Goal: Information Seeking & Learning: Learn about a topic

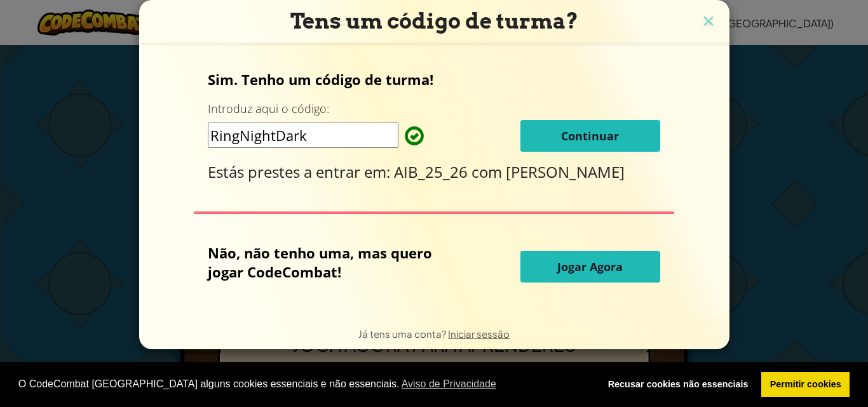
click at [595, 144] on button "Continuar" at bounding box center [590, 136] width 140 height 32
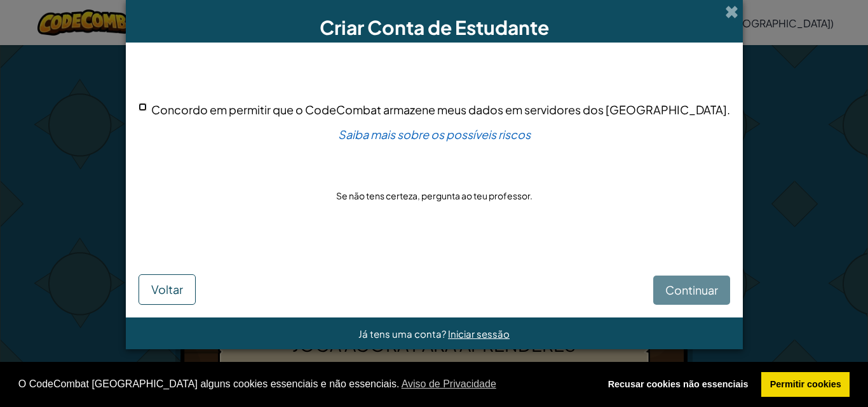
click at [147, 109] on input "Concordo em permitir que o CodeCombat armazene meus dados em servidores dos EUA." at bounding box center [142, 107] width 8 height 8
checkbox input "true"
click at [653, 287] on button "Continuar" at bounding box center [691, 290] width 77 height 29
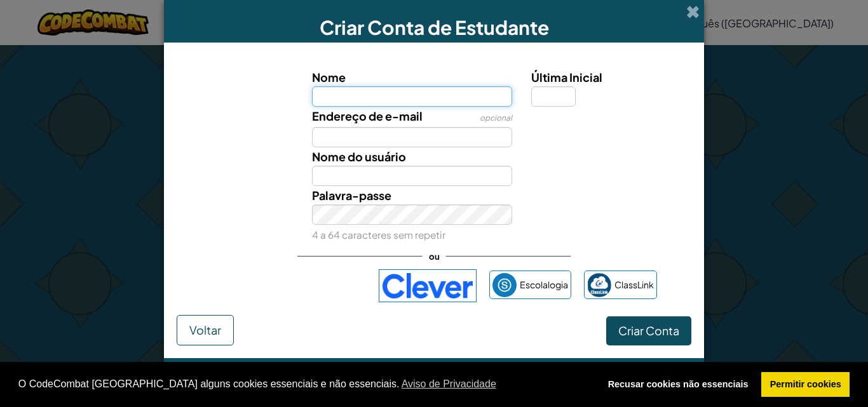
click at [409, 101] on input "Nome" at bounding box center [412, 96] width 201 height 20
type input "Leonor Lima"
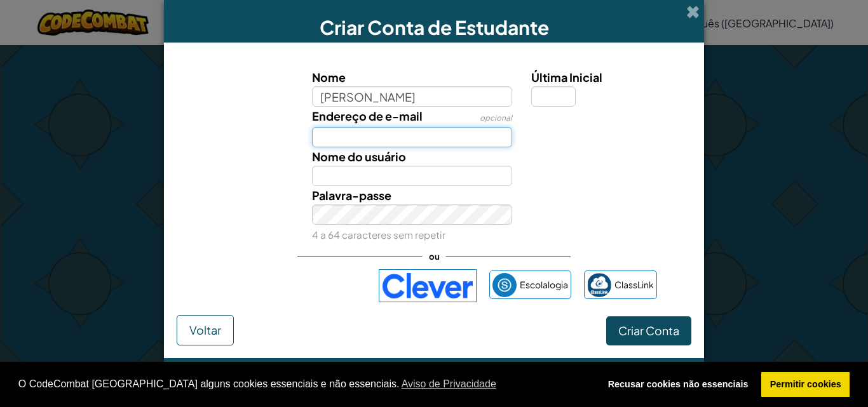
type input "Leonor Lima"
click at [410, 140] on input "Endereço de E-mail" at bounding box center [412, 137] width 201 height 20
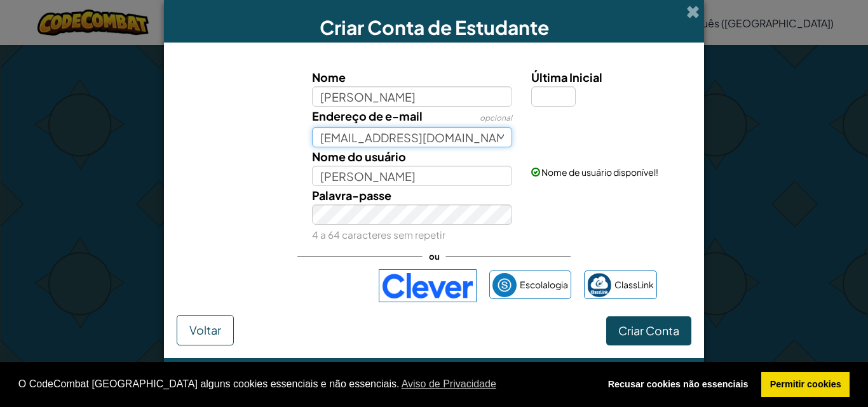
type input "a41861@esas.pt"
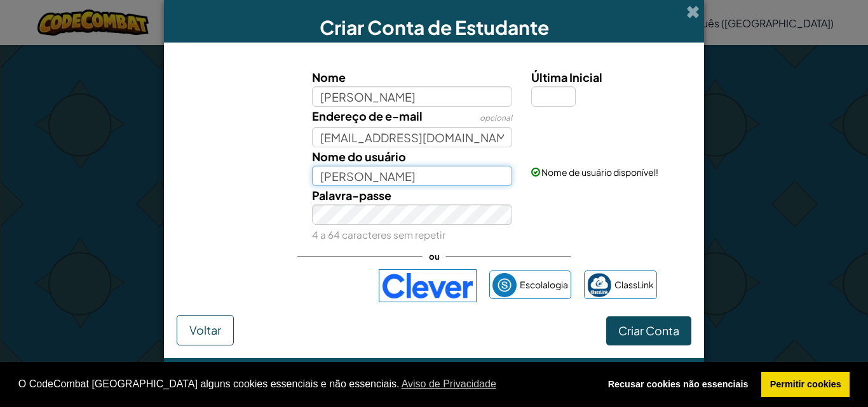
click at [391, 174] on input "Leonor Lima" at bounding box center [412, 176] width 201 height 20
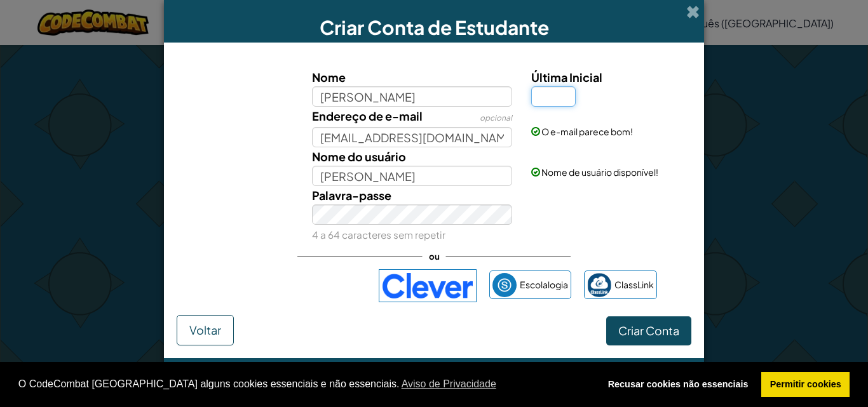
click at [545, 100] on input "Última Inicial" at bounding box center [553, 96] width 44 height 20
type input "L"
type input "[PERSON_NAME]"
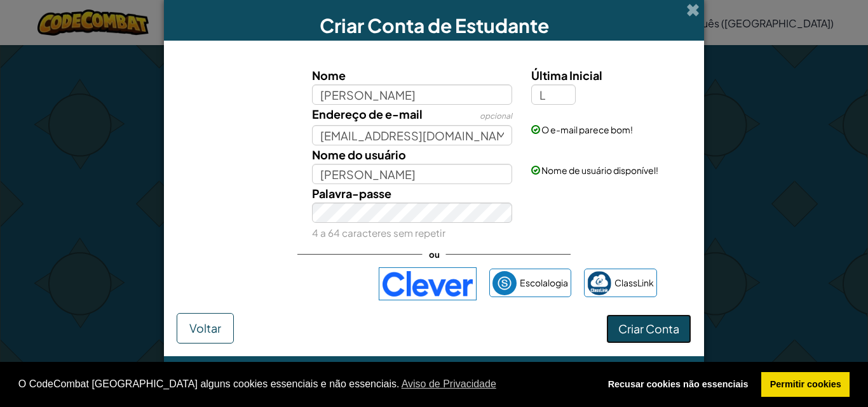
click at [653, 332] on font "Criar Conta" at bounding box center [648, 328] width 61 height 15
click at [633, 325] on font "Criar Conta" at bounding box center [648, 328] width 61 height 15
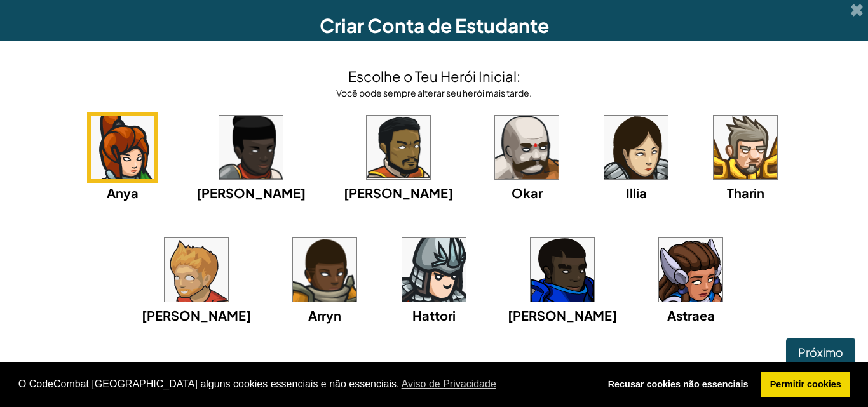
click at [125, 240] on div "Anya Ida Alexandre Okar Illia Tharin Ned Arryn Hattori Gordon Astraea" at bounding box center [434, 234] width 842 height 245
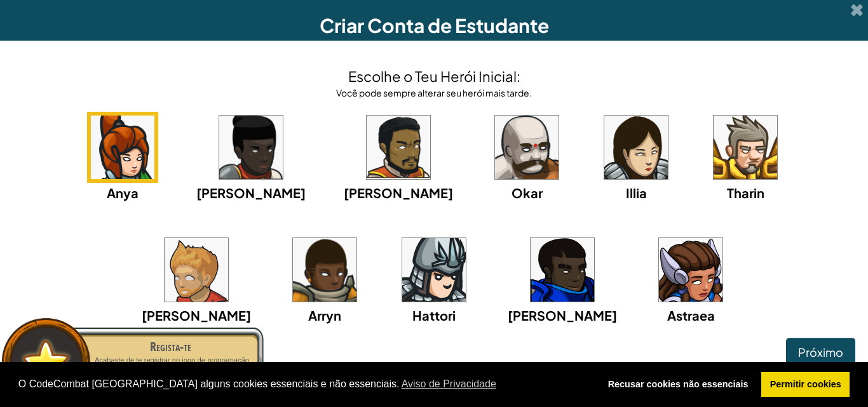
click at [659, 272] on img at bounding box center [691, 270] width 64 height 64
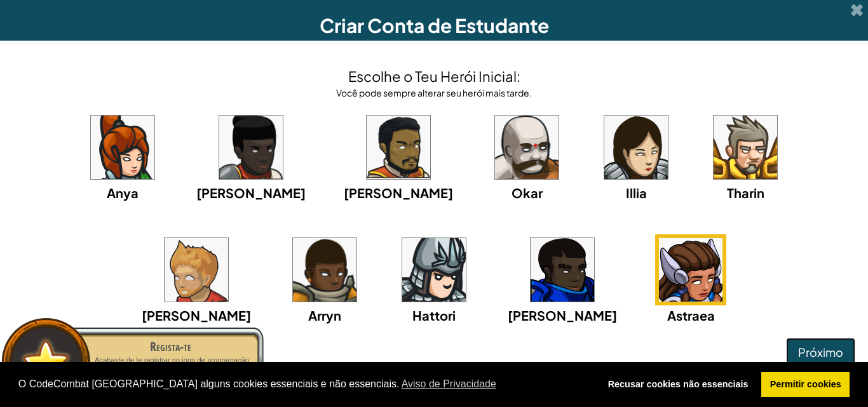
click at [809, 353] on font "Próximo" at bounding box center [820, 352] width 45 height 15
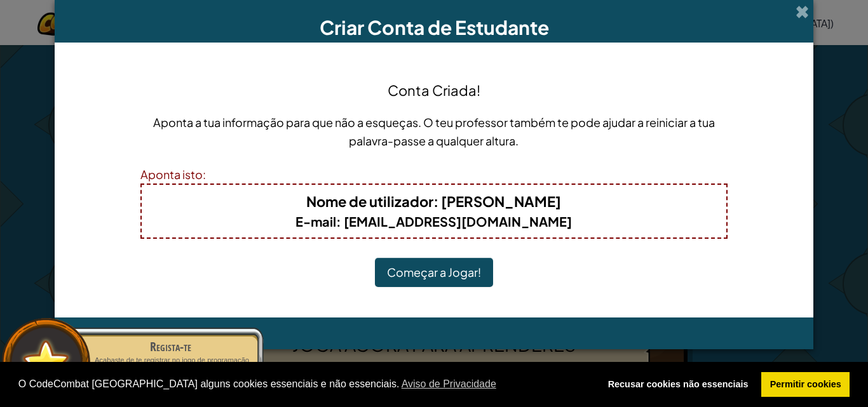
scroll to position [0, 0]
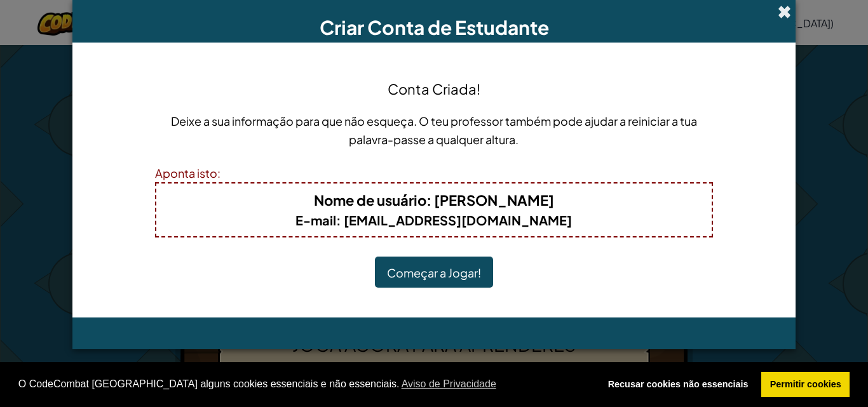
click at [787, 13] on span at bounding box center [784, 11] width 13 height 13
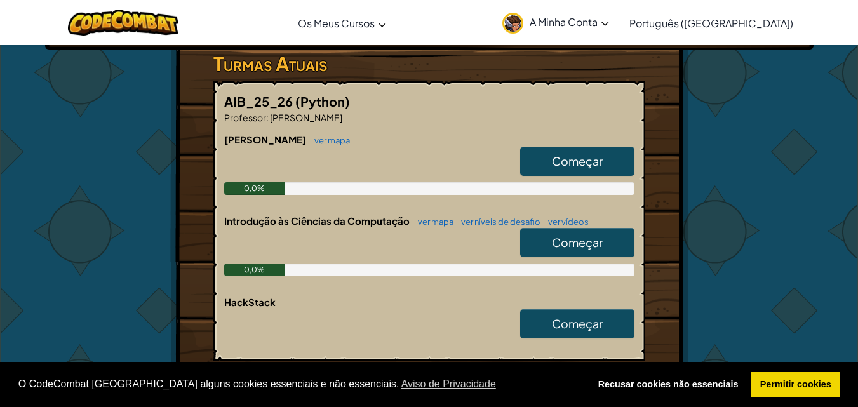
scroll to position [214, 0]
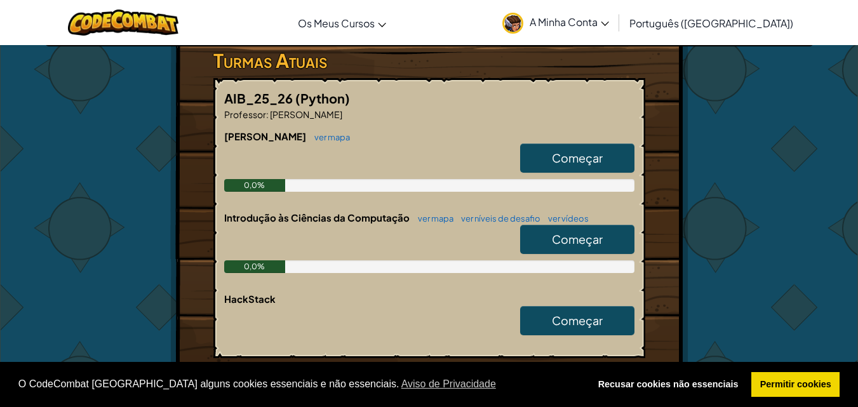
click at [560, 232] on font "Começar" at bounding box center [577, 239] width 51 height 15
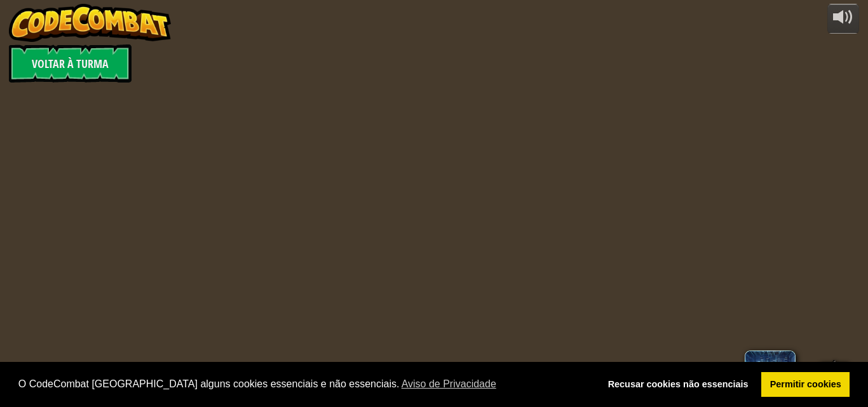
select select "pt-PT"
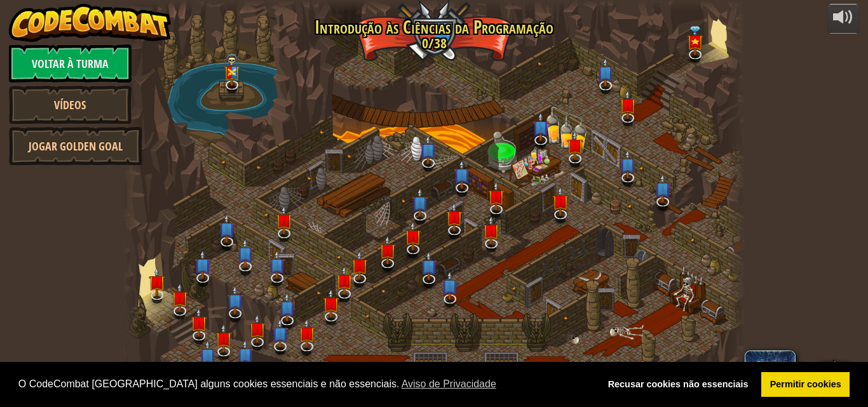
select select "pt-PT"
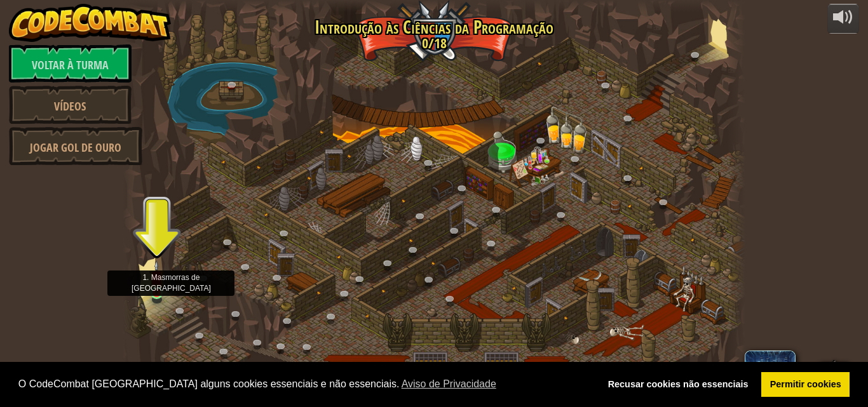
click at [163, 293] on img at bounding box center [156, 277] width 15 height 34
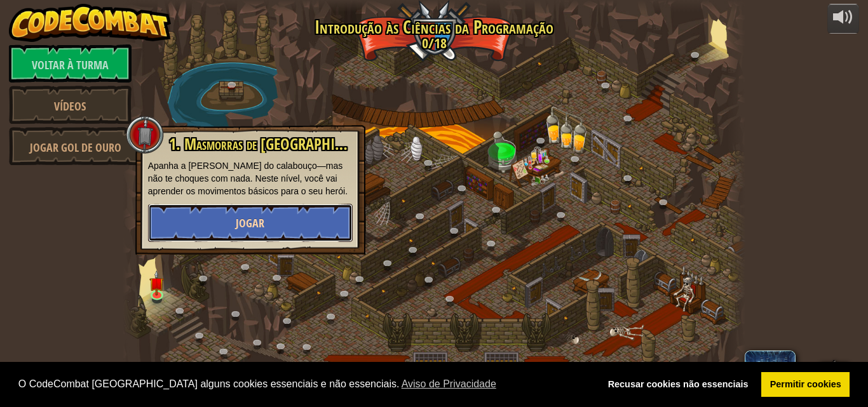
click at [239, 227] on font "Jogar" at bounding box center [250, 223] width 29 height 16
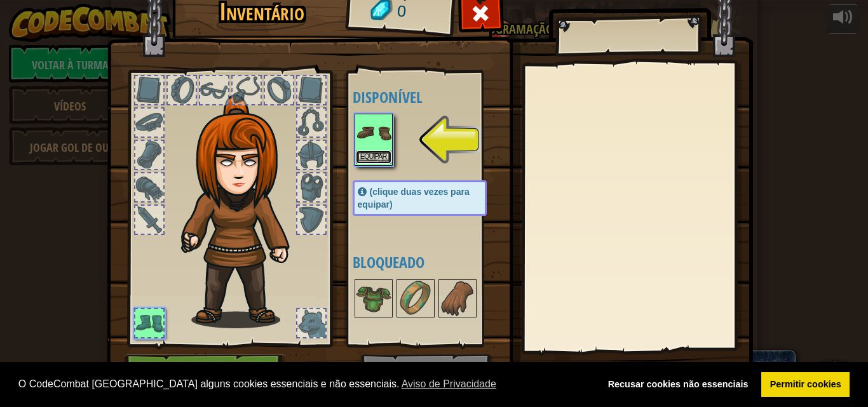
click at [361, 151] on button "Equipar" at bounding box center [374, 157] width 36 height 13
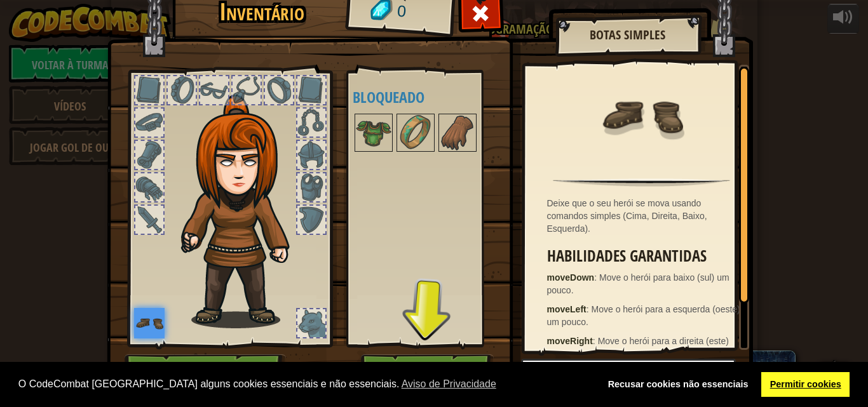
click at [792, 380] on font "Permitir cookies" at bounding box center [805, 384] width 71 height 10
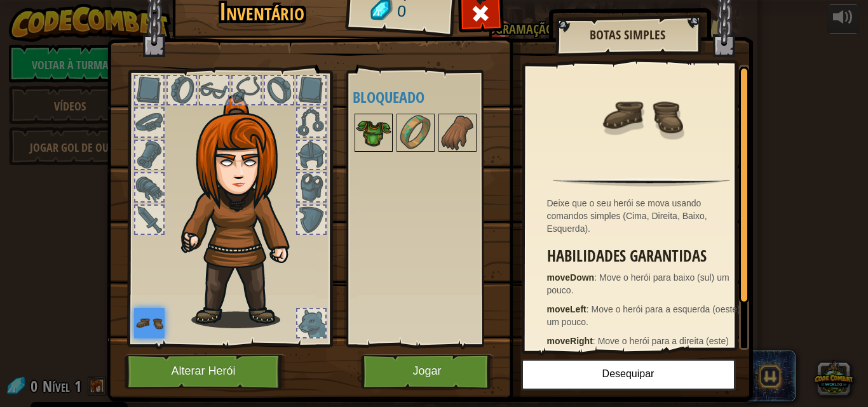
click at [375, 137] on img at bounding box center [374, 133] width 36 height 36
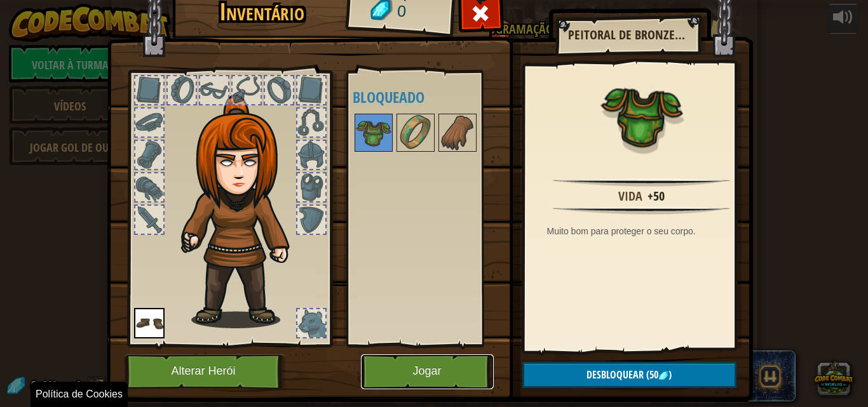
click at [418, 378] on button "Jogar" at bounding box center [427, 371] width 133 height 35
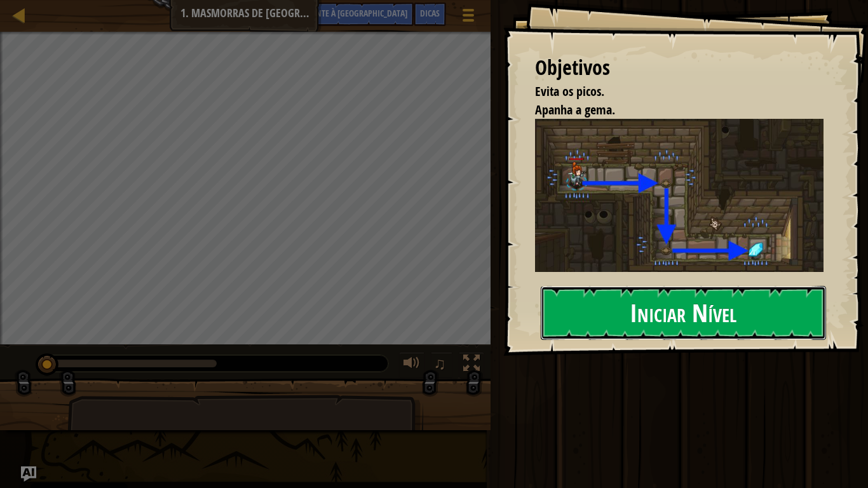
click at [686, 325] on font "Iniciar Nível" at bounding box center [683, 312] width 107 height 34
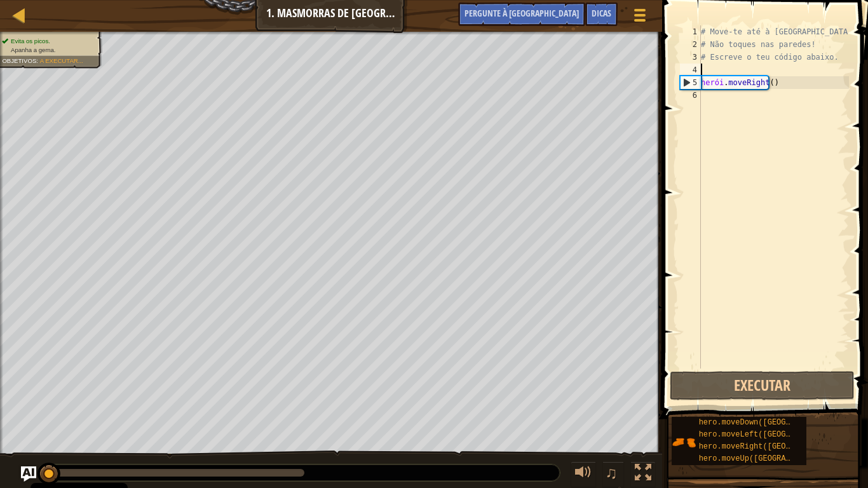
click at [710, 66] on div "# Move-te até à gema. # Não toques nas paredes! # Escreve o teu código abaixo. …" at bounding box center [773, 209] width 151 height 368
type textarea "r"
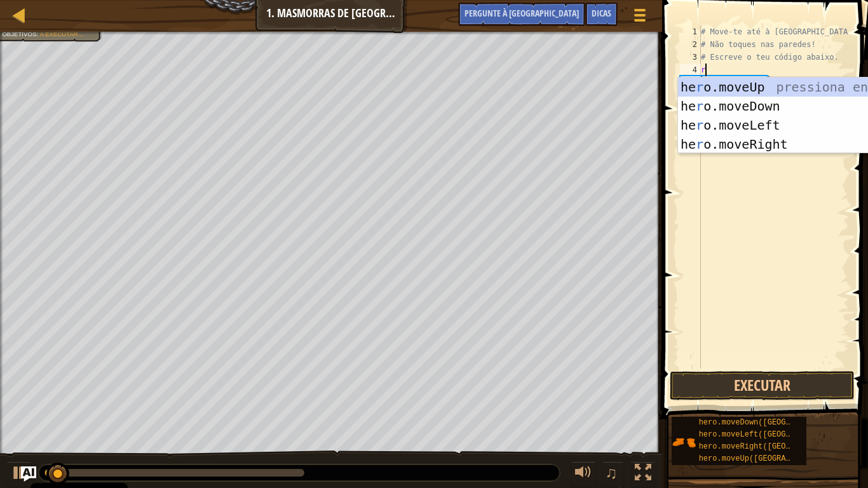
scroll to position [6, 0]
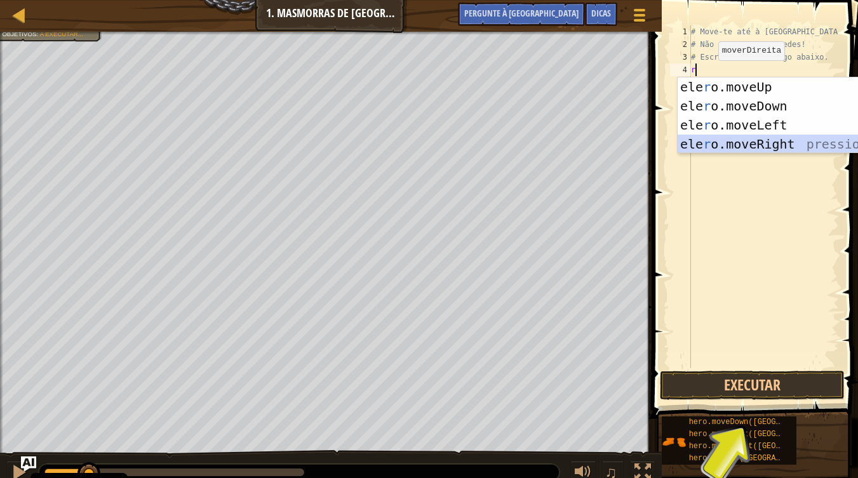
click at [765, 143] on div "ele r o.moveUp pressiona enter ele r o.moveDown pressione enter ele r o.moveLef…" at bounding box center [798, 134] width 240 height 114
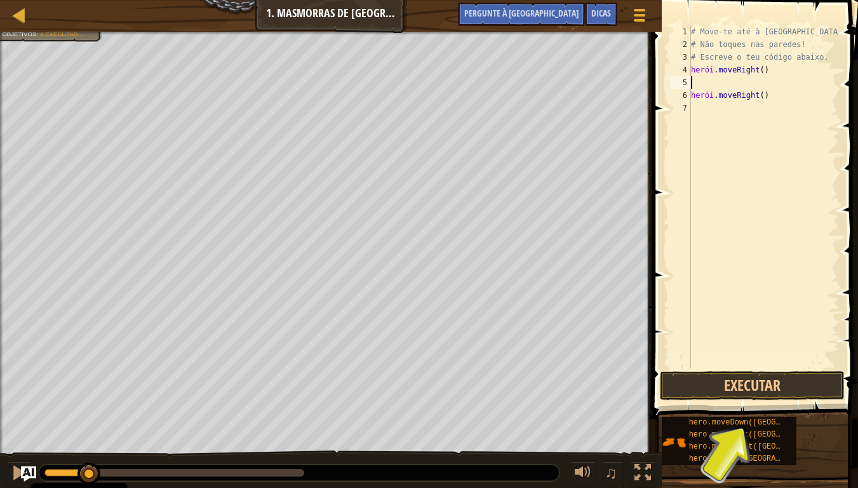
type textarea "d"
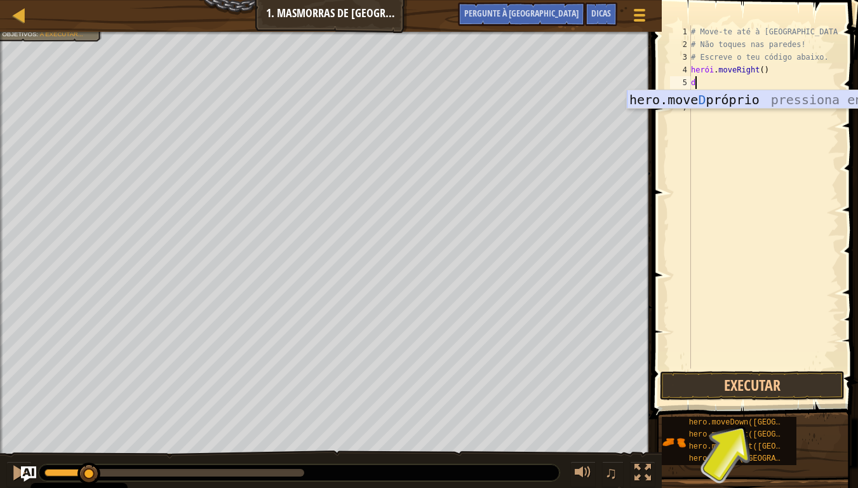
click at [728, 101] on div "hero.move D próprio pressiona enter" at bounding box center [747, 118] width 240 height 57
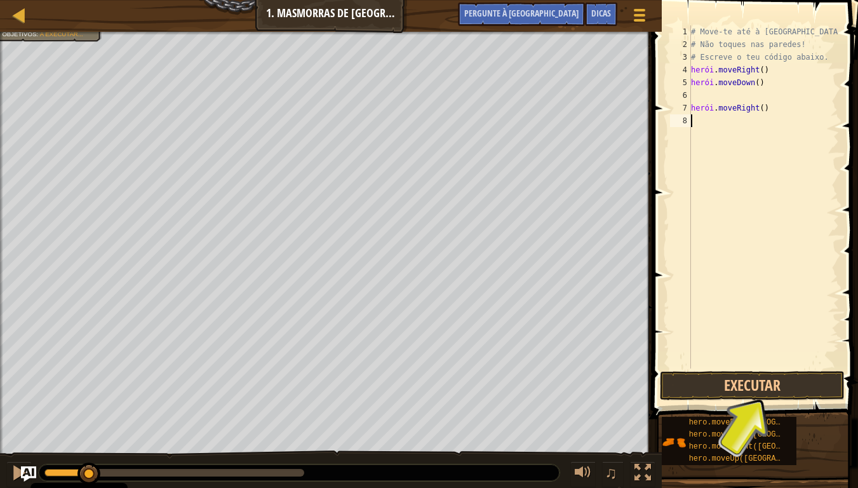
click at [733, 131] on div "# Move-te até à gema. # Não toques nas paredes! # Escreve o teu código abaixo. …" at bounding box center [764, 209] width 151 height 368
click at [708, 103] on div "# Move-te até à gema. # Não toques nas paredes! # Escreve o teu código abaixo. …" at bounding box center [764, 209] width 151 height 368
type textarea "hero.moveRight()"
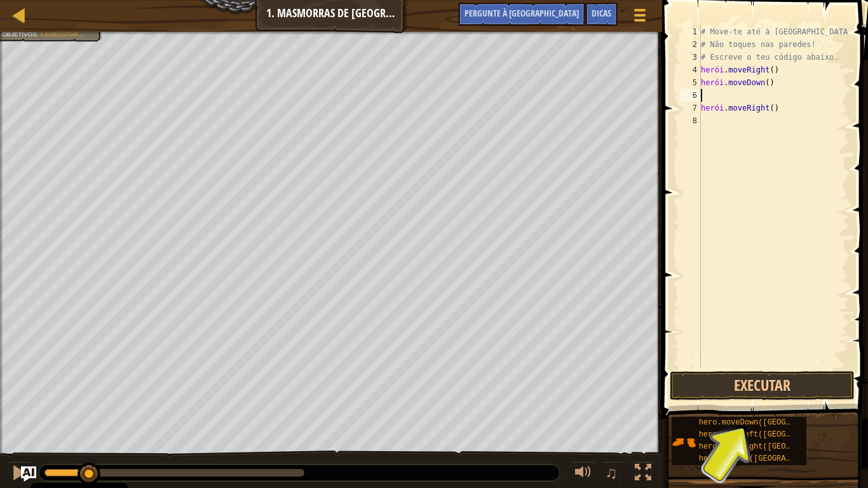
click at [701, 97] on div "# Move-te até à gema. # Não toques nas paredes! # Escreve o teu código abaixo. …" at bounding box center [773, 209] width 151 height 368
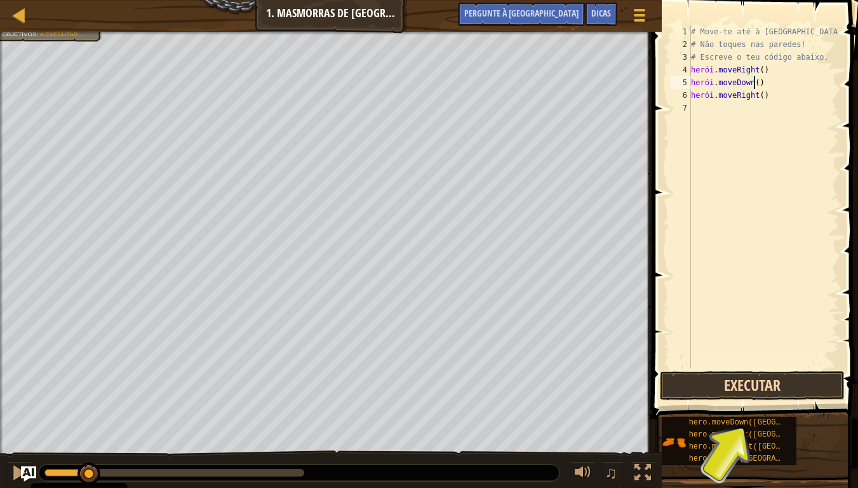
type textarea "hero.moveDown()"
click at [725, 381] on button "Executar" at bounding box center [752, 385] width 185 height 29
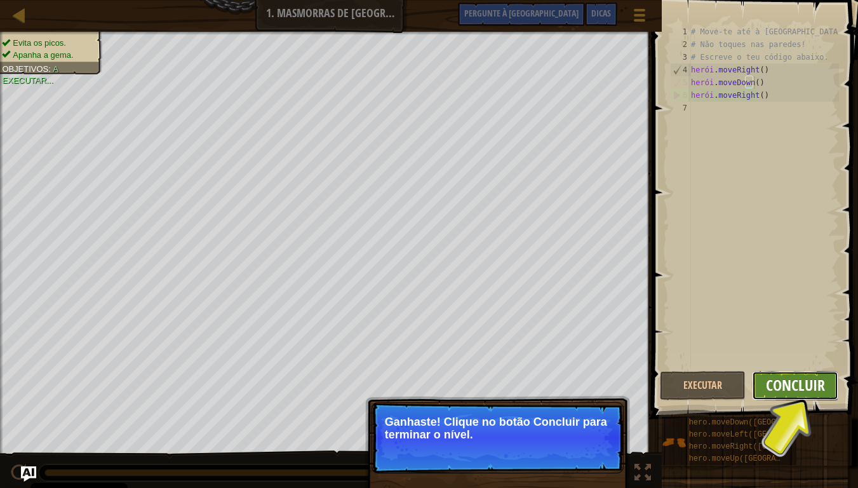
click at [787, 387] on font "Concluir" at bounding box center [795, 385] width 59 height 20
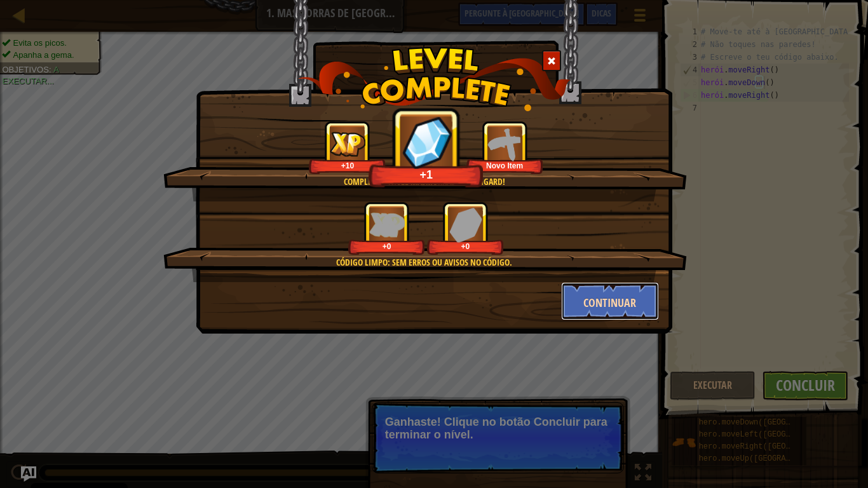
click at [580, 304] on button "Continuar" at bounding box center [610, 301] width 98 height 38
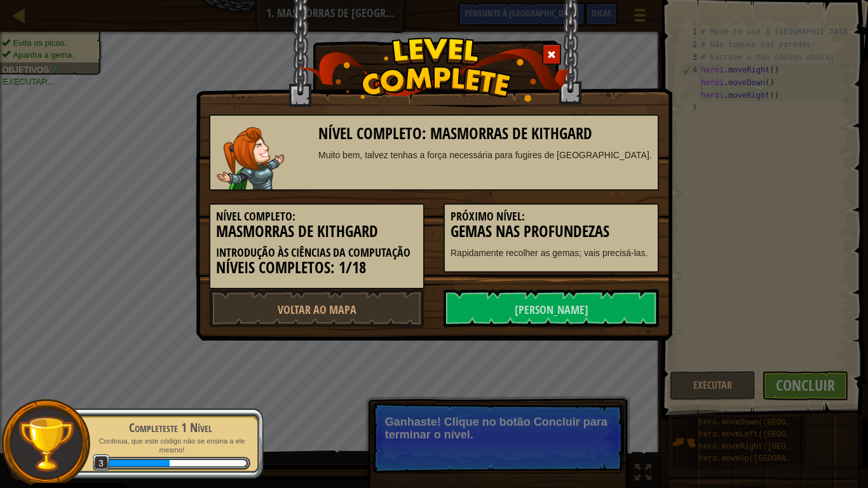
click at [580, 304] on font "[PERSON_NAME]" at bounding box center [552, 310] width 74 height 16
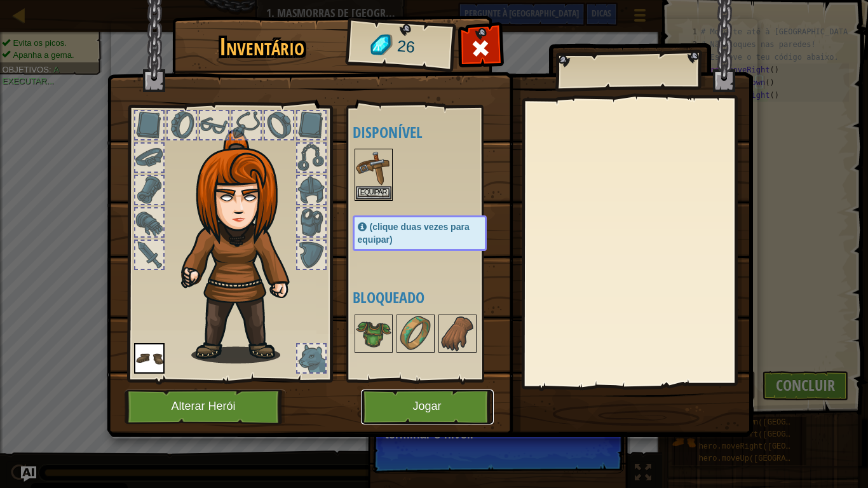
click at [419, 407] on font "Jogar" at bounding box center [426, 406] width 29 height 13
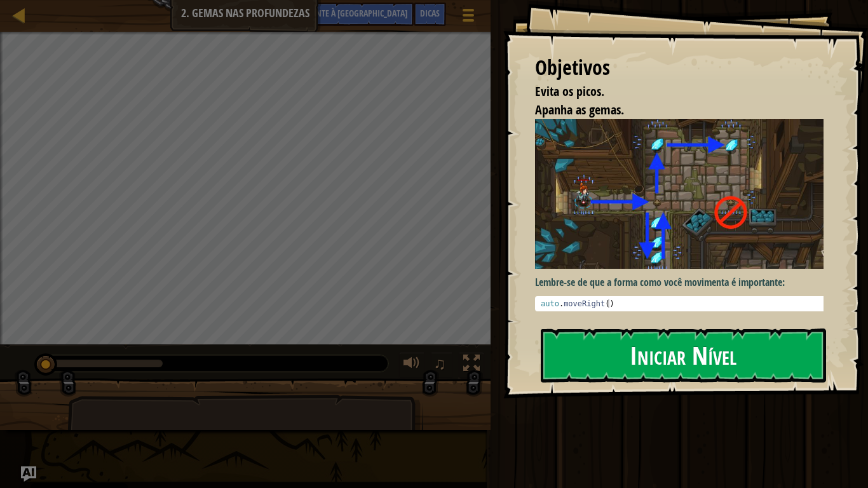
click at [618, 338] on button "Iniciar Nível" at bounding box center [683, 354] width 285 height 53
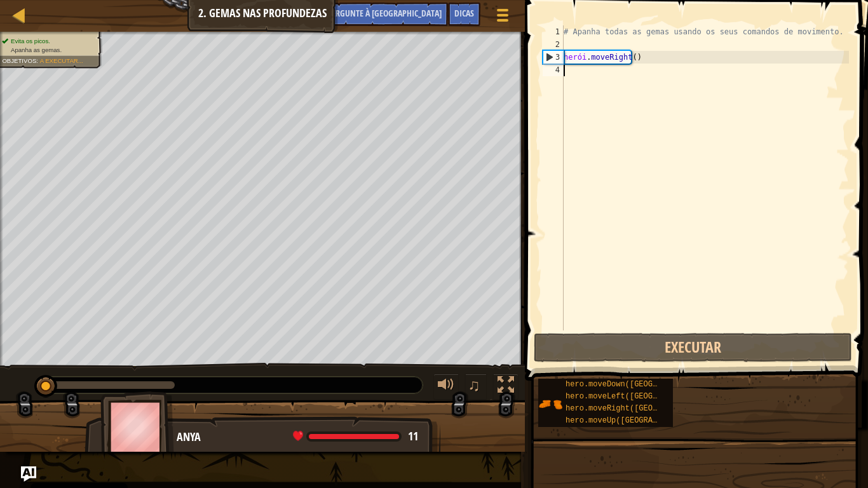
click at [586, 35] on div "# Apanha todas as gemas usando os seus comandos de movimento. herói . moveRight…" at bounding box center [705, 190] width 288 height 330
type textarea "# Apanha todas as gemas usando os teus comandos de movimento."
click at [565, 44] on div "# Apanha todas as gemas usando os seus comandos de movimento. herói . moveRight…" at bounding box center [705, 190] width 288 height 330
type textarea "# Apanha todas as gemas usando os teus comandos de movimento."
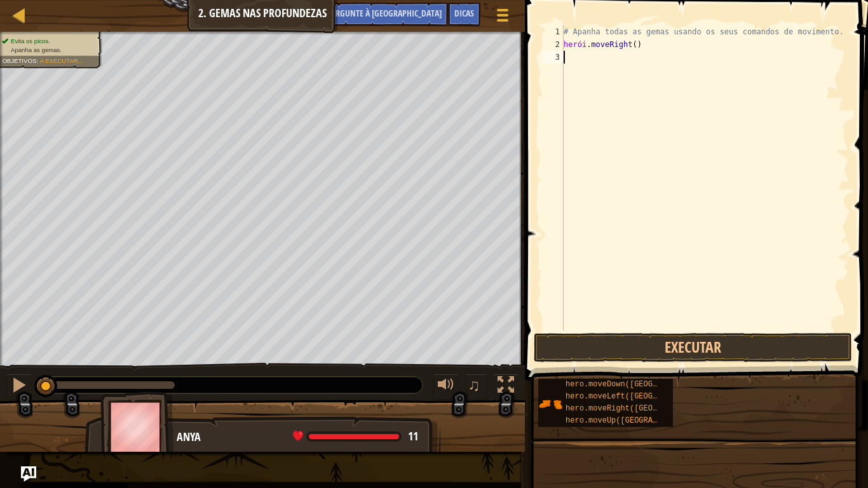
click at [581, 64] on div "# Apanha todas as gemas usando os seus comandos de movimento. herói . moveRight…" at bounding box center [705, 190] width 288 height 330
type textarea "d"
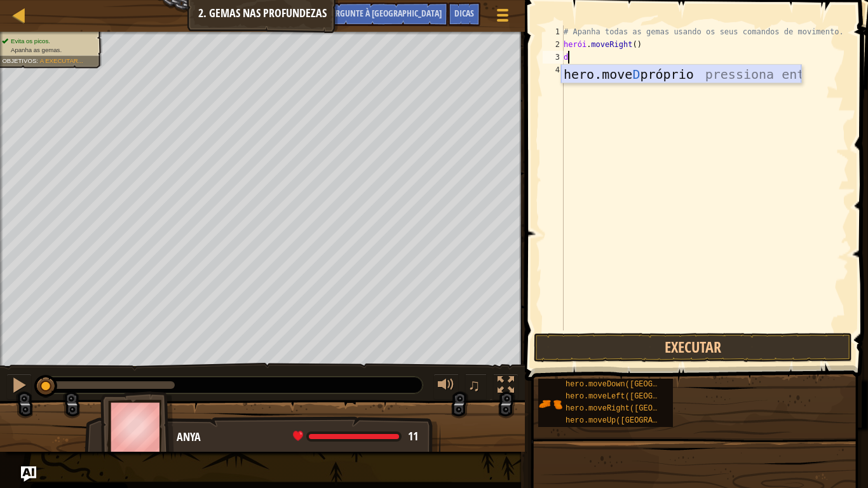
click at [585, 79] on div "hero.move D próprio pressiona enter" at bounding box center [681, 93] width 240 height 57
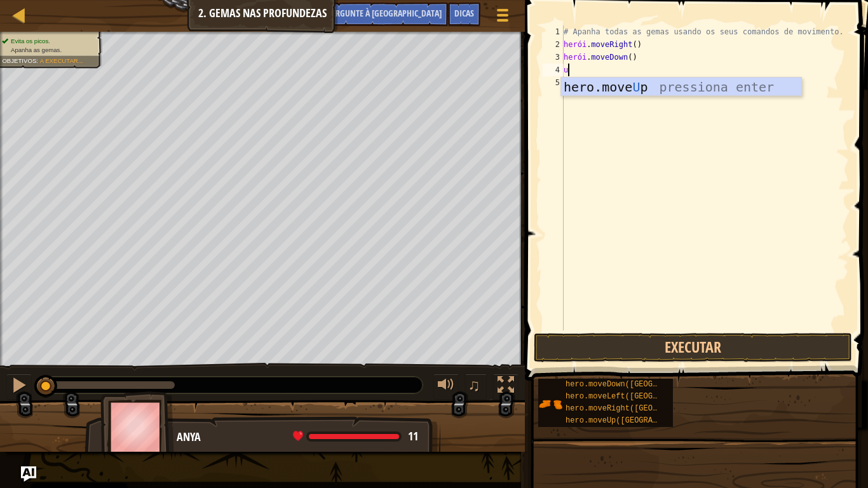
type textarea "u"
click at [575, 87] on div "hero.move Up pressiona enter" at bounding box center [681, 105] width 240 height 57
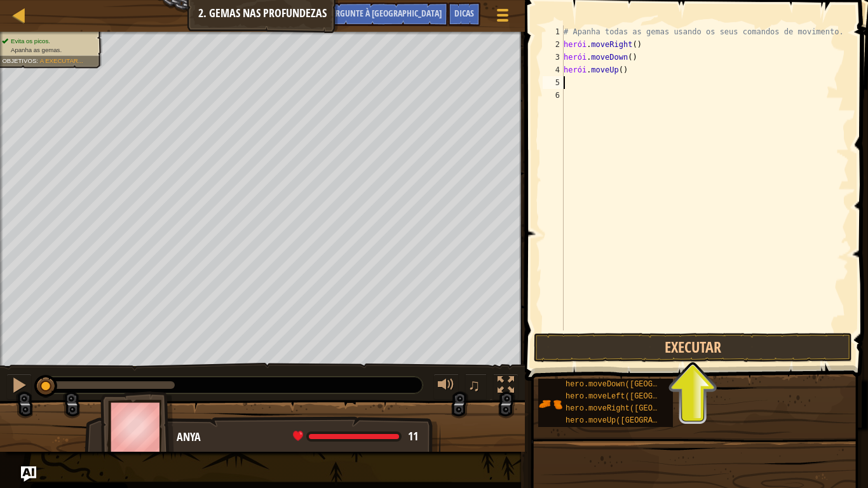
click at [631, 71] on div "# Apanha todas as gemas usando os seus comandos de movimento. herói . moveRight…" at bounding box center [705, 190] width 288 height 330
type textarea "hero.moveUp()"
click at [631, 71] on div "# Apanha todas as gemas usando os seus comandos de movimento. herói . moveRight…" at bounding box center [705, 190] width 288 height 330
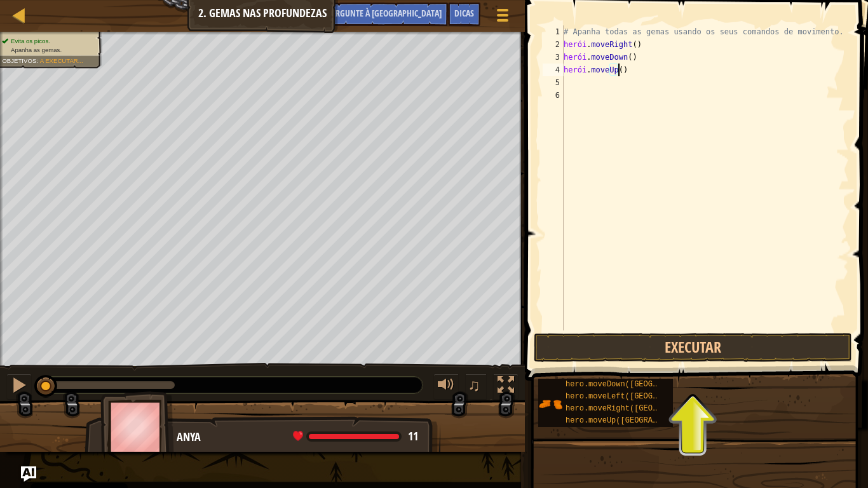
click at [577, 86] on div "# Apanha todas as gemas usando os seus comandos de movimento. herói . moveRight…" at bounding box center [705, 190] width 288 height 330
type textarea "u"
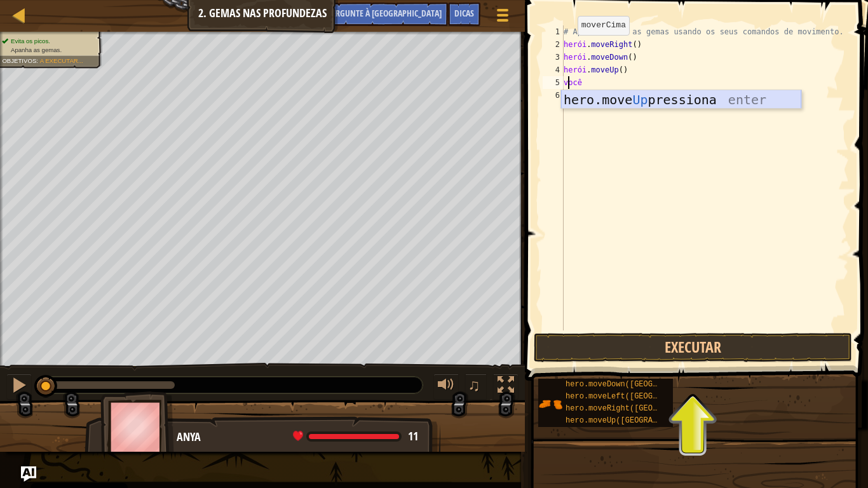
click at [610, 98] on div "hero.move Up pressiona enter" at bounding box center [681, 118] width 240 height 57
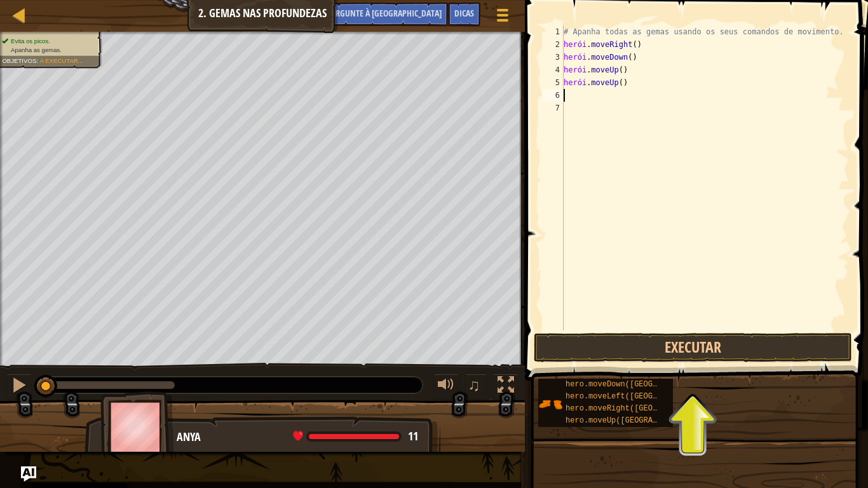
type textarea "r"
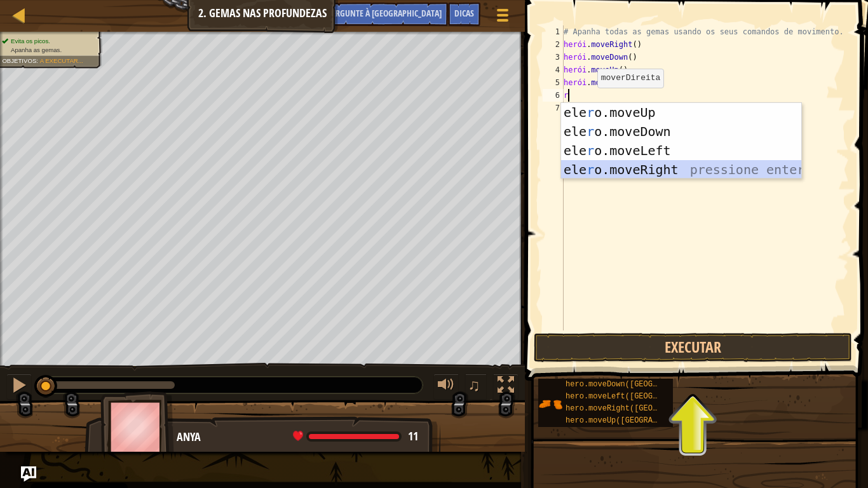
click at [609, 162] on div "ele r o.moveUp pressiona enter ele r o.moveDown pressione enter ele r o.moveLef…" at bounding box center [681, 160] width 240 height 114
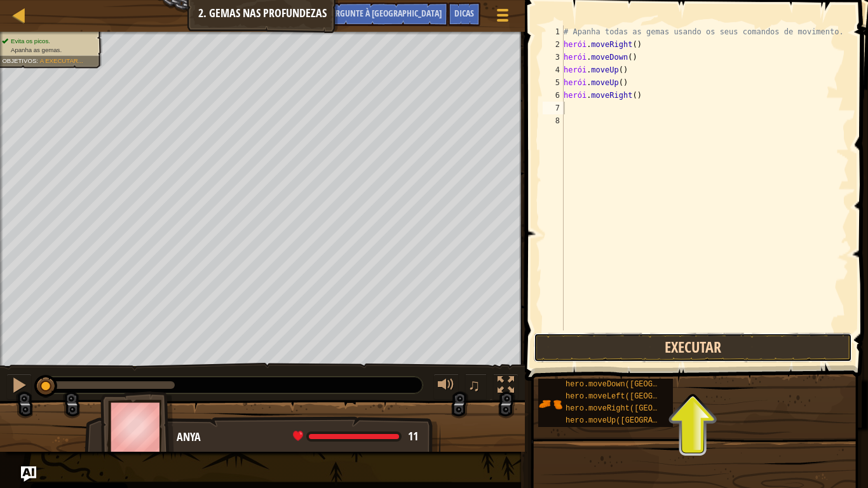
click at [624, 338] on button "Executar" at bounding box center [693, 347] width 318 height 29
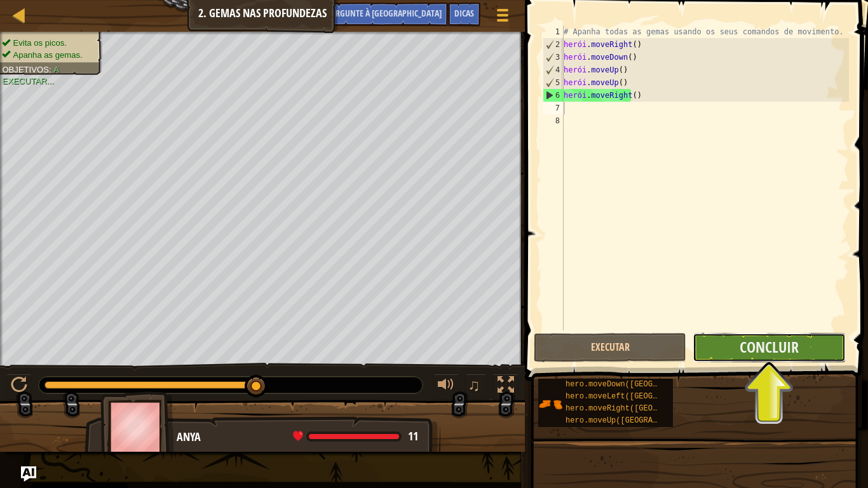
click at [730, 358] on button "Concluir" at bounding box center [768, 347] width 152 height 29
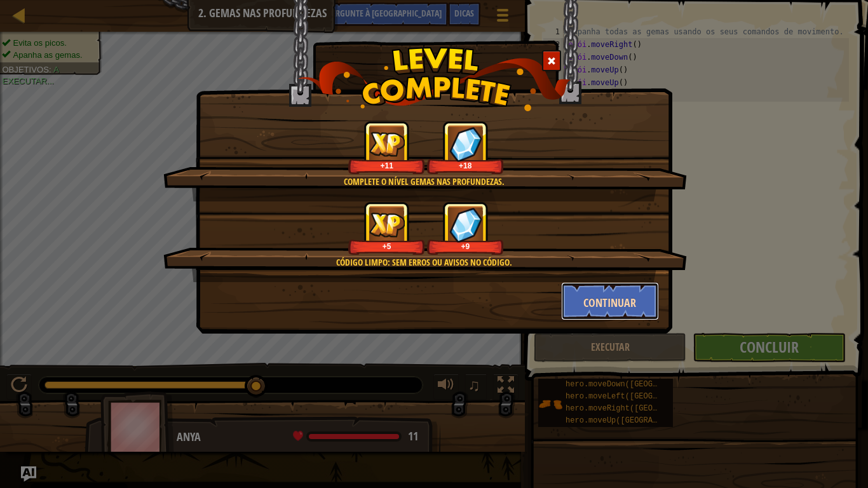
click at [625, 291] on button "Continuar" at bounding box center [610, 301] width 98 height 38
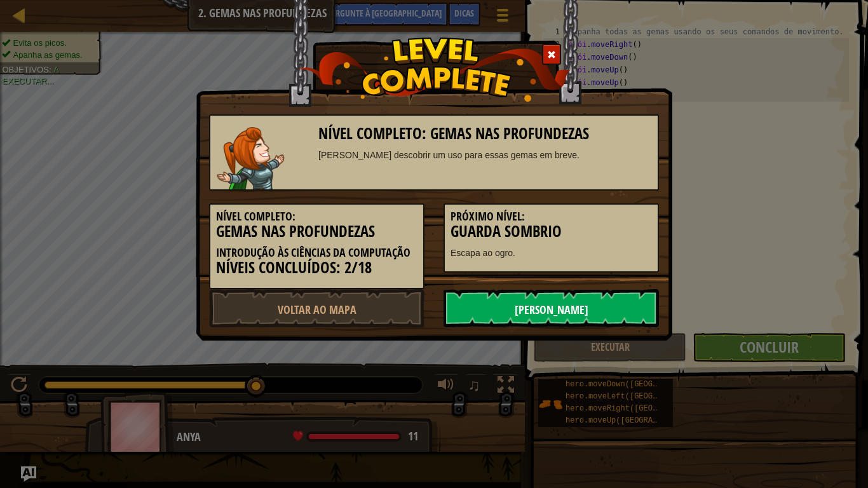
click at [609, 294] on link "[PERSON_NAME]" at bounding box center [550, 308] width 215 height 38
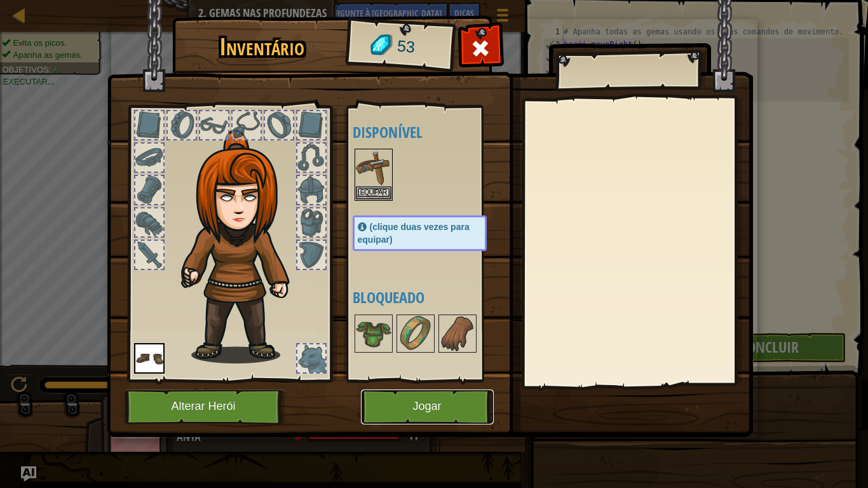
click at [434, 407] on button "Jogar" at bounding box center [427, 406] width 133 height 35
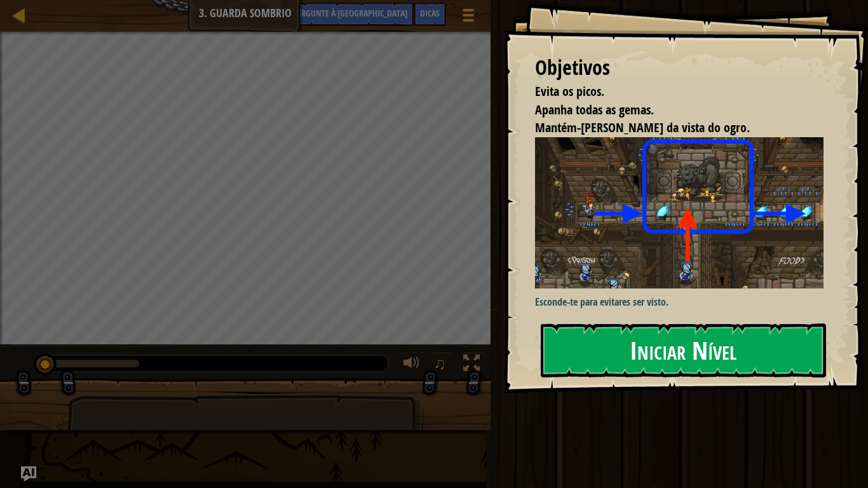
click at [581, 346] on button "Iniciar Nível" at bounding box center [683, 349] width 285 height 53
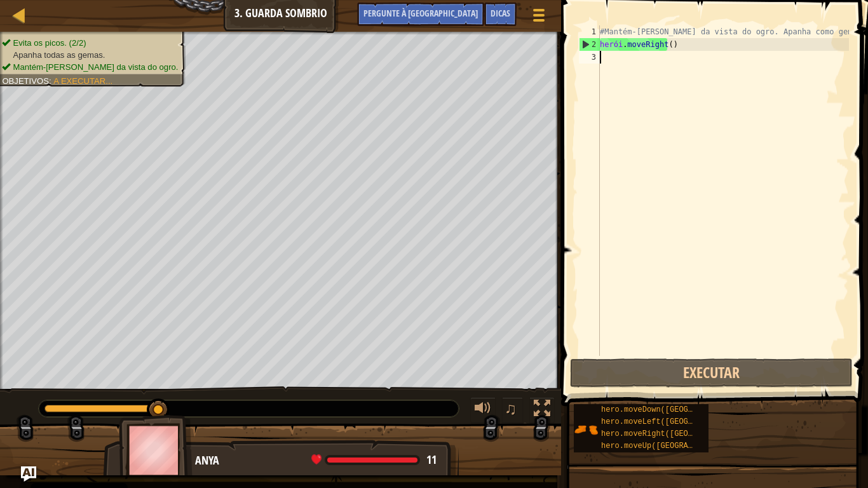
type textarea "u"
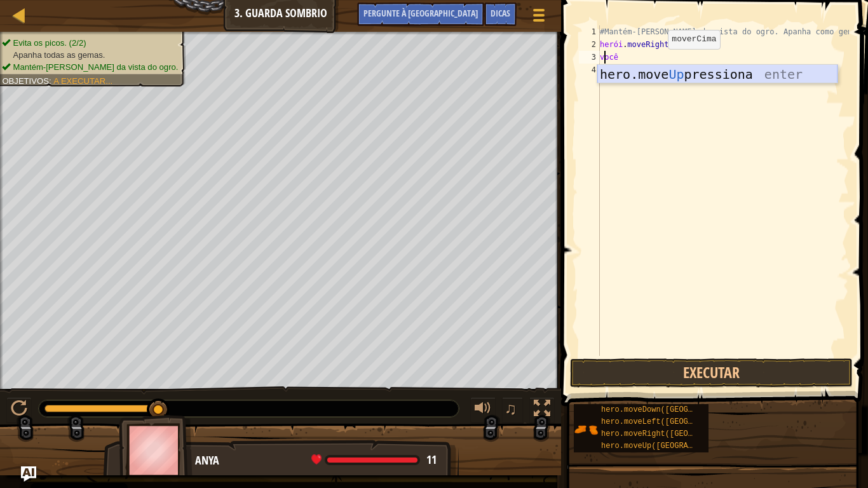
click at [661, 72] on div "hero.move Up pressiona enter" at bounding box center [717, 93] width 240 height 57
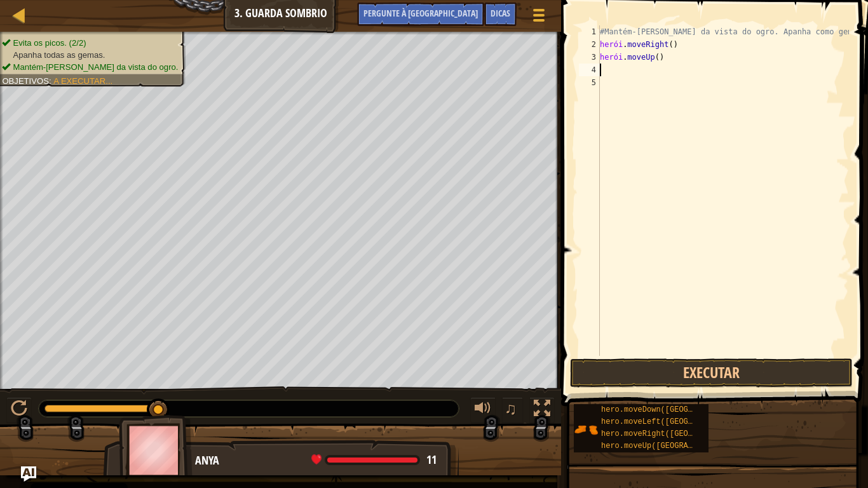
type textarea "r"
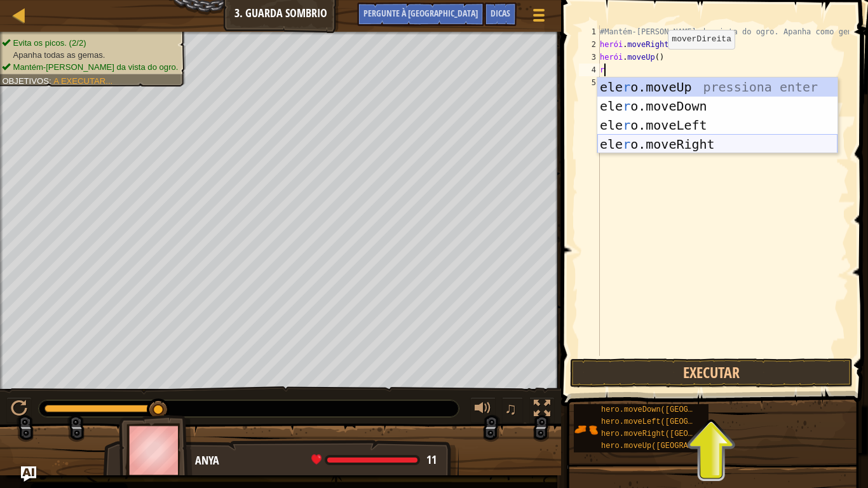
click at [663, 144] on div "ele r o.moveUp pressiona enter ele r o.moveDown pressione enter ele r o.moveLef…" at bounding box center [717, 134] width 240 height 114
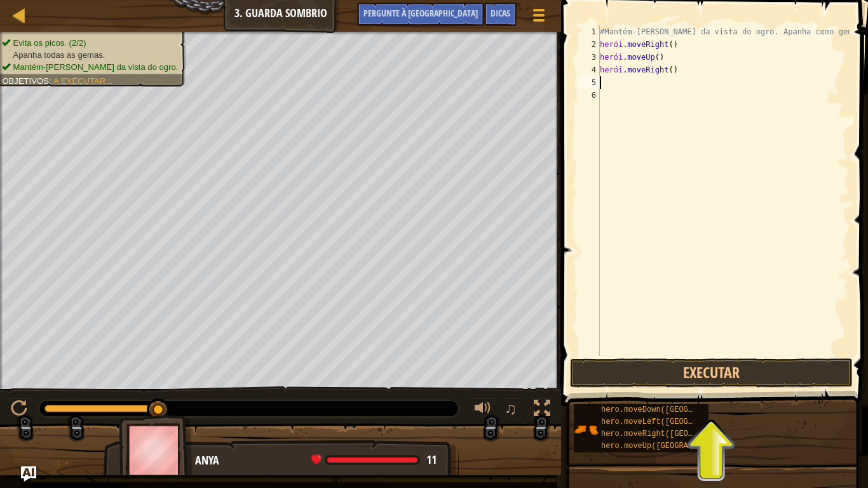
type textarea "d"
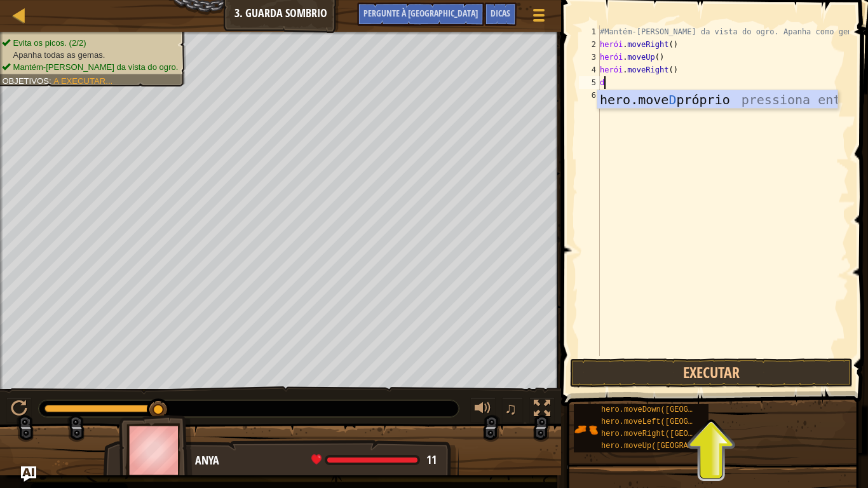
click at [631, 93] on div "hero.move D próprio pressiona enter" at bounding box center [717, 118] width 240 height 57
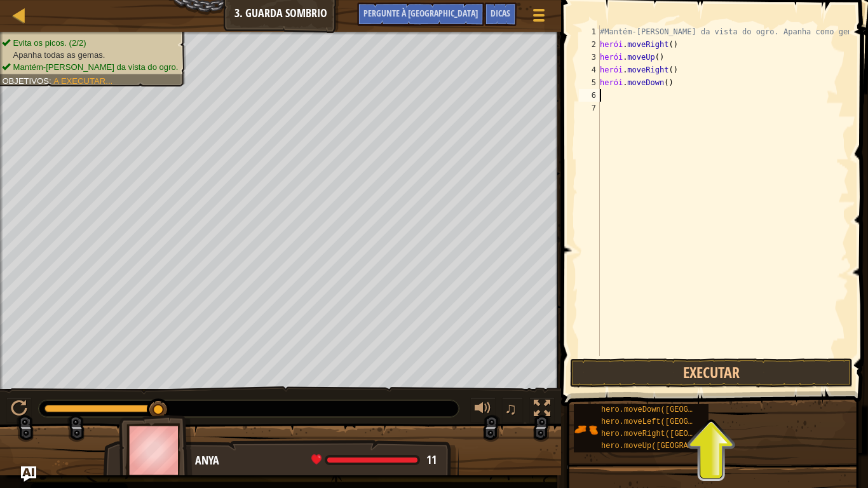
type textarea "r"
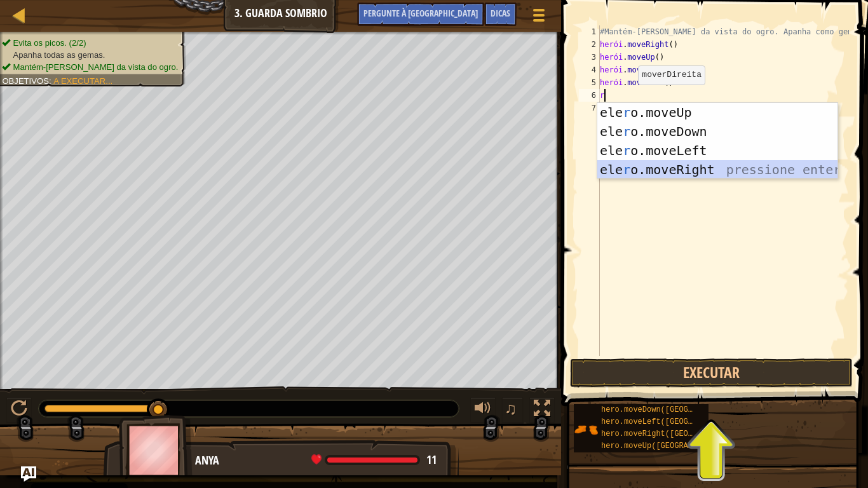
click at [660, 167] on div "ele r o.moveUp pressiona enter ele r o.moveDown pressione enter ele r o.moveLef…" at bounding box center [717, 160] width 240 height 114
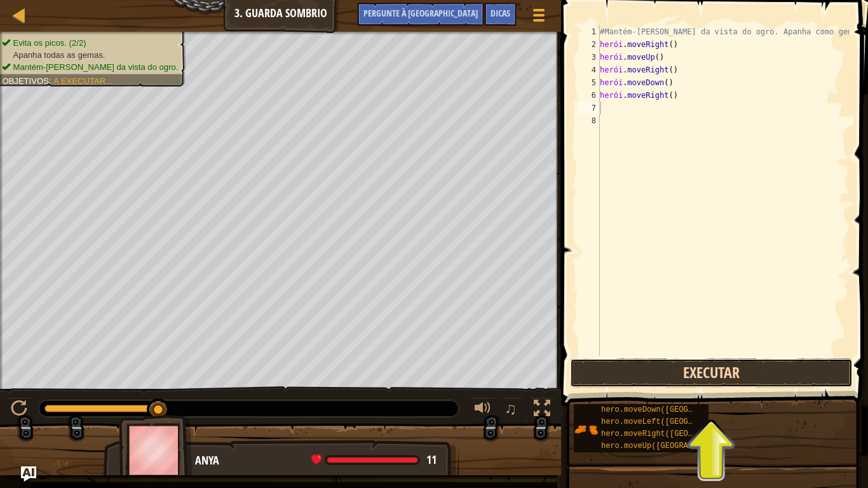
click at [680, 364] on button "Executar" at bounding box center [711, 372] width 283 height 29
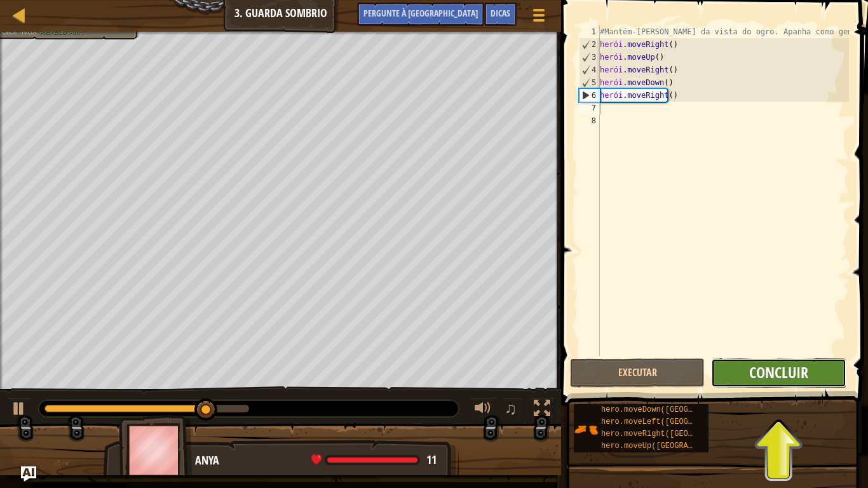
click at [770, 365] on font "Concluir" at bounding box center [778, 372] width 59 height 20
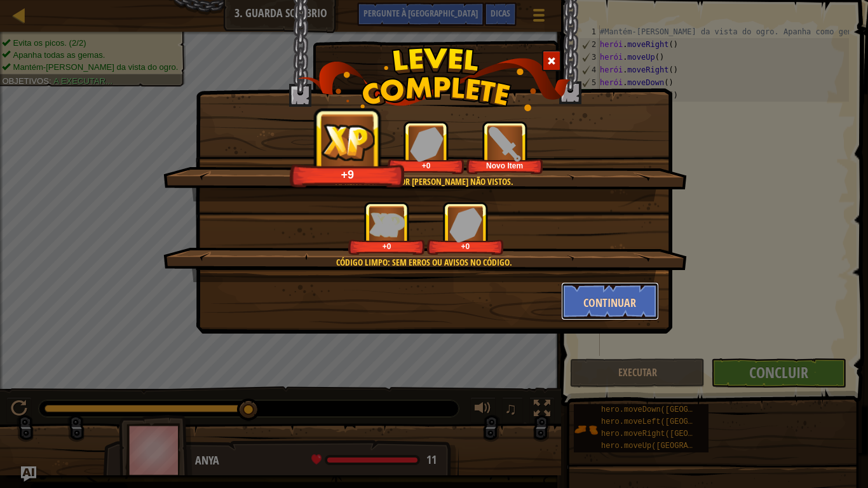
click at [598, 306] on font "Continuar" at bounding box center [609, 303] width 53 height 16
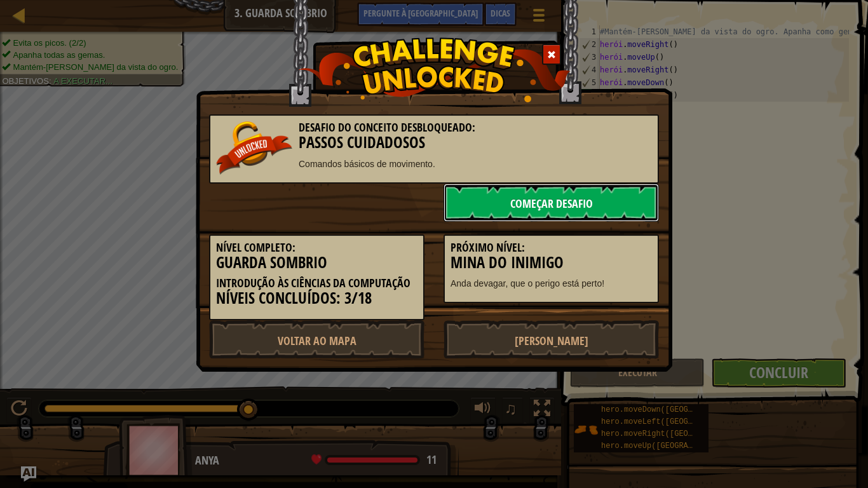
click at [580, 206] on font "Começar Desafio" at bounding box center [551, 204] width 83 height 16
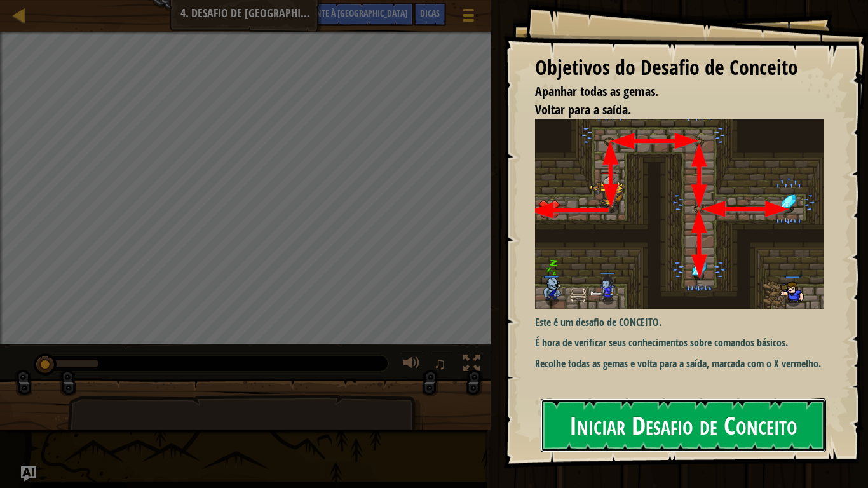
click at [586, 407] on button "Iniciar Desafio de Conceito" at bounding box center [683, 424] width 285 height 53
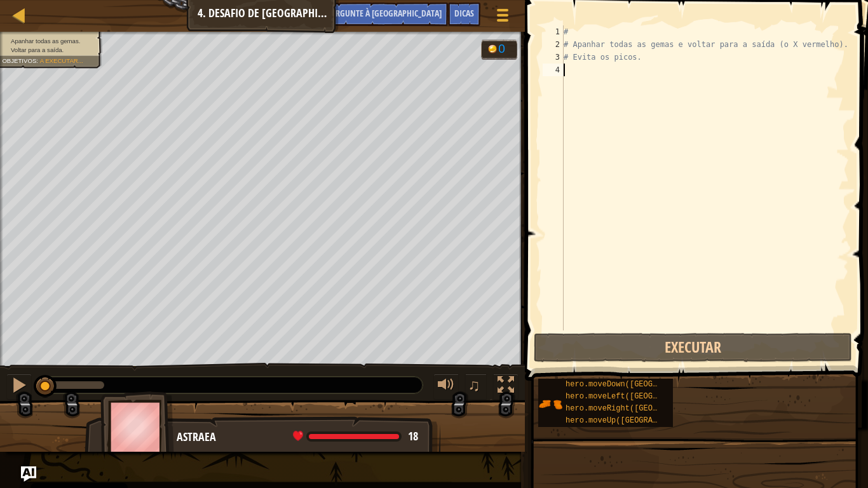
type textarea "u"
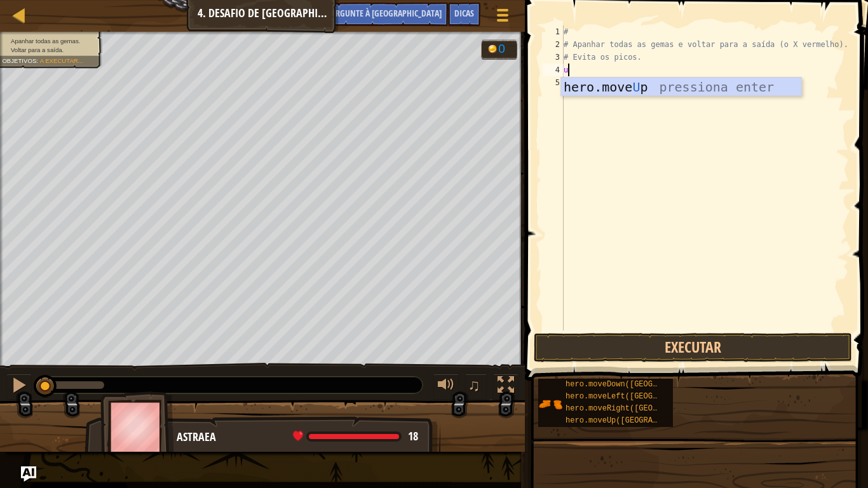
scroll to position [6, 0]
click at [645, 90] on div "hero.move Up pressiona enter" at bounding box center [681, 105] width 240 height 57
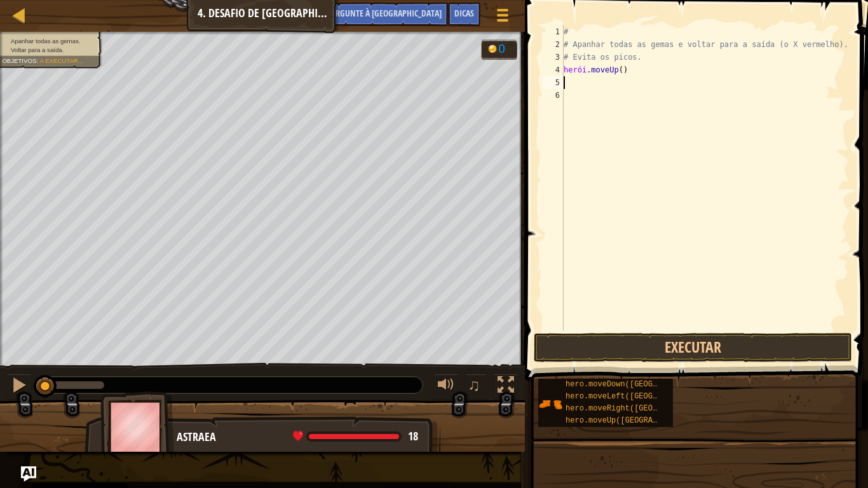
type textarea "r"
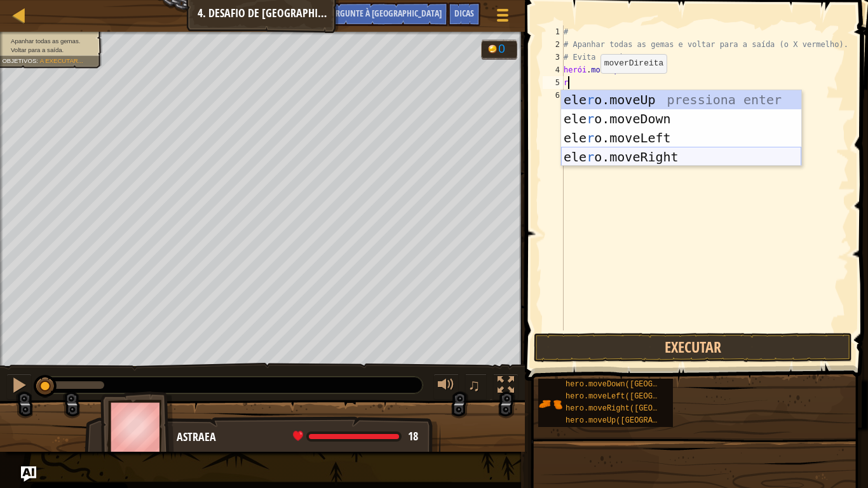
click at [598, 152] on div "ele r o.moveUp pressiona enter ele r o.moveDown pressione enter ele r o.moveLef…" at bounding box center [681, 147] width 240 height 114
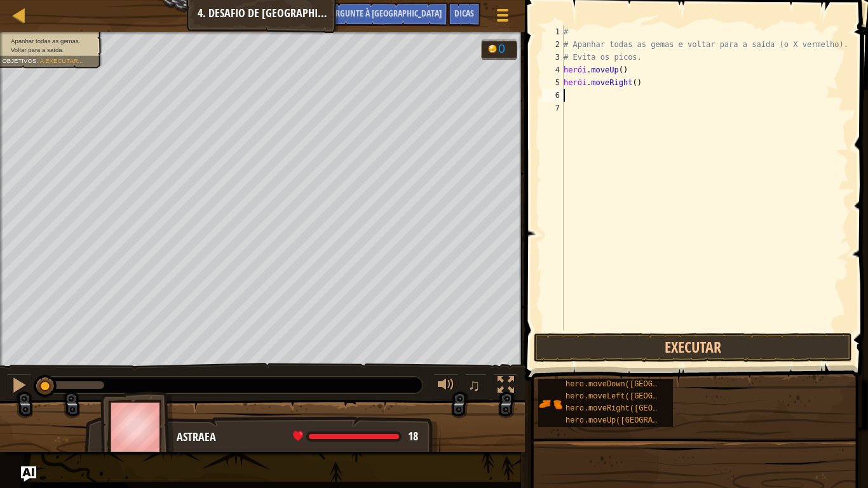
type textarea "d"
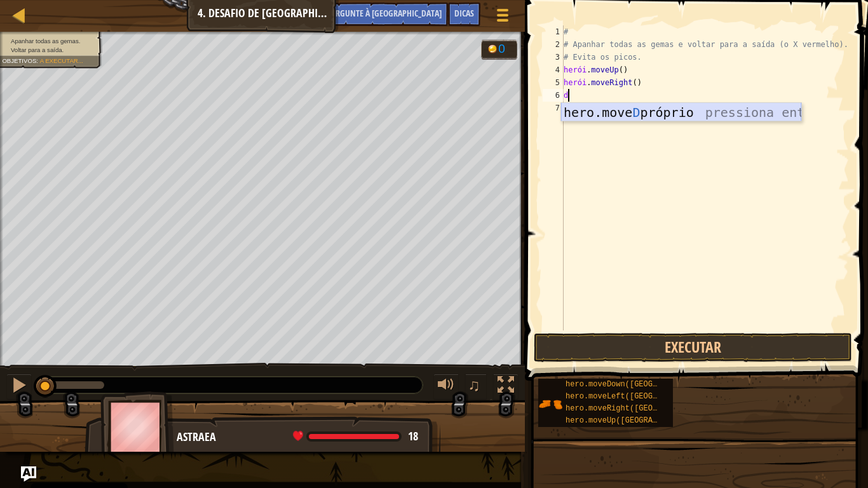
click at [604, 112] on div "hero.move D próprio pressiona enter" at bounding box center [681, 131] width 240 height 57
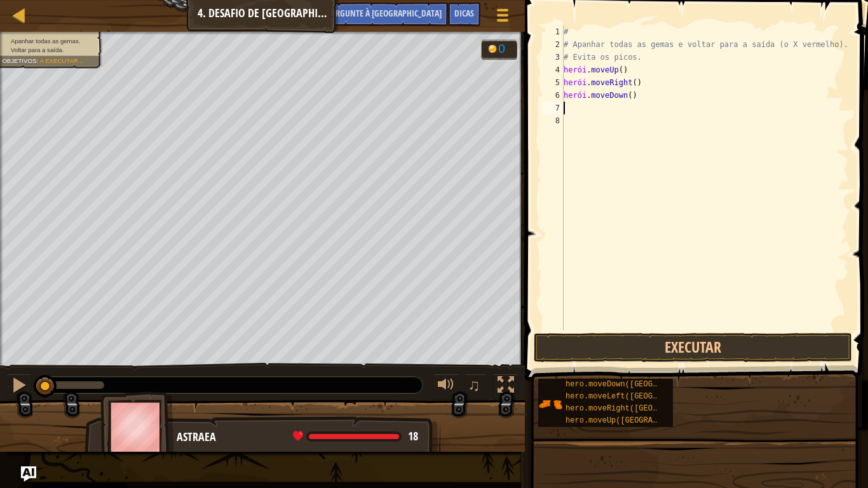
type textarea "r"
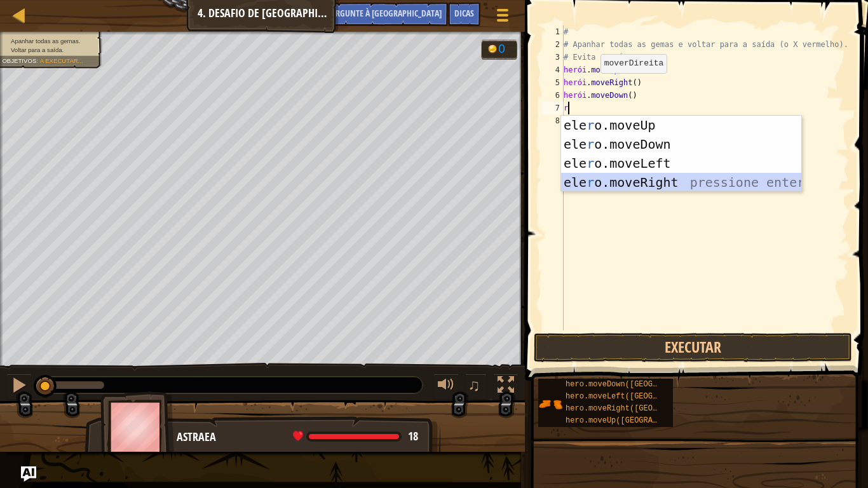
click at [609, 180] on div "ele r o.moveUp pressiona enter ele r o.moveDown pressione enter ele r o.moveLef…" at bounding box center [681, 173] width 240 height 114
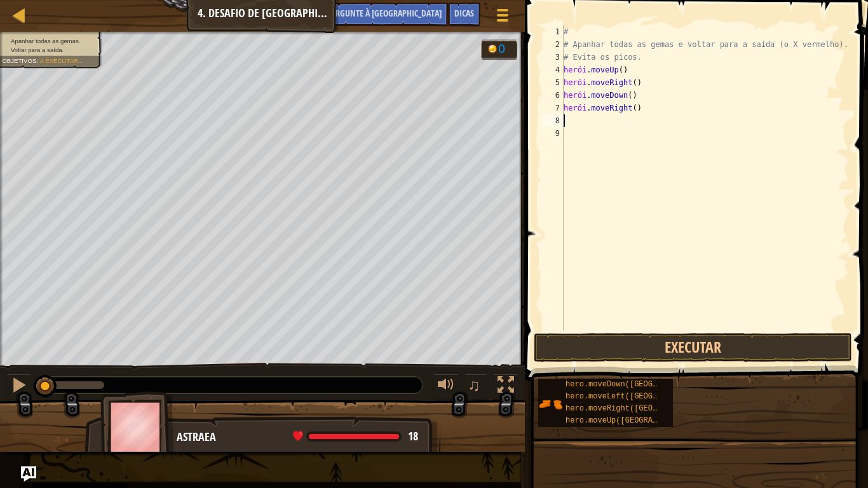
type textarea "l"
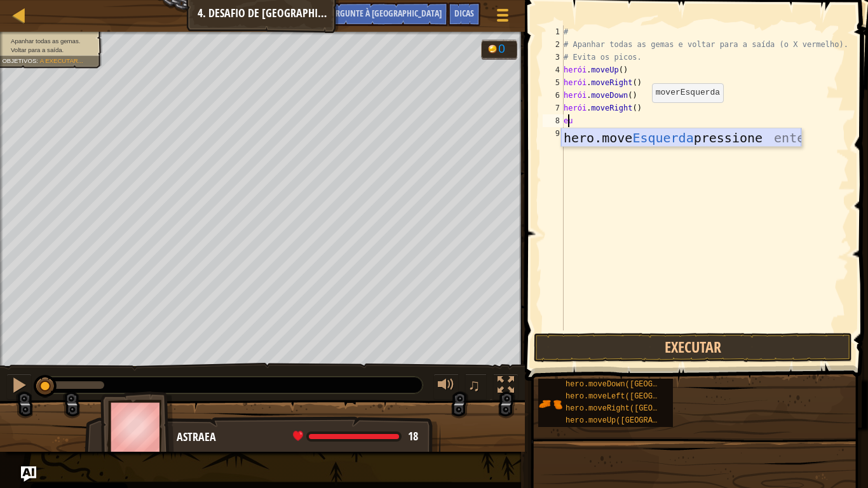
click at [616, 140] on div "hero.move Esquerda pressione enter" at bounding box center [681, 156] width 240 height 57
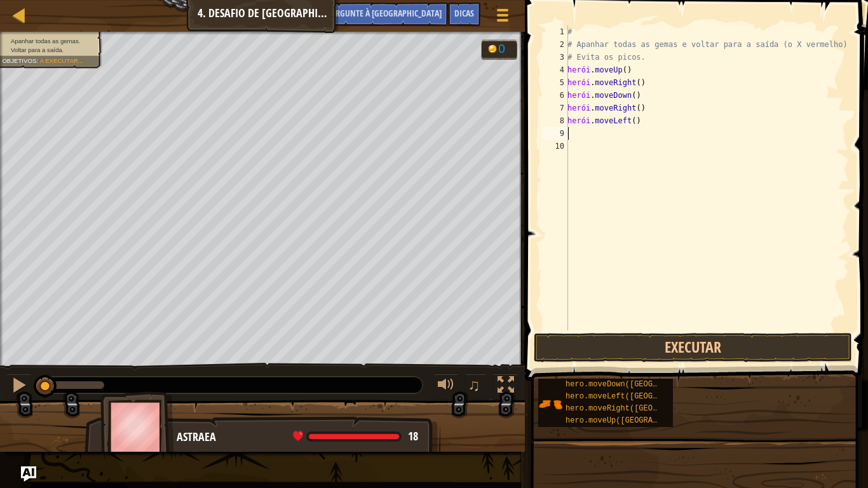
type textarea "d"
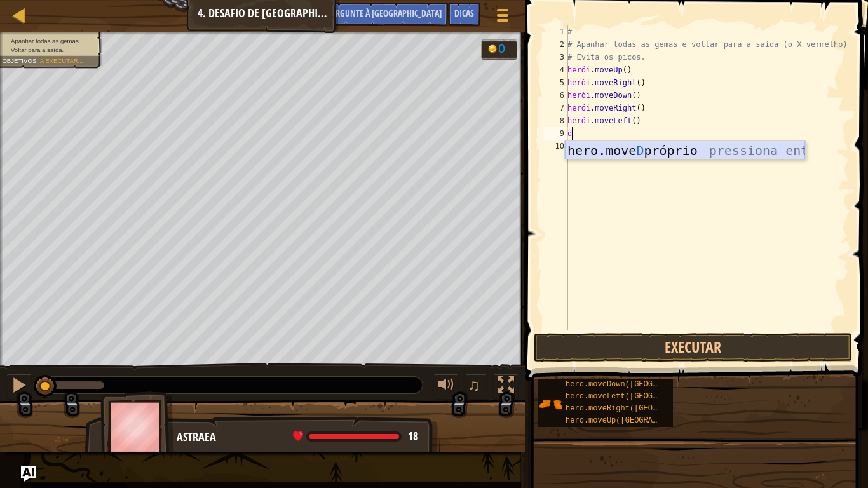
click at [591, 150] on div "hero.move D próprio pressiona enter" at bounding box center [685, 169] width 240 height 57
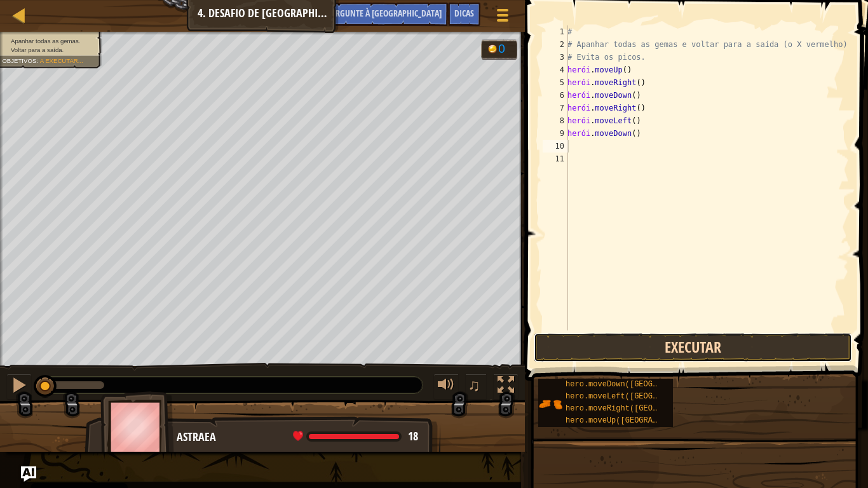
click at [612, 340] on button "Executar" at bounding box center [693, 347] width 318 height 29
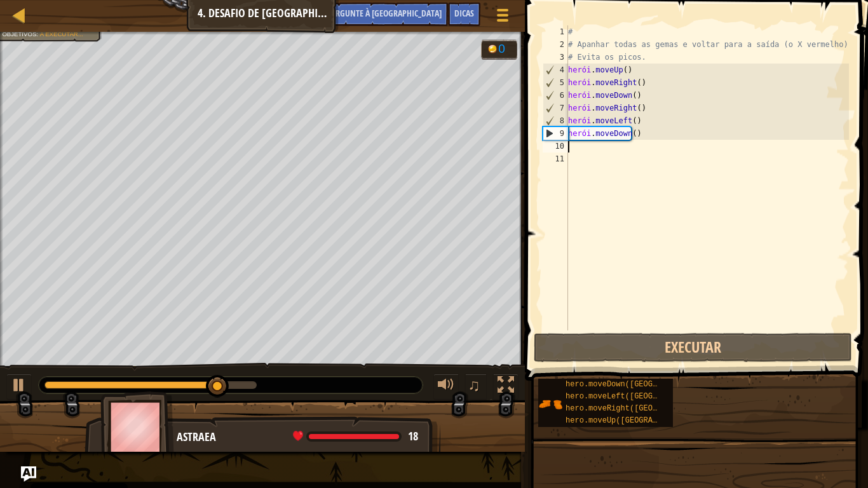
type textarea "u"
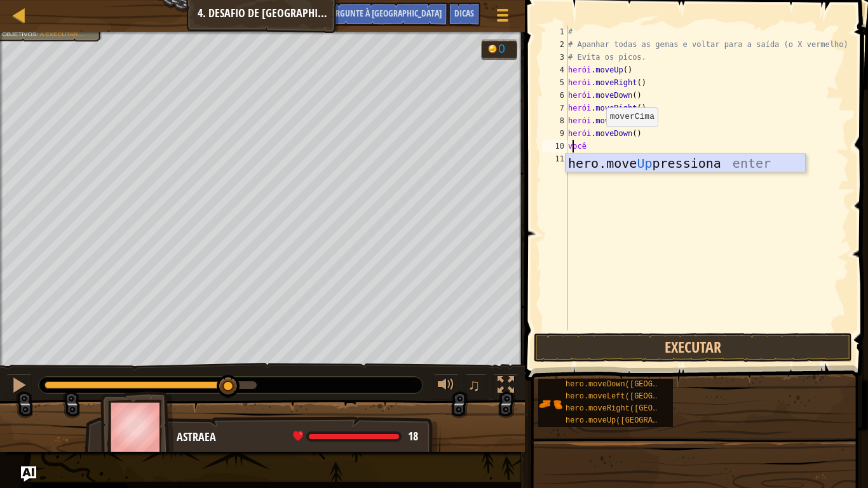
click at [706, 166] on div "hero.move Up pressiona enter" at bounding box center [685, 182] width 240 height 57
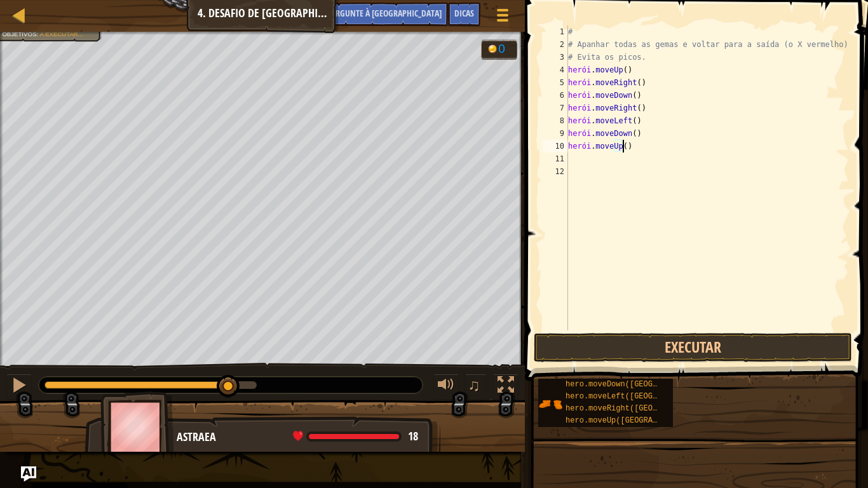
click at [635, 144] on div "# # Apanhar todas as gemas e voltar para a saída (o X vermelho). # Evita os pic…" at bounding box center [706, 190] width 283 height 330
type textarea "hero.moveUp()"
click at [635, 144] on div "# # Apanhar todas as gemas e voltar para a saída (o X vermelho). # Evita os pic…" at bounding box center [706, 190] width 283 height 330
click at [647, 143] on div "# # Apanhar todas as gemas e voltar para a saída (o X vermelho). # Evita os pic…" at bounding box center [706, 190] width 283 height 330
click at [576, 162] on div "# # Apanhar todas as gemas e voltar para a saída (o X vermelho). # Evita os pic…" at bounding box center [706, 190] width 283 height 330
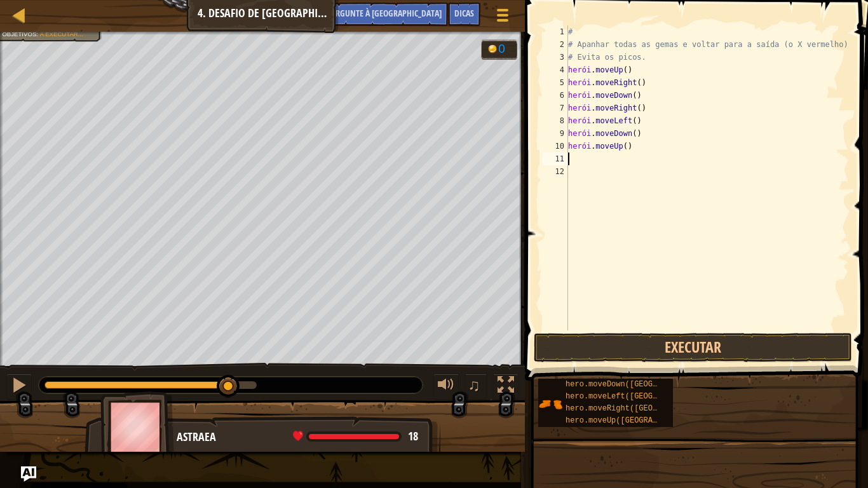
type textarea "u"
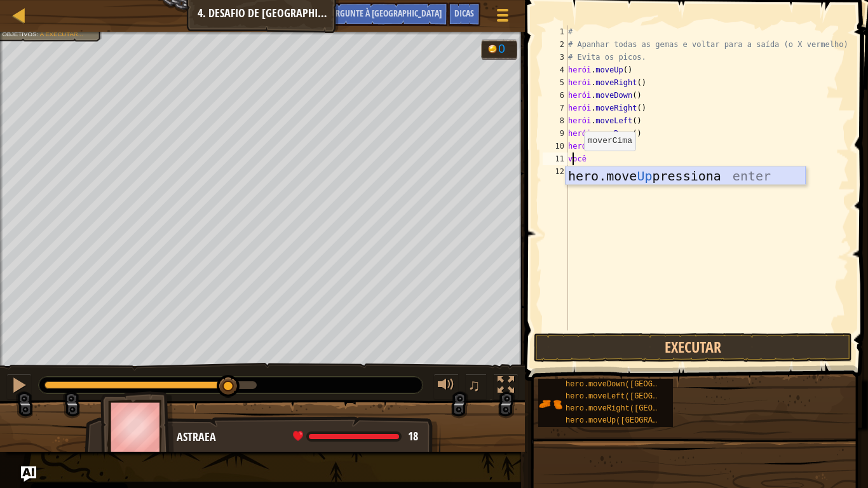
click at [602, 178] on div "hero.move Up pressiona enter" at bounding box center [685, 194] width 240 height 57
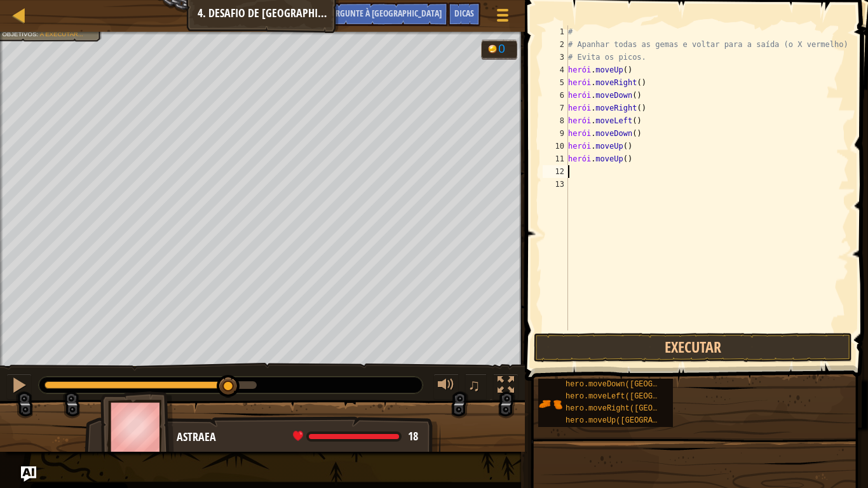
type textarea "l"
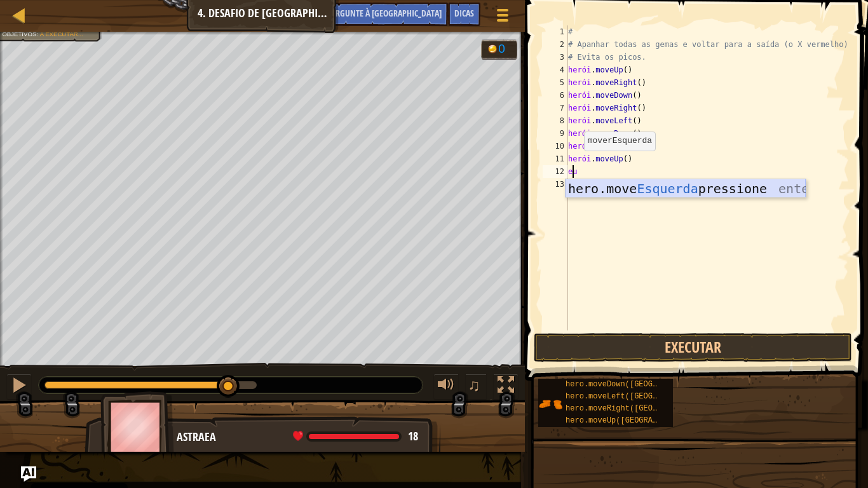
click at [594, 190] on div "hero.move Esquerda pressione enter" at bounding box center [685, 207] width 240 height 57
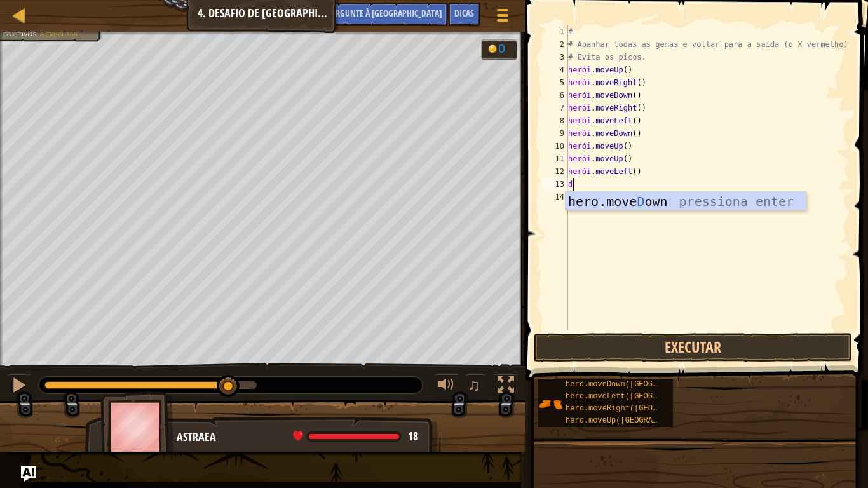
type textarea "d"
click at [591, 199] on div "hero.move D próprio pressiona enter" at bounding box center [685, 220] width 240 height 57
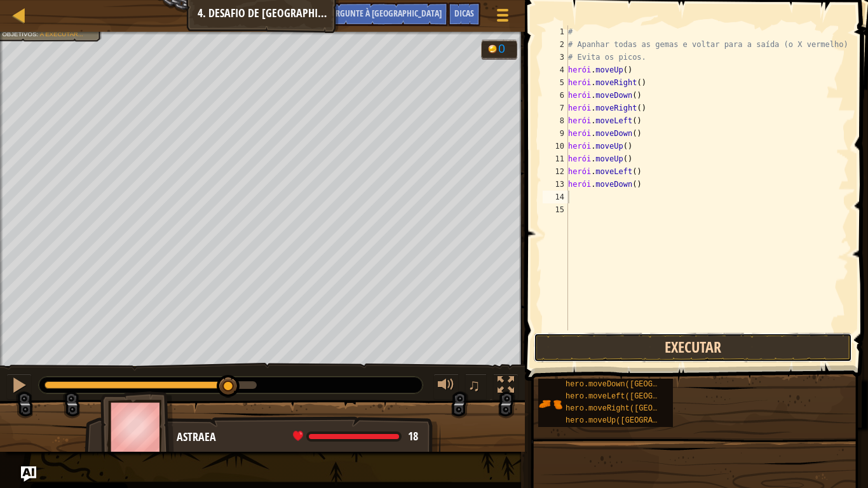
click at [593, 352] on button "Executar" at bounding box center [693, 347] width 318 height 29
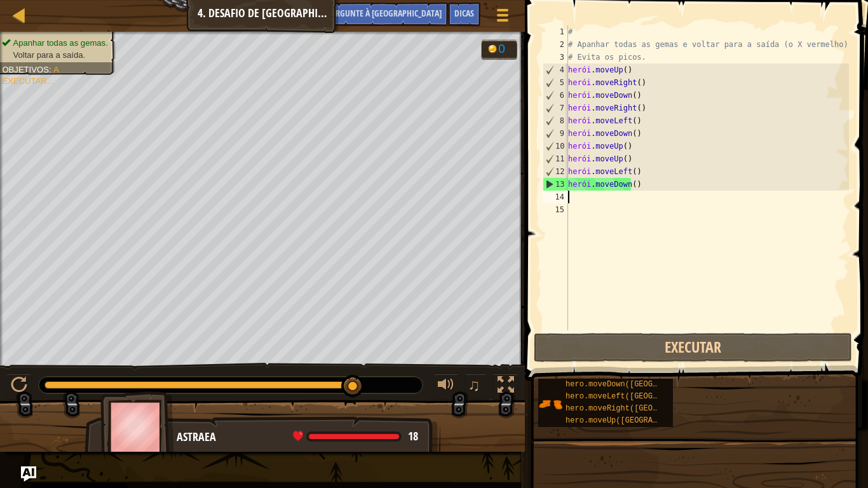
type textarea "L"
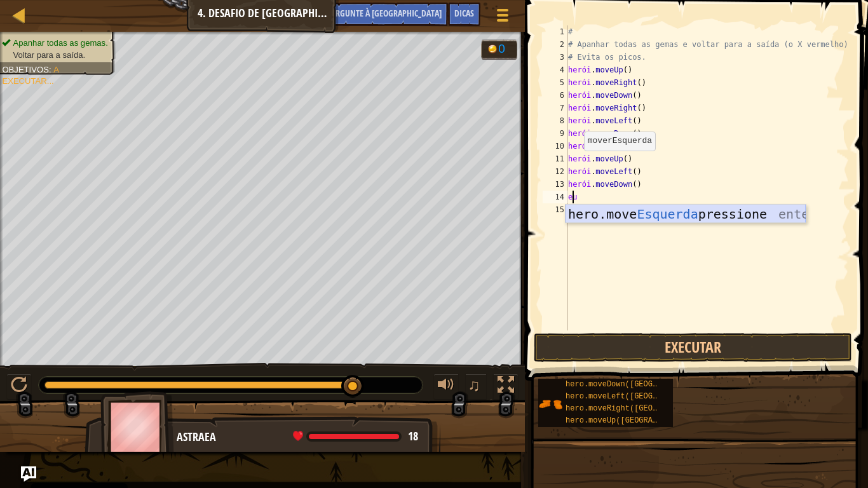
click at [612, 212] on div "hero.move Esquerda pressione enter" at bounding box center [685, 233] width 240 height 57
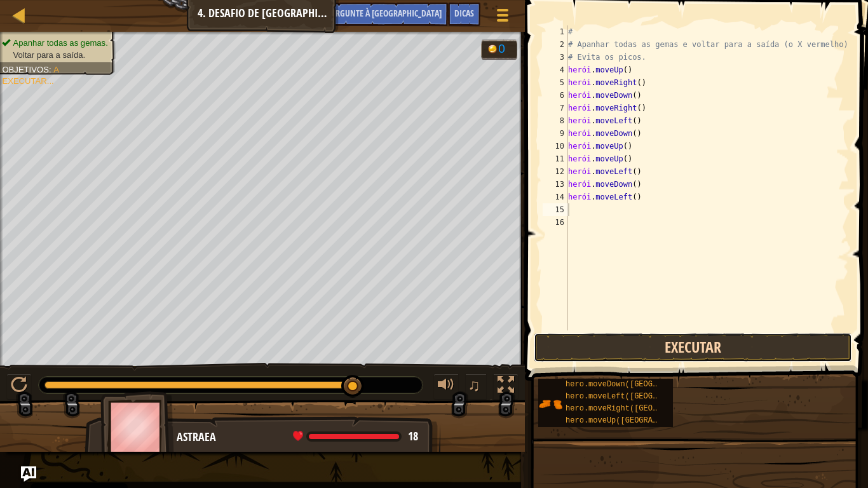
click at [642, 351] on button "Executar" at bounding box center [693, 347] width 318 height 29
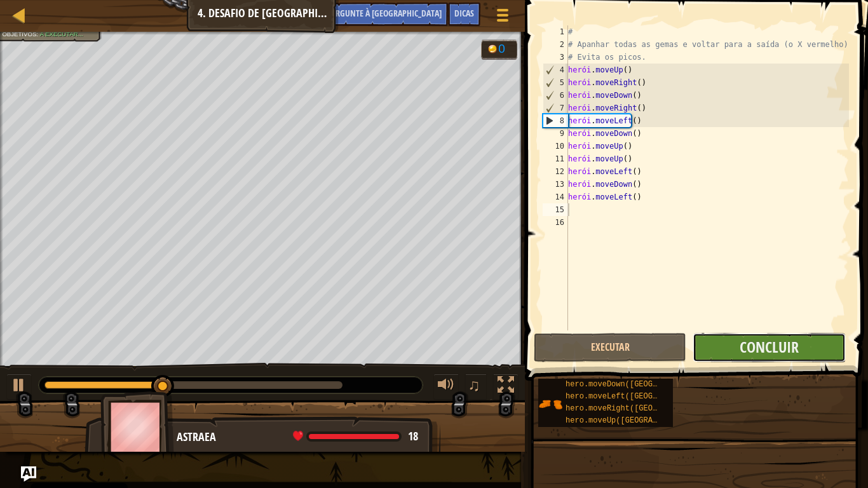
click at [805, 344] on button "Concluir" at bounding box center [768, 347] width 152 height 29
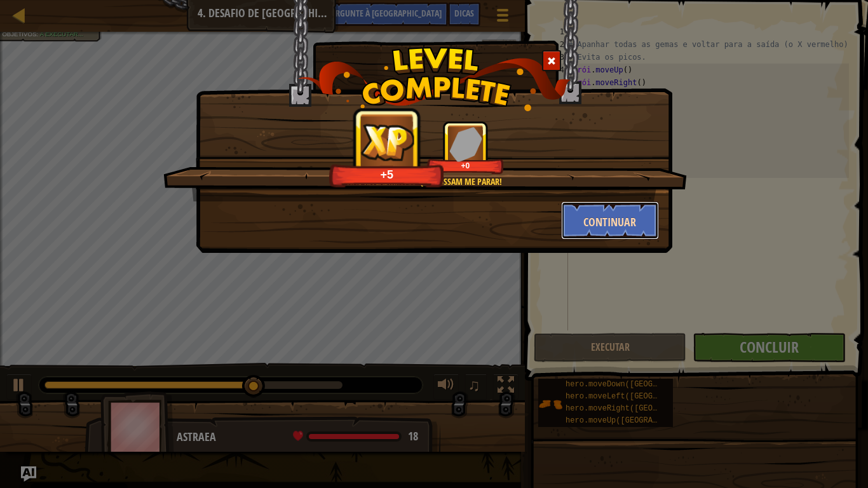
click at [610, 217] on font "Continuar" at bounding box center [609, 222] width 53 height 16
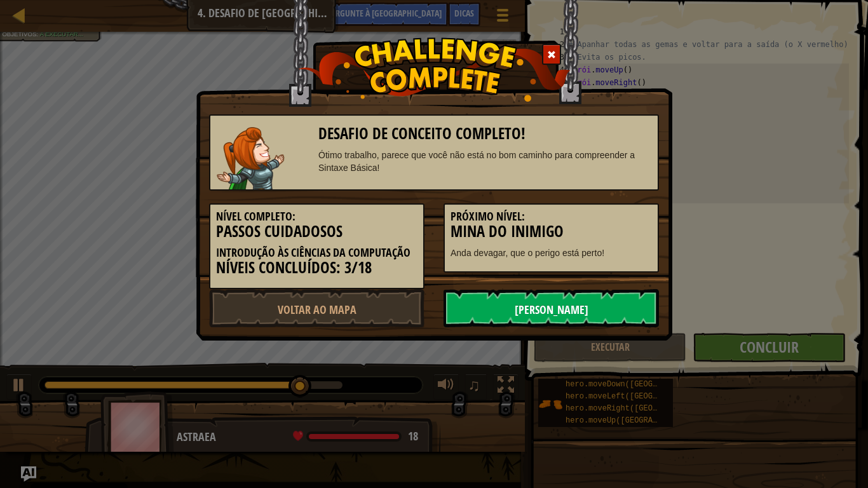
click at [574, 309] on font "[PERSON_NAME]" at bounding box center [552, 310] width 74 height 16
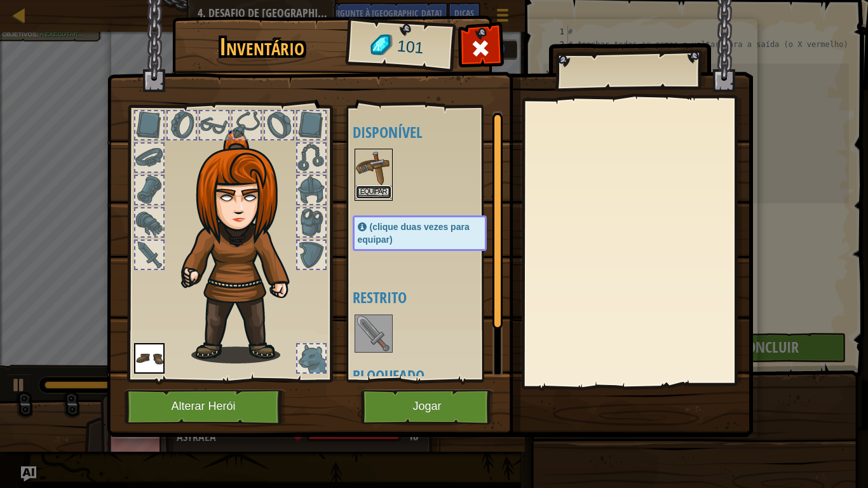
click at [375, 192] on font "Equipar" at bounding box center [373, 192] width 27 height 8
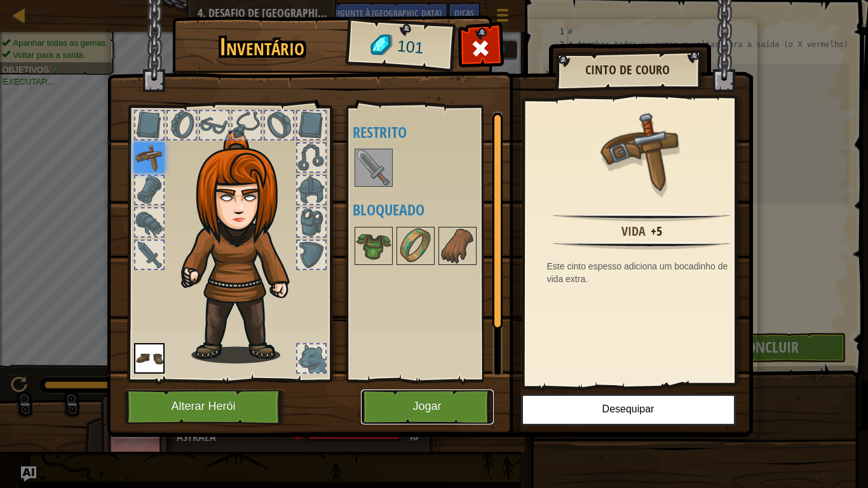
click at [409, 399] on button "Jogar" at bounding box center [427, 406] width 133 height 35
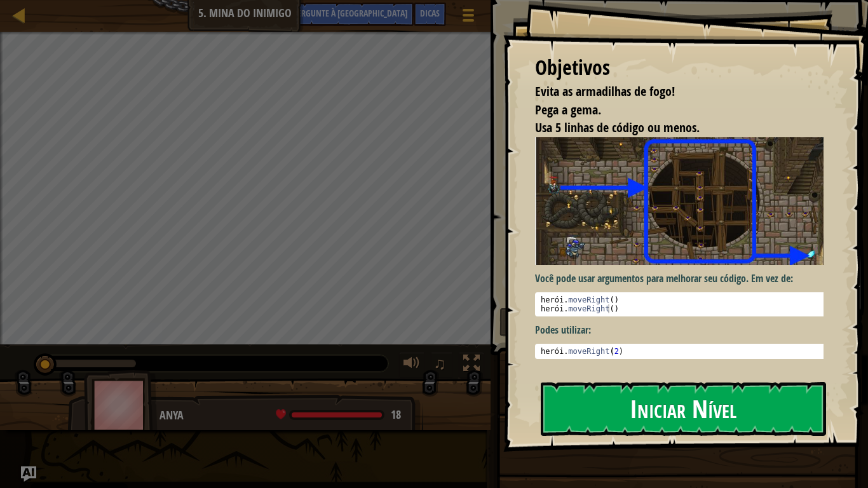
click at [599, 407] on button "Iniciar Nível" at bounding box center [683, 408] width 285 height 53
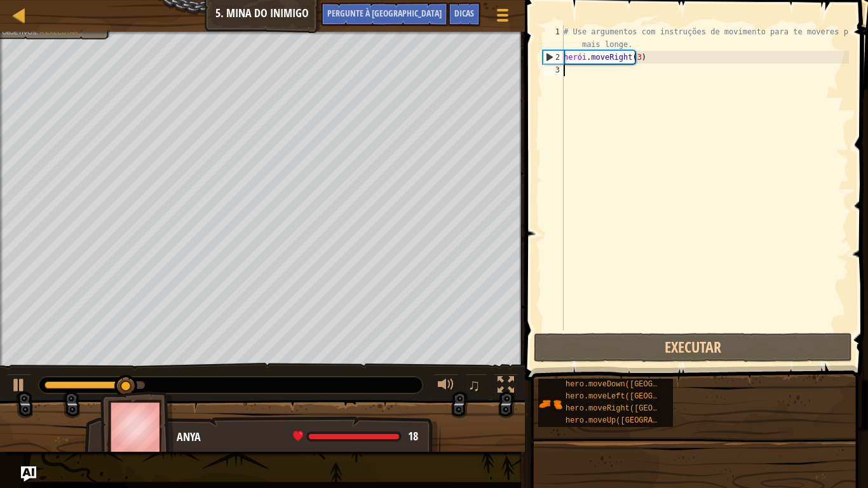
type textarea "U"
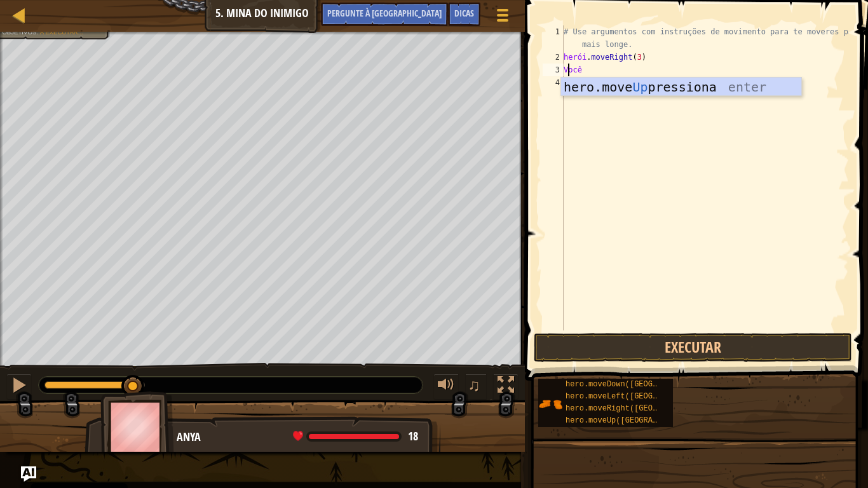
click at [573, 82] on div "hero.move Up pressiona enter" at bounding box center [681, 105] width 240 height 57
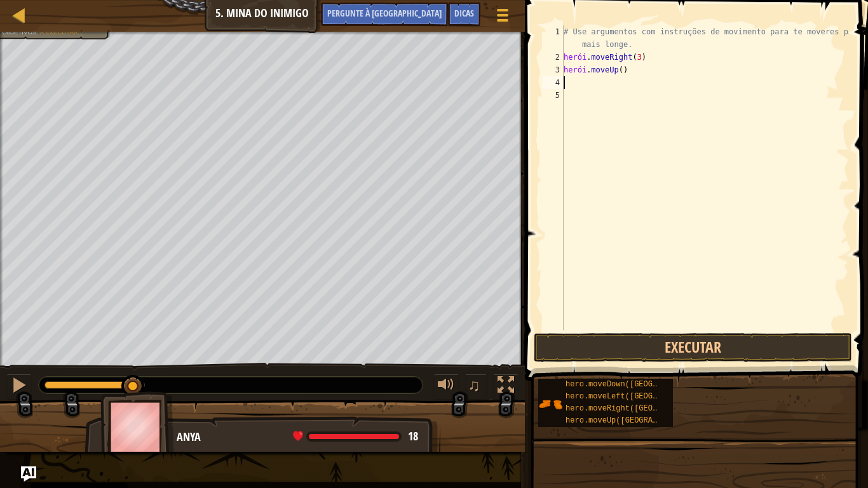
type textarea "R"
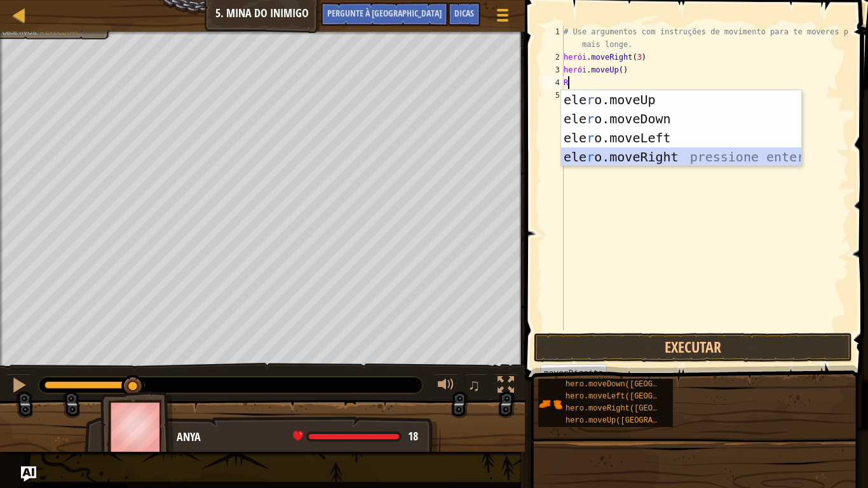
click at [621, 160] on div "ele r o.moveUp pressiona enter ele r o.moveDown pressione enter ele r o.moveLef…" at bounding box center [681, 147] width 240 height 114
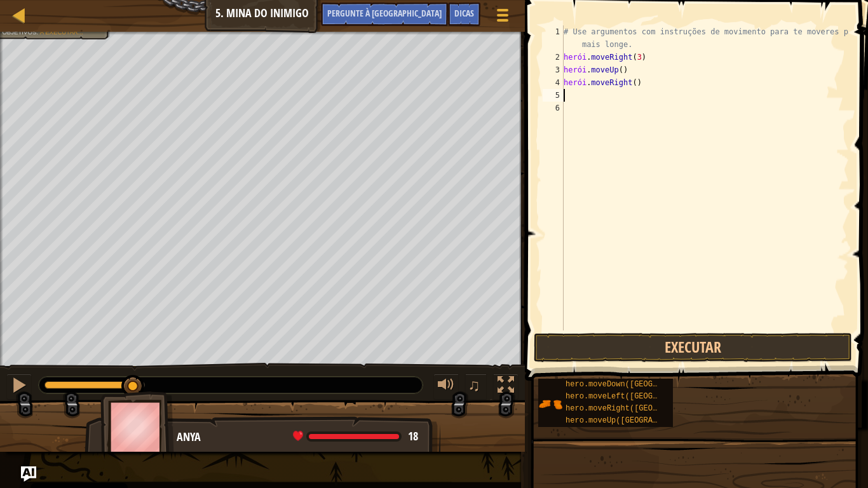
type textarea "D"
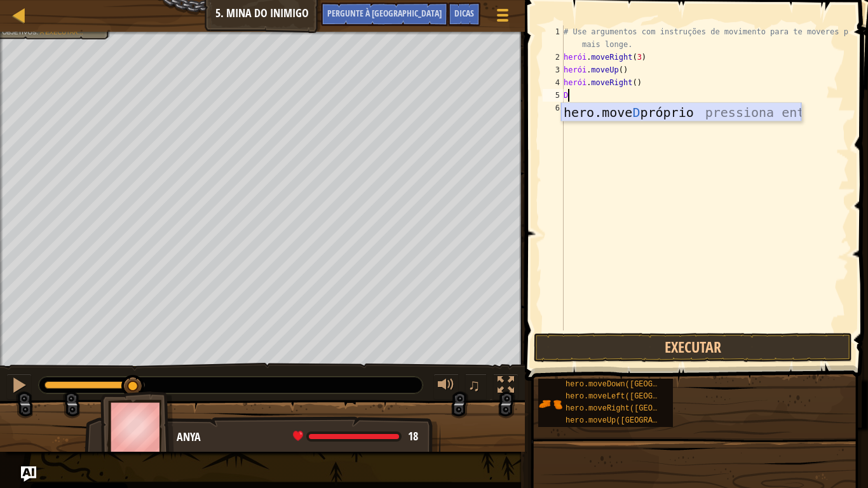
click at [644, 113] on div "hero.move D próprio pressiona enter" at bounding box center [681, 131] width 240 height 57
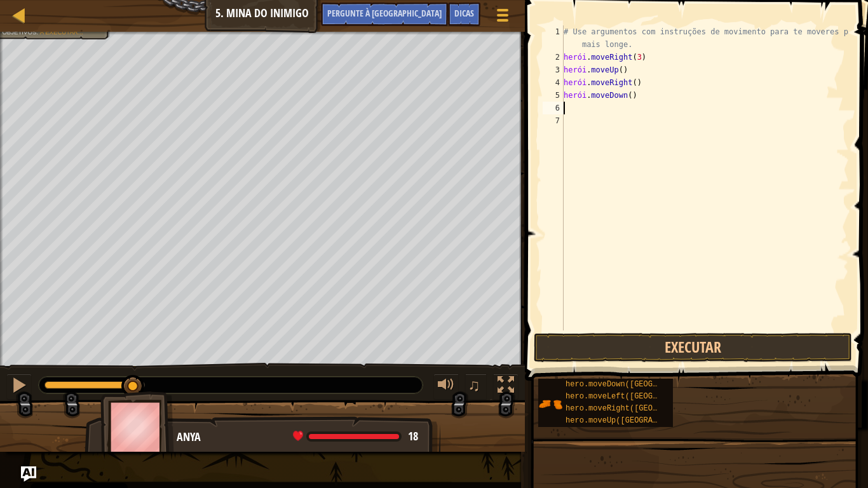
click at [640, 95] on div "# Use argumentos com instruções de movimento para te moveres para mais longe. h…" at bounding box center [705, 196] width 288 height 343
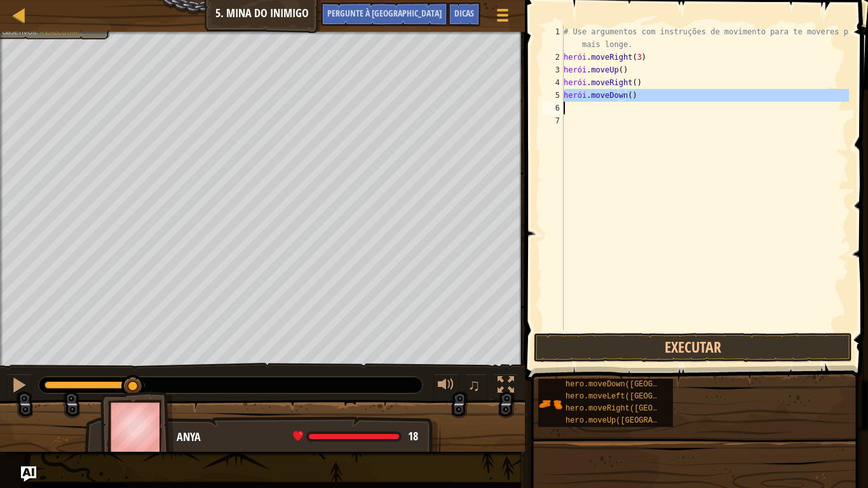
click at [640, 95] on div "# Use argumentos com instruções de movimento para te moveres para mais longe. h…" at bounding box center [705, 196] width 288 height 343
type textarea "hero.moveDown()"
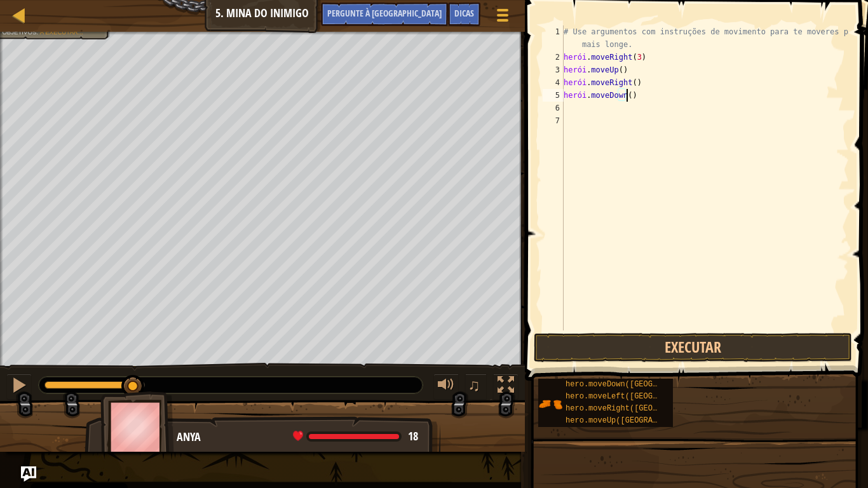
click at [643, 96] on div "# Use argumentos com instruções de movimento para te moveres para mais longe. h…" at bounding box center [705, 196] width 288 height 343
drag, startPoint x: 626, startPoint y: 98, endPoint x: 649, endPoint y: 95, distance: 23.1
click at [649, 95] on div "# Use argumentos com instruções de movimento para te moveres para mais longe. h…" at bounding box center [705, 196] width 288 height 343
click at [602, 111] on div "# Use argumentos com instruções de movimento para te moveres para mais longe. h…" at bounding box center [705, 196] width 288 height 343
type textarea "D"
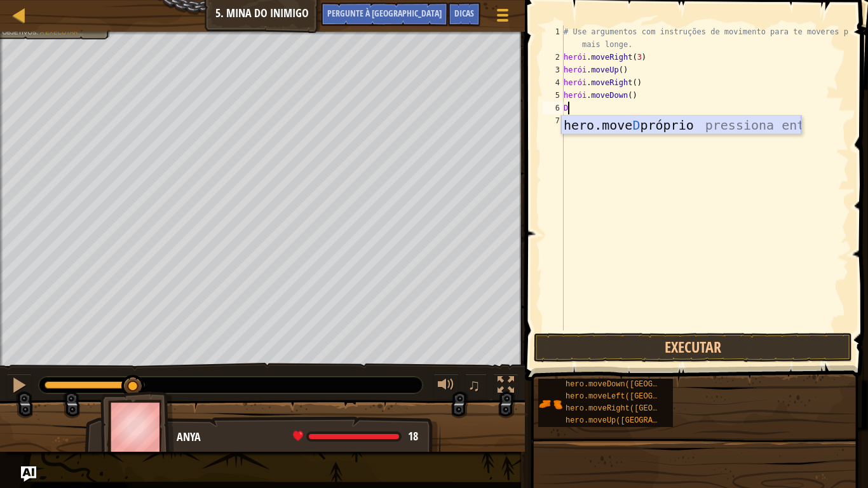
click at [605, 124] on div "hero.move D próprio pressiona enter" at bounding box center [681, 144] width 240 height 57
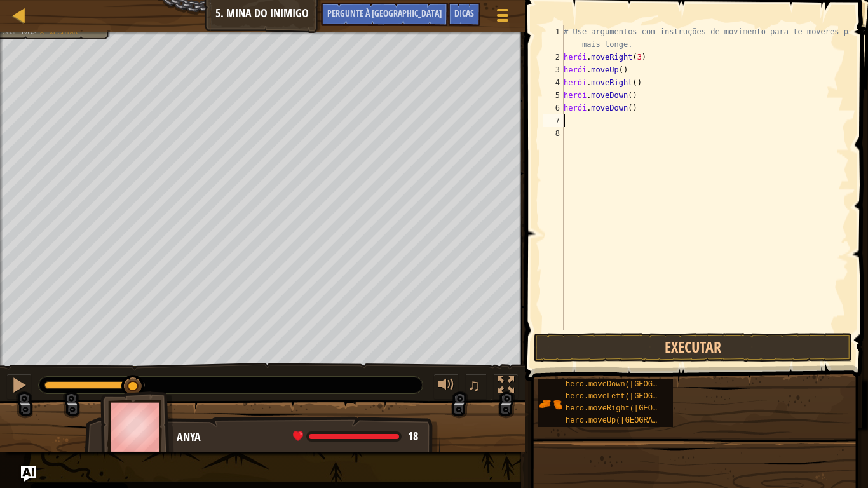
type textarea "D"
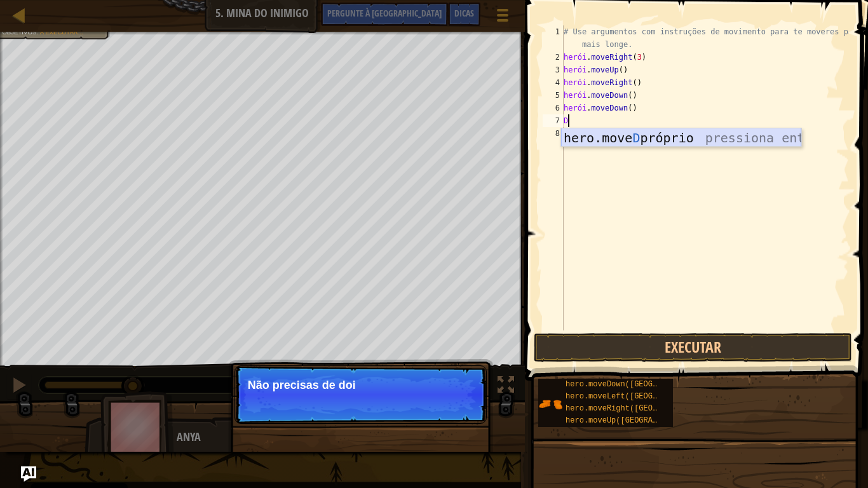
click at [596, 135] on div "hero.move D próprio pressiona enter" at bounding box center [681, 156] width 240 height 57
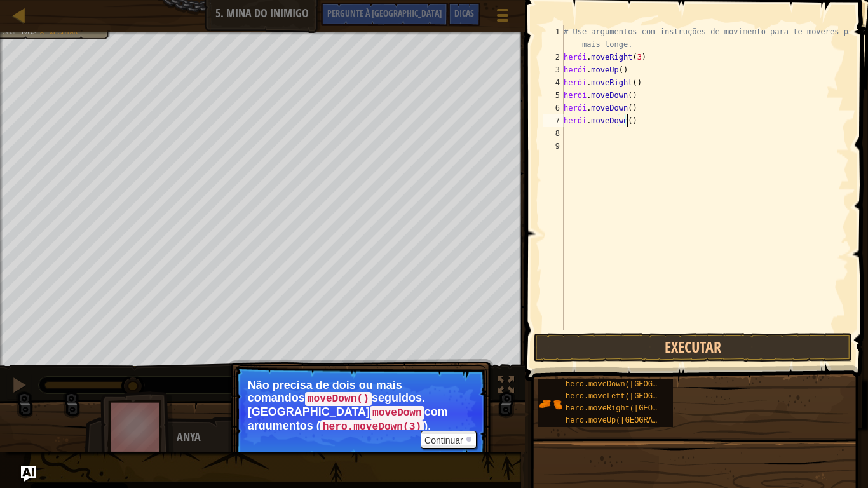
click at [642, 123] on div "# Use argumentos com instruções de movimento para te moveres para mais longe. h…" at bounding box center [705, 196] width 288 height 343
type textarea "hero.moveDown()"
click at [448, 407] on font "Continuar" at bounding box center [443, 440] width 39 height 10
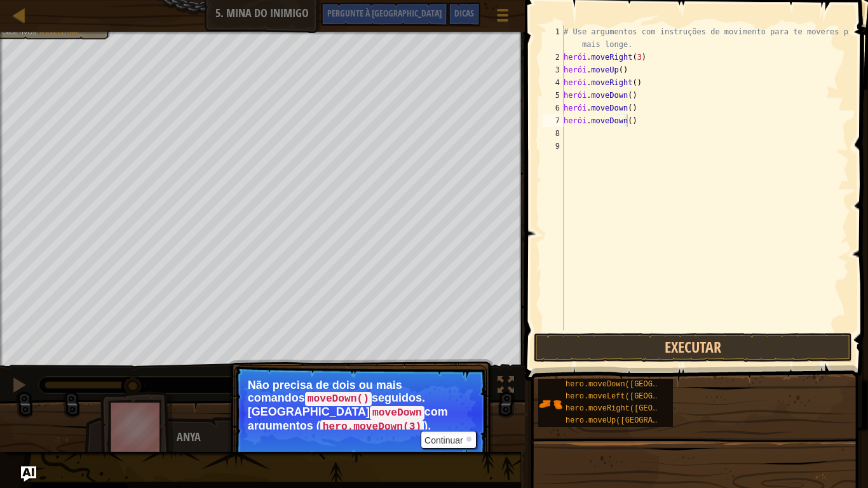
scroll to position [6, 4]
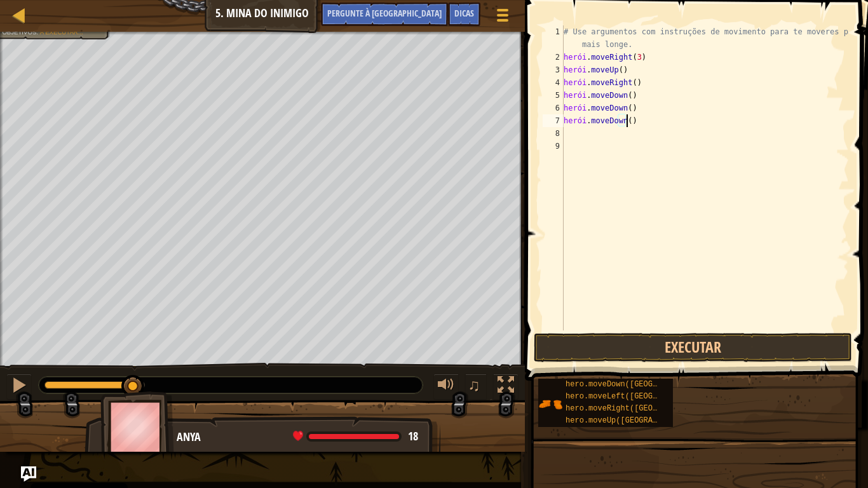
click at [641, 125] on div "# Use argumentos com instruções de movimento para te moveres para mais longe. h…" at bounding box center [705, 196] width 288 height 343
click at [589, 130] on div "# Use argumentos com instruções de movimento para te moveres para mais longe. h…" at bounding box center [705, 196] width 288 height 343
type textarea "R"
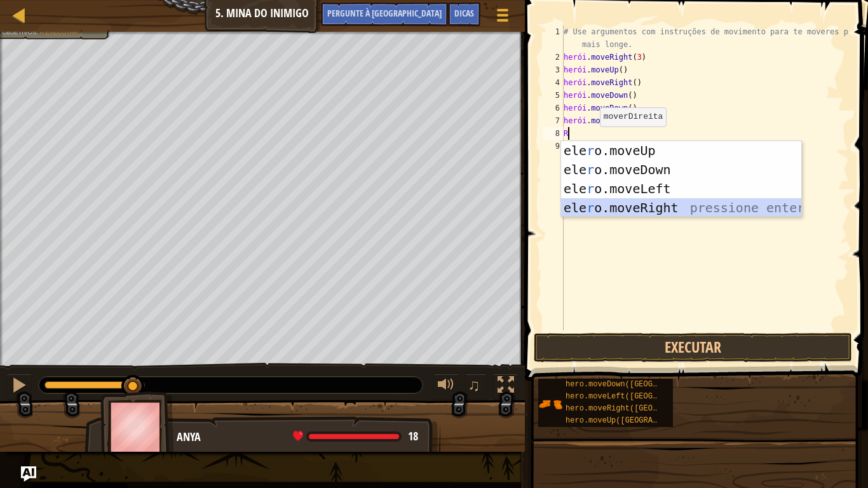
click at [659, 213] on div "ele r o.moveUp pressiona enter ele r o.moveDown pressione enter ele r o.moveLef…" at bounding box center [681, 198] width 240 height 114
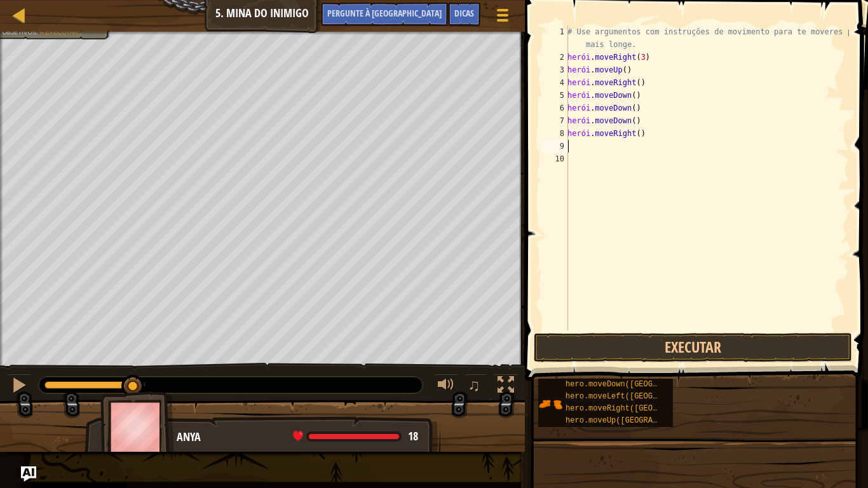
type textarea "R"
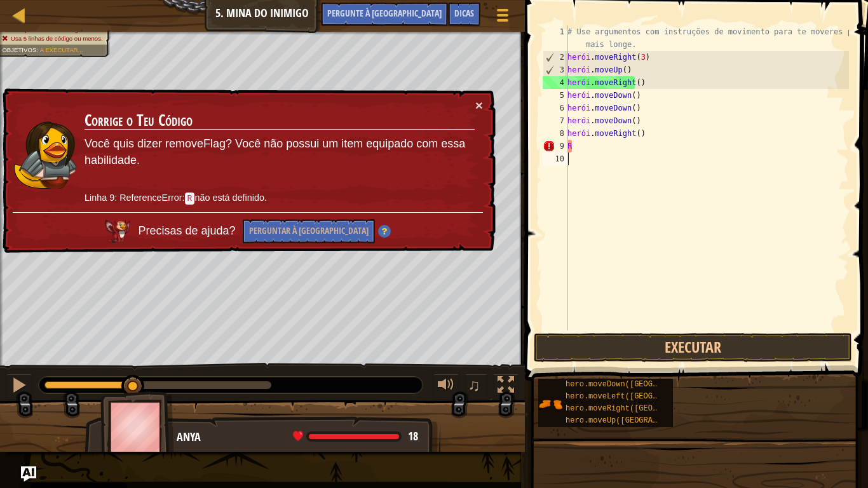
click at [619, 242] on div "# Use argumentos com instruções de movimento para te moveres para mais longe. h…" at bounding box center [707, 196] width 284 height 343
click at [586, 150] on div "# Use argumentos com instruções de movimento para te moveres para mais longe. h…" at bounding box center [707, 196] width 284 height 343
type textarea "R"
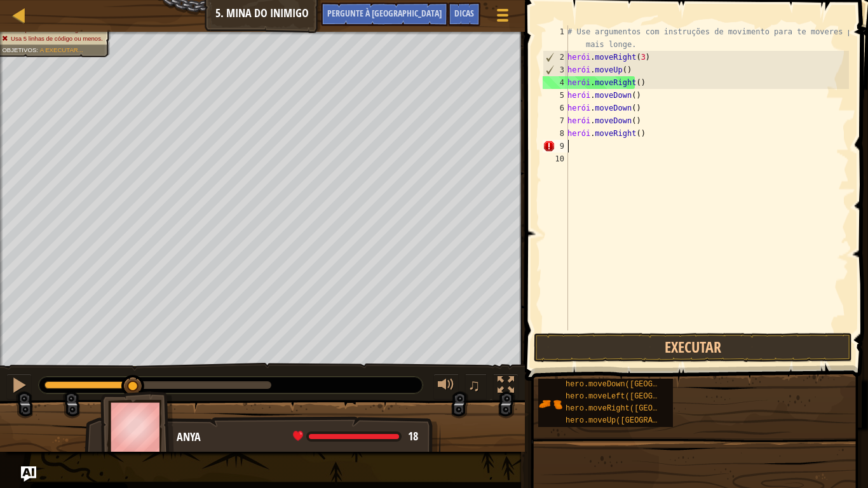
type textarea "R"
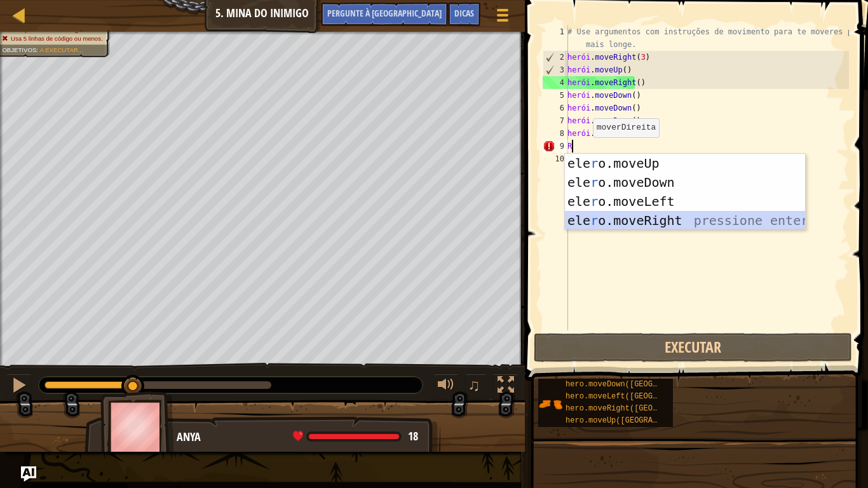
click at [616, 219] on div "ele r o.moveUp pressiona enter ele r o.moveDown pressione enter ele r o.moveLef…" at bounding box center [685, 211] width 240 height 114
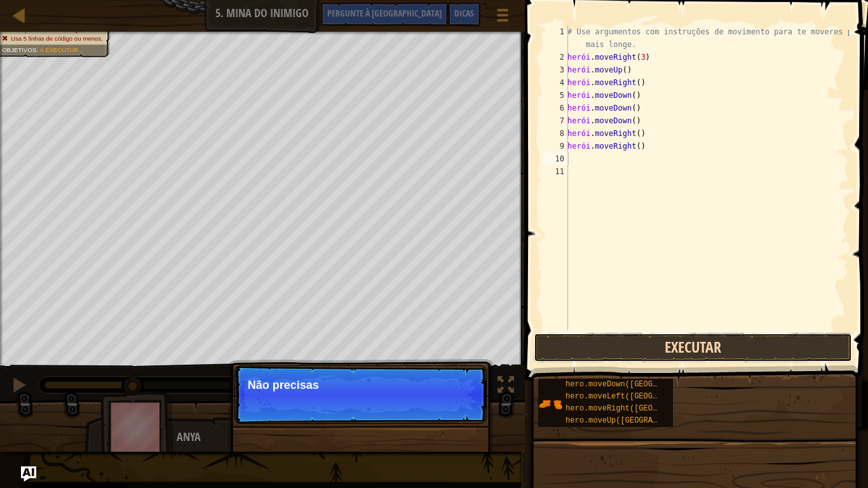
click at [687, 351] on button "Executar" at bounding box center [693, 347] width 318 height 29
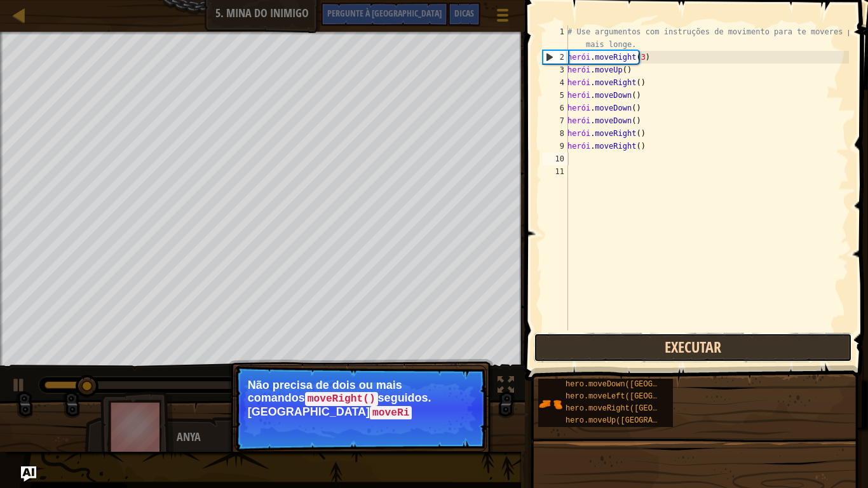
click at [687, 351] on button "Executar" at bounding box center [693, 347] width 318 height 29
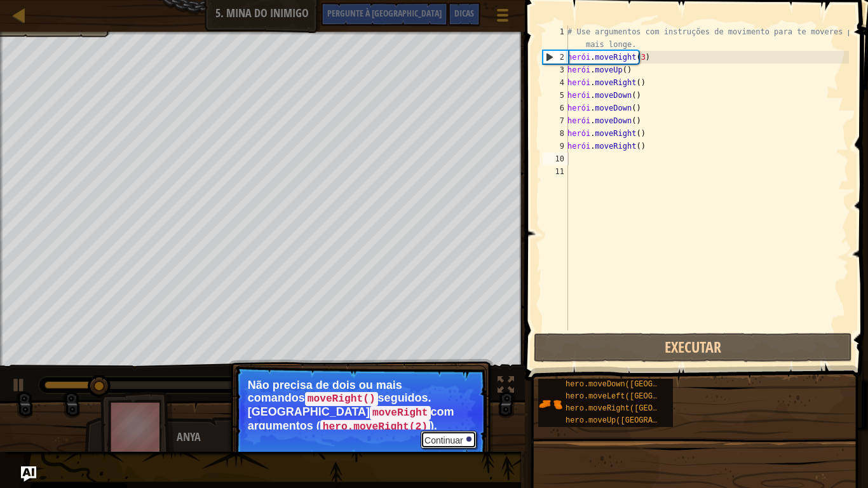
click at [442, 407] on font "Continuar" at bounding box center [443, 440] width 39 height 10
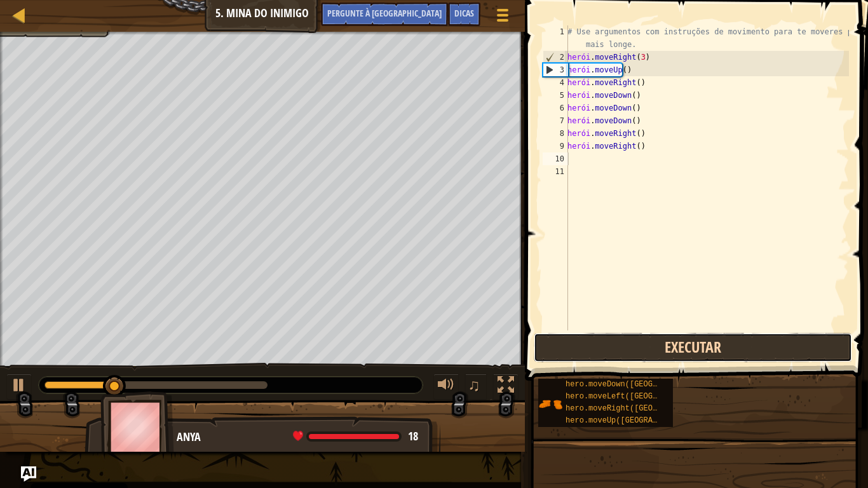
click at [684, 340] on button "Executar" at bounding box center [693, 347] width 318 height 29
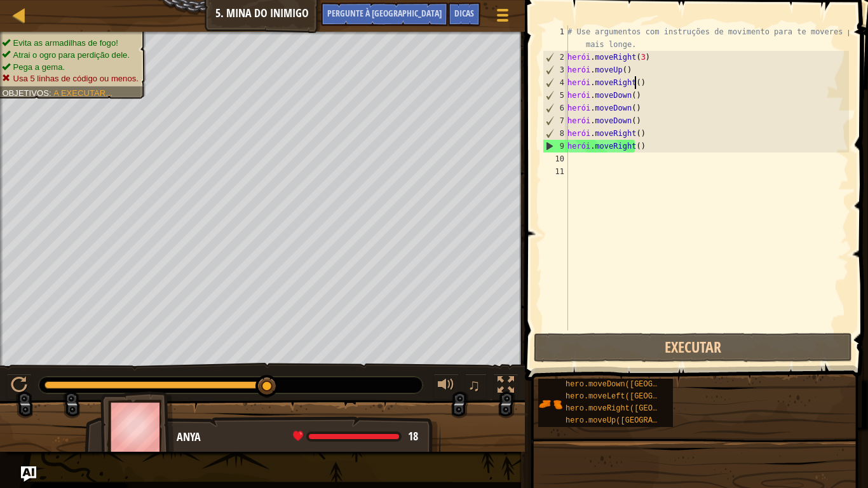
click at [649, 86] on div "# Use argumentos com instruções de movimento para te moveres para mais longe. h…" at bounding box center [707, 196] width 284 height 343
type textarea "hero.moveRight() hero.moveDown()"
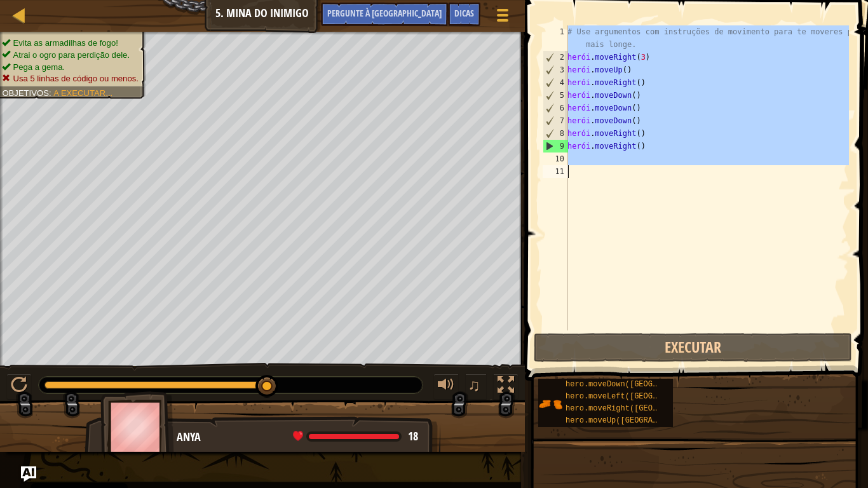
click at [649, 86] on div "# Use argumentos com instruções de movimento para te moveres para mais longe. h…" at bounding box center [707, 196] width 284 height 343
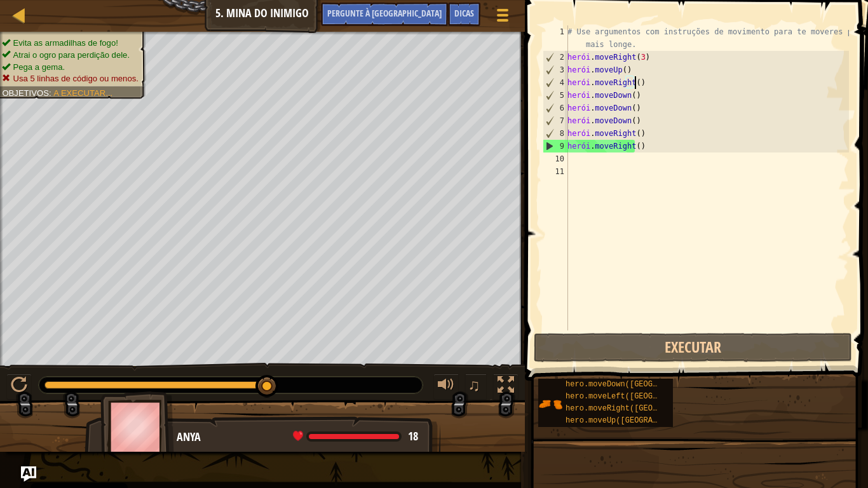
click at [649, 86] on div "# Use argumentos com instruções de movimento para te moveres para mais longe. h…" at bounding box center [707, 196] width 284 height 343
click at [664, 83] on div "# Use argumentos com instruções de movimento para te moveres para mais longe. h…" at bounding box center [707, 196] width 284 height 343
click at [649, 81] on div "# Use argumentos com instruções de movimento para te moveres para mais longe. h…" at bounding box center [707, 196] width 284 height 343
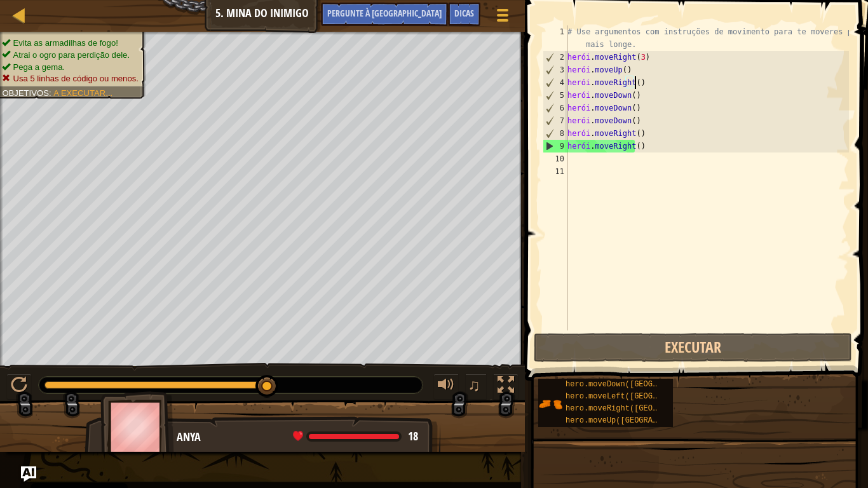
click at [649, 81] on div "# Use argumentos com instruções de movimento para te moveres para mais longe. h…" at bounding box center [707, 196] width 284 height 343
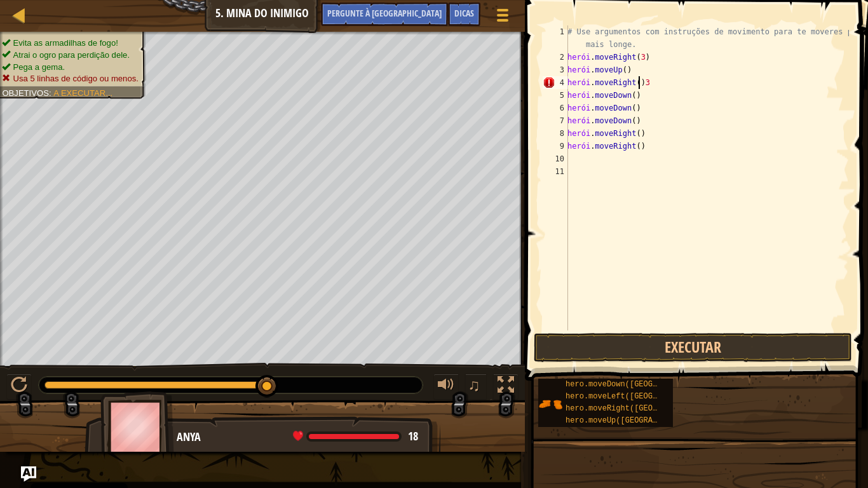
click at [650, 83] on div "# Use argumentos com instruções de movimento para te moveres para mais longe. h…" at bounding box center [707, 196] width 284 height 343
click at [671, 82] on div "# Use argumentos com instruções de movimento para te moveres para mais longe. h…" at bounding box center [707, 196] width 284 height 343
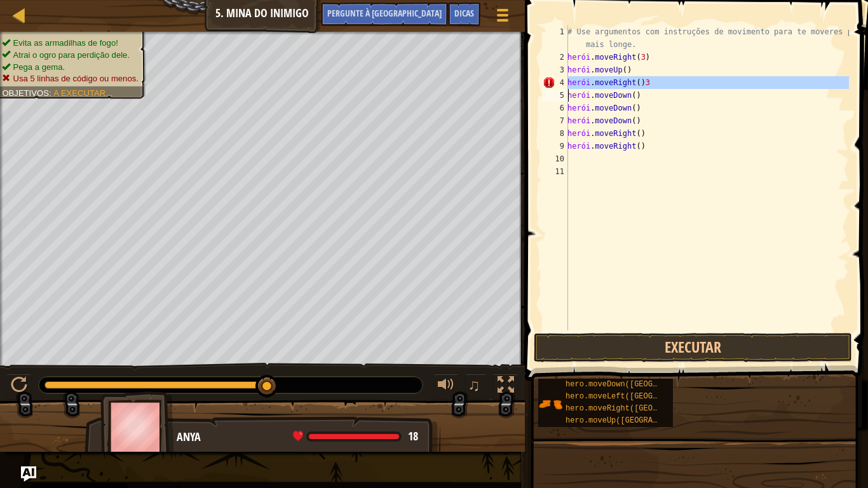
scroll to position [6, 4]
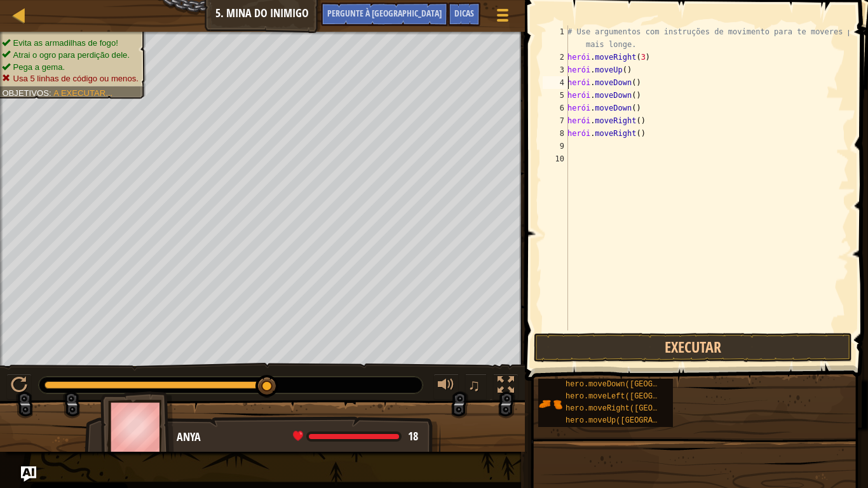
click at [661, 135] on div "# Use argumentos com instruções de movimento para te moveres para mais longe. h…" at bounding box center [707, 196] width 284 height 343
type textarea "hero.moveRight()"
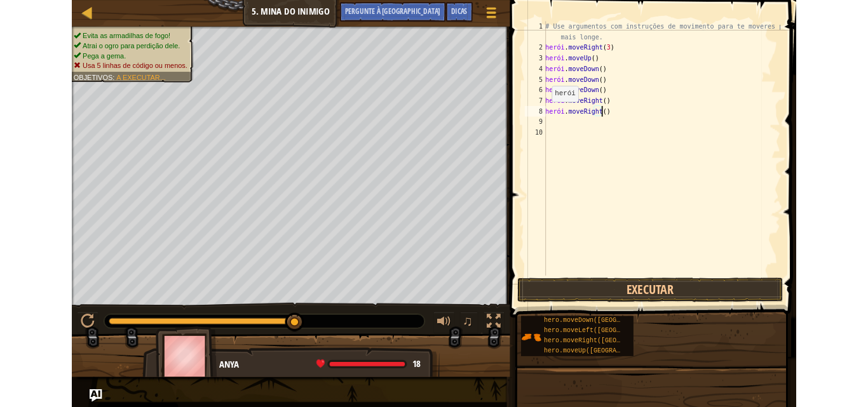
scroll to position [6, 0]
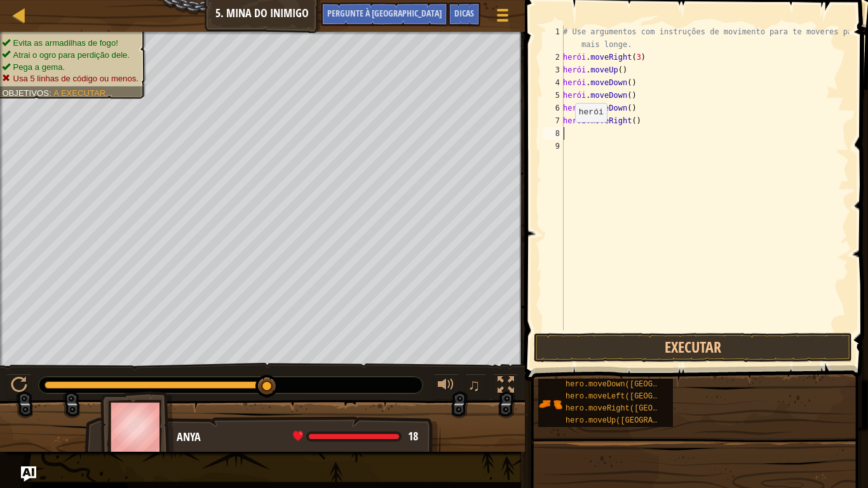
click at [567, 129] on div "1 2 3 4 5 6 7 8 9 # Use argumentos com instruções de movimento para te moveres …" at bounding box center [694, 177] width 309 height 305
type textarea "h"
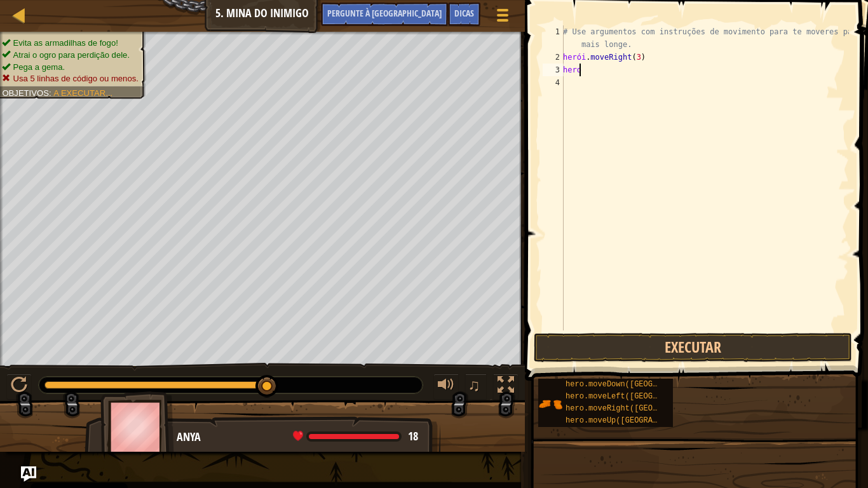
type textarea "h"
click at [652, 58] on div "# Use argumentos com instruções de movimento para te moveres para mais longe. h…" at bounding box center [704, 196] width 288 height 343
type textarea "hero.moveRight(3)"
click at [652, 58] on div "# Use argumentos com instruções de movimento para te moveres para mais longe. h…" at bounding box center [704, 196] width 288 height 343
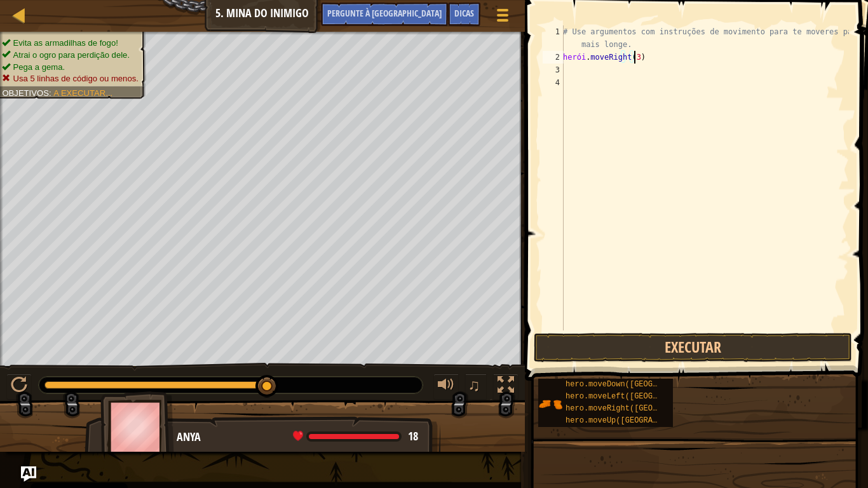
click at [652, 58] on div "# Use argumentos com instruções de movimento para te moveres para mais longe. h…" at bounding box center [704, 196] width 288 height 343
click at [624, 58] on div "# Use argumentos com instruções de movimento para te moveres para mais longe. h…" at bounding box center [704, 196] width 288 height 343
click at [658, 58] on div "# Use argumentos com instruções de movimento para te moveres para mais longe. h…" at bounding box center [704, 196] width 288 height 343
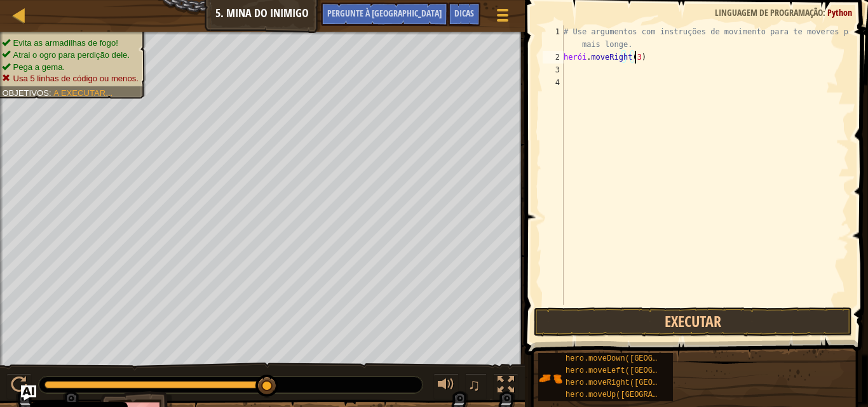
click at [654, 60] on div "# Use argumentos com instruções de movimento para te moveres para mais longe. h…" at bounding box center [705, 184] width 288 height 318
click at [668, 58] on div "# Use argumentos com instruções de movimento para te moveres para mais longe. h…" at bounding box center [705, 184] width 288 height 318
click at [655, 59] on div "# Use argumentos com instruções de movimento para te moveres para mais longe. h…" at bounding box center [705, 184] width 288 height 318
click at [678, 57] on div "# Use argumentos com instruções de movimento para te moveres para mais longe. h…" at bounding box center [705, 184] width 288 height 318
click at [581, 72] on div "# Use argumentos com instruções de movimento para te moveres para mais longe. h…" at bounding box center [705, 184] width 288 height 318
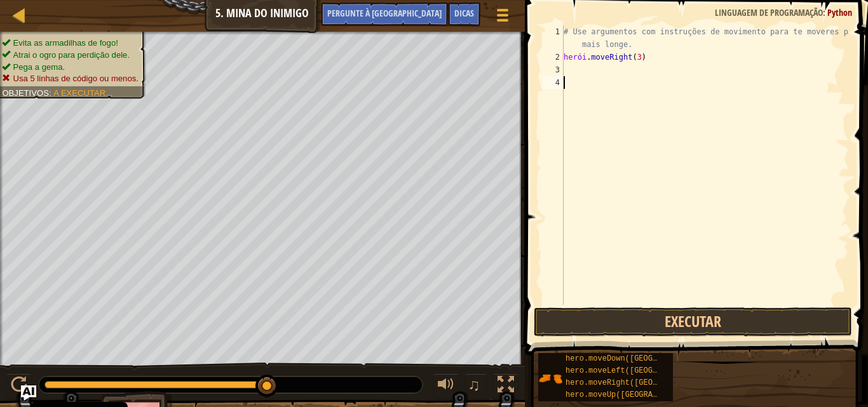
click at [581, 86] on div "# Use argumentos com instruções de movimento para te moveres para mais longe. h…" at bounding box center [705, 184] width 288 height 318
click at [652, 64] on div "# Use argumentos com instruções de movimento para te moveres para mais longe. h…" at bounding box center [705, 184] width 288 height 318
type textarea "U"
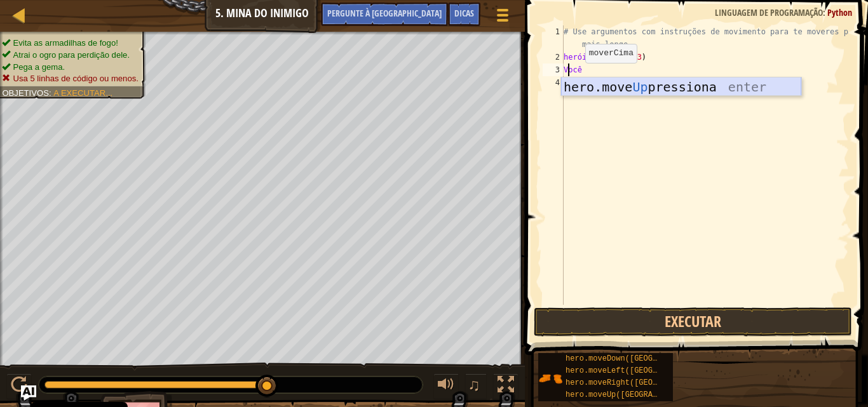
click at [579, 84] on div "hero.move Up pressiona enter" at bounding box center [681, 105] width 240 height 57
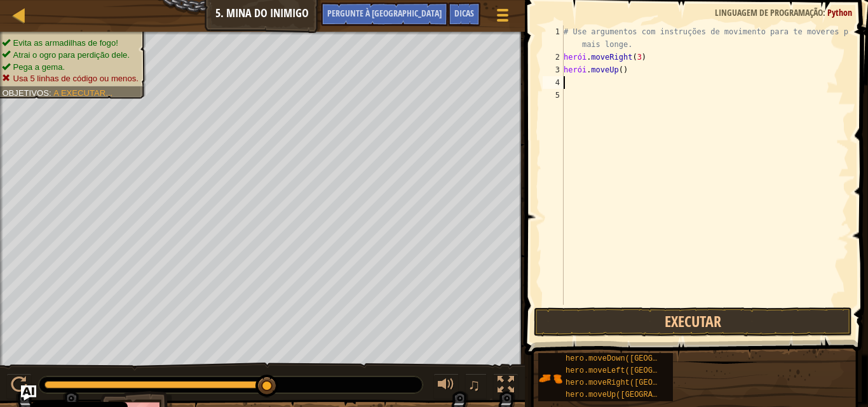
type textarea "D"
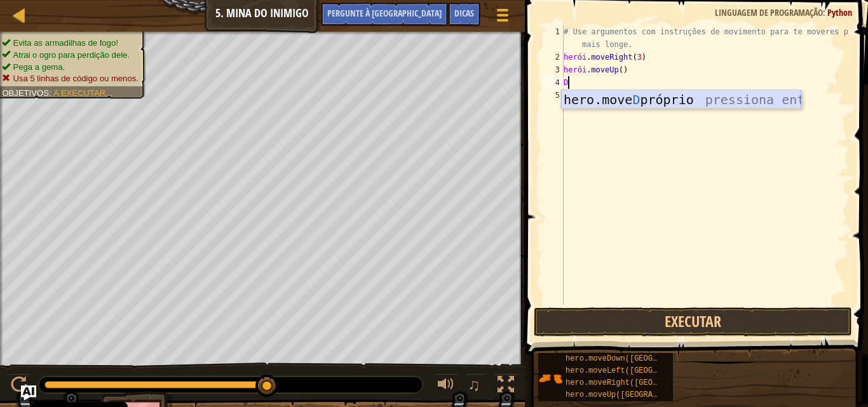
click at [600, 102] on div "hero.move D próprio pressiona enter" at bounding box center [681, 118] width 240 height 57
type textarea "3"
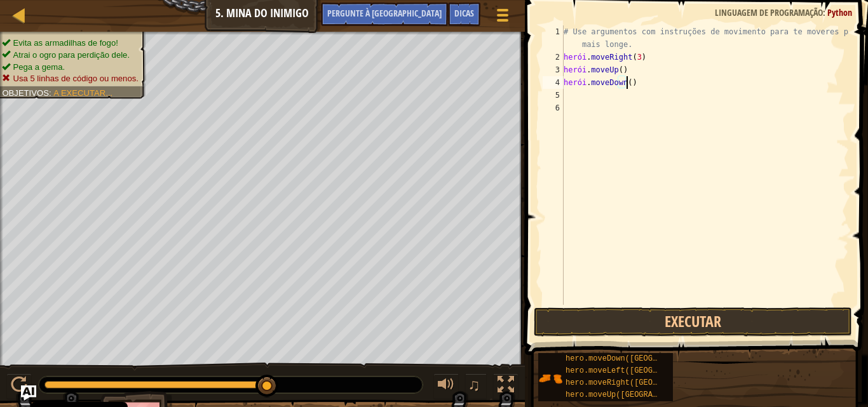
click at [659, 83] on div "# Use argumentos com instruções de movimento para te moveres para mais longe. h…" at bounding box center [705, 184] width 288 height 318
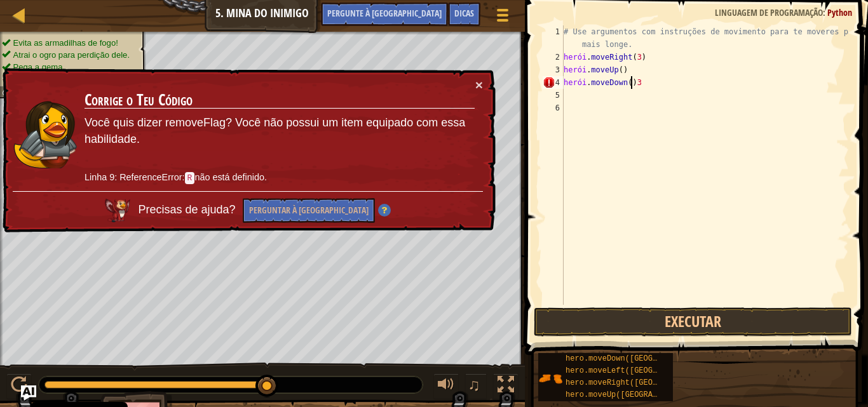
click at [673, 84] on div "# Use argumentos com instruções de movimento para te moveres para mais longe. h…" at bounding box center [705, 184] width 288 height 318
click at [654, 80] on div "# Use argumentos com instruções de movimento para te moveres para mais longe. h…" at bounding box center [705, 184] width 288 height 318
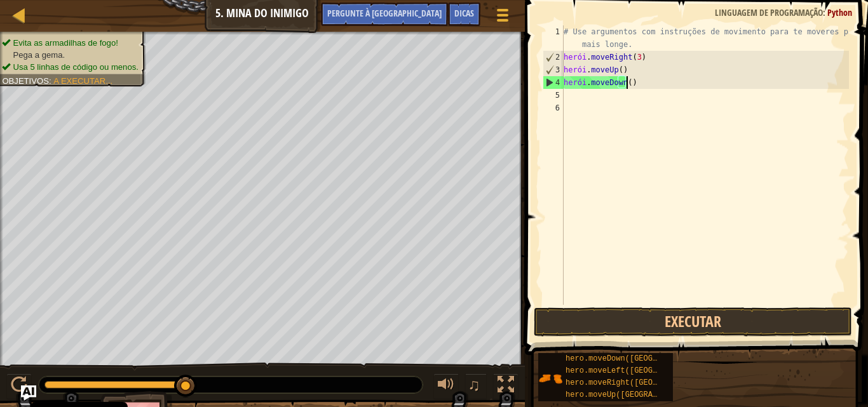
click at [633, 82] on div "# Use argumentos com instruções de movimento para te moveres para mais longe. h…" at bounding box center [705, 184] width 288 height 318
click at [550, 81] on div "4" at bounding box center [553, 82] width 20 height 13
type textarea "hero.moveDown()"
click at [641, 86] on div "# Use argumentos com instruções de movimento para te moveres para mais longe. h…" at bounding box center [705, 184] width 288 height 318
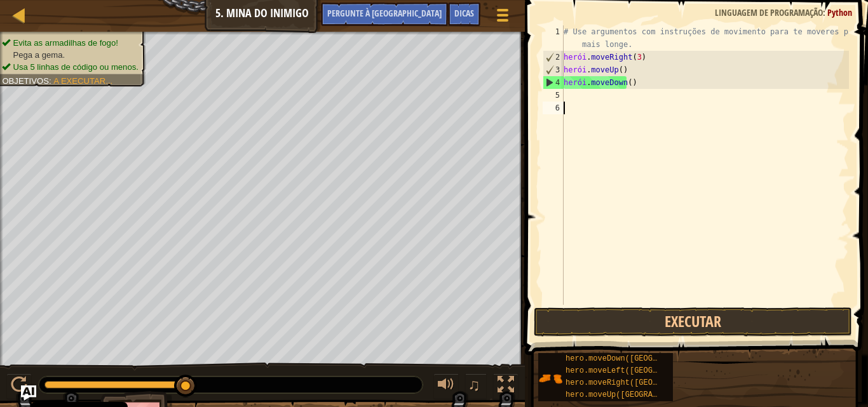
click at [609, 105] on div "# Use argumentos com instruções de movimento para te moveres para mais longe. h…" at bounding box center [705, 184] width 288 height 318
click at [645, 80] on div "# Use argumentos com instruções de movimento para te moveres para mais longe. h…" at bounding box center [705, 184] width 288 height 318
type textarea "hero.moveDown()"
click at [15, 14] on div at bounding box center [19, 15] width 16 height 16
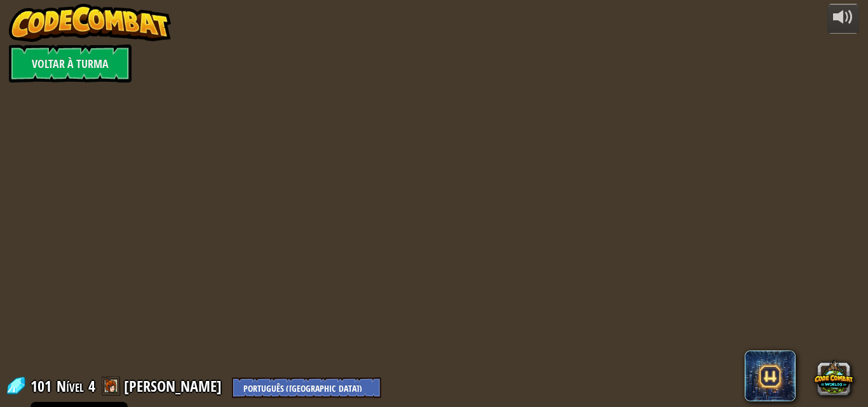
select select "pt-PT"
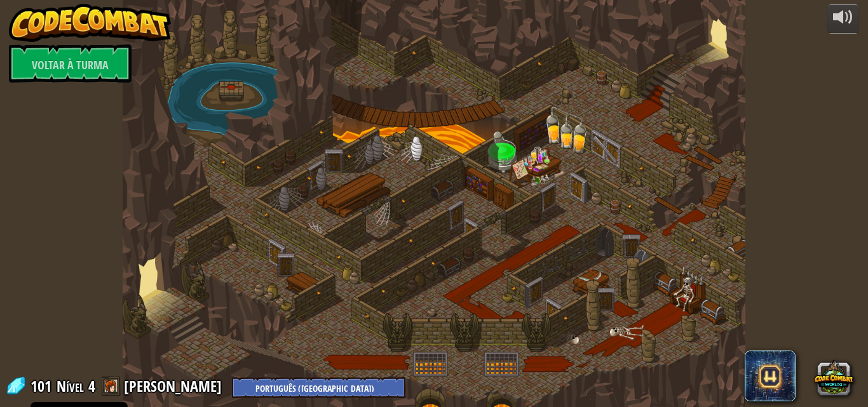
select select "pt-PT"
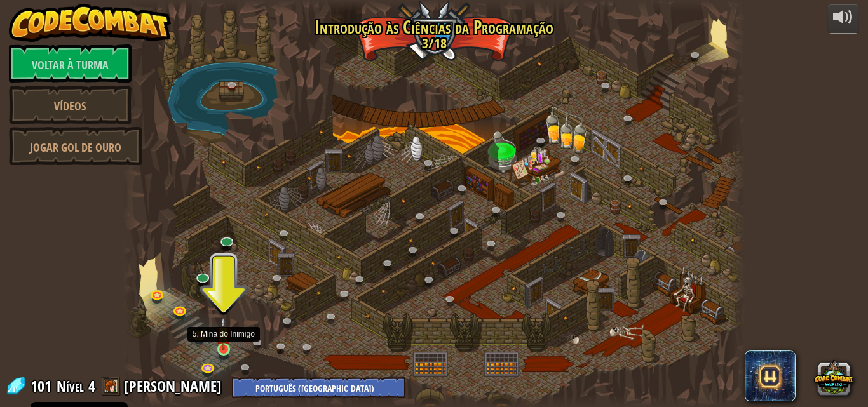
click at [222, 350] on img at bounding box center [223, 334] width 15 height 34
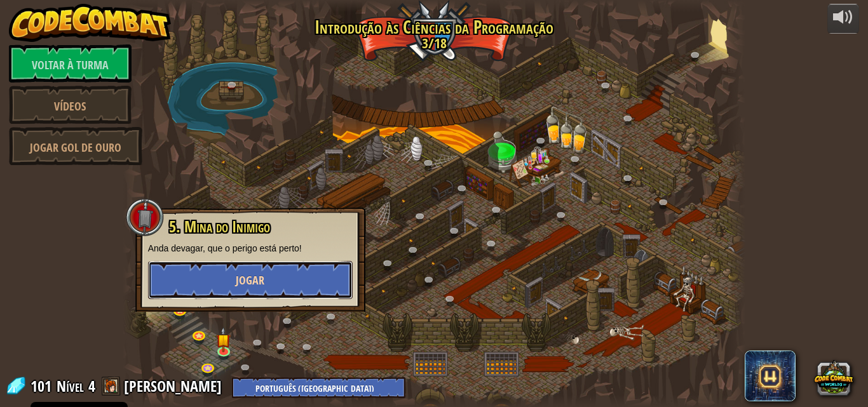
click at [311, 295] on button "Jogar" at bounding box center [250, 280] width 205 height 38
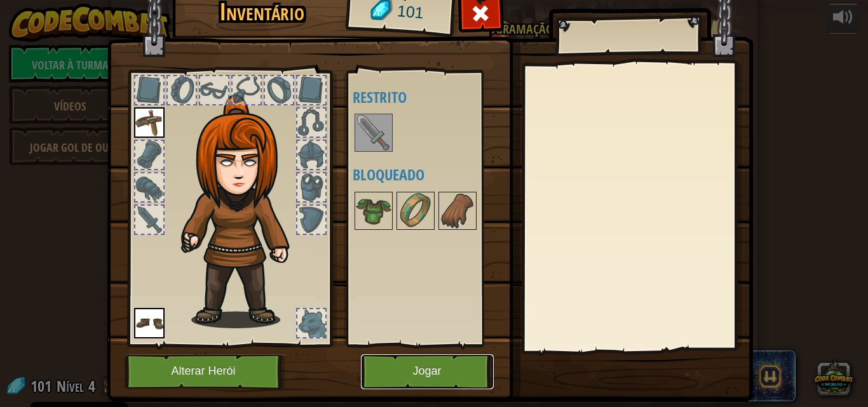
click at [399, 362] on button "Jogar" at bounding box center [427, 371] width 133 height 35
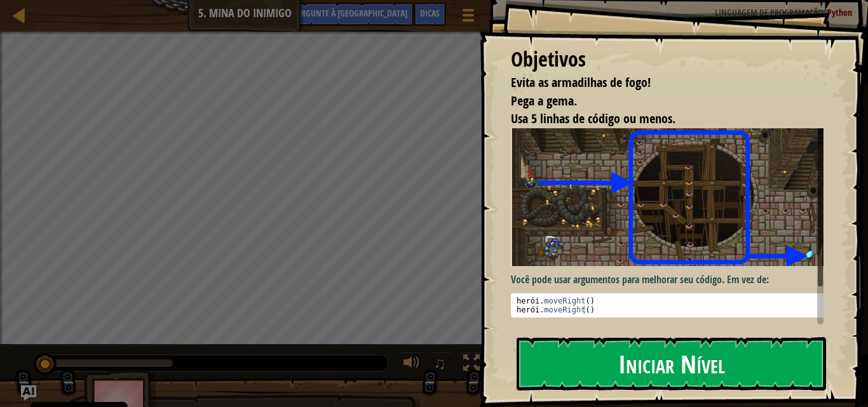
click at [570, 365] on button "Iniciar Nível" at bounding box center [670, 363] width 309 height 53
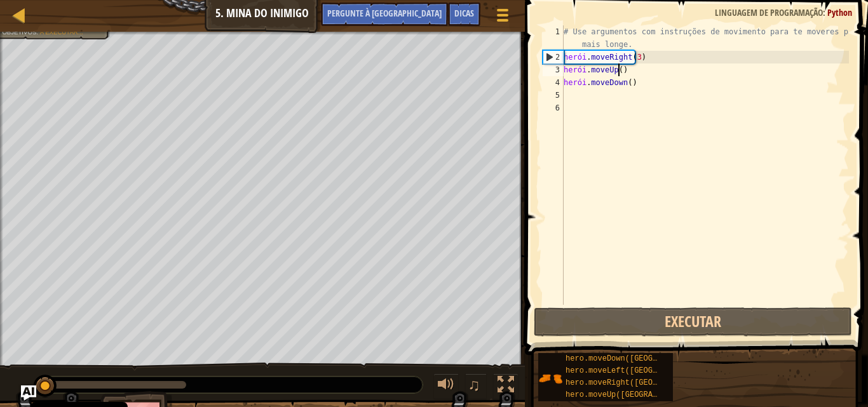
click at [632, 72] on div "# Use argumentos com instruções de movimento para te moveres para mais longe. h…" at bounding box center [705, 184] width 288 height 318
click at [635, 71] on div "# Use argumentos com instruções de movimento para te moveres para mais longe. h…" at bounding box center [705, 184] width 288 height 318
click at [647, 72] on div "# Use argumentos com instruções de movimento para te moveres para mais longe. h…" at bounding box center [705, 184] width 288 height 318
click at [624, 71] on div "# Use argumentos com instruções de movimento para te moveres para mais longe. h…" at bounding box center [705, 184] width 288 height 318
click at [622, 69] on div "# Use argumentos com instruções de movimento para te moveres para mais longe. h…" at bounding box center [705, 184] width 288 height 318
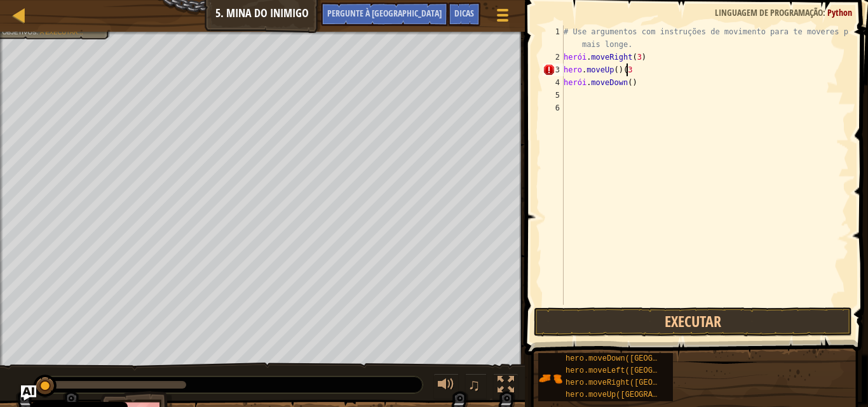
scroll to position [6, 4]
click at [659, 72] on div "# Use argumentos com instruções de movimento para te moveres para mais longe. h…" at bounding box center [705, 184] width 288 height 318
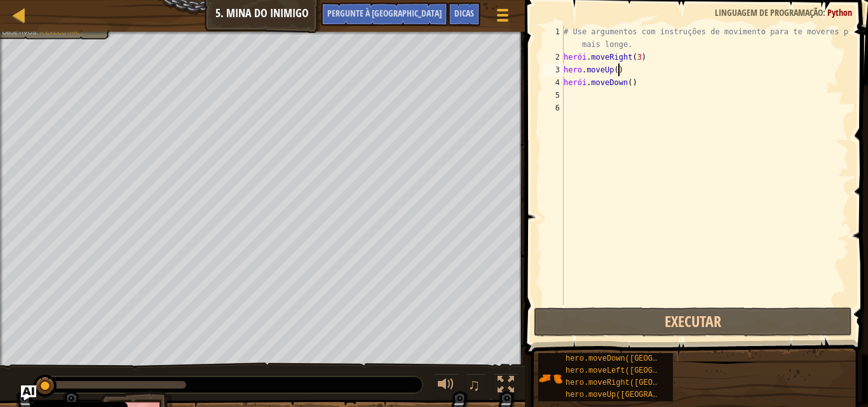
scroll to position [6, 4]
click at [637, 83] on div "# Use argumentos com instruções de movimento para te moveres para mais longe. h…" at bounding box center [705, 184] width 288 height 318
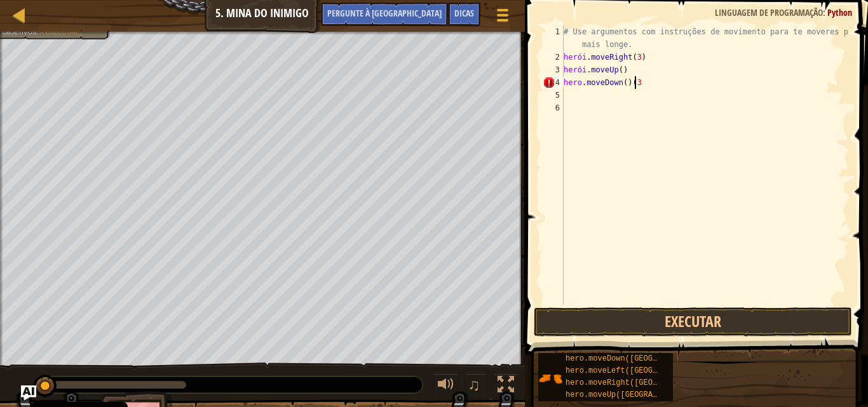
scroll to position [6, 5]
type textarea "hero.moveDown()(3)"
click at [581, 93] on div "# Use argumentos com instruções de movimento para te moveres para mais longe. h…" at bounding box center [705, 184] width 288 height 318
type textarea "R"
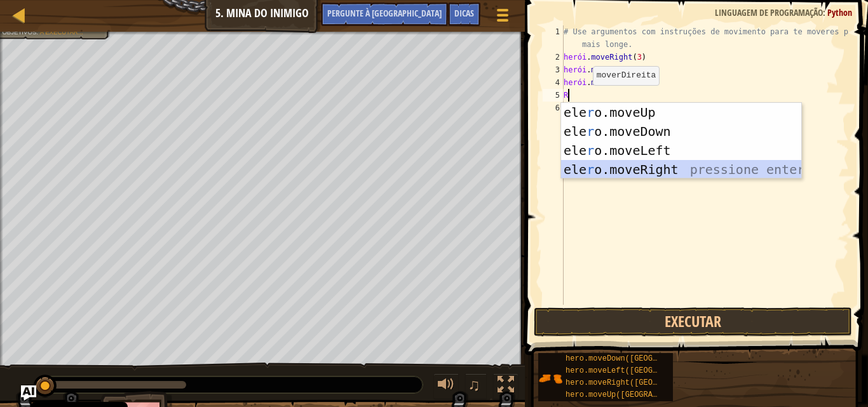
click at [609, 169] on div "ele r o.moveUp pressiona enter ele r o.moveDown pressione enter ele r o.moveLef…" at bounding box center [681, 160] width 240 height 114
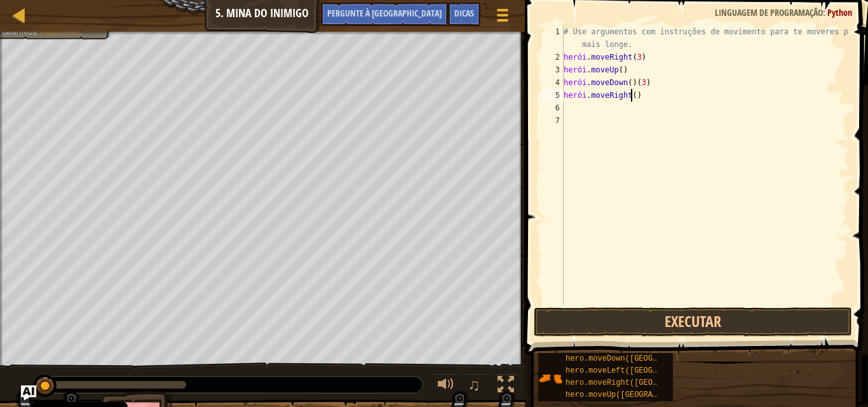
click at [637, 95] on div "# Use argumentos com instruções de movimento para te moveres para mais longe. h…" at bounding box center [705, 184] width 288 height 318
click at [578, 327] on button "Executar" at bounding box center [693, 321] width 318 height 29
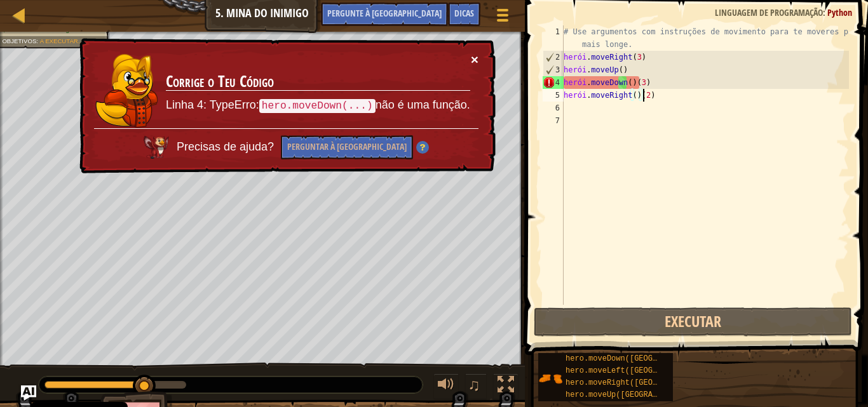
click at [476, 55] on font "×" at bounding box center [475, 59] width 8 height 15
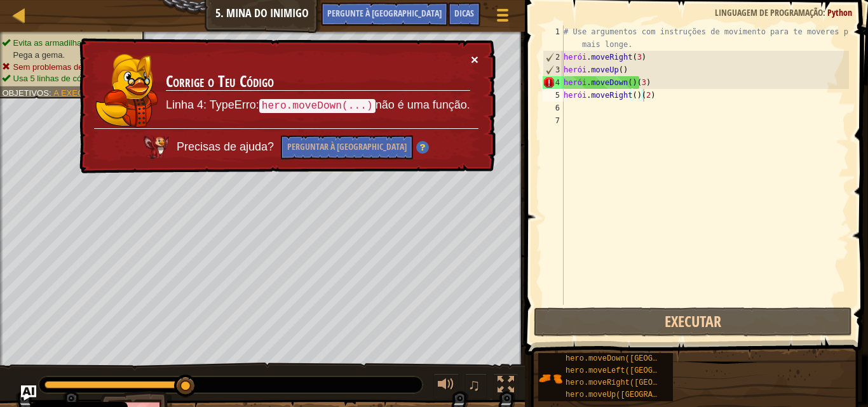
click at [476, 59] on font "×" at bounding box center [475, 59] width 8 height 15
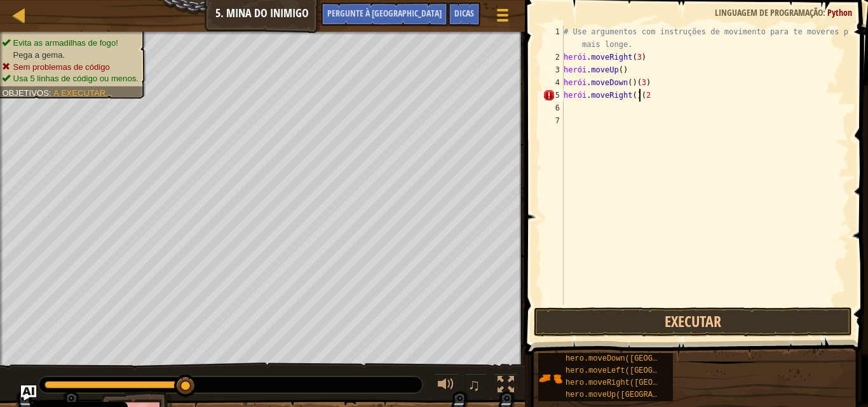
click at [678, 95] on div "# Use argumentos com instruções de movimento para te moveres para mais longe. h…" at bounding box center [705, 184] width 288 height 318
click at [666, 94] on div "# Use argumentos com instruções de movimento para te moveres para mais longe. h…" at bounding box center [705, 184] width 288 height 318
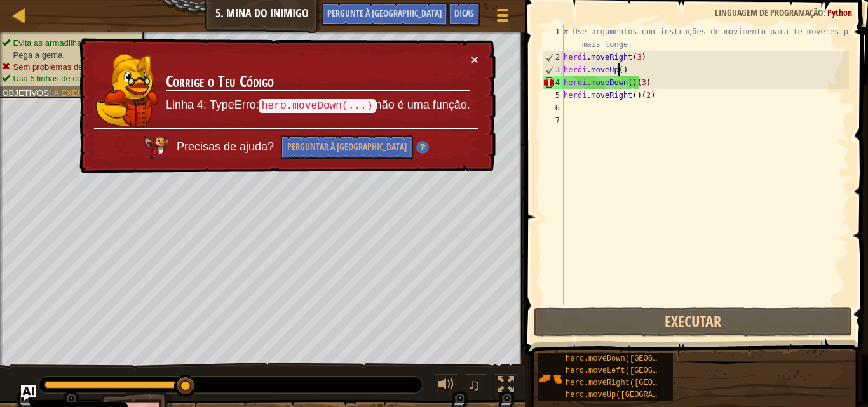
click at [644, 71] on div "# Use argumentos com instruções de movimento para te moveres para mais longe. h…" at bounding box center [705, 184] width 288 height 318
type textarea "hero.moveUp()"
click at [642, 67] on div "# Use argumentos com instruções de movimento para te moveres para mais longe. h…" at bounding box center [705, 184] width 288 height 318
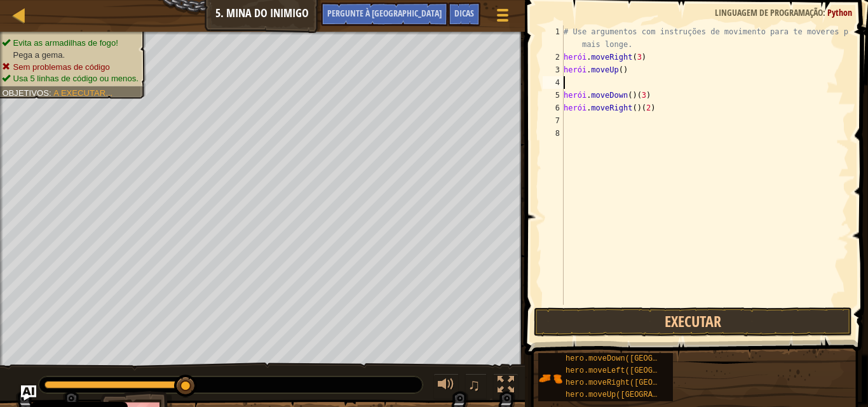
type textarea "R"
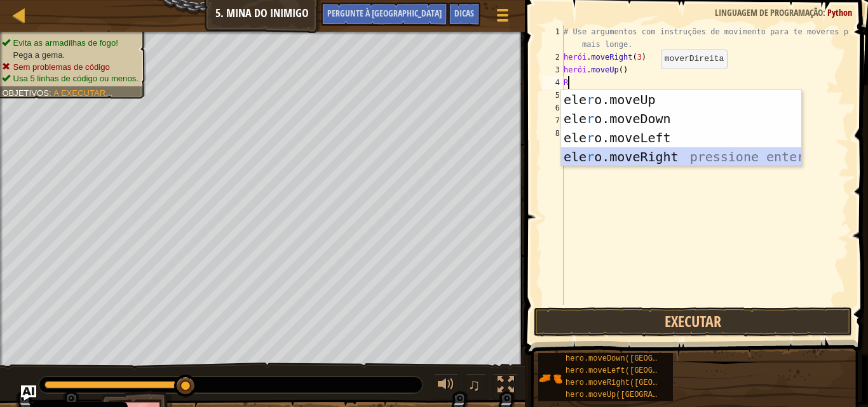
click at [685, 155] on div "ele r o.moveUp pressiona enter ele r o.moveDown pressione enter ele r o.moveLef…" at bounding box center [681, 147] width 240 height 114
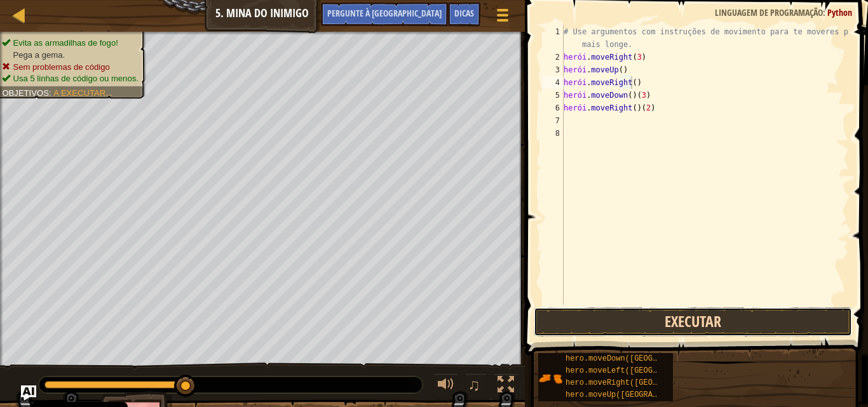
click at [599, 323] on button "Executar" at bounding box center [693, 321] width 318 height 29
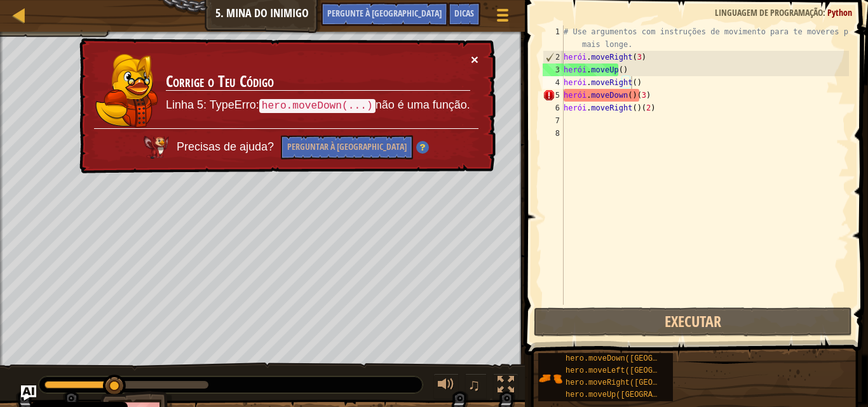
click at [472, 58] on font "×" at bounding box center [475, 59] width 8 height 15
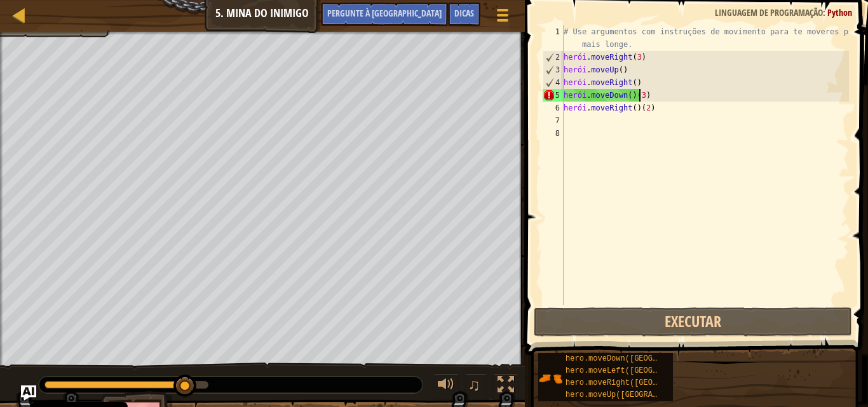
click at [664, 100] on div "# Use argumentos com instruções de movimento para te moveres para mais longe. h…" at bounding box center [705, 184] width 288 height 318
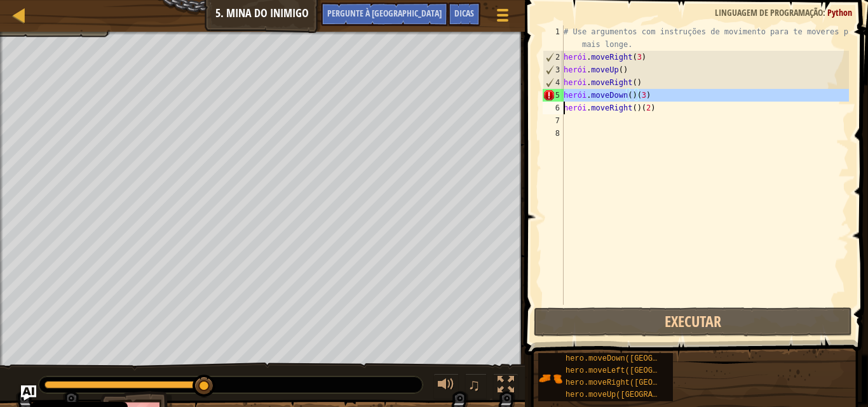
click at [664, 100] on div "# Use argumentos com instruções de movimento para te moveres para mais longe. h…" at bounding box center [705, 184] width 288 height 318
type textarea "hero.moveDown()(3) hero.moveRight()(2)"
click at [664, 100] on div "# Use argumentos com instruções de movimento para te moveres para mais longe. h…" at bounding box center [705, 184] width 288 height 318
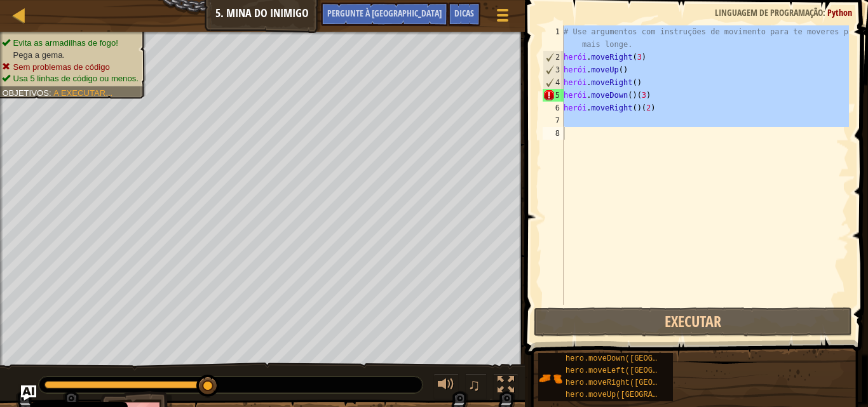
click at [285, 17] on div "Mapa Introdução às Ciências da Computação 5. Mina do Inimigo Menu do Jogo Concl…" at bounding box center [262, 16] width 525 height 32
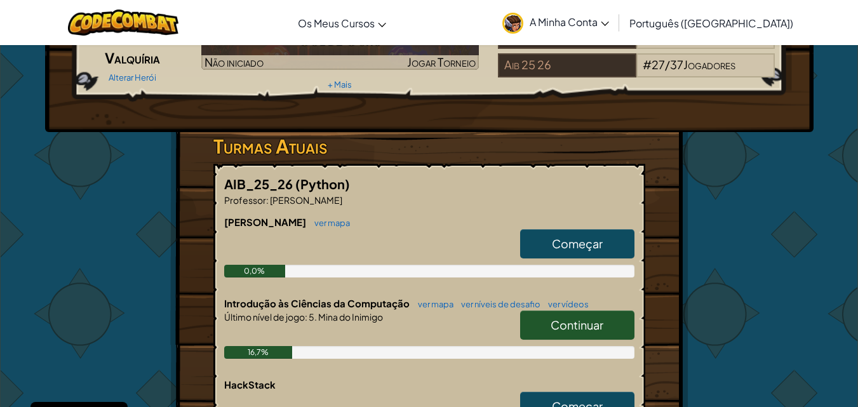
scroll to position [246, 0]
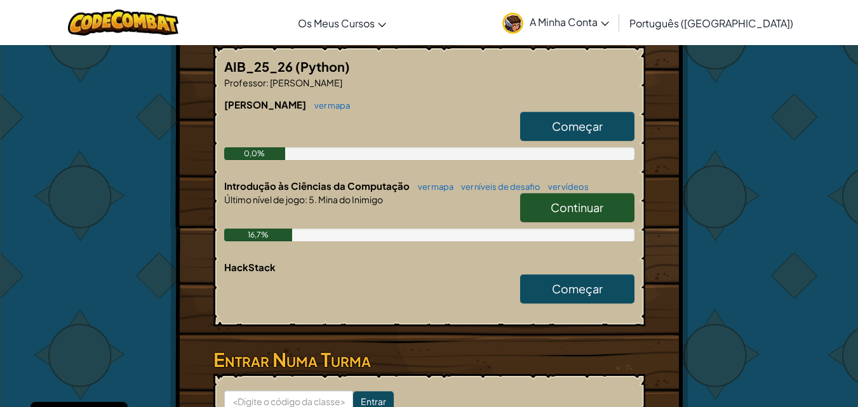
click at [591, 203] on font "Continuar" at bounding box center [577, 207] width 53 height 15
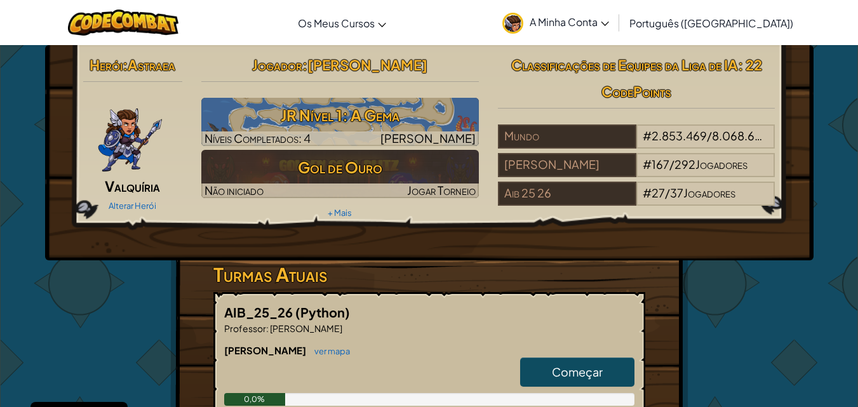
select select "pt-PT"
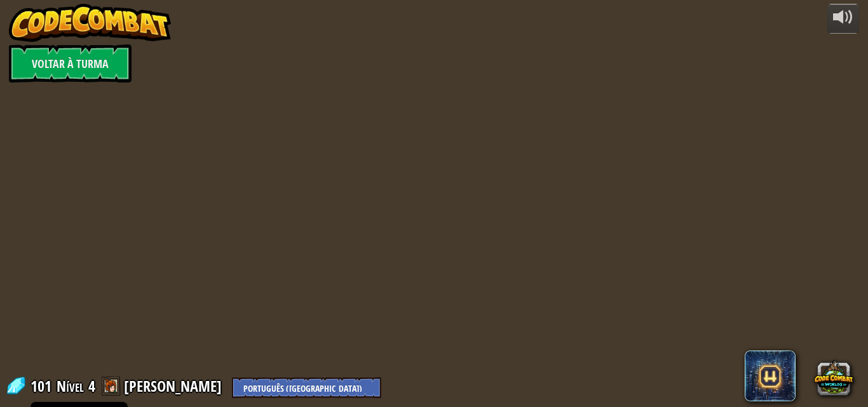
select select "pt-PT"
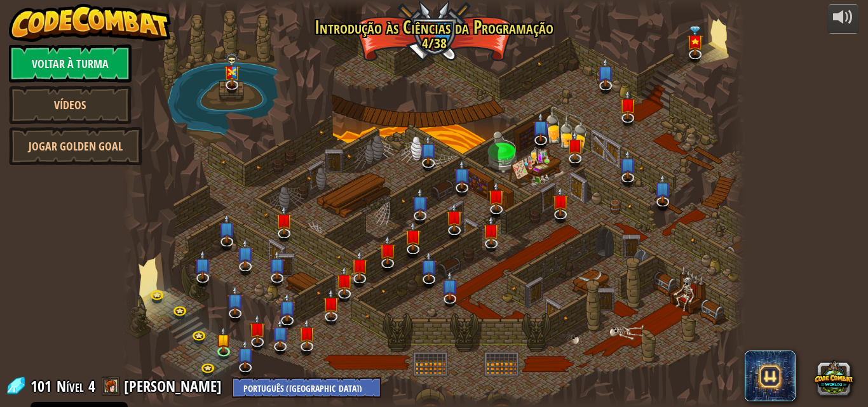
select select "pt-PT"
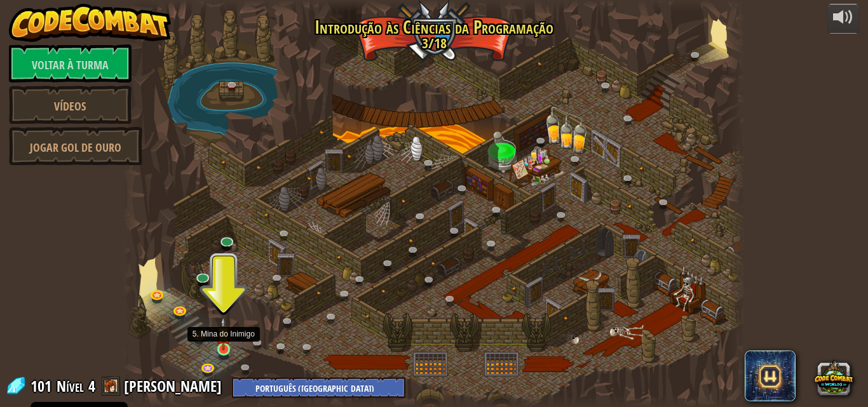
click at [222, 346] on img at bounding box center [223, 334] width 15 height 34
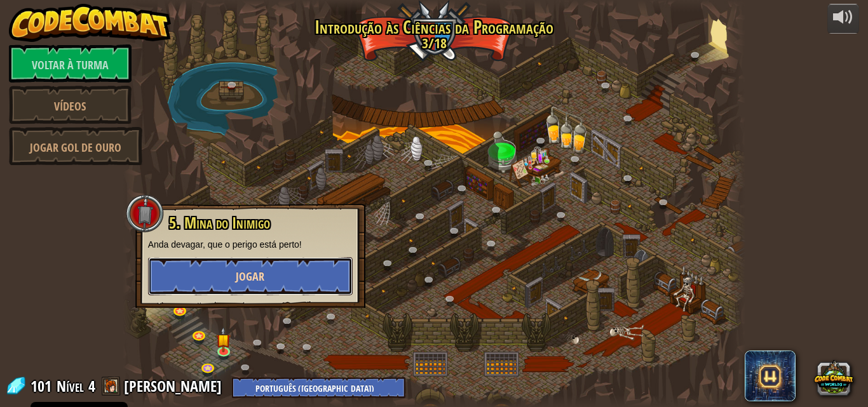
click at [276, 288] on button "Jogar" at bounding box center [250, 276] width 205 height 38
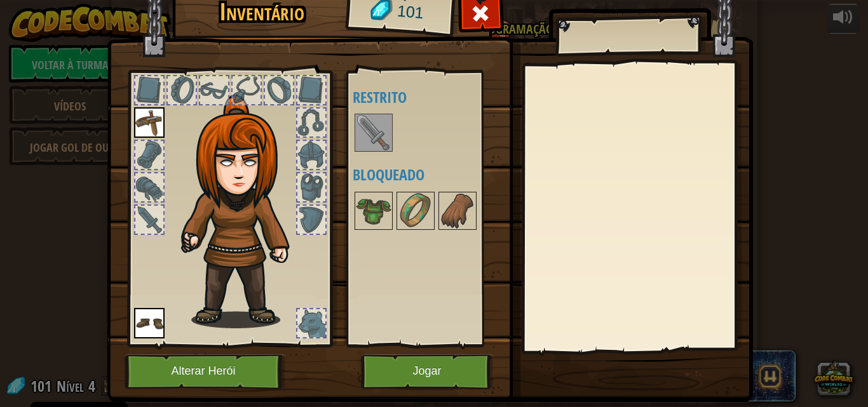
click at [362, 133] on img at bounding box center [374, 133] width 36 height 36
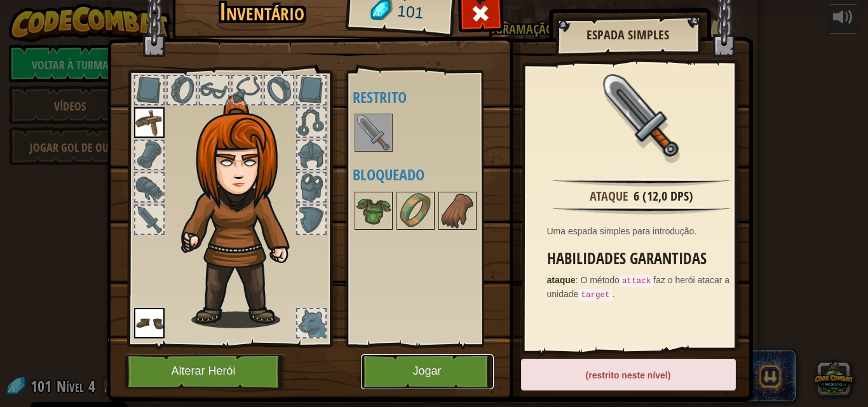
click at [439, 372] on button "Jogar" at bounding box center [427, 371] width 133 height 35
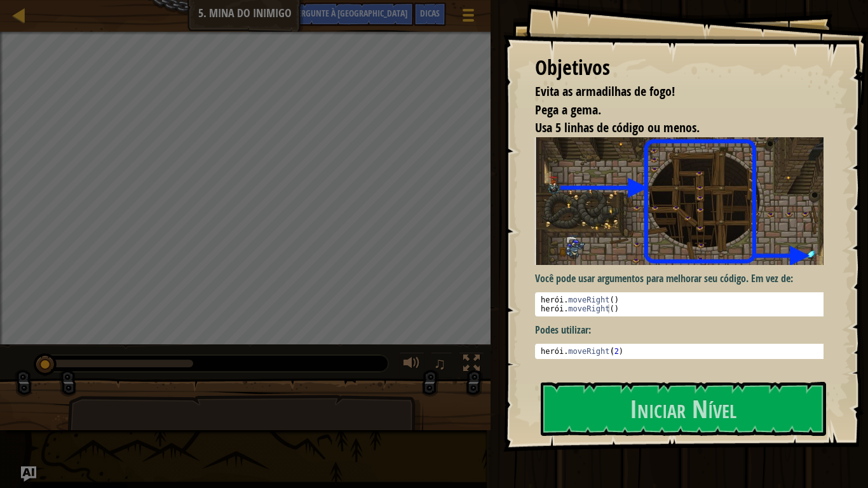
type textarea "hero.moveRight(2)"
click at [629, 347] on div "herói . moveRight ( 2 )" at bounding box center [684, 360] width 292 height 27
click at [647, 350] on div "herói . moveRight ( 2 )" at bounding box center [684, 360] width 292 height 27
click at [633, 347] on div "herói . moveRight ( 2 )" at bounding box center [684, 360] width 292 height 27
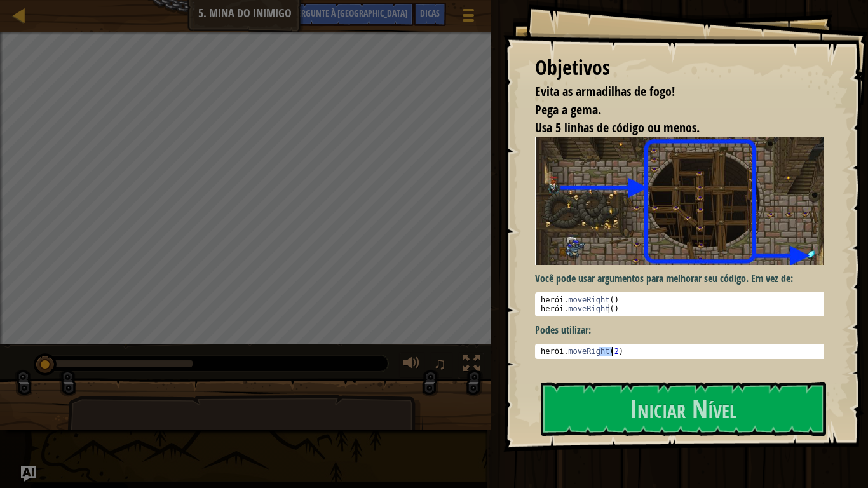
click at [633, 347] on div "herói . moveRight ( 2 )" at bounding box center [684, 360] width 292 height 27
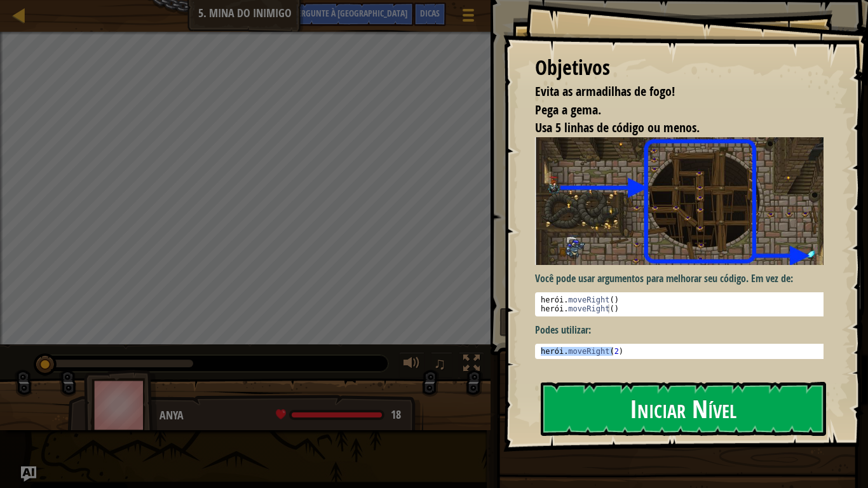
click at [621, 407] on button "Iniciar Nível" at bounding box center [683, 408] width 285 height 53
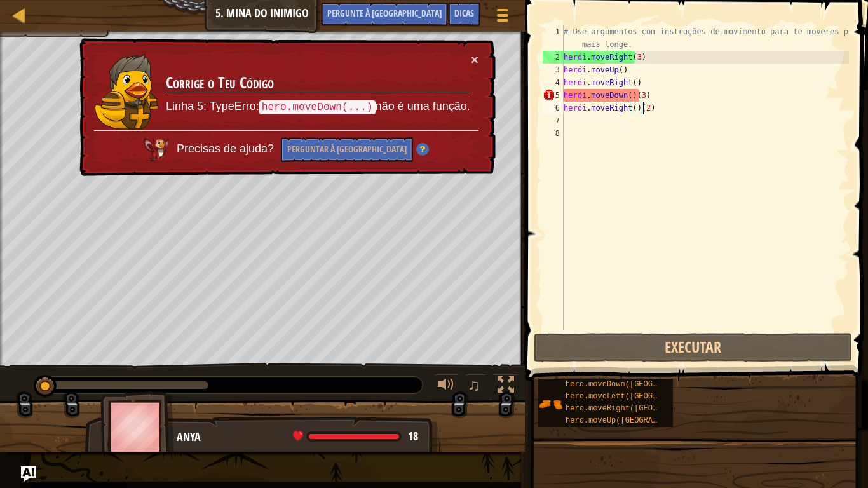
click at [692, 105] on div "# Use argumentos com instruções de movimento para te moveres para mais longe. h…" at bounding box center [705, 196] width 288 height 343
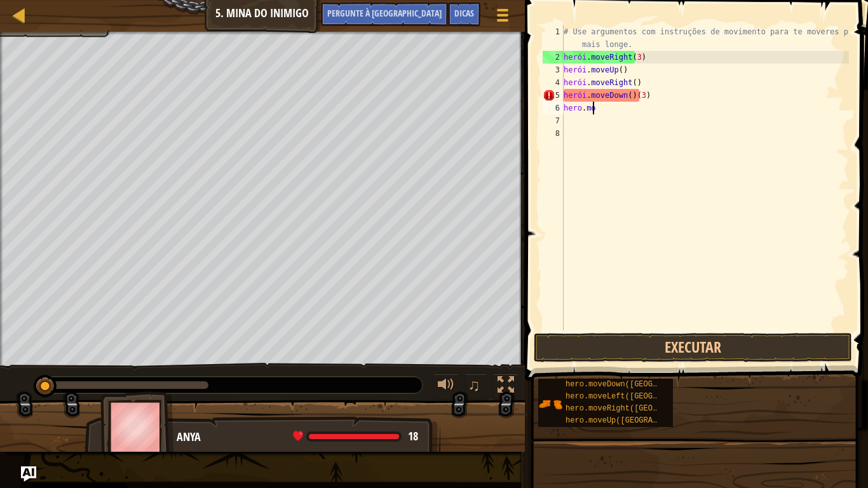
type textarea "h"
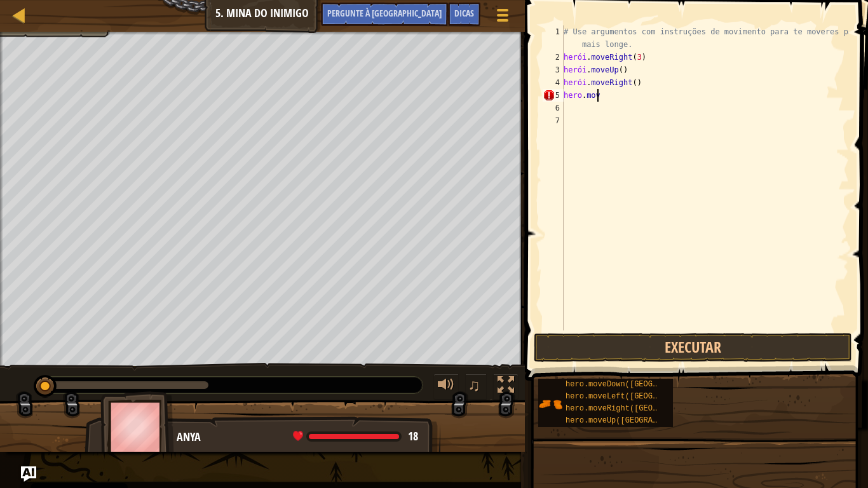
type textarea "h"
type textarea "D"
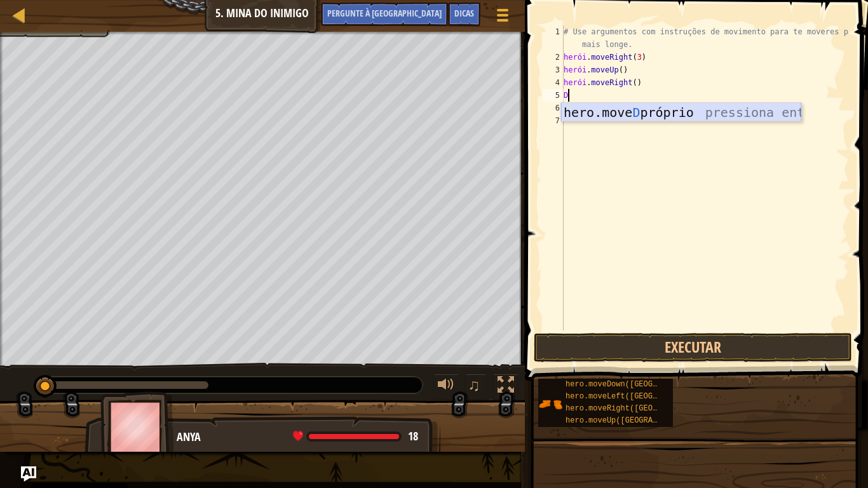
click at [692, 111] on div "hero.move D próprio pressiona enter" at bounding box center [681, 131] width 240 height 57
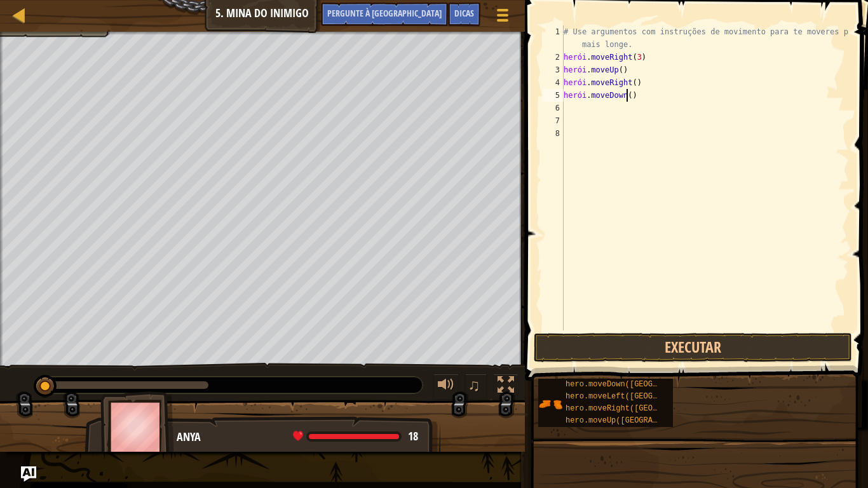
click at [641, 99] on div "# Use argumentos com instruções de movimento para te moveres para mais longe. h…" at bounding box center [705, 196] width 288 height 343
click at [644, 100] on div "# Use argumentos com instruções de movimento para te moveres para mais longe. h…" at bounding box center [705, 196] width 288 height 343
click at [626, 98] on div "# Use argumentos com instruções de movimento para te moveres para mais longe. h…" at bounding box center [705, 196] width 288 height 343
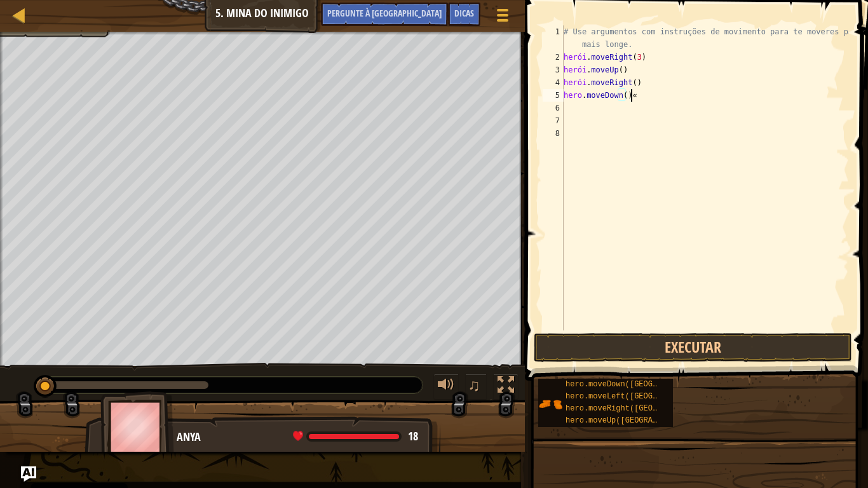
scroll to position [6, 4]
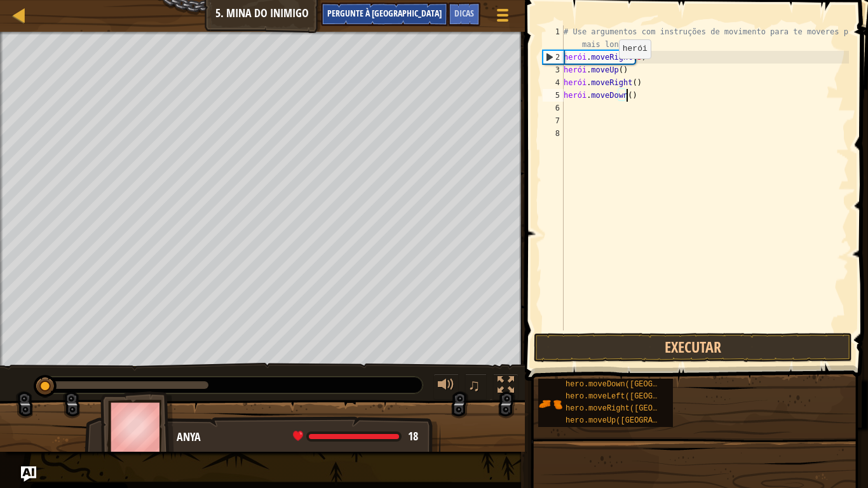
type textarea "hero.moveDown()"
click at [406, 10] on font "Pergunte à [GEOGRAPHIC_DATA]" at bounding box center [384, 13] width 114 height 12
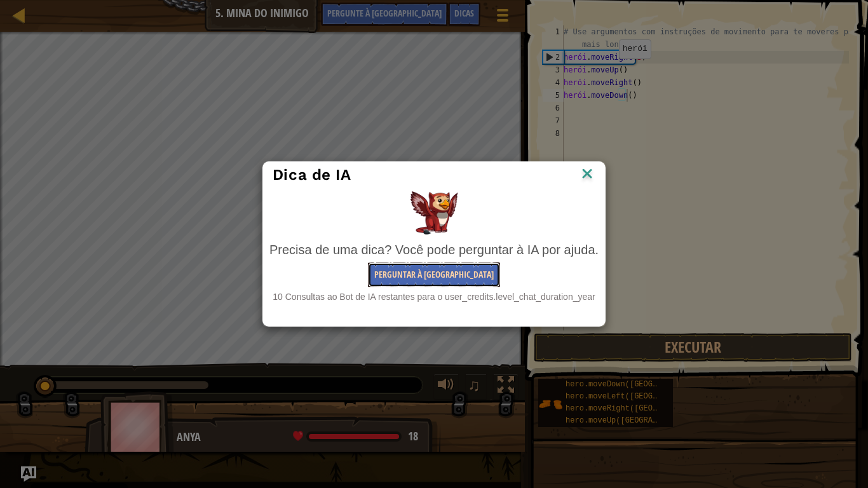
click at [451, 276] on font "Perguntar à [GEOGRAPHIC_DATA]" at bounding box center [433, 274] width 119 height 12
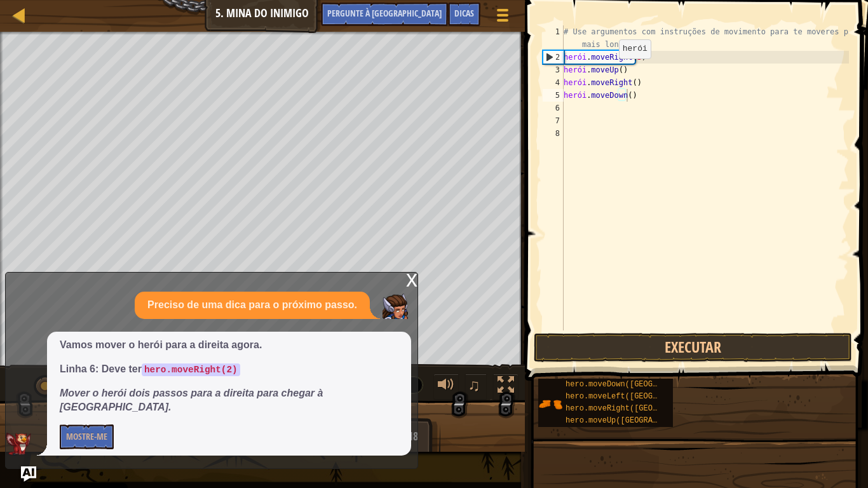
drag, startPoint x: 229, startPoint y: 384, endPoint x: 208, endPoint y: 382, distance: 20.4
click at [208, 376] on code "hero.moveRight(2)" at bounding box center [191, 369] width 98 height 13
click at [234, 377] on p "Linha 6: Deve ter hero.moveRight(2)" at bounding box center [229, 369] width 339 height 15
click at [228, 376] on code "hero.moveRight(2)" at bounding box center [191, 369] width 98 height 13
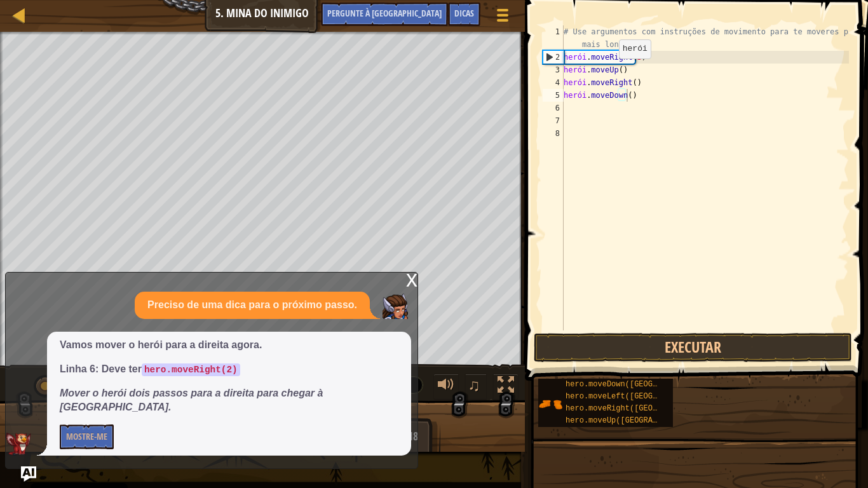
click at [228, 376] on code "hero.moveRight(2)" at bounding box center [191, 369] width 98 height 13
drag, startPoint x: 228, startPoint y: 382, endPoint x: 216, endPoint y: 390, distance: 14.3
click at [216, 376] on code "hero.moveRight(2)" at bounding box center [191, 369] width 98 height 13
drag, startPoint x: 144, startPoint y: 381, endPoint x: 252, endPoint y: 376, distance: 108.1
click at [252, 376] on p "Linha 6: Deve ter hero.moveRight(2)" at bounding box center [229, 369] width 339 height 15
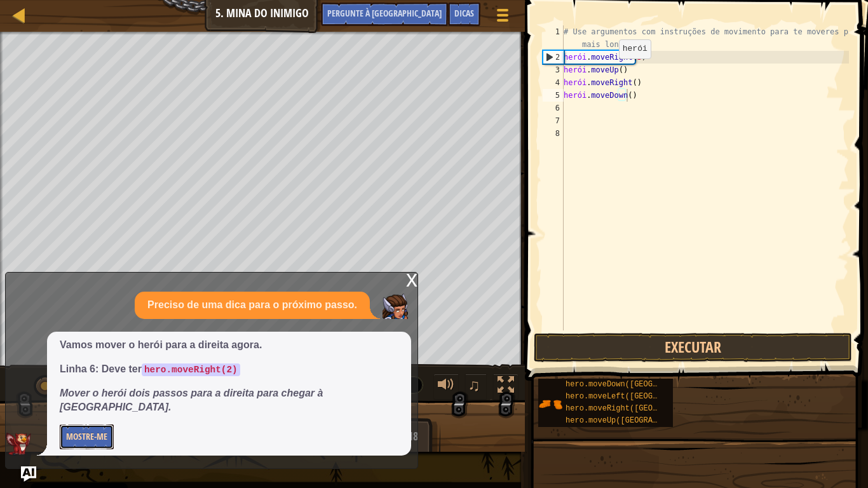
click at [79, 407] on font "Mostre-me" at bounding box center [86, 436] width 41 height 12
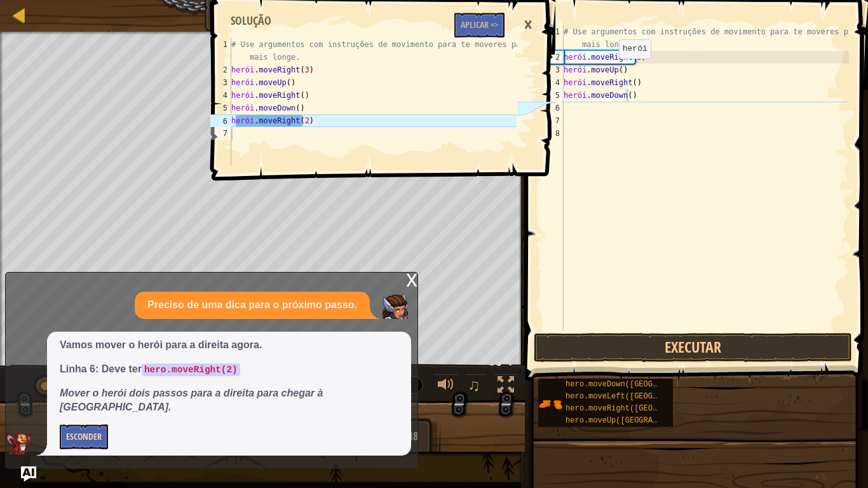
type textarea "hero.moveRight(2)"
click at [321, 123] on div "# Use argumentos com instruções de movimento para te moveres para mais longe. h…" at bounding box center [373, 120] width 288 height 165
drag, startPoint x: 330, startPoint y: 123, endPoint x: 308, endPoint y: 121, distance: 22.3
click at [308, 121] on div "# Use argumentos com instruções de movimento para te moveres para mais longe. h…" at bounding box center [373, 120] width 288 height 165
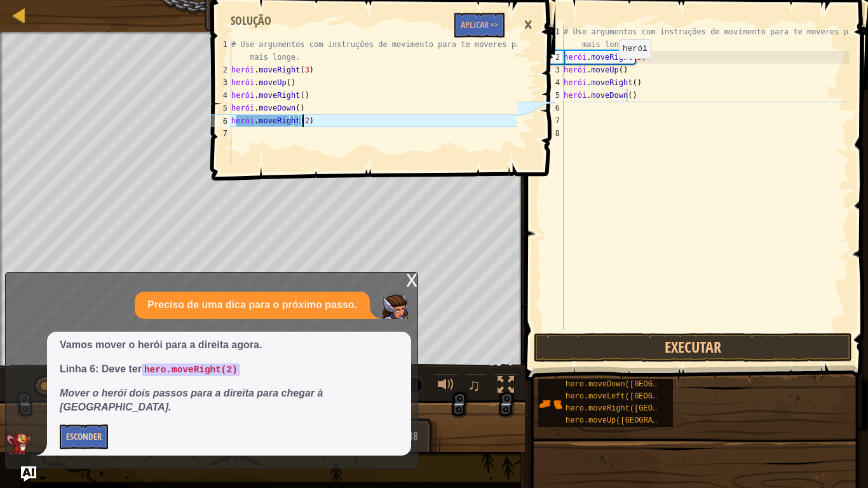
drag, startPoint x: 304, startPoint y: 119, endPoint x: 352, endPoint y: 114, distance: 48.5
click at [353, 114] on div "# Use argumentos com instruções de movimento para te moveres para mais longe. h…" at bounding box center [373, 120] width 288 height 165
click at [495, 17] on button "Aplicar =>" at bounding box center [479, 25] width 50 height 25
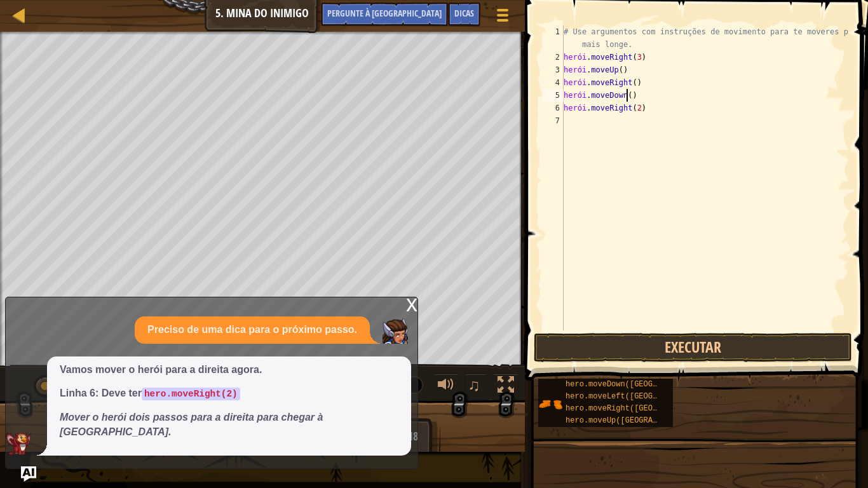
click at [653, 99] on div "# Use argumentos com instruções de movimento para te moveres para mais longe. h…" at bounding box center [705, 196] width 288 height 343
click at [642, 96] on div "# Use argumentos com instruções de movimento para te moveres para mais longe. h…" at bounding box center [705, 196] width 288 height 343
click at [651, 96] on div "# Use argumentos com instruções de movimento para te moveres para mais longe. h…" at bounding box center [705, 196] width 288 height 343
click at [412, 8] on button "Pergunte à [GEOGRAPHIC_DATA]" at bounding box center [384, 15] width 127 height 24
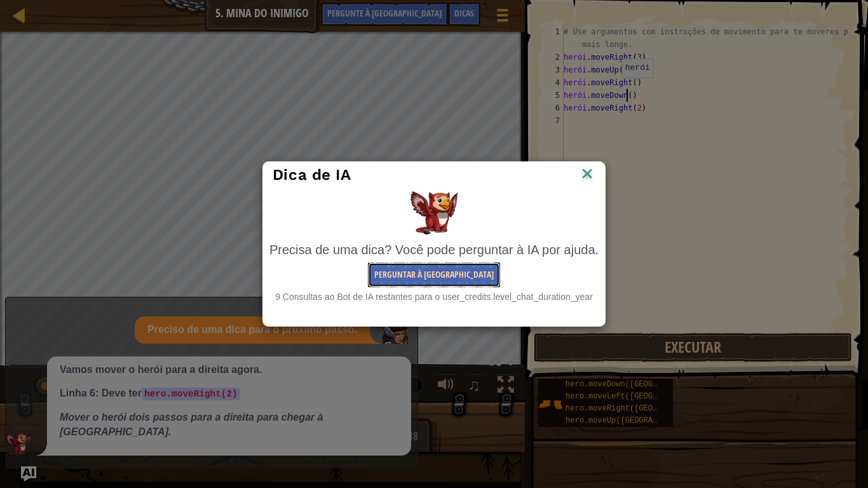
click at [437, 277] on font "Perguntar à [GEOGRAPHIC_DATA]" at bounding box center [433, 274] width 119 height 12
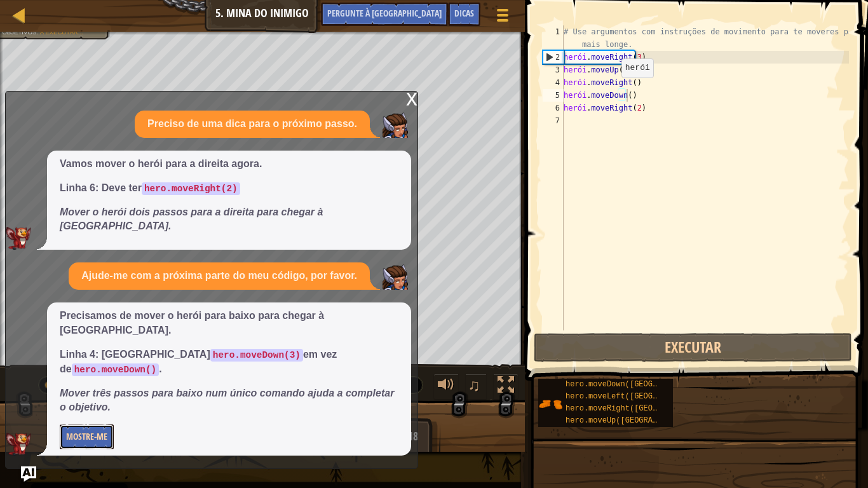
click at [87, 407] on font "Mostre-me" at bounding box center [86, 436] width 41 height 12
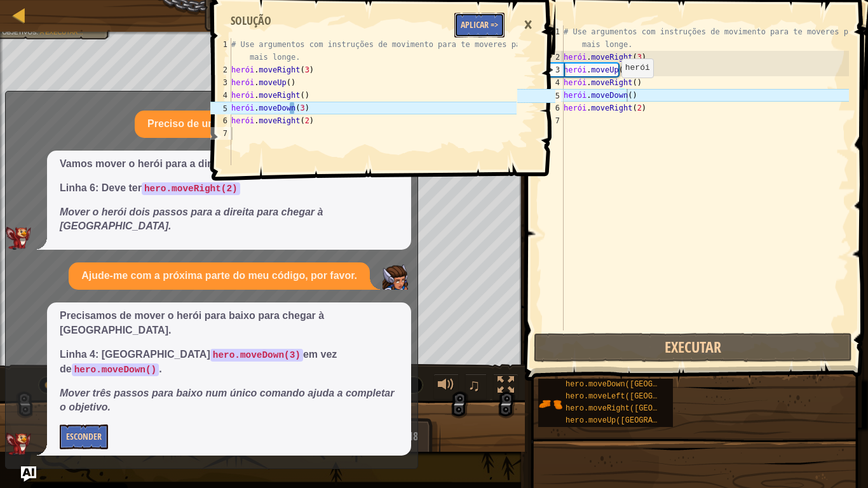
click at [491, 24] on font "Aplicar =>" at bounding box center [479, 24] width 37 height 12
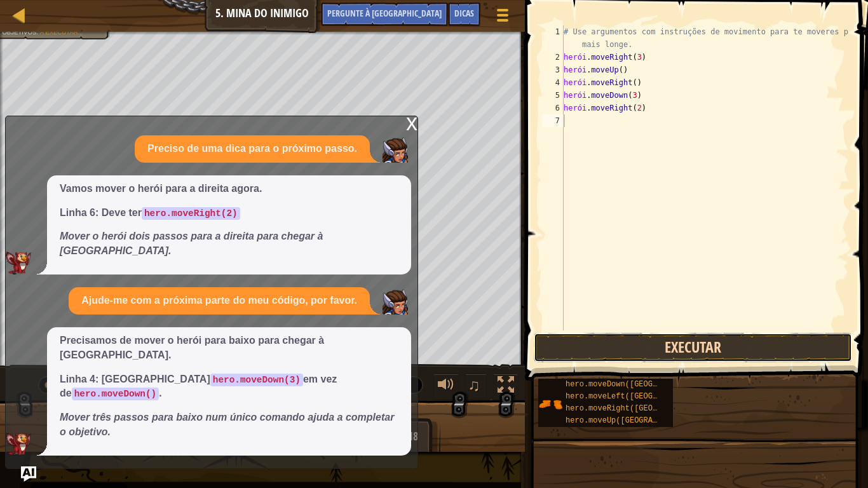
click at [585, 349] on button "Executar" at bounding box center [693, 347] width 318 height 29
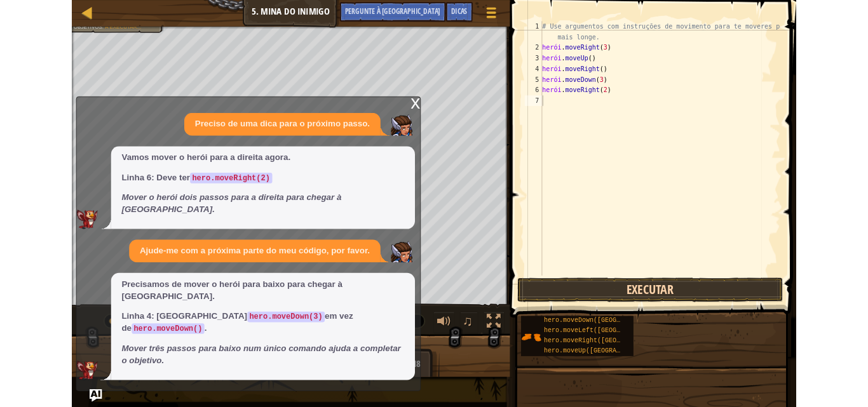
scroll to position [6, 0]
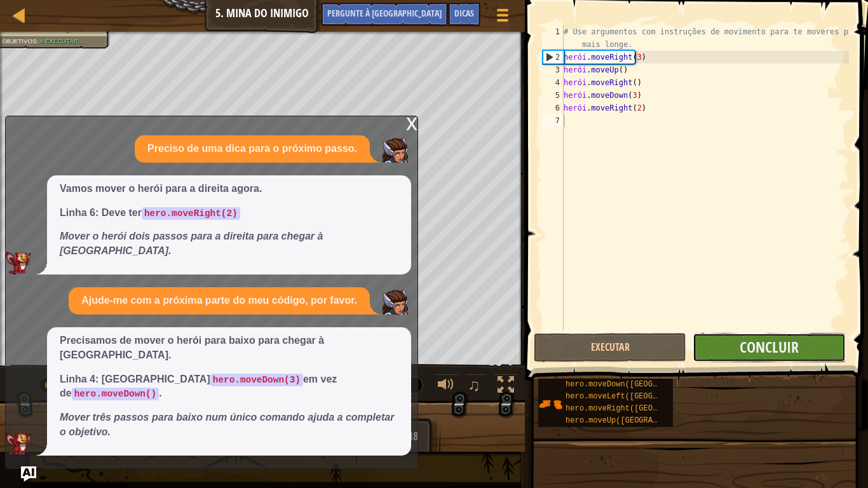
click at [732, 360] on button "Concluir" at bounding box center [768, 347] width 152 height 29
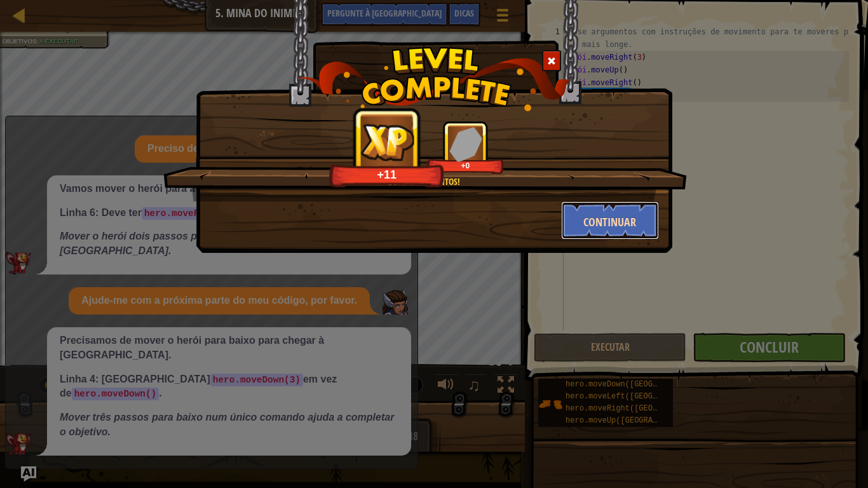
click at [619, 218] on font "Continuar" at bounding box center [609, 222] width 53 height 16
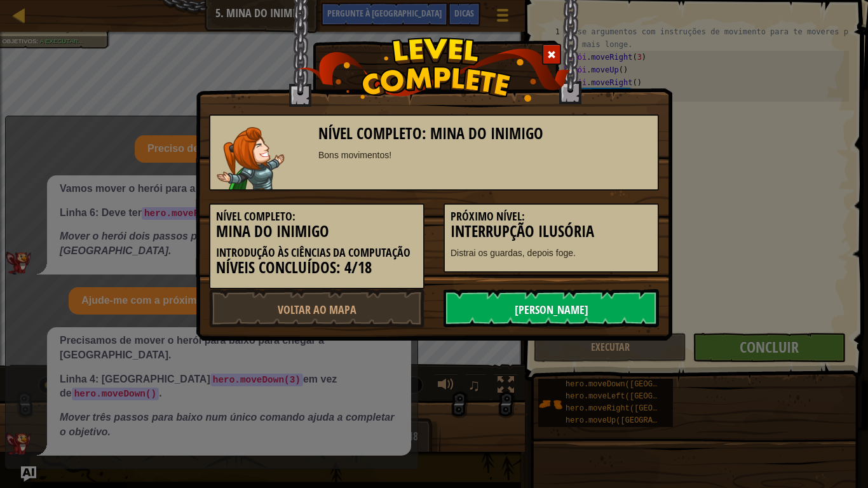
click at [548, 302] on font "[PERSON_NAME]" at bounding box center [552, 310] width 74 height 16
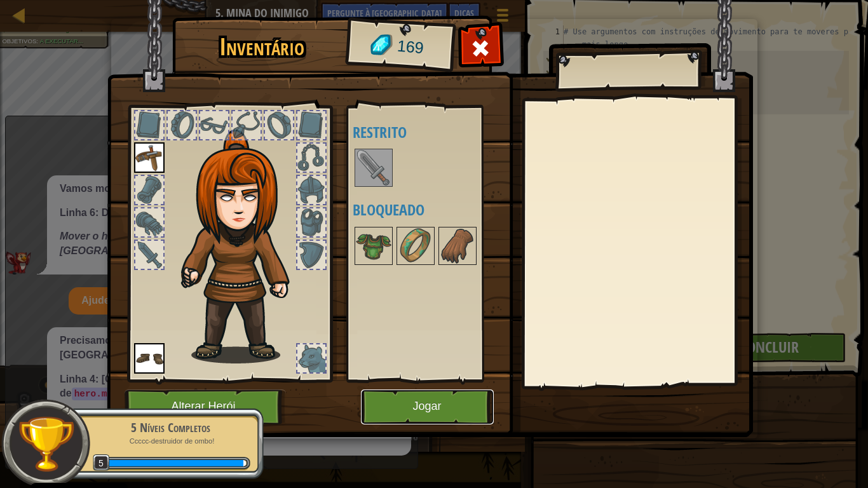
click at [441, 400] on font "Jogar" at bounding box center [426, 406] width 29 height 13
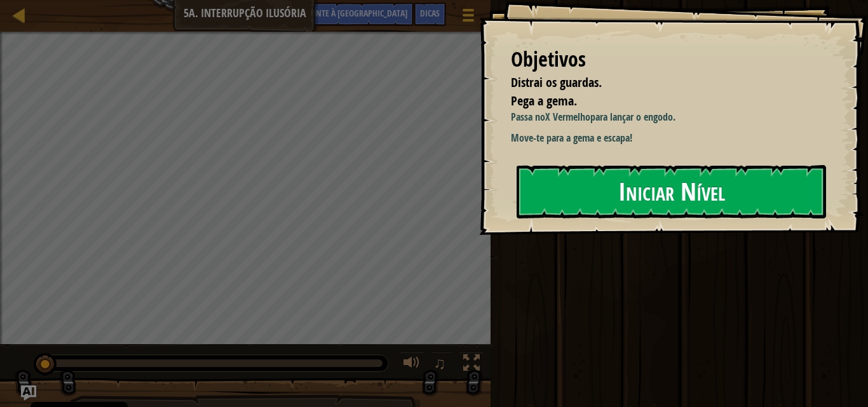
click at [647, 208] on button "Iniciar Nível" at bounding box center [670, 191] width 309 height 53
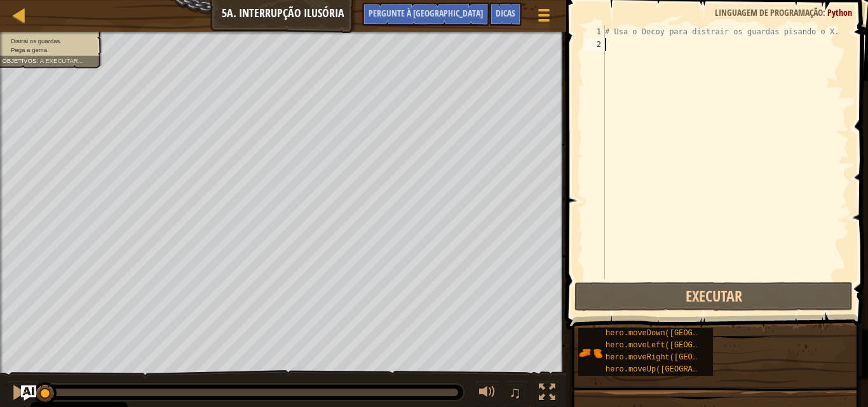
type textarea "R"
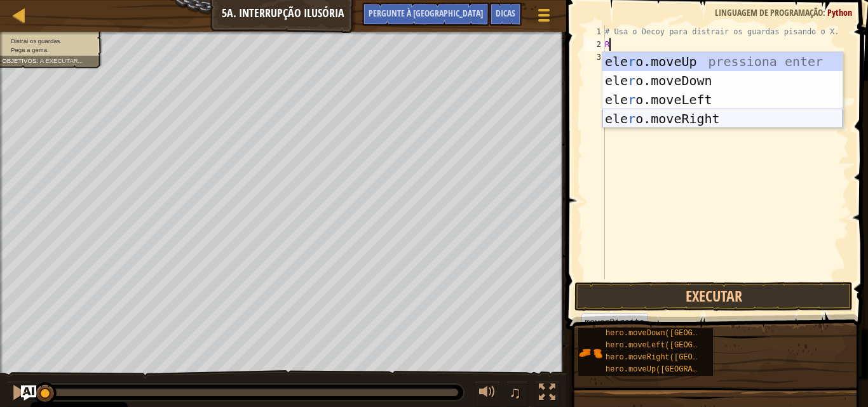
click at [738, 122] on div "ele r o.moveUp pressiona enter ele r o.moveDown pressione enter ele r o.moveLef…" at bounding box center [722, 109] width 240 height 114
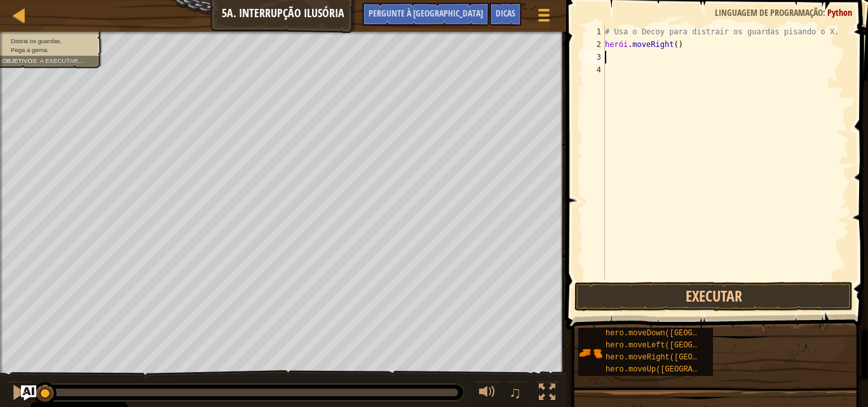
type textarea "D"
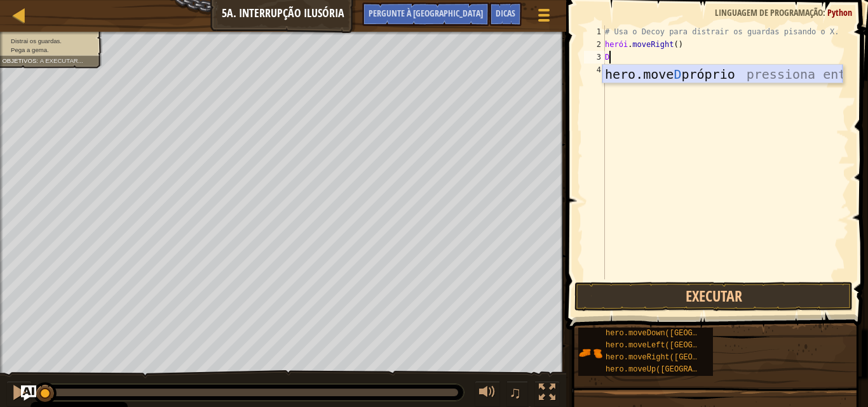
click at [661, 67] on div "hero.move D próprio pressiona enter" at bounding box center [722, 93] width 240 height 57
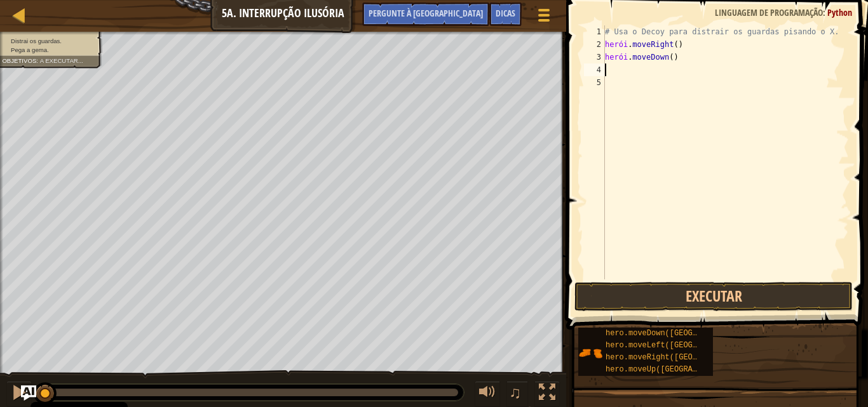
click at [685, 57] on div "# Usa o Decoy para distrair os guardas pisando o X. herói . moveRight ( ) herói…" at bounding box center [725, 165] width 246 height 280
type textarea "hero.moveDown()"
click at [685, 57] on div "# Usa o Decoy para distrair os guardas pisando o X. herói . moveRight ( ) herói…" at bounding box center [725, 165] width 246 height 280
click at [632, 69] on div "# Usa o Decoy para distrair os guardas pisando o X. herói . moveRight ( ) herói…" at bounding box center [725, 165] width 246 height 280
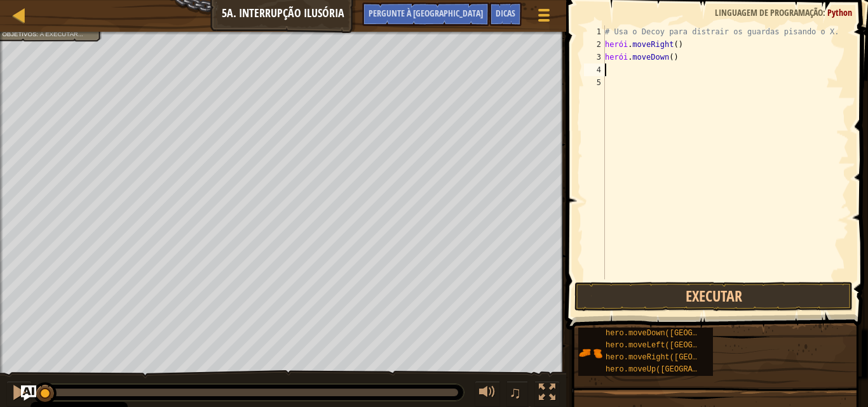
type textarea "D"
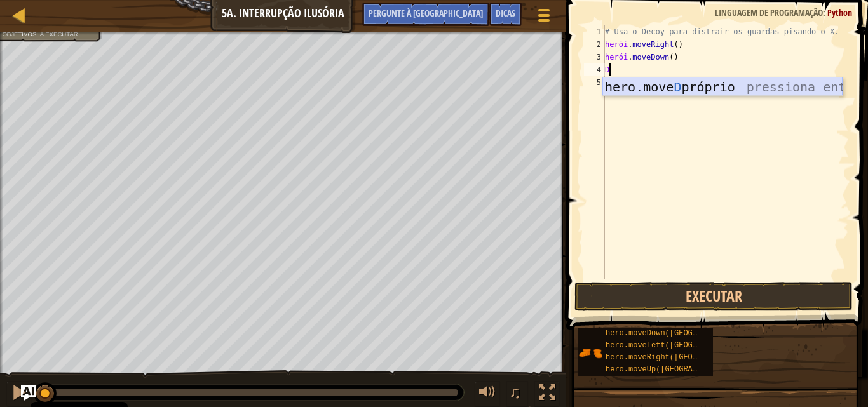
click at [635, 86] on div "hero.move D próprio pressiona enter" at bounding box center [722, 105] width 240 height 57
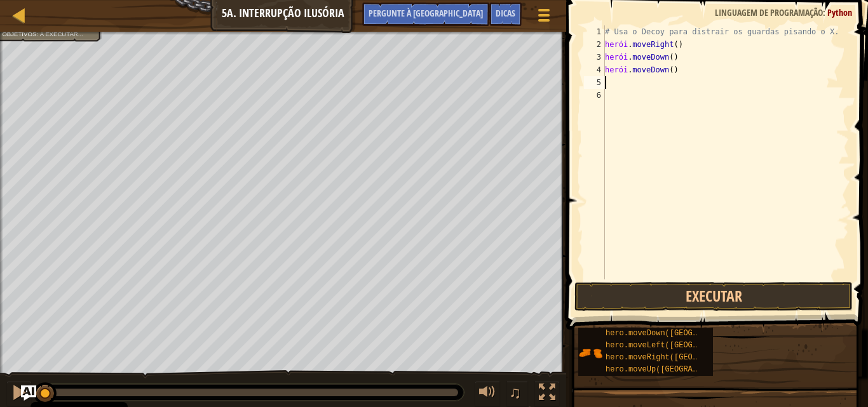
type textarea "D"
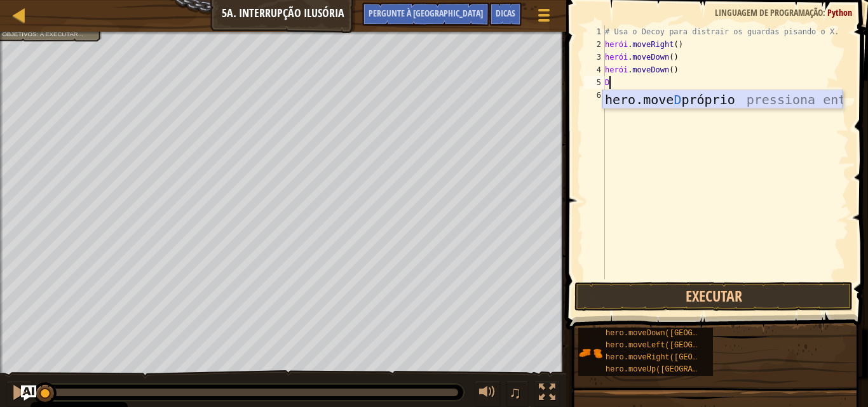
click at [630, 98] on div "hero.move D próprio pressiona enter" at bounding box center [722, 118] width 240 height 57
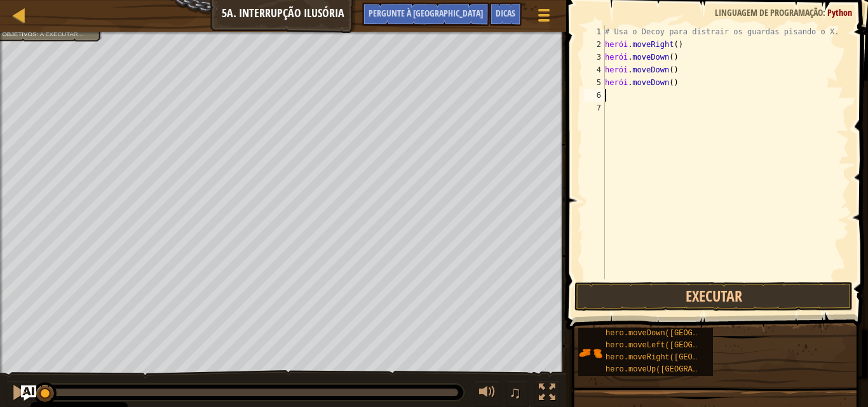
click at [630, 98] on div "# Usa o Decoy para distrair os guardas pisando o X. herói . moveRight ( ) herói…" at bounding box center [725, 165] width 246 height 280
type textarea "U"
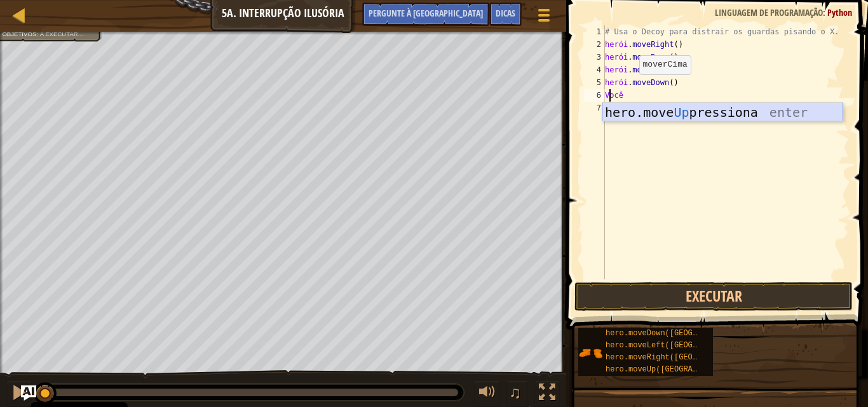
click at [633, 110] on div "hero.move Up pressiona enter" at bounding box center [722, 131] width 240 height 57
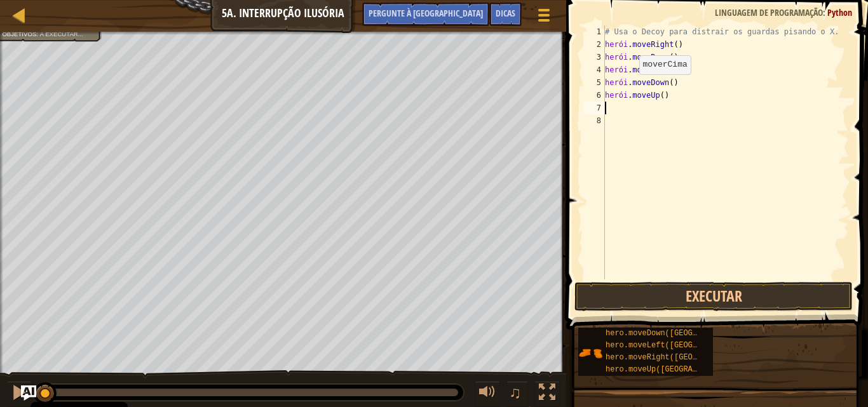
type textarea "U"
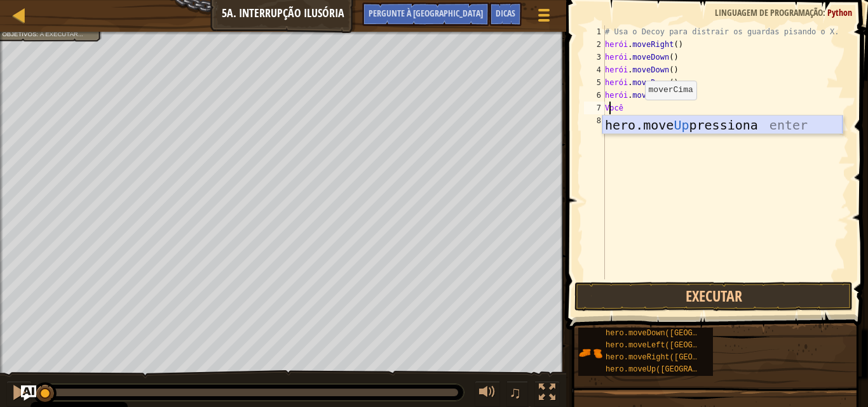
click at [635, 120] on div "hero.move Up pressiona enter" at bounding box center [722, 144] width 240 height 57
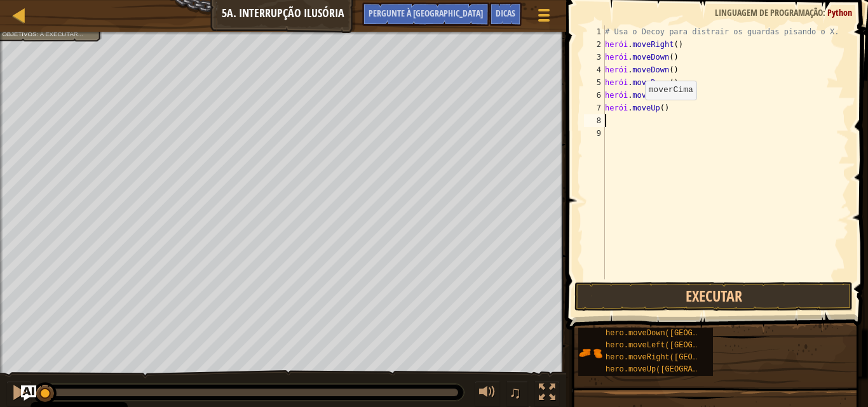
type textarea "R"
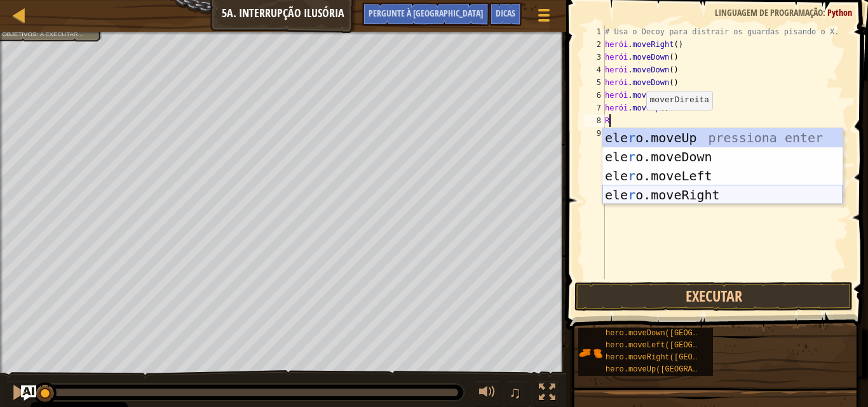
click at [640, 192] on div "ele r o.moveUp pressiona enter ele r o.moveDown pressione enter ele r o.moveLef…" at bounding box center [722, 185] width 240 height 114
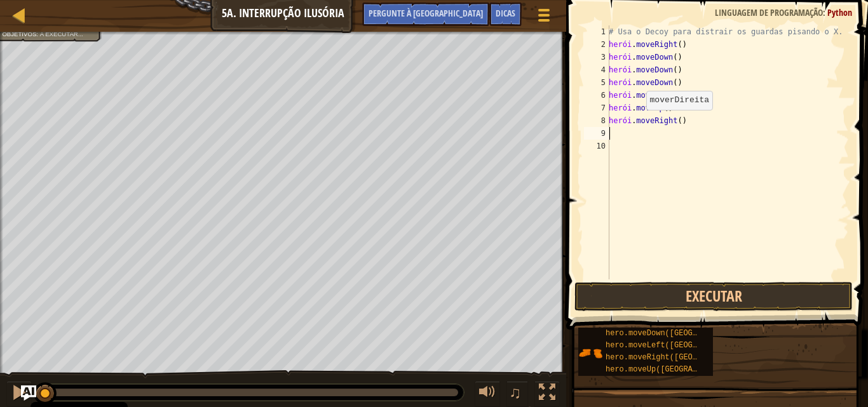
type textarea "R"
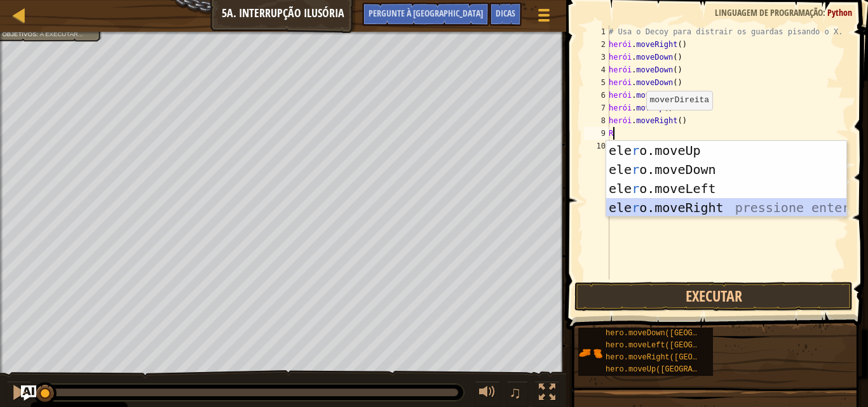
click at [641, 204] on div "ele r o.moveUp pressiona enter ele r o.moveDown pressione enter ele r o.moveLef…" at bounding box center [726, 198] width 240 height 114
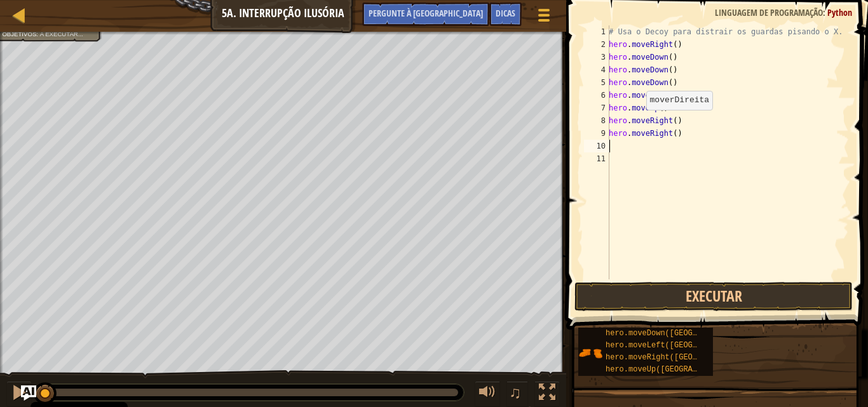
type textarea "R"
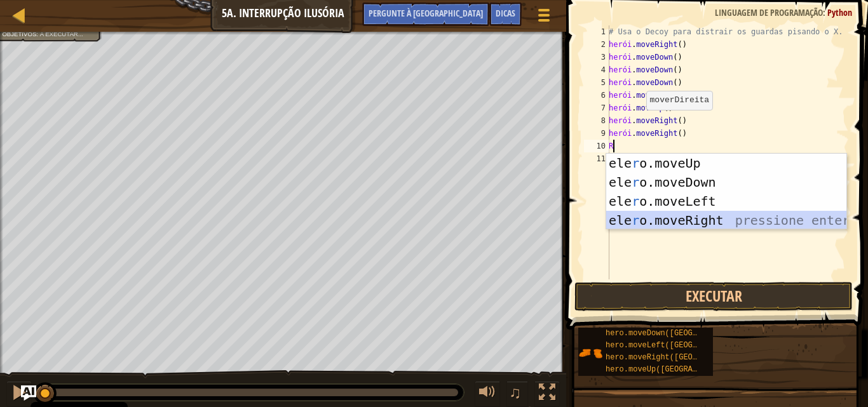
click at [640, 213] on div "ele r o.moveUp pressiona enter ele r o.moveDown pressione enter ele r o.moveLef…" at bounding box center [726, 211] width 240 height 114
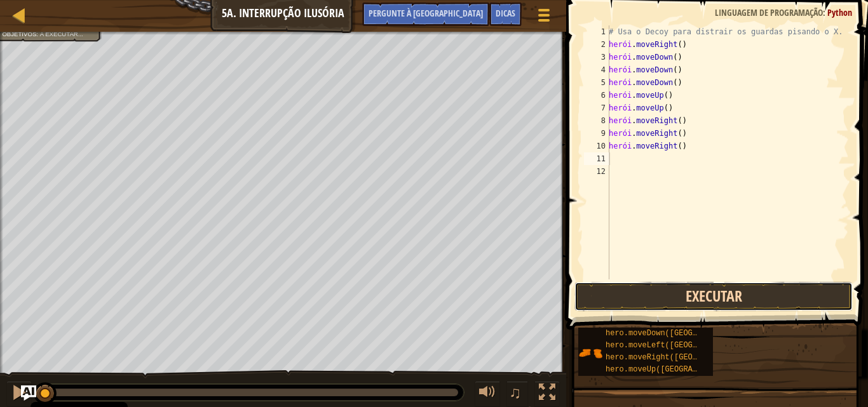
click at [642, 296] on button "Executar" at bounding box center [713, 296] width 278 height 29
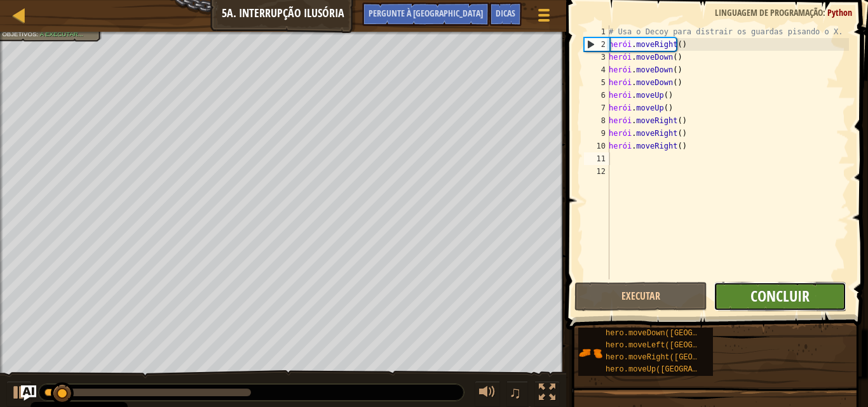
click at [783, 299] on font "Concluir" at bounding box center [779, 296] width 59 height 20
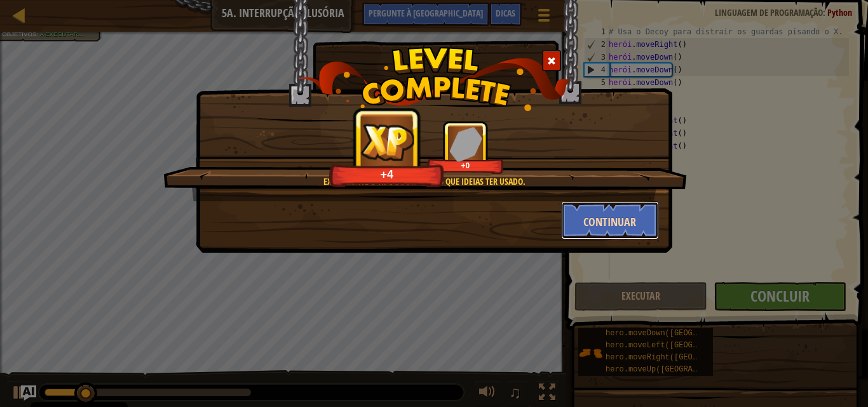
click at [636, 217] on font "Continuar" at bounding box center [609, 222] width 53 height 16
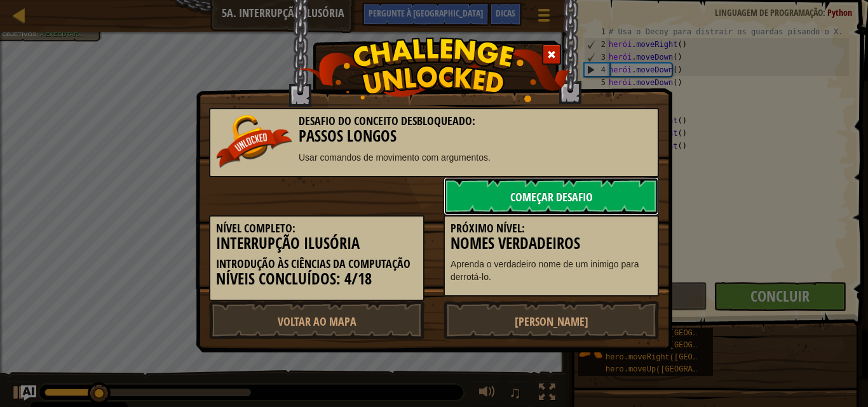
click at [599, 193] on link "Começar Desafio" at bounding box center [550, 196] width 215 height 38
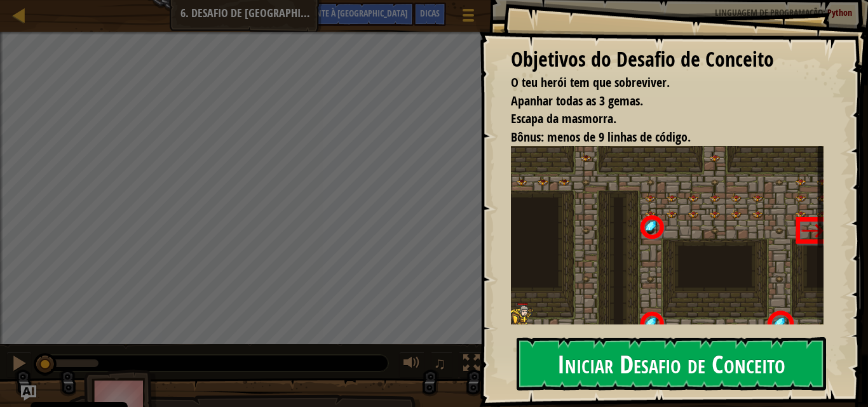
click at [578, 372] on font "Iniciar Desafio de Conceito" at bounding box center [671, 363] width 228 height 34
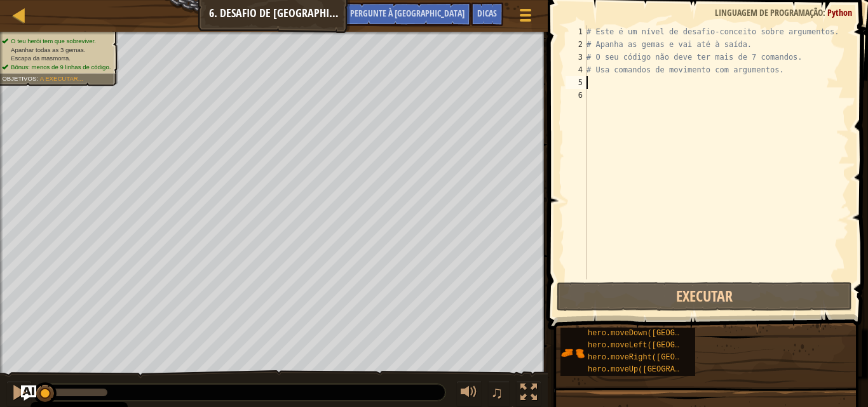
click at [630, 84] on div "# Este é um nível de desafio-conceito sobre argumentos. # Apanha as gemas e vai…" at bounding box center [716, 165] width 265 height 280
type textarea "R"
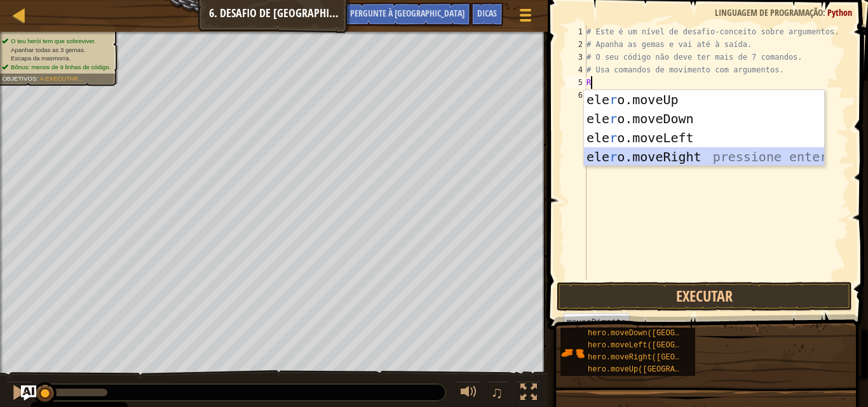
click at [622, 151] on div "ele r o.moveUp pressiona enter ele r o.moveDown pressione enter ele r o.moveLef…" at bounding box center [704, 147] width 240 height 114
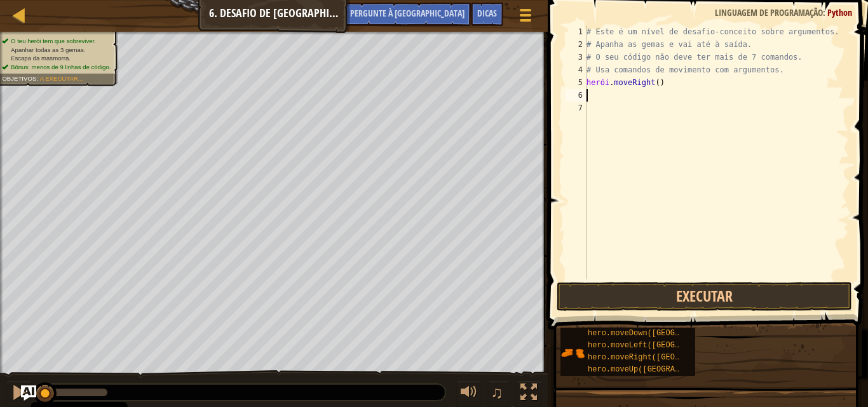
type textarea "U"
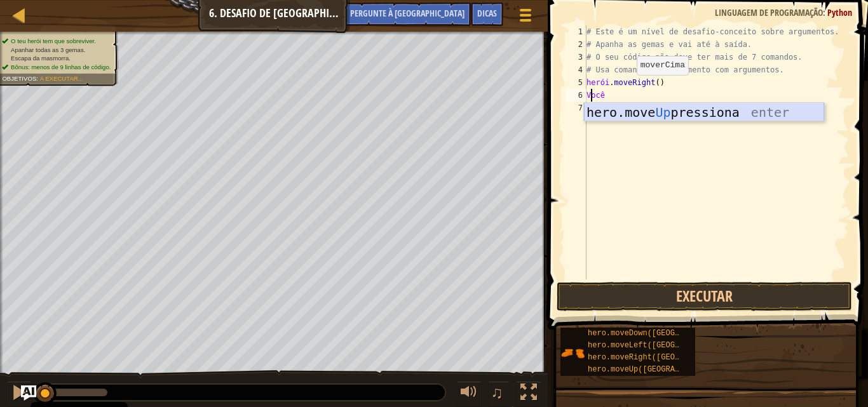
click at [628, 118] on div "hero.move Up pressiona enter" at bounding box center [704, 131] width 240 height 57
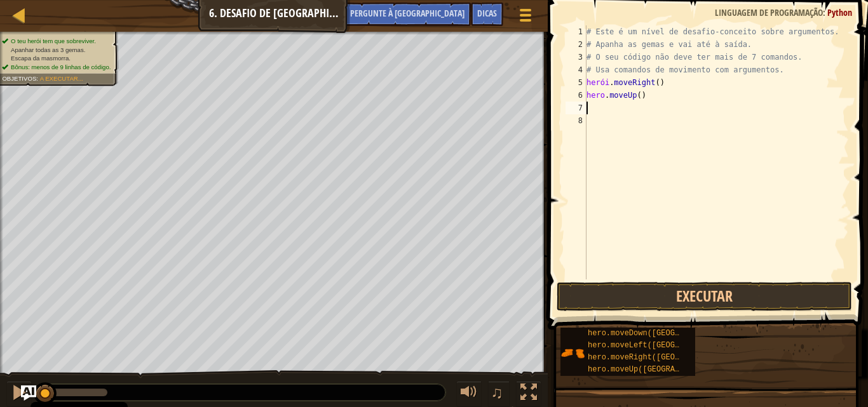
click at [654, 98] on div "# Este é um nível de desafio-conceito sobre argumentos. # Apanha as gemas e vai…" at bounding box center [716, 165] width 265 height 280
type textarea "hero.moveUp()"
click at [454, 8] on font "Pergunte à [GEOGRAPHIC_DATA]" at bounding box center [407, 13] width 114 height 12
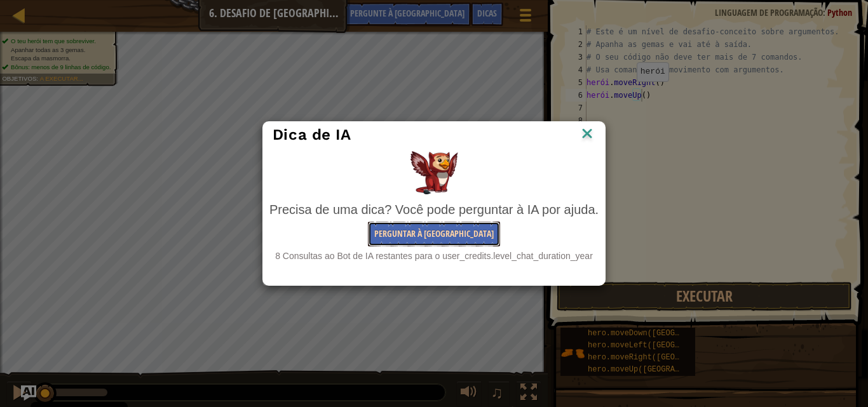
click at [422, 241] on button "Perguntar à [GEOGRAPHIC_DATA]" at bounding box center [434, 234] width 132 height 25
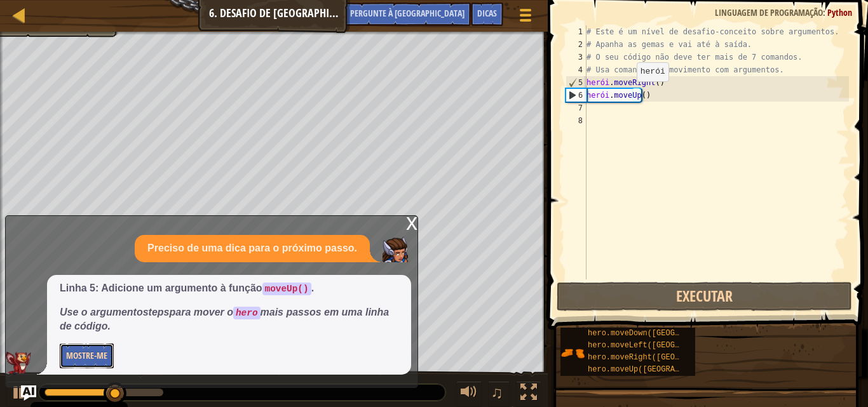
click at [74, 353] on font "Mostre-me" at bounding box center [86, 355] width 41 height 12
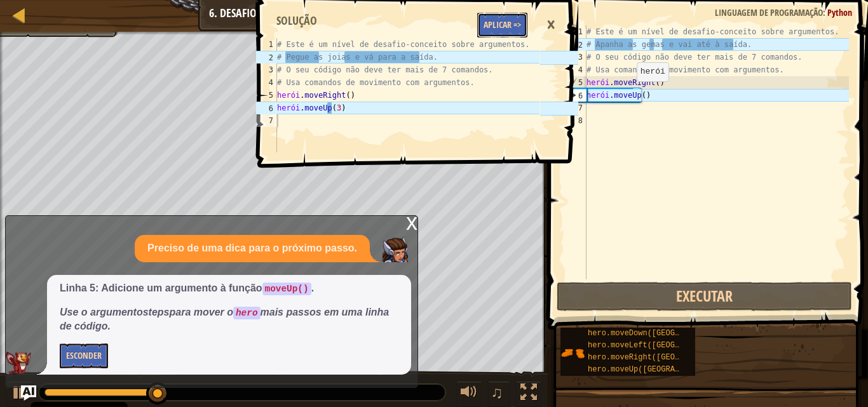
click at [506, 25] on font "Aplicar =>" at bounding box center [501, 24] width 37 height 12
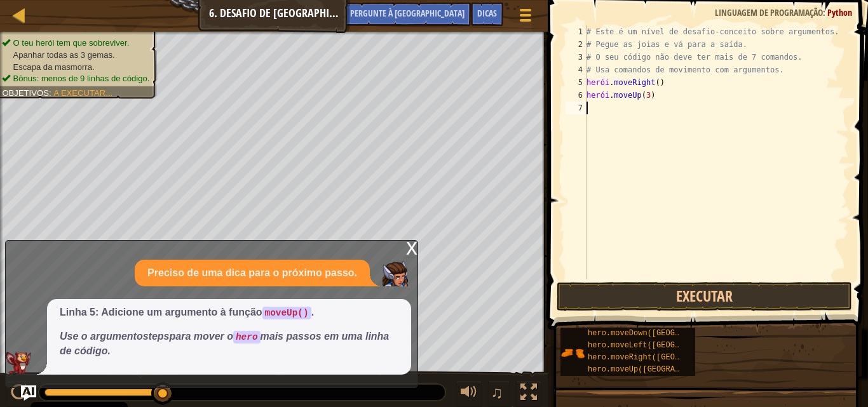
click at [600, 109] on div "# Este é um nível de desafio-conceito sobre argumentos. # Pegue as joias e vá p…" at bounding box center [716, 165] width 265 height 280
type textarea "R"
click at [645, 192] on div "# Este é um nível de desafio-conceito sobre argumentos. # Pegue as joias e vá p…" at bounding box center [716, 165] width 265 height 280
click at [595, 107] on div "# Este é um nível de desafio-conceito sobre argumentos. # Pegue as joias e vá p…" at bounding box center [716, 165] width 265 height 280
type textarea "R"
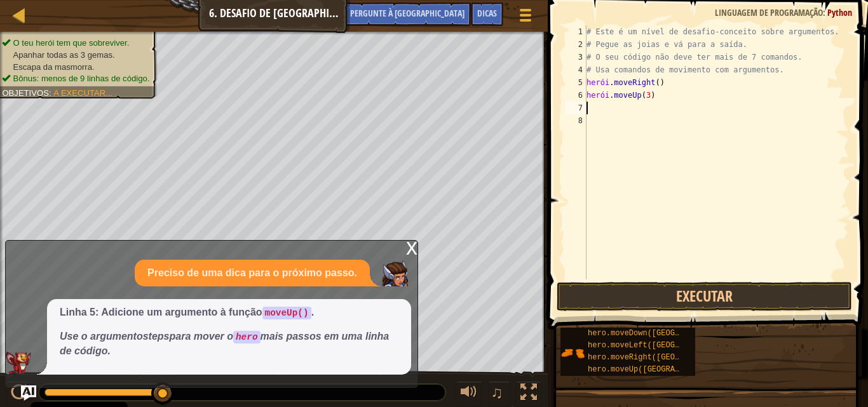
type textarea "R"
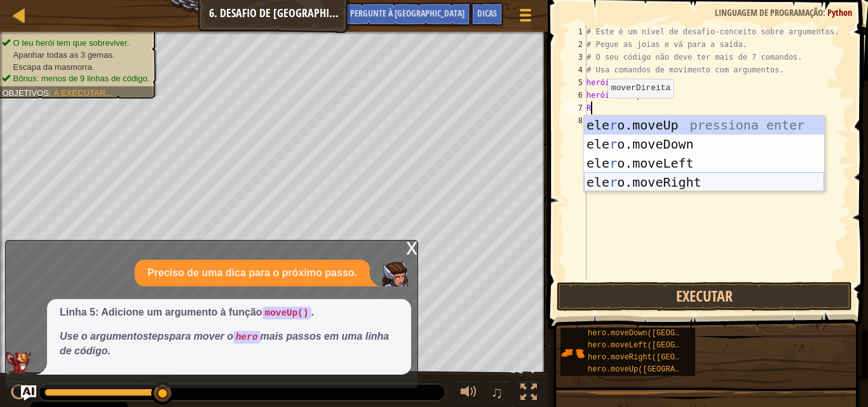
click at [631, 185] on div "ele r o.moveUp pressiona enter ele r o.moveDown pressione enter ele r o.moveLef…" at bounding box center [704, 173] width 240 height 114
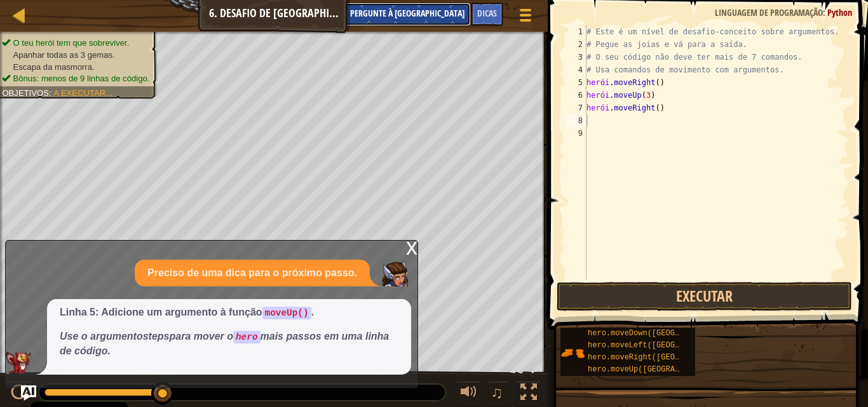
click at [452, 6] on button "Pergunte à [GEOGRAPHIC_DATA]" at bounding box center [407, 15] width 127 height 24
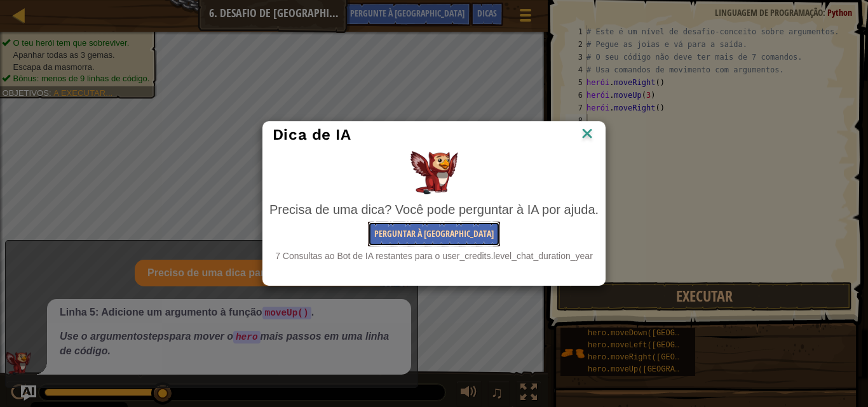
click at [429, 240] on button "Perguntar à [GEOGRAPHIC_DATA]" at bounding box center [434, 234] width 132 height 25
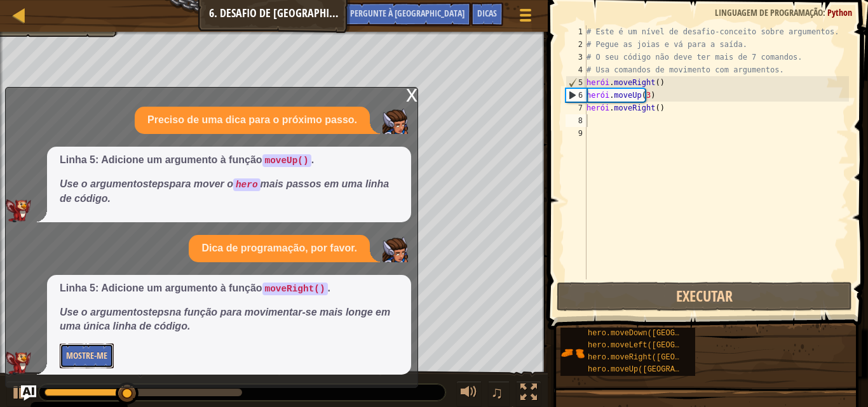
click at [88, 357] on font "Mostre-me" at bounding box center [86, 355] width 41 height 12
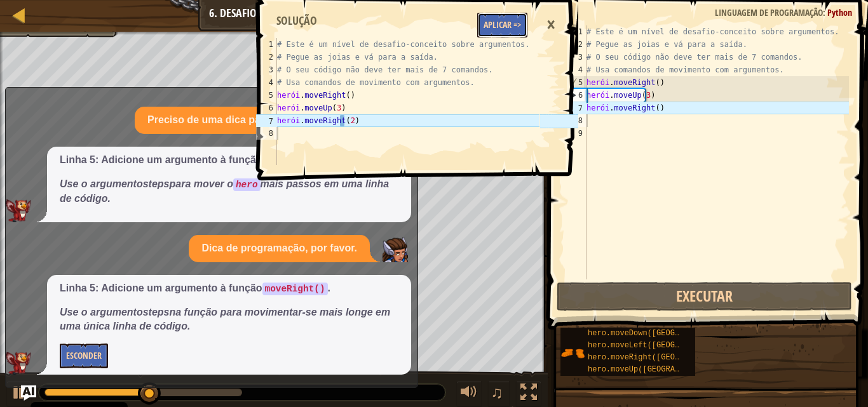
click at [514, 21] on font "Aplicar =>" at bounding box center [501, 24] width 37 height 12
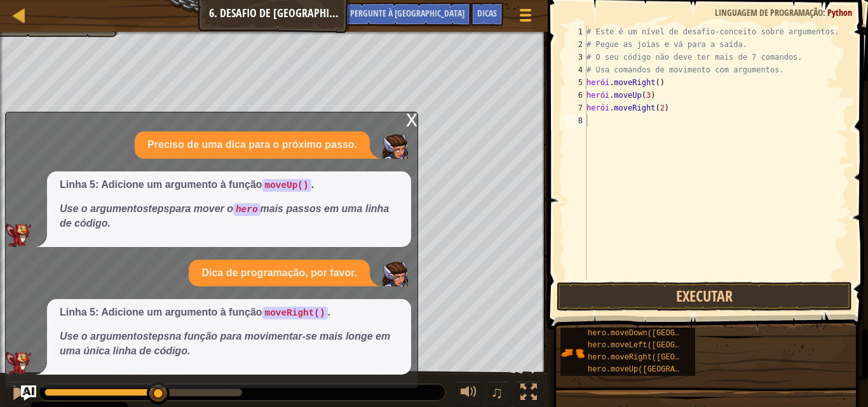
click at [412, 118] on font "x" at bounding box center [411, 118] width 11 height 26
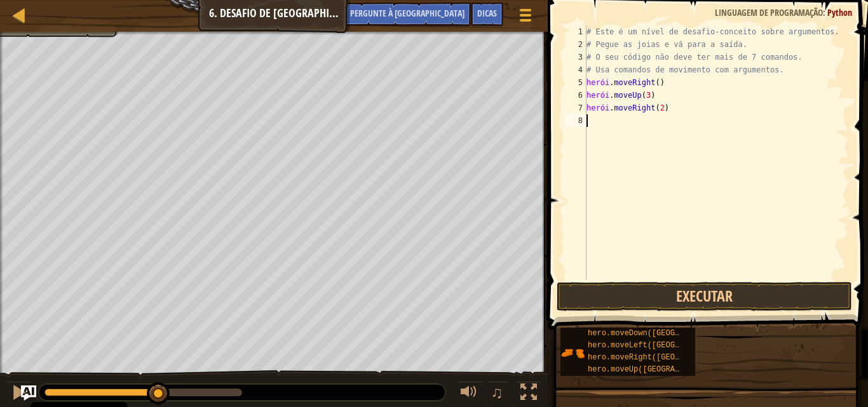
click at [600, 123] on div "# Este é um nível de desafio-conceito sobre argumentos. # Pegue as joias e vá p…" at bounding box center [716, 165] width 265 height 280
type textarea "D"
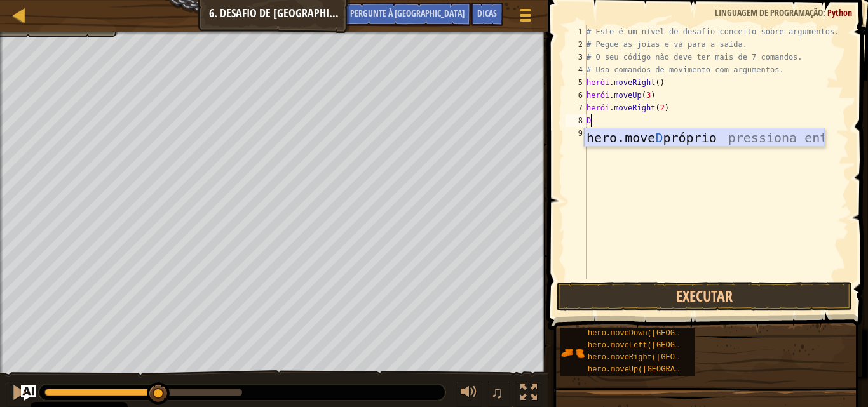
click at [643, 143] on div "hero.move D próprio pressiona enter" at bounding box center [704, 156] width 240 height 57
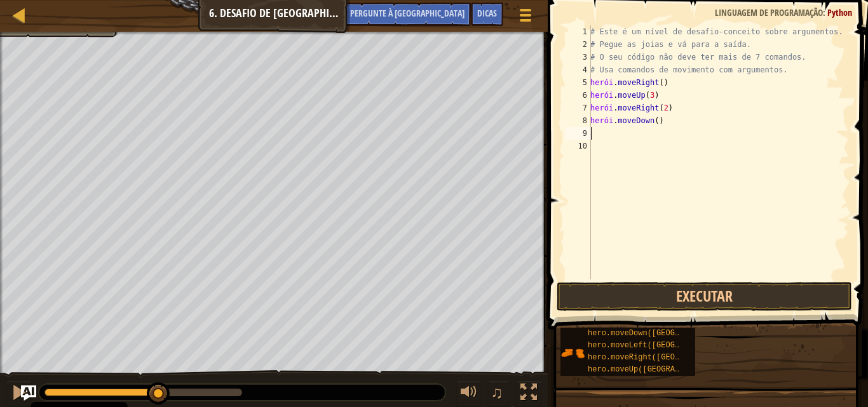
click at [667, 120] on div "# Este é um nível de desafio-conceito sobre argumentos. # Pegue as joias e vá p…" at bounding box center [718, 165] width 261 height 280
type textarea "hero.moveDown()"
click at [433, 14] on font "Pergunte à [GEOGRAPHIC_DATA]" at bounding box center [407, 13] width 114 height 12
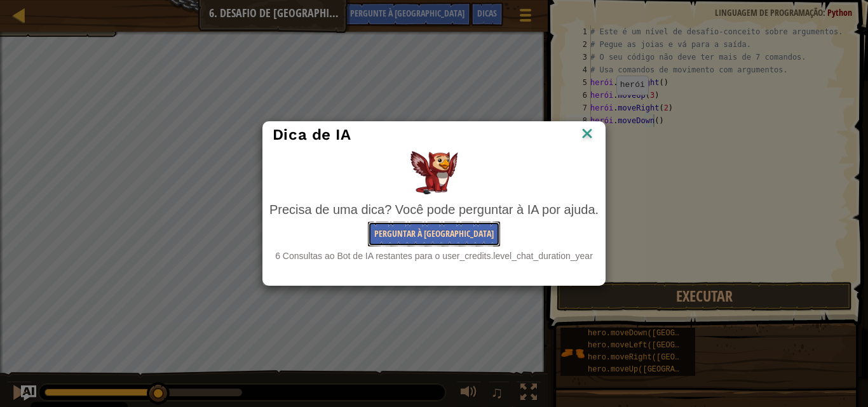
click at [418, 232] on font "Perguntar à [GEOGRAPHIC_DATA]" at bounding box center [433, 233] width 119 height 12
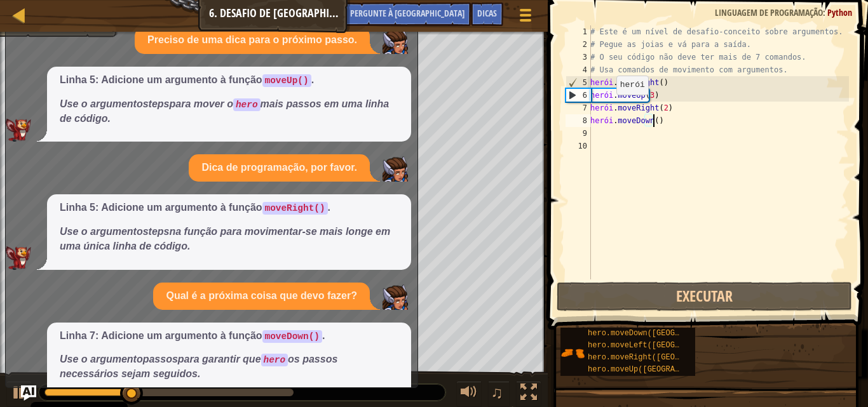
scroll to position [46, 0]
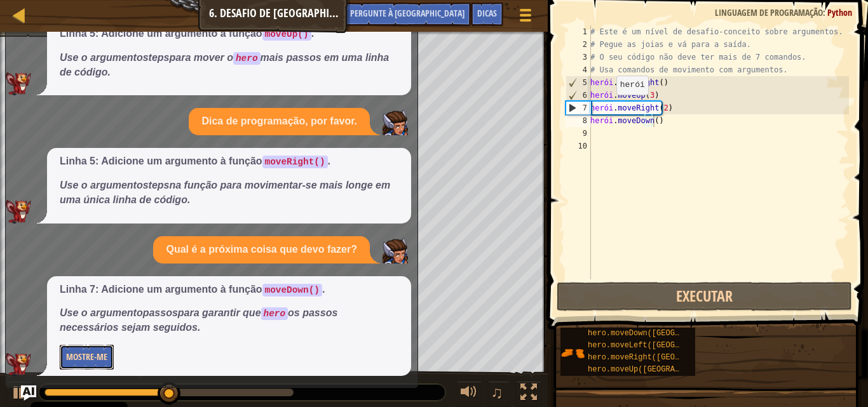
click at [101, 359] on font "Mostre-me" at bounding box center [86, 357] width 41 height 12
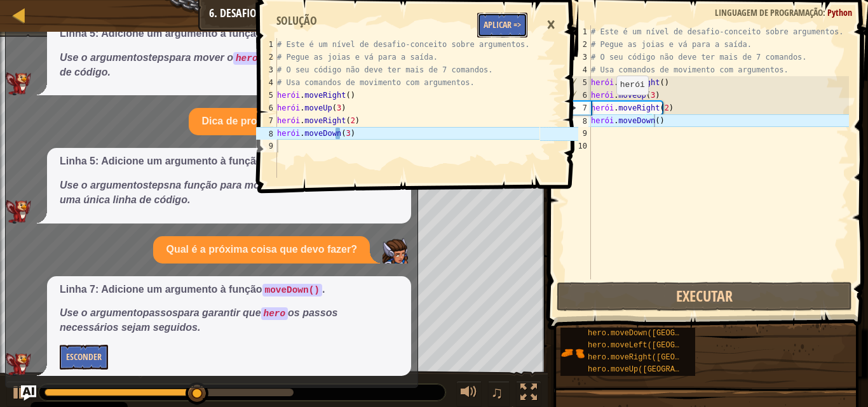
click at [504, 23] on font "Aplicar =>" at bounding box center [501, 24] width 37 height 12
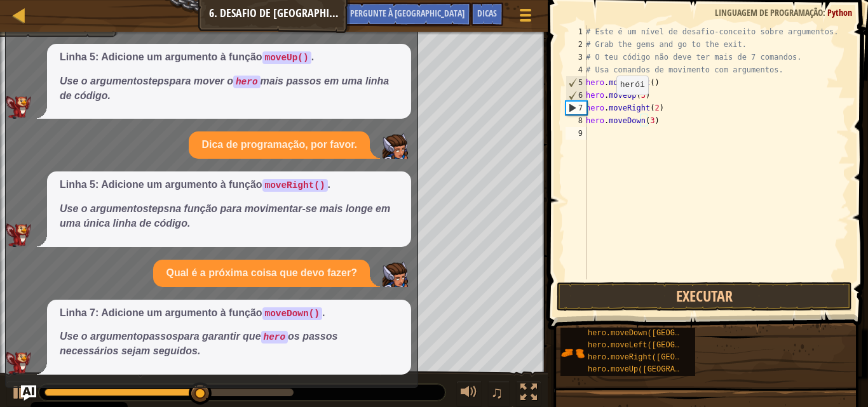
scroll to position [23, 0]
click at [637, 136] on div "# Este é um nível de desafio-conceito sobre argumentos. # Pegue as joias e vá p…" at bounding box center [716, 165] width 266 height 280
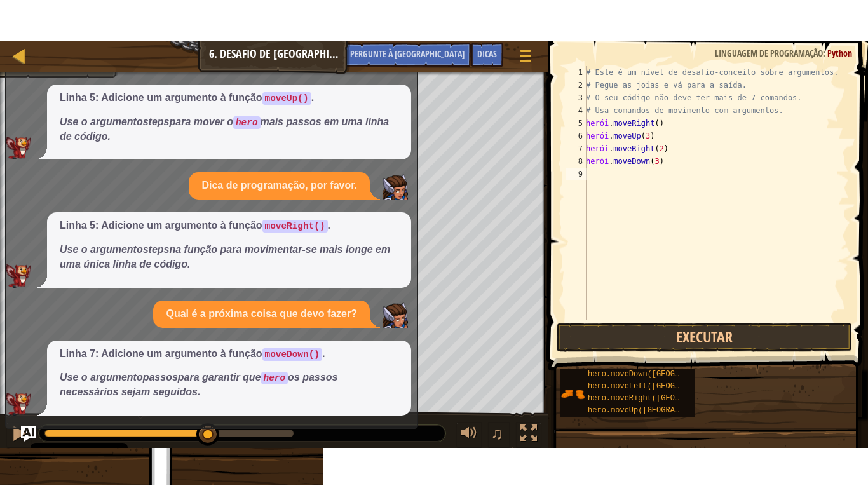
scroll to position [0, 0]
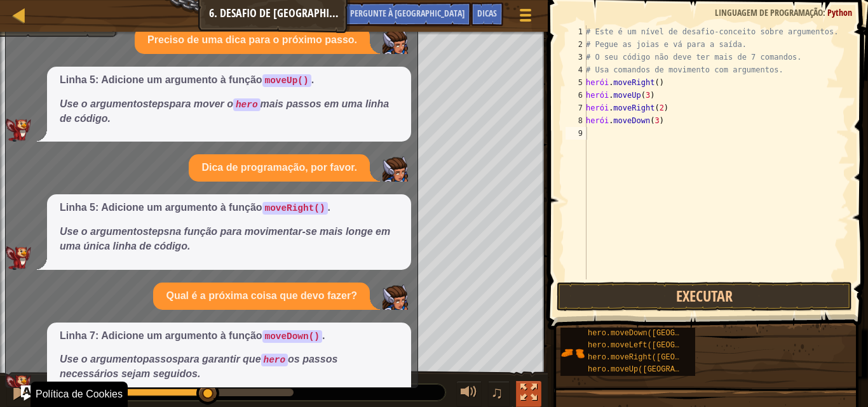
click at [525, 400] on div at bounding box center [528, 392] width 17 height 17
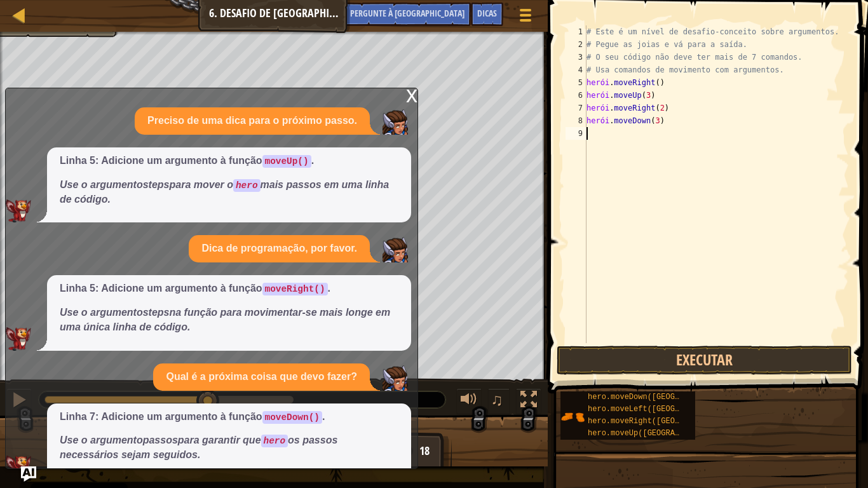
click at [410, 96] on font "x" at bounding box center [411, 94] width 11 height 26
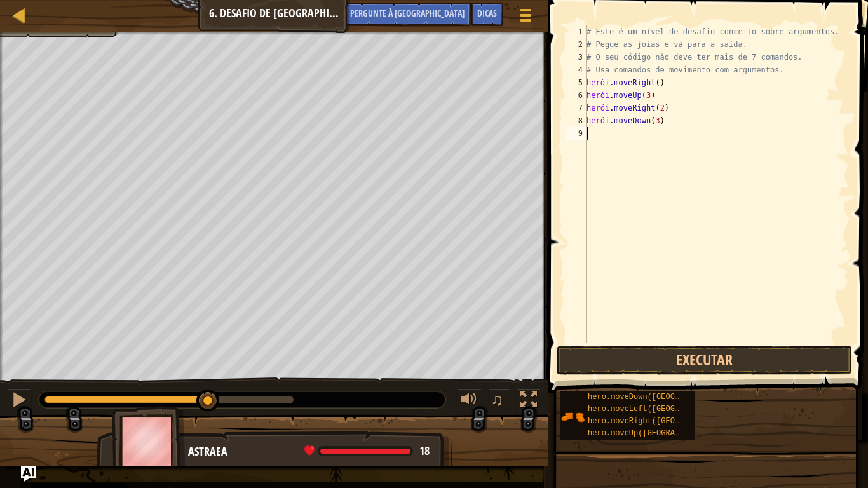
click at [591, 139] on div "# Este é um nível de desafio-conceito sobre argumentos. # Pegue as joias e vá p…" at bounding box center [716, 196] width 265 height 343
type textarea "L"
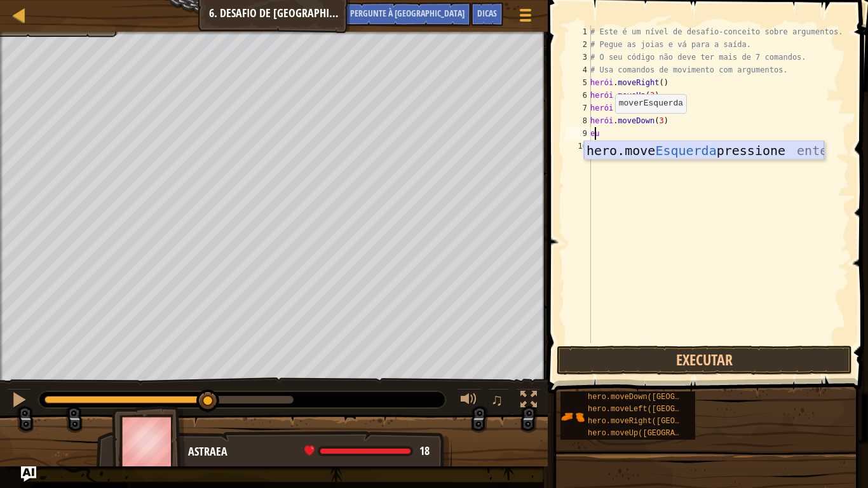
click at [600, 155] on div "hero.move Esquerda pressione enter" at bounding box center [704, 169] width 240 height 57
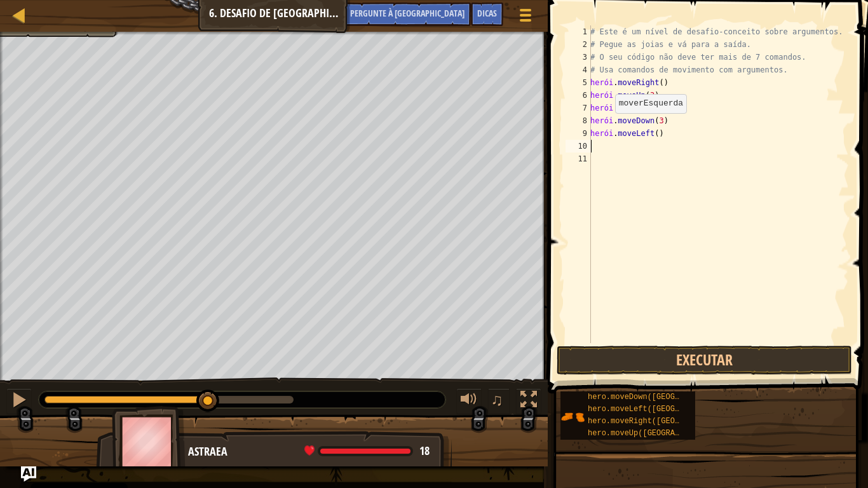
type textarea "U"
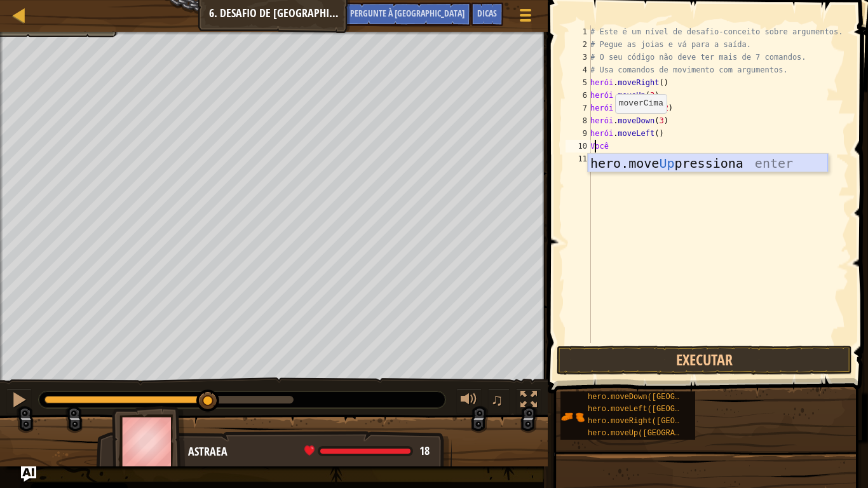
click at [603, 159] on div "hero.move Up pressiona enter" at bounding box center [708, 182] width 240 height 57
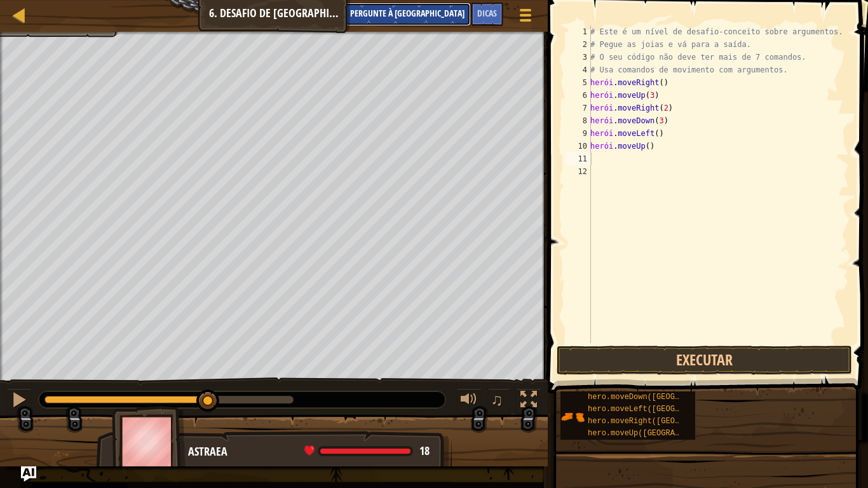
click at [454, 11] on font "Pergunte à [GEOGRAPHIC_DATA]" at bounding box center [407, 13] width 114 height 12
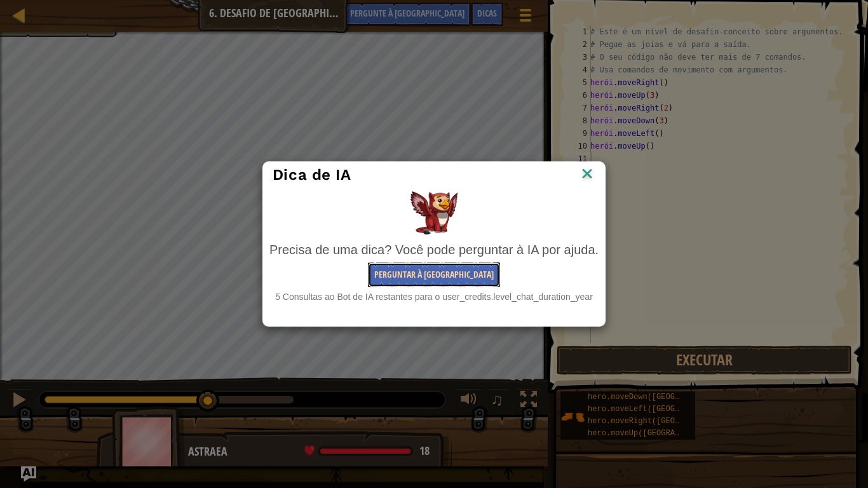
click at [413, 276] on font "Perguntar à [GEOGRAPHIC_DATA]" at bounding box center [433, 274] width 119 height 12
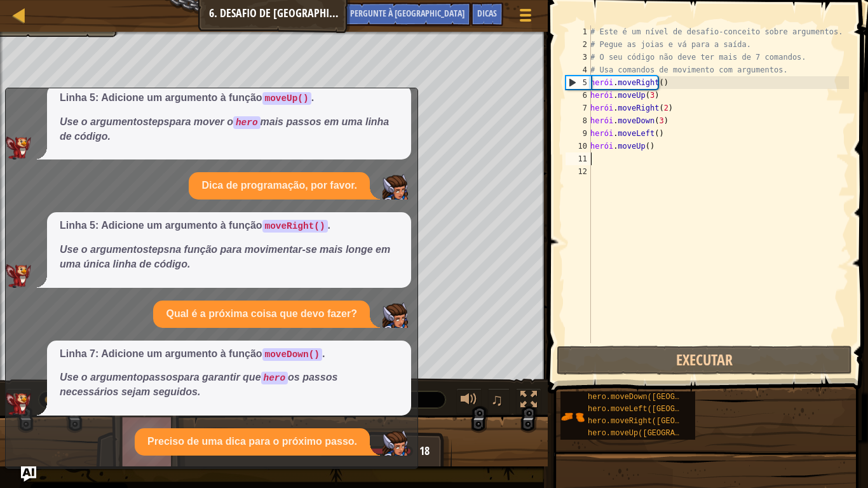
scroll to position [175, 0]
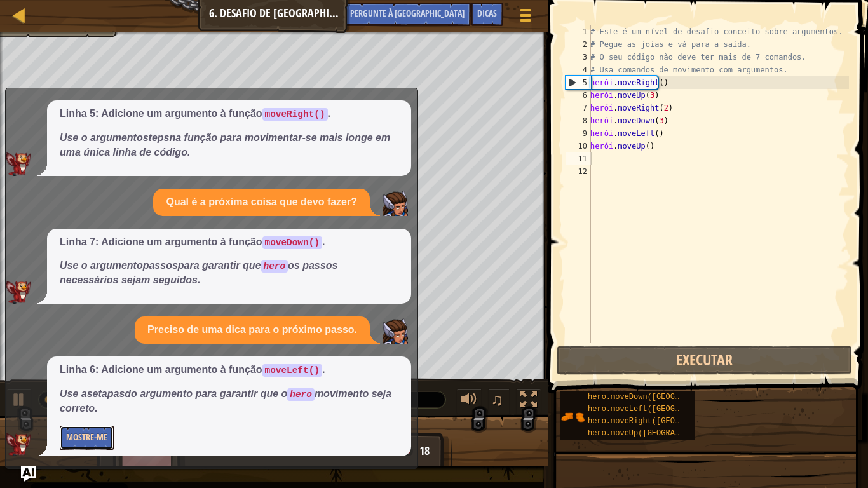
click at [83, 407] on button "Mostre-me" at bounding box center [87, 438] width 54 height 25
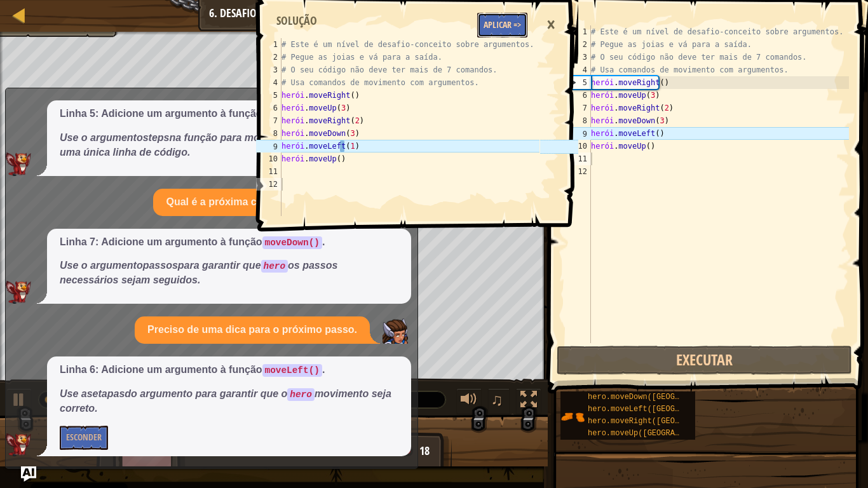
click at [506, 16] on button "Aplicar =>" at bounding box center [502, 25] width 50 height 25
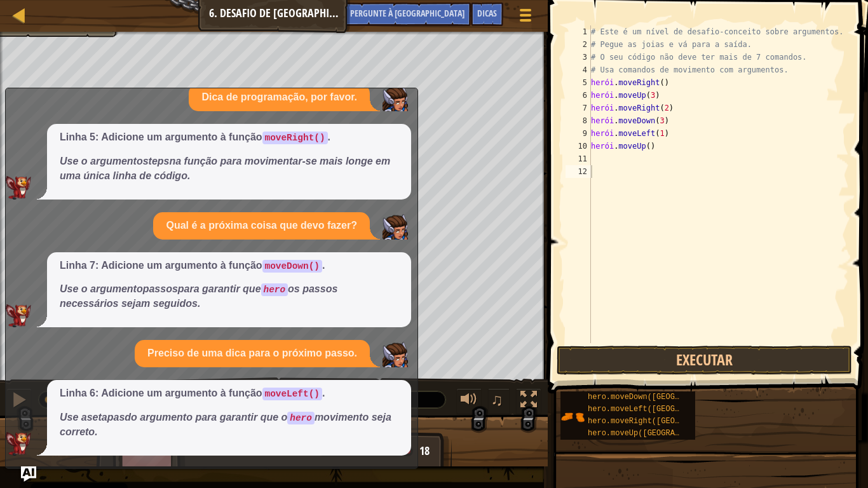
scroll to position [0, 0]
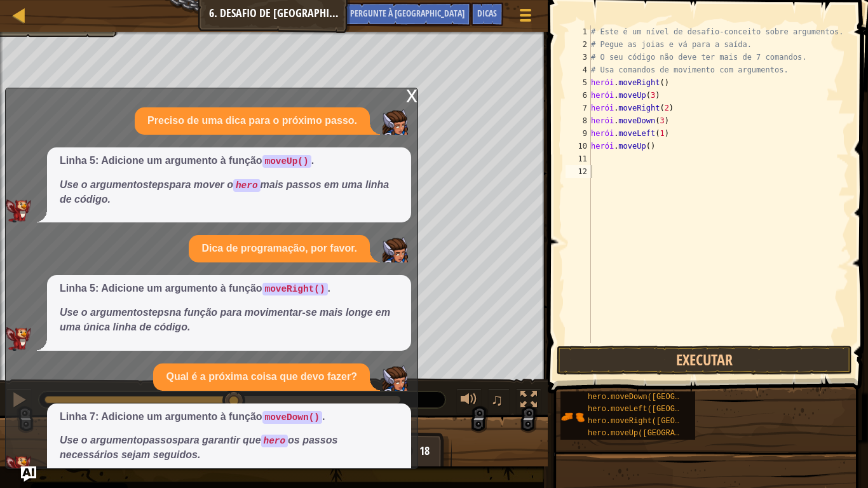
click at [408, 97] on font "x" at bounding box center [411, 94] width 11 height 26
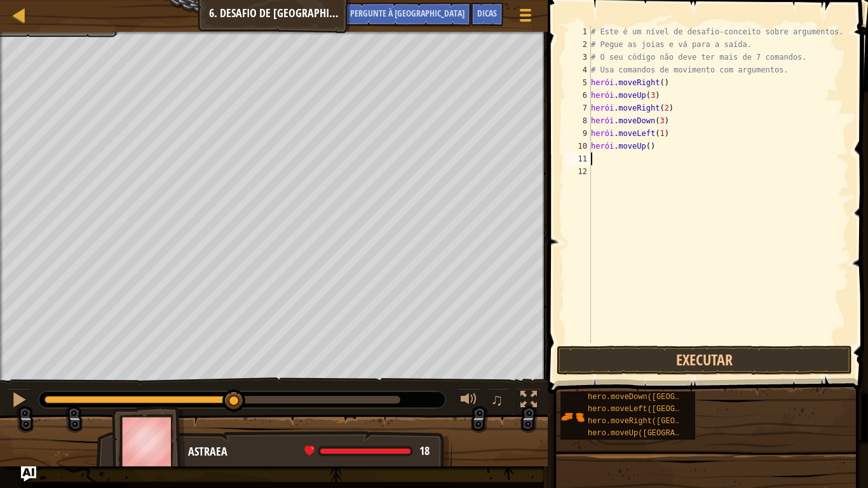
click at [607, 158] on div "# Este é um nível de desafio-conceito sobre argumentos. # Pegue as joias e vá p…" at bounding box center [718, 196] width 260 height 343
click at [678, 148] on div "# Este é um nível de desafio-conceito sobre argumentos. # Pegue as joias e vá p…" at bounding box center [718, 196] width 260 height 343
type textarea "hero.moveUp()"
click at [416, 11] on font "Pergunte à [GEOGRAPHIC_DATA]" at bounding box center [407, 13] width 114 height 12
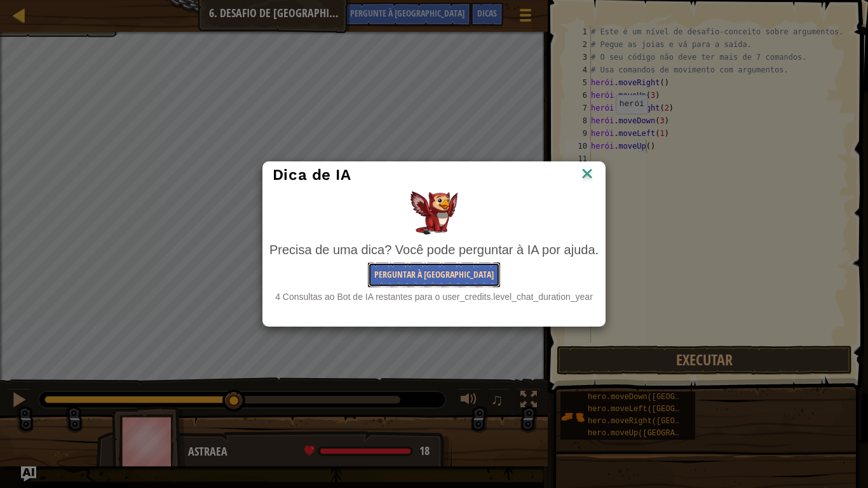
click at [431, 268] on button "Perguntar à [GEOGRAPHIC_DATA]" at bounding box center [434, 274] width 132 height 25
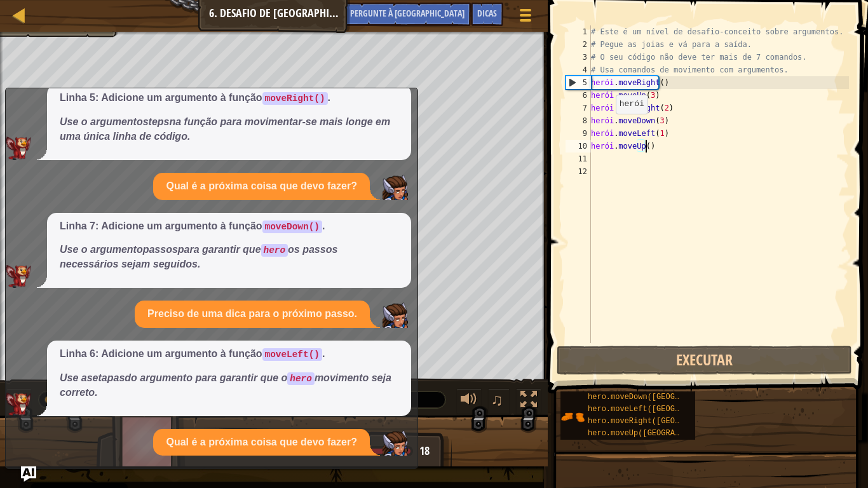
scroll to position [288, 0]
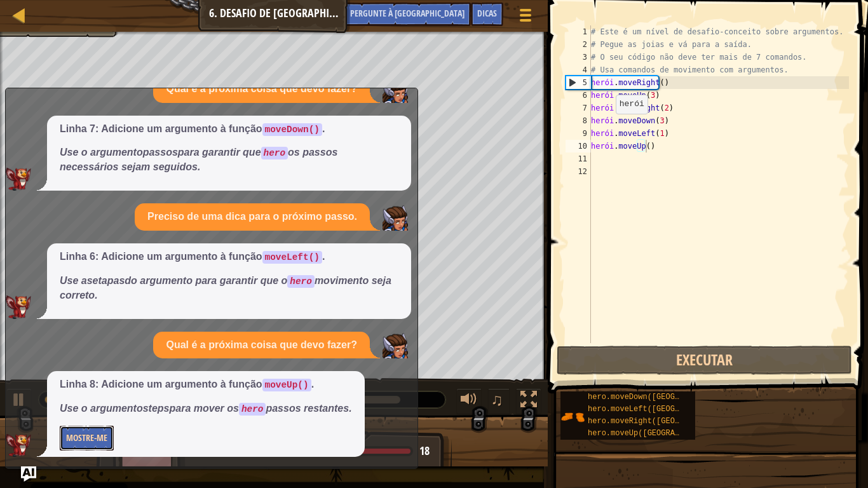
click at [74, 407] on font "Mostre-me" at bounding box center [86, 437] width 41 height 12
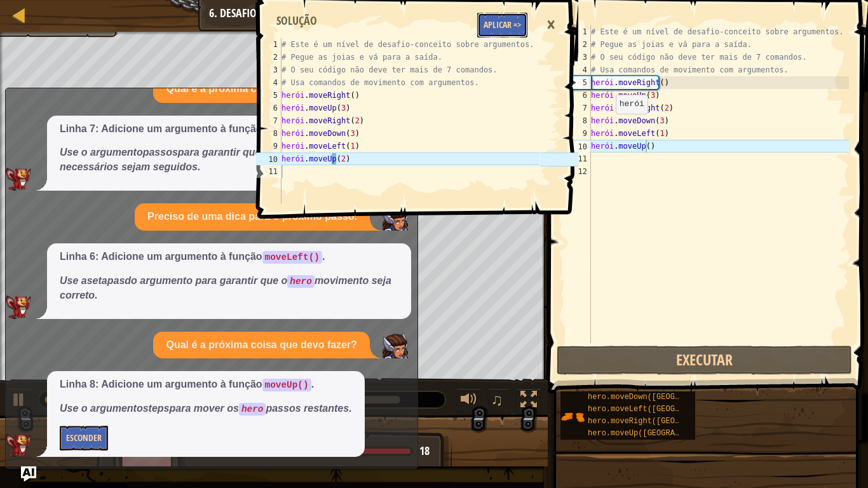
click at [496, 35] on button "Aplicar =>" at bounding box center [502, 25] width 50 height 25
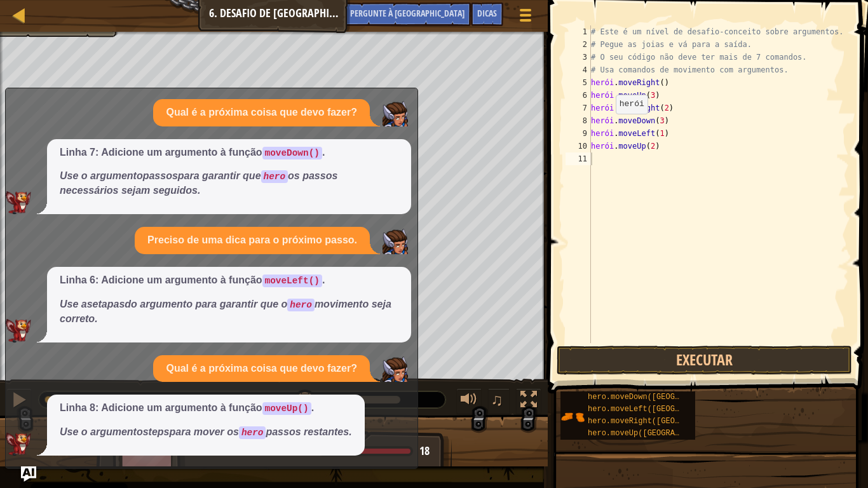
scroll to position [0, 0]
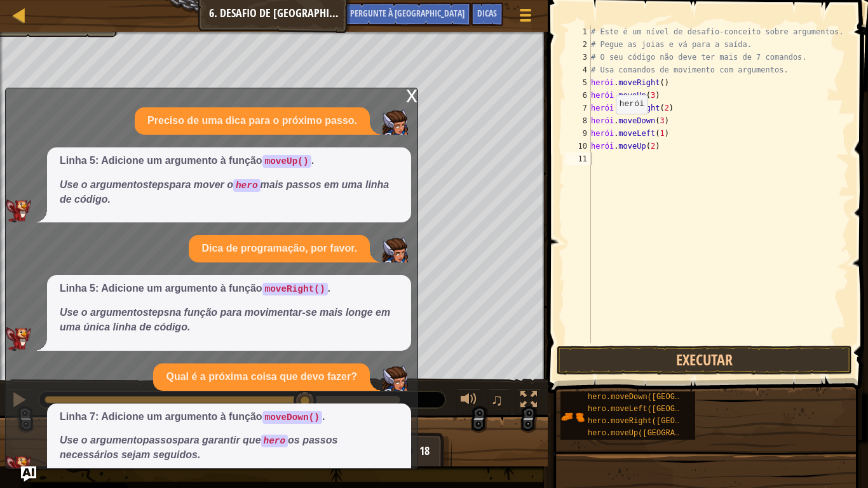
click at [408, 96] on font "x" at bounding box center [411, 94] width 11 height 26
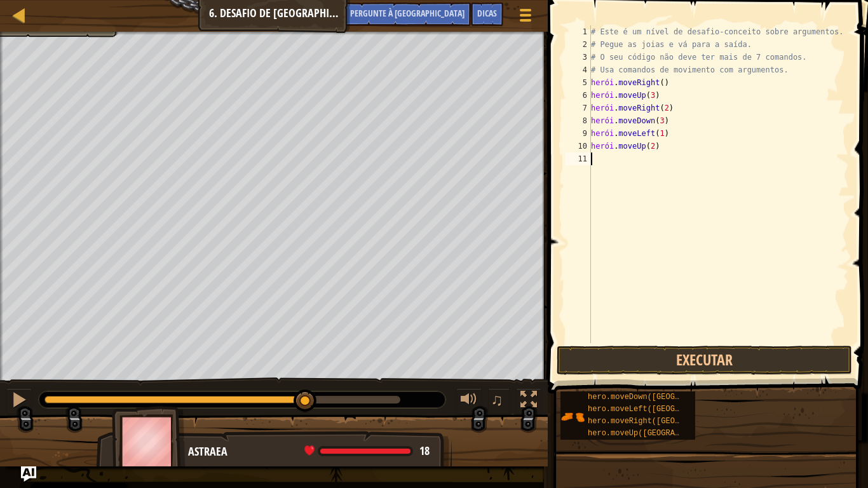
click at [604, 163] on div "# Este é um nível de desafio-conceito sobre argumentos. # Pegue as joias e vá p…" at bounding box center [718, 196] width 260 height 343
type textarea "R"
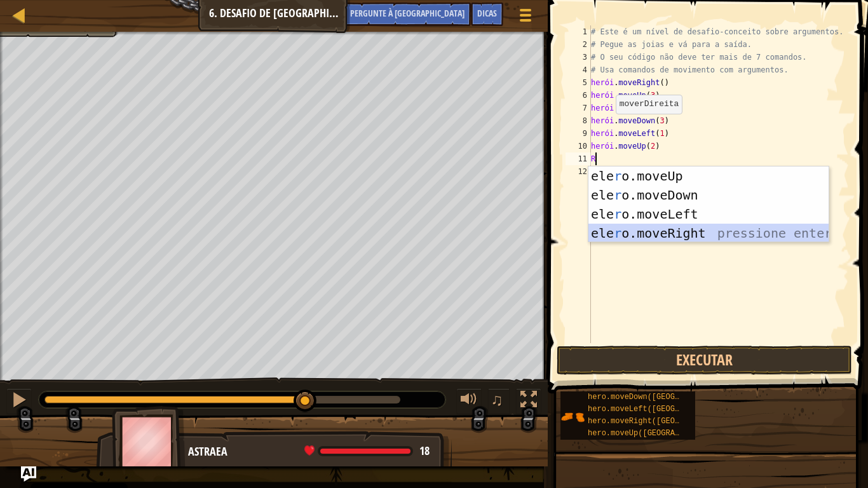
click at [638, 236] on div "ele r o.moveUp pressiona enter ele r o.moveDown pressione enter ele r o.moveLef…" at bounding box center [708, 223] width 240 height 114
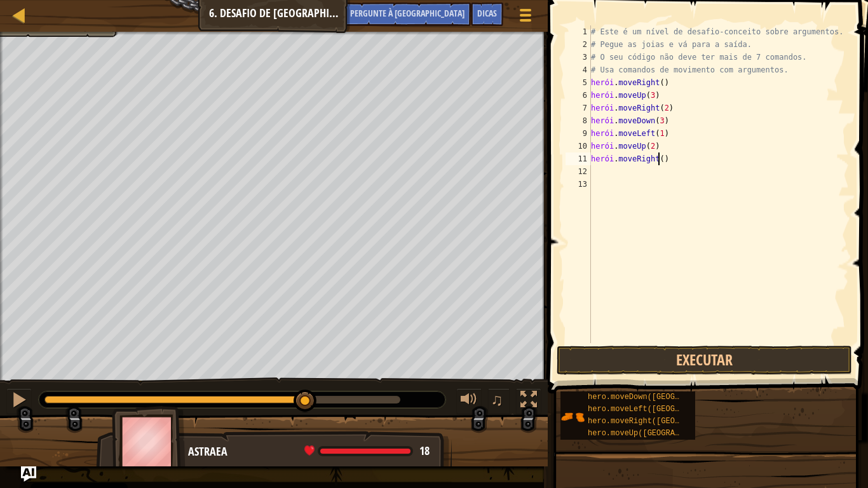
click at [671, 162] on div "# Este é um nível de desafio-conceito sobre argumentos. # Pegue as joias e vá p…" at bounding box center [718, 196] width 260 height 343
type textarea "hero.moveRight()"
click at [431, 6] on button "Pergunte à [GEOGRAPHIC_DATA]" at bounding box center [407, 15] width 127 height 24
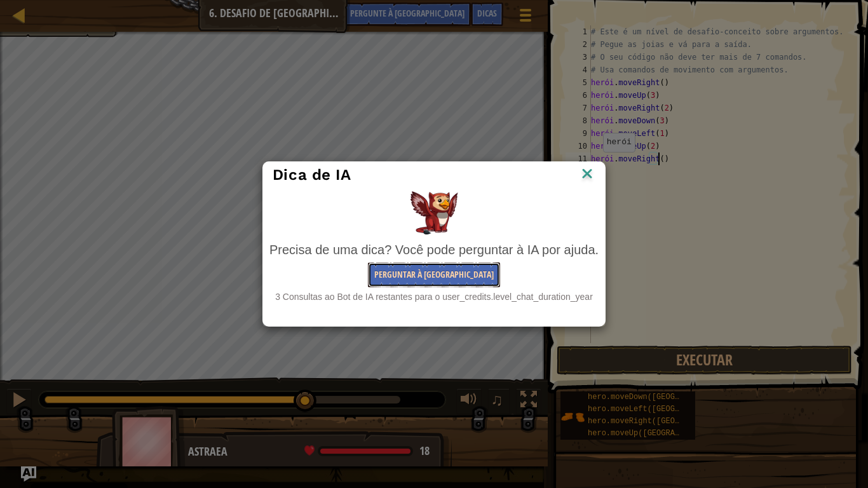
click at [420, 273] on font "Perguntar à [GEOGRAPHIC_DATA]" at bounding box center [433, 274] width 119 height 12
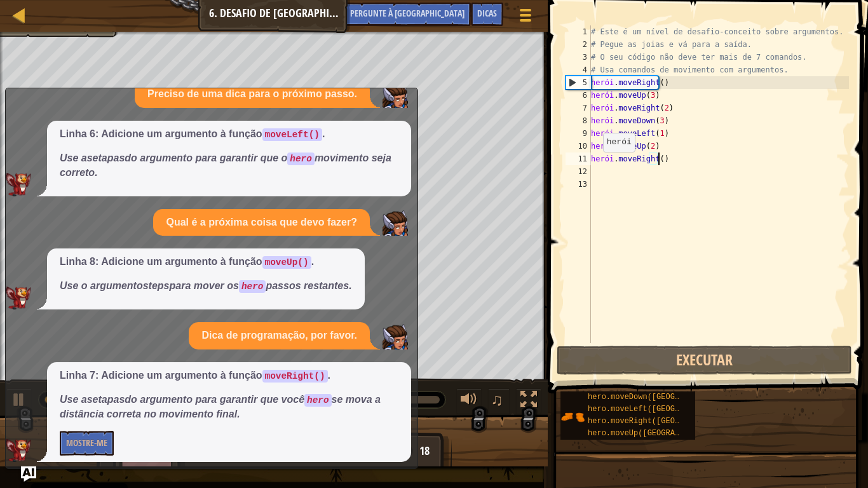
scroll to position [415, 0]
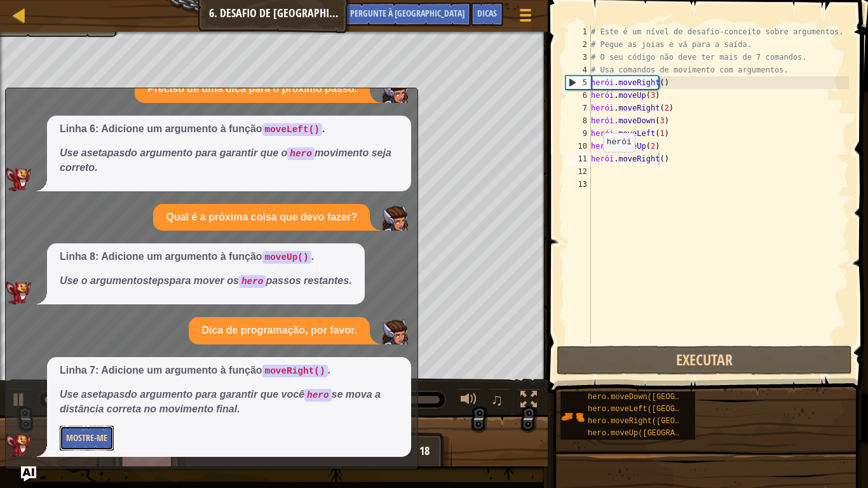
click at [72, 407] on button "Mostre-me" at bounding box center [87, 438] width 54 height 25
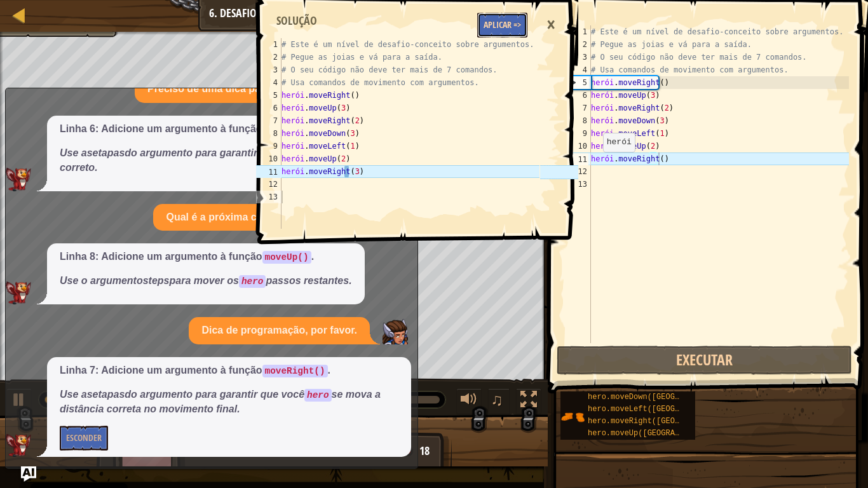
click at [487, 15] on button "Aplicar =>" at bounding box center [502, 25] width 50 height 25
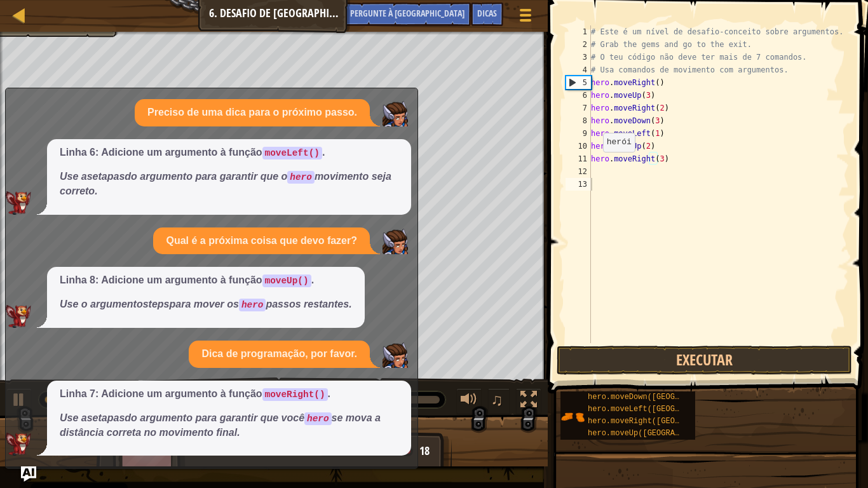
scroll to position [392, 0]
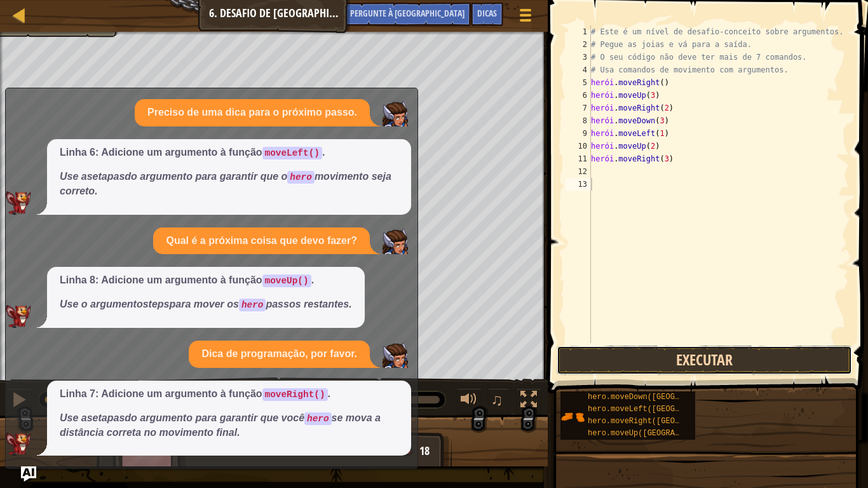
click at [631, 362] on button "Executar" at bounding box center [704, 360] width 296 height 29
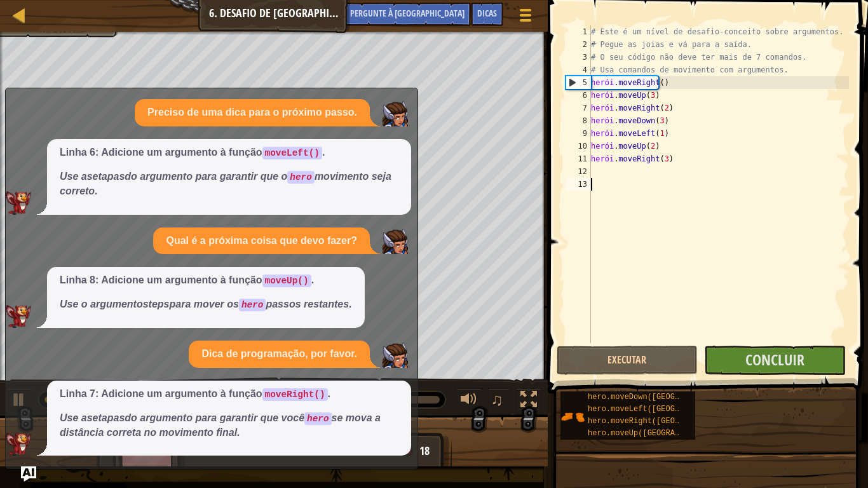
scroll to position [0, 0]
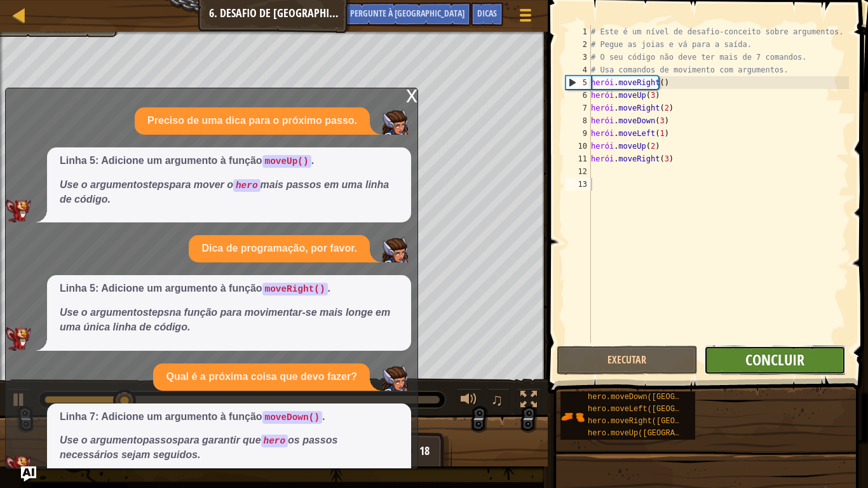
click at [772, 354] on font "Concluir" at bounding box center [774, 359] width 59 height 20
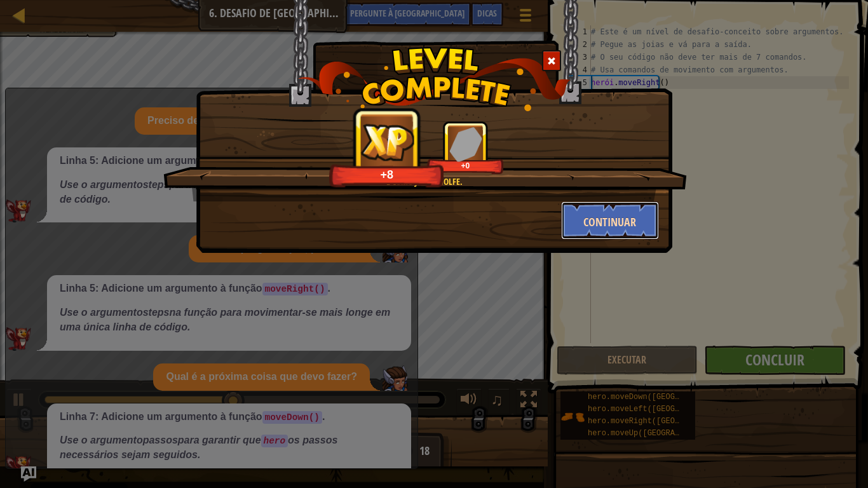
click at [624, 218] on font "Continuar" at bounding box center [609, 222] width 53 height 16
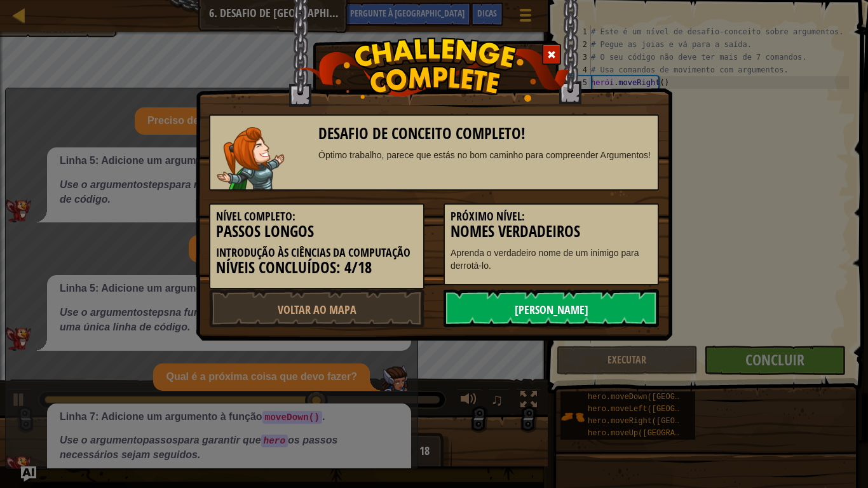
click at [527, 313] on font "[PERSON_NAME]" at bounding box center [552, 310] width 74 height 16
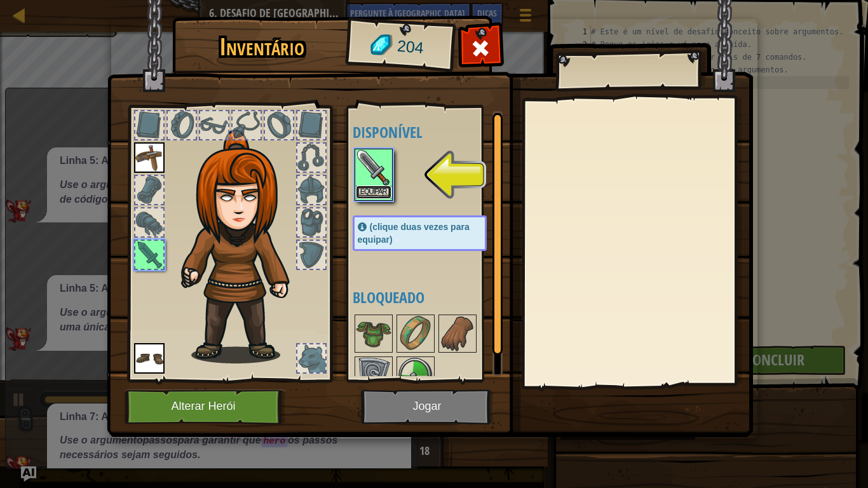
click at [374, 187] on button "Equipar" at bounding box center [374, 191] width 36 height 13
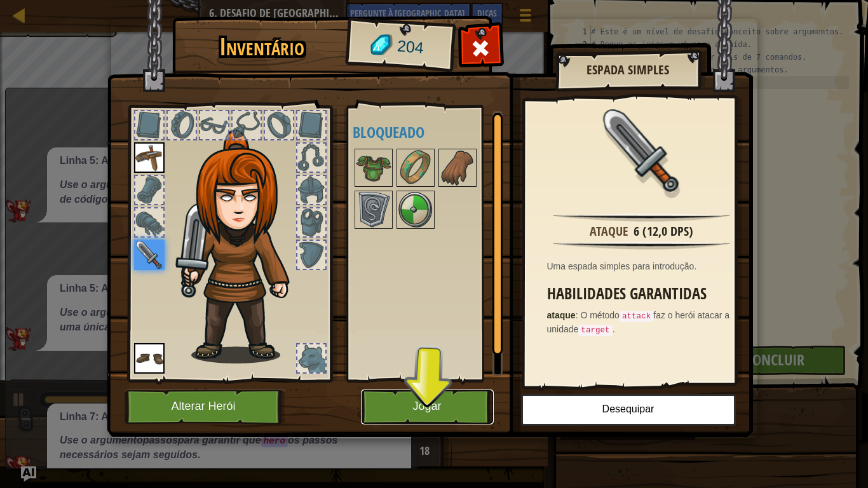
click at [393, 407] on button "Jogar" at bounding box center [427, 406] width 133 height 35
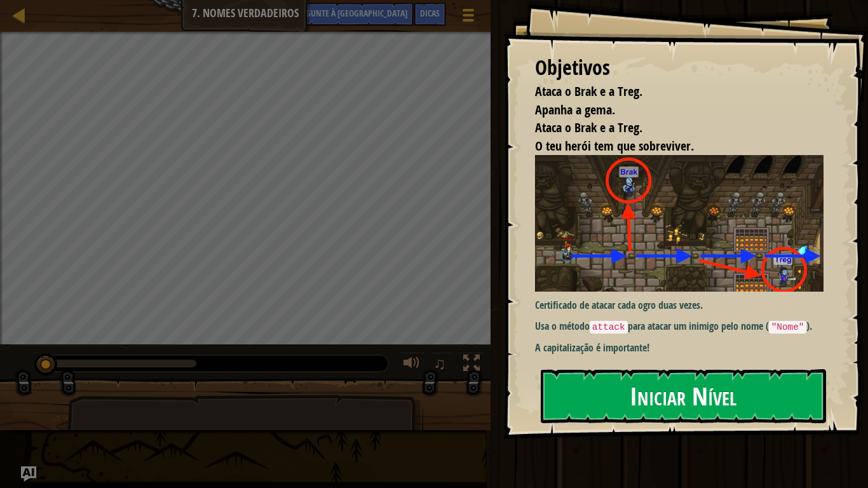
click at [586, 394] on button "Iniciar Nível" at bounding box center [683, 395] width 285 height 53
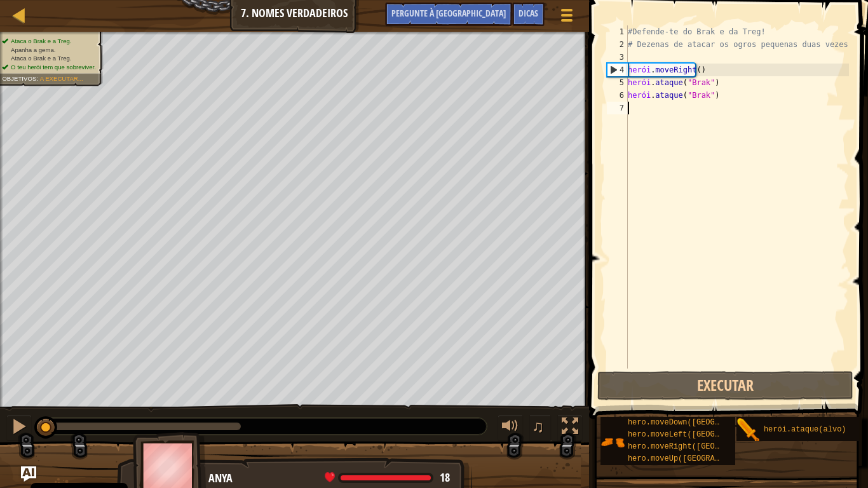
type textarea "R"
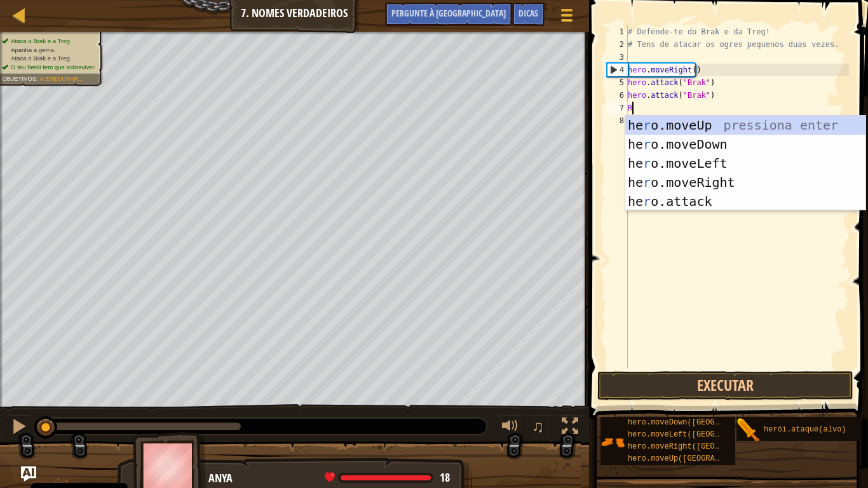
scroll to position [6, 0]
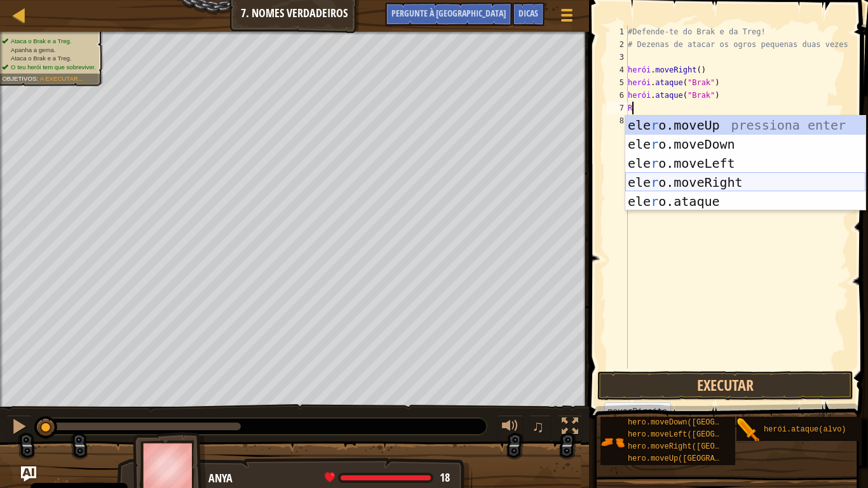
click at [680, 177] on div "ele r o.moveUp pressiona enter ele r o.moveDown pressione enter ele r o.moveLef…" at bounding box center [745, 182] width 240 height 133
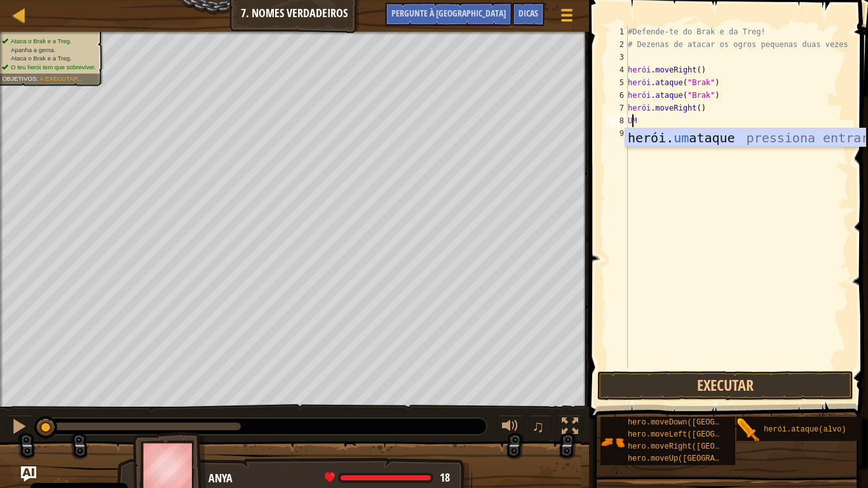
click at [687, 141] on div "herói. um ataque pressiona entrar" at bounding box center [745, 156] width 240 height 57
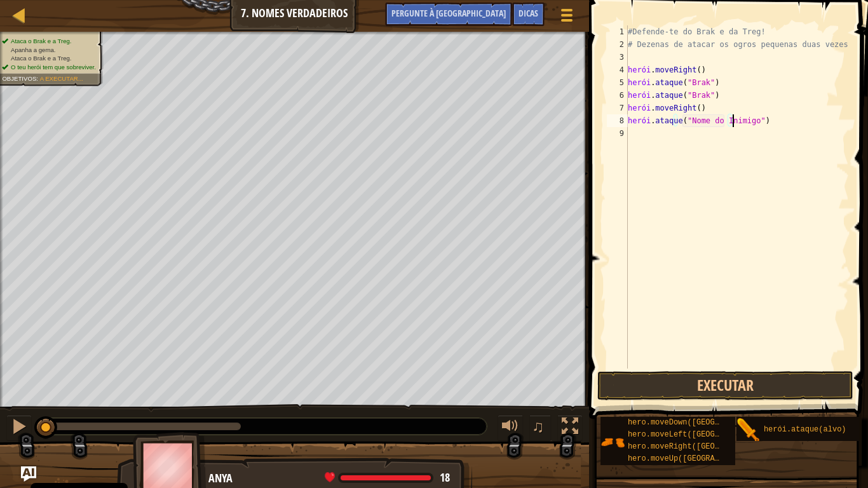
click at [769, 119] on div "#Defende-te do Brak e da Treg! # Dezenas de atacar os ogros pequenas duas vezes…" at bounding box center [737, 209] width 224 height 368
click at [724, 122] on div "#Defende-te do Brak e da Treg! # Dezenas de atacar os ogros pequenas duas vezes…" at bounding box center [737, 209] width 224 height 368
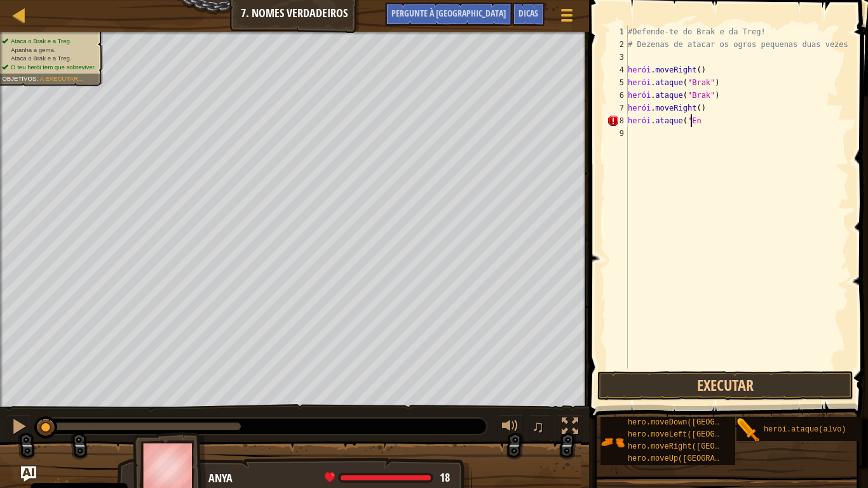
click at [724, 122] on div "#Defende-te do Brak e da Treg! # Dezenas de atacar os ogros pequenas duas vezes…" at bounding box center [737, 209] width 224 height 368
click at [677, 125] on div "#Defende-te do Brak e da Treg! # Dezenas de atacar os ogros pequenas duas vezes…" at bounding box center [737, 209] width 224 height 368
click at [727, 121] on div "#Defende-te do Brak e da Treg! # Dezenas de atacar os ogros pequenas duas vezes…" at bounding box center [737, 209] width 224 height 368
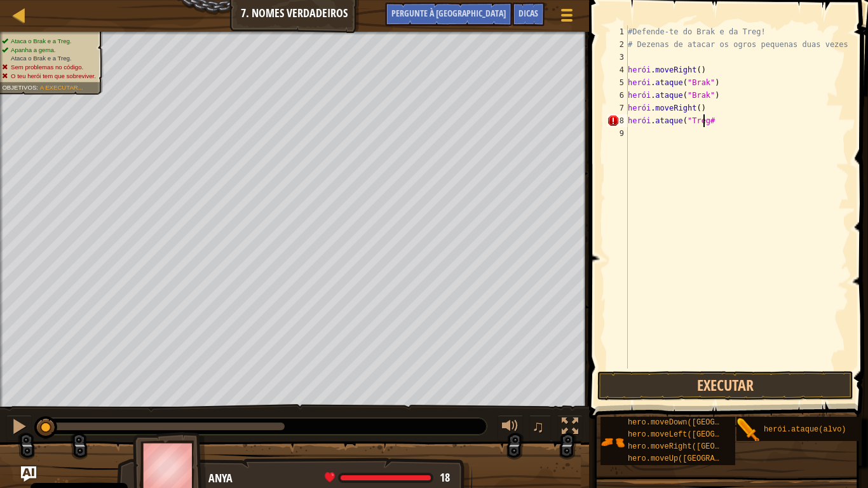
click at [727, 121] on div "#Defende-te do Brak e da Treg! # Dezenas de atacar os ogros pequenas duas vezes…" at bounding box center [737, 209] width 224 height 368
type textarea "hero.attack("Treg")"
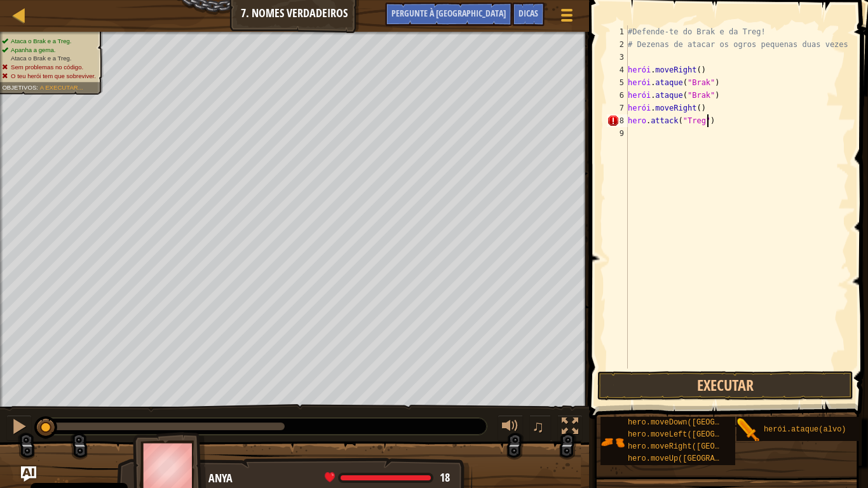
scroll to position [6, 6]
click at [671, 137] on div "#Defende-te do Brak e da Treg! # Dezenas de atacar os ogros pequenas duas vezes…" at bounding box center [737, 209] width 224 height 368
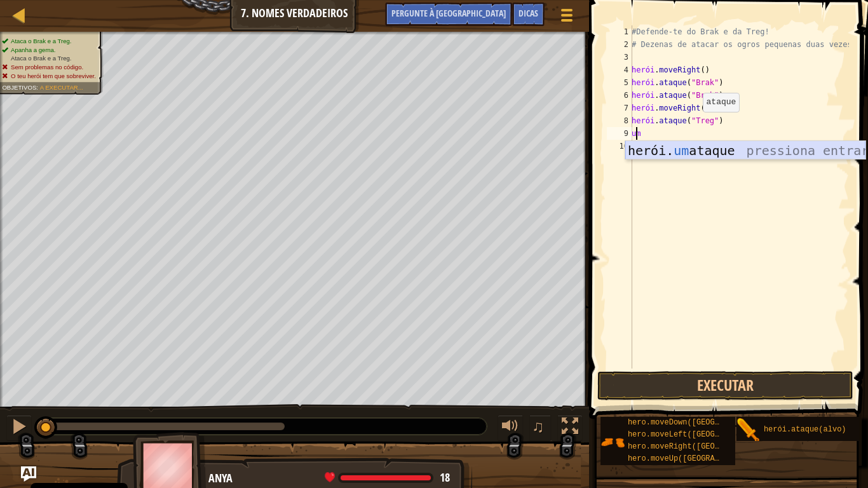
click at [681, 147] on div "herói. um ataque pressiona entrar" at bounding box center [745, 169] width 240 height 57
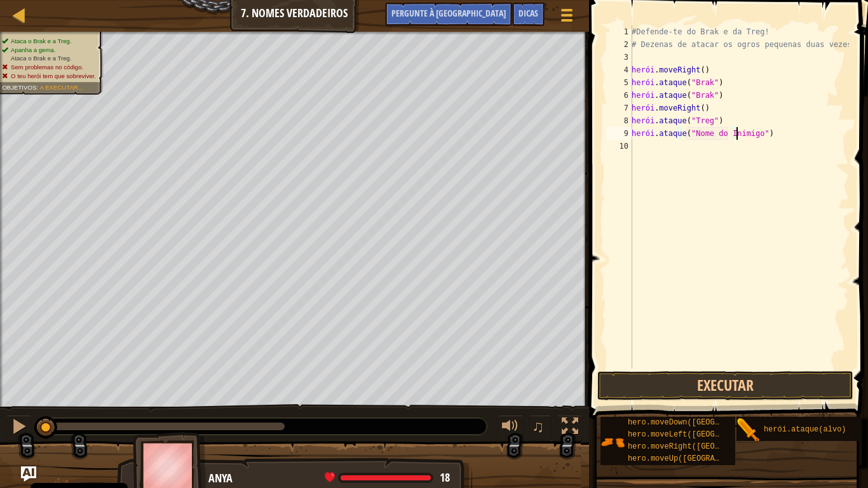
click at [746, 136] on div "#Defende-te do Brak e da Treg! # Dezenas de atacar os ogros pequenas duas vezes…" at bounding box center [739, 209] width 220 height 368
type textarea "hero.attack("Treg")"
click at [643, 389] on button "Executar" at bounding box center [725, 385] width 256 height 29
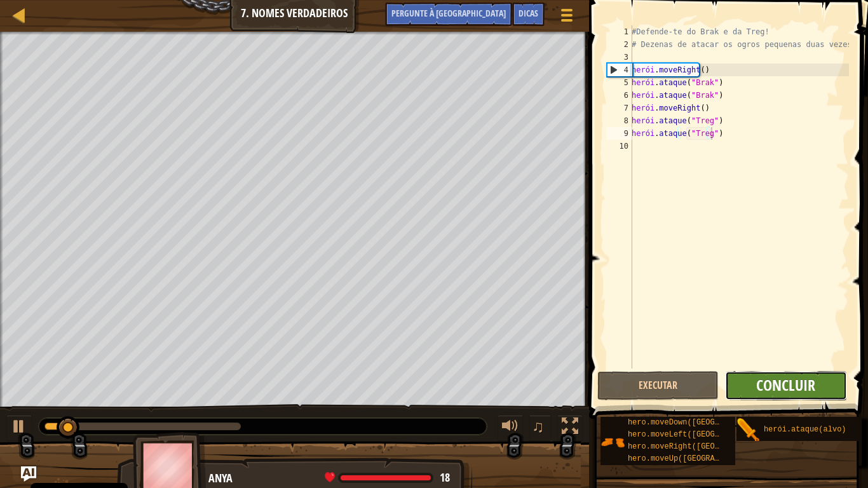
click at [774, 385] on font "Concluir" at bounding box center [785, 385] width 59 height 20
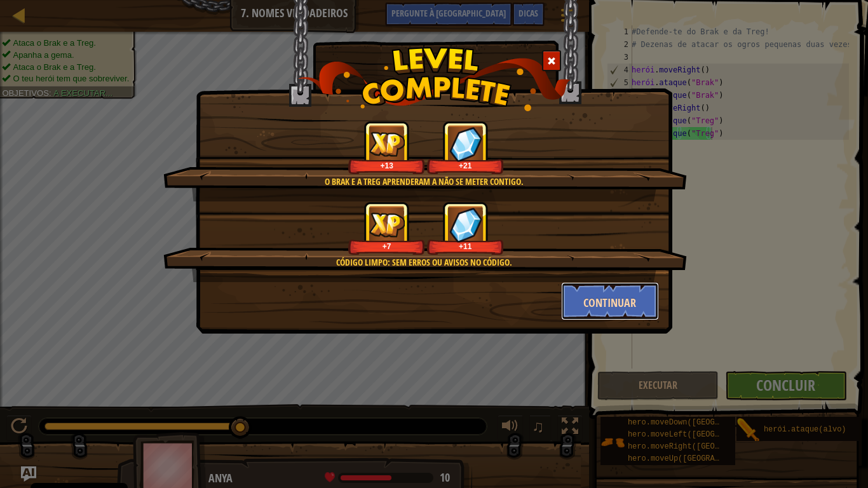
click at [621, 296] on font "Continuar" at bounding box center [609, 303] width 53 height 16
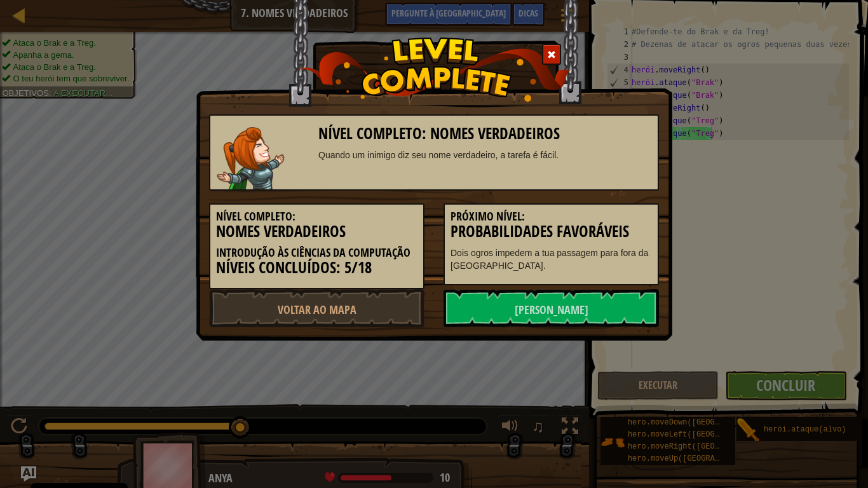
click at [621, 296] on link "[PERSON_NAME]" at bounding box center [550, 308] width 215 height 38
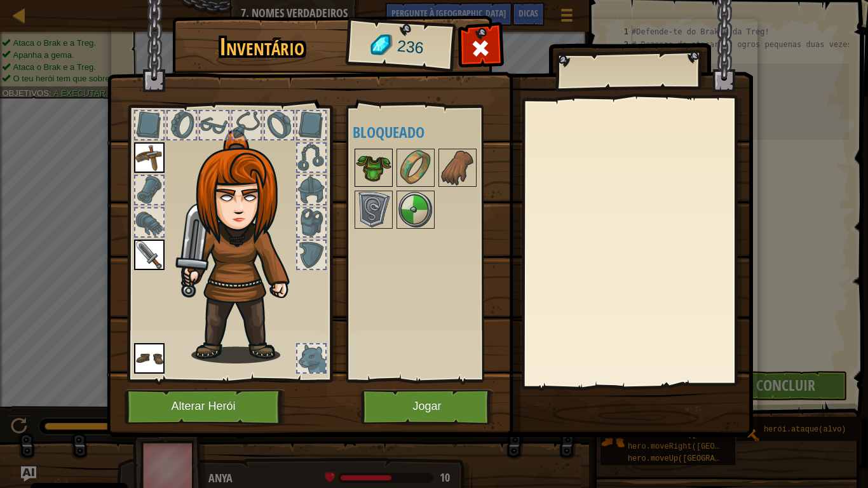
click at [375, 163] on img at bounding box center [374, 168] width 36 height 36
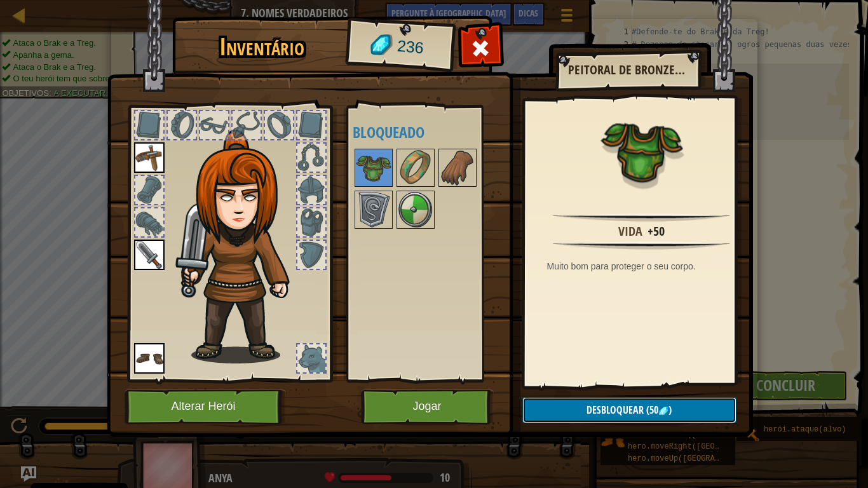
click at [586, 407] on font "Desbloquear" at bounding box center [614, 410] width 57 height 14
click at [585, 407] on button "Confirmar" at bounding box center [629, 410] width 214 height 26
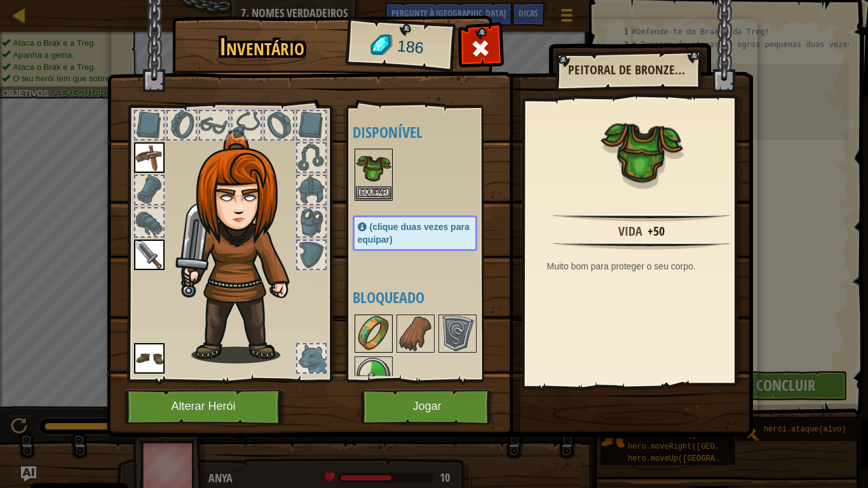
click at [364, 340] on img at bounding box center [374, 334] width 36 height 36
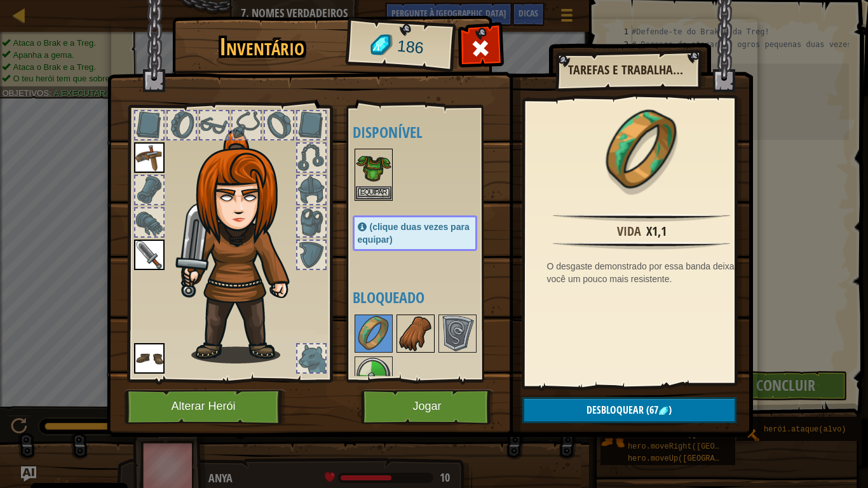
click at [421, 329] on img at bounding box center [416, 334] width 36 height 36
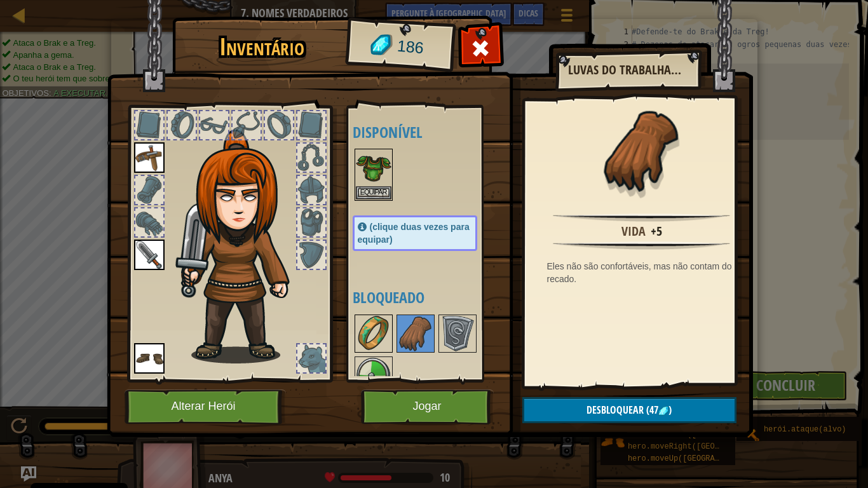
click at [374, 328] on img at bounding box center [374, 334] width 36 height 36
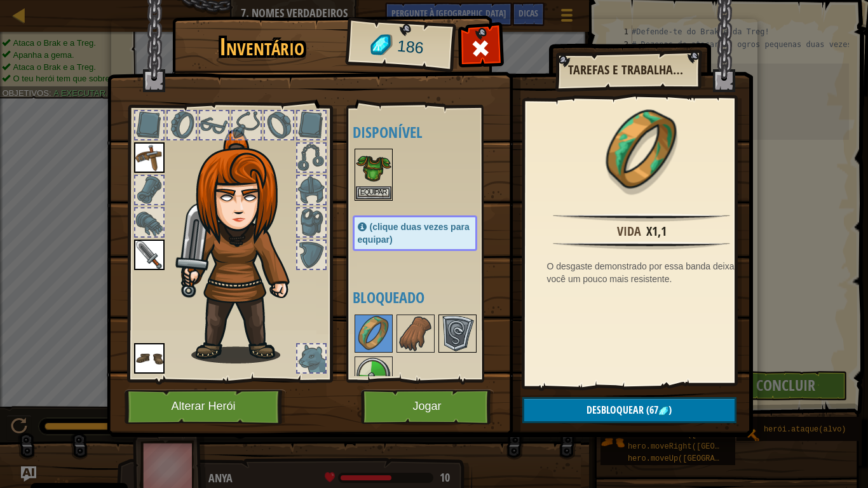
click at [456, 332] on img at bounding box center [458, 334] width 36 height 36
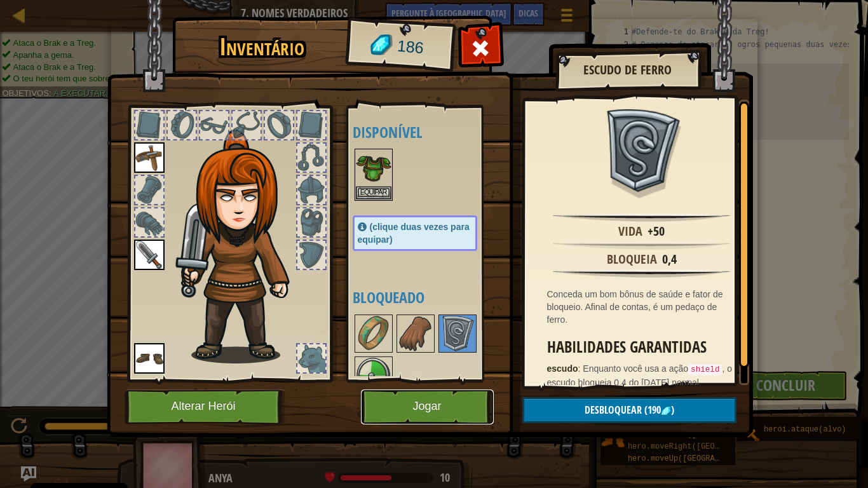
click at [449, 407] on button "Jogar" at bounding box center [427, 406] width 133 height 35
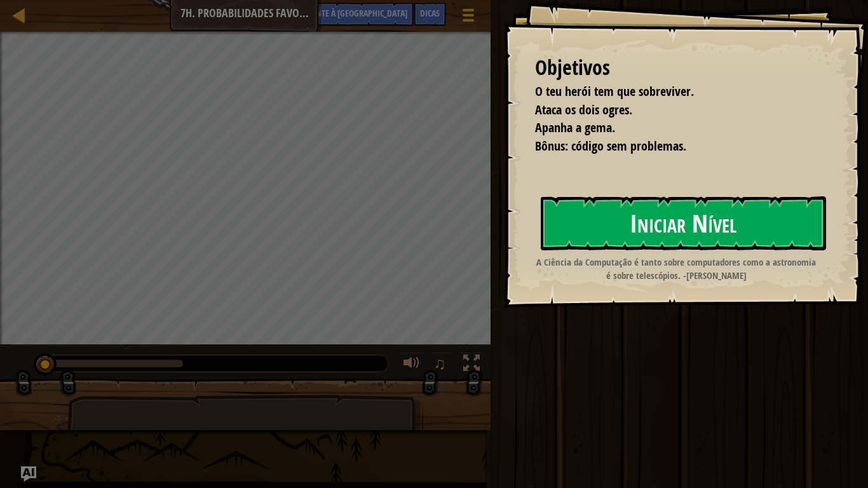
click at [636, 212] on font "Iniciar Nível" at bounding box center [683, 223] width 107 height 34
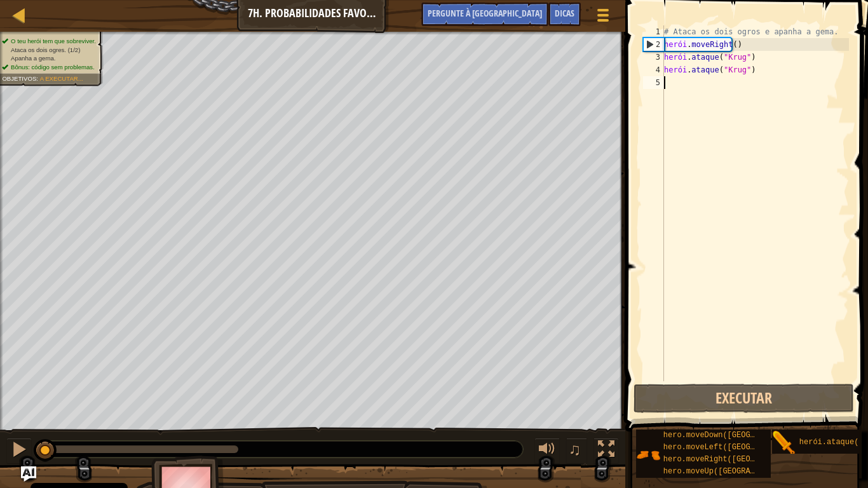
scroll to position [6, 0]
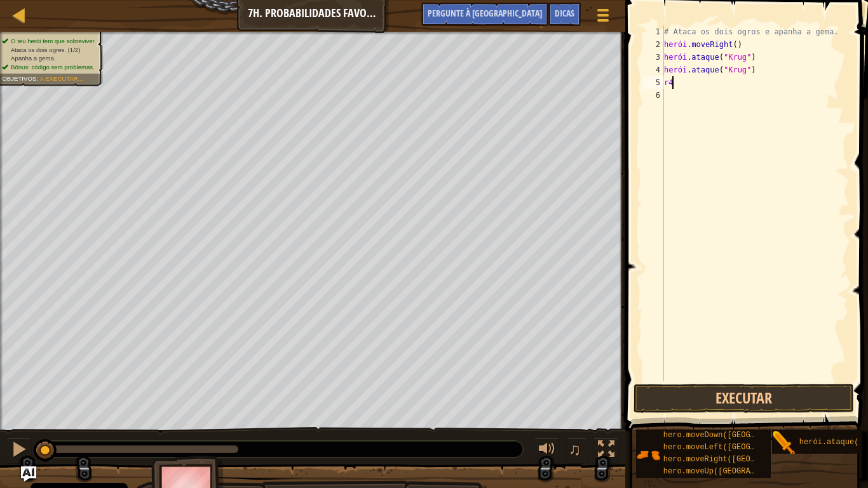
type textarea "r"
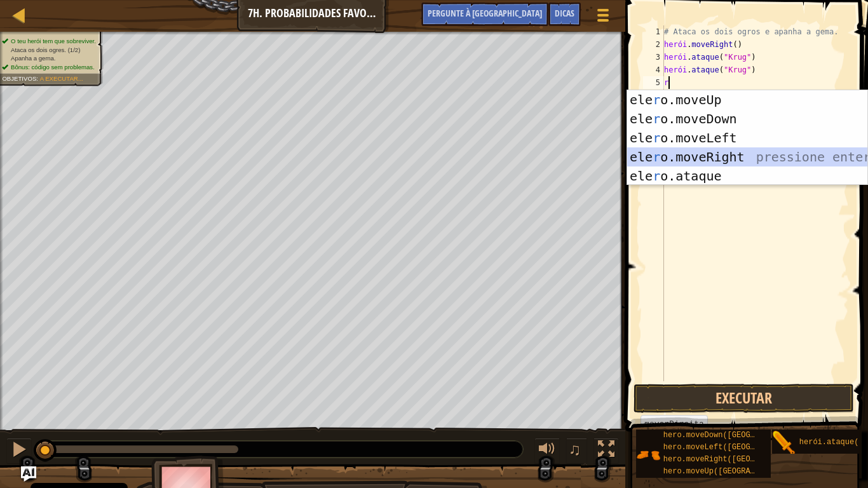
click at [703, 158] on div "ele r o.moveUp pressiona enter ele r o.moveDown pressione enter ele r o.moveLef…" at bounding box center [747, 156] width 240 height 133
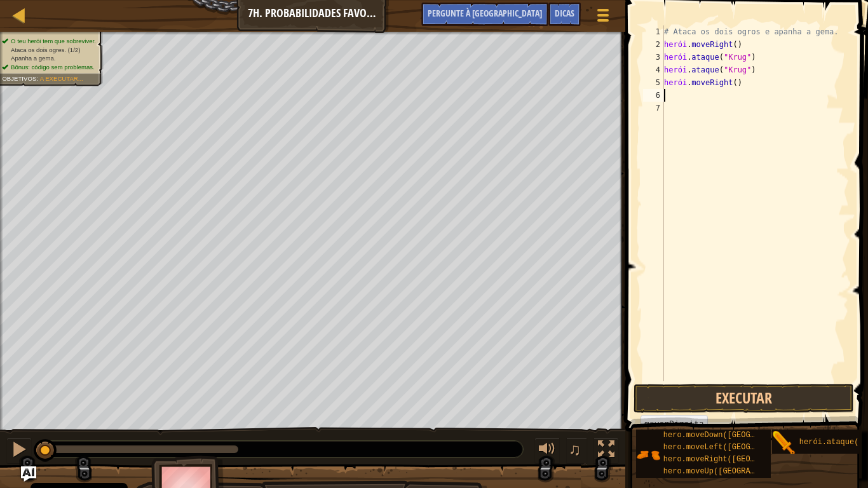
type textarea "u"
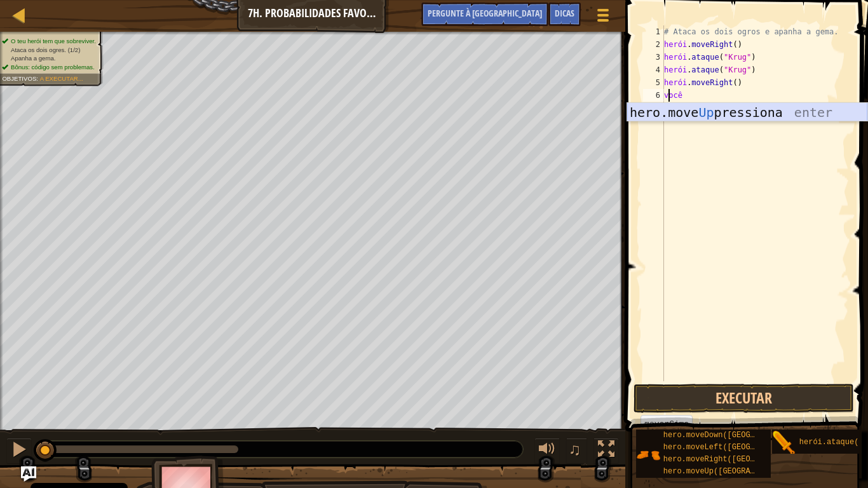
click at [752, 116] on div "hero.move Up pressiona enter" at bounding box center [747, 131] width 240 height 57
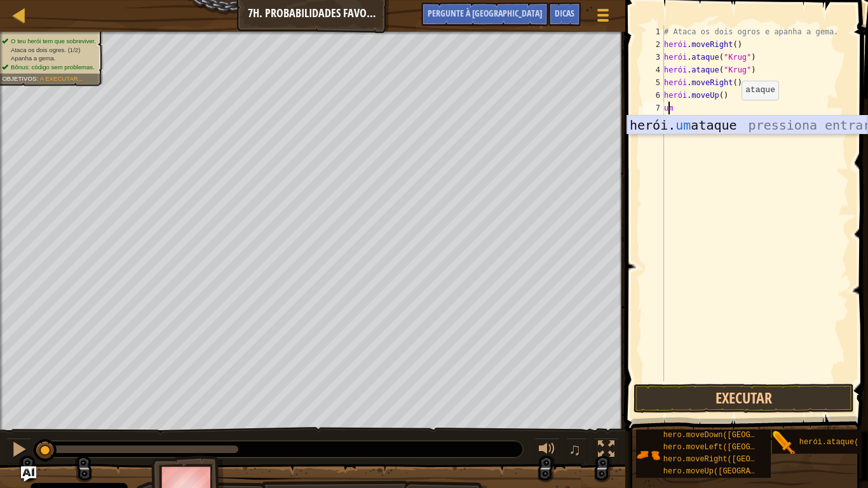
click at [733, 131] on div "herói. um ataque pressiona entrar" at bounding box center [747, 144] width 240 height 57
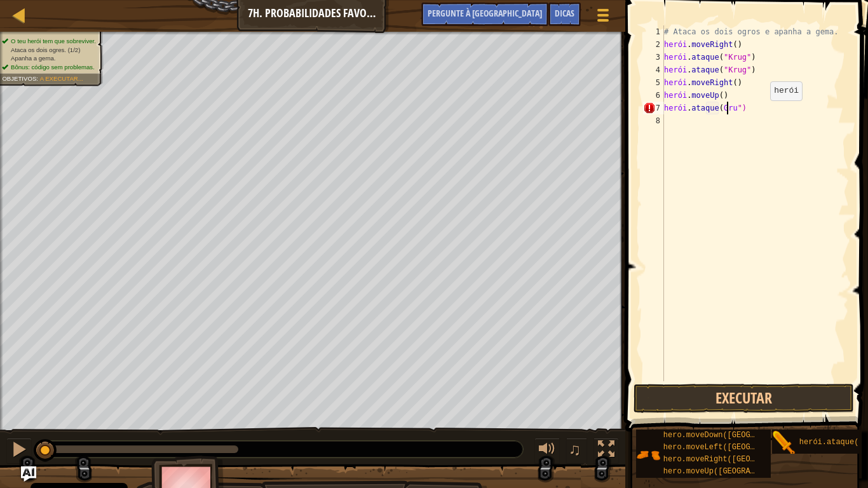
scroll to position [6, 6]
click at [713, 109] on div "# Ataca os dois ogros e apanha a gema. herói . moveRight ( ) herói . ataque ( "…" at bounding box center [754, 215] width 187 height 381
type textarea "hero.attack("Grump")"
click at [694, 123] on div "# Ataca os dois ogros e apanha a gema. herói . moveRight ( ) herói . ataque ( "…" at bounding box center [754, 215] width 187 height 381
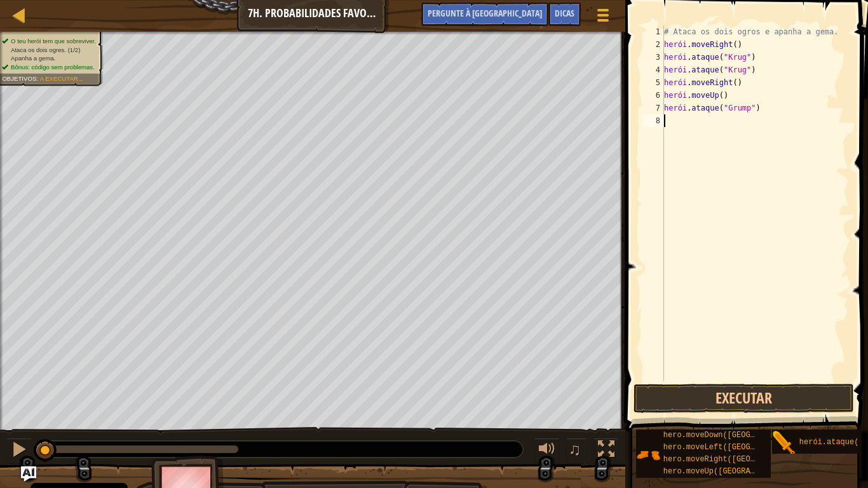
scroll to position [6, 0]
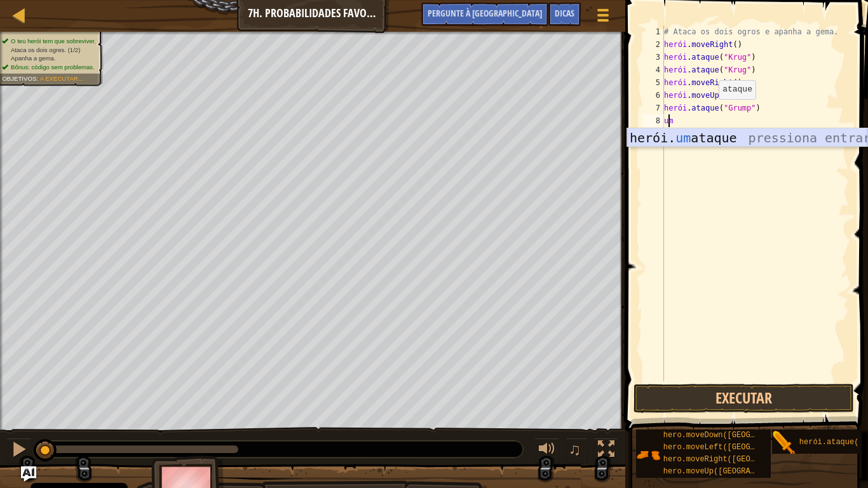
click at [701, 145] on div "herói. um ataque pressiona entrar" at bounding box center [747, 156] width 240 height 57
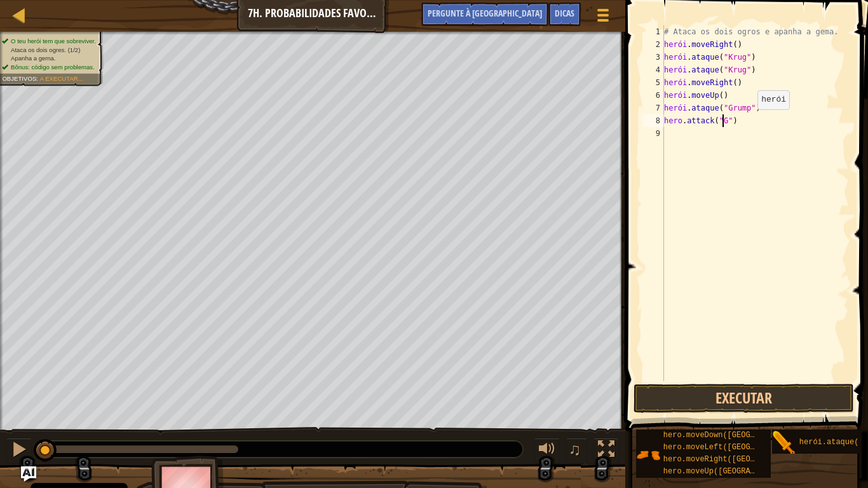
scroll to position [6, 5]
type textarea "hero.attack("Grump")"
click at [690, 135] on div "# Ataca os dois ogros e apanha a gema. herói . moveRight ( ) herói . ataque ( "…" at bounding box center [754, 215] width 187 height 381
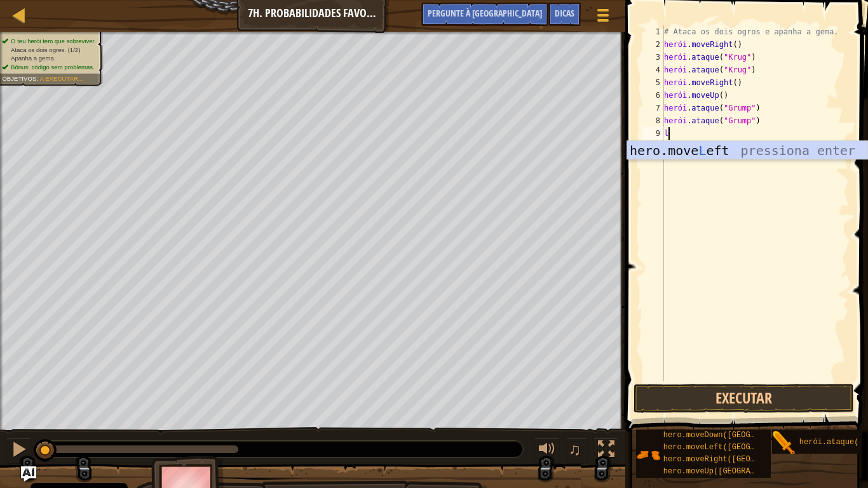
type textarea "l"
click at [692, 152] on div "hero.move Esquerda pressione enter" at bounding box center [747, 169] width 240 height 57
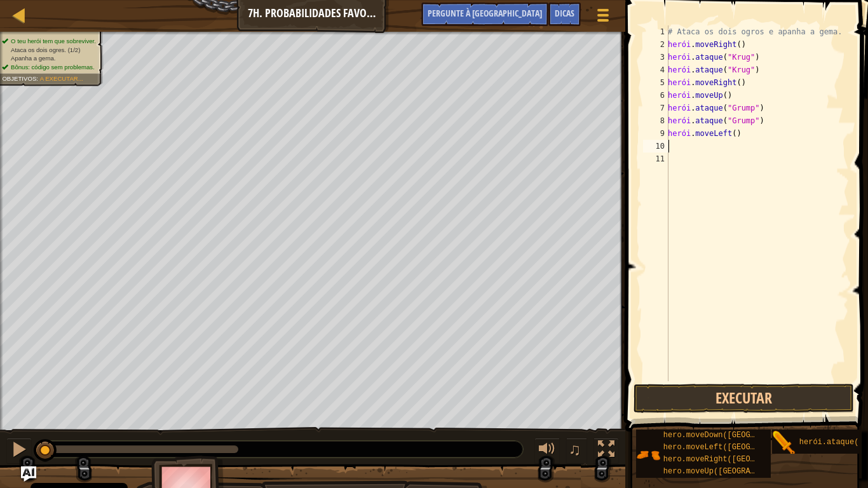
click at [698, 152] on div "# Ataca os dois ogros e apanha a gema. herói . moveRight ( ) herói . ataque ( "…" at bounding box center [757, 215] width 184 height 381
type textarea "l"
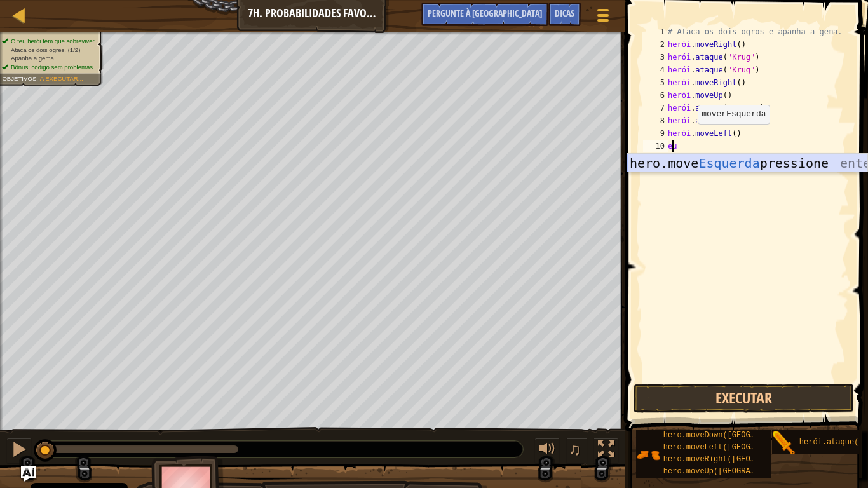
click at [699, 167] on div "hero.move Esquerda pressione enter" at bounding box center [747, 182] width 240 height 57
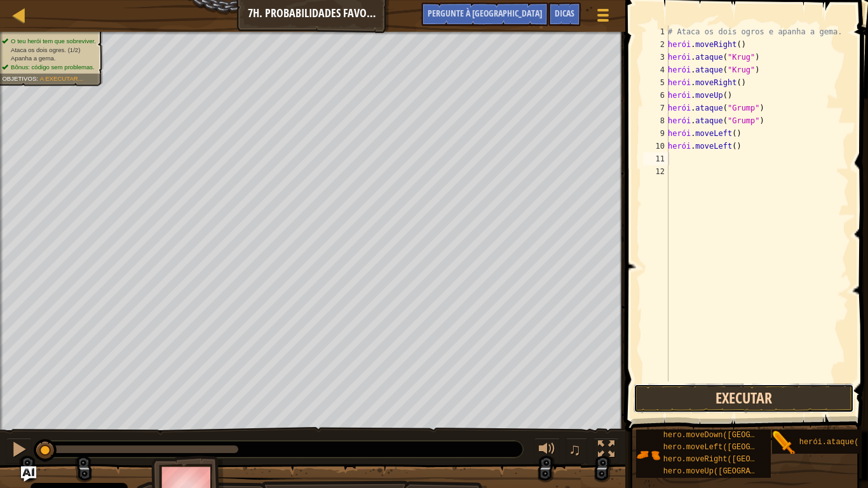
click at [700, 397] on button "Executar" at bounding box center [743, 398] width 220 height 29
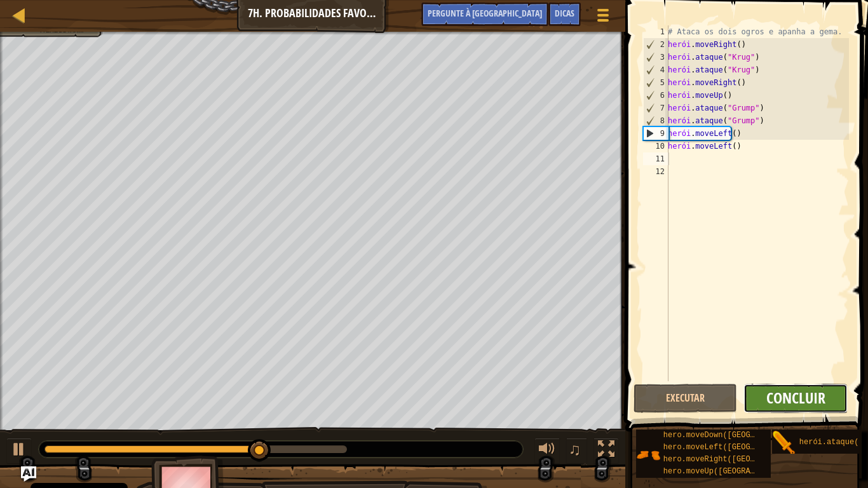
click at [791, 400] on font "Concluir" at bounding box center [795, 397] width 59 height 20
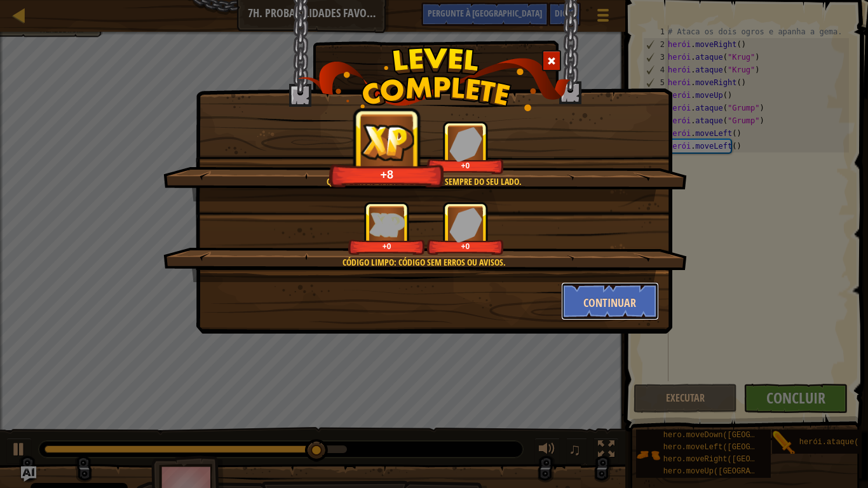
click at [623, 299] on font "Continuar" at bounding box center [609, 303] width 53 height 16
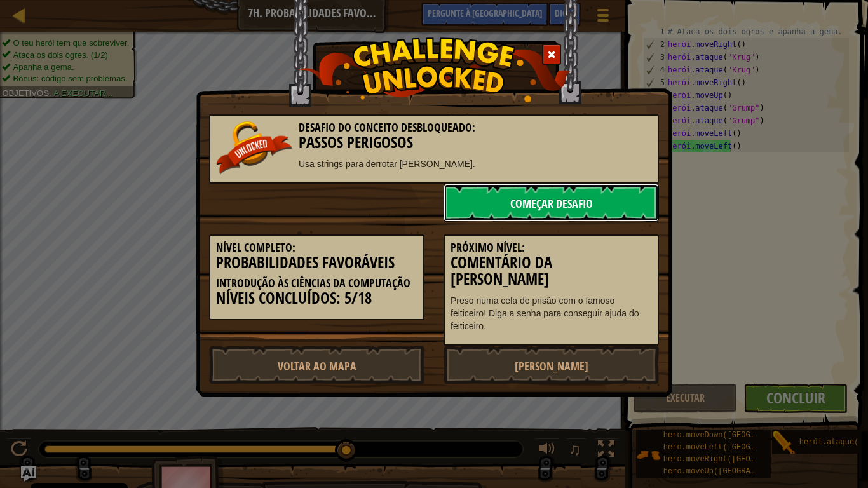
click at [555, 199] on font "Começar Desafio" at bounding box center [551, 204] width 83 height 16
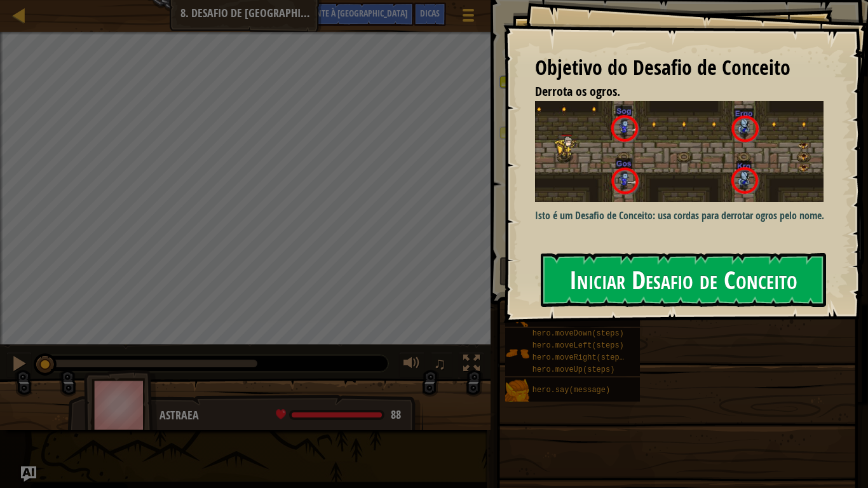
click at [616, 277] on font "Iniciar Desafio de Conceito" at bounding box center [683, 279] width 228 height 34
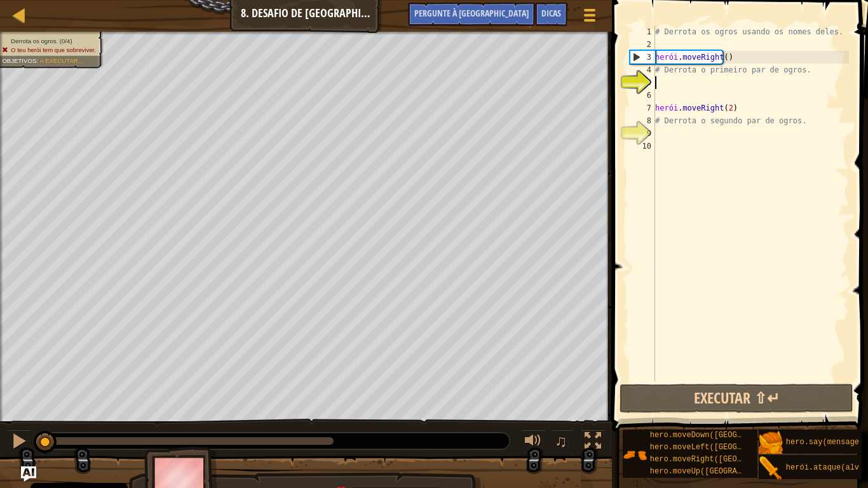
scroll to position [6, 0]
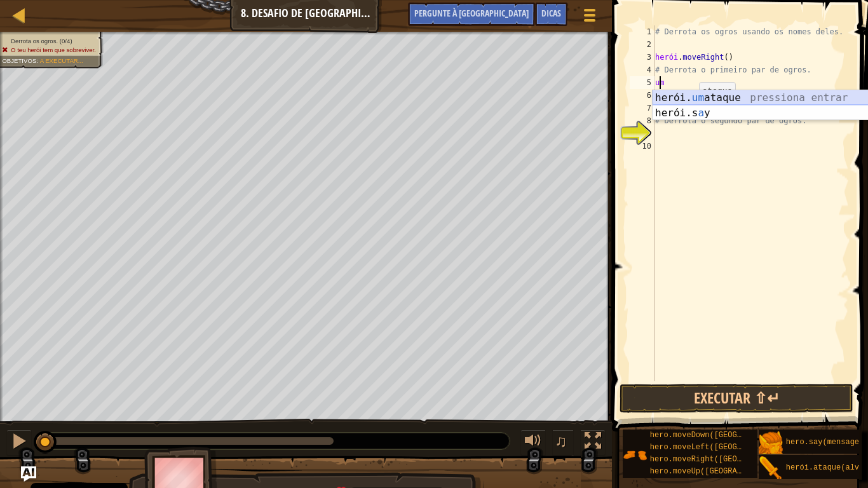
click at [701, 102] on div "herói. um ataque pressiona entrar herói.s a y pressione enter" at bounding box center [772, 120] width 240 height 61
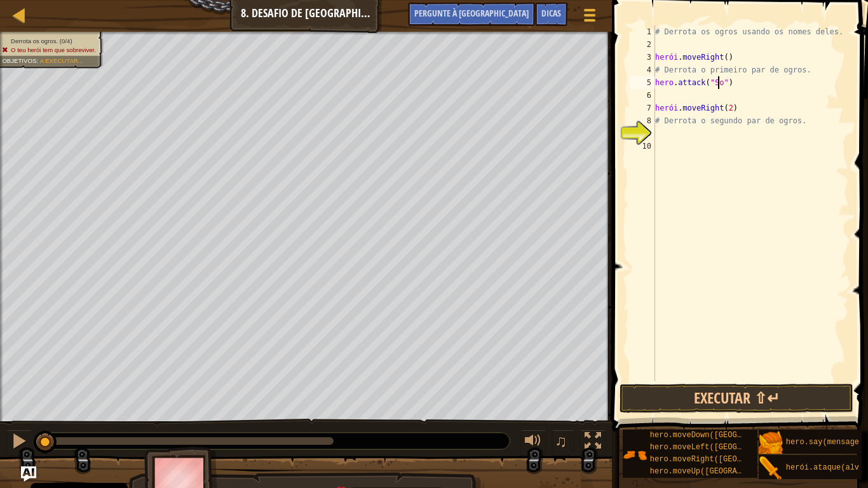
scroll to position [6, 5]
type textarea "hero.attack("Sog")"
click at [677, 93] on div "# Derrota os ogros usando os nomes deles. herói . moveRight ( ) # Derrota o pri…" at bounding box center [750, 215] width 196 height 381
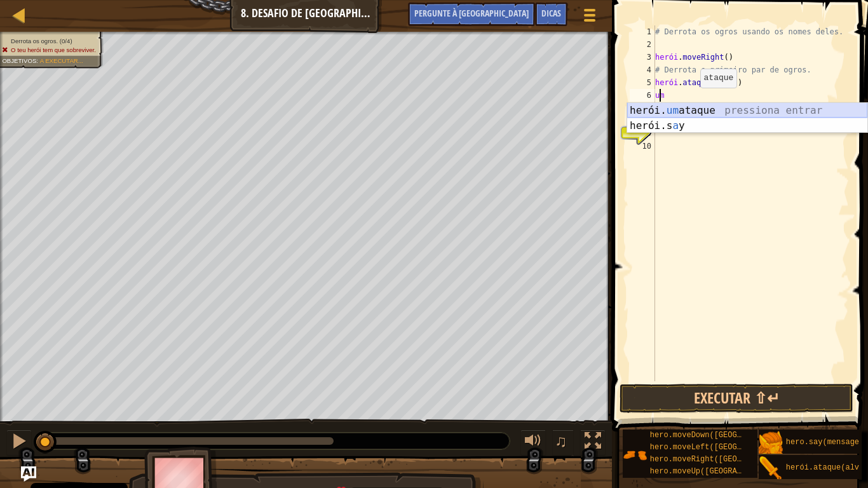
click at [725, 112] on div "herói. um ataque pressiona entrar herói.s a y pressione enter" at bounding box center [747, 133] width 240 height 61
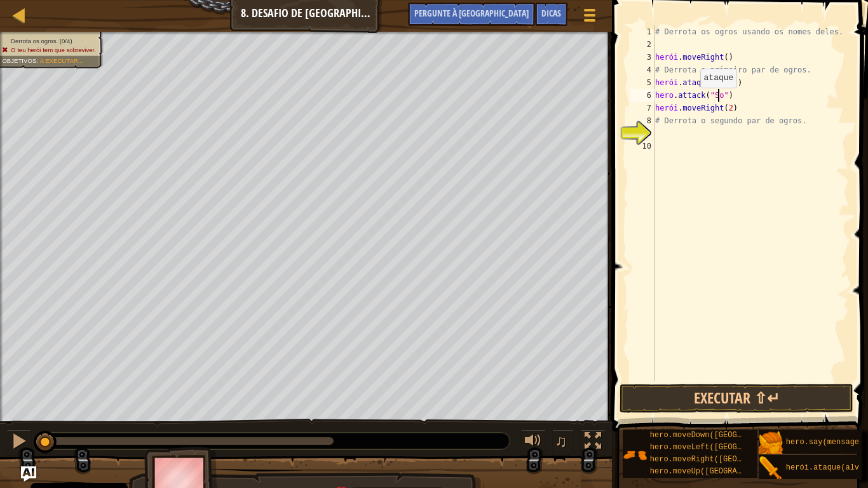
scroll to position [6, 5]
type textarea "hero.attack("Sog")"
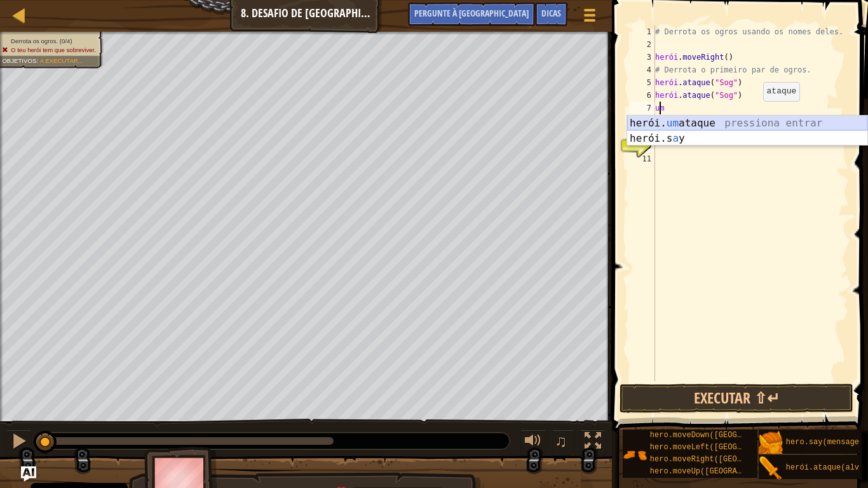
click at [753, 123] on div "herói. um ataque pressiona entrar herói.s a y pressione enter" at bounding box center [747, 146] width 240 height 61
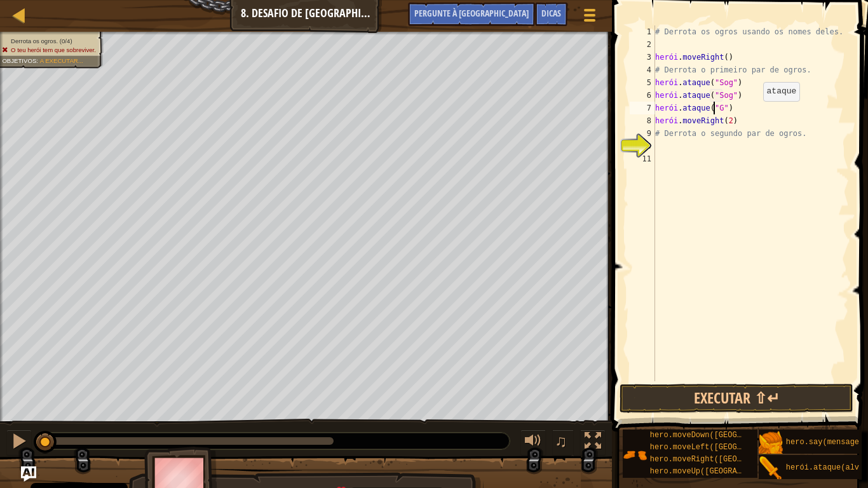
scroll to position [6, 5]
type textarea "hero.attack("Gos")"
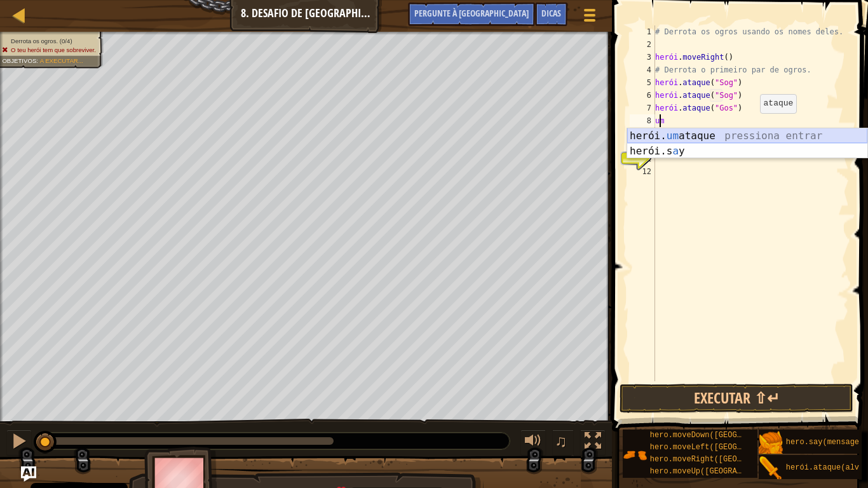
click at [753, 131] on div "herói. um ataque pressiona entrar herói.s a y pressione enter" at bounding box center [747, 158] width 240 height 61
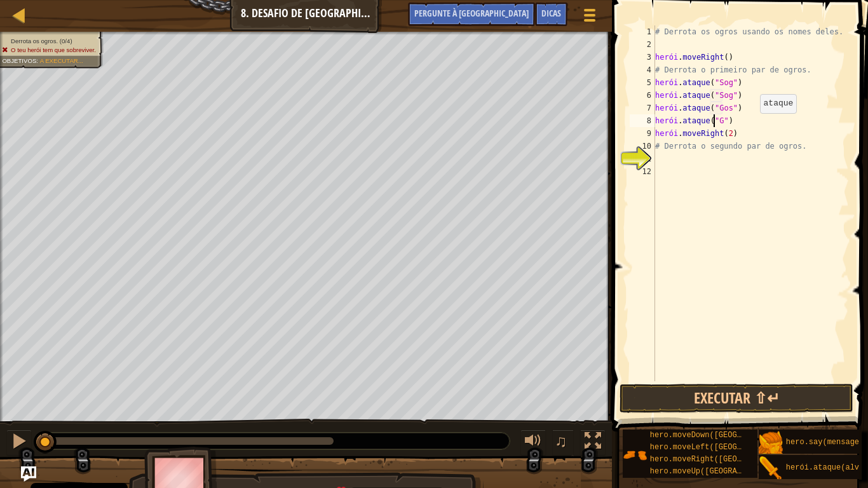
scroll to position [6, 5]
type textarea "hero.attack("Gos")"
click at [727, 160] on div "# Derrota os ogros usando os nomes deles. herói . moveRight ( ) # Derrota o pri…" at bounding box center [750, 215] width 196 height 381
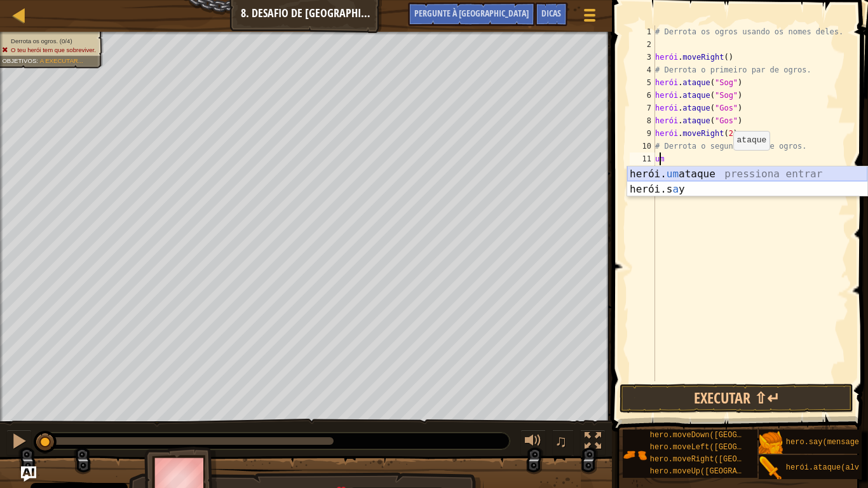
click at [727, 171] on div "herói. um ataque pressiona entrar herói.s a y pressione enter" at bounding box center [747, 196] width 240 height 61
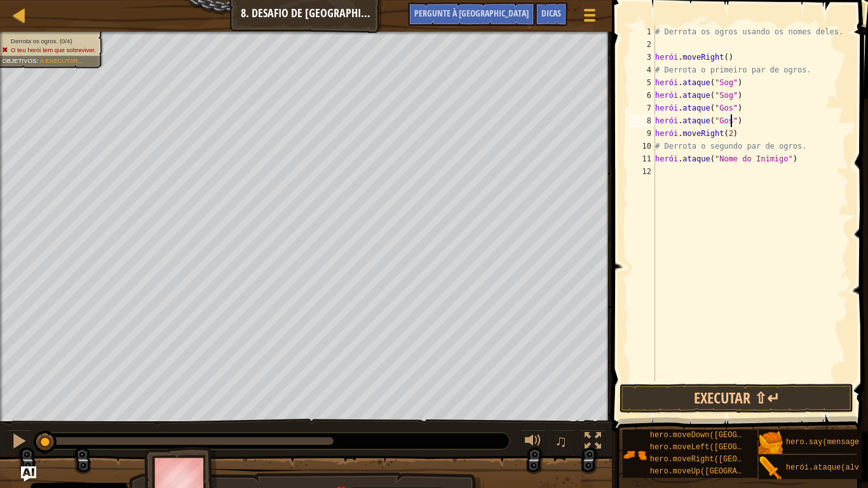
click at [777, 124] on div "# Derrota os ogros usando os nomes deles. herói . moveRight ( ) # Derrota o pri…" at bounding box center [750, 215] width 196 height 381
type textarea "hero.attack("Gos")"
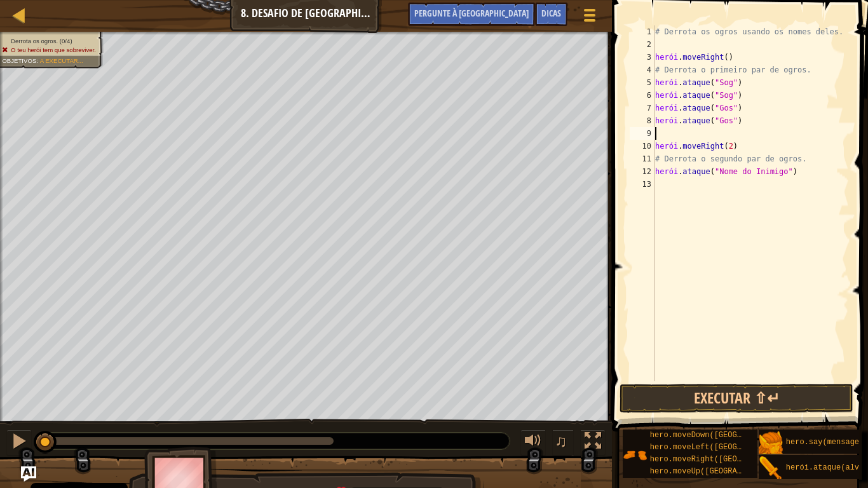
type textarea "d"
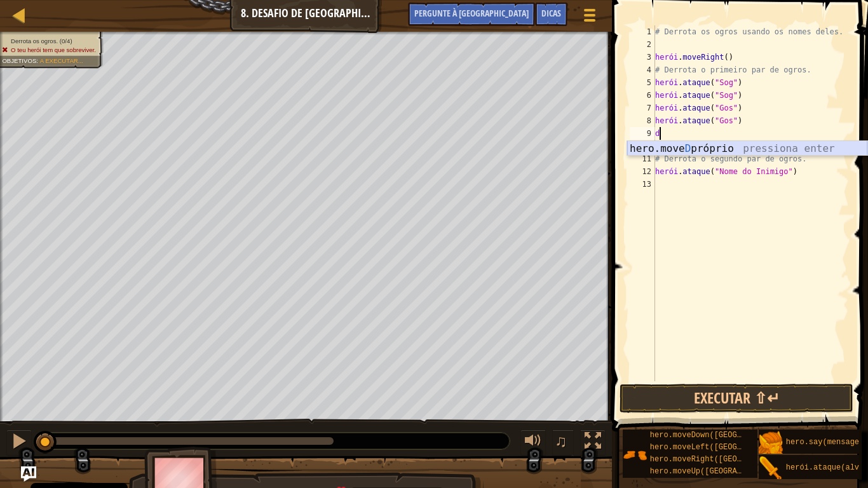
click at [771, 144] on div "hero.move D próprio pressiona enter" at bounding box center [747, 164] width 240 height 46
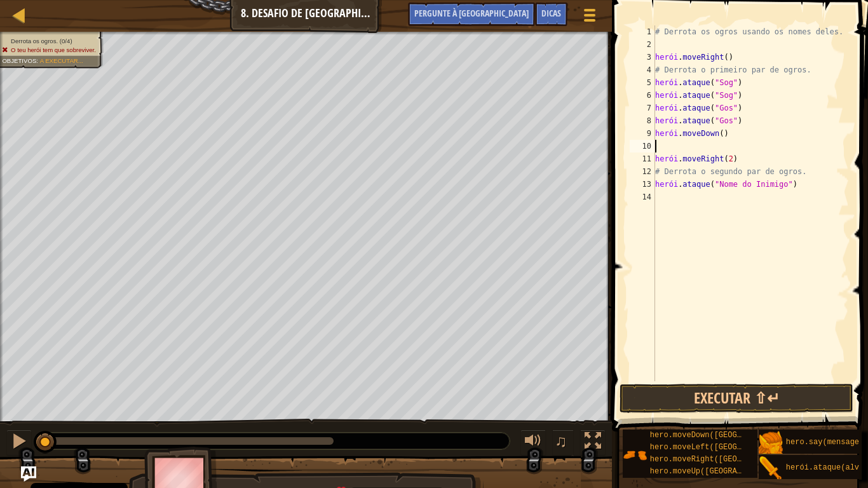
type textarea "u"
click at [772, 160] on div "hero.move Up pressiona enter" at bounding box center [747, 177] width 240 height 46
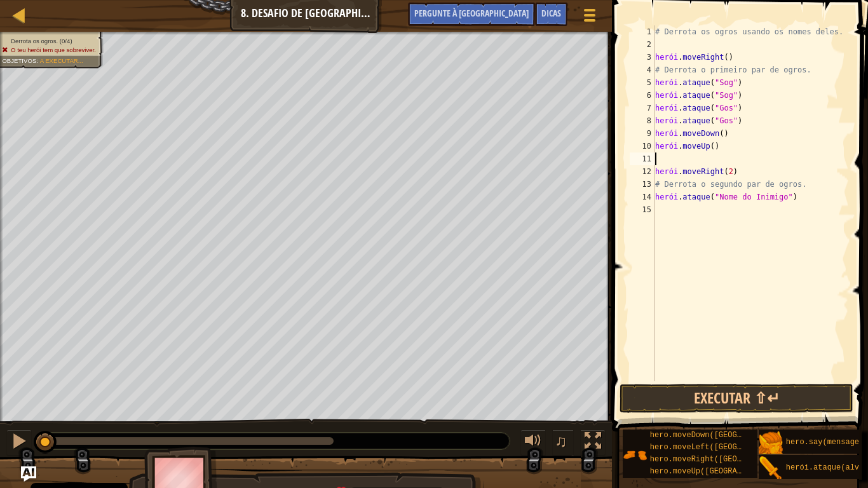
click at [785, 202] on div "# Derrota os ogros usando os nomes deles. herói . moveRight ( ) # Derrota o pri…" at bounding box center [750, 215] width 196 height 381
click at [810, 194] on div "# Derrota os ogros usando os nomes deles. herói . moveRight ( ) # Derrota o pri…" at bounding box center [750, 215] width 196 height 381
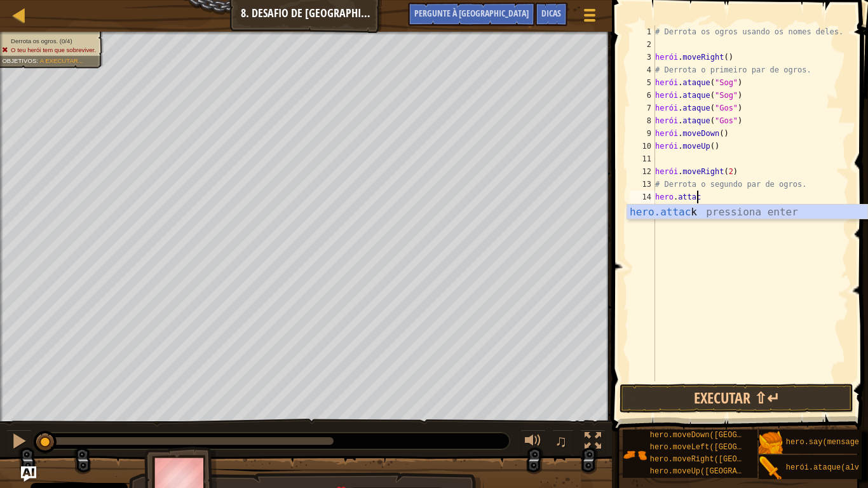
type textarea "h"
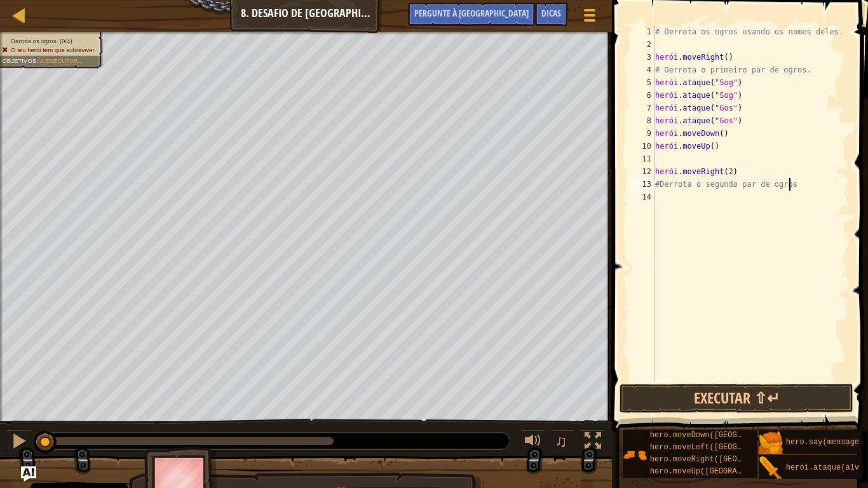
scroll to position [6, 11]
type textarea "# Derrota os ogres usando os nomes deles."
click at [688, 192] on div "# Derrota os ogros usando os nomes deles. herói . moveRight ( ) # Derrota o pri…" at bounding box center [750, 215] width 196 height 381
click at [666, 159] on div "# Derrota os ogros usando os nomes deles. herói . moveRight ( ) # Derrota o pri…" at bounding box center [750, 215] width 196 height 381
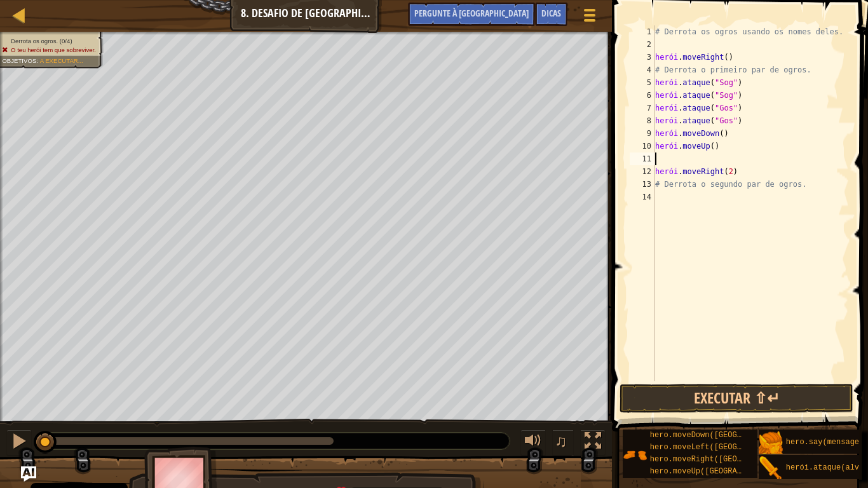
type textarea "hero.moveUp()"
click at [669, 188] on div "# Derrota os ogros usando os nomes deles. herói . moveRight ( ) # Derrota o pri…" at bounding box center [750, 215] width 196 height 381
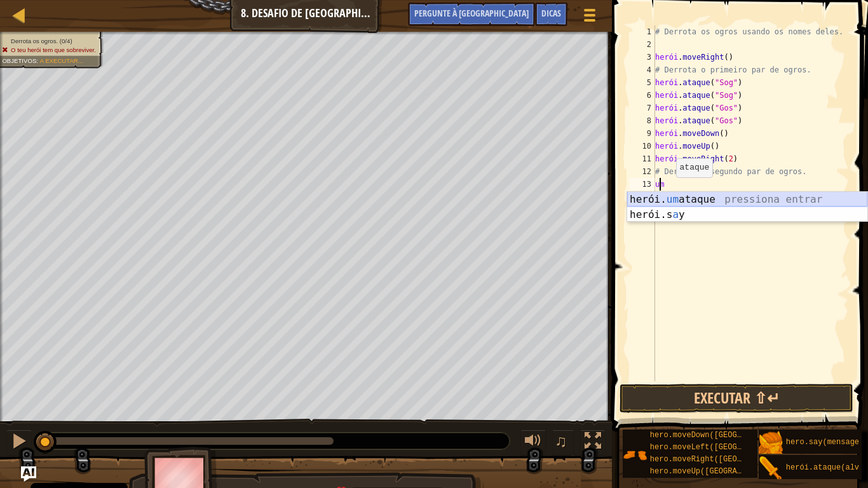
click at [684, 201] on div "herói. um ataque pressiona entrar herói.s a y pressione enter" at bounding box center [747, 222] width 240 height 61
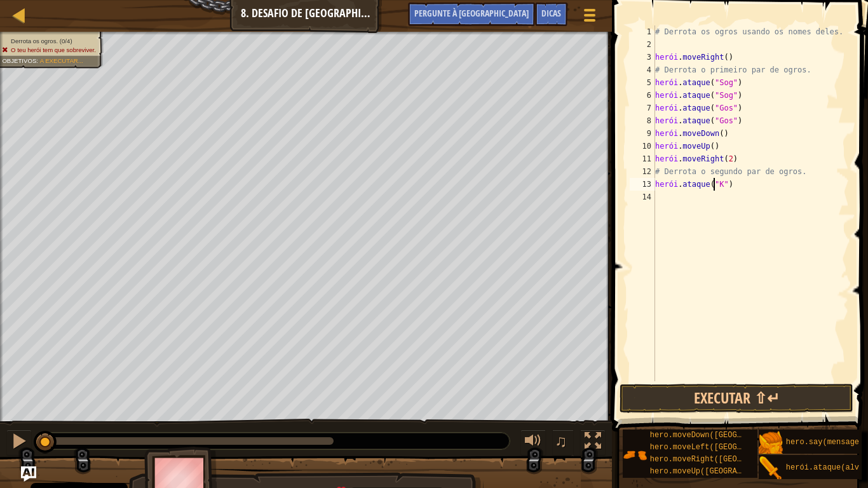
scroll to position [6, 5]
type textarea "hero.attack("Kro")"
click at [674, 199] on div "# Derrota os ogros usando os nomes deles. herói . moveRight ( ) # Derrota o pri…" at bounding box center [750, 215] width 196 height 381
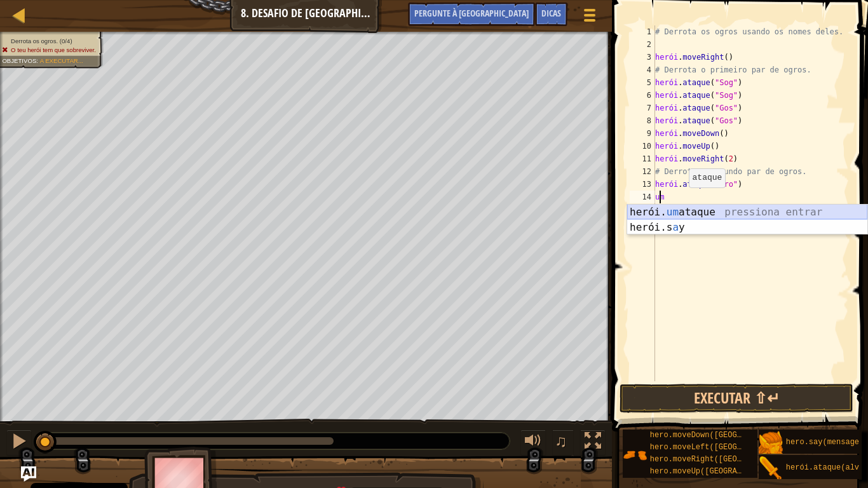
click at [716, 216] on div "herói. um ataque pressiona entrar herói.s a y pressione enter" at bounding box center [747, 235] width 240 height 61
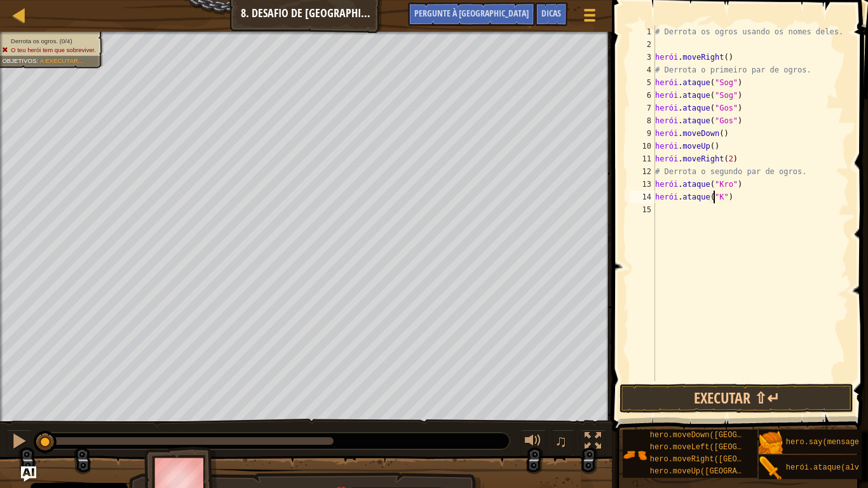
scroll to position [6, 5]
click at [670, 213] on div "# Derrota os ogros usando os nomes deles. herói . moveRight ( ) # Derrota o pri…" at bounding box center [750, 215] width 196 height 381
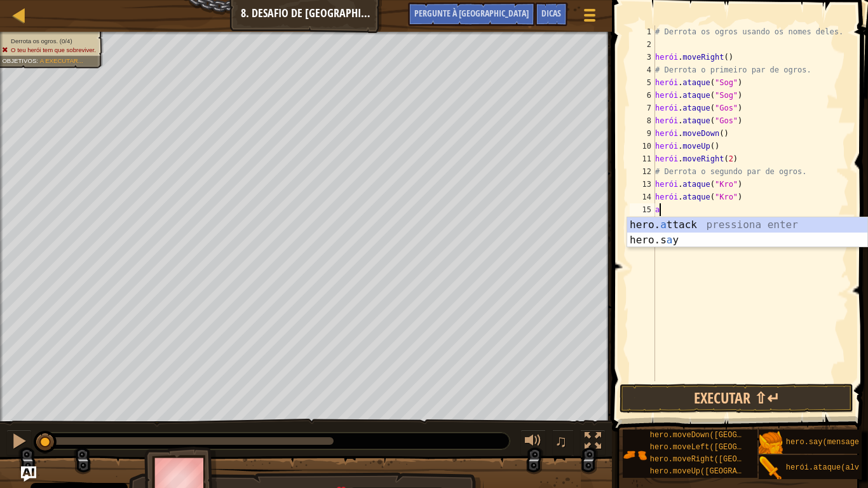
scroll to position [6, 0]
click at [706, 228] on div "herói. um ataque pressiona entrar herói.s a y pressione enter" at bounding box center [747, 247] width 240 height 61
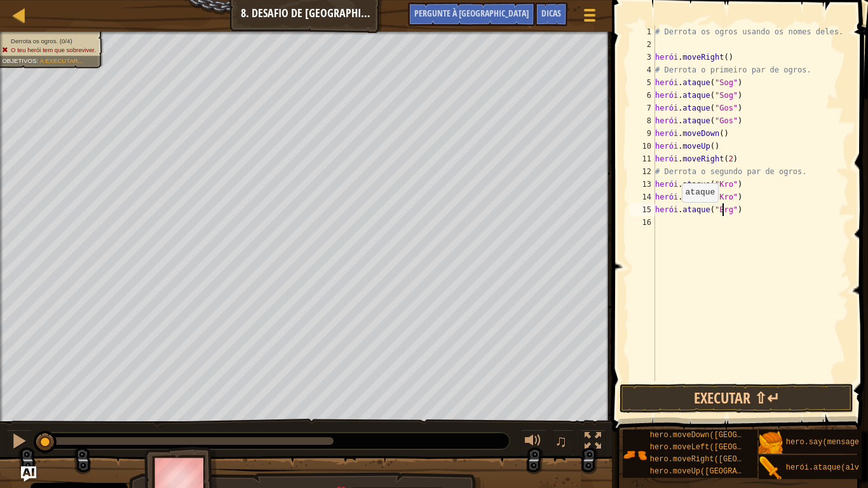
type textarea "hero.attack("Ergo")"
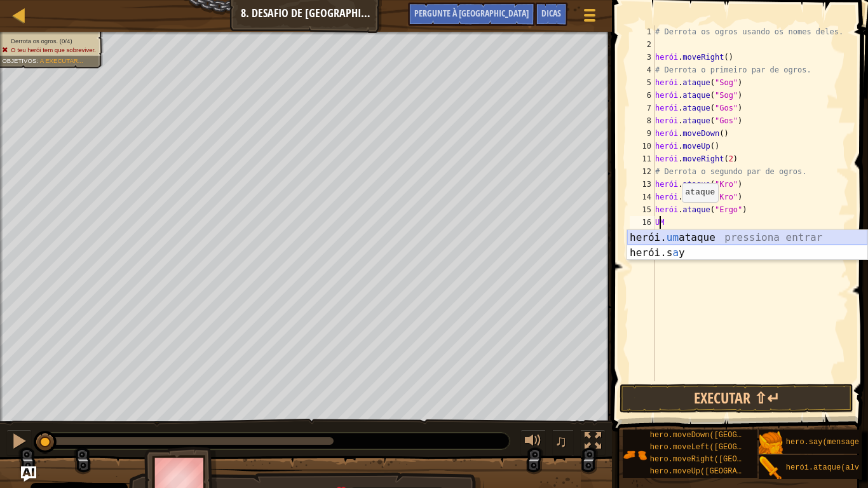
click at [708, 236] on div "herói. um ataque pressiona entrar herói.s a y pressione enter" at bounding box center [747, 260] width 240 height 61
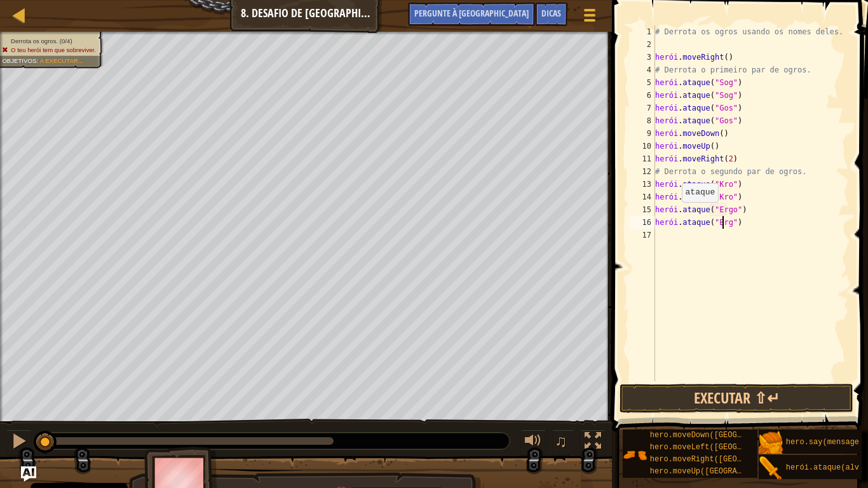
type textarea "hero.attack("Ergo")"
click at [691, 244] on div "# Derrota os ogros usando os nomes deles. herói . moveRight ( ) # Derrota o pri…" at bounding box center [750, 215] width 196 height 381
type textarea "d"
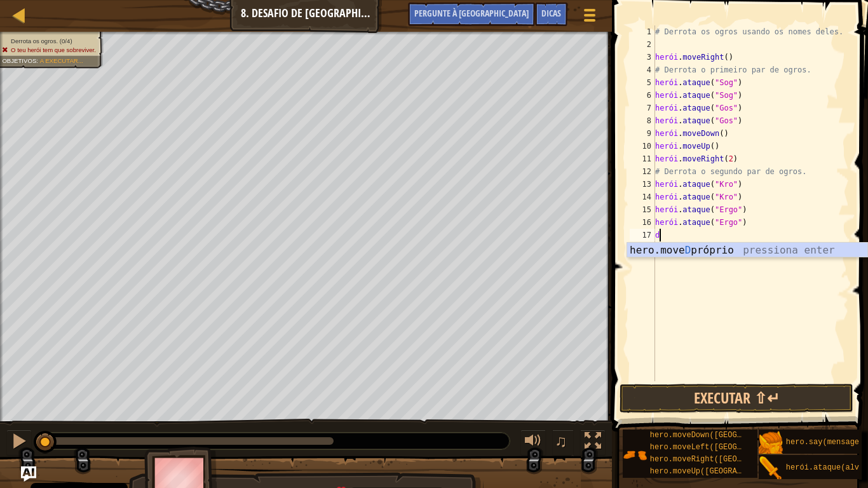
click at [691, 244] on div "hero.move D próprio pressiona enter" at bounding box center [747, 266] width 240 height 46
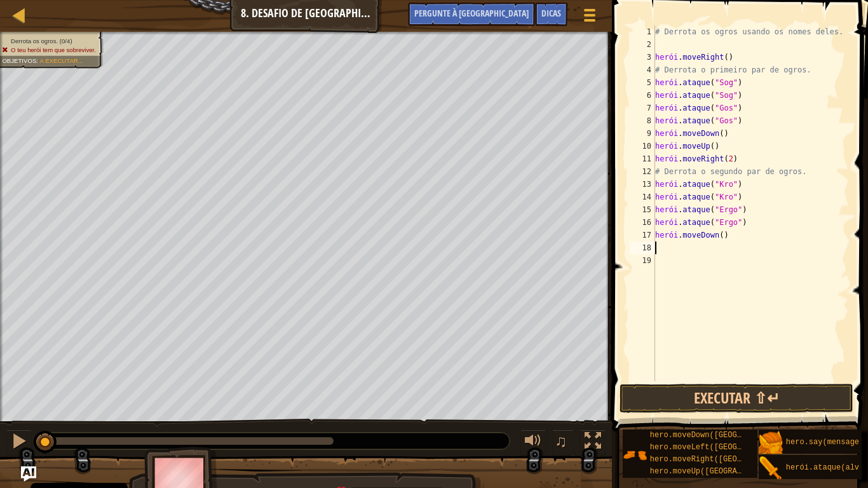
type textarea "u"
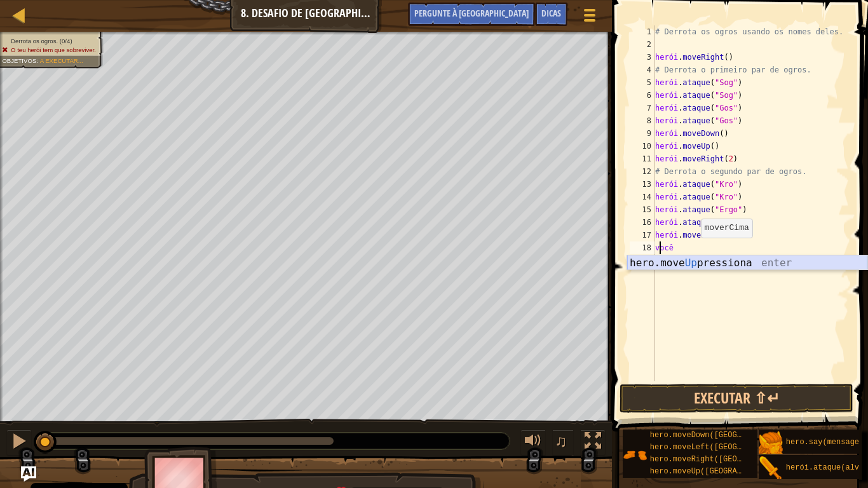
click at [698, 263] on div "hero.move Up pressiona enter" at bounding box center [747, 278] width 240 height 46
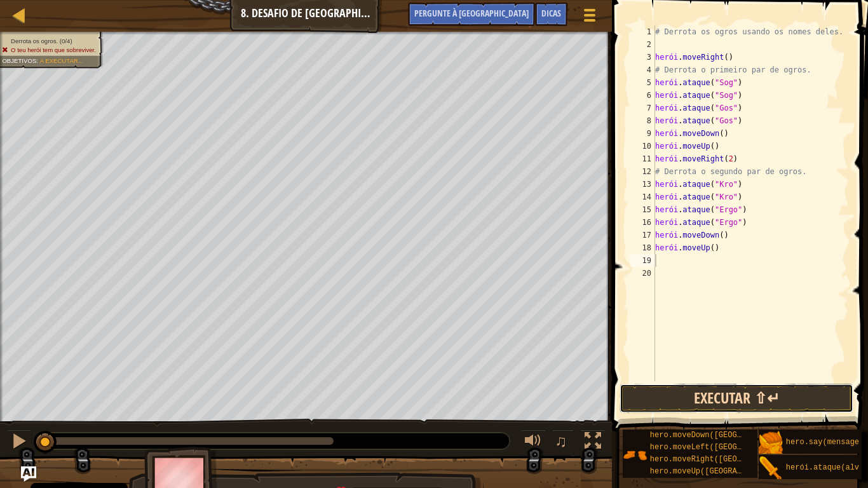
click at [714, 393] on button "Executar ⇧↵" at bounding box center [736, 398] width 234 height 29
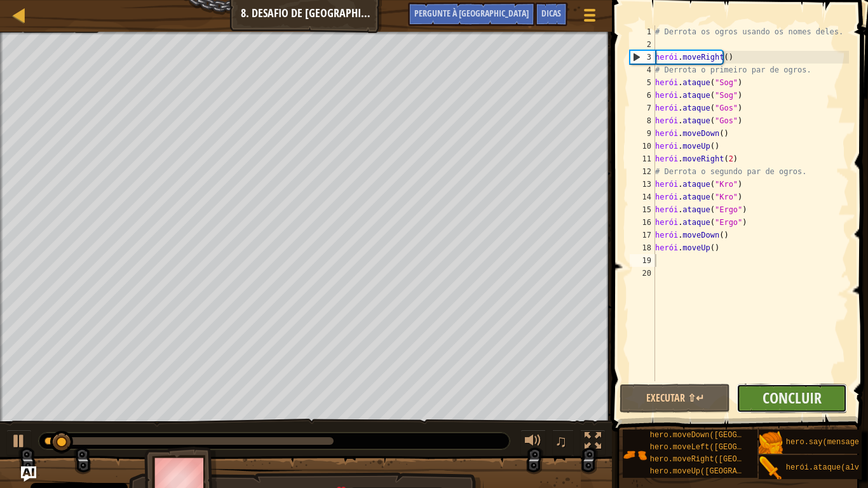
click at [797, 386] on button "Concluir" at bounding box center [791, 398] width 111 height 29
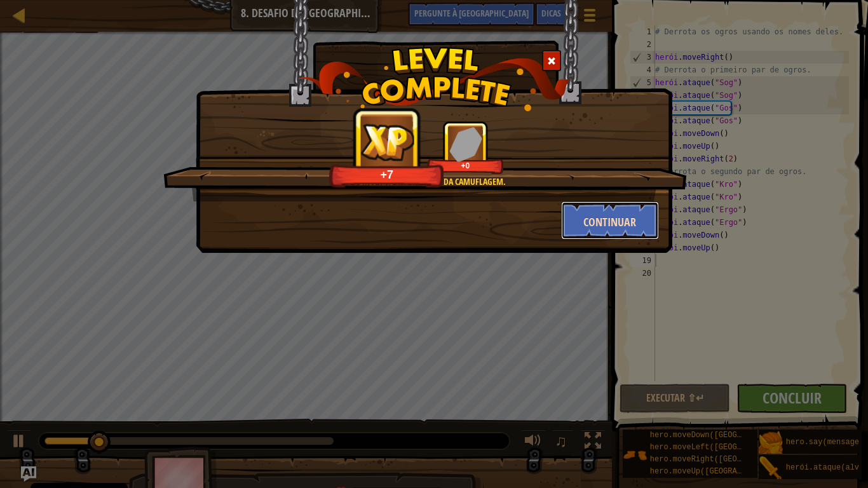
click at [619, 213] on button "Continuar" at bounding box center [610, 220] width 98 height 38
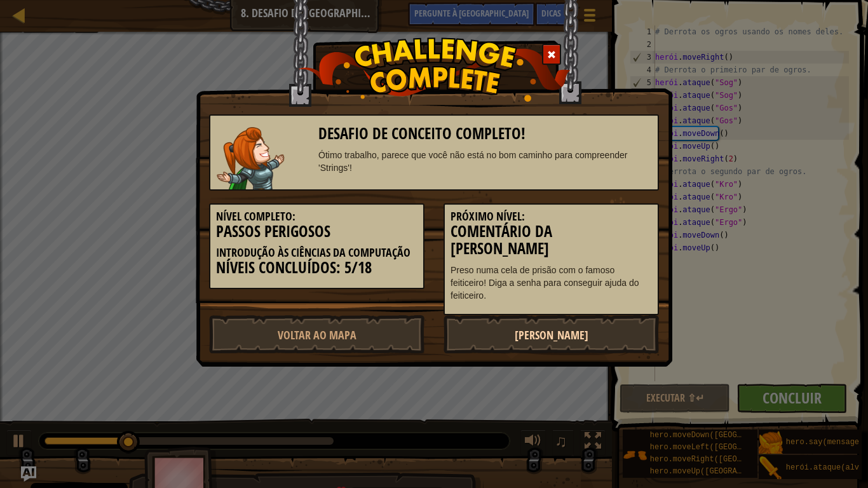
click at [520, 327] on font "[PERSON_NAME]" at bounding box center [552, 335] width 74 height 16
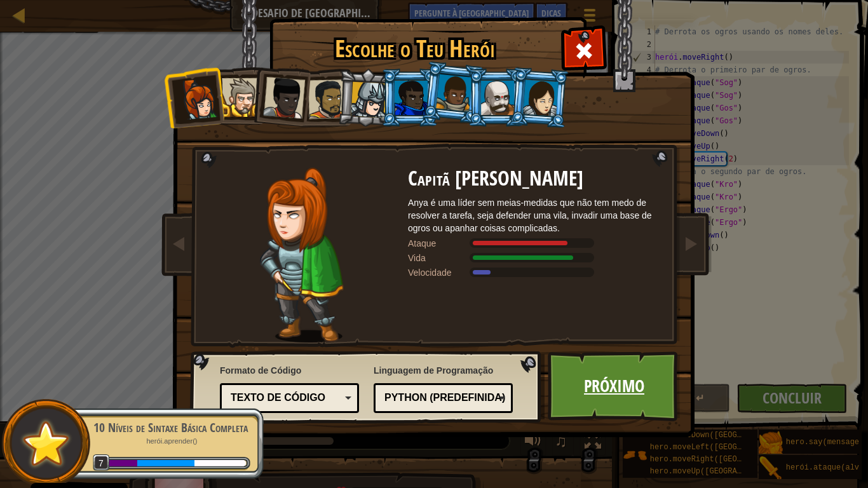
click at [584, 382] on font "Próximo" at bounding box center [614, 385] width 60 height 23
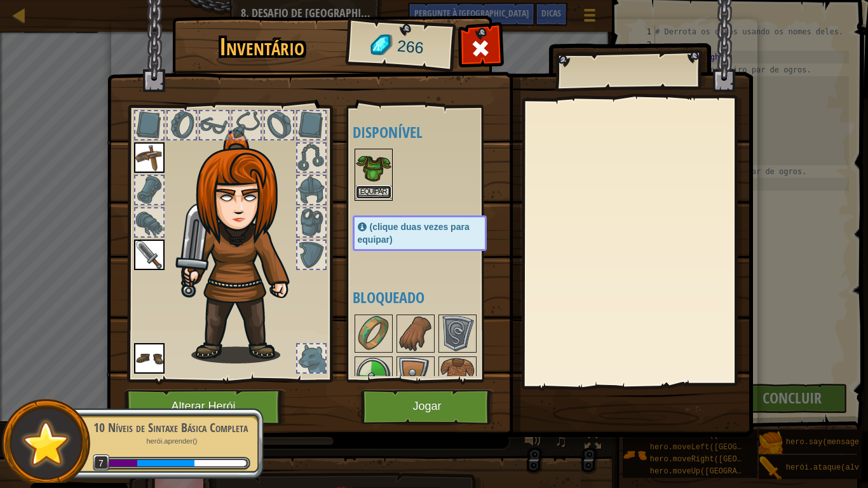
click at [374, 186] on button "Equipar" at bounding box center [374, 191] width 36 height 13
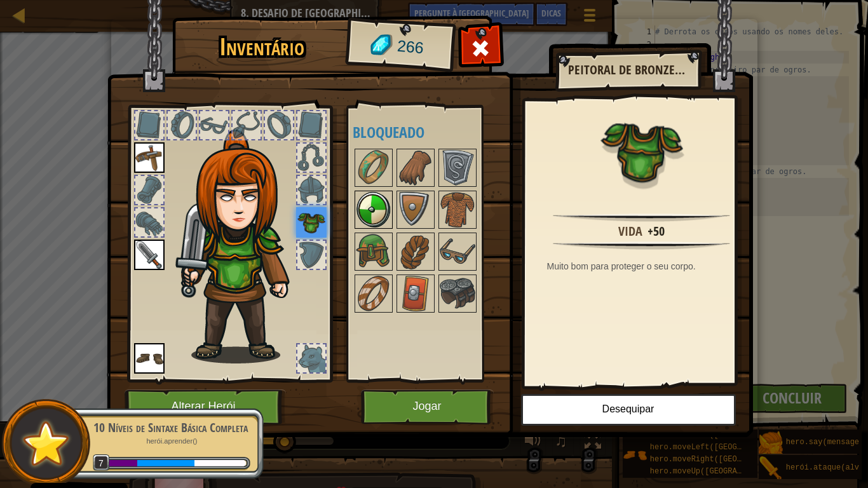
click at [381, 198] on img at bounding box center [374, 210] width 36 height 36
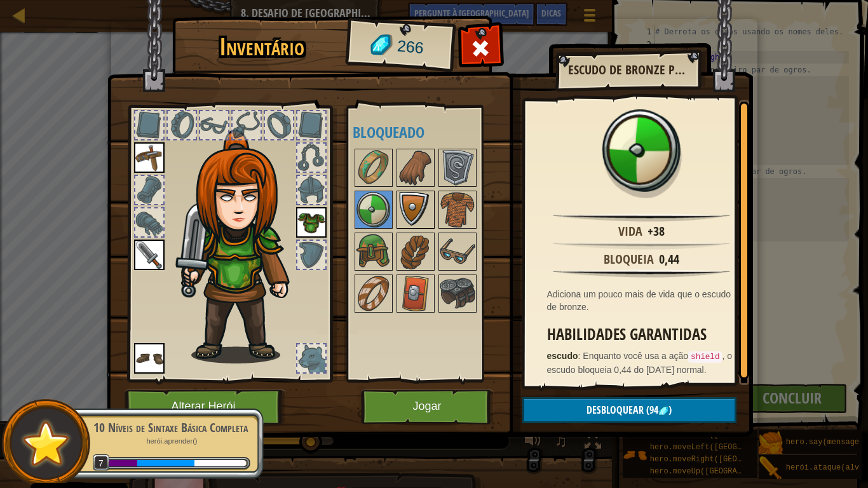
click at [426, 210] on img at bounding box center [416, 210] width 36 height 36
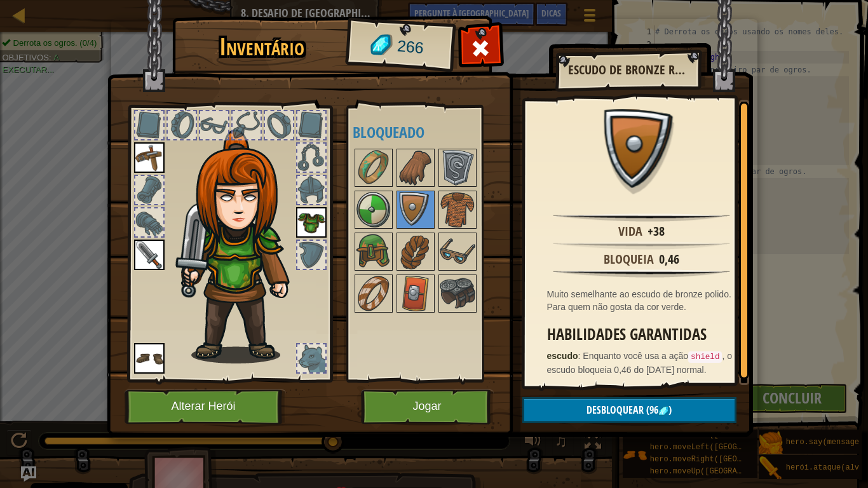
click at [316, 359] on div at bounding box center [311, 358] width 28 height 28
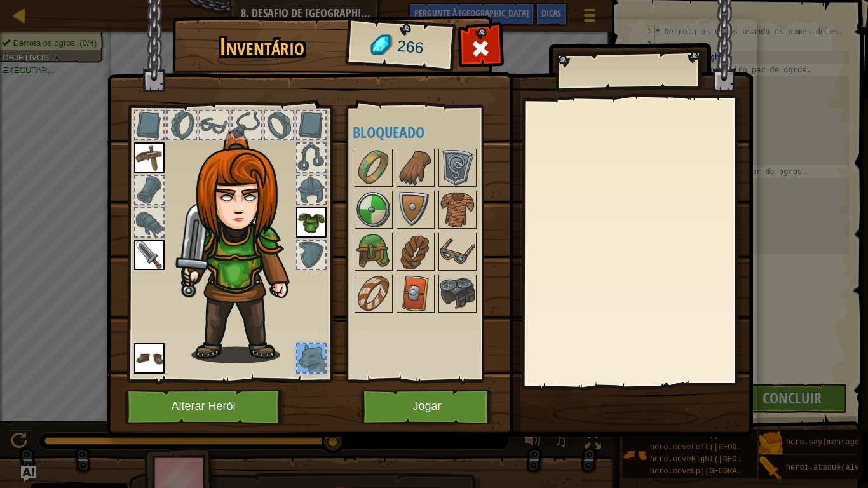
click at [145, 244] on img at bounding box center [149, 254] width 30 height 30
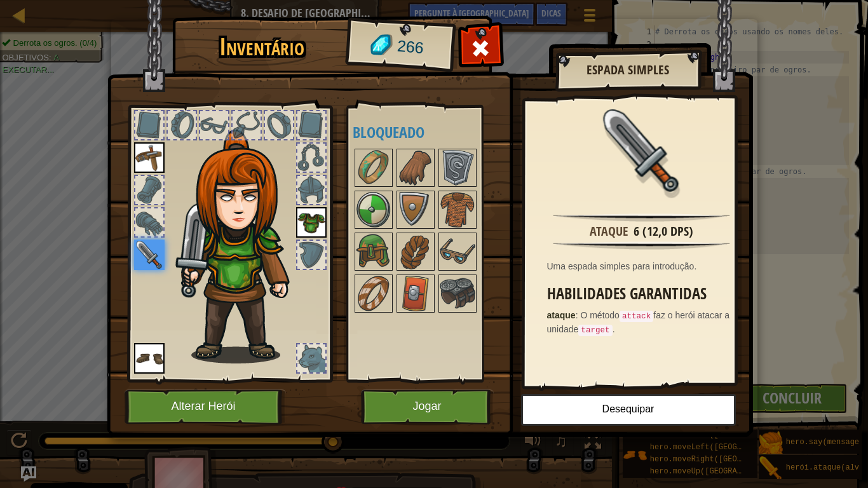
click at [145, 152] on img at bounding box center [149, 157] width 30 height 30
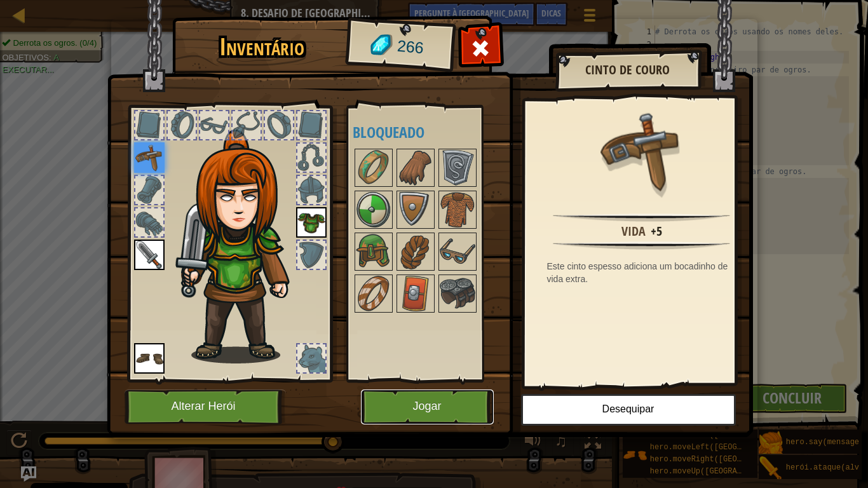
click at [423, 401] on font "Jogar" at bounding box center [426, 406] width 29 height 13
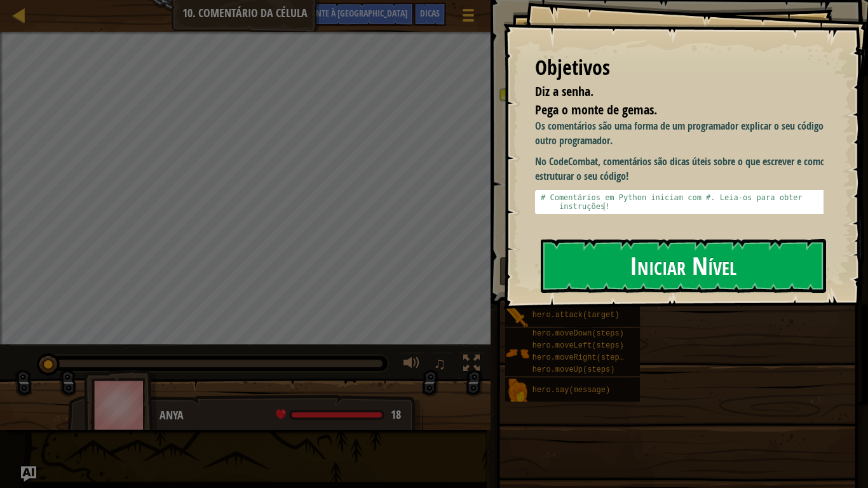
click at [662, 277] on font "Iniciar Nível" at bounding box center [683, 265] width 107 height 34
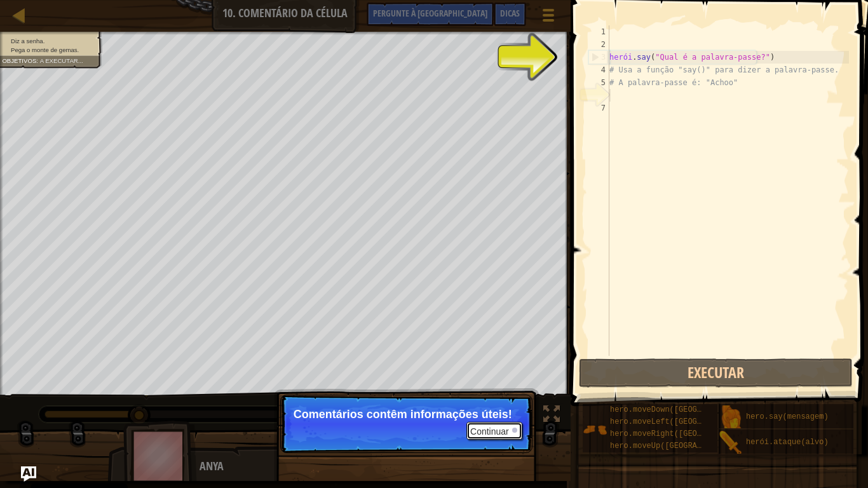
click at [496, 407] on font "Continuar" at bounding box center [489, 431] width 39 height 10
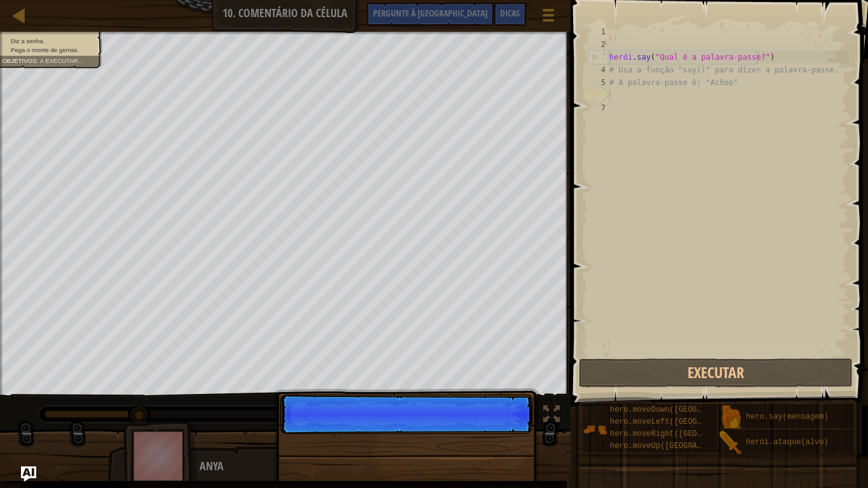
scroll to position [6, 0]
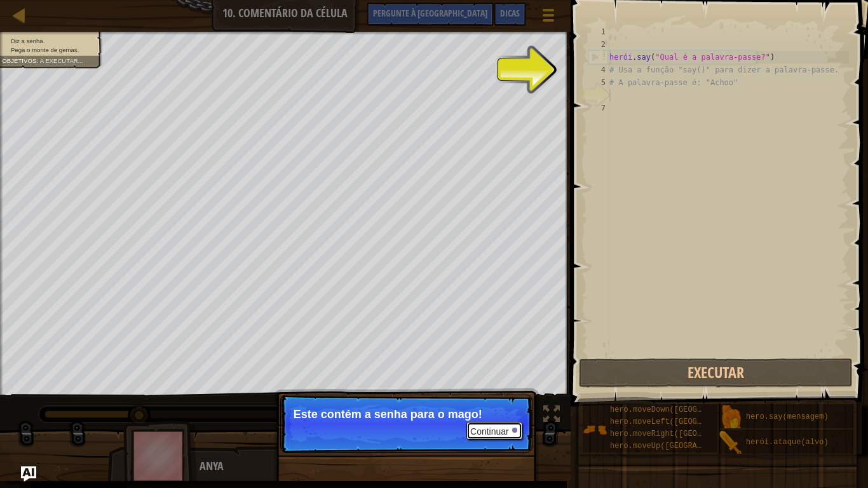
click at [496, 407] on font "Continuar" at bounding box center [489, 431] width 39 height 10
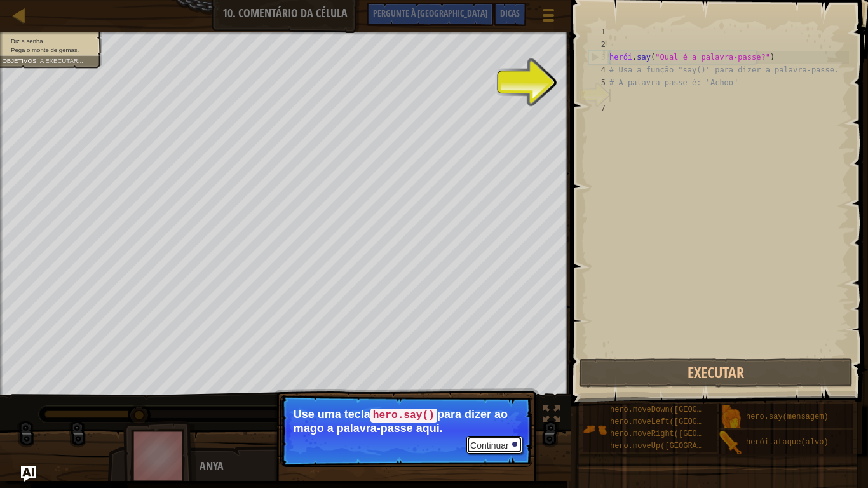
click at [502, 407] on font "Continuar" at bounding box center [489, 445] width 39 height 10
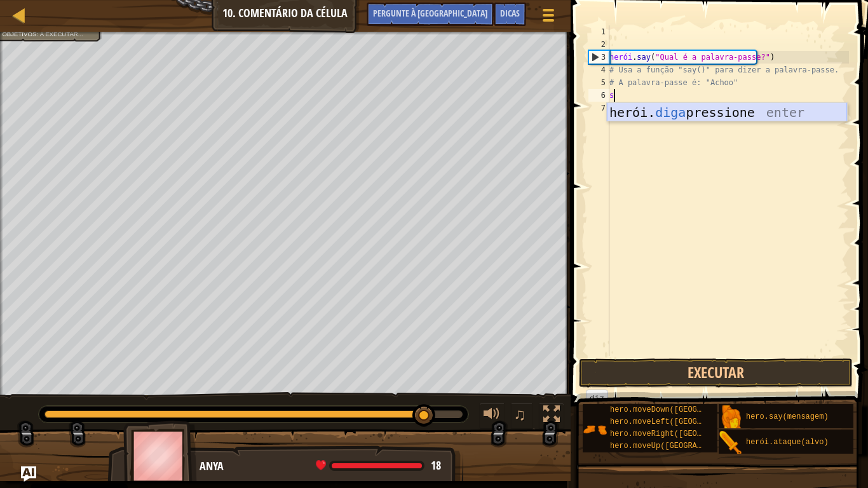
click at [741, 110] on div "herói. diga pressione enter" at bounding box center [727, 131] width 240 height 57
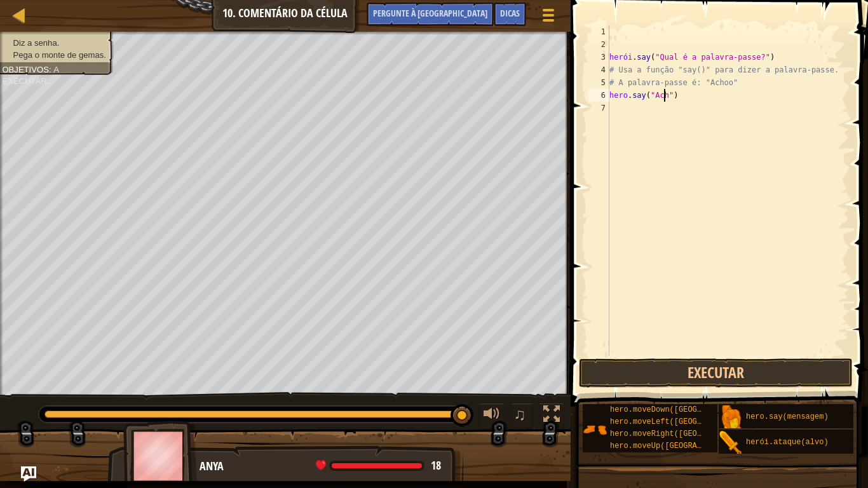
scroll to position [6, 4]
type textarea "hero.say("Achoo")"
click at [639, 109] on div "herói . say ( "Qual é a palavra-passe?" ) # Usa a função "say()" para dizer a p…" at bounding box center [728, 203] width 242 height 356
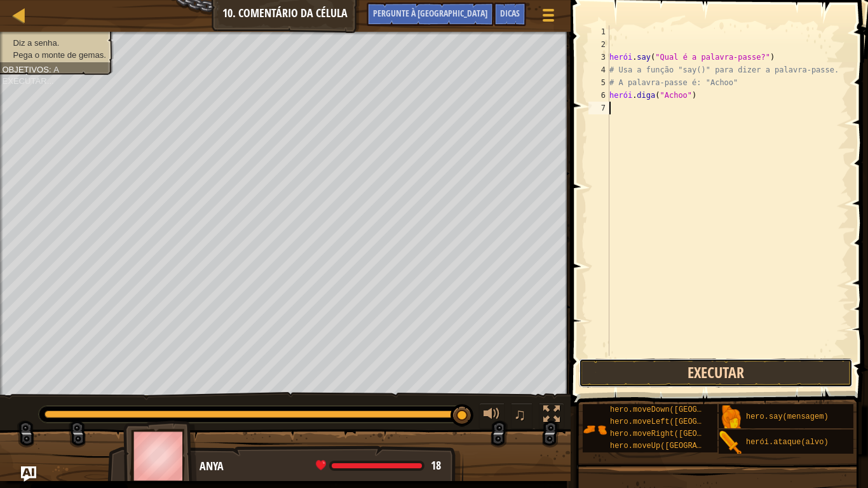
click at [617, 362] on button "Executar" at bounding box center [716, 372] width 274 height 29
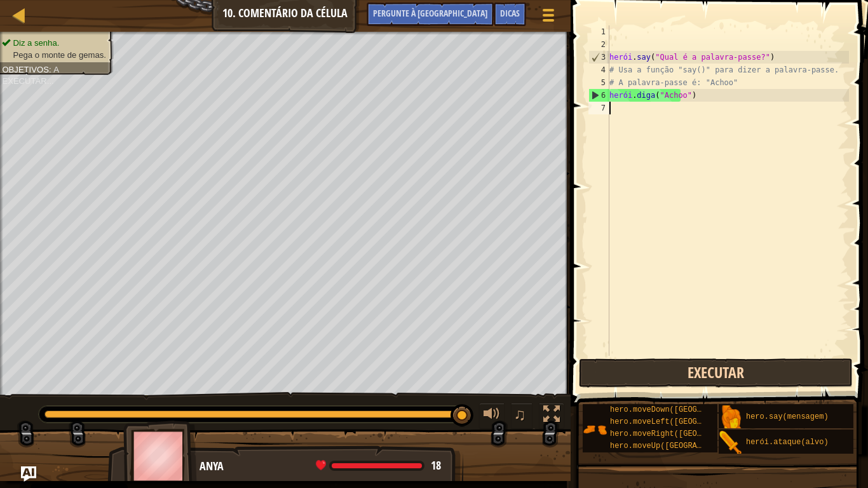
type textarea "l"
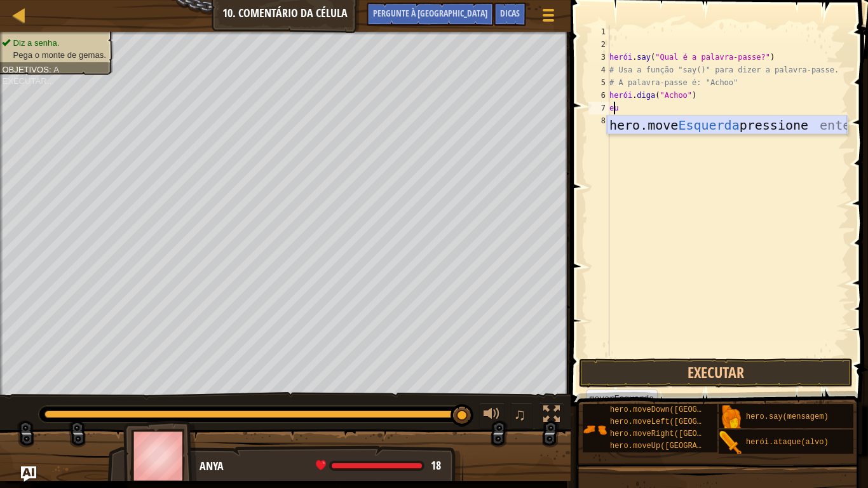
click at [715, 128] on div "hero.move Esquerda pressione enter" at bounding box center [727, 144] width 240 height 57
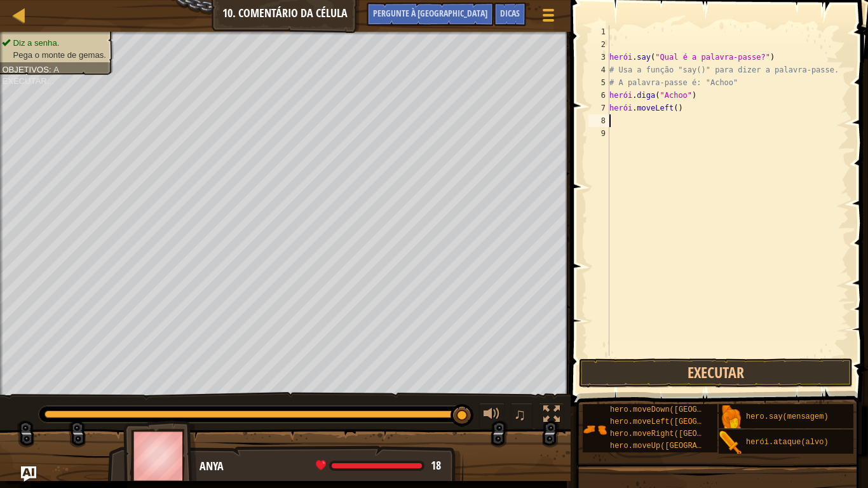
type textarea "u"
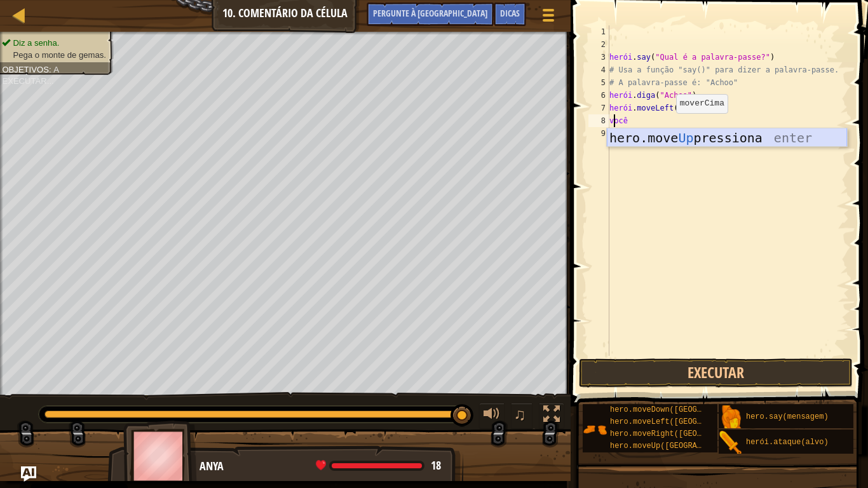
click at [666, 134] on div "hero.move Up pressiona enter" at bounding box center [727, 156] width 240 height 57
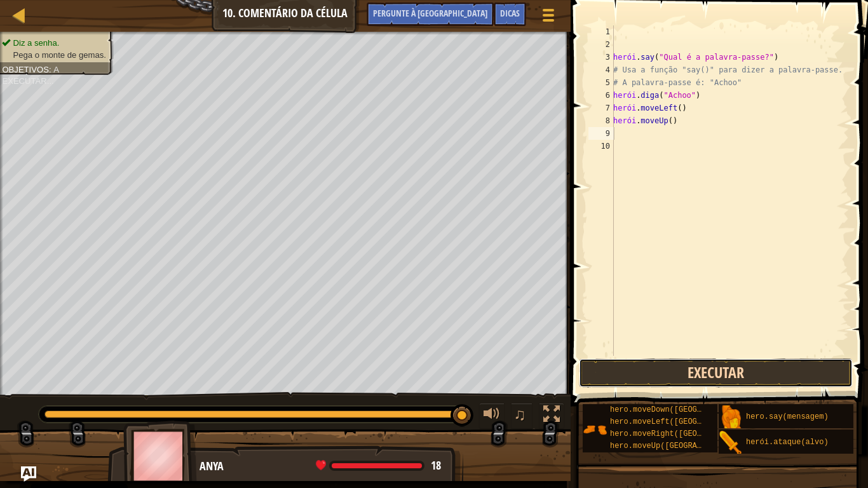
click at [654, 374] on button "Executar" at bounding box center [716, 372] width 274 height 29
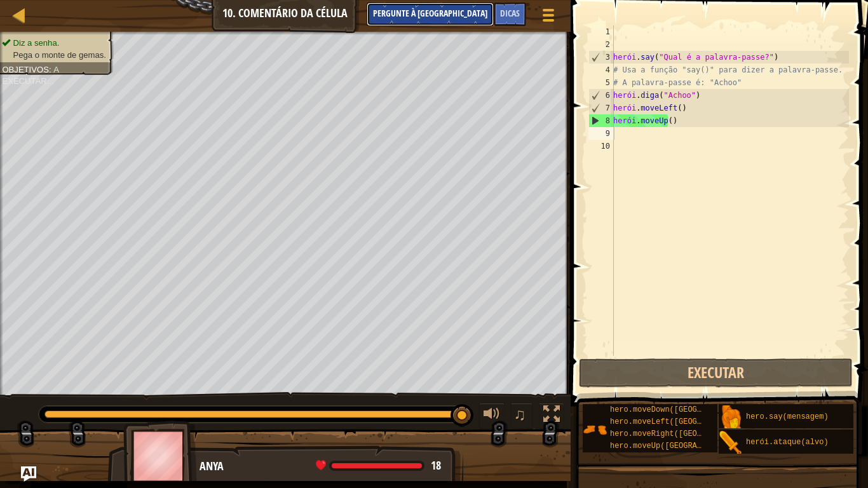
click at [462, 24] on button "Pergunte à [GEOGRAPHIC_DATA]" at bounding box center [430, 15] width 127 height 24
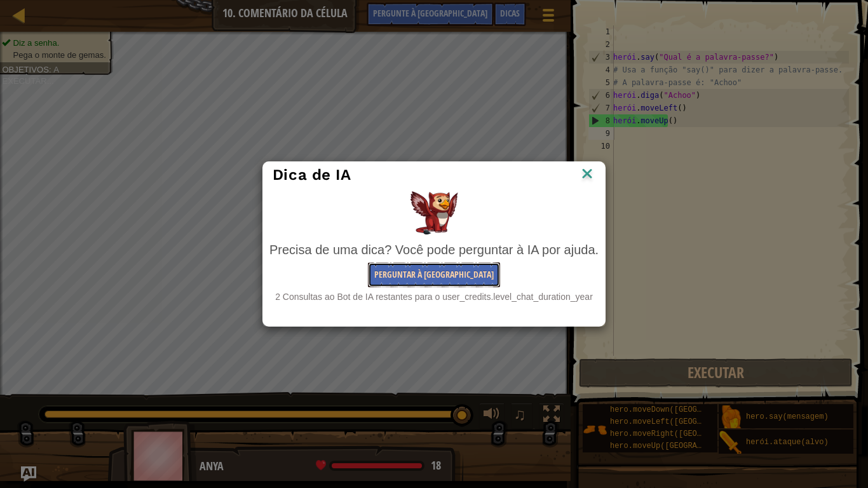
click at [422, 283] on button "Perguntar à [GEOGRAPHIC_DATA]" at bounding box center [434, 274] width 132 height 25
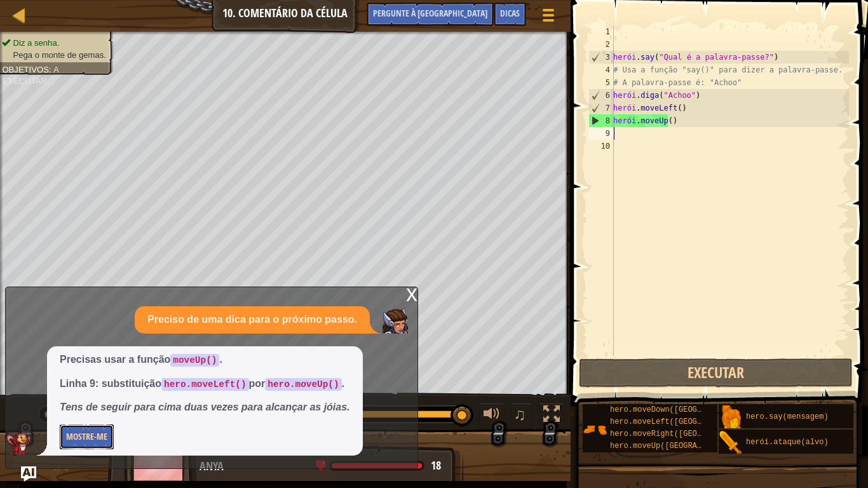
click at [104, 407] on font "Mostre-me" at bounding box center [86, 436] width 41 height 12
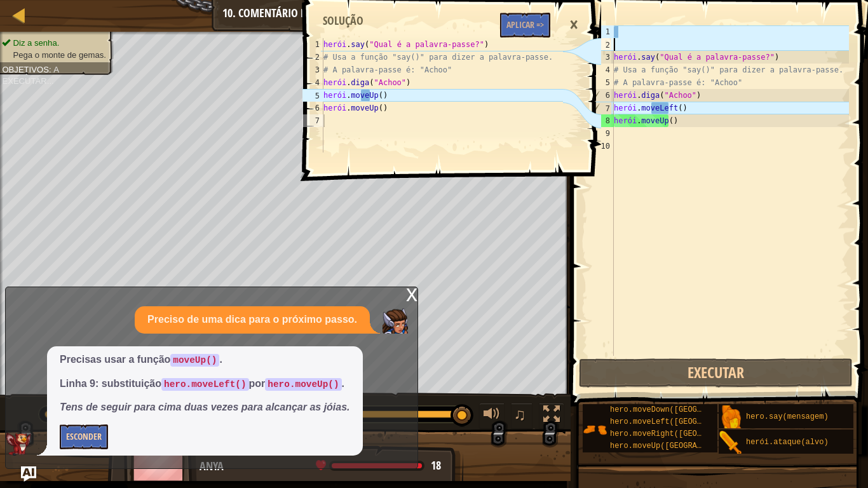
click at [633, 44] on div "herói . say ( "Qual é a palavra-passe?" ) # Usa a função "say()" para dizer a p…" at bounding box center [730, 203] width 238 height 356
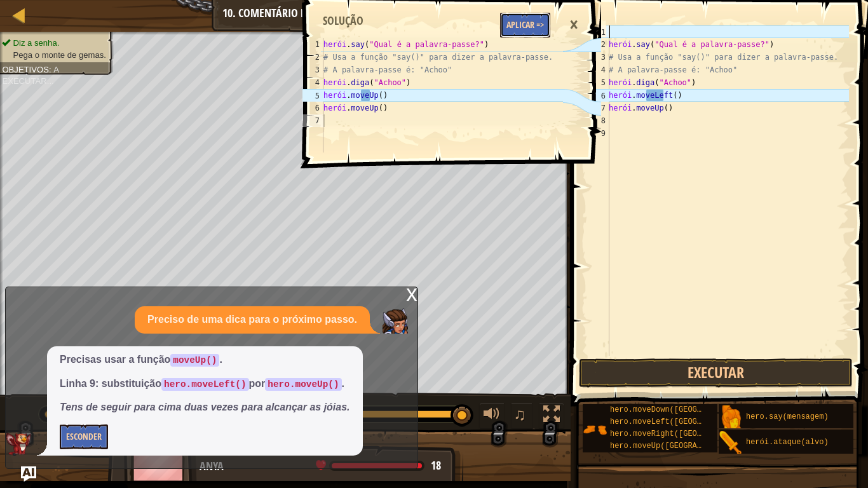
click at [529, 19] on font "Aplicar =>" at bounding box center [524, 24] width 37 height 12
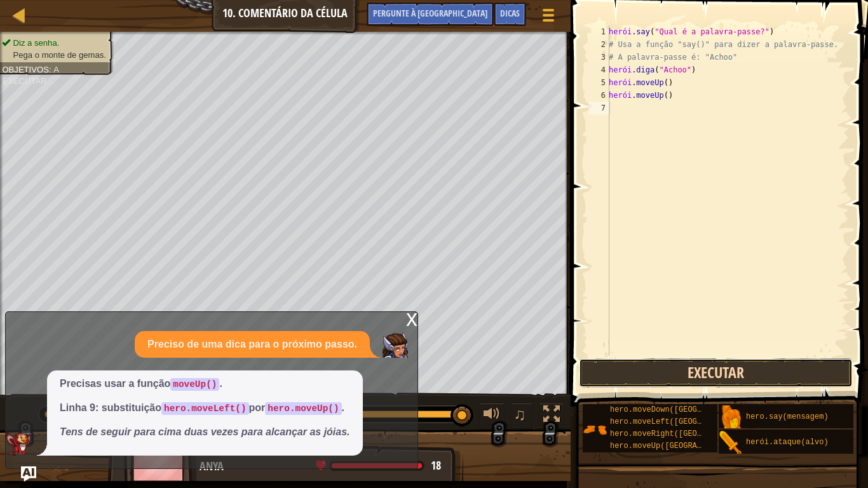
click at [617, 365] on button "Executar" at bounding box center [716, 372] width 274 height 29
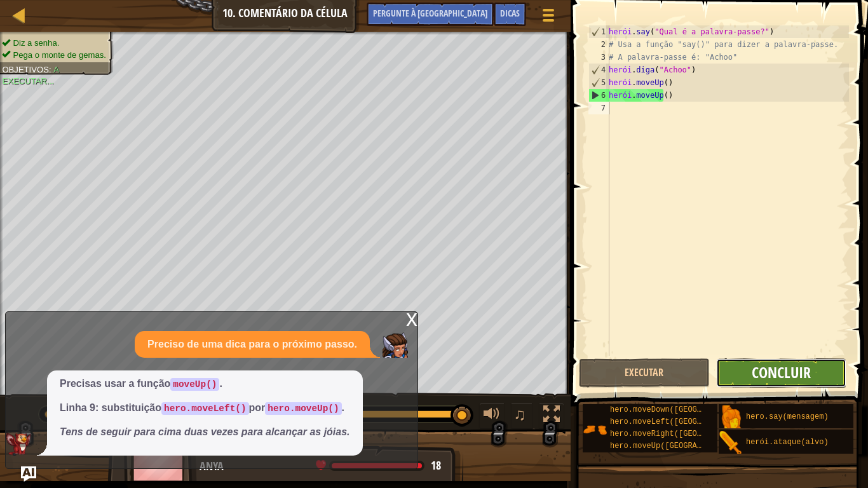
click at [797, 376] on font "Concluir" at bounding box center [780, 372] width 59 height 20
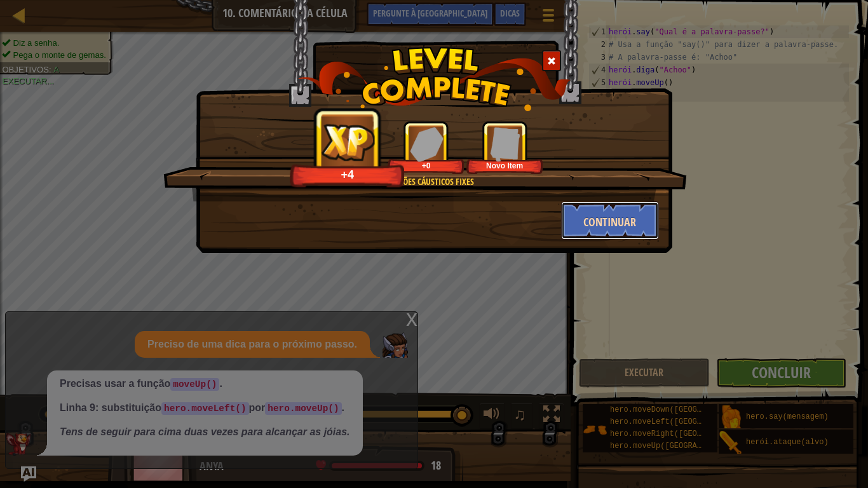
click at [609, 211] on button "Continuar" at bounding box center [610, 220] width 98 height 38
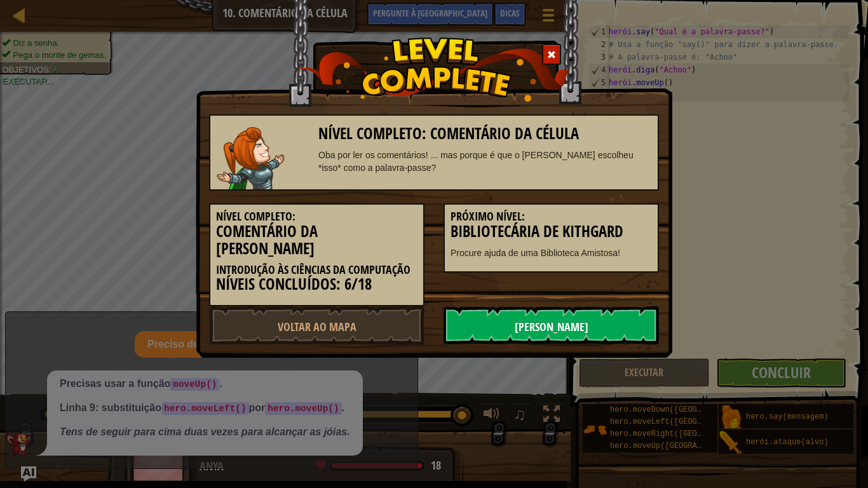
click at [576, 319] on font "[PERSON_NAME]" at bounding box center [552, 327] width 74 height 16
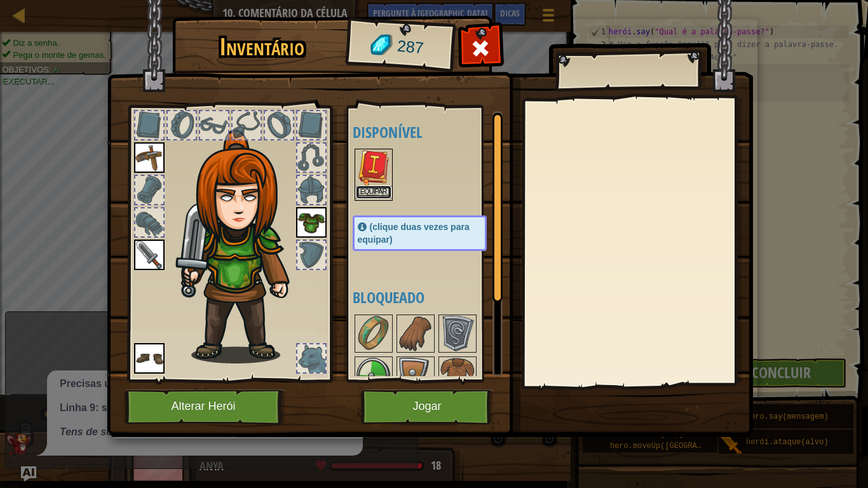
click at [374, 189] on font "Equipar" at bounding box center [373, 192] width 27 height 8
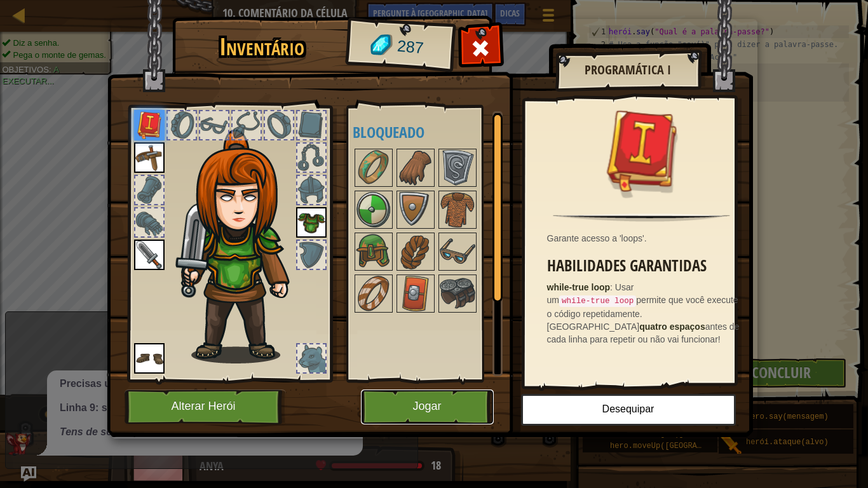
click at [450, 407] on button "Jogar" at bounding box center [427, 406] width 133 height 35
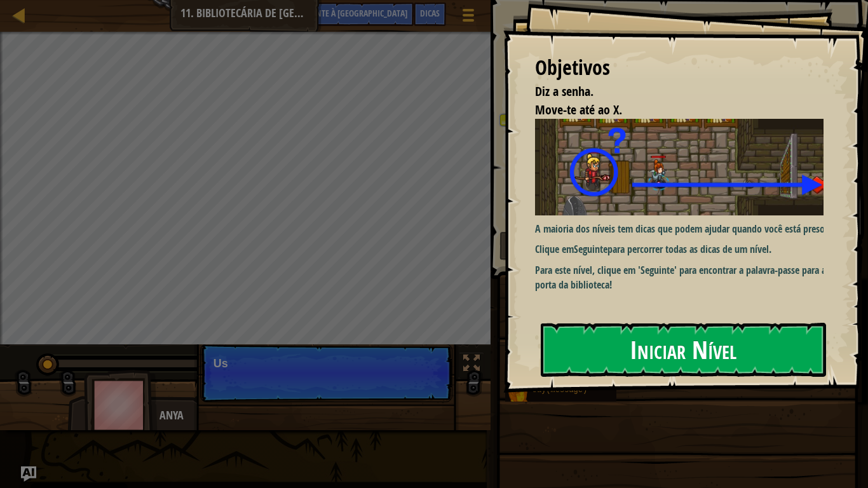
click at [596, 345] on button "Iniciar Nível" at bounding box center [683, 349] width 285 height 53
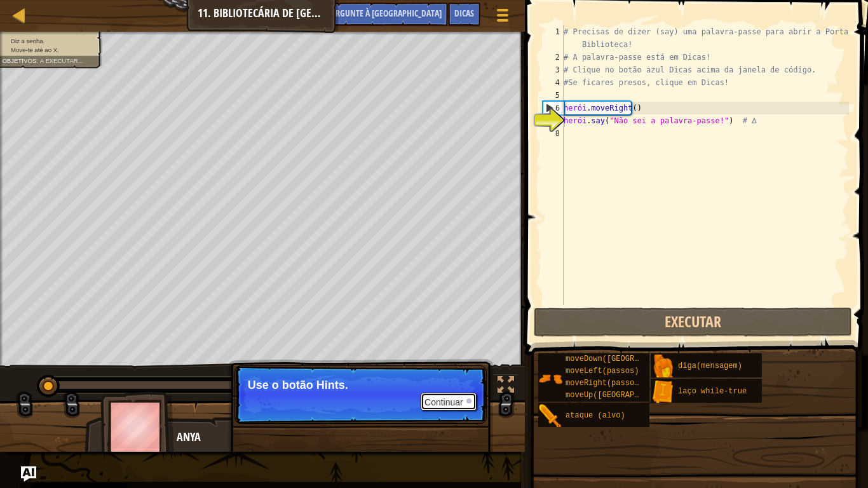
click at [461, 403] on font "Continuar" at bounding box center [443, 402] width 39 height 10
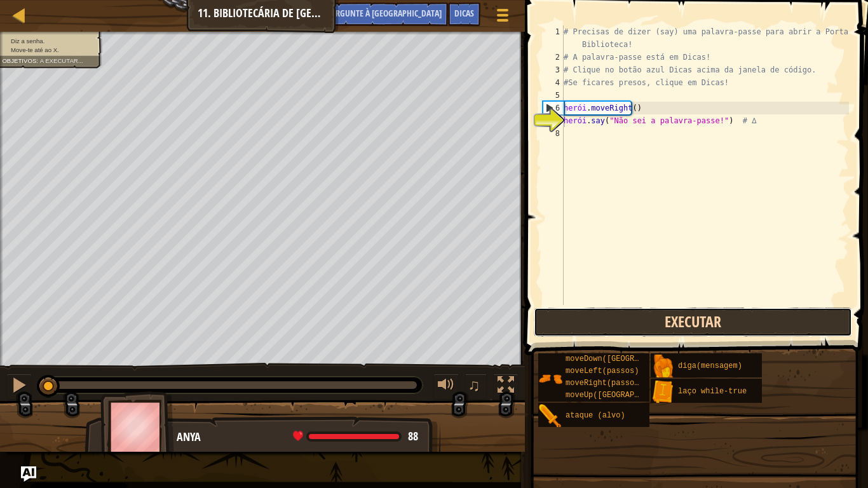
click at [617, 325] on button "Executar" at bounding box center [693, 321] width 318 height 29
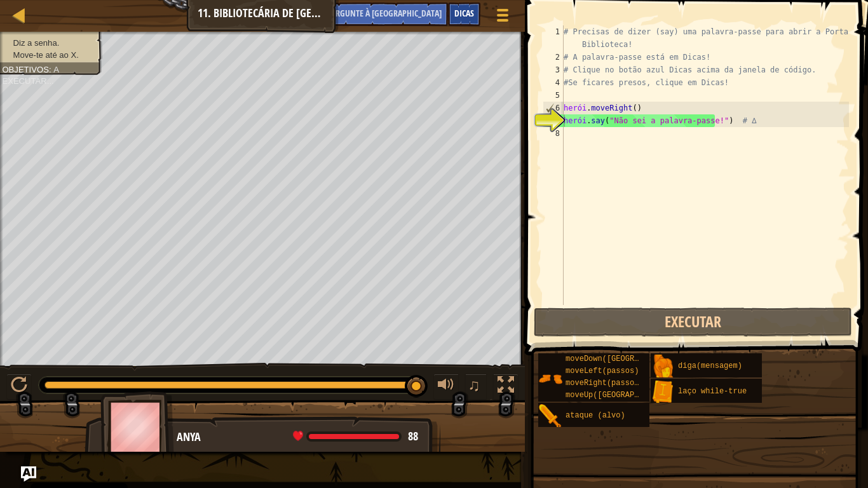
click at [459, 17] on font "Dicas" at bounding box center [464, 13] width 20 height 12
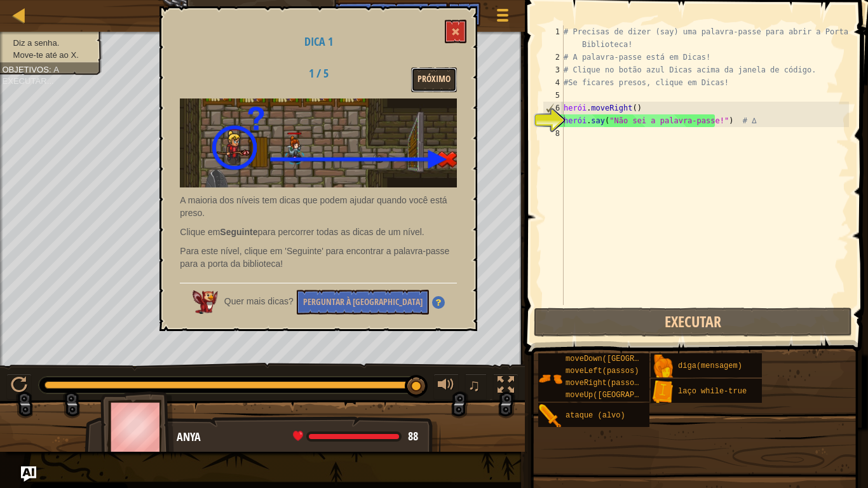
click at [417, 79] on button "Próximo" at bounding box center [434, 79] width 46 height 25
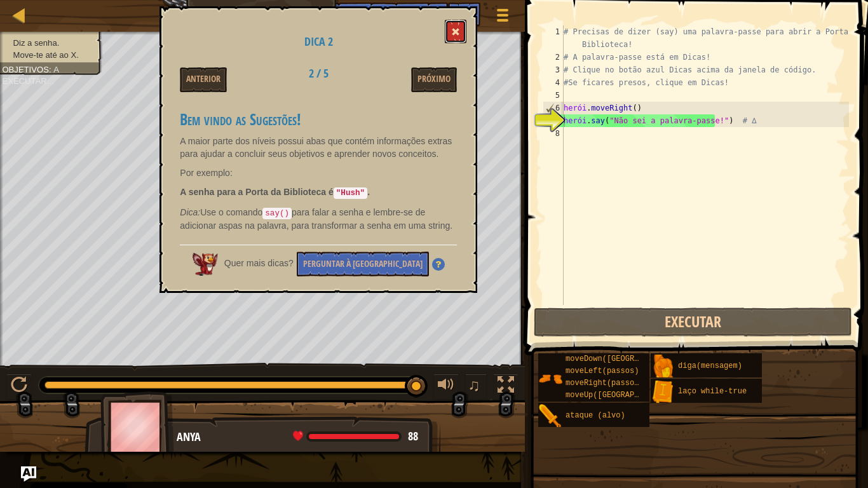
click at [451, 28] on button at bounding box center [456, 32] width 22 height 24
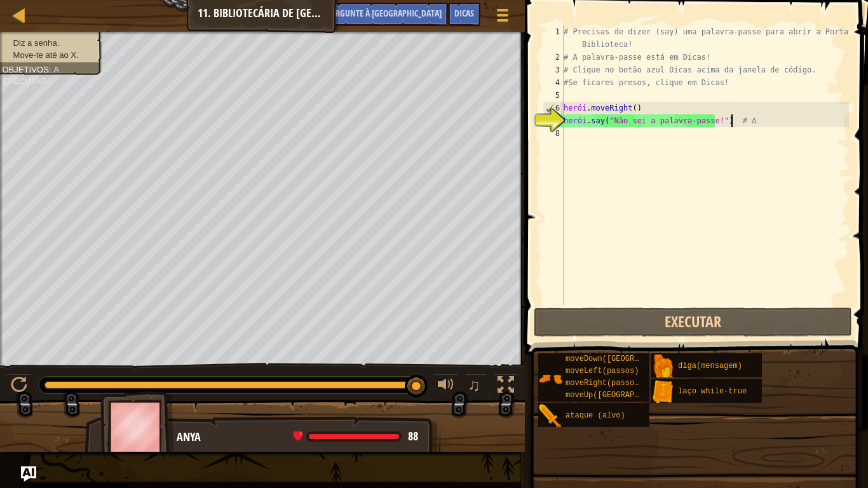
click at [730, 123] on div "# Precisas de dizer (say) uma palavra-passe para abrir a Porta da Biblioteca! #…" at bounding box center [705, 184] width 288 height 318
click at [727, 119] on div "# Precisas de dizer (say) uma palavra-passe para abrir a Porta da Biblioteca! #…" at bounding box center [705, 184] width 288 height 318
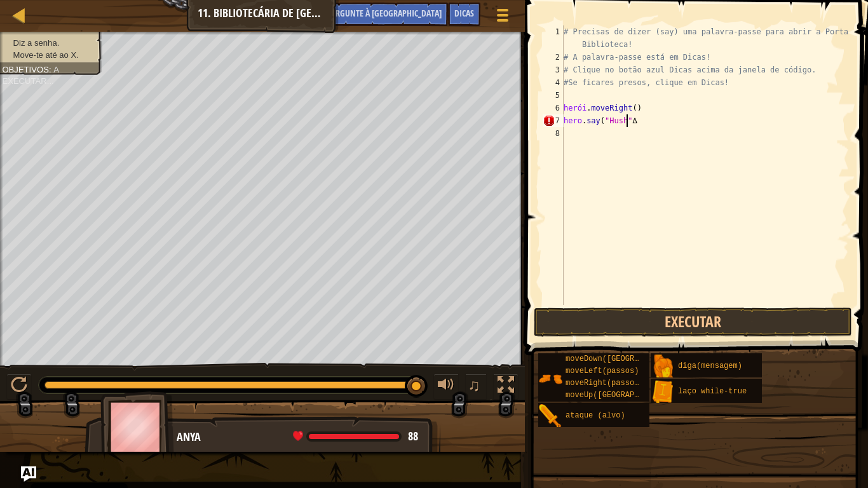
scroll to position [6, 5]
click at [690, 121] on div "# Precisas de dizer (say) uma palavra-passe para abrir a Porta da Biblioteca! #…" at bounding box center [705, 184] width 288 height 318
click at [584, 321] on button "Executar" at bounding box center [693, 321] width 318 height 29
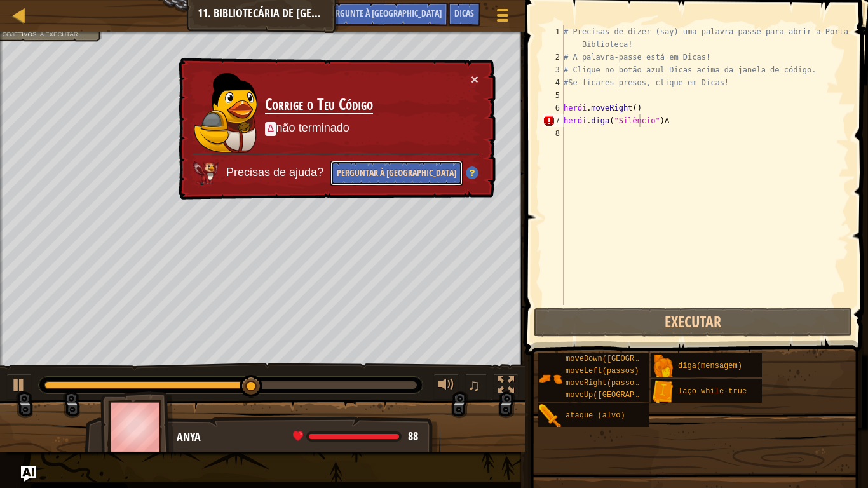
click at [423, 173] on font "Perguntar à [GEOGRAPHIC_DATA]" at bounding box center [396, 172] width 119 height 12
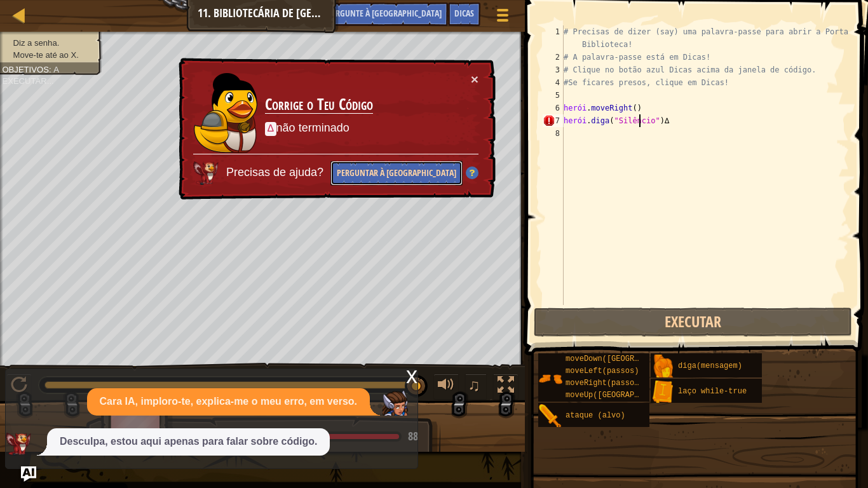
click at [434, 169] on font "Perguntar à [GEOGRAPHIC_DATA]" at bounding box center [396, 172] width 119 height 12
click at [475, 79] on font "×" at bounding box center [475, 79] width 8 height 15
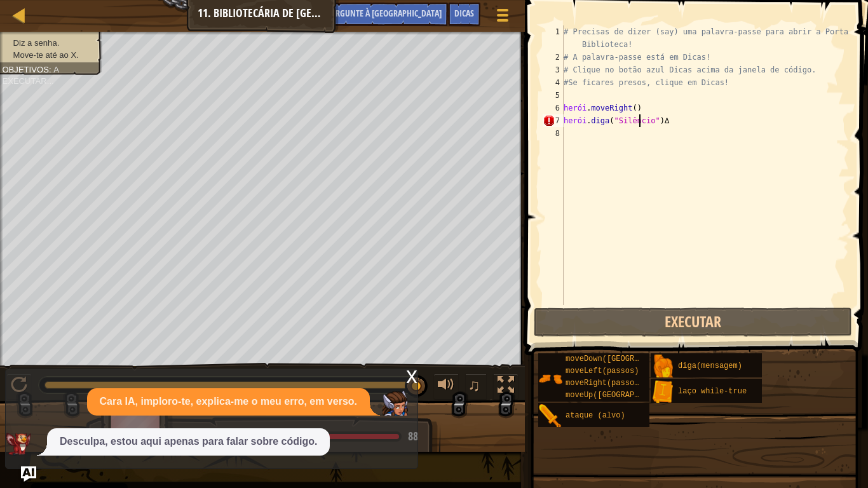
click at [716, 123] on div "# Precisas de dizer (say) uma palavra-passe para abrir a Porta da Biblioteca! #…" at bounding box center [705, 184] width 288 height 318
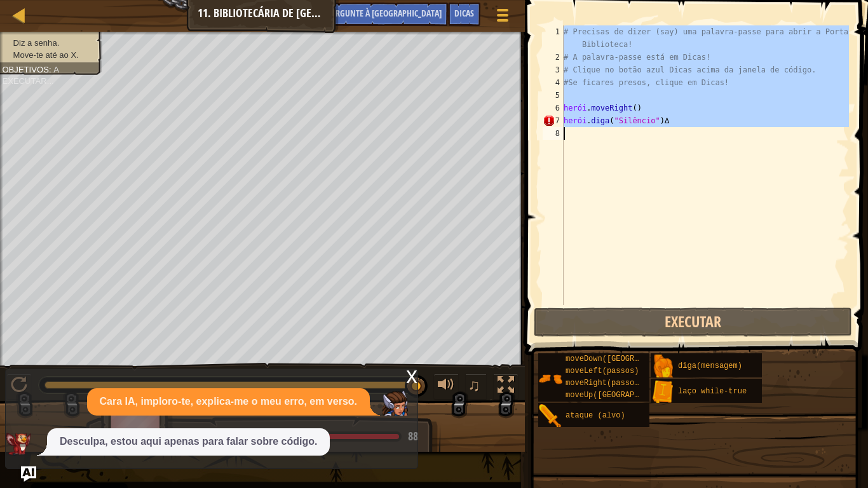
click at [716, 123] on div "# Precisas de dizer (say) uma palavra-passe para abrir a Porta da Biblioteca! #…" at bounding box center [705, 184] width 288 height 318
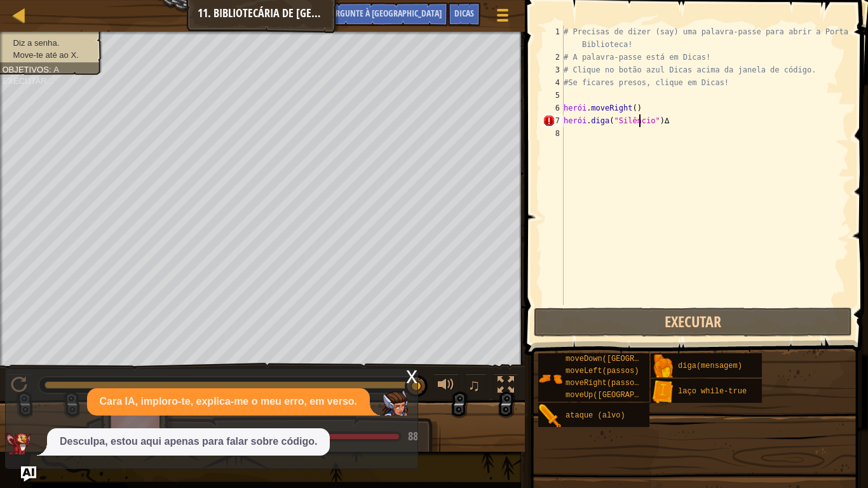
click at [716, 123] on div "# Precisas de dizer (say) uma palavra-passe para abrir a Porta da Biblioteca! #…" at bounding box center [705, 184] width 288 height 318
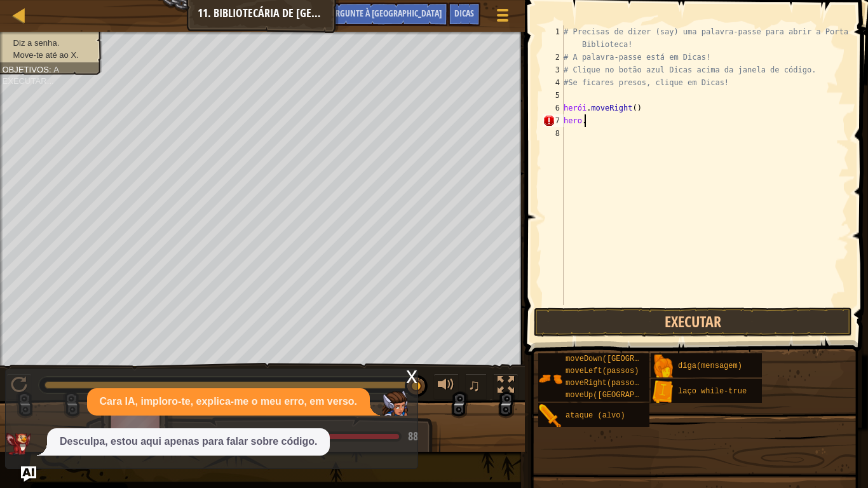
scroll to position [6, 1]
type textarea "h"
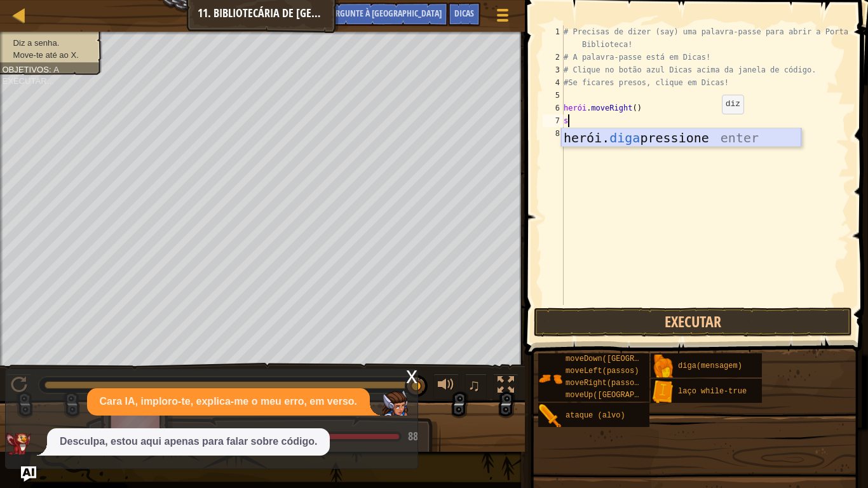
click at [698, 142] on div "herói. diga pressione enter" at bounding box center [681, 156] width 240 height 57
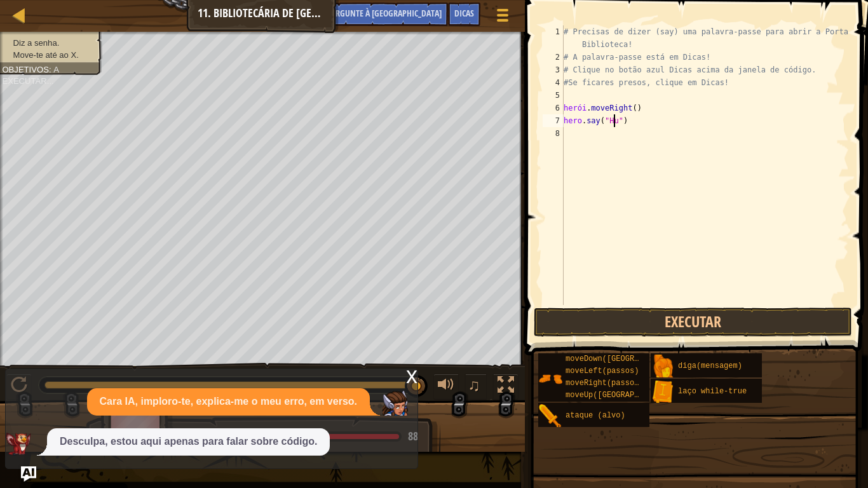
scroll to position [6, 4]
type textarea "hero.say("Hush")"
click at [605, 330] on button "Executar" at bounding box center [693, 321] width 318 height 29
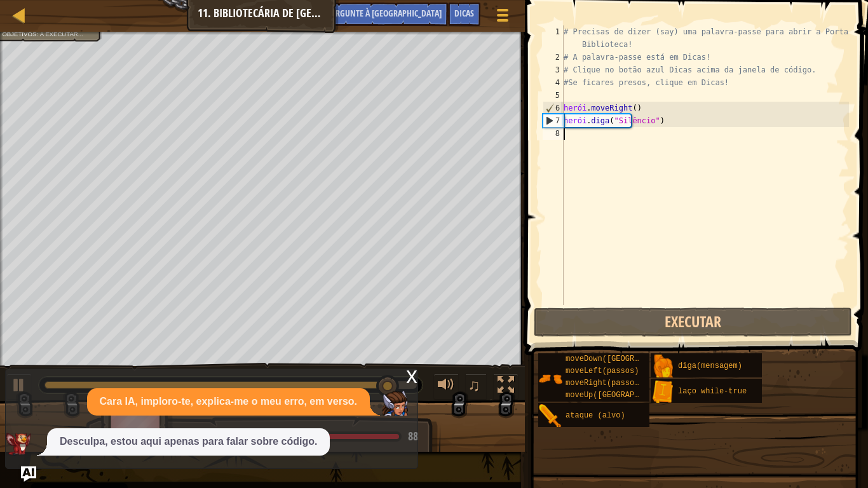
click at [607, 144] on div "# Precisas de dizer (say) uma palavra-passe para abrir a Porta da Biblioteca! #…" at bounding box center [705, 184] width 288 height 318
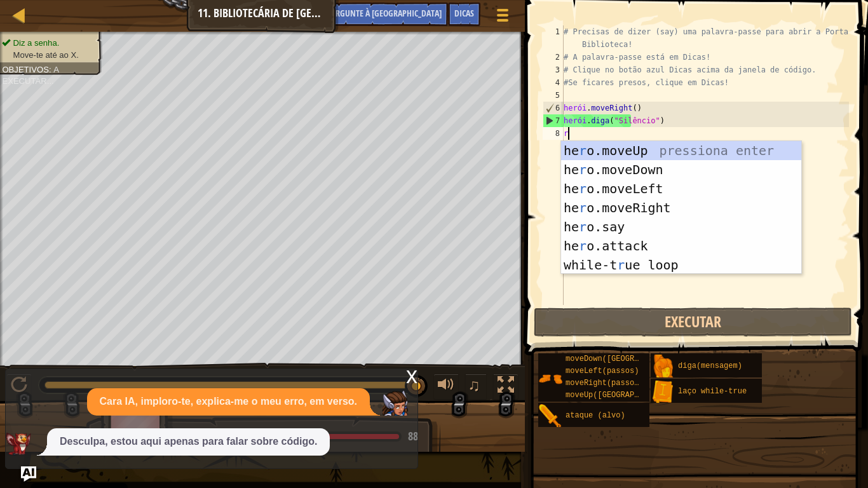
type textarea "r"
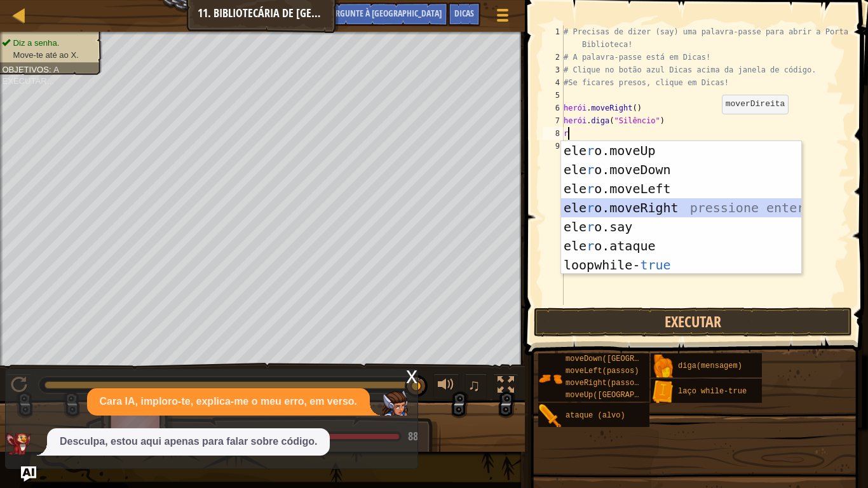
click at [621, 212] on div "ele r o.moveUp pressiona enter ele r o.moveDown pressione enter ele r o.moveLef…" at bounding box center [681, 227] width 240 height 172
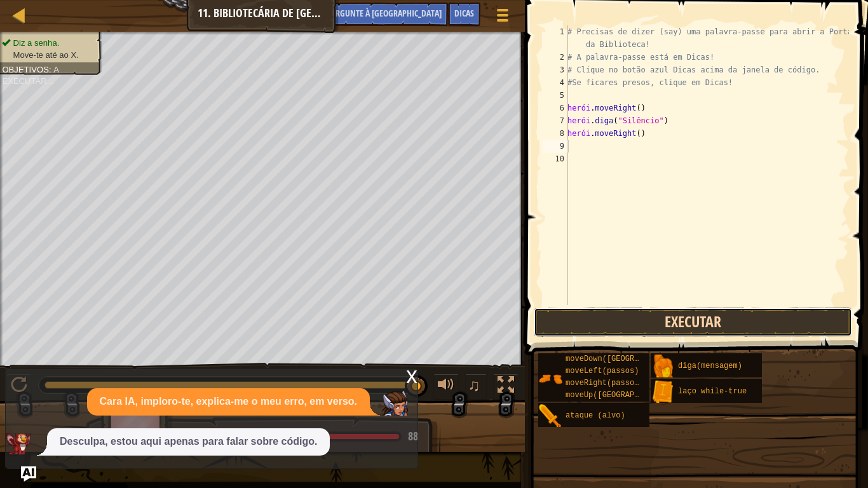
click at [605, 327] on button "Executar" at bounding box center [693, 321] width 318 height 29
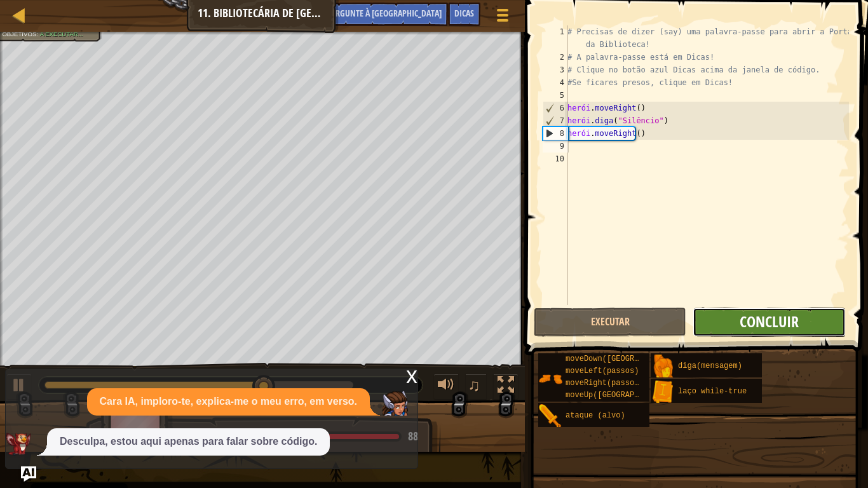
click at [758, 325] on font "Concluir" at bounding box center [768, 321] width 59 height 20
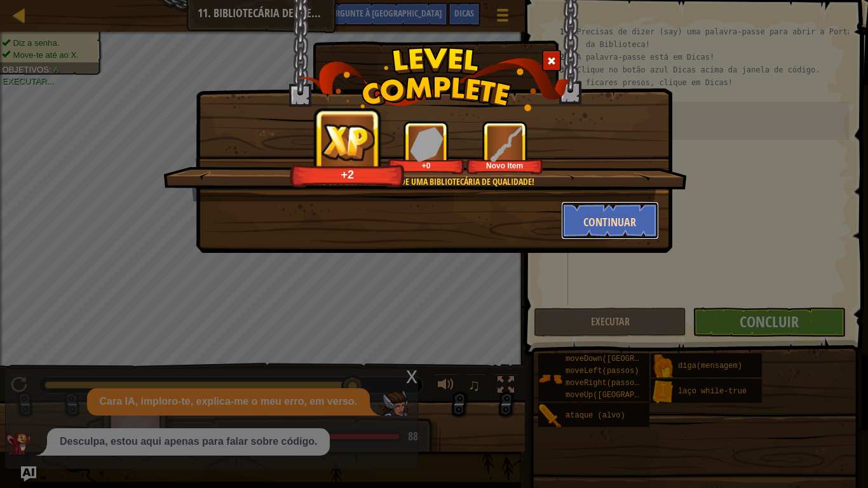
click at [609, 219] on font "Continuar" at bounding box center [609, 222] width 53 height 16
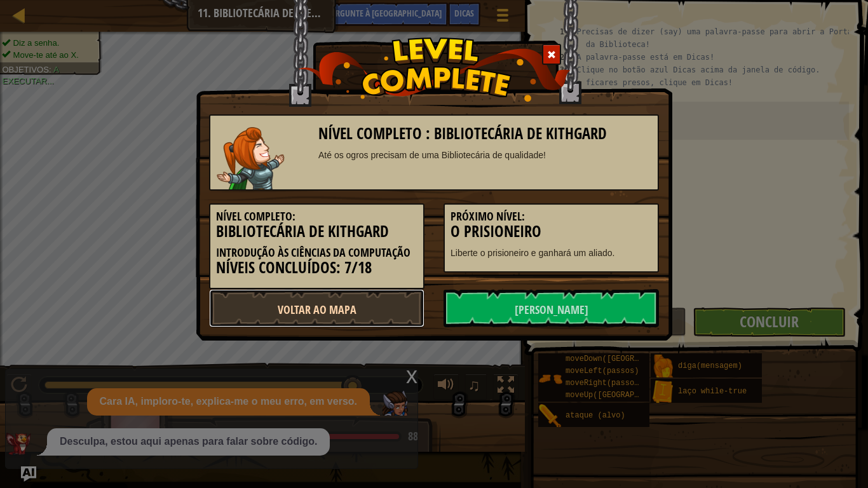
click at [356, 322] on link "Voltar ao Mapa" at bounding box center [316, 308] width 215 height 38
select select "pt-PT"
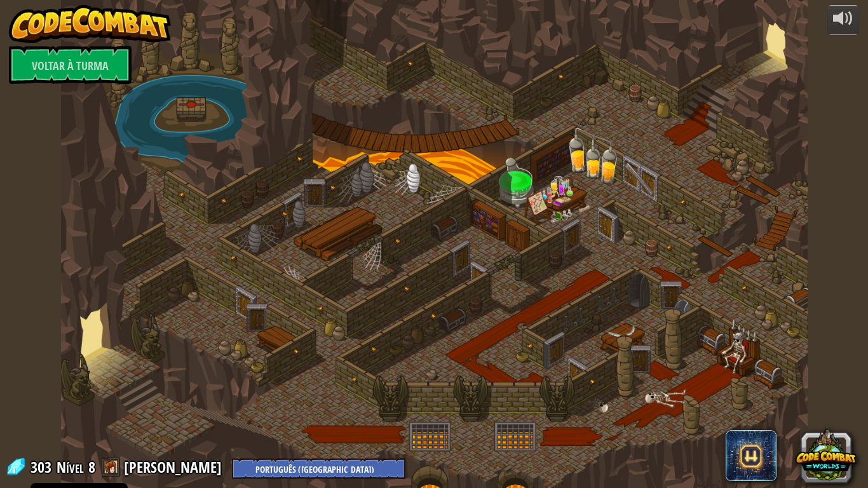
select select "pt-PT"
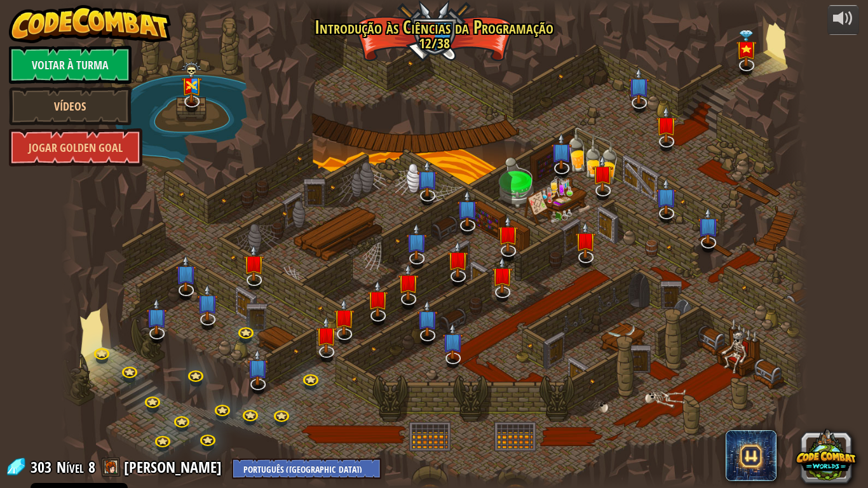
select select "pt-PT"
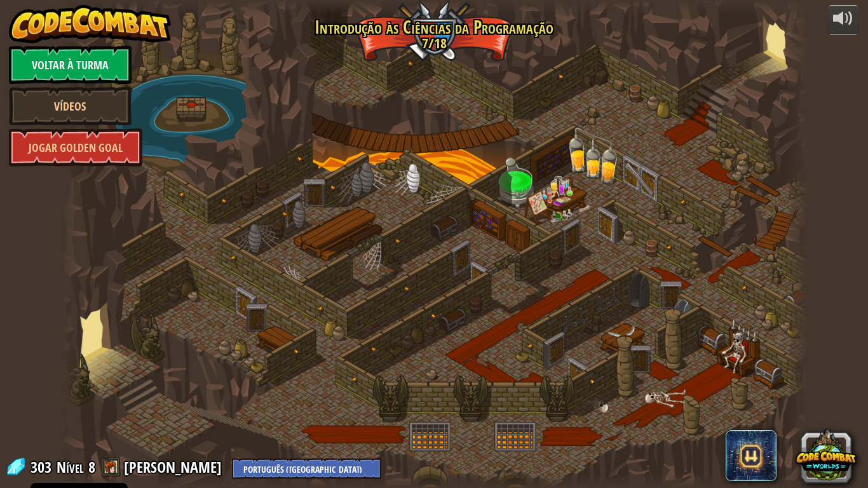
select select "pt-PT"
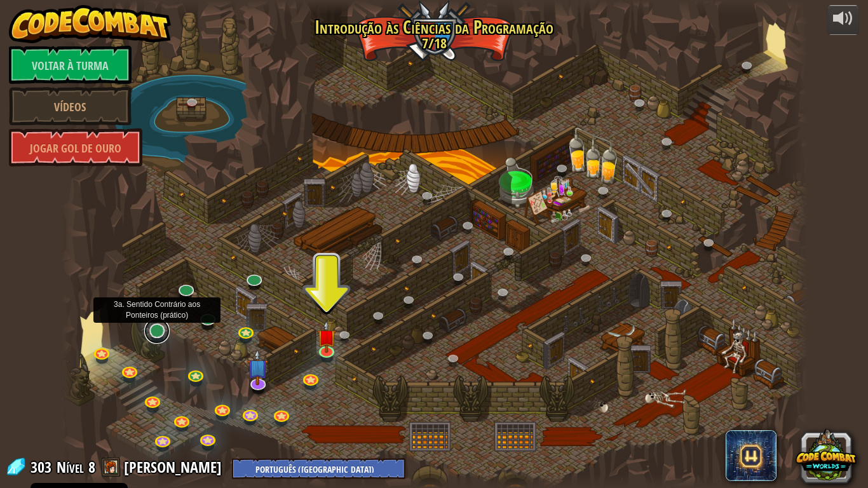
click at [159, 334] on link at bounding box center [156, 330] width 25 height 25
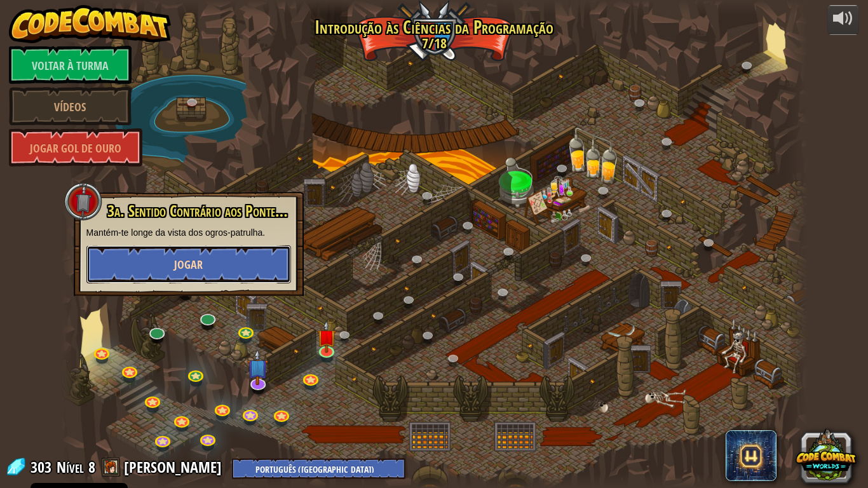
click at [203, 266] on button "Jogar" at bounding box center [188, 264] width 205 height 38
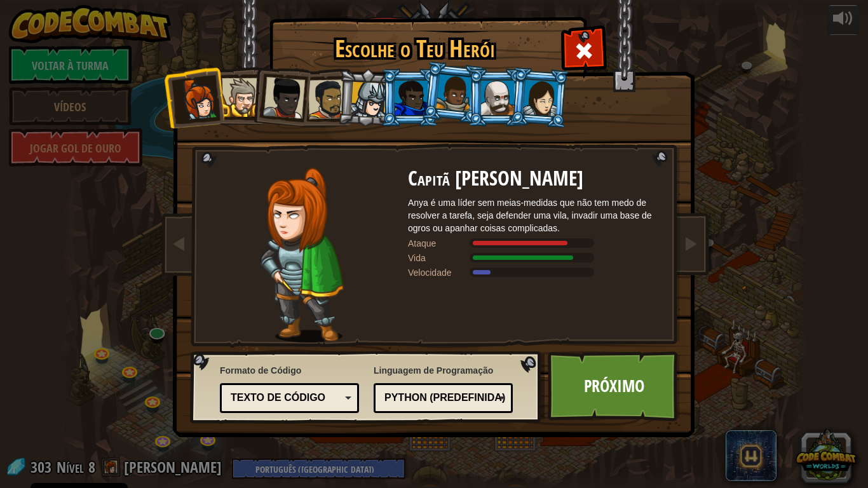
click at [321, 405] on div "Texto de código" at bounding box center [286, 398] width 110 height 15
click at [412, 215] on font "Anya é uma líder sem meias-medidas que não tem medo de resolver a tarefa, seja …" at bounding box center [530, 216] width 244 height 36
click at [589, 51] on span at bounding box center [584, 51] width 20 height 20
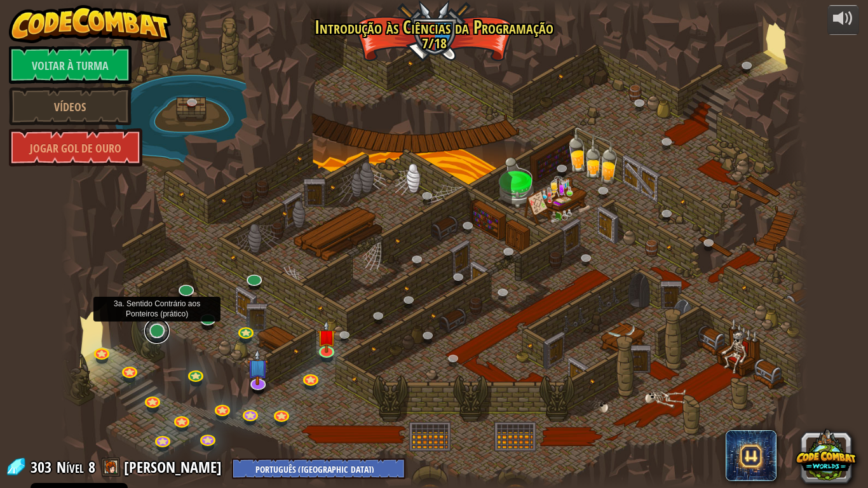
click at [165, 338] on link at bounding box center [156, 330] width 25 height 25
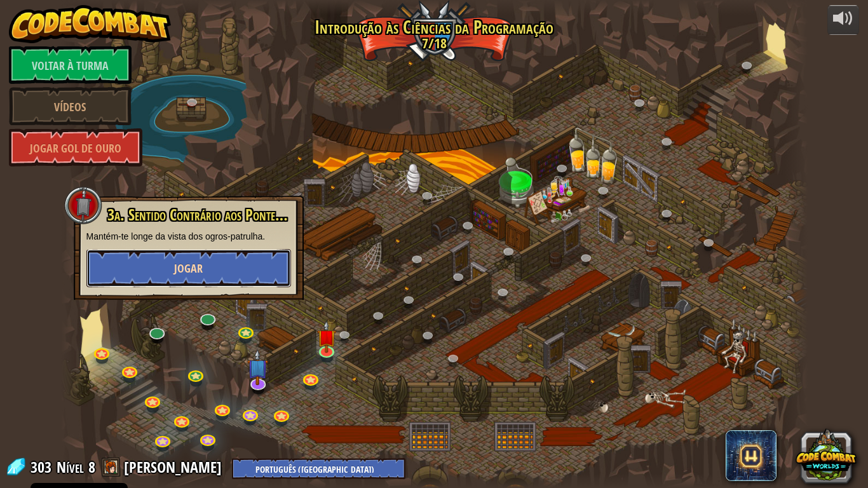
click at [267, 267] on button "Jogar" at bounding box center [188, 268] width 205 height 38
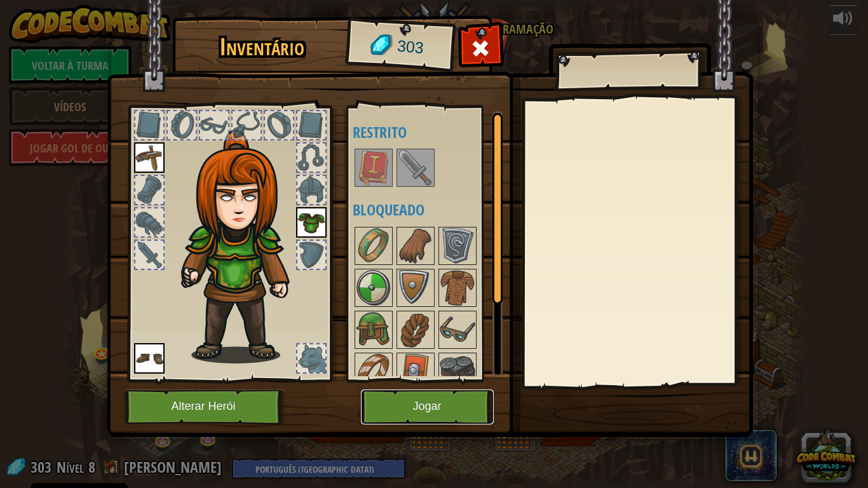
click at [431, 407] on button "Jogar" at bounding box center [427, 406] width 133 height 35
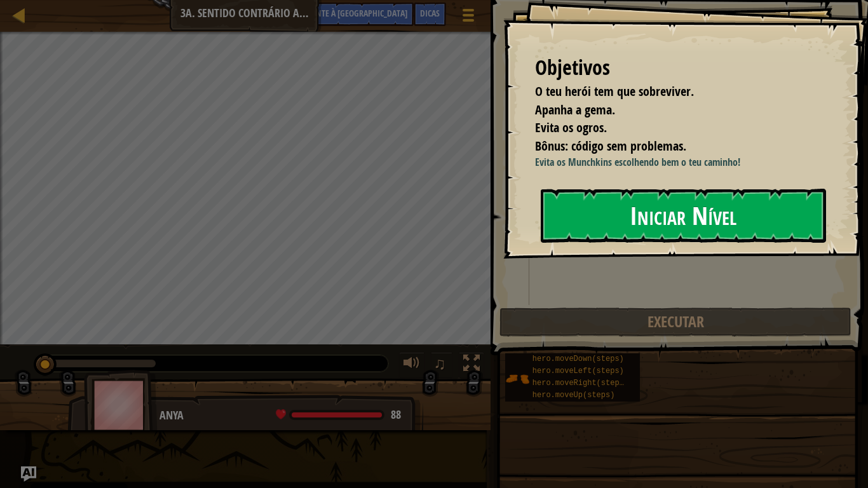
click at [659, 223] on font "Iniciar Nível" at bounding box center [683, 215] width 107 height 34
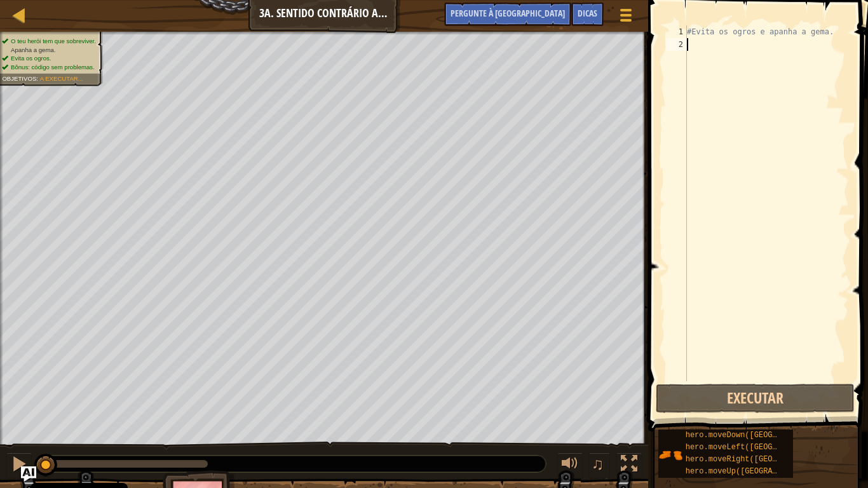
type textarea "d"
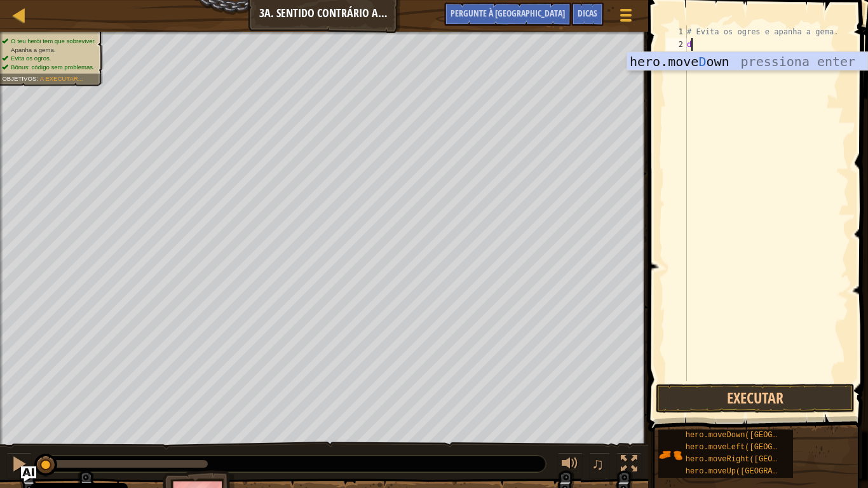
scroll to position [6, 0]
click at [715, 64] on div "hero.move D próprio pressiona enter" at bounding box center [747, 80] width 240 height 57
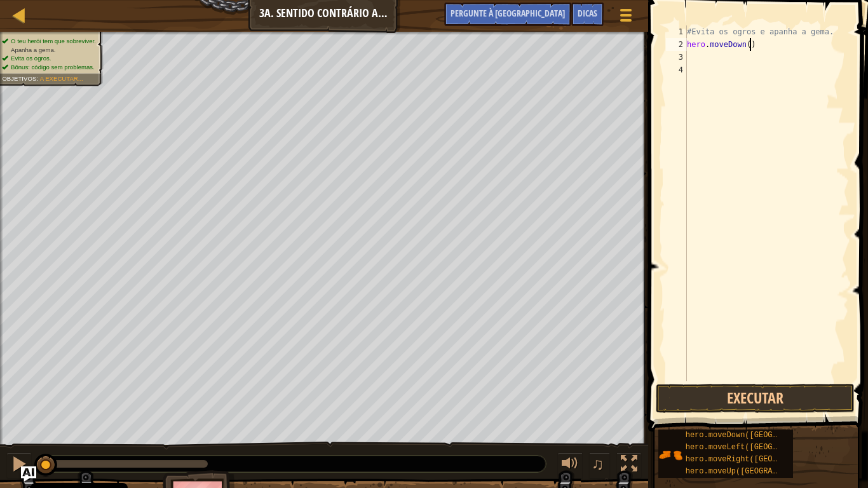
click at [763, 48] on div "#Evita os ogros e apanha a gema. hero . moveDown ( )" at bounding box center [766, 215] width 165 height 381
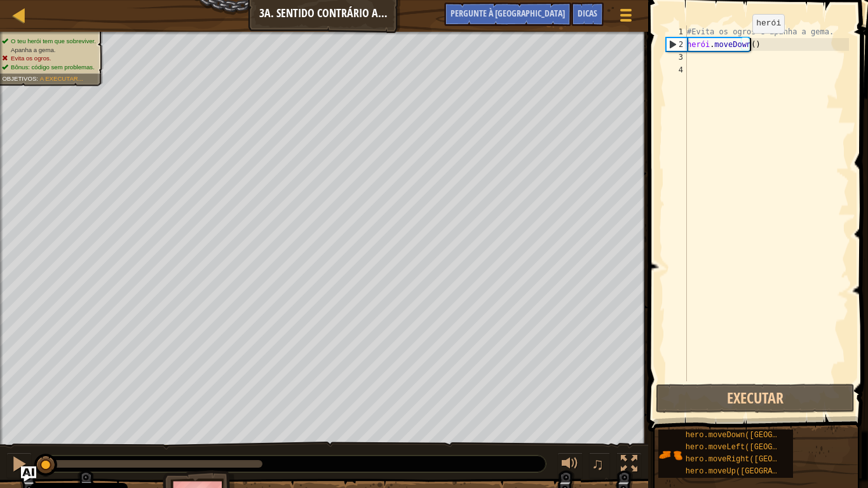
click at [741, 46] on div "#Evita os ogros e apanha a gema. herói . moveDown ( )" at bounding box center [766, 215] width 165 height 381
click at [747, 46] on div "#Evita os ogros e apanha a gema. herói . moveDown ( )" at bounding box center [766, 215] width 165 height 381
type textarea "hero.moveDown(2)"
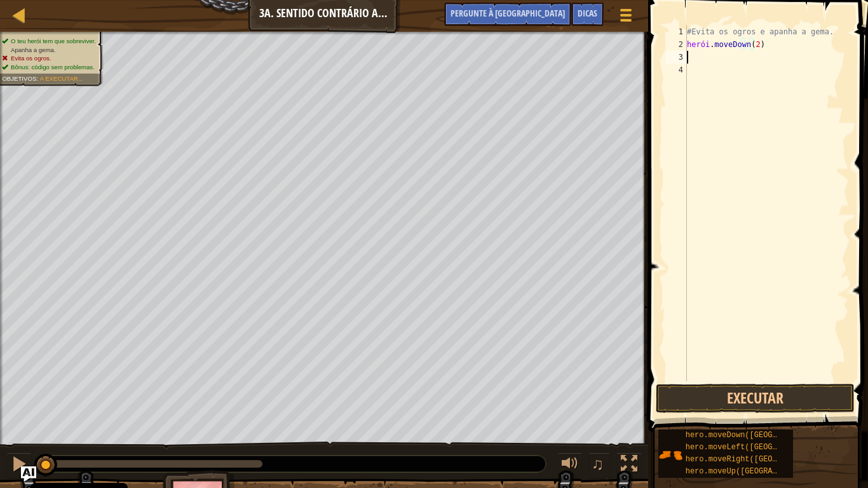
click at [706, 61] on div "#Evita os ogros e apanha a gema. herói . moveDown ( 2 )" at bounding box center [766, 215] width 165 height 381
click at [743, 47] on div "#Evita os ogros e apanha a gema. herói . moveDown ( 2 )" at bounding box center [766, 215] width 165 height 381
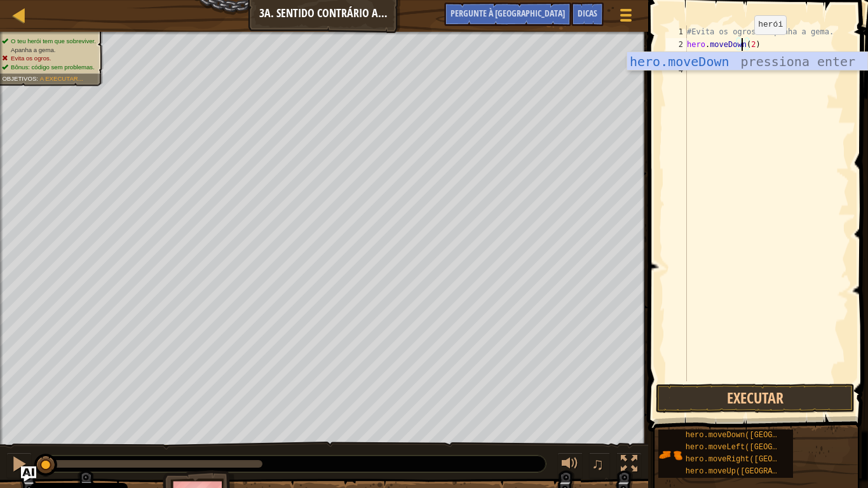
scroll to position [6, 5]
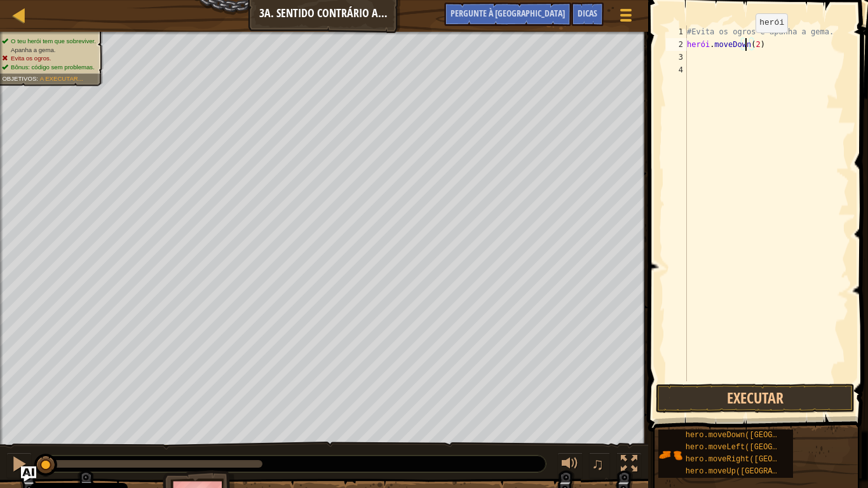
click at [744, 45] on div "#Evita os ogros e apanha a gema. herói . moveDown ( 2 )" at bounding box center [766, 215] width 165 height 381
click at [783, 48] on div "#Evita os ogros e apanha a gema. herói . moveDown2 )" at bounding box center [766, 215] width 165 height 381
click at [788, 46] on div "#Evita os ogros e apanha a gema. herói . moveDown2 )" at bounding box center [766, 215] width 165 height 381
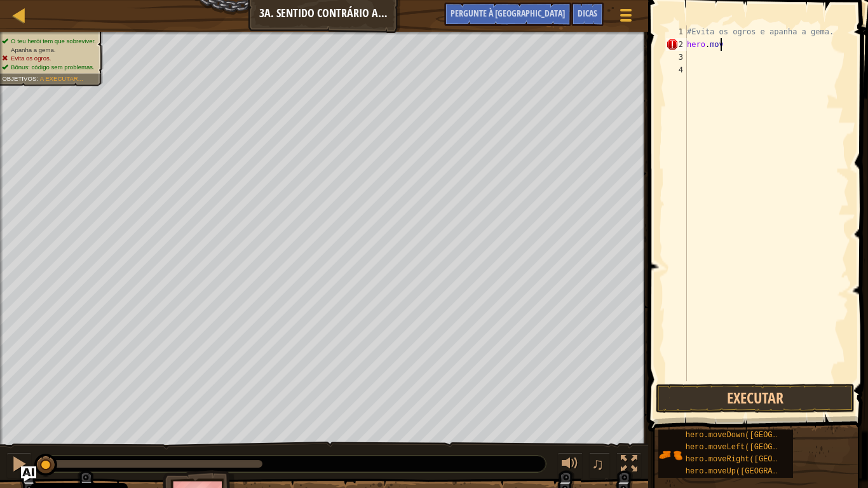
type textarea "h"
type textarea "d"
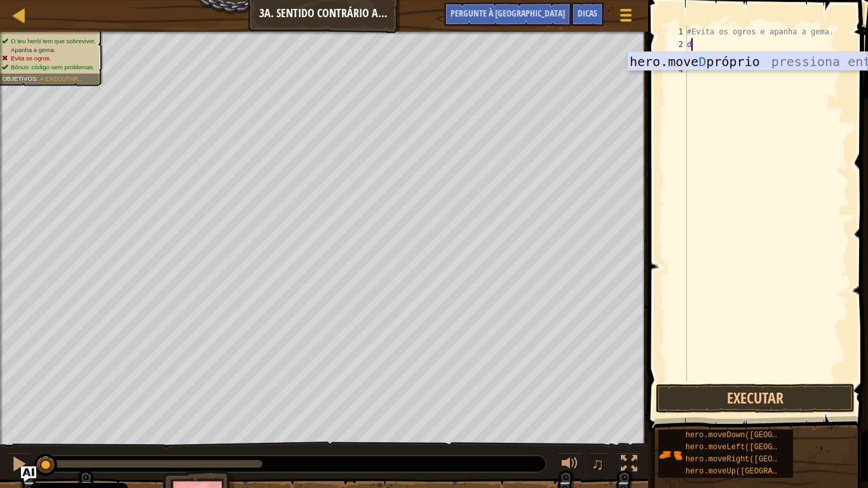
click at [720, 66] on div "hero.move D próprio pressiona enter" at bounding box center [747, 80] width 240 height 57
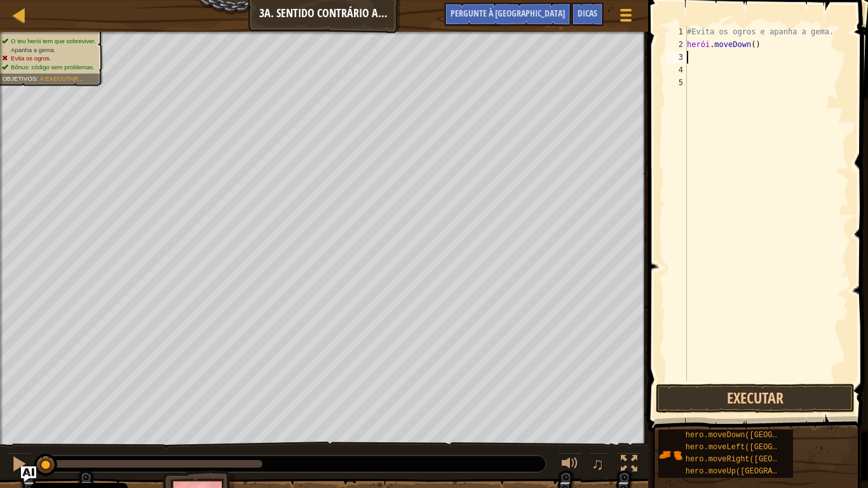
type textarea "r"
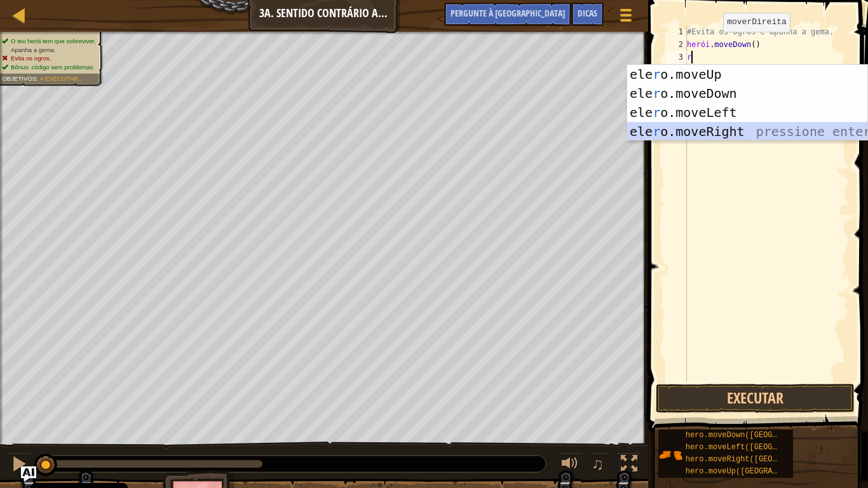
click at [724, 128] on div "ele r o.moveUp pressiona enter ele r o.moveDown pressione enter ele r o.moveLef…" at bounding box center [747, 122] width 240 height 114
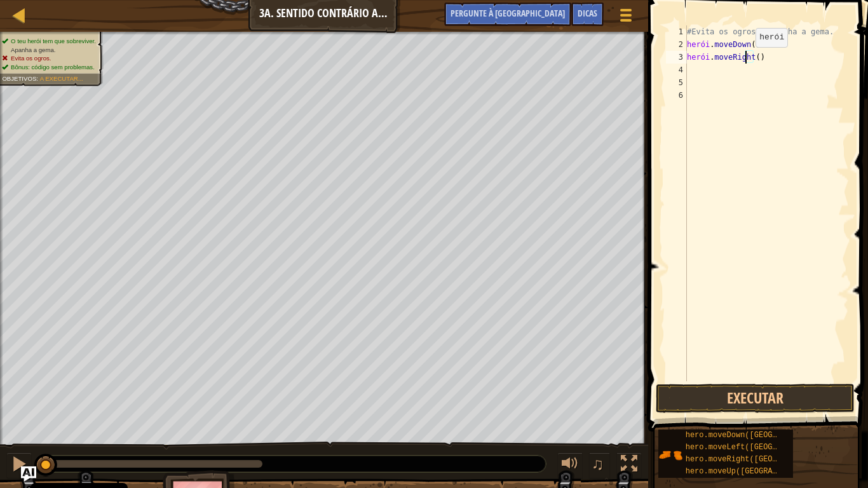
click at [744, 60] on div "#Evita os ogros e apanha a gema. herói . moveDown ( ) herói . moveRight ( )" at bounding box center [766, 215] width 165 height 381
click at [751, 58] on div "#Evita os ogros e apanha a gema. herói . moveDown ( ) herói . moveRight ( )" at bounding box center [766, 215] width 165 height 381
type textarea "hero.moveRight2()"
click at [715, 65] on div "#Evita os ogros e apanha a gema. herói . moveDown ( ) herói . moveRight ( 2 )" at bounding box center [766, 215] width 165 height 381
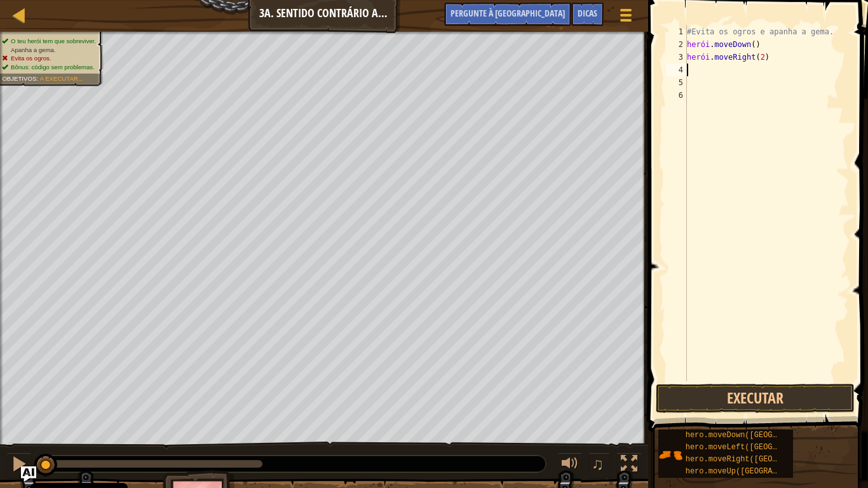
scroll to position [6, 0]
type textarea "l"
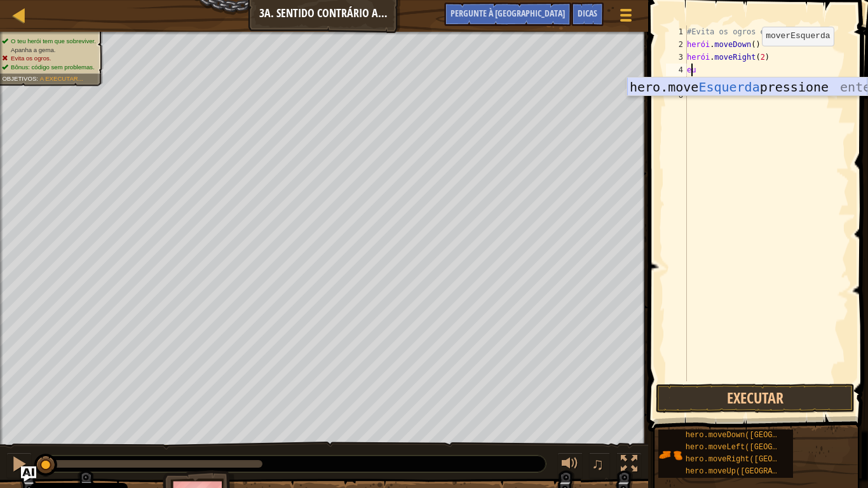
click at [729, 92] on div "hero.move Esquerda pressione enter" at bounding box center [747, 105] width 240 height 57
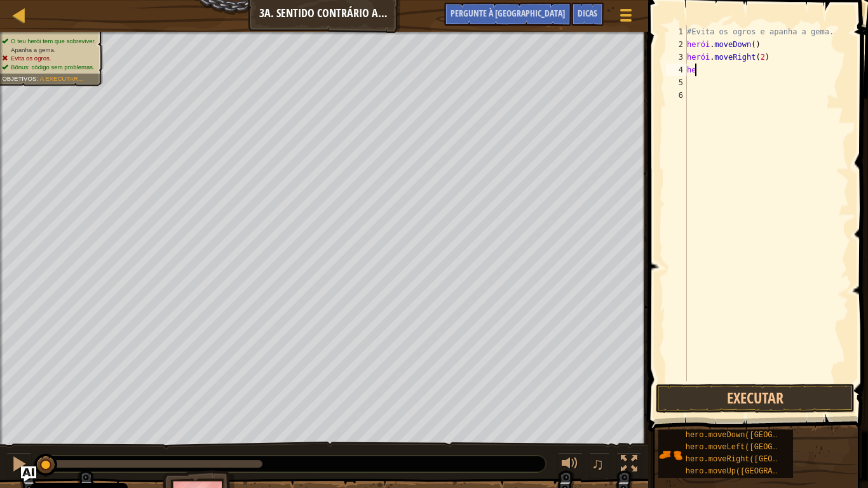
type textarea "h"
click at [704, 397] on button "Executar" at bounding box center [755, 398] width 198 height 29
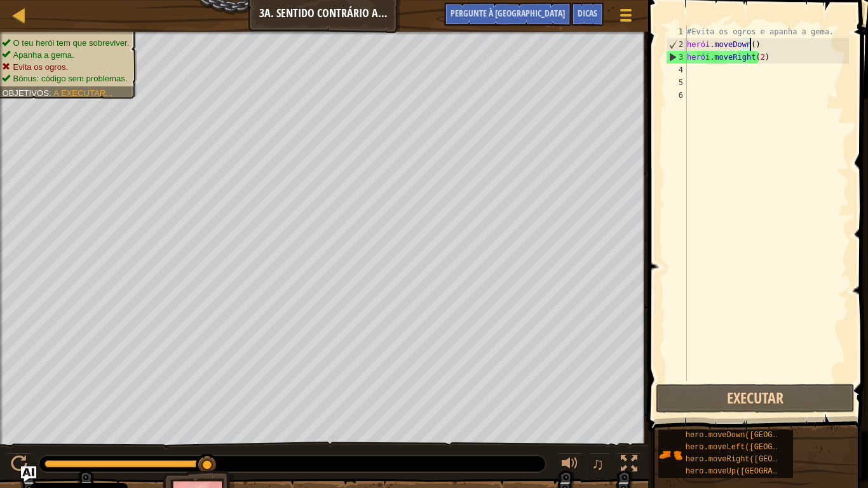
click at [767, 47] on div "#Evita os ogros e apanha a gema. herói . moveDown ( ) herói . moveRight ( 2 )" at bounding box center [766, 215] width 165 height 381
click at [744, 46] on div "#Evita os ogros e apanha a gema. herói . moveDown ( ) herói . moveRight ( 2 )" at bounding box center [766, 215] width 165 height 381
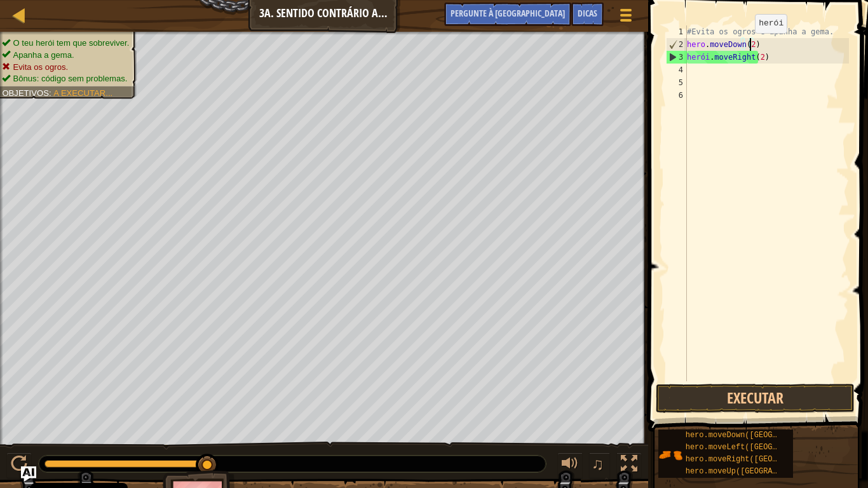
scroll to position [6, 5]
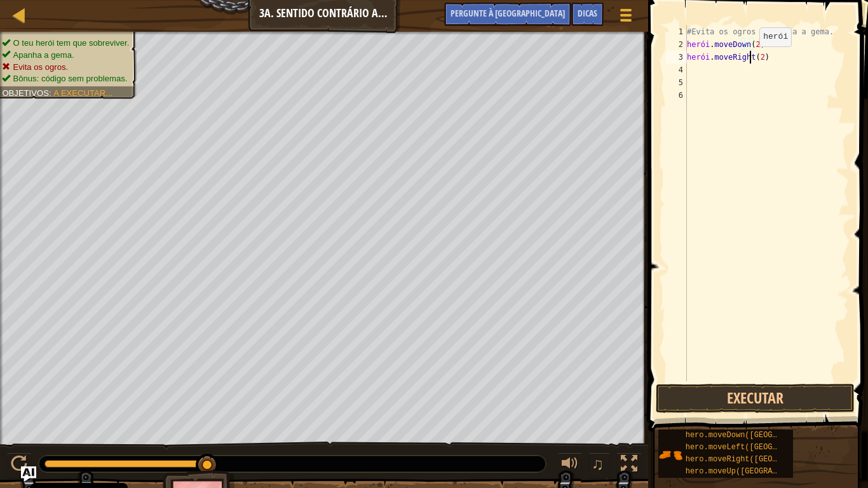
click at [748, 59] on div "#Evita os ogros e apanha a gema. herói . moveDown ( 2 ) herói . moveRight ( 2 )" at bounding box center [766, 215] width 165 height 381
click at [752, 59] on div "#Evita os ogros e apanha a gema. herói . moveDown ( 2 ) herói . moveRight ( 2 )" at bounding box center [766, 215] width 165 height 381
click at [731, 76] on div "#Evita os ogros e apanha a gema. herói . moveDown ( 2 ) herói . moveRight ( )" at bounding box center [766, 215] width 165 height 381
type textarea "hero.moveRight(u)"
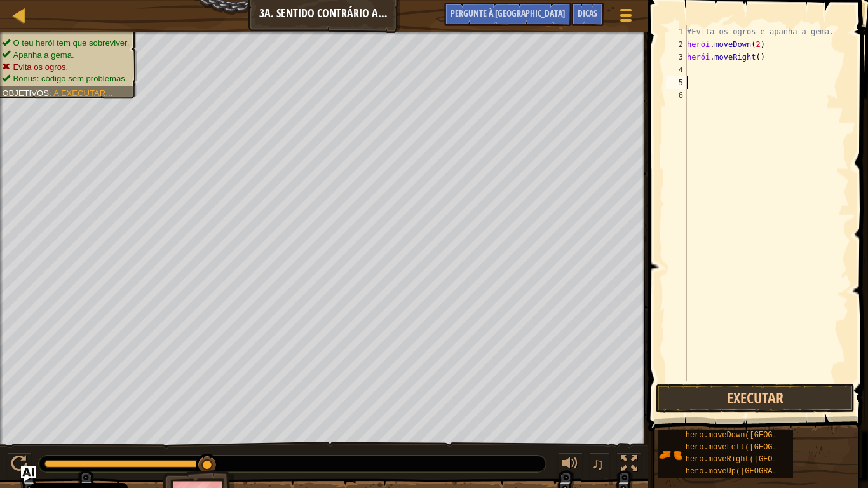
click at [701, 66] on div "#Evita os ogros e apanha a gema. herói . moveDown ( 2 ) herói . moveRight ( )" at bounding box center [766, 215] width 165 height 381
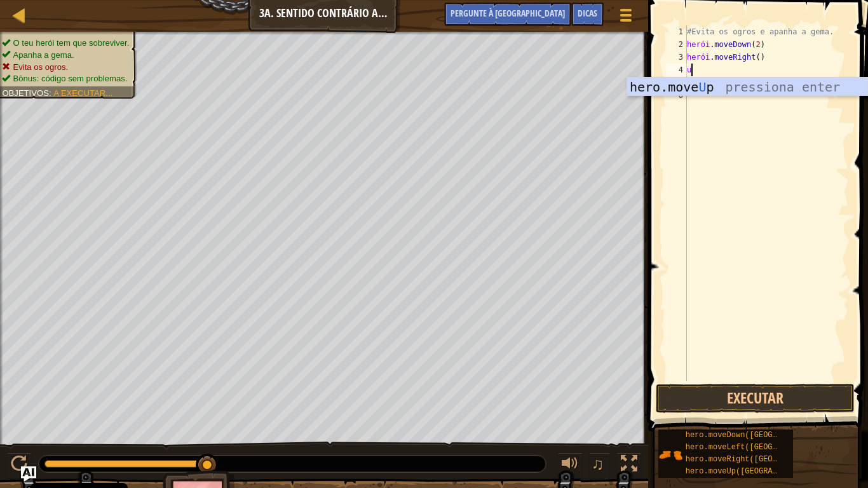
type textarea "u"
click at [718, 89] on div "hero.move Up pressiona enter" at bounding box center [747, 105] width 240 height 57
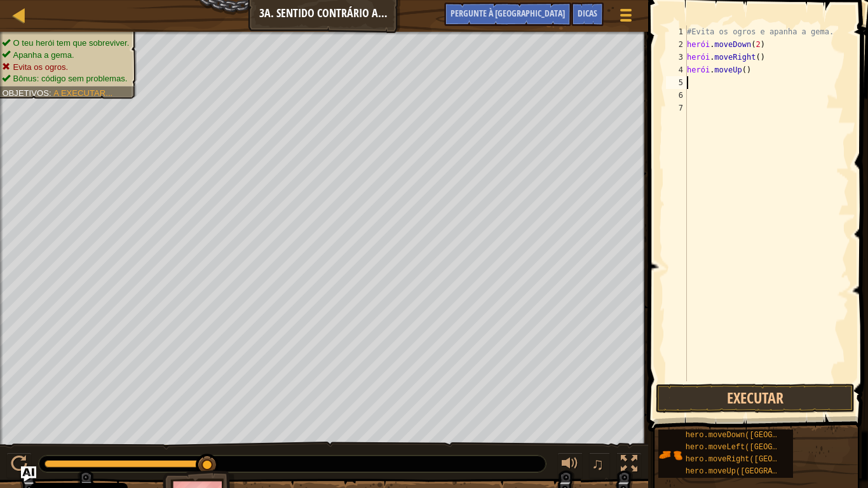
type textarea "r"
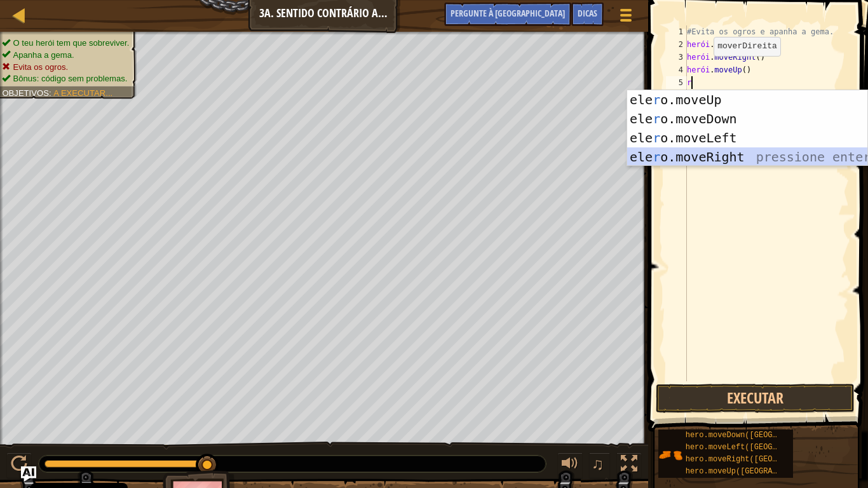
click at [720, 151] on div "ele r o.moveUp pressiona enter ele r o.moveDown pressione enter ele r o.moveLef…" at bounding box center [747, 147] width 240 height 114
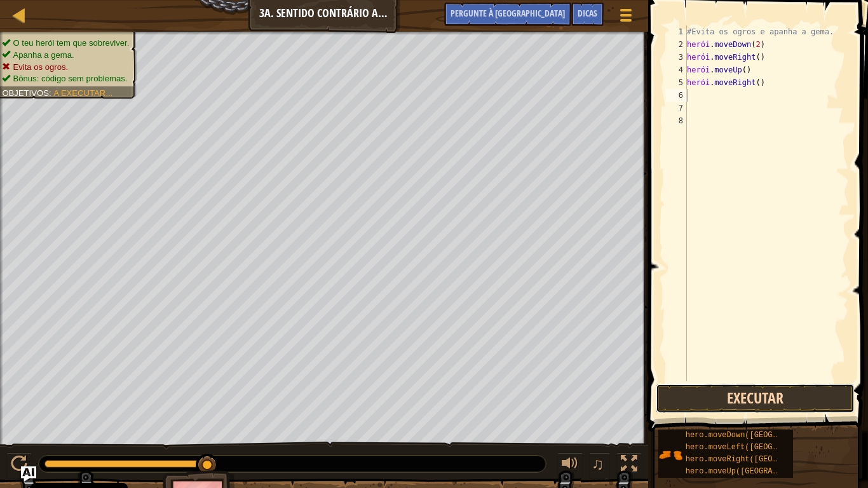
click at [694, 404] on button "Executar" at bounding box center [755, 398] width 198 height 29
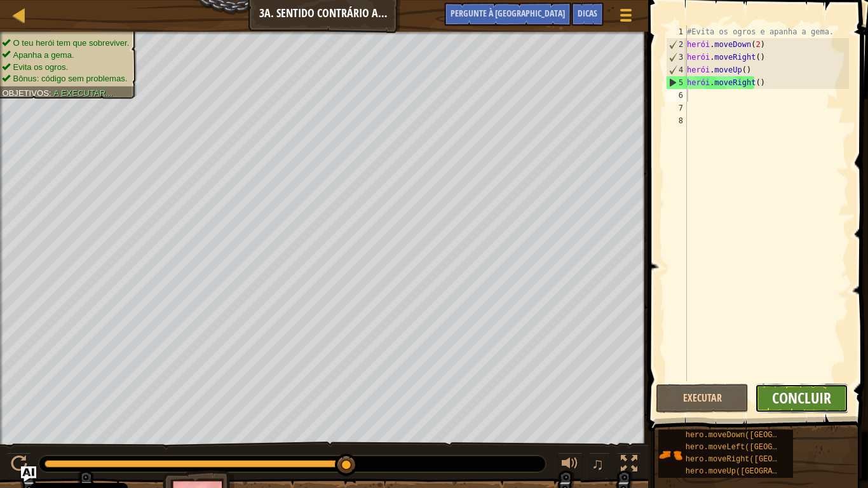
click at [819, 403] on font "Concluir" at bounding box center [801, 397] width 59 height 20
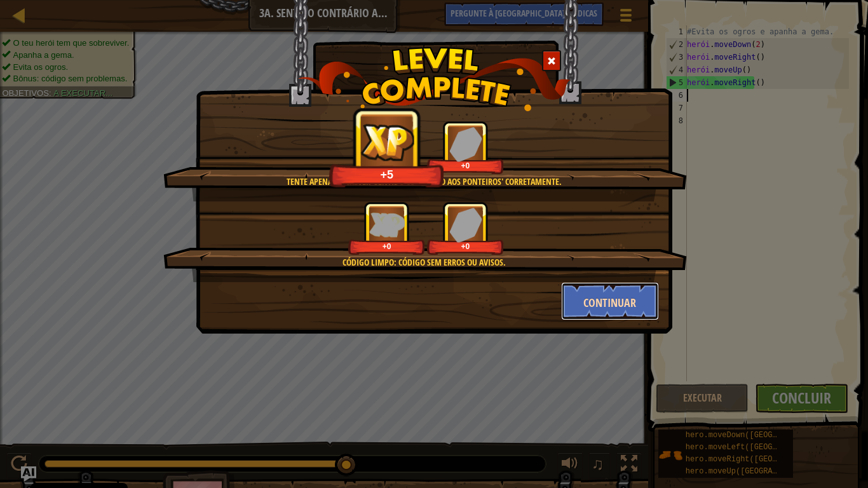
click at [626, 292] on button "Continuar" at bounding box center [610, 301] width 98 height 38
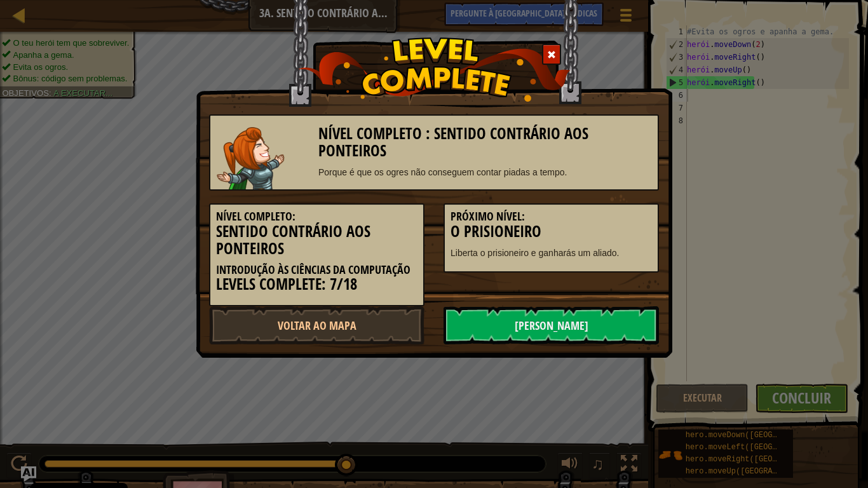
click at [626, 292] on div "Nível Completo: Sentido Contrário aos Ponteiros Introdução às Ciências da Compu…" at bounding box center [433, 249] width 469 height 116
click at [570, 333] on font "[PERSON_NAME]" at bounding box center [552, 327] width 74 height 16
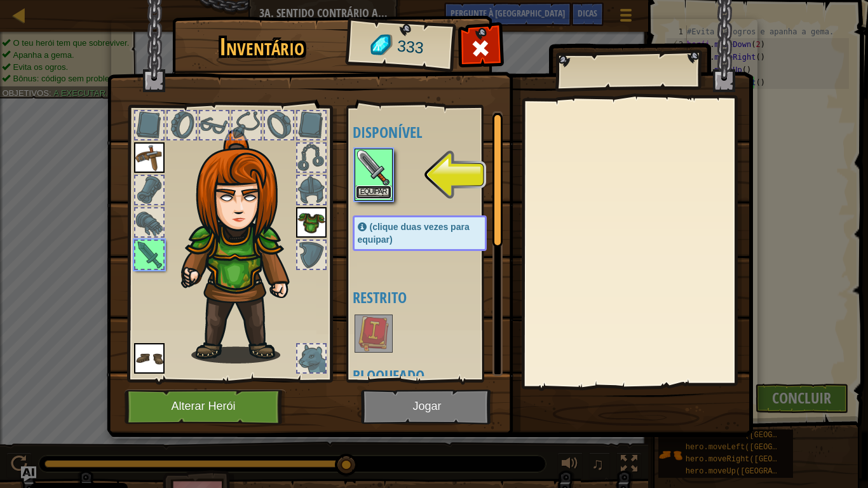
click at [377, 185] on button "Equipar" at bounding box center [374, 191] width 36 height 13
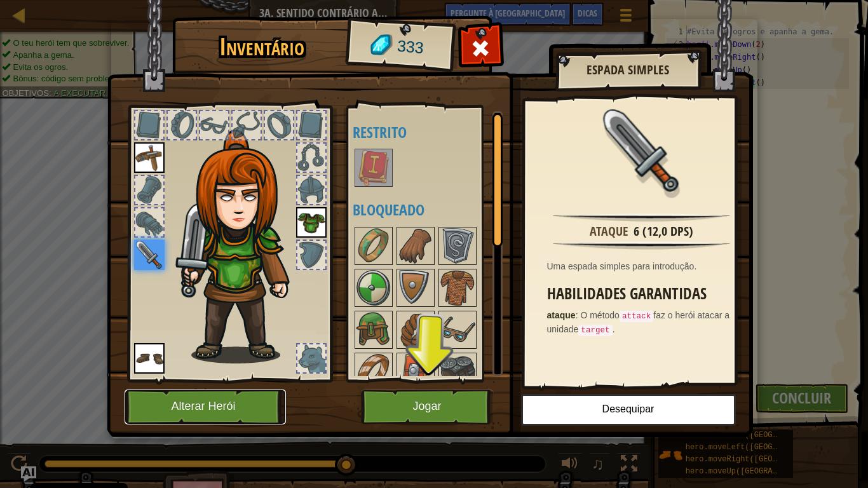
click at [213, 398] on button "Alterar Herói" at bounding box center [205, 406] width 161 height 35
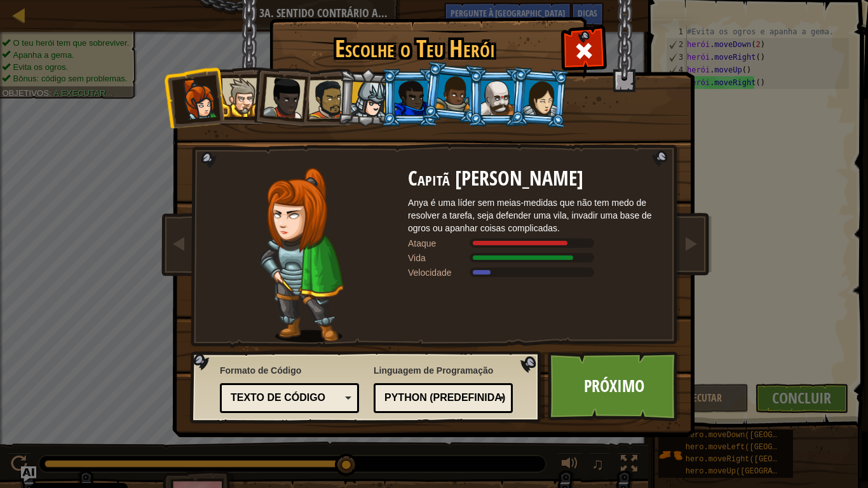
click at [534, 97] on div at bounding box center [541, 97] width 36 height 36
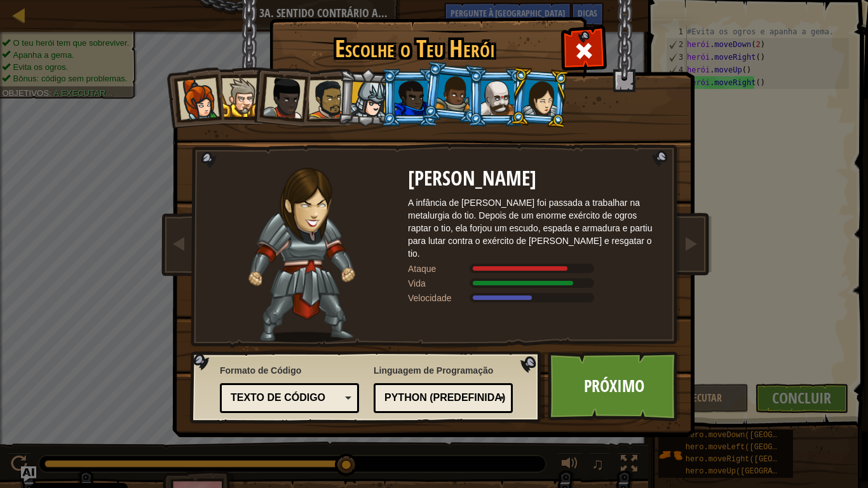
click at [506, 97] on div at bounding box center [497, 98] width 33 height 34
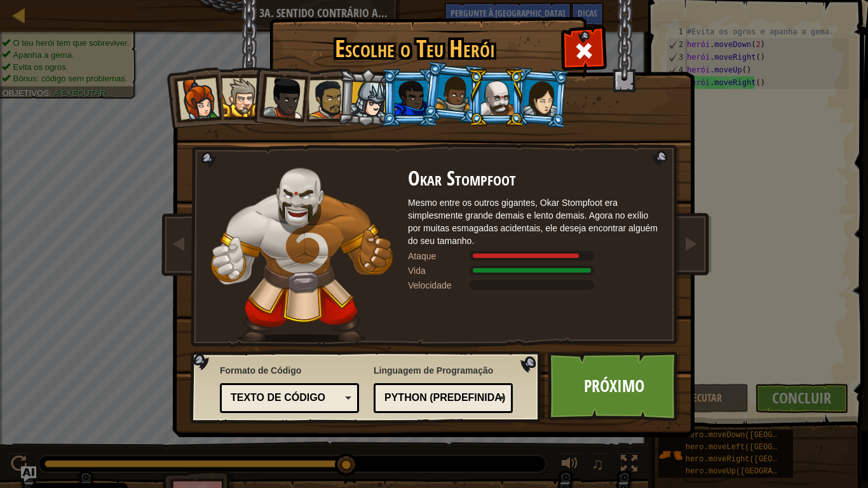
click at [410, 94] on div at bounding box center [410, 98] width 33 height 34
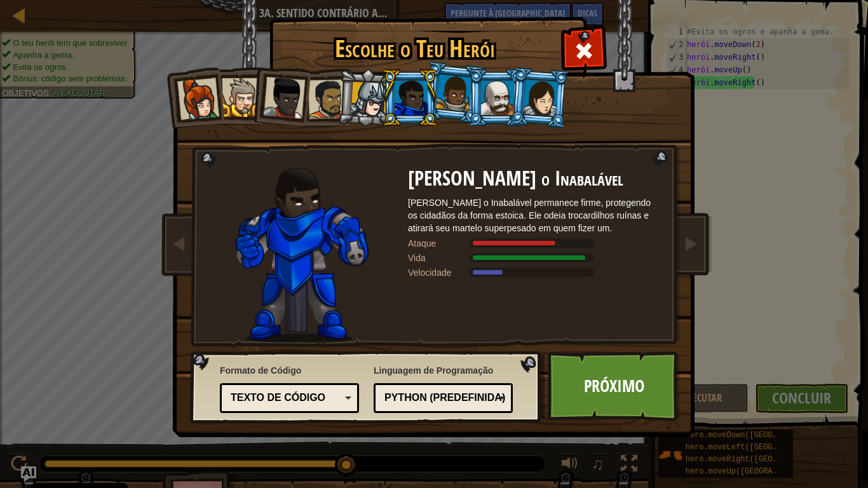
click at [202, 100] on div at bounding box center [198, 99] width 42 height 42
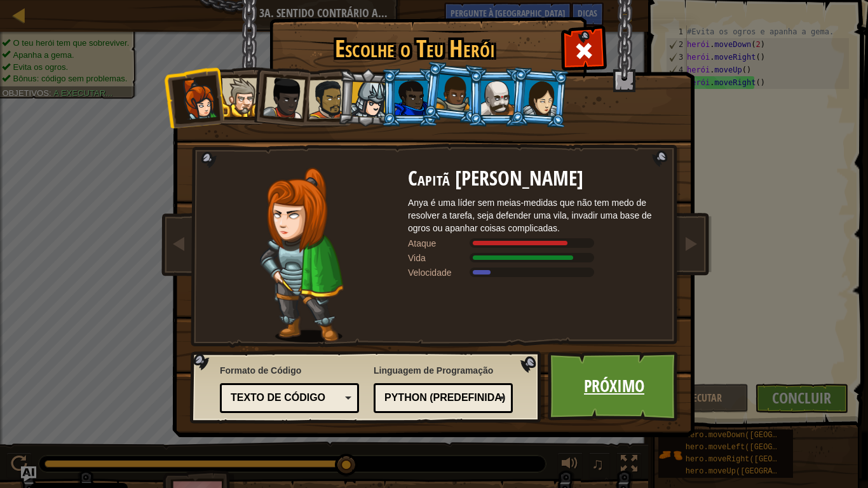
click at [619, 399] on link "Próximo" at bounding box center [614, 386] width 133 height 70
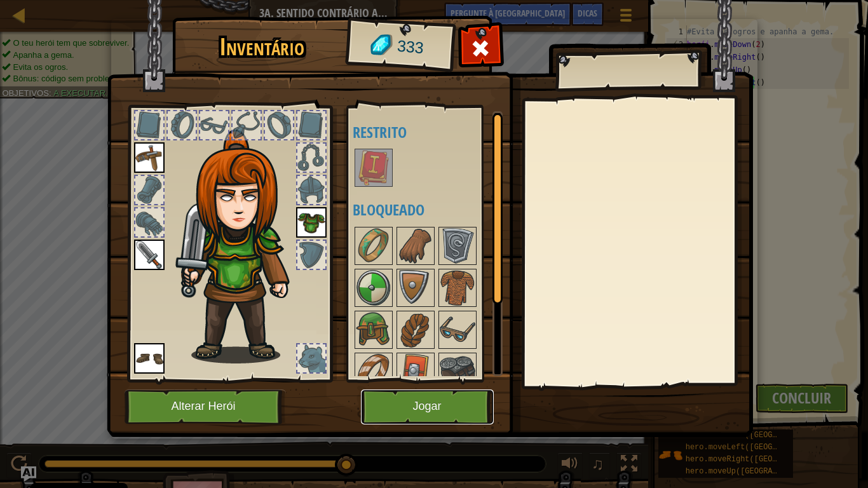
click at [457, 407] on button "Jogar" at bounding box center [427, 406] width 133 height 35
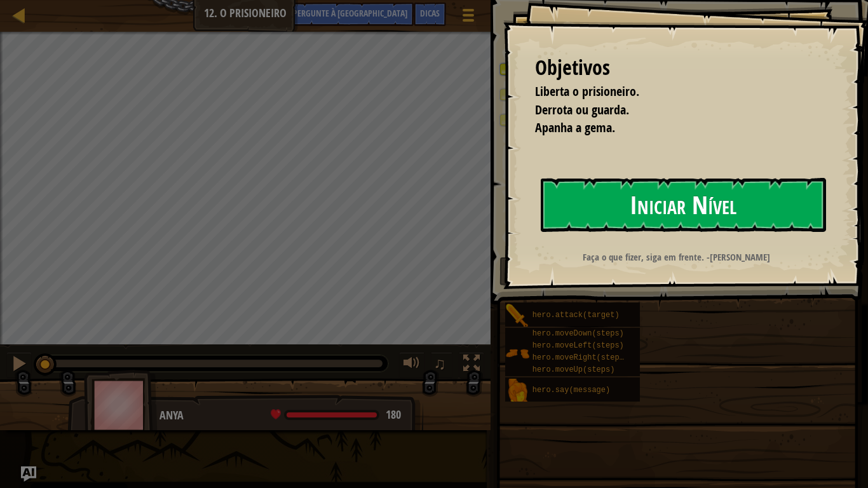
click at [627, 202] on button "Iniciar Nível" at bounding box center [683, 204] width 285 height 53
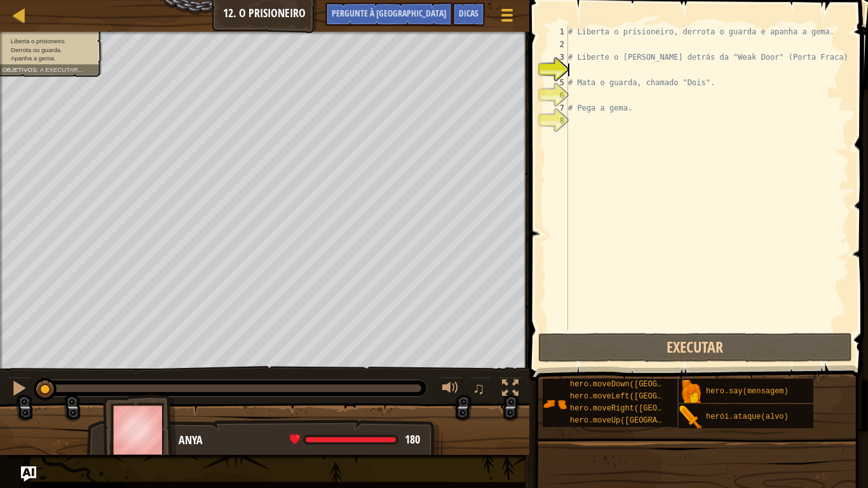
type textarea "r"
click at [412, 25] on button "Pergunte à [GEOGRAPHIC_DATA]" at bounding box center [388, 15] width 127 height 24
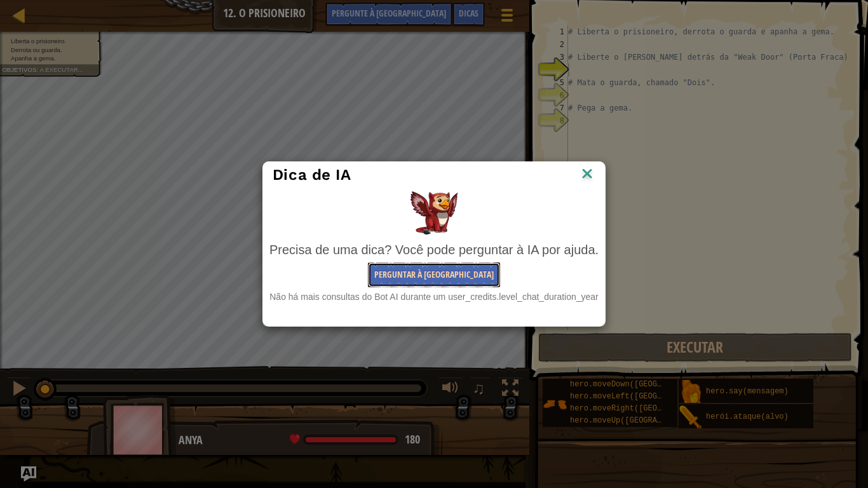
click at [454, 281] on button "Perguntar à [GEOGRAPHIC_DATA]" at bounding box center [434, 274] width 132 height 25
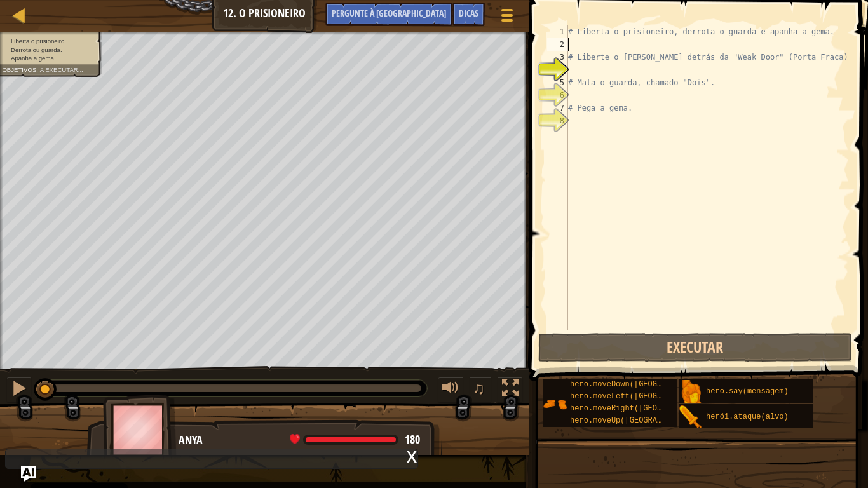
click at [617, 46] on div "# Liberta o prisioneiro, derrota o guarda e apanha a gema. # Liberte o Patrick …" at bounding box center [706, 190] width 283 height 330
click at [610, 94] on div "# Liberta o prisioneiro, derrota o guarda e apanha a gema. # Liberte o Patrick …" at bounding box center [706, 190] width 283 height 330
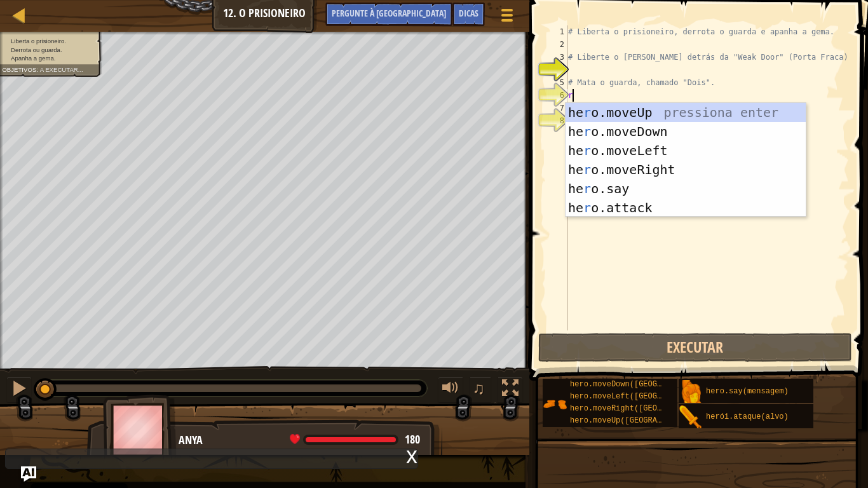
type textarea "r"
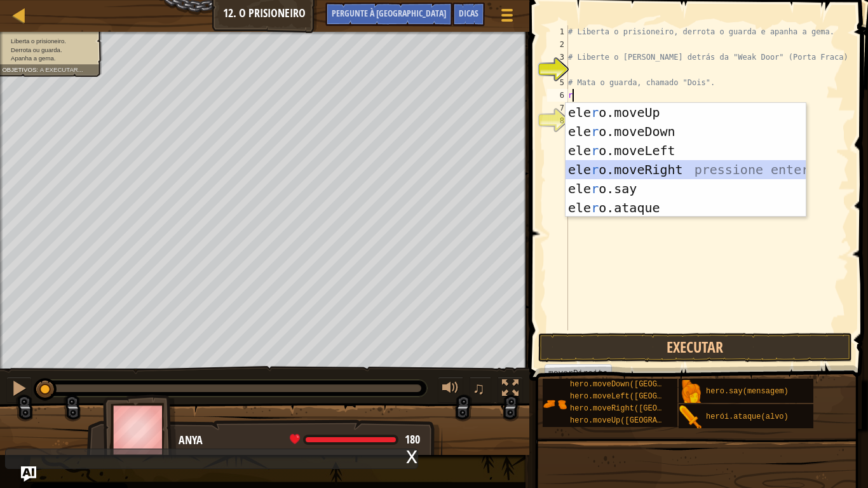
click at [611, 166] on div "ele r o.moveUp pressiona enter ele r o.moveDown pressione enter ele r o.moveLef…" at bounding box center [685, 179] width 240 height 152
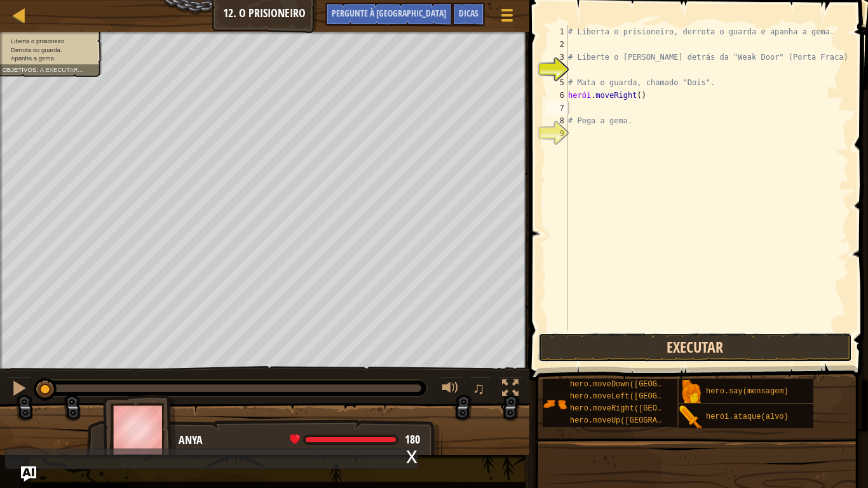
click at [643, 345] on button "Executar" at bounding box center [695, 347] width 314 height 29
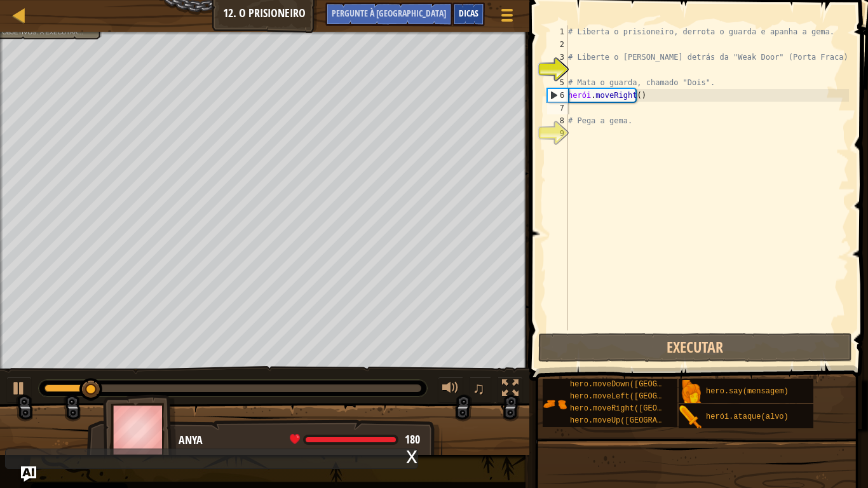
click at [471, 10] on font "Dicas" at bounding box center [469, 13] width 20 height 12
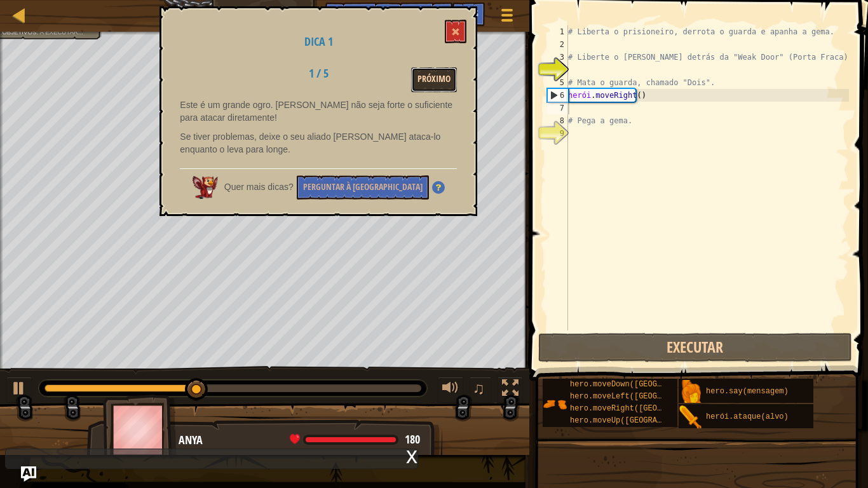
click at [448, 70] on button "Próximo" at bounding box center [434, 79] width 46 height 25
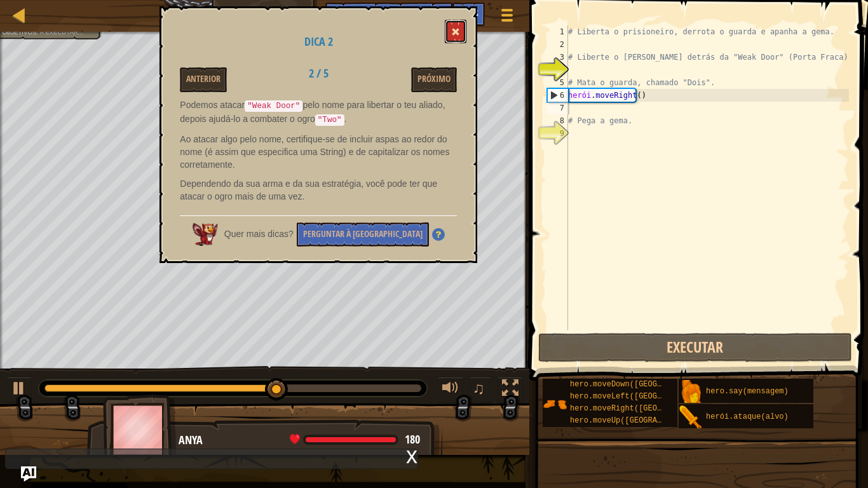
click at [457, 31] on span at bounding box center [455, 31] width 9 height 9
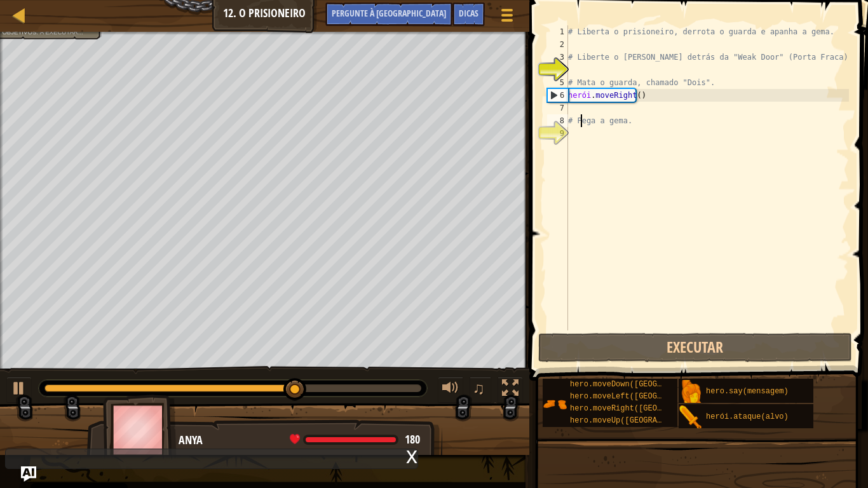
click at [581, 114] on div "# Liberta o prisioneiro, derrota o guarda e apanha a gema. # Liberte o Patrick …" at bounding box center [706, 190] width 283 height 330
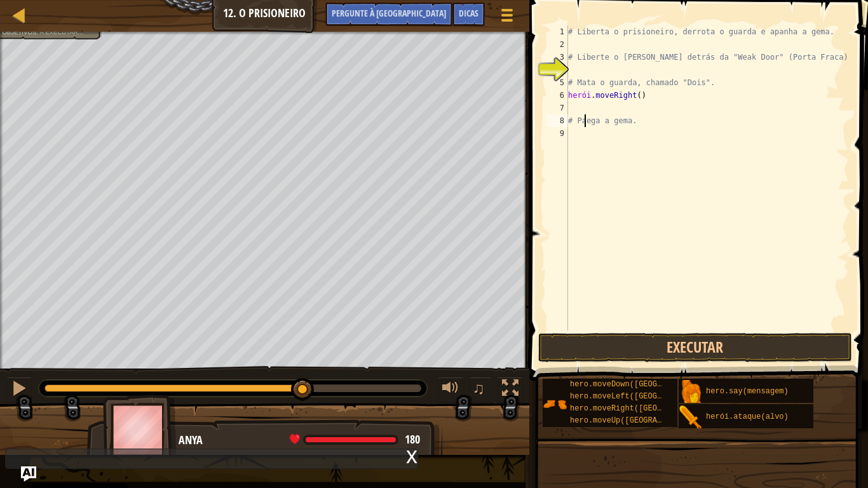
type textarea "# Pega a gema."
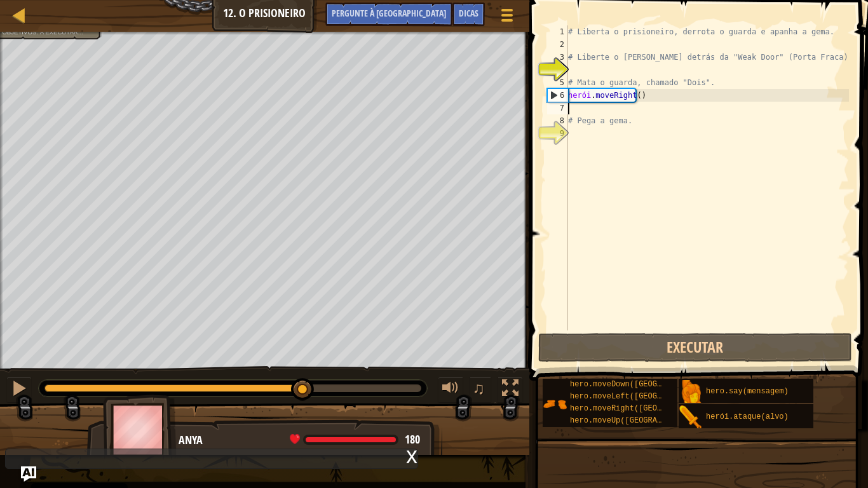
click at [573, 110] on div "# Liberta o prisioneiro, derrota o guarda e apanha a gema. # Liberte o Patrick …" at bounding box center [706, 190] width 283 height 330
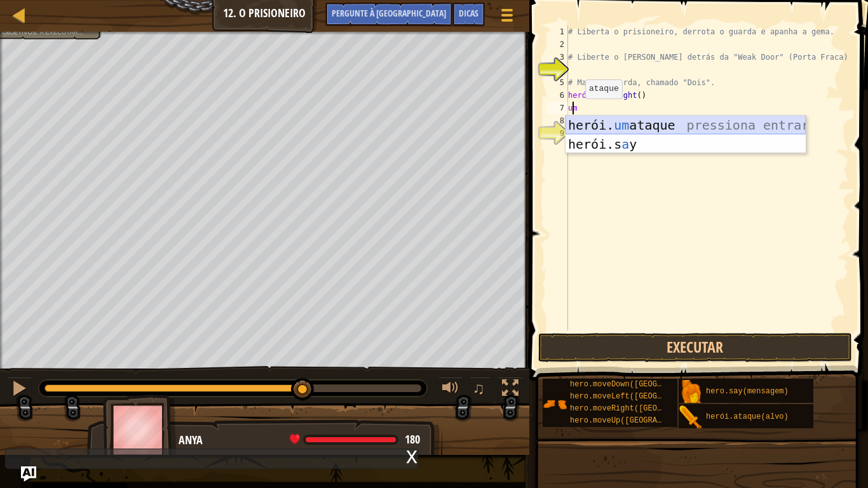
click at [659, 121] on div "herói. um ataque pressiona entrar herói.s a y pressione enter" at bounding box center [685, 154] width 240 height 76
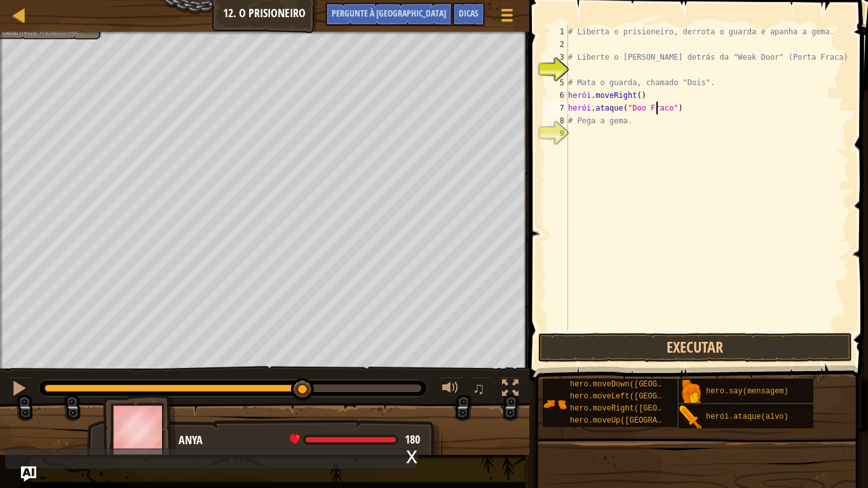
scroll to position [6, 8]
type textarea "hero.attack("Weak Door")"
click at [622, 342] on button "Executar" at bounding box center [695, 347] width 314 height 29
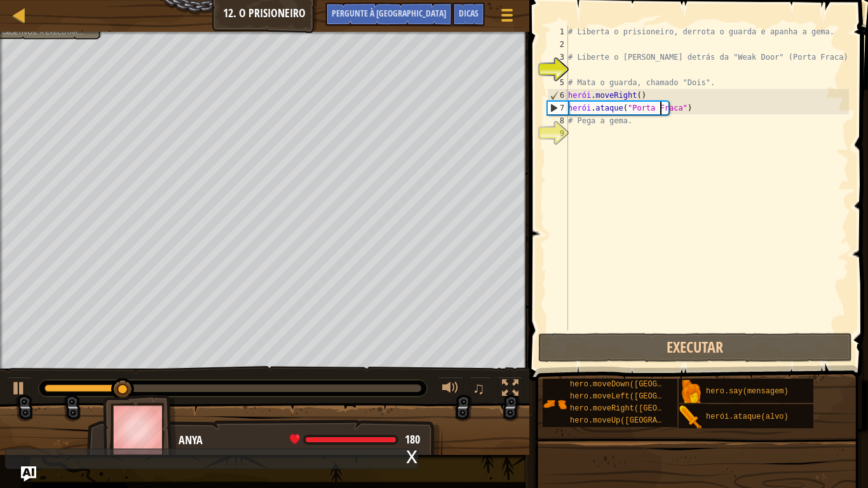
click at [586, 138] on div "# Liberta o prisioneiro, derrota o guarda e apanha a gema. # Liberte o Patrick …" at bounding box center [706, 190] width 283 height 330
type textarea "r"
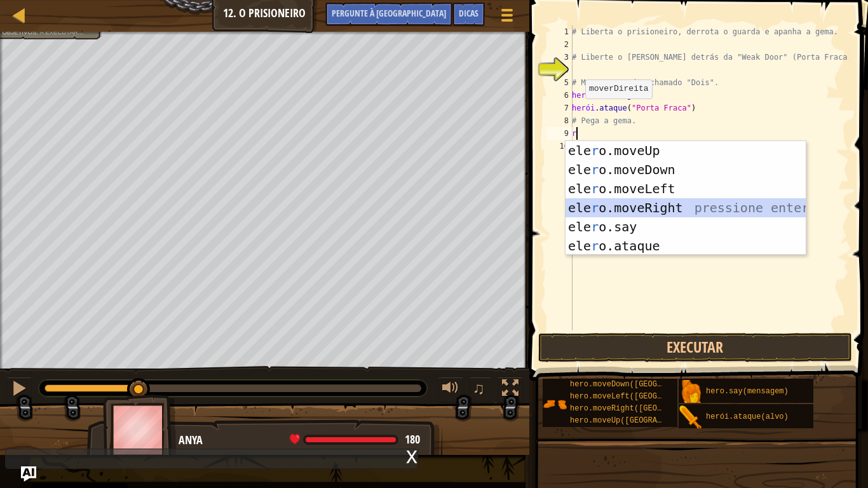
click at [610, 201] on div "ele r o.moveUp pressiona enter ele r o.moveDown pressione enter ele r o.moveLef…" at bounding box center [685, 217] width 240 height 152
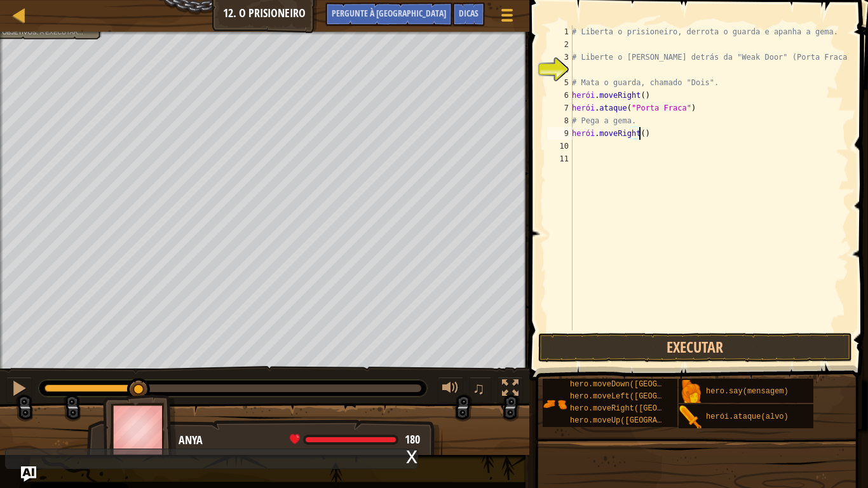
click at [637, 134] on div "# Liberta o prisioneiro, derrota o guarda e apanha a gema. # Liberte o Patrick …" at bounding box center [709, 190] width 280 height 330
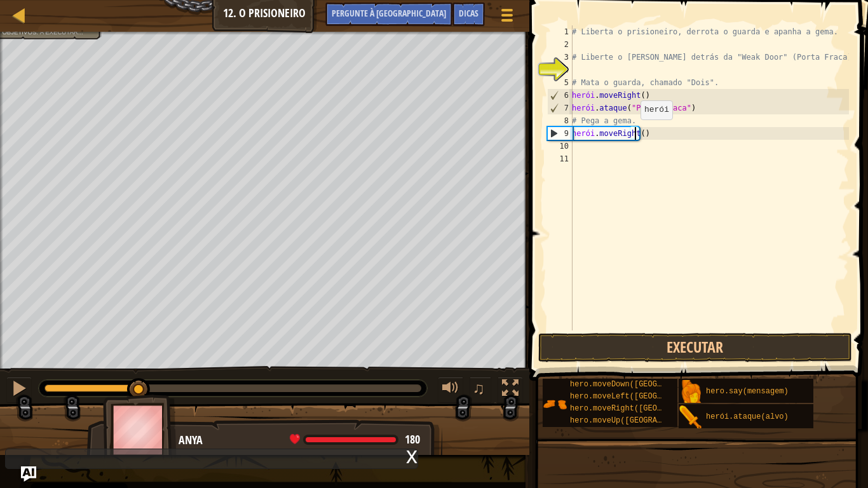
click at [633, 132] on div "# Liberta o prisioneiro, derrota o guarda e apanha a gema. # Liberte o Patrick …" at bounding box center [709, 190] width 280 height 330
type textarea "hero.moveRight(3)"
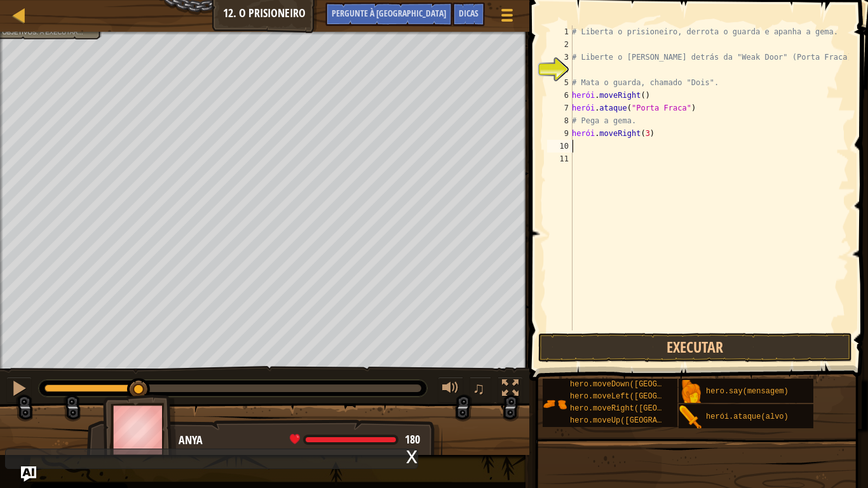
click at [613, 147] on div "# Liberta o prisioneiro, derrota o guarda e apanha a gema. # Liberte o Patrick …" at bounding box center [709, 190] width 280 height 330
click at [469, 10] on font "Dicas" at bounding box center [469, 13] width 20 height 12
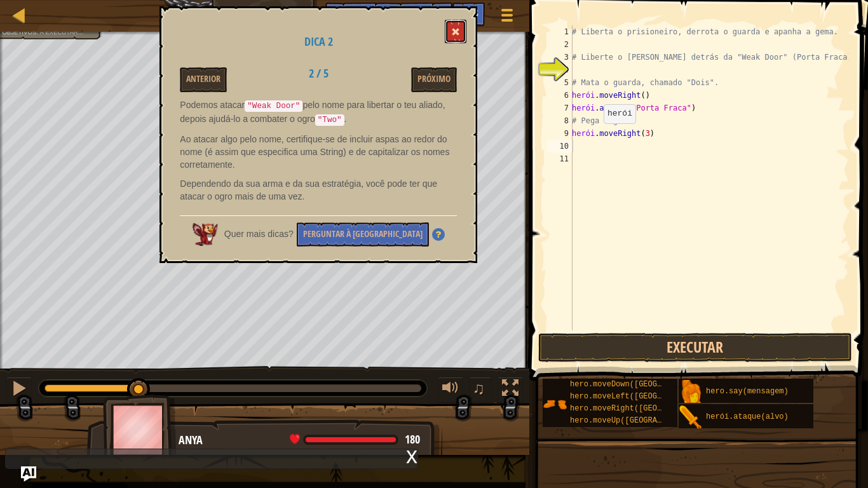
click at [460, 36] on button at bounding box center [456, 32] width 22 height 24
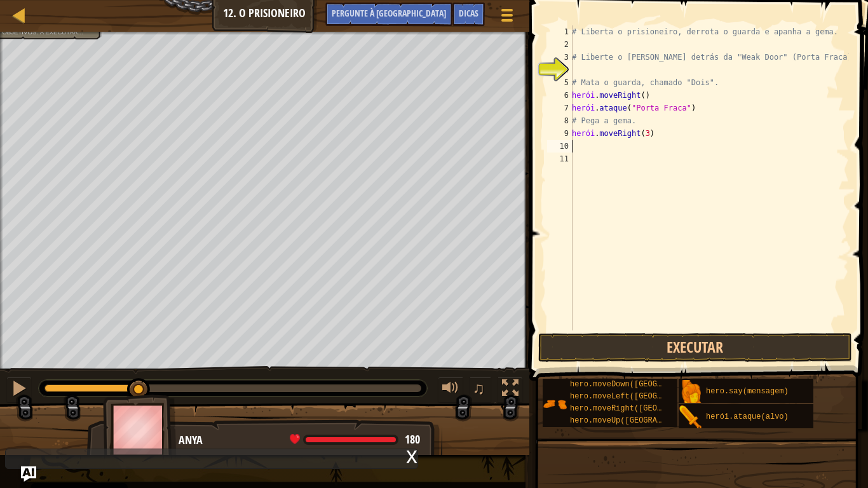
click at [590, 149] on div "# Liberta o prisioneiro, derrota o guarda e apanha a gema. # Liberte o Patrick …" at bounding box center [709, 190] width 280 height 330
type textarea "d"
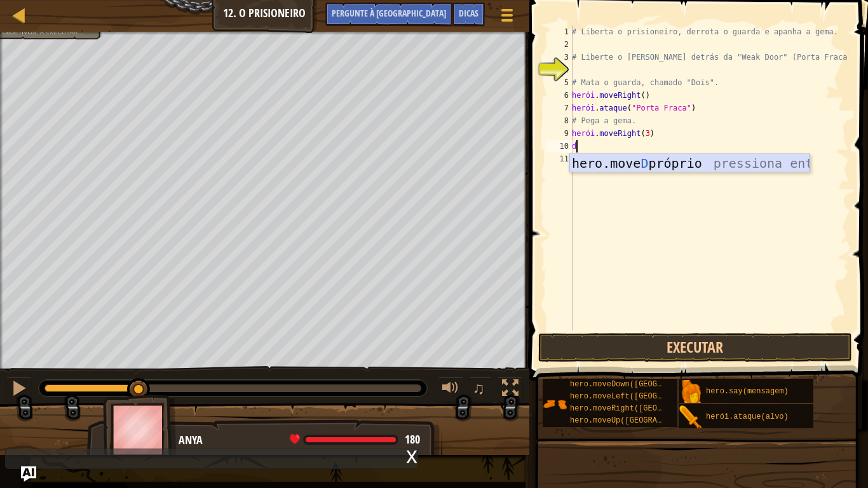
click at [631, 168] on div "hero.move D próprio pressiona enter" at bounding box center [689, 182] width 240 height 57
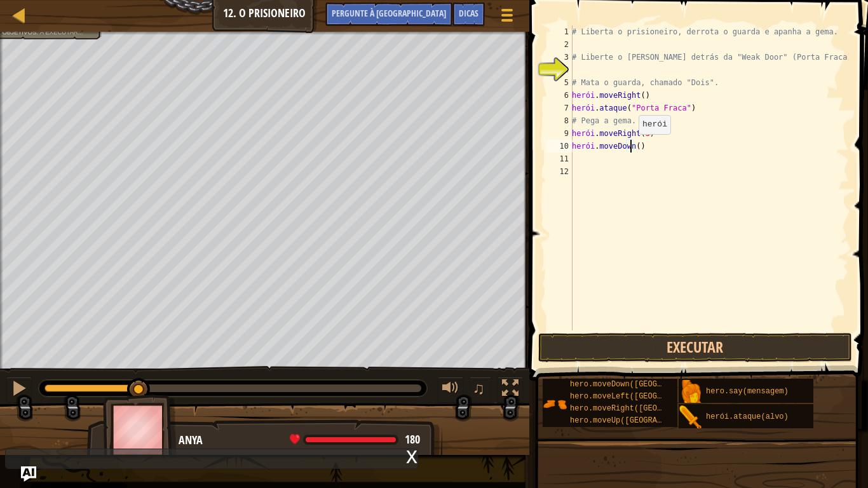
click at [631, 147] on div "# Liberta o prisioneiro, derrota o guarda e apanha a gema. # Liberte o Patrick …" at bounding box center [709, 190] width 280 height 330
click at [634, 133] on div "# Liberta o prisioneiro, derrota o guarda e apanha a gema. # Liberte o Patrick …" at bounding box center [709, 190] width 280 height 330
click at [638, 133] on div "# Liberta o prisioneiro, derrota o guarda e apanha a gema. # Liberte o Patrick …" at bounding box center [709, 190] width 280 height 330
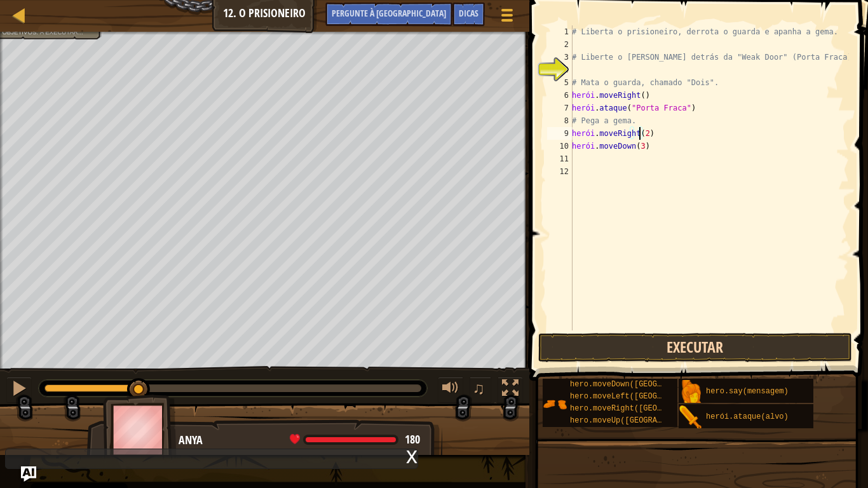
type textarea "hero.moveRight(2)"
click at [607, 353] on button "Executar" at bounding box center [695, 347] width 314 height 29
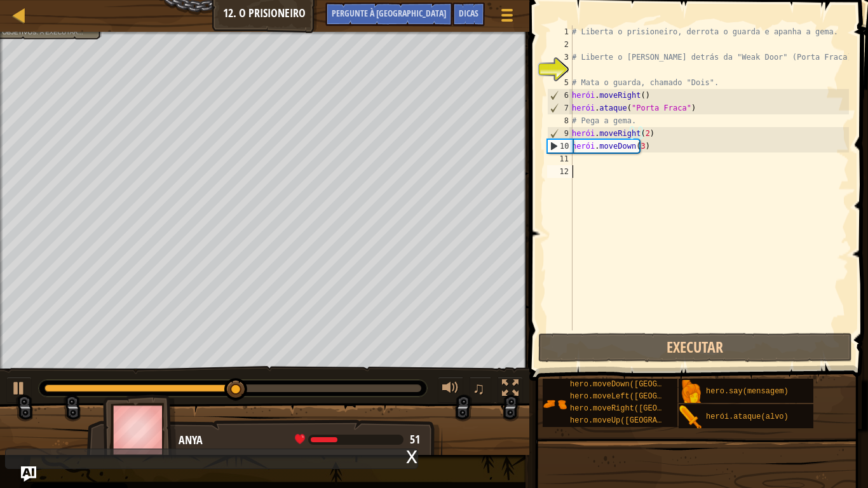
click at [602, 168] on div "# Liberta o prisioneiro, derrota o guarda e apanha a gema. # Liberte o Patrick …" at bounding box center [709, 190] width 280 height 330
click at [596, 159] on div "# Liberta o prisioneiro, derrota o guarda e apanha a gema. # Liberte o Patrick …" at bounding box center [709, 190] width 280 height 330
type textarea "r"
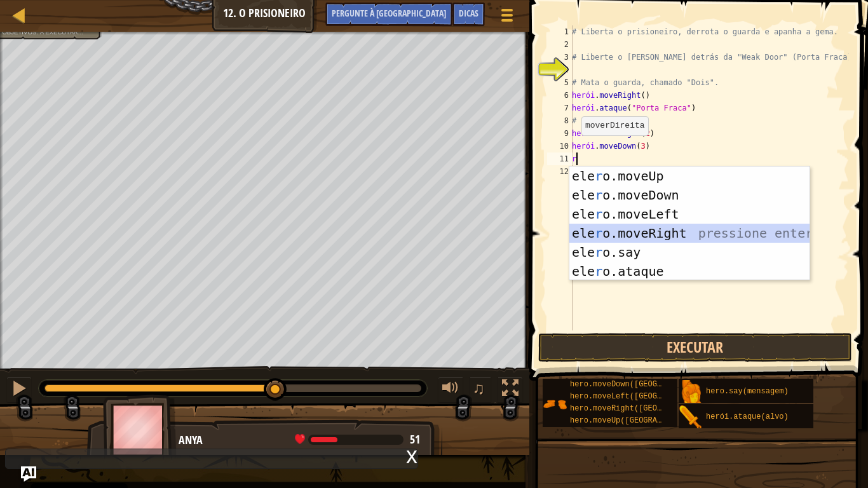
click at [633, 232] on div "ele r o.moveUp pressiona enter ele r o.moveDown pressione enter ele r o.moveLef…" at bounding box center [689, 242] width 240 height 152
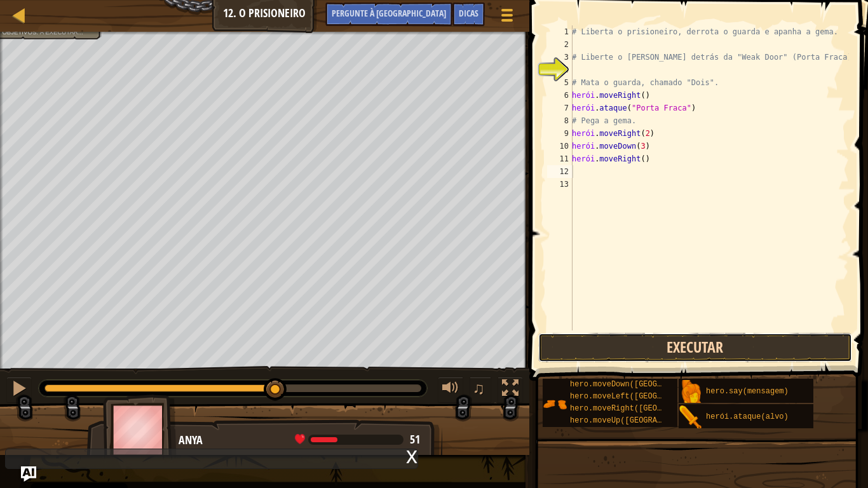
click at [576, 345] on button "Executar" at bounding box center [695, 347] width 314 height 29
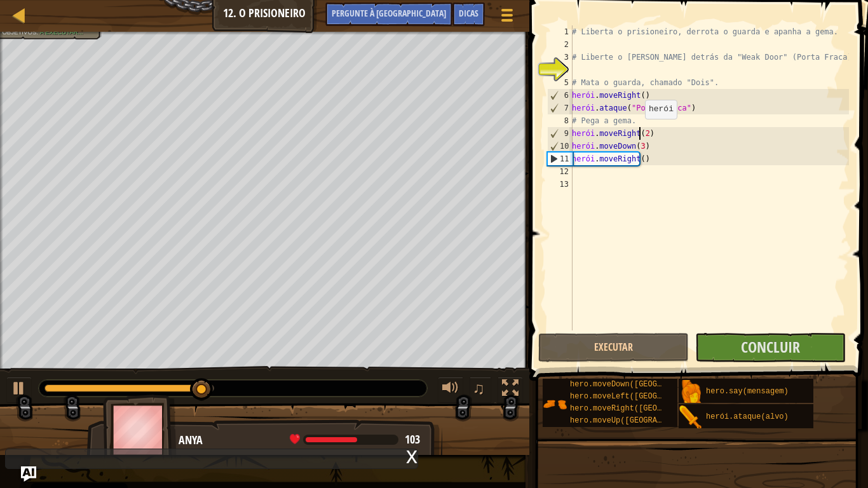
click at [638, 131] on div "# Liberta o prisioneiro, derrota o guarda e apanha a gema. # Liberte o Patrick …" at bounding box center [709, 190] width 280 height 330
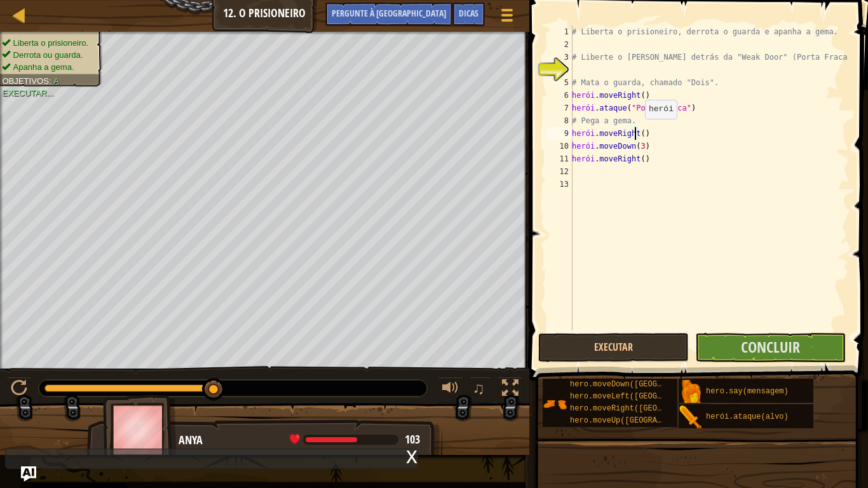
scroll to position [6, 5]
type textarea "hero.moveRight(3)"
click at [626, 351] on button "Executar" at bounding box center [613, 347] width 151 height 29
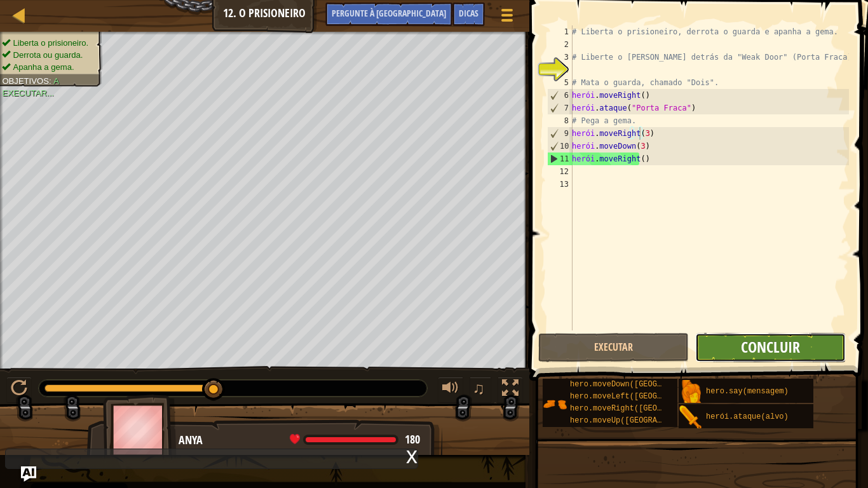
click at [760, 354] on font "Concluir" at bounding box center [770, 347] width 59 height 20
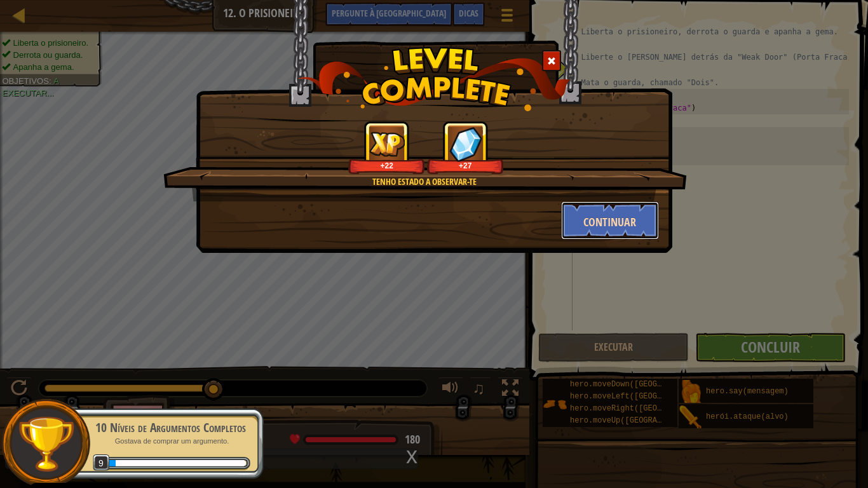
click at [605, 239] on button "Continuar" at bounding box center [610, 220] width 98 height 38
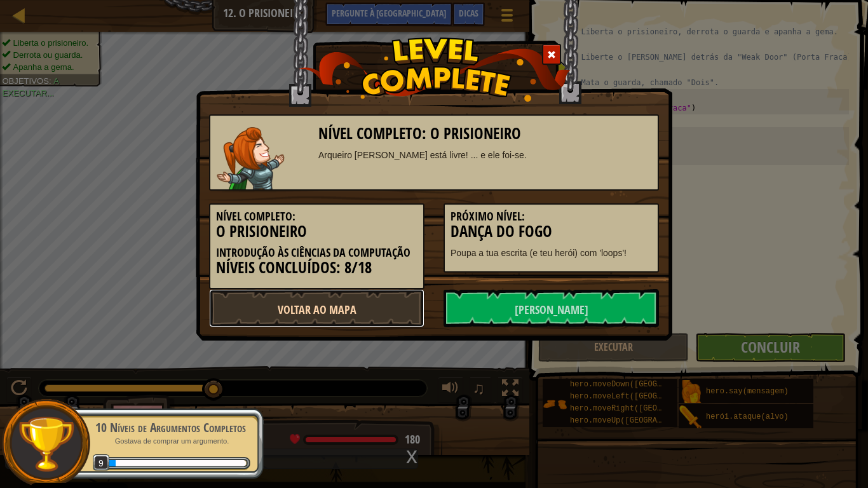
click at [345, 306] on font "Voltar ao Mapa" at bounding box center [317, 310] width 79 height 16
select select "pt-PT"
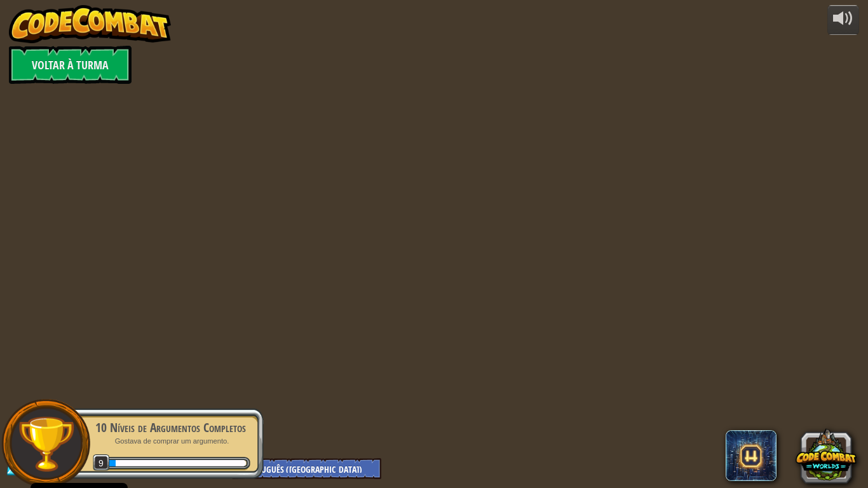
select select "pt-PT"
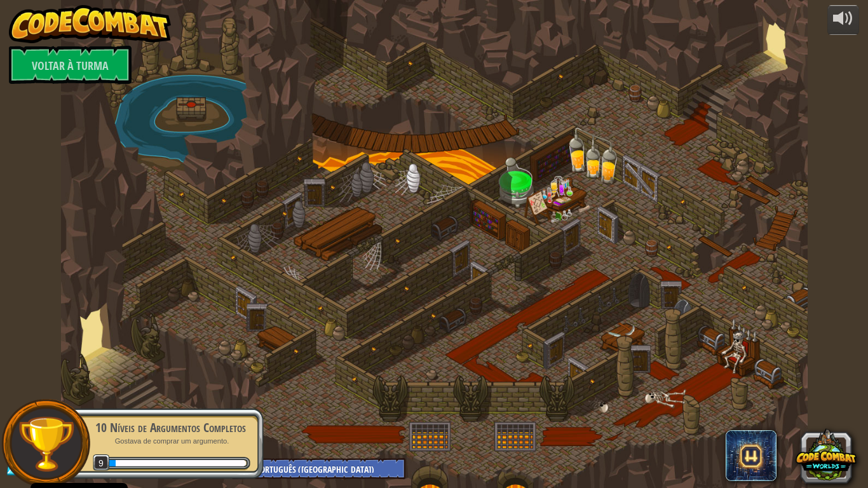
select select "pt-PT"
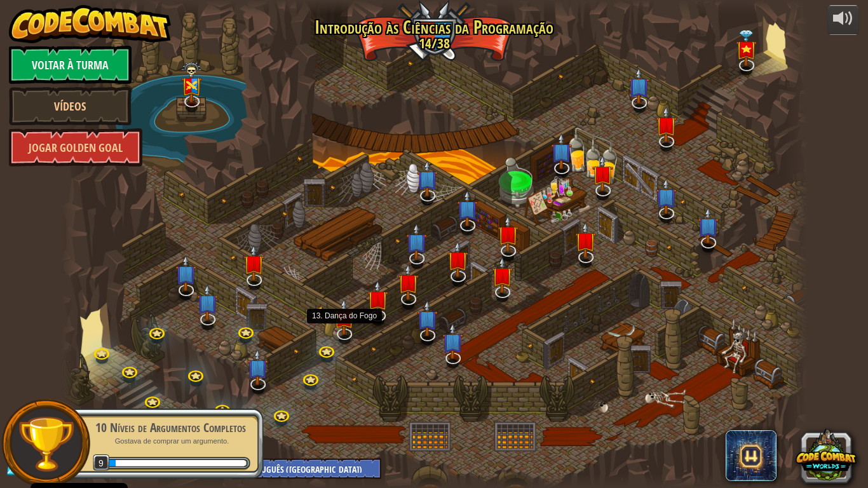
select select "pt-PT"
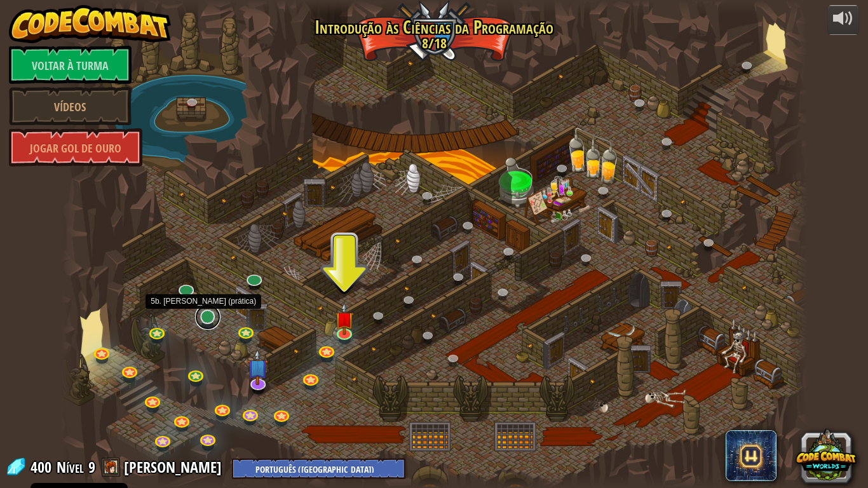
click at [210, 321] on link at bounding box center [207, 316] width 25 height 25
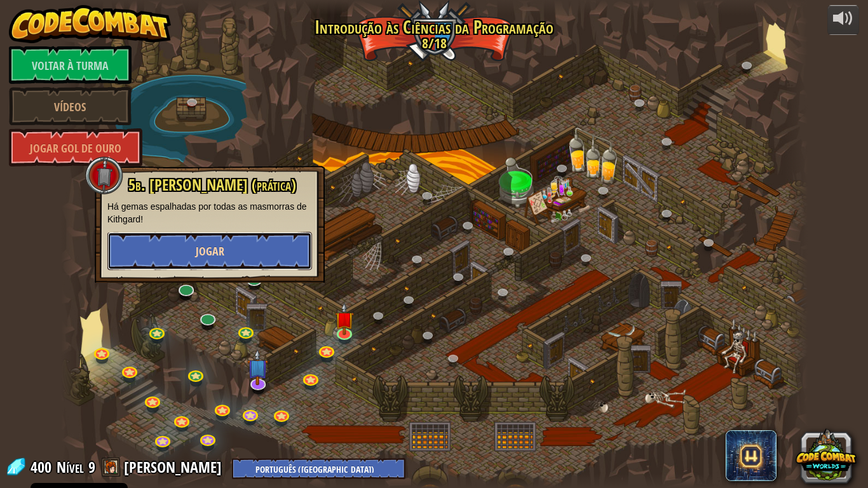
click at [227, 243] on button "Jogar" at bounding box center [209, 251] width 205 height 38
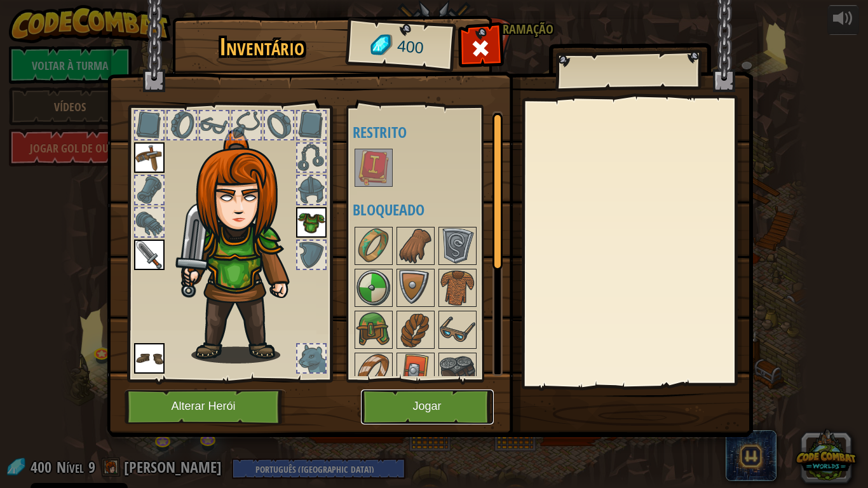
click at [426, 407] on button "Jogar" at bounding box center [427, 406] width 133 height 35
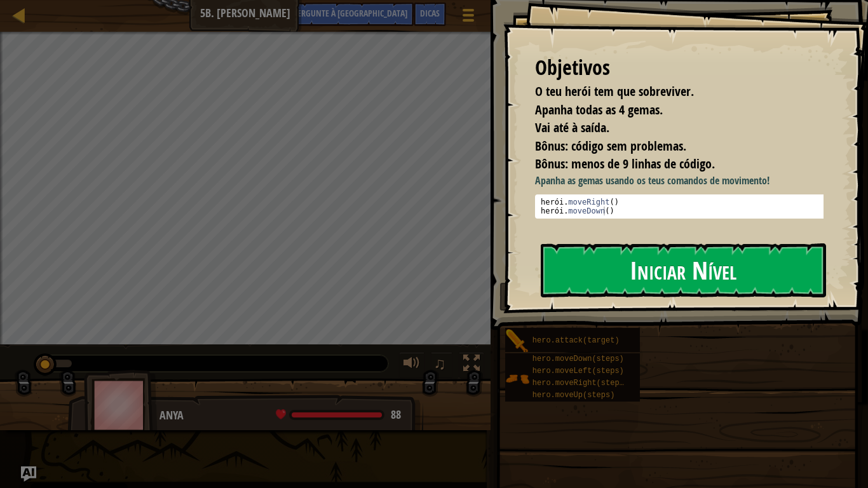
click at [649, 260] on font "Iniciar Nível" at bounding box center [683, 270] width 107 height 34
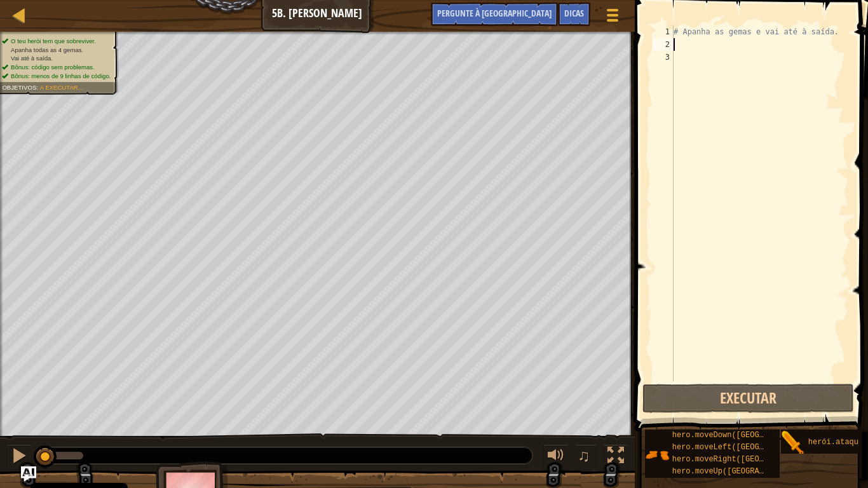
click at [678, 40] on div "# Apanha as gemas e vai até à saída." at bounding box center [760, 215] width 178 height 381
type textarea "r"
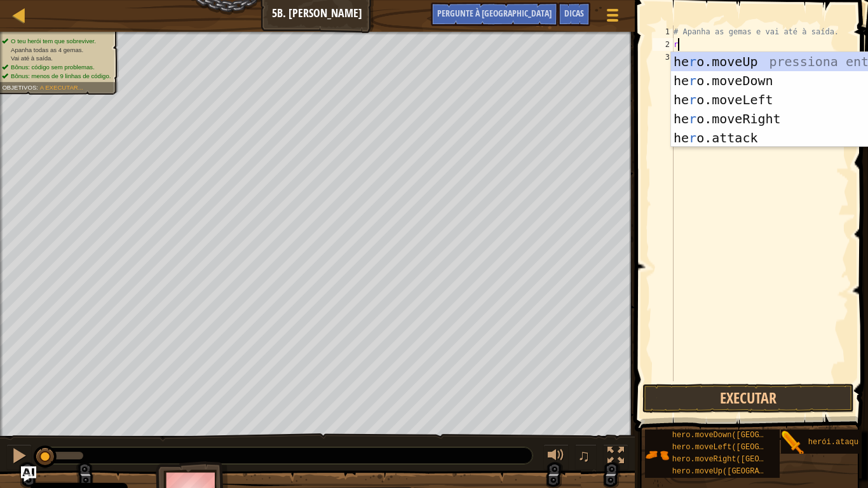
scroll to position [6, 0]
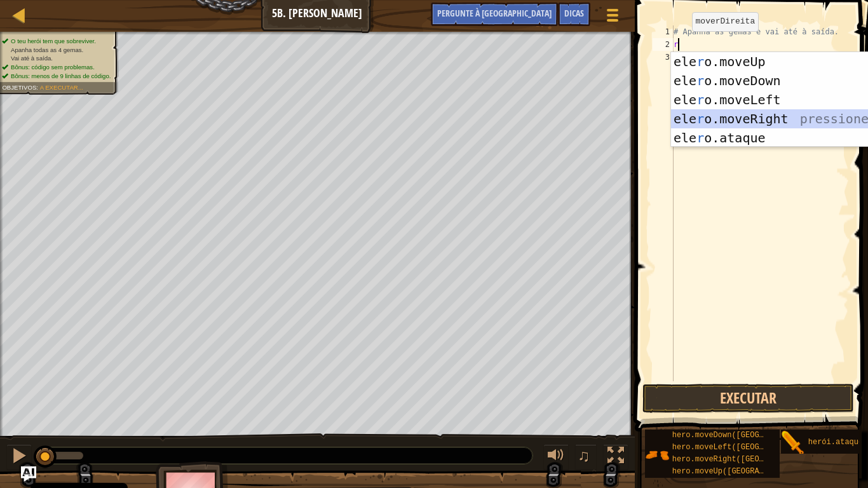
click at [746, 115] on div "ele r o.moveUp pressiona enter ele r o.moveDown pressione enter ele r o.moveLef…" at bounding box center [791, 118] width 240 height 133
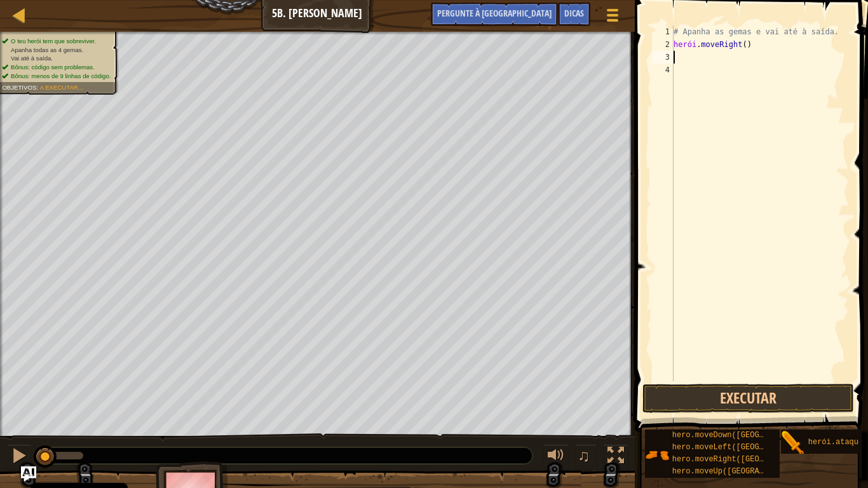
type textarea "d"
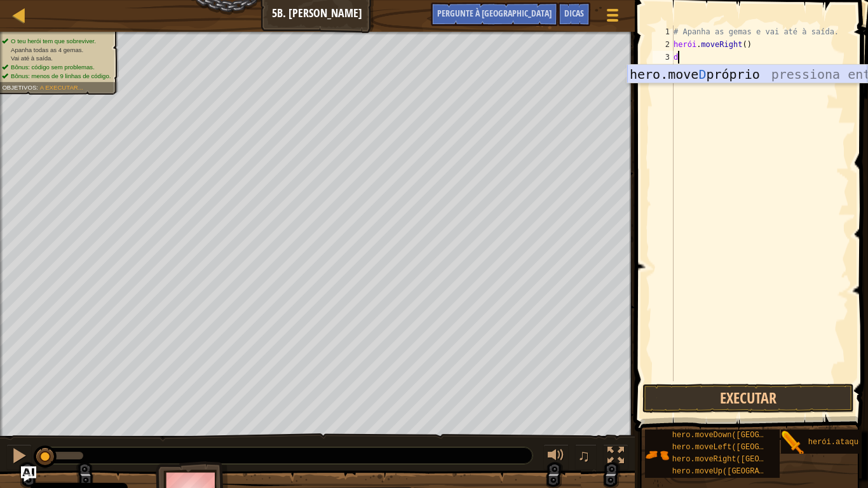
click at [703, 76] on div "hero.move D próprio pressiona enter" at bounding box center [747, 93] width 240 height 57
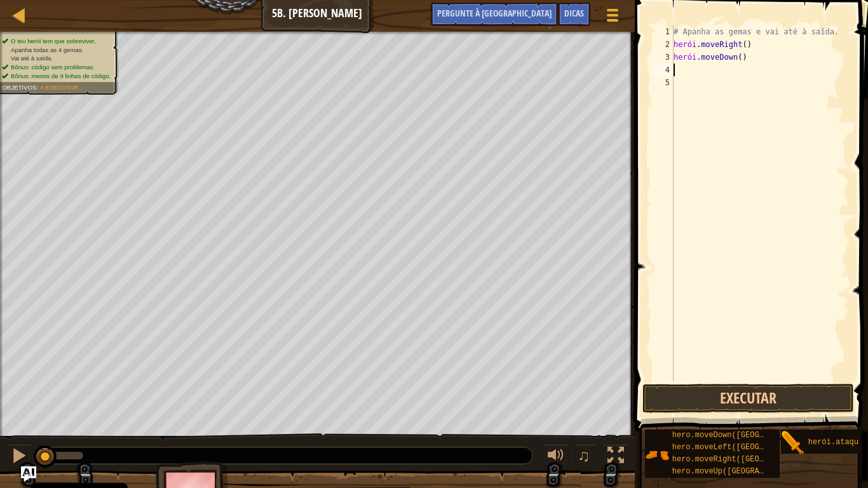
type textarea "r"
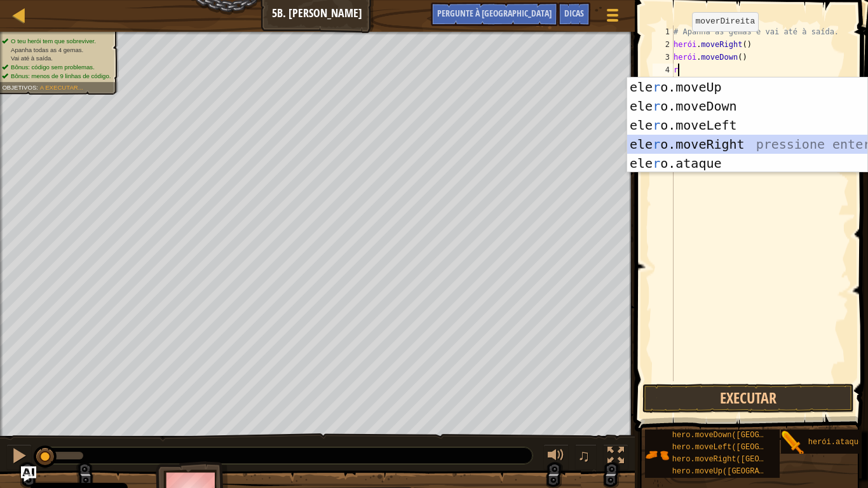
click at [715, 147] on div "ele r o.moveUp pressiona enter ele r o.moveDown pressione enter ele r o.moveLef…" at bounding box center [747, 143] width 240 height 133
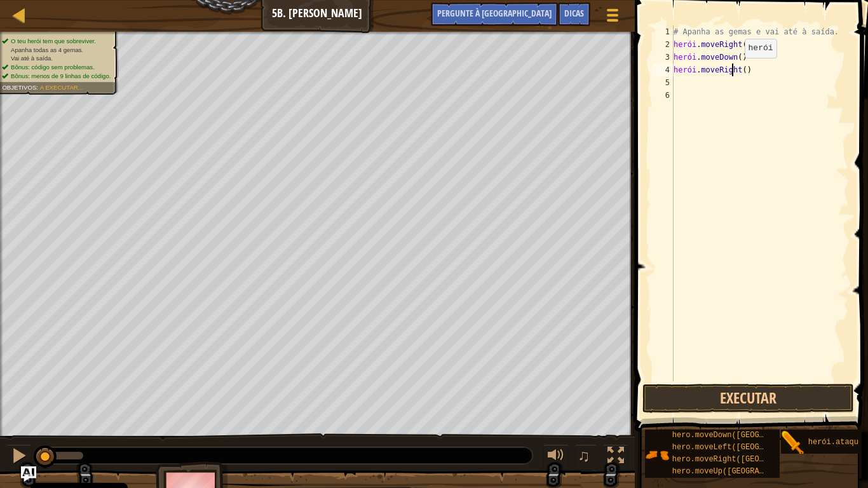
click at [734, 71] on div "# Apanha as gemas e vai até à saída. herói . moveRight ( ) herói . moveDown ( )…" at bounding box center [760, 215] width 178 height 381
click at [736, 70] on div "# Apanha as gemas e vai até à saída. herói . moveRight ( ) herói . moveDown ( )…" at bounding box center [760, 215] width 178 height 381
type textarea "hero.moveRight(2)"
click at [708, 84] on div "# Apanha as gemas e vai até à saída. herói . moveRight ( ) herói . moveDown ( )…" at bounding box center [760, 215] width 178 height 381
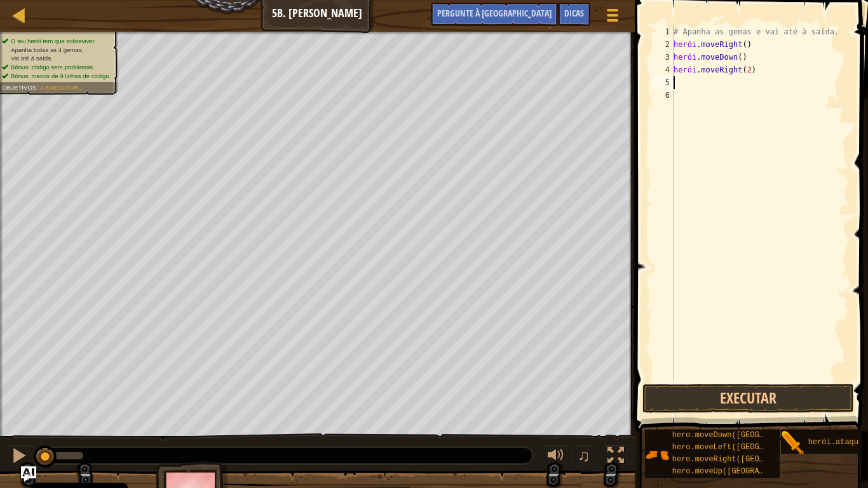
scroll to position [6, 0]
type textarea "u"
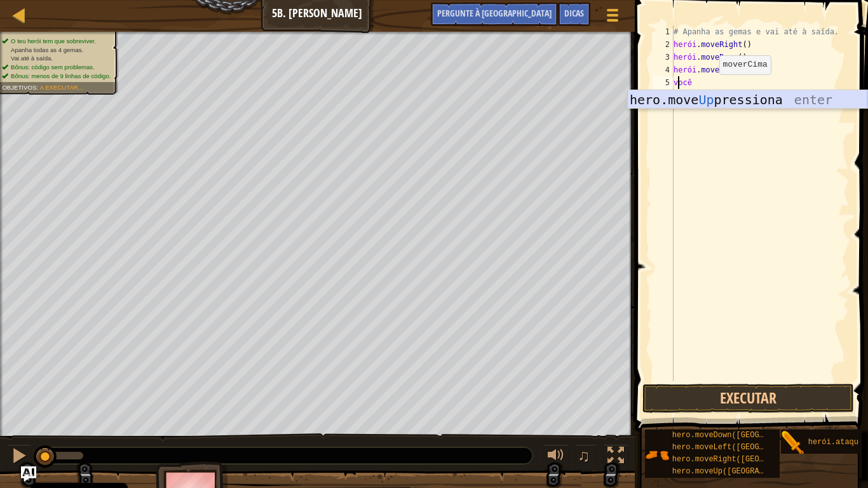
click at [710, 102] on div "hero.move Up pressiona enter" at bounding box center [747, 118] width 240 height 57
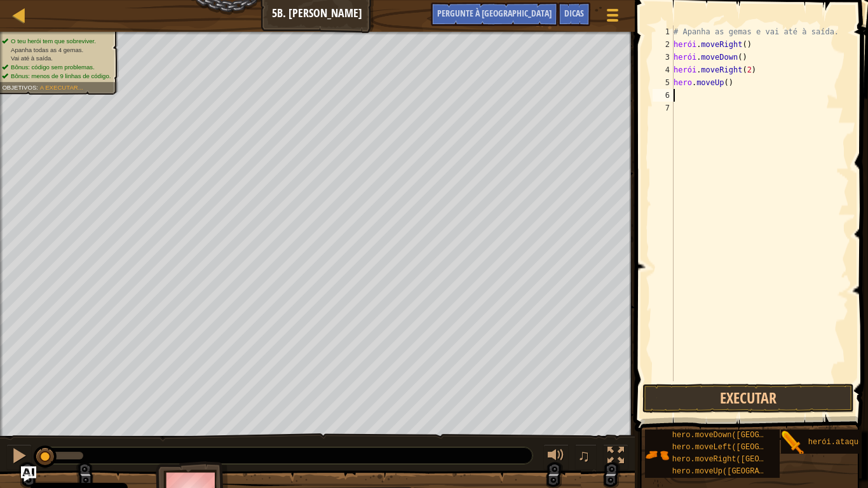
type textarea "r"
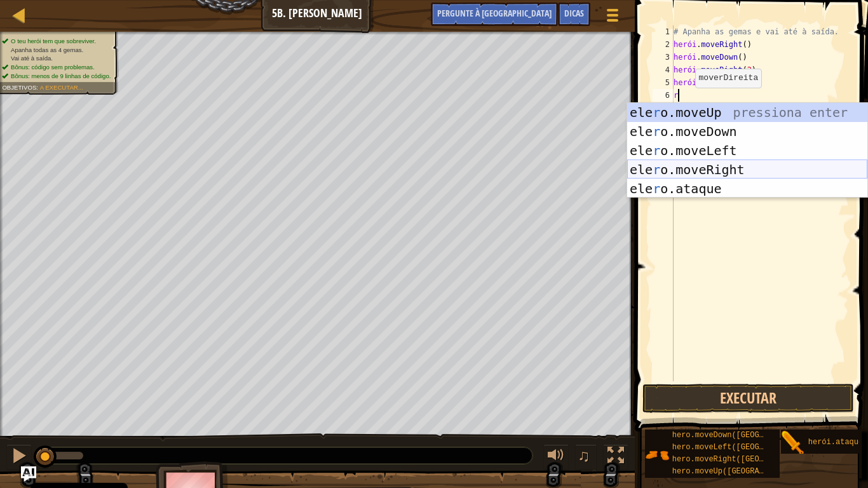
click at [700, 174] on div "ele r o.moveUp pressiona enter ele r o.moveDown pressione enter ele r o.moveLef…" at bounding box center [747, 169] width 240 height 133
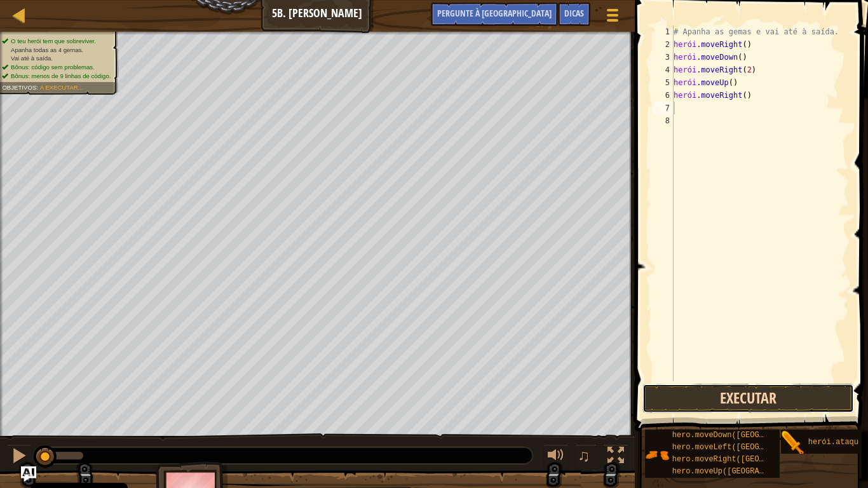
click at [702, 406] on button "Executar" at bounding box center [748, 398] width 212 height 29
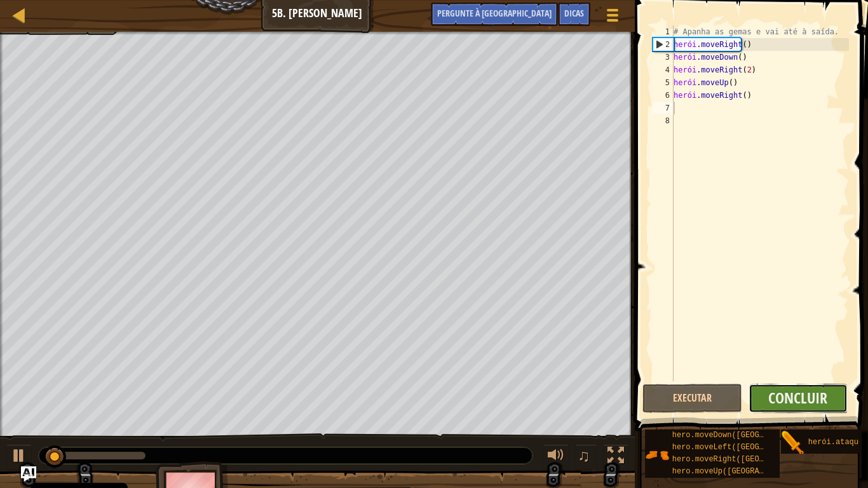
click at [808, 407] on button "Concluir" at bounding box center [798, 398] width 100 height 29
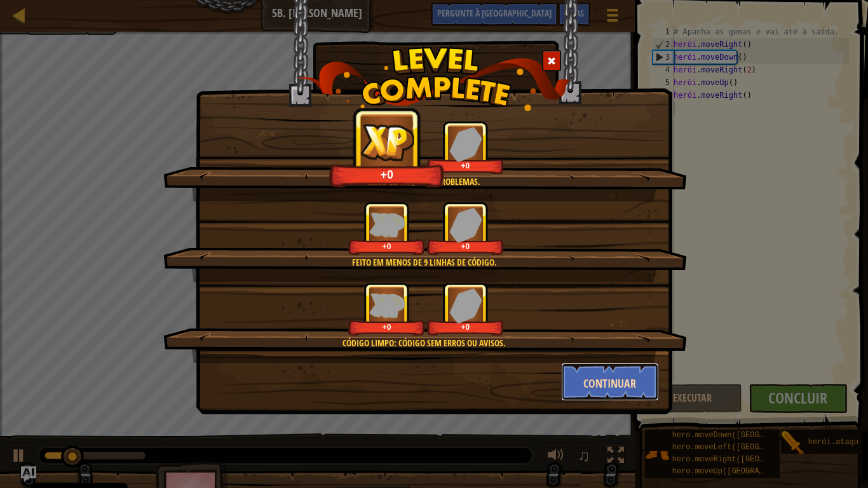
click at [579, 368] on button "Continuar" at bounding box center [610, 382] width 98 height 38
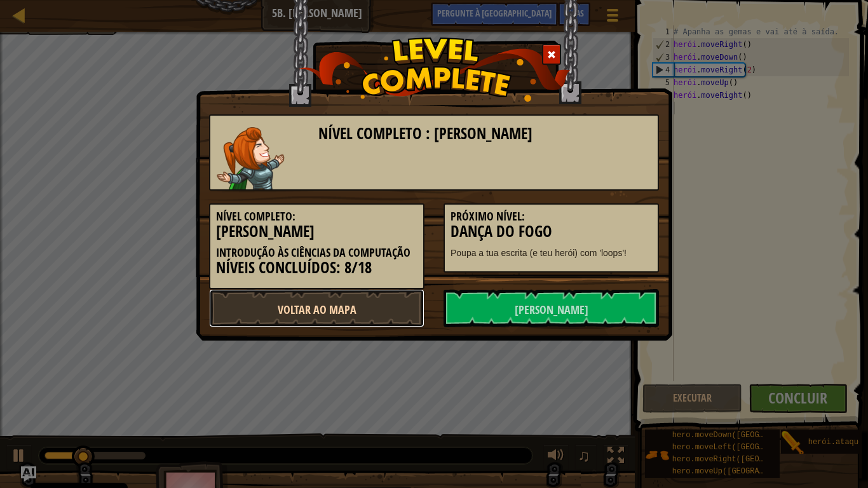
click at [374, 292] on link "Voltar ao Mapa" at bounding box center [316, 308] width 215 height 38
select select "pt-PT"
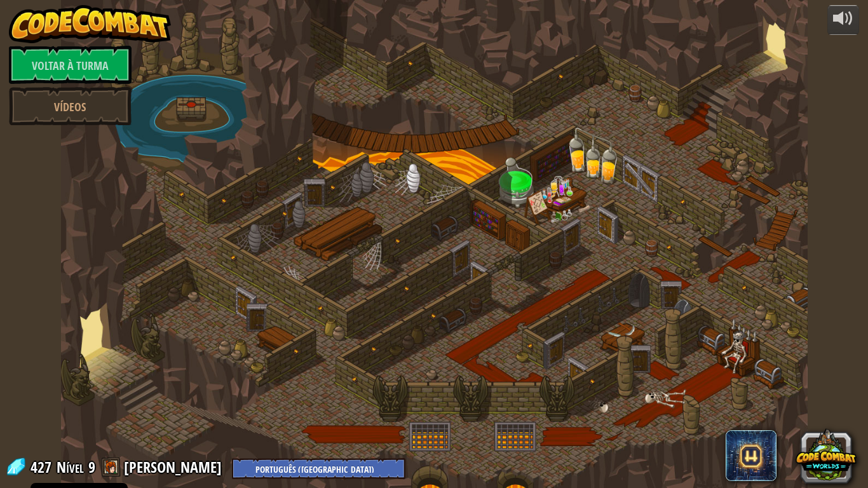
select select "pt-PT"
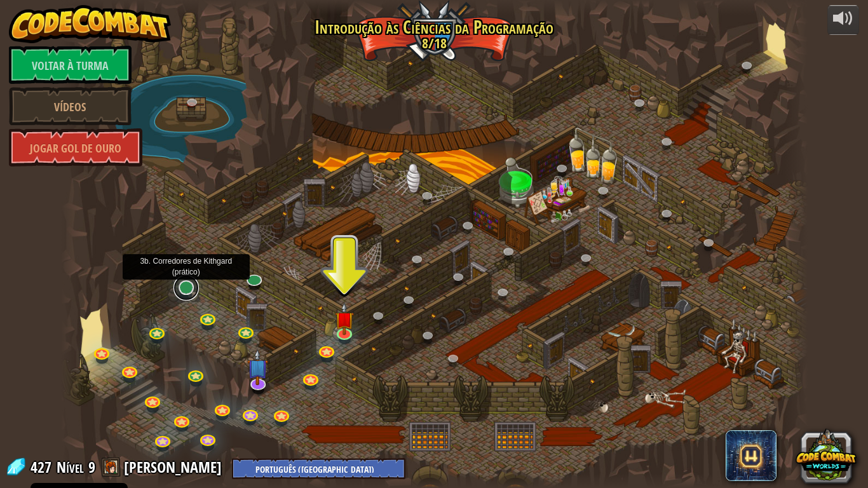
click at [184, 293] on link at bounding box center [185, 287] width 25 height 25
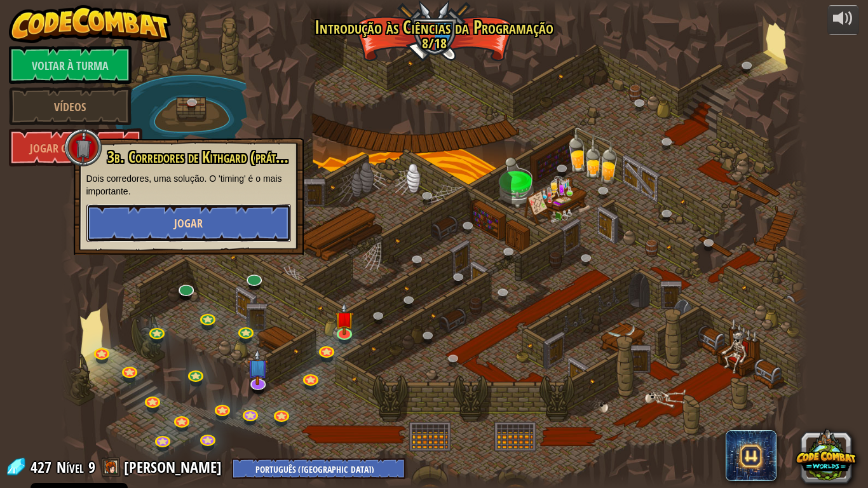
click at [255, 225] on button "Jogar" at bounding box center [188, 223] width 205 height 38
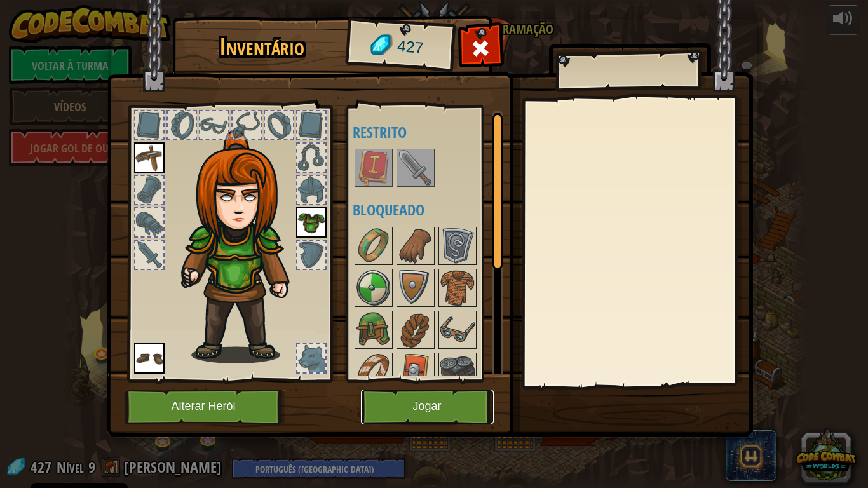
click at [445, 394] on button "Jogar" at bounding box center [427, 406] width 133 height 35
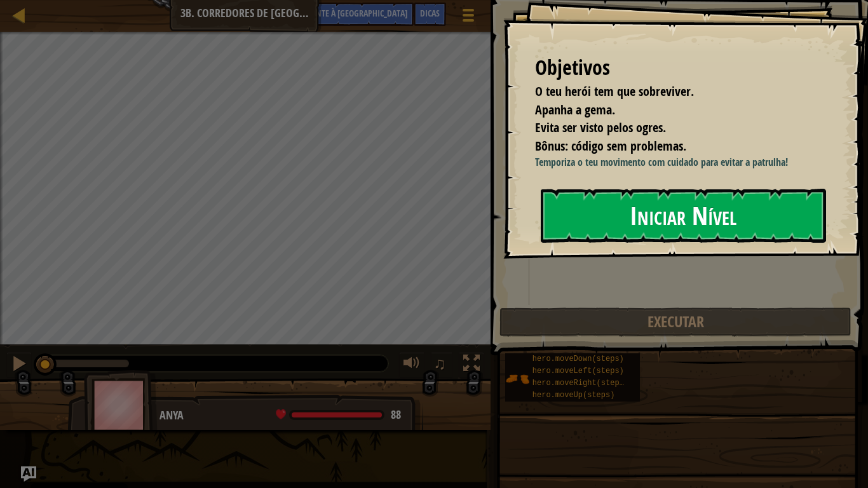
click at [721, 231] on font "Iniciar Nível" at bounding box center [683, 215] width 107 height 34
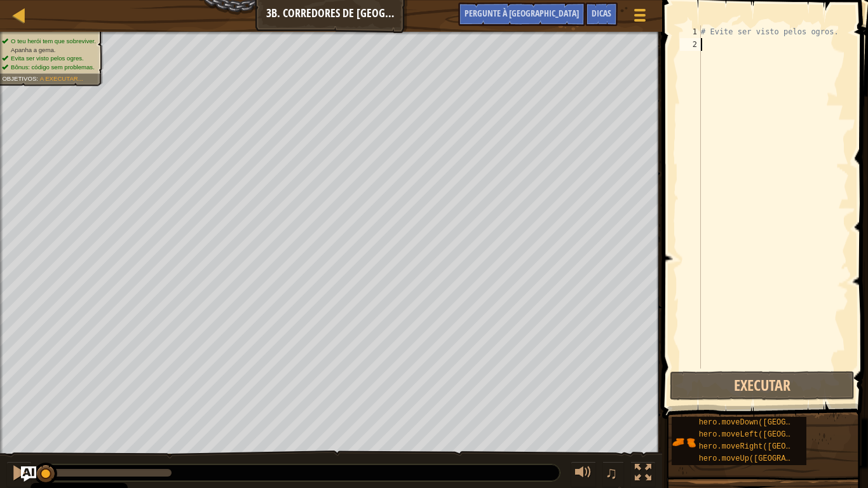
type textarea "r"
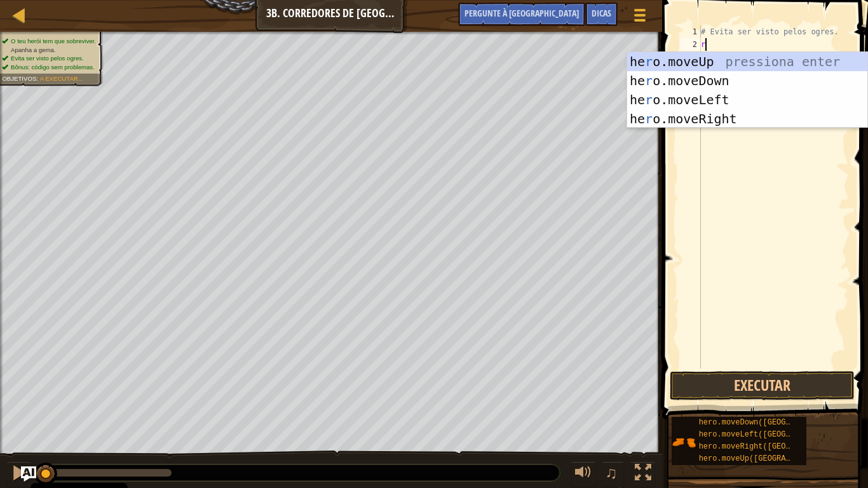
scroll to position [6, 0]
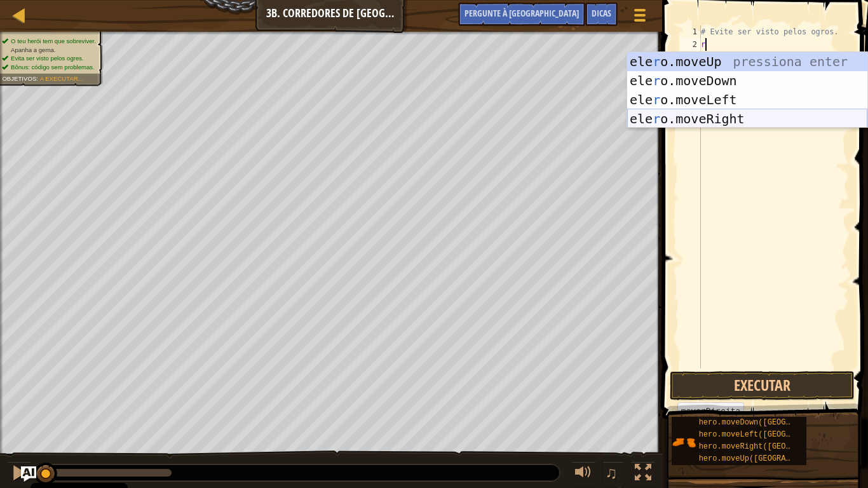
click at [746, 122] on div "ele r o.moveUp pressiona enter ele r o.moveDown pressione enter ele r o.moveLef…" at bounding box center [747, 109] width 240 height 114
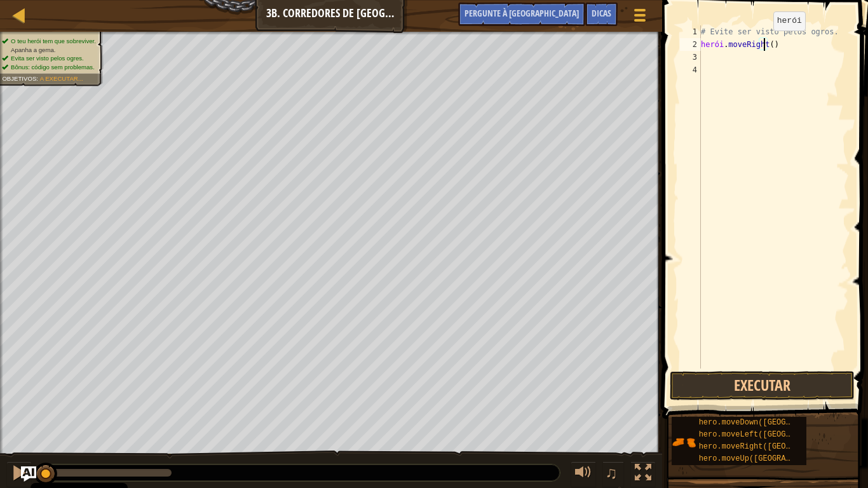
click at [762, 43] on div "# Evite ser visto pelos ogros. herói . moveRight ( )" at bounding box center [773, 209] width 151 height 368
click at [718, 390] on button "Executar" at bounding box center [762, 385] width 185 height 29
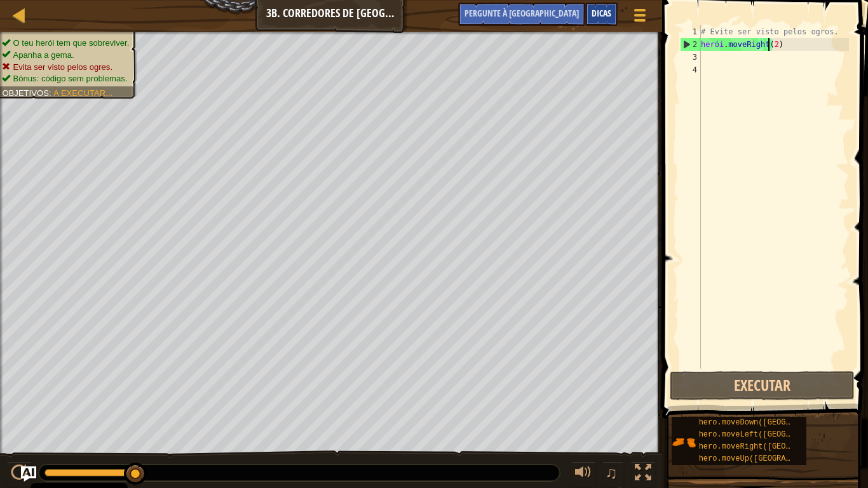
click at [593, 15] on font "Dicas" at bounding box center [601, 13] width 20 height 12
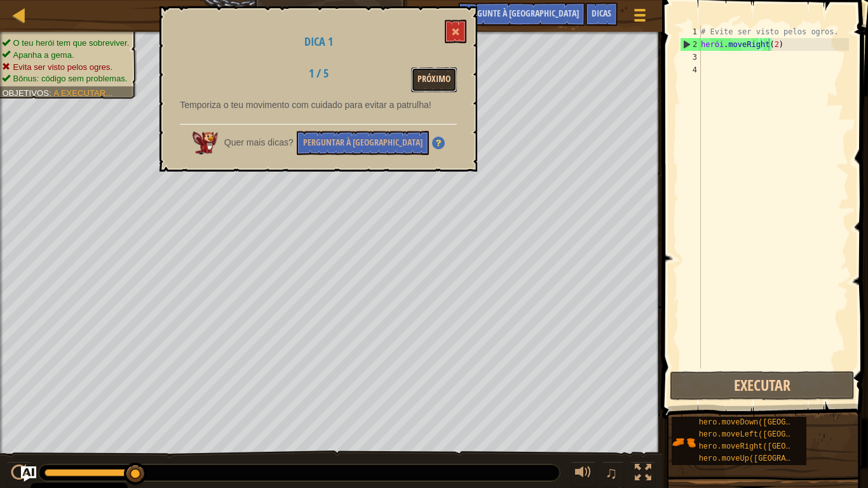
click at [452, 76] on button "Próximo" at bounding box center [434, 79] width 46 height 25
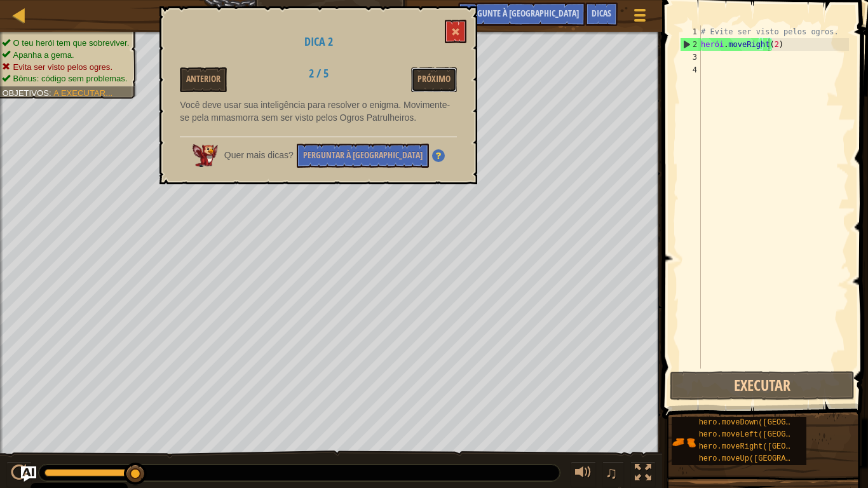
click at [452, 76] on button "Próximo" at bounding box center [434, 79] width 46 height 25
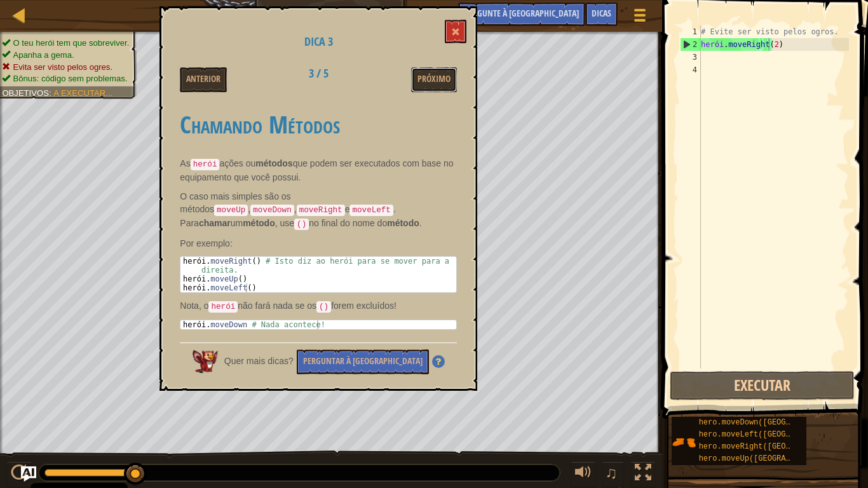
click at [452, 76] on button "Próximo" at bounding box center [434, 79] width 46 height 25
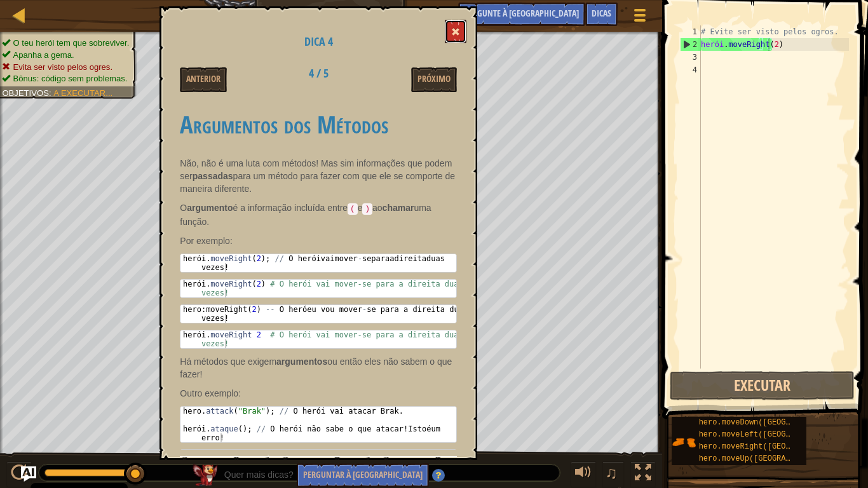
click at [450, 22] on button at bounding box center [456, 32] width 22 height 24
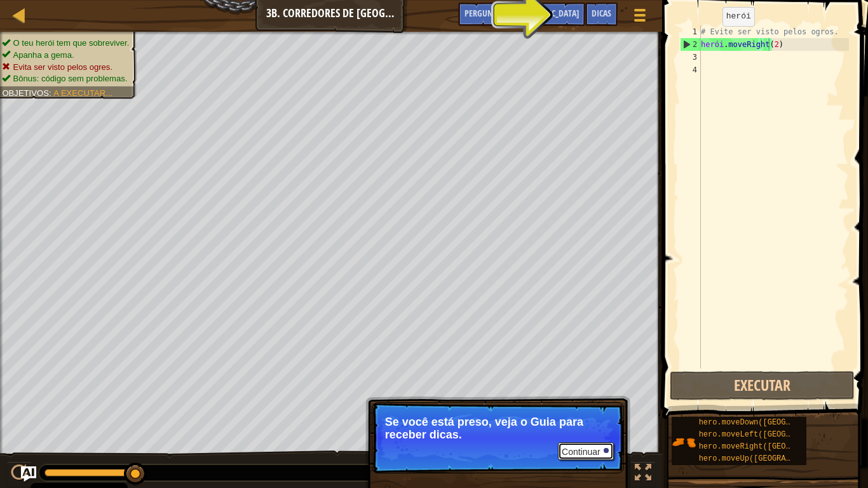
click at [571, 407] on font "Continuar" at bounding box center [581, 452] width 39 height 10
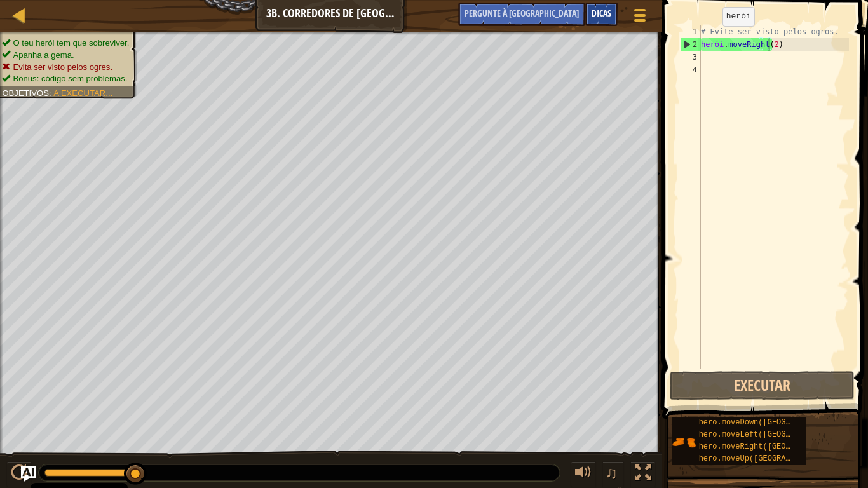
click at [609, 11] on font "Dicas" at bounding box center [601, 13] width 20 height 12
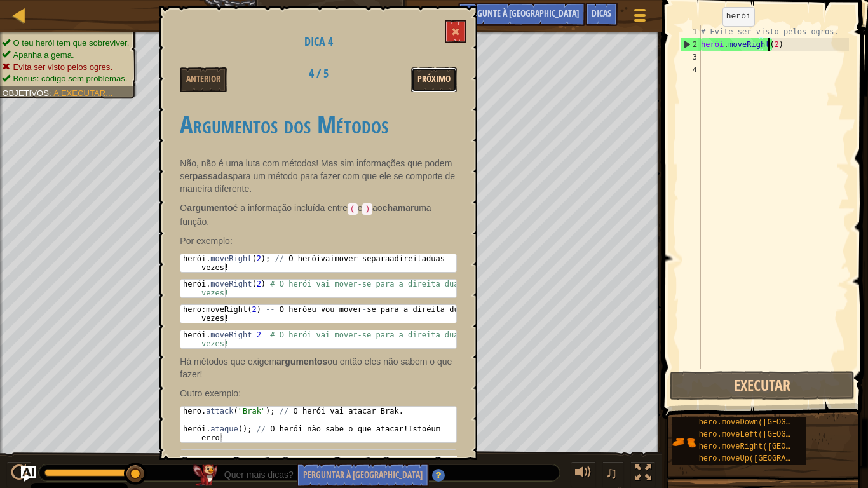
click at [448, 84] on font "Próximo" at bounding box center [433, 79] width 33 height 12
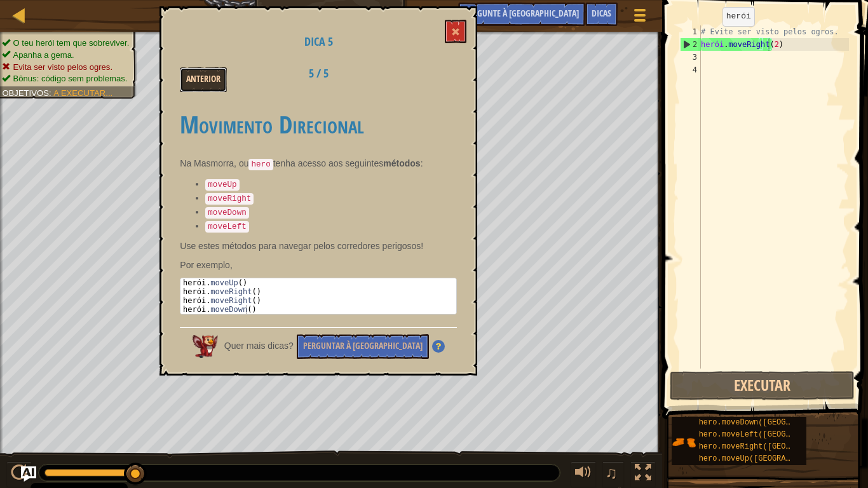
click at [212, 82] on font "Anterior" at bounding box center [203, 79] width 34 height 12
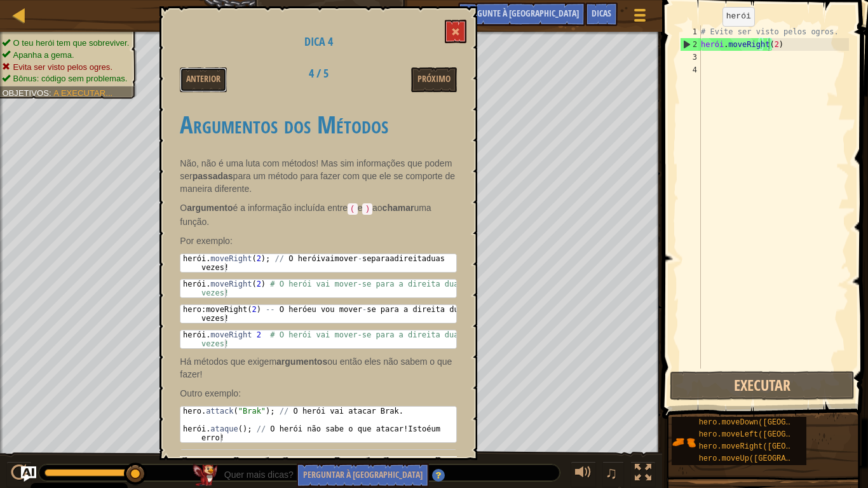
click at [212, 82] on font "Anterior" at bounding box center [203, 79] width 34 height 12
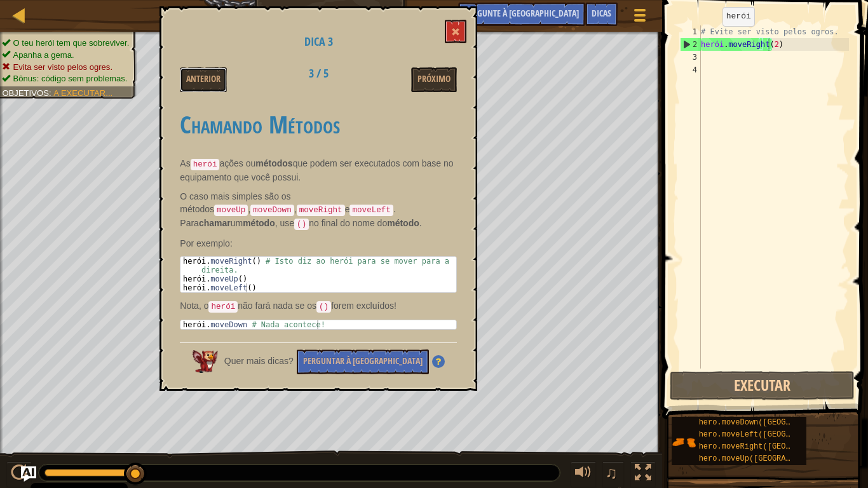
click at [212, 82] on font "Anterior" at bounding box center [203, 79] width 34 height 12
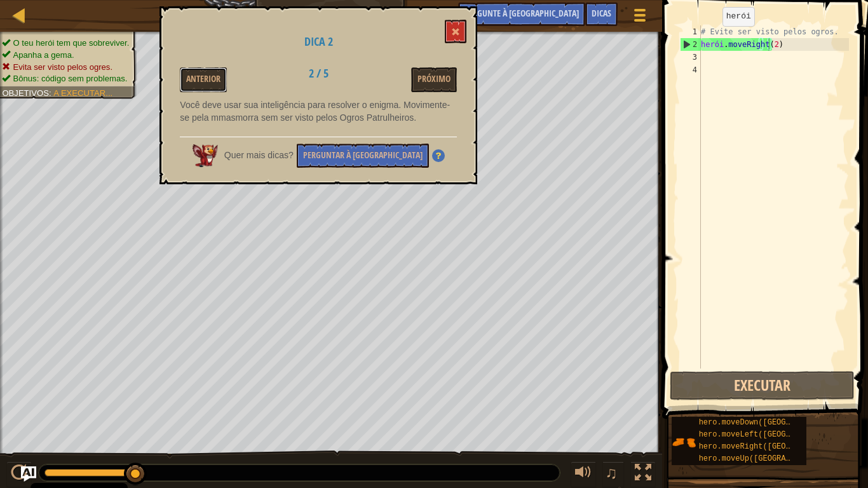
click at [212, 82] on font "Anterior" at bounding box center [203, 79] width 34 height 12
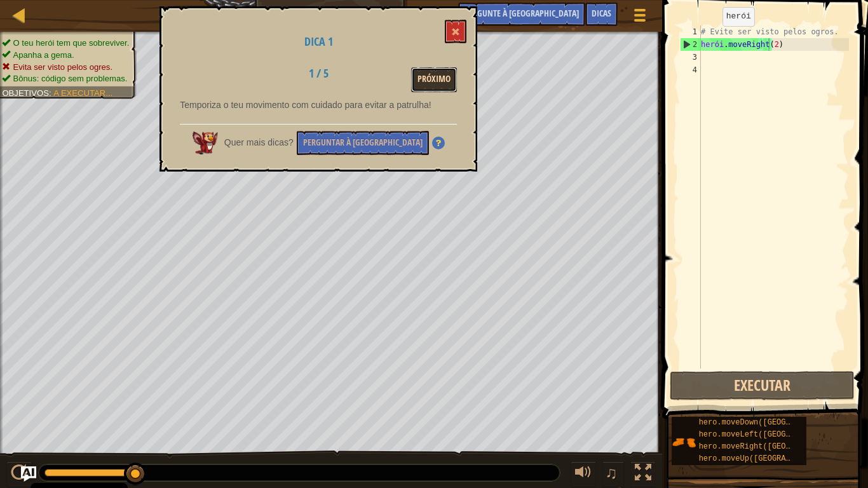
click at [431, 86] on button "Próximo" at bounding box center [434, 79] width 46 height 25
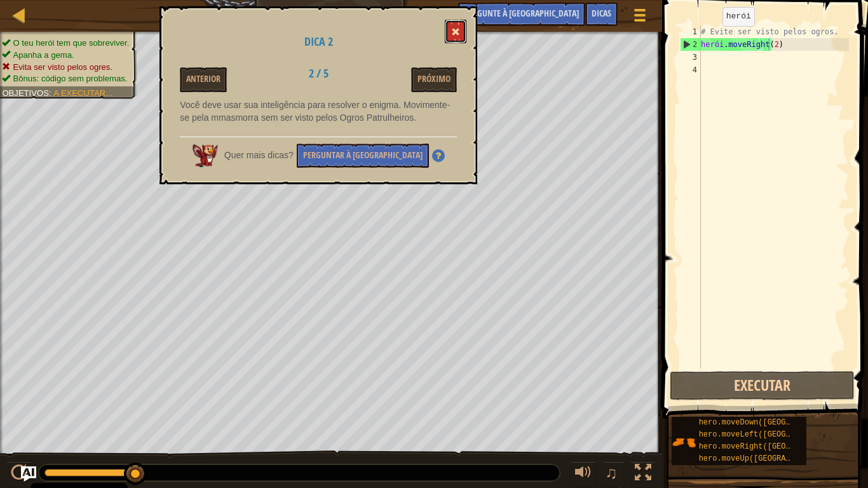
click at [459, 37] on button at bounding box center [456, 32] width 22 height 24
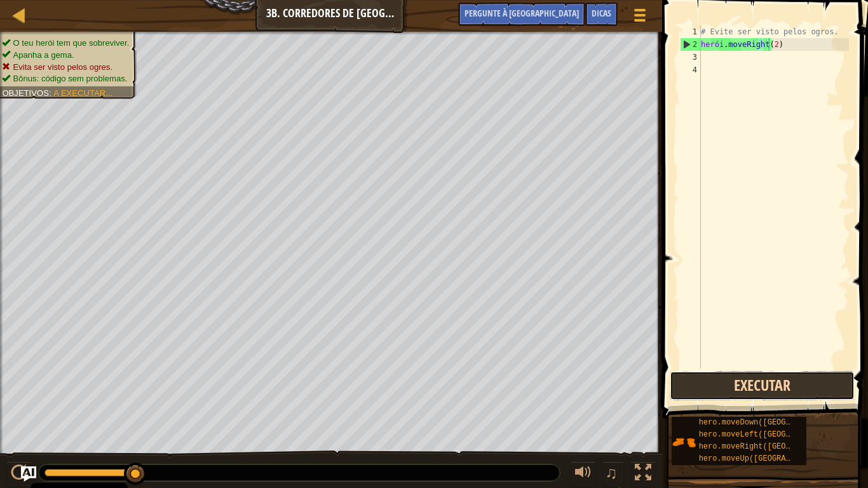
click at [748, 380] on button "Executar" at bounding box center [762, 385] width 185 height 29
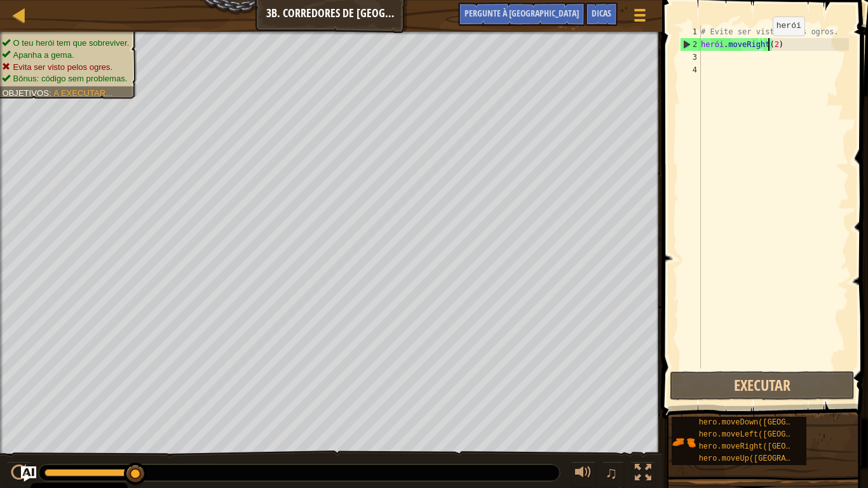
type textarea "hero.moveRight()"
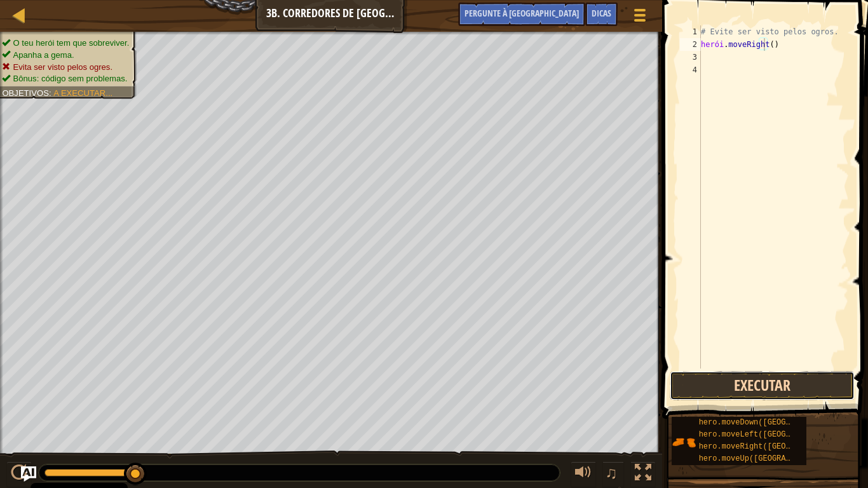
click at [732, 392] on button "Executar" at bounding box center [762, 385] width 185 height 29
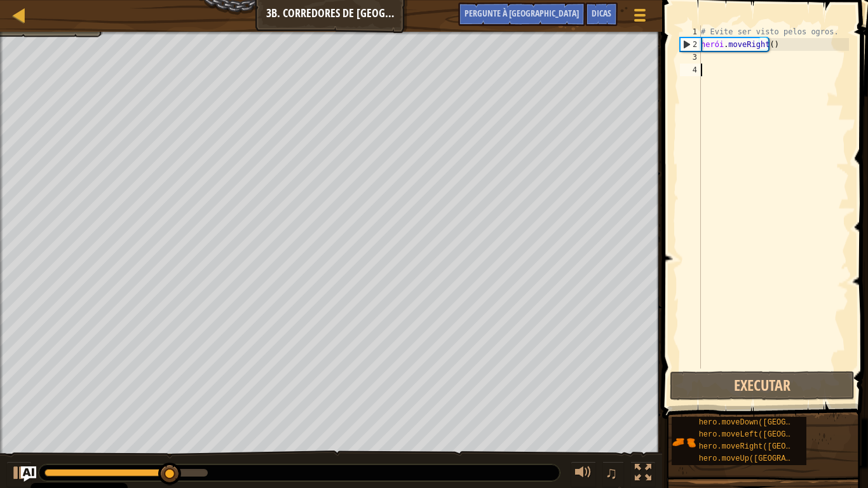
click at [717, 67] on div "# Evite ser visto pelos ogros. herói . moveRight ( )" at bounding box center [773, 209] width 151 height 368
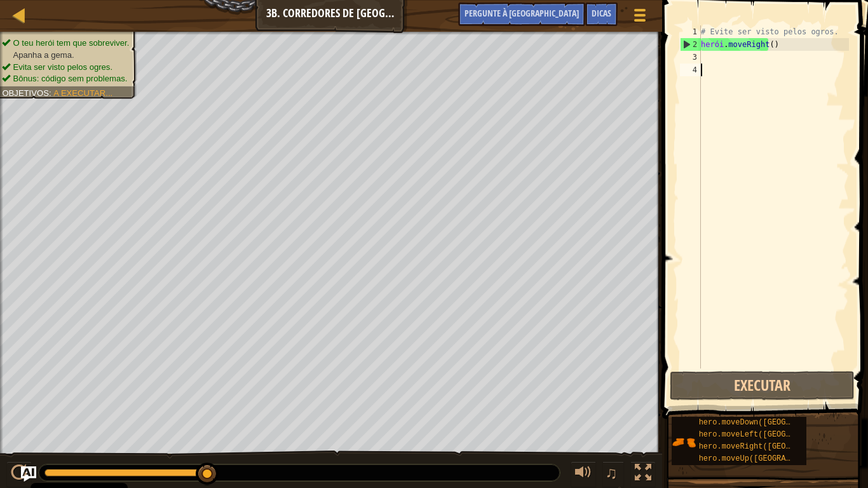
click at [710, 60] on div "# Evite ser visto pelos ogros. herói . moveRight ( )" at bounding box center [773, 209] width 151 height 368
type textarea "r"
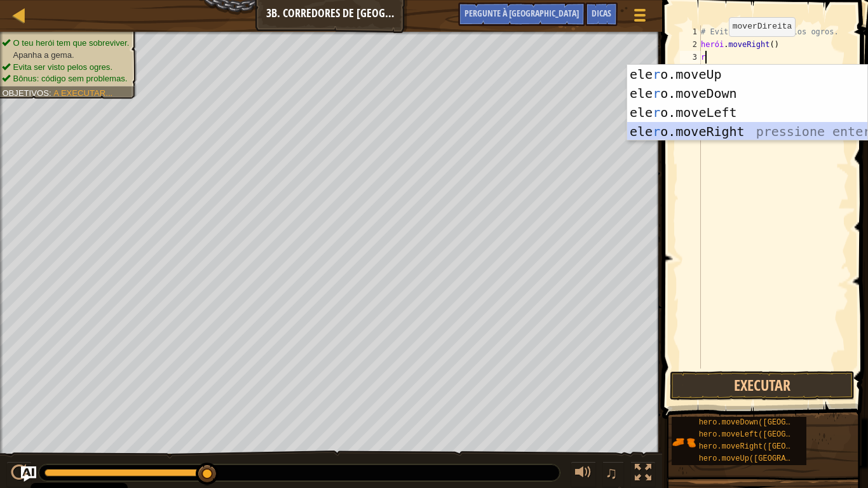
click at [723, 138] on div "ele r o.moveUp pressiona enter ele r o.moveDown pressione enter ele r o.moveLef…" at bounding box center [747, 122] width 240 height 114
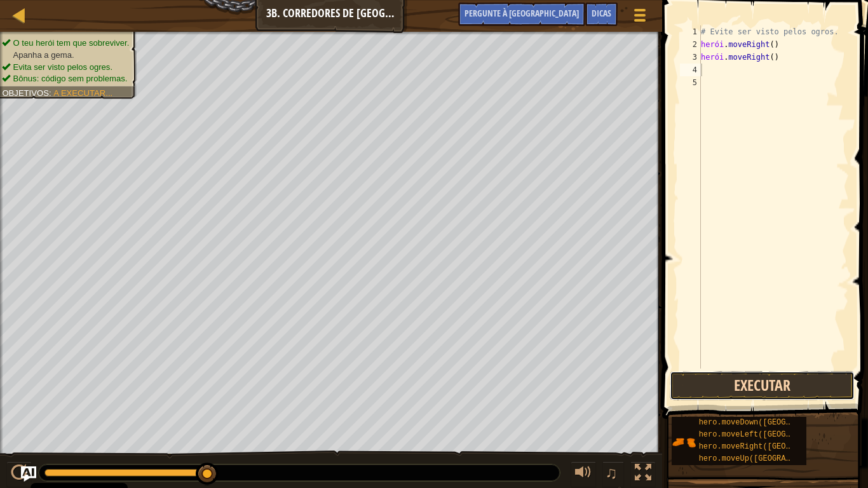
click at [729, 384] on button "Executar" at bounding box center [762, 385] width 185 height 29
type textarea "h"
click at [715, 389] on button "Executar" at bounding box center [762, 385] width 185 height 29
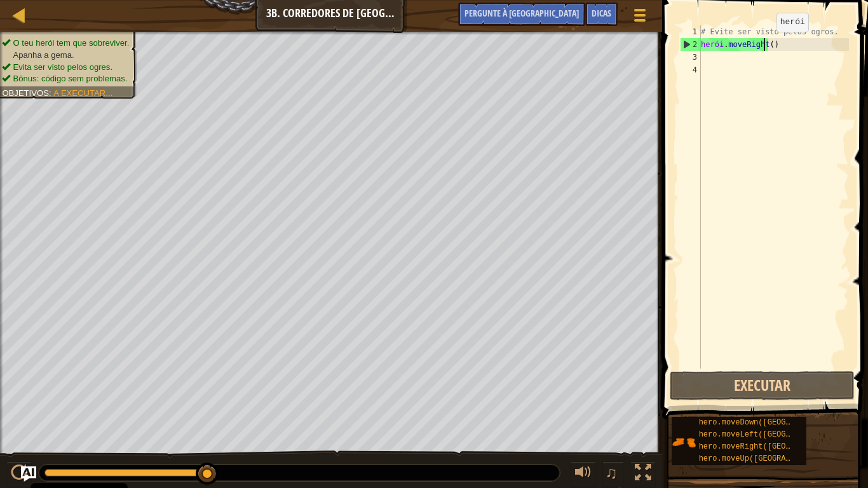
click at [765, 44] on div "# Evite ser visto pelos ogros. herói . moveRight ( )" at bounding box center [773, 209] width 151 height 368
type textarea "hero.moveRight(2)"
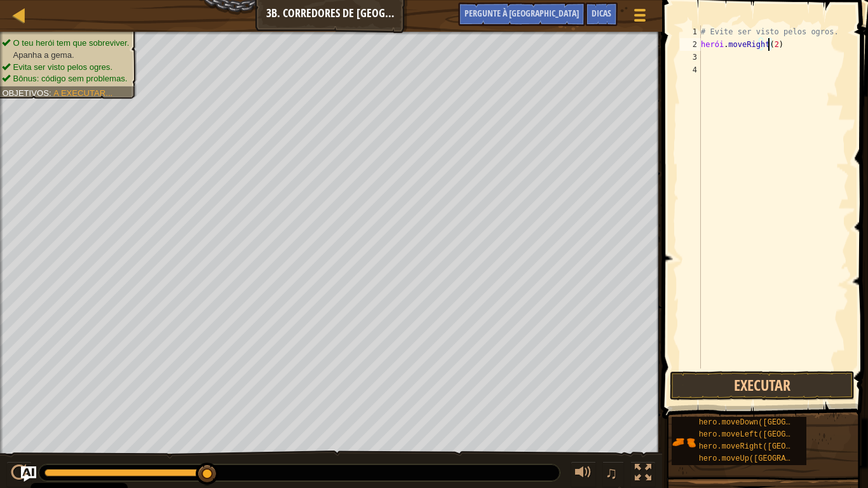
click at [712, 60] on div "# Evite ser visto pelos ogros. herói . moveRight ( 2 )" at bounding box center [773, 209] width 151 height 368
type textarea "l"
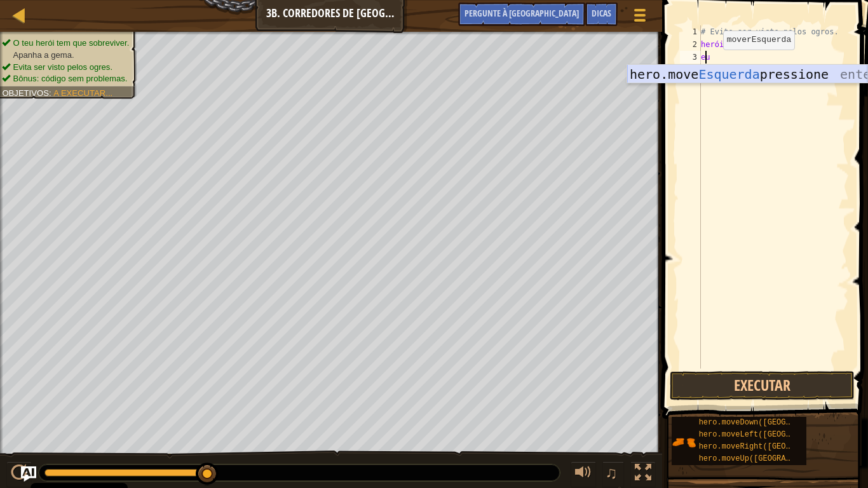
click at [718, 78] on div "hero.move Esquerda pressione enter" at bounding box center [747, 93] width 240 height 57
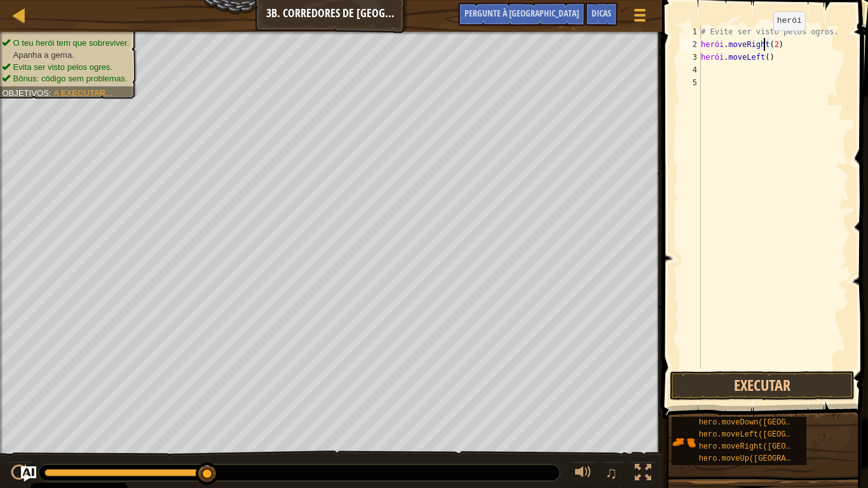
click at [762, 43] on div "# Evite ser visto pelos ogros. herói . moveRight ( 2 ) herói . moveLeft ( )" at bounding box center [773, 209] width 151 height 368
click at [768, 44] on div "# Evite ser visto pelos ogros. herói . moveRight ( 2 ) herói . moveLeft ( )" at bounding box center [773, 209] width 151 height 368
type textarea "hero.moveRight()"
click at [718, 71] on div "# Evite ser visto pelos ogros. herói . moveRight ( ) herói . moveLeft ( )" at bounding box center [773, 209] width 151 height 368
type textarea "r"
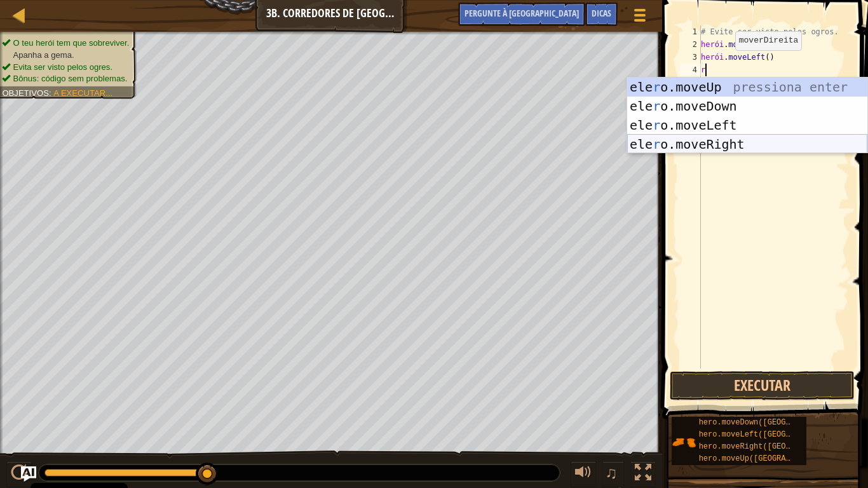
click at [720, 140] on div "ele r o.moveUp pressiona enter ele r o.moveDown pressione enter ele r o.moveLef…" at bounding box center [747, 134] width 240 height 114
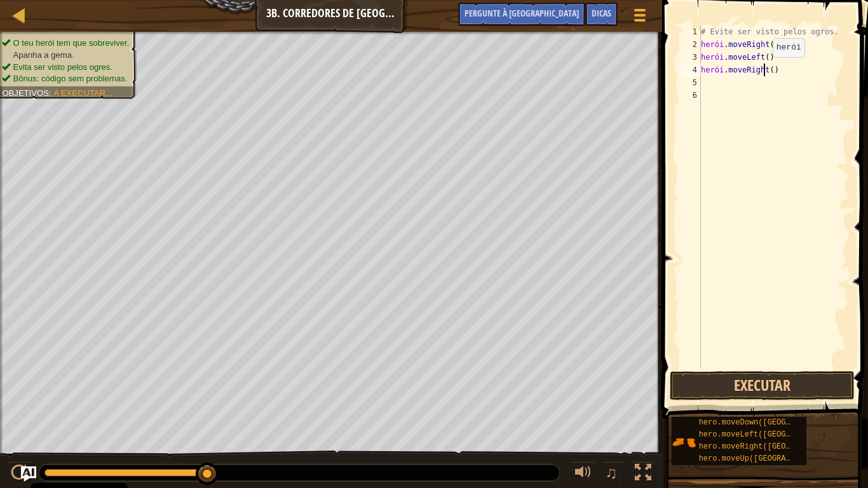
click at [762, 70] on div "# Evite ser visto pelos ogros. herói . moveRight ( ) herói . moveLeft ( ) herói…" at bounding box center [773, 209] width 151 height 368
type textarea "hero.moveRight(2)"
click at [689, 396] on button "Executar" at bounding box center [762, 385] width 185 height 29
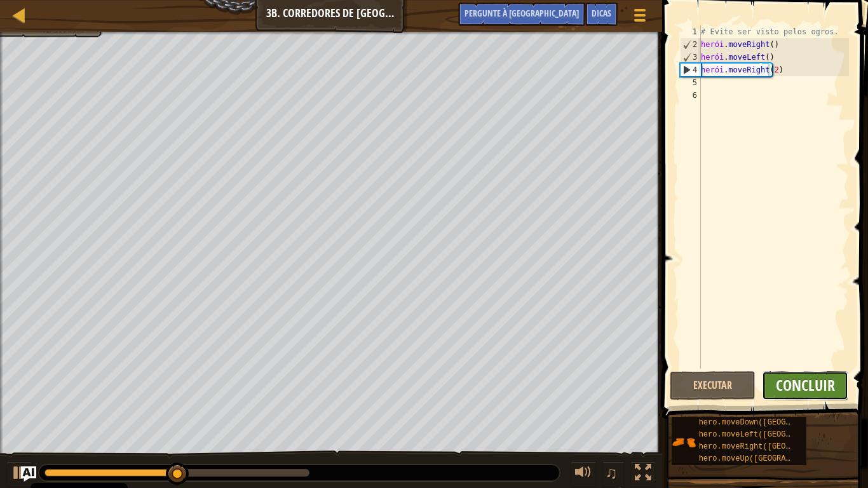
click at [790, 384] on font "Concluir" at bounding box center [805, 385] width 59 height 20
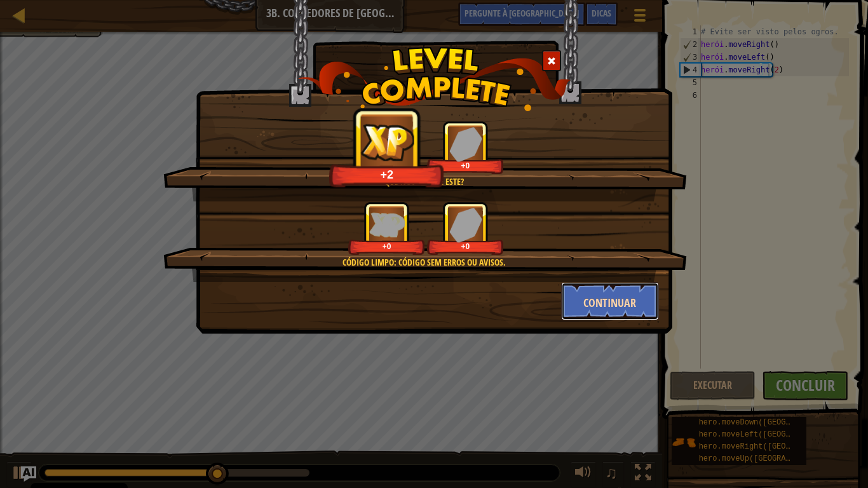
click at [599, 306] on font "Continuar" at bounding box center [609, 303] width 53 height 16
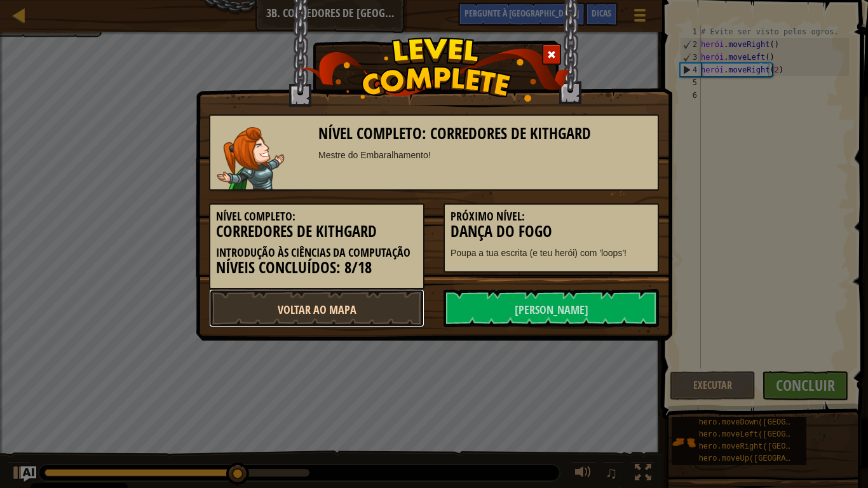
click at [377, 321] on link "Voltar ao Mapa" at bounding box center [316, 308] width 215 height 38
select select "pt-PT"
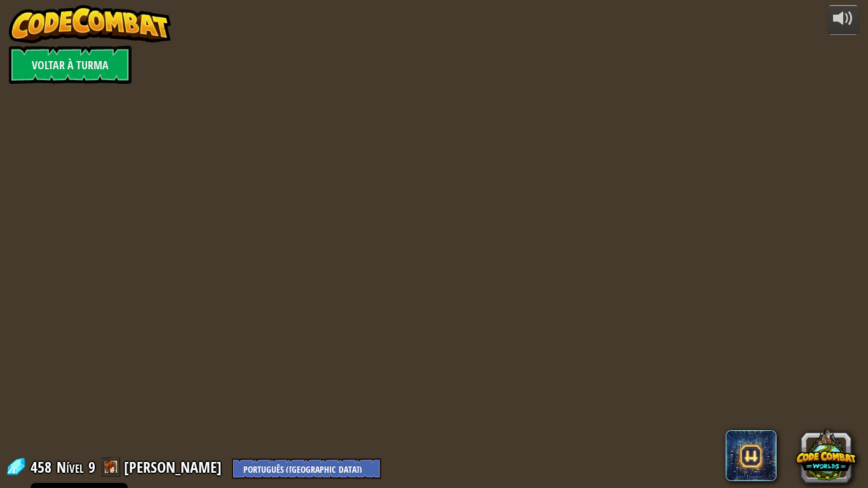
select select "pt-PT"
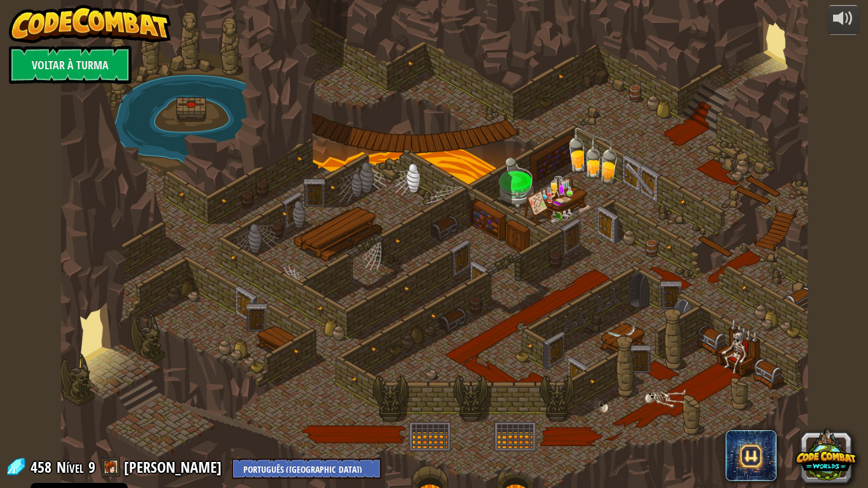
select select "pt-PT"
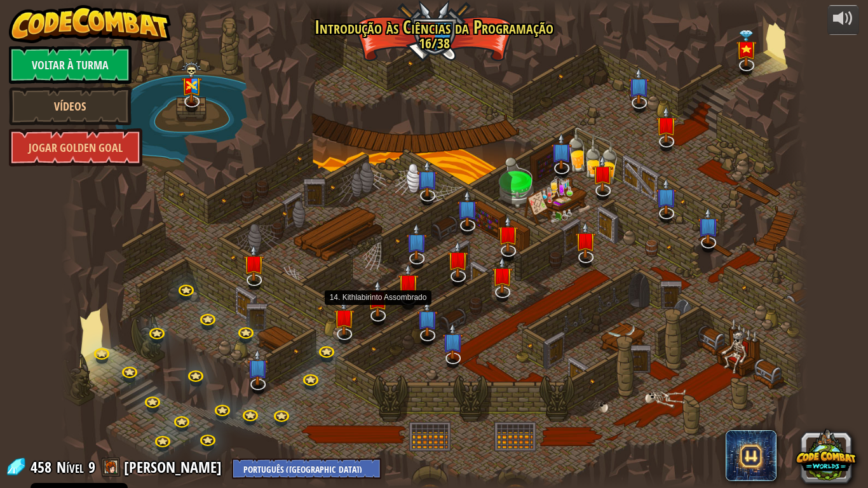
select select "pt-PT"
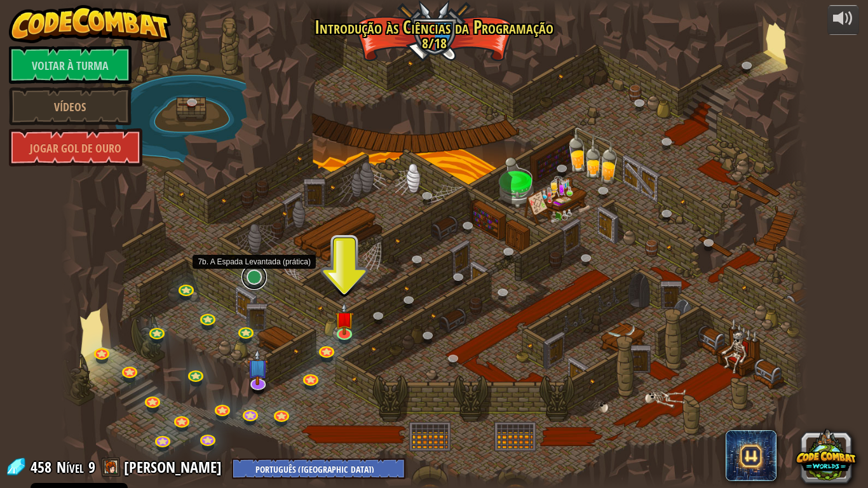
click at [257, 273] on link at bounding box center [253, 276] width 25 height 25
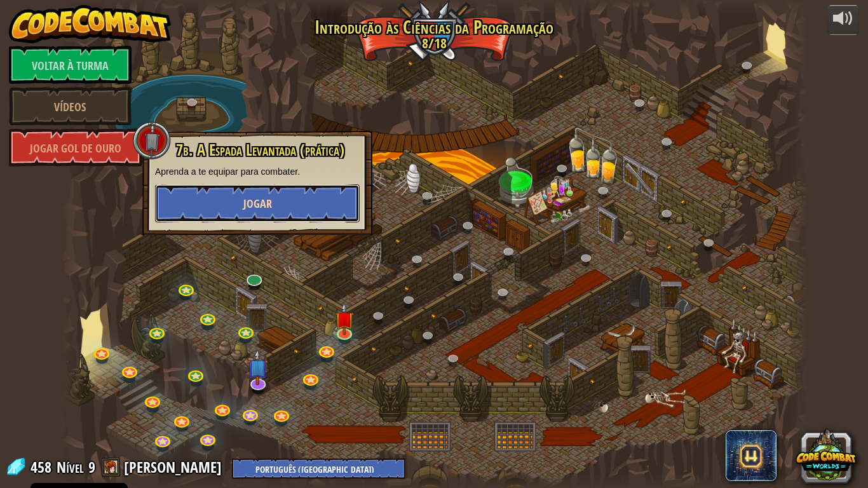
click at [320, 206] on button "Jogar" at bounding box center [257, 203] width 205 height 38
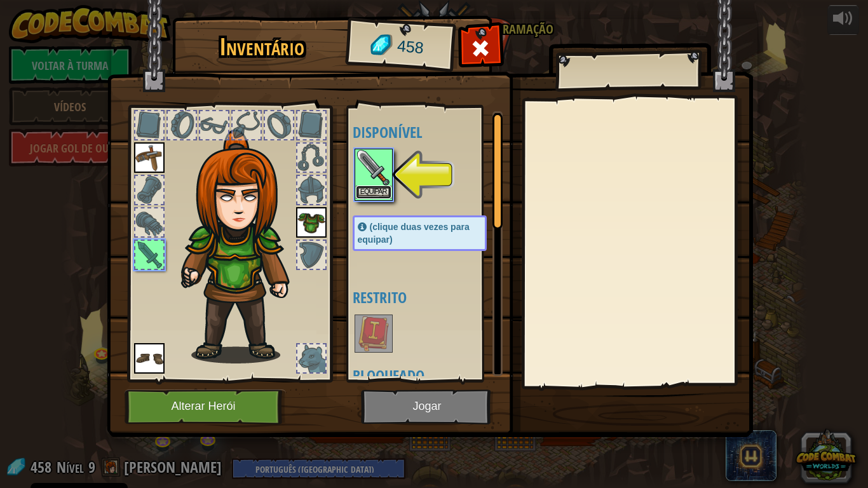
click at [368, 191] on font "Equipar" at bounding box center [373, 192] width 27 height 8
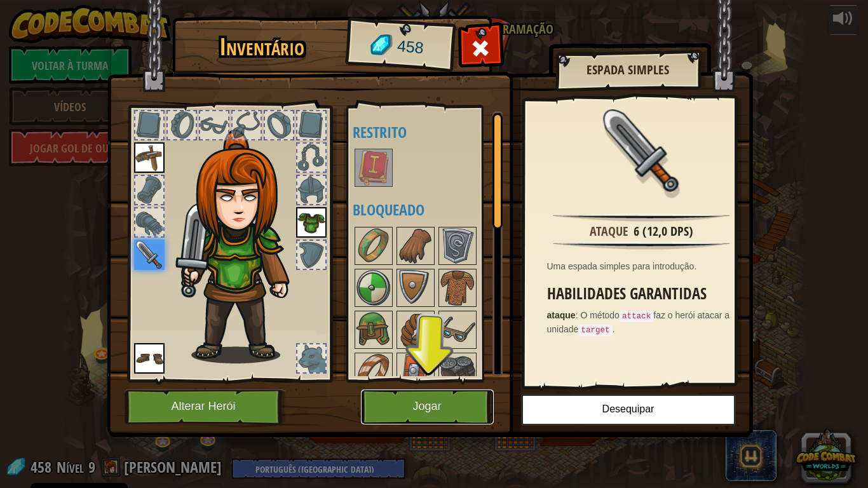
click at [423, 407] on button "Jogar" at bounding box center [427, 406] width 133 height 35
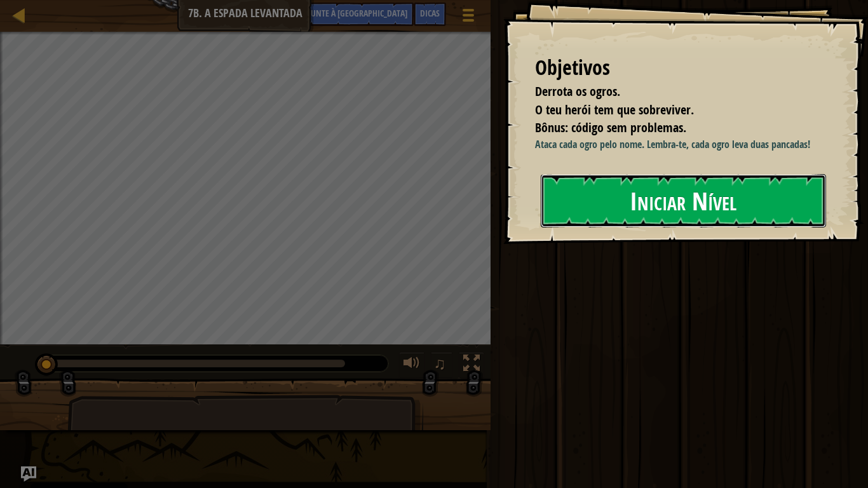
click at [633, 198] on font "Iniciar Nível" at bounding box center [683, 200] width 107 height 34
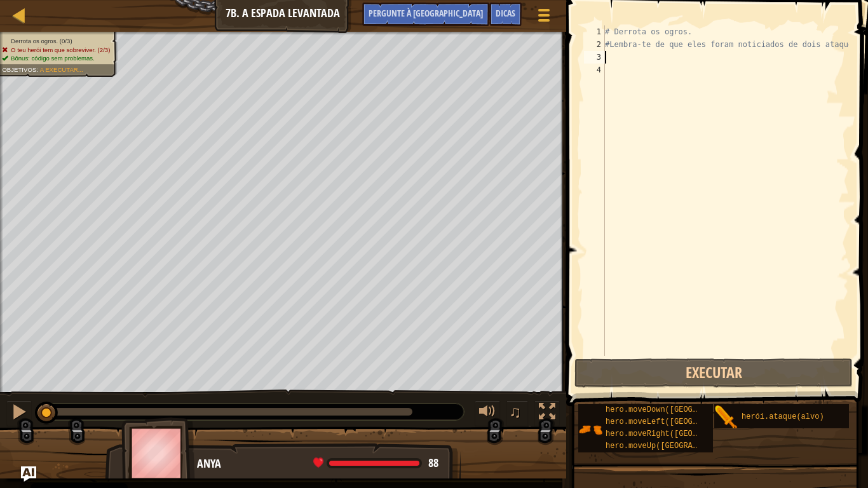
click at [623, 55] on div "# Derrota os ogros. #Lembra-te de que eles foram noticiados de dois ataques." at bounding box center [725, 203] width 246 height 356
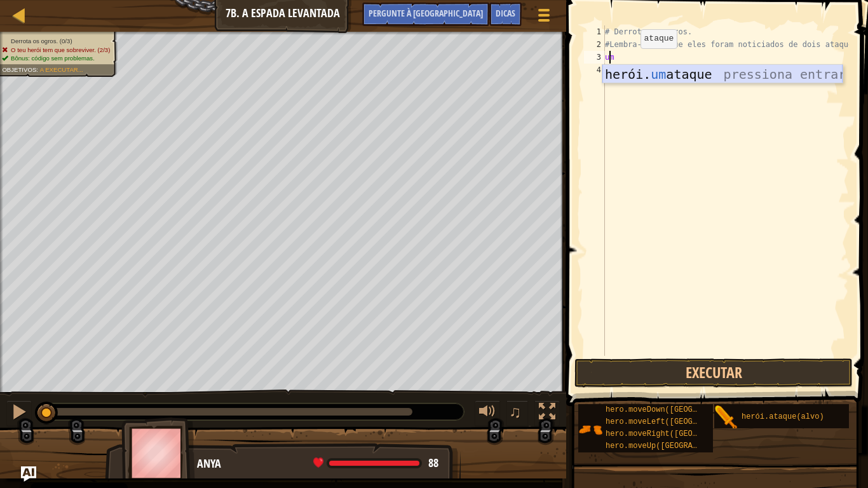
click at [637, 74] on div "herói. um ataque pressiona entrar" at bounding box center [722, 93] width 240 height 57
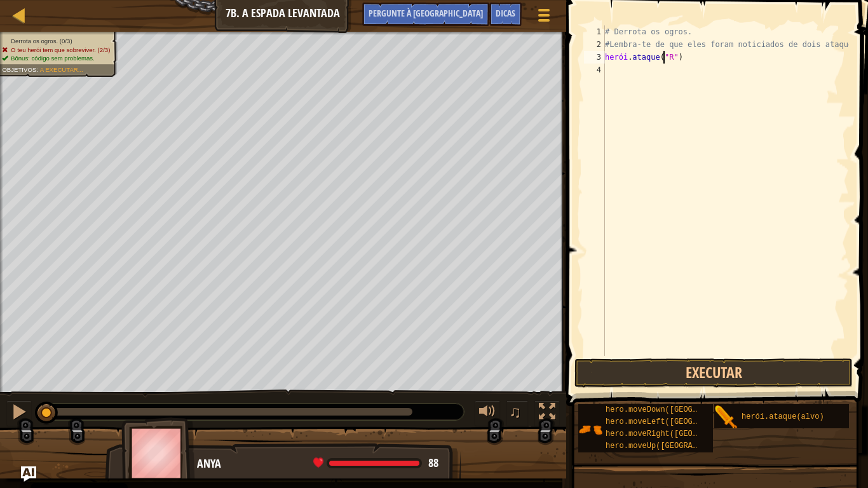
scroll to position [6, 5]
type textarea "hero.attack("Rig")"
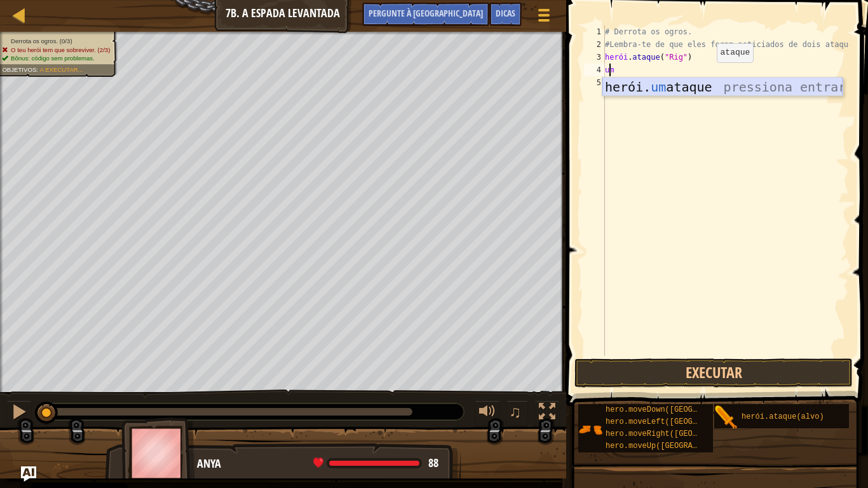
click at [705, 93] on div "herói. um ataque pressiona entrar" at bounding box center [722, 105] width 240 height 57
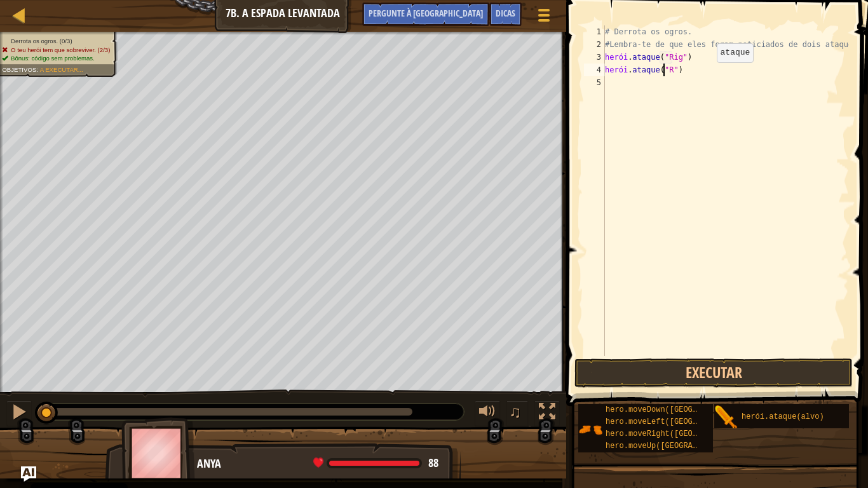
scroll to position [6, 5]
click at [646, 88] on div "# Derrota os ogros. #Lembra-te de que eles foram noticiados de dois ataques. he…" at bounding box center [725, 203] width 246 height 356
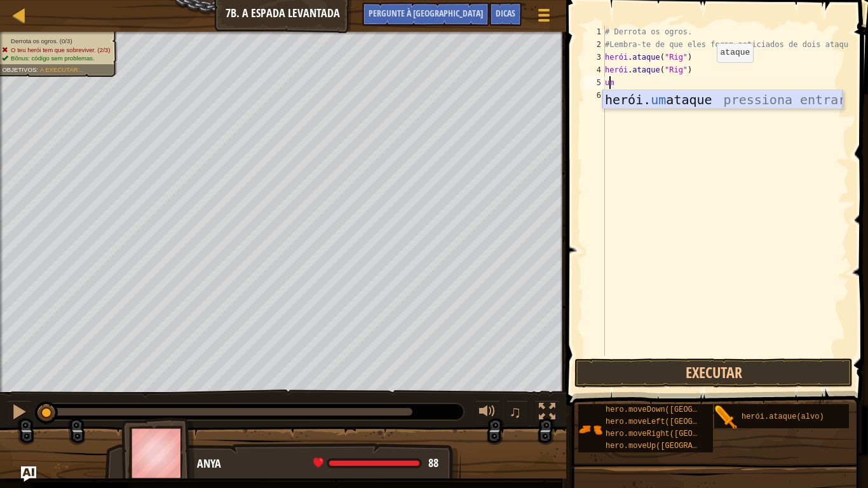
click at [661, 107] on div "herói. um ataque pressiona entrar" at bounding box center [722, 118] width 240 height 57
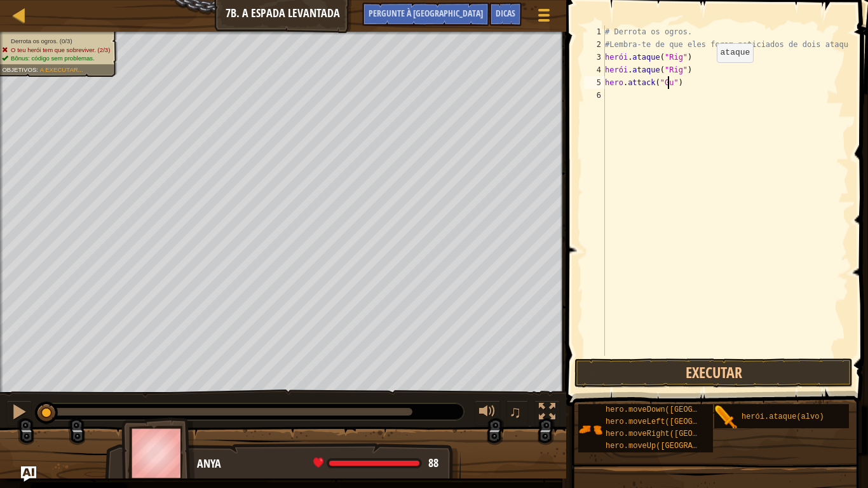
type textarea "hero.attack("Gurt")"
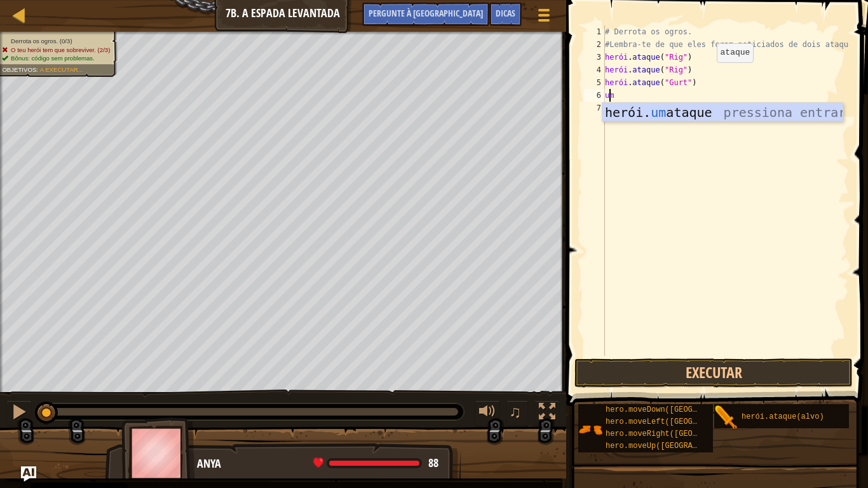
click at [661, 107] on div "herói. um ataque pressiona entrar" at bounding box center [722, 131] width 240 height 57
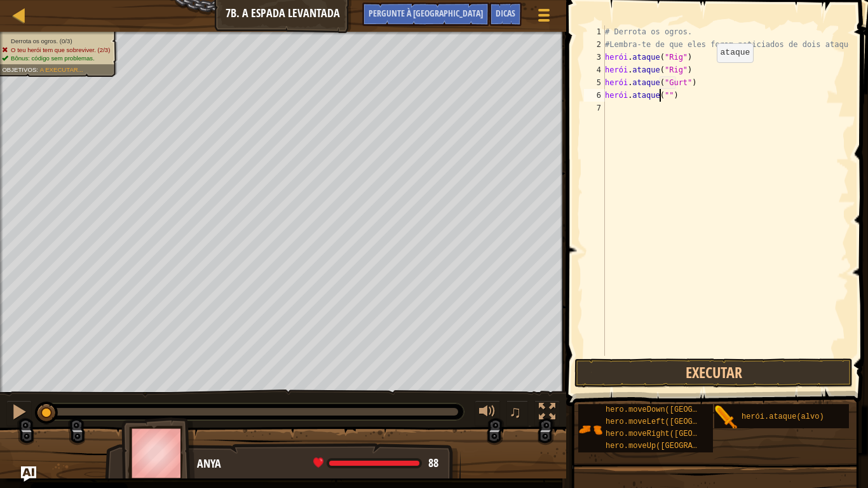
scroll to position [6, 4]
type textarea "hero.attack("Gurt")"
click at [654, 109] on div "# Derrota os ogros. #Lembra-te de que eles foram noticiados de dois ataques. he…" at bounding box center [725, 203] width 246 height 356
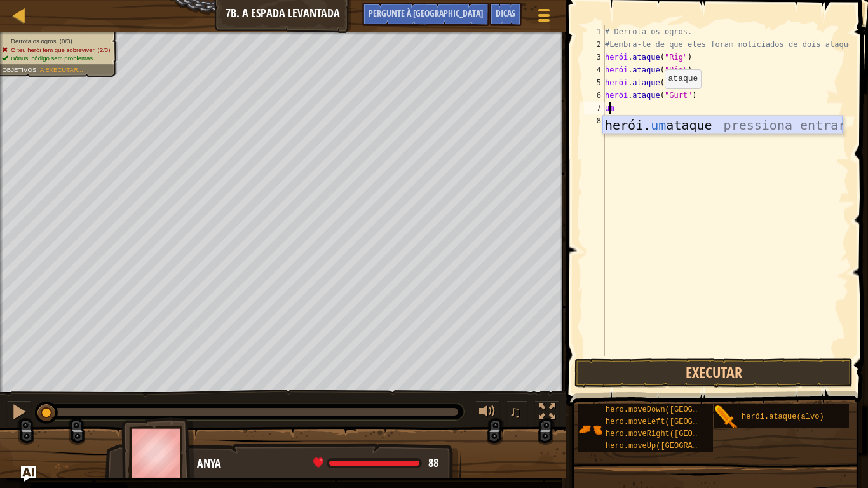
click at [660, 126] on div "herói. um ataque pressiona entrar" at bounding box center [722, 144] width 240 height 57
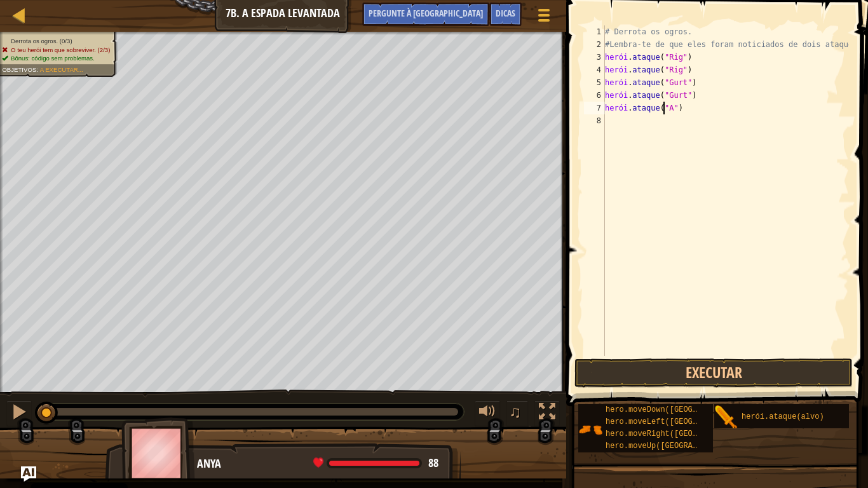
scroll to position [6, 5]
click at [633, 122] on div "# Derrota os ogros. #Lembra-te de que eles foram noticiados de dois ataques. he…" at bounding box center [725, 203] width 246 height 356
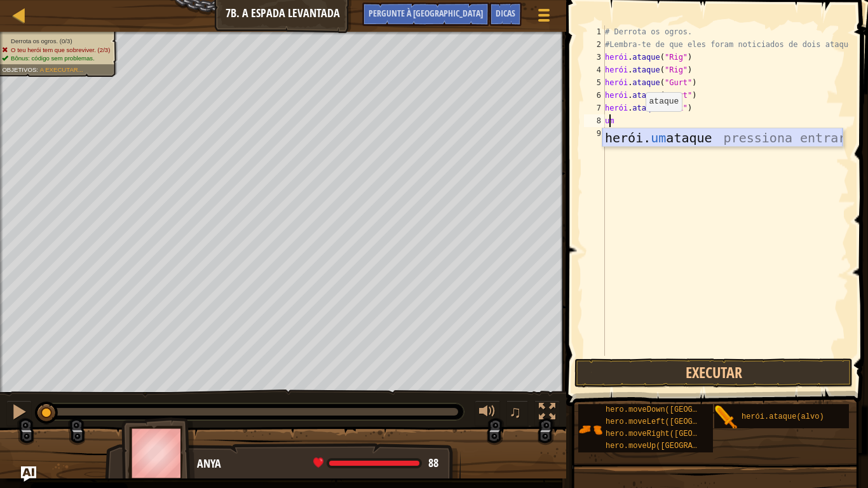
click at [671, 136] on div "herói. um ataque pressiona entrar" at bounding box center [722, 156] width 240 height 57
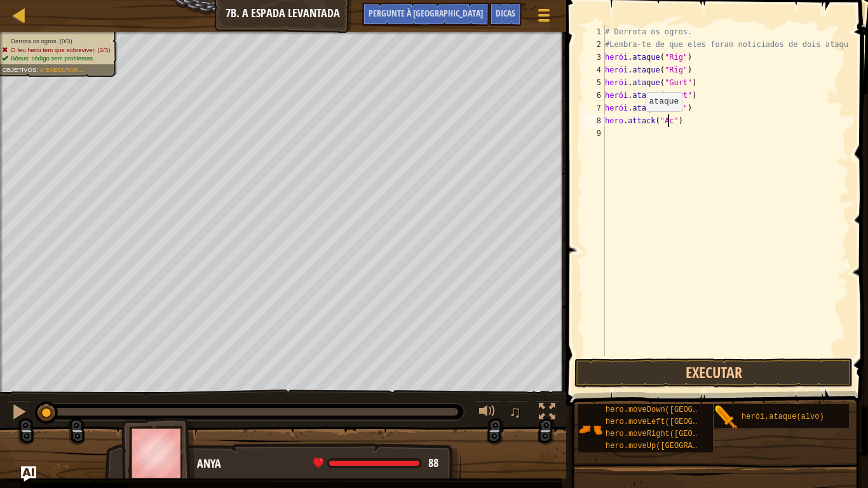
scroll to position [6, 5]
type textarea "hero.attack("Ack")"
click at [668, 368] on button "Executar" at bounding box center [713, 372] width 278 height 29
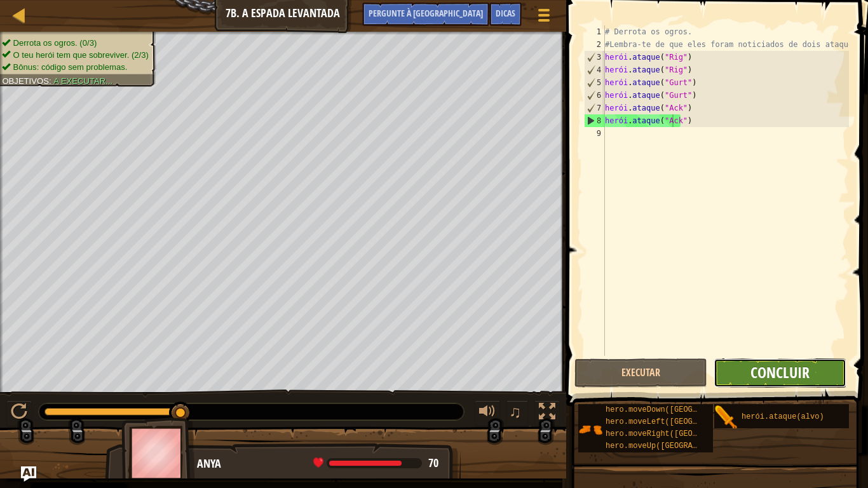
click at [791, 375] on font "Concluir" at bounding box center [779, 372] width 59 height 20
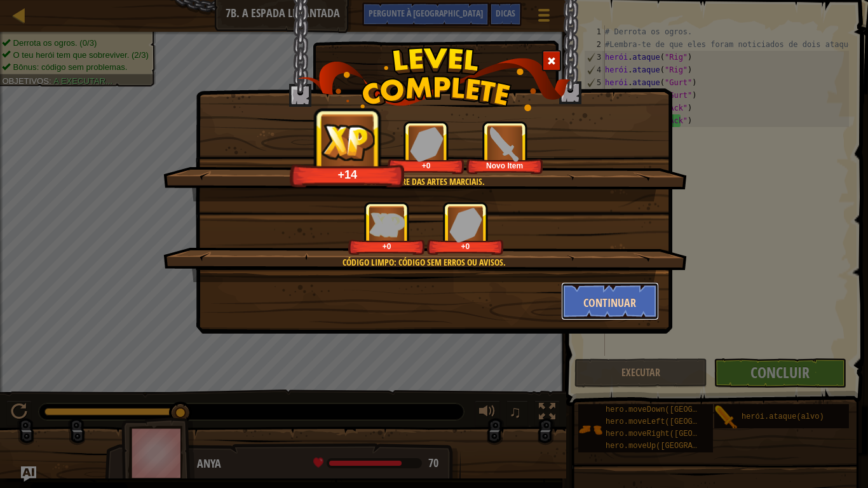
click at [640, 296] on button "Continuar" at bounding box center [610, 301] width 98 height 38
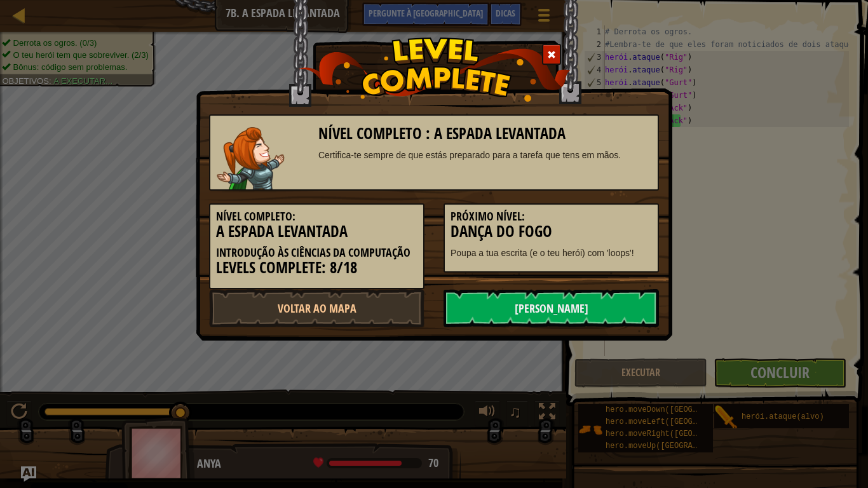
click at [640, 296] on link "[PERSON_NAME]" at bounding box center [550, 308] width 215 height 38
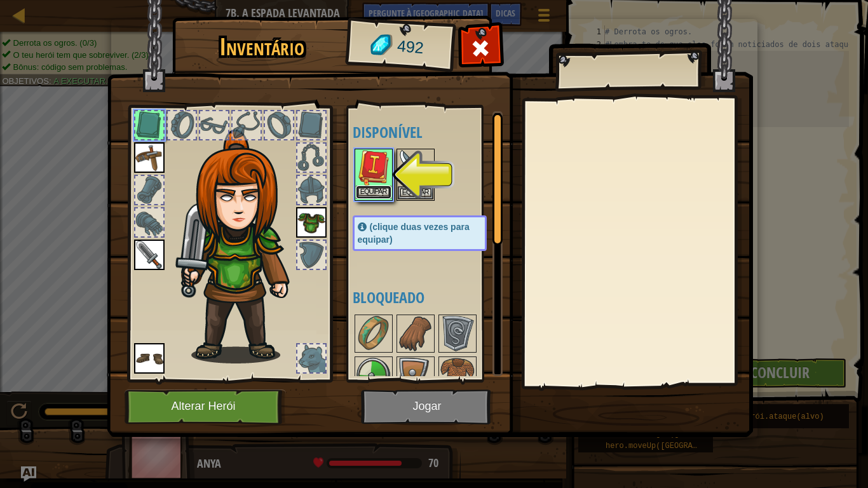
click at [376, 190] on font "Equipar" at bounding box center [373, 192] width 27 height 8
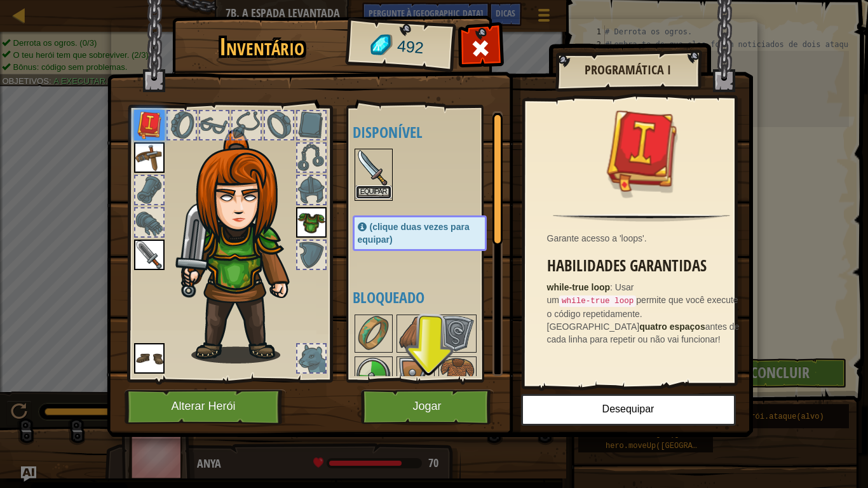
click at [367, 192] on font "Equipar" at bounding box center [373, 192] width 27 height 8
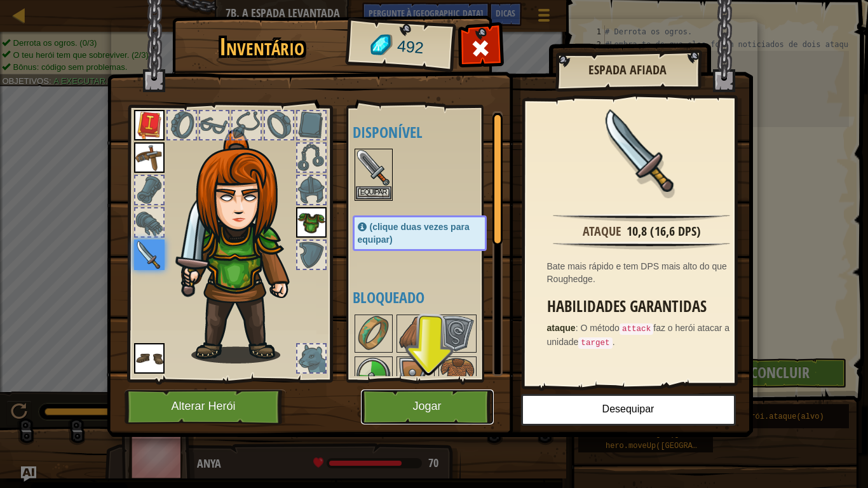
click at [409, 404] on button "Jogar" at bounding box center [427, 406] width 133 height 35
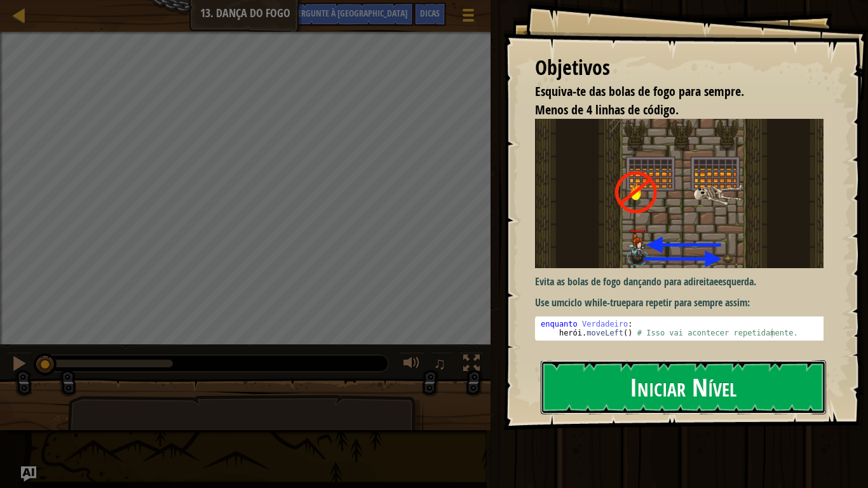
click at [603, 376] on button "Iniciar Nível" at bounding box center [683, 386] width 285 height 53
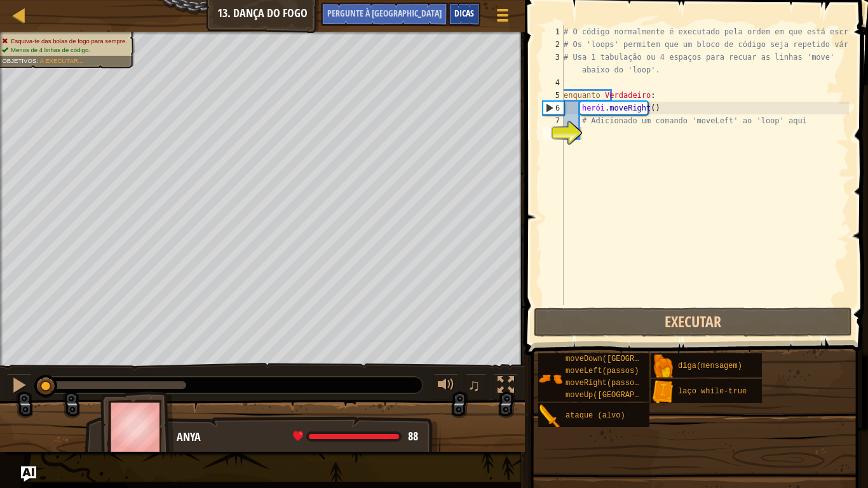
click at [461, 17] on font "Dicas" at bounding box center [464, 13] width 20 height 12
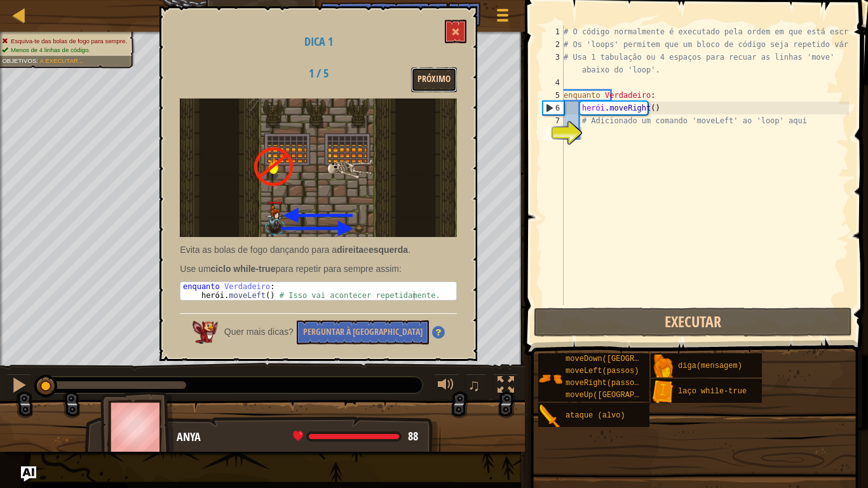
click at [433, 69] on button "Próximo" at bounding box center [434, 79] width 46 height 25
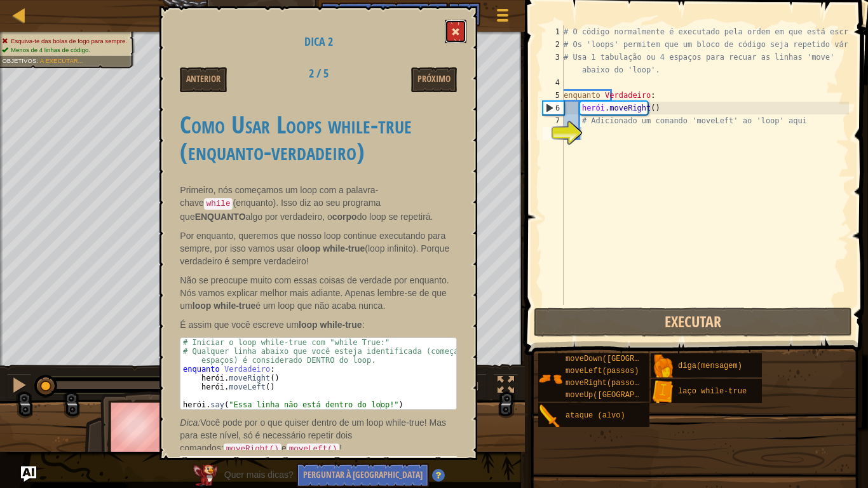
click at [461, 32] on button at bounding box center [456, 32] width 22 height 24
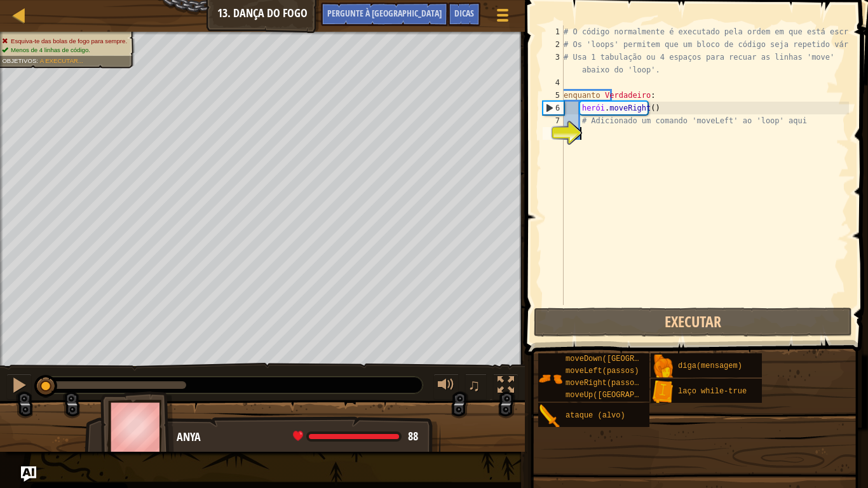
click at [584, 133] on div "# O código normalmente é executado pela ordem em que está escrito. # Os 'loops'…" at bounding box center [705, 177] width 288 height 305
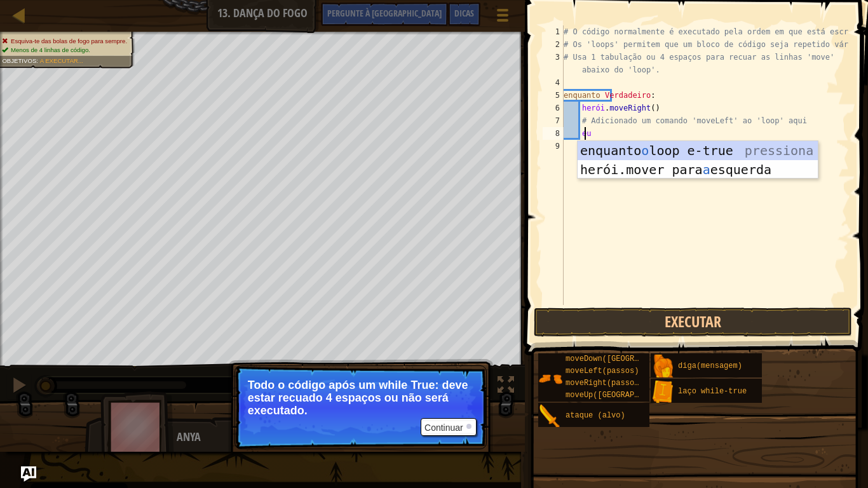
type textarea "l"
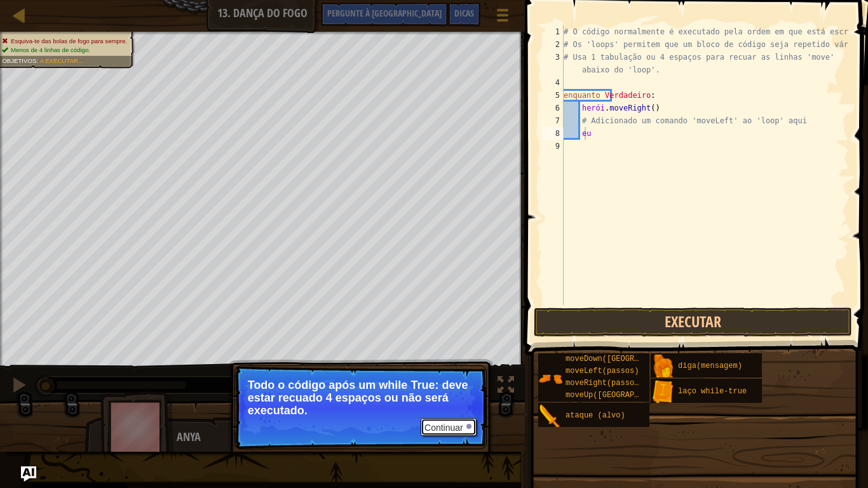
click at [422, 407] on button "Continuar" at bounding box center [449, 427] width 56 height 18
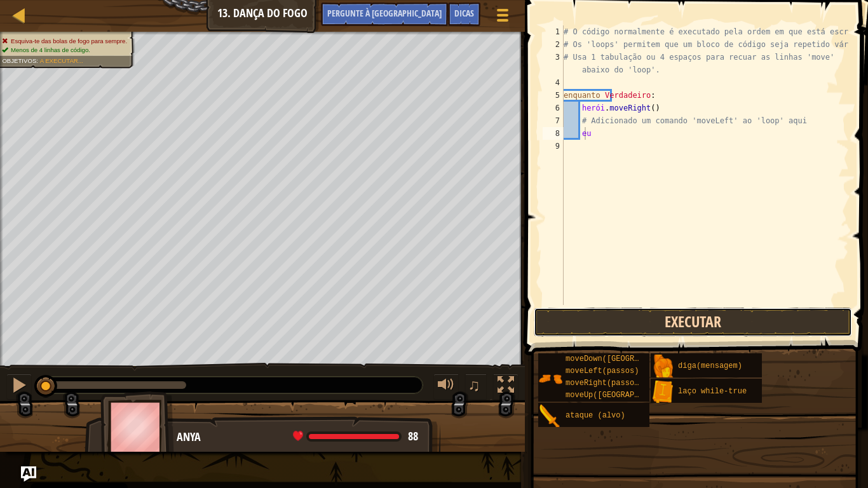
click at [656, 325] on button "Executar" at bounding box center [693, 321] width 318 height 29
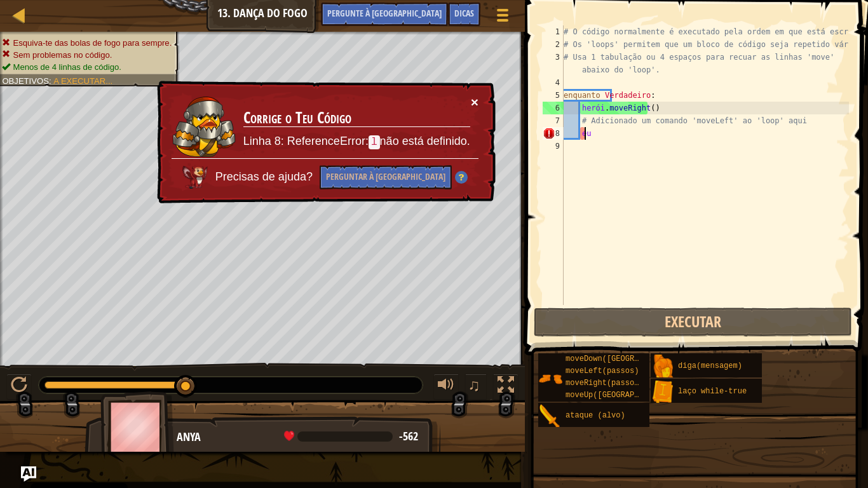
click at [475, 100] on font "×" at bounding box center [475, 102] width 8 height 15
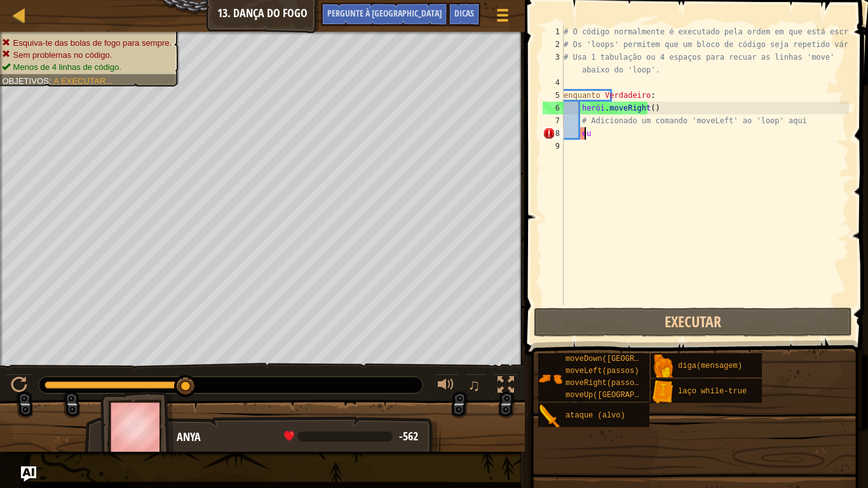
click at [626, 138] on div "# O código normalmente é executado pela ordem em que está escrito. # Os 'loops'…" at bounding box center [705, 177] width 288 height 305
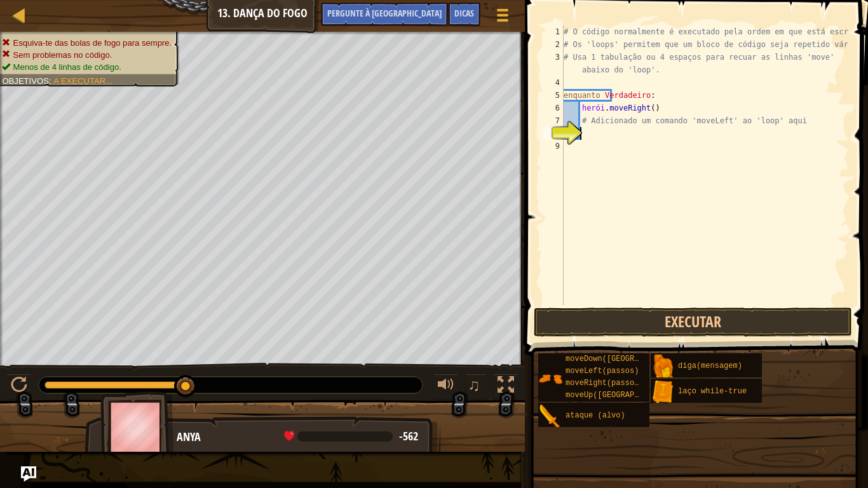
type textarea "l"
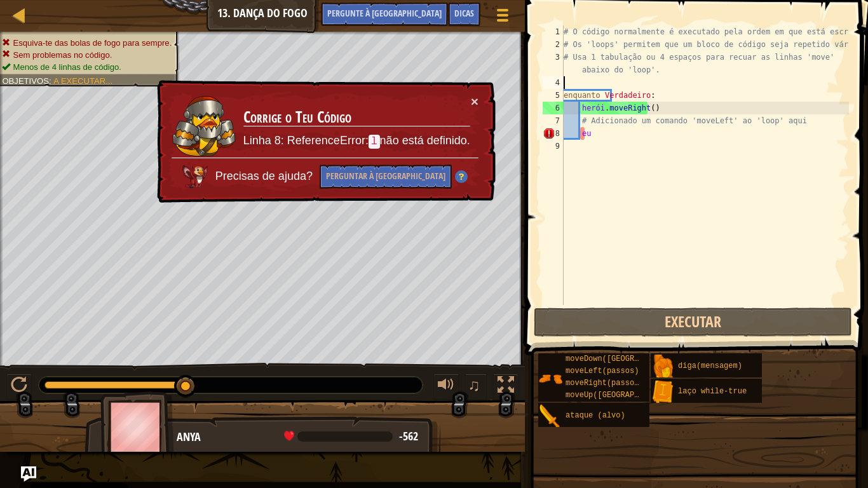
click at [613, 84] on div "# O código normalmente é executado pela ordem em que está escrito. # Os 'loops'…" at bounding box center [705, 177] width 288 height 305
click at [598, 136] on div "# O código normalmente é executado pela ordem em que está escrito. # Os 'loops'…" at bounding box center [705, 177] width 288 height 305
type textarea "l"
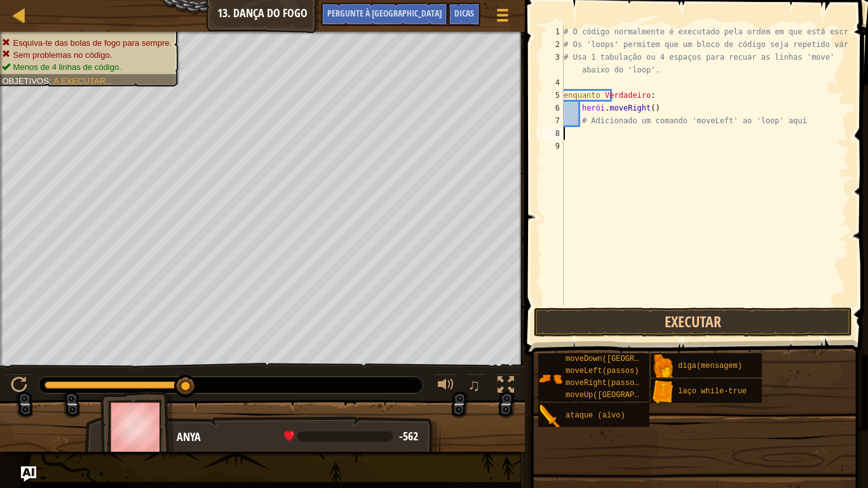
type textarea "l"
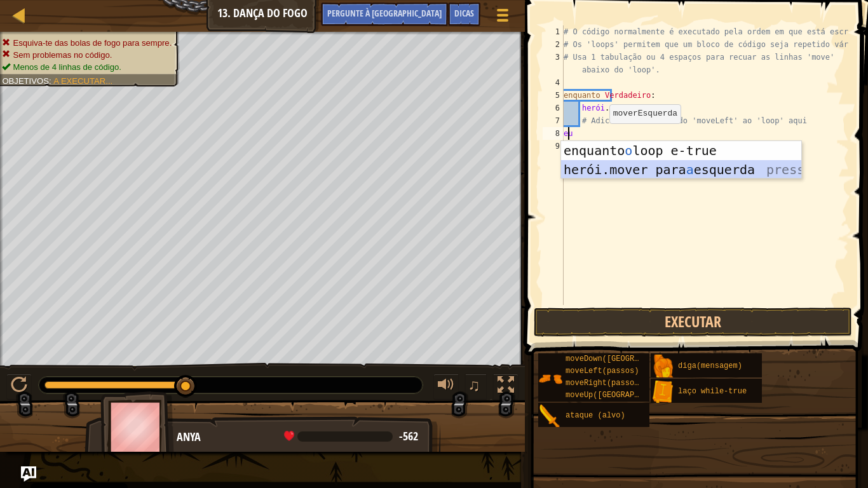
click at [599, 168] on div "enquanto o loop e-true pressiona enter herói.mover para a esquerda pressione en…" at bounding box center [681, 179] width 240 height 76
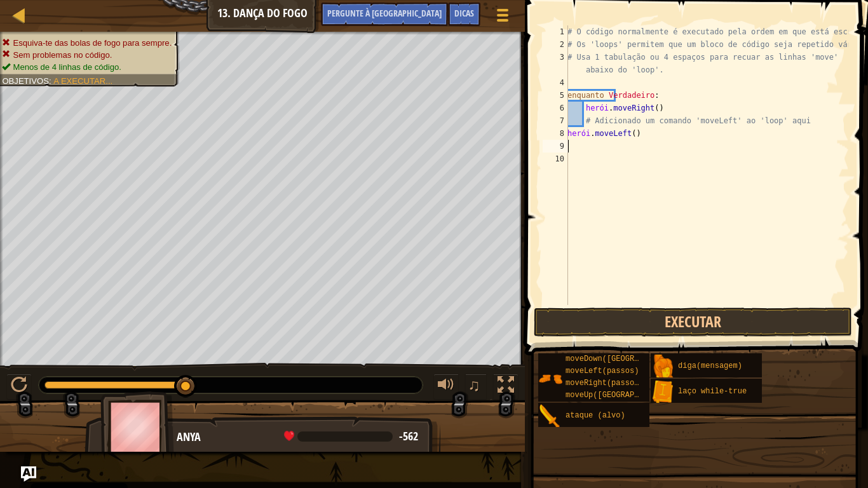
click at [578, 120] on div "# O código normalmente é executado pela ordem em que está escrito. # Os 'loops'…" at bounding box center [707, 177] width 284 height 305
click at [578, 106] on div "# O código normalmente é executado pela ordem em que está escrito. # Os 'loops'…" at bounding box center [707, 177] width 284 height 305
click at [608, 97] on div "# O código normalmente é executado pela ordem em que está escrito. # Os 'loops'…" at bounding box center [707, 177] width 284 height 305
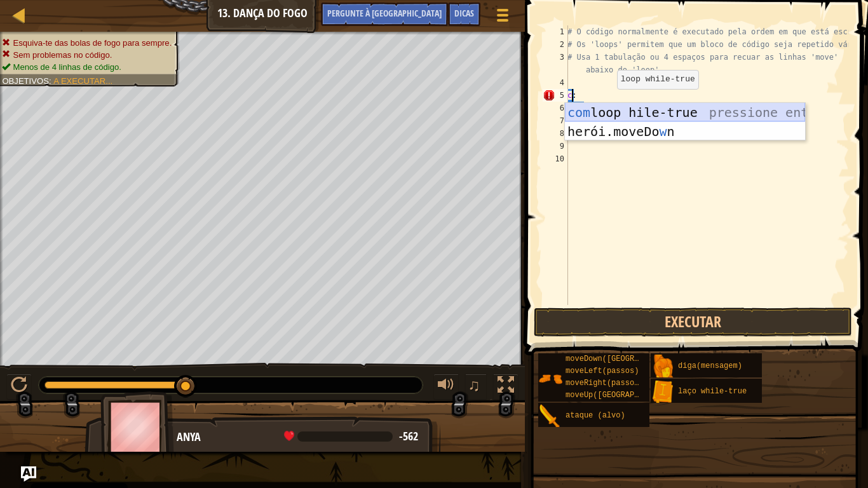
click at [611, 118] on div "com loop hile-true pressione enter herói.moveDo w n pressione enter" at bounding box center [685, 141] width 240 height 76
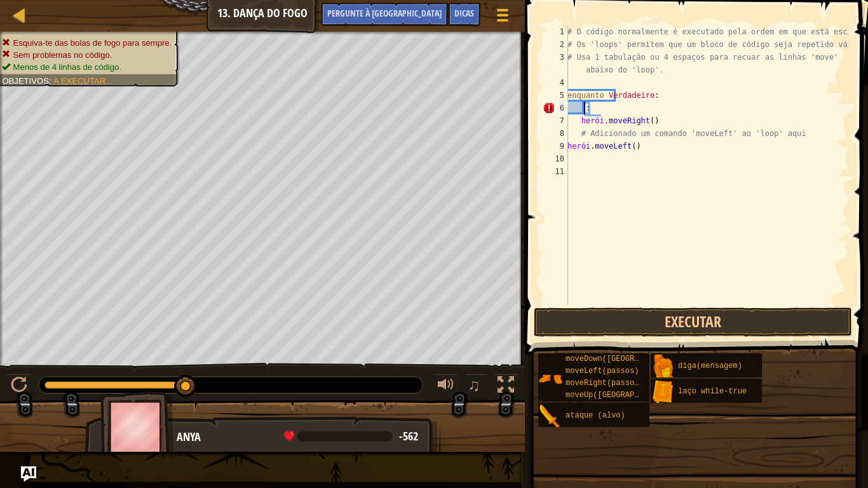
type textarea ":"
click at [588, 110] on div "# O código normalmente é executado pela ordem em que está escrito. # Os 'loops'…" at bounding box center [707, 177] width 284 height 305
click at [590, 320] on button "Executar" at bounding box center [693, 321] width 318 height 29
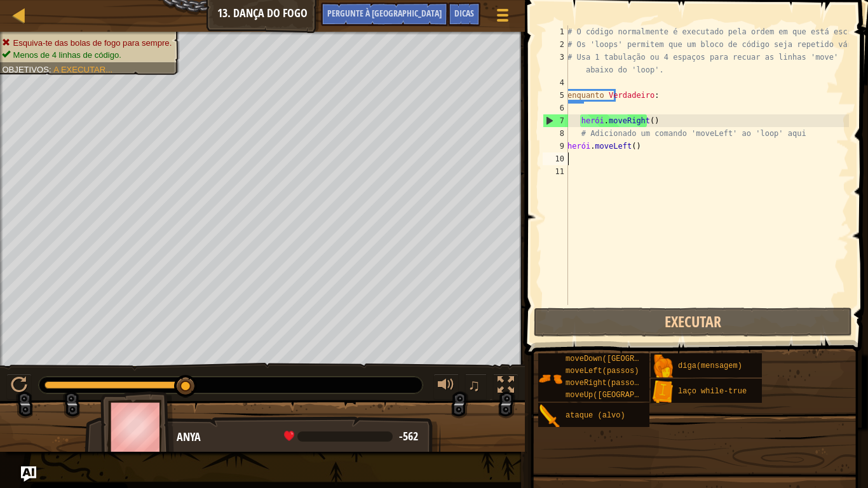
click at [673, 156] on div "# O código normalmente é executado pela ordem em que está escrito. # Os 'loops'…" at bounding box center [707, 177] width 284 height 305
click at [664, 100] on div "# O código normalmente é executado pela ordem em que está escrito. # Os 'loops'…" at bounding box center [707, 177] width 284 height 305
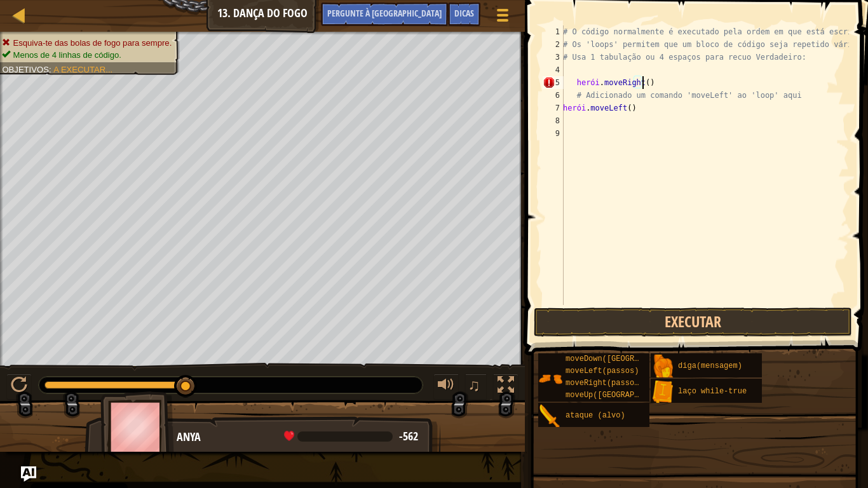
click at [666, 83] on div "# O código normalmente é executado pela ordem em que está escrito. # Os 'loops'…" at bounding box center [704, 177] width 288 height 305
type textarea "h"
type textarea "w"
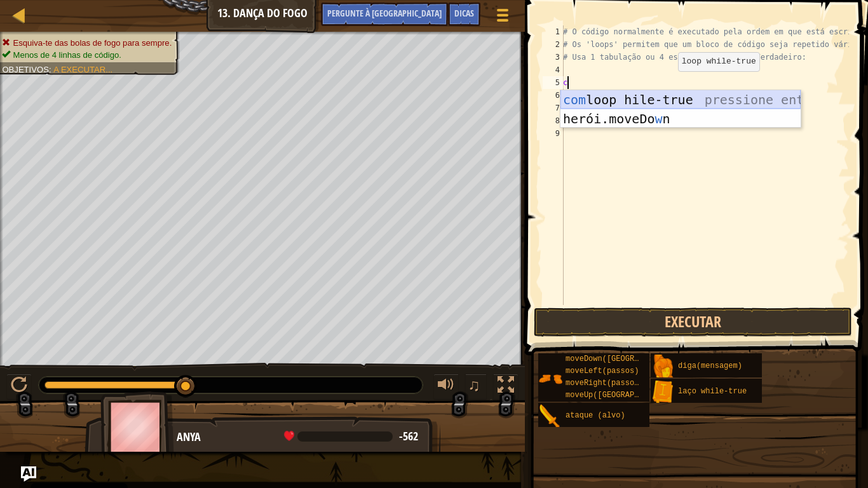
click at [670, 105] on div "com loop hile-true pressione enter herói.moveDo w n pressione enter" at bounding box center [680, 128] width 240 height 76
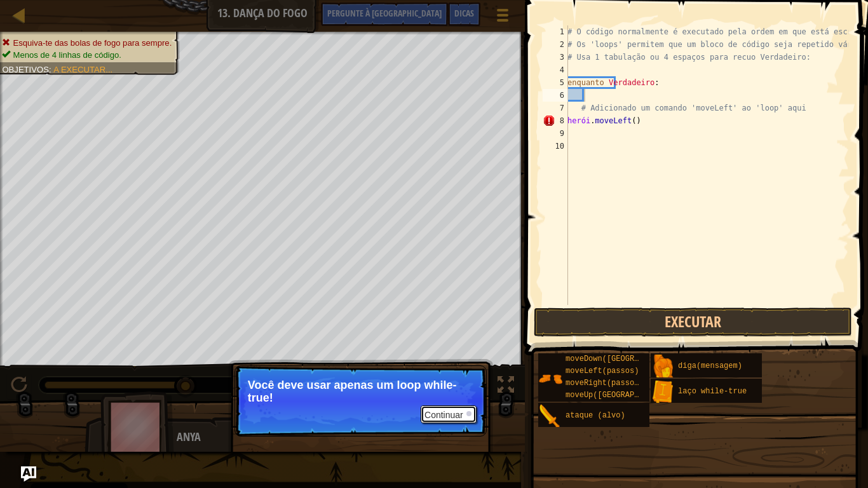
click at [457, 407] on font "Continuar" at bounding box center [443, 415] width 39 height 10
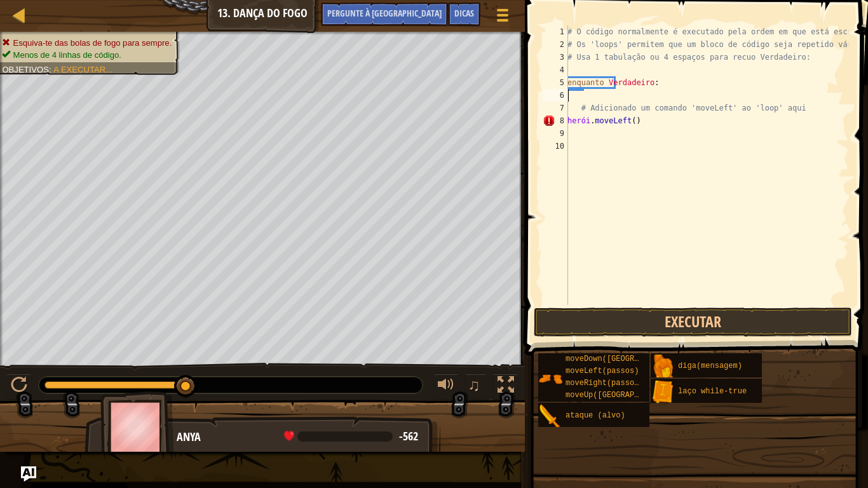
type textarea "while True:"
type textarea "r"
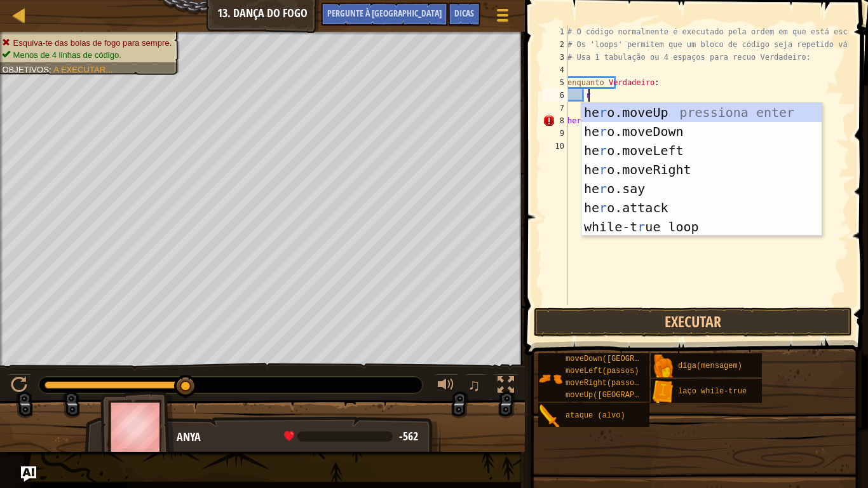
scroll to position [6, 1]
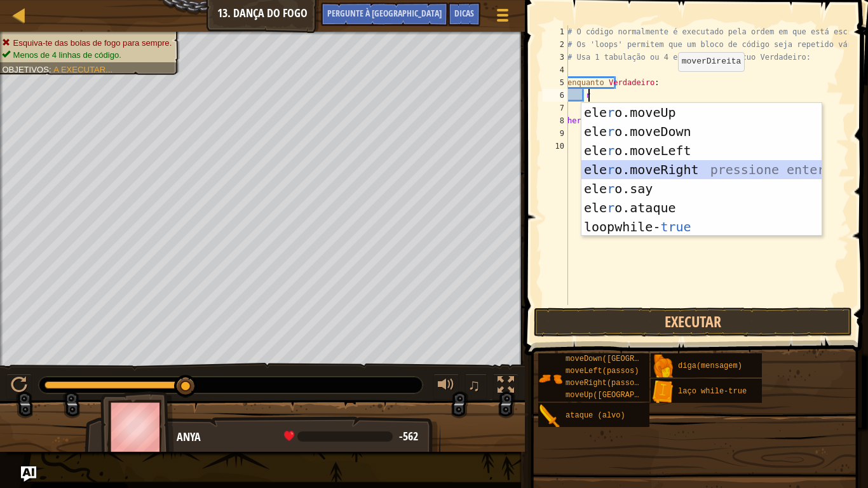
click at [676, 166] on div "ele r o.moveUp pressiona enter ele r o.moveDown pressione enter ele r o.moveLef…" at bounding box center [701, 189] width 240 height 172
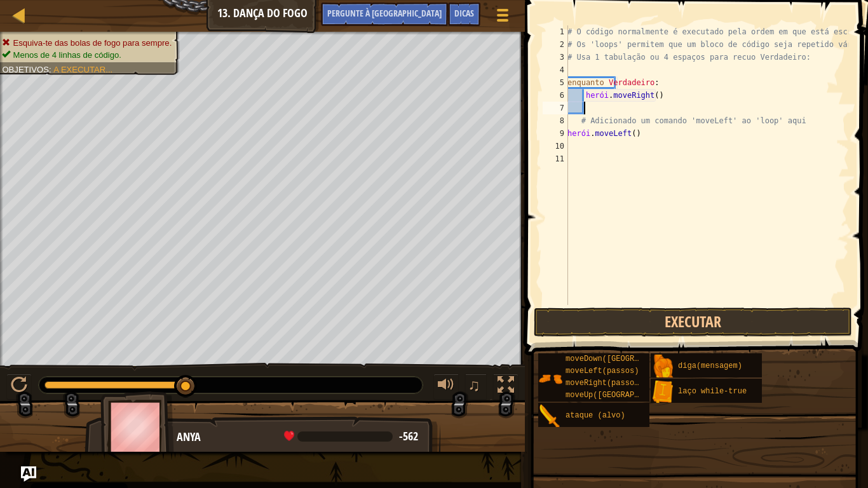
scroll to position [6, 0]
type textarea "l"
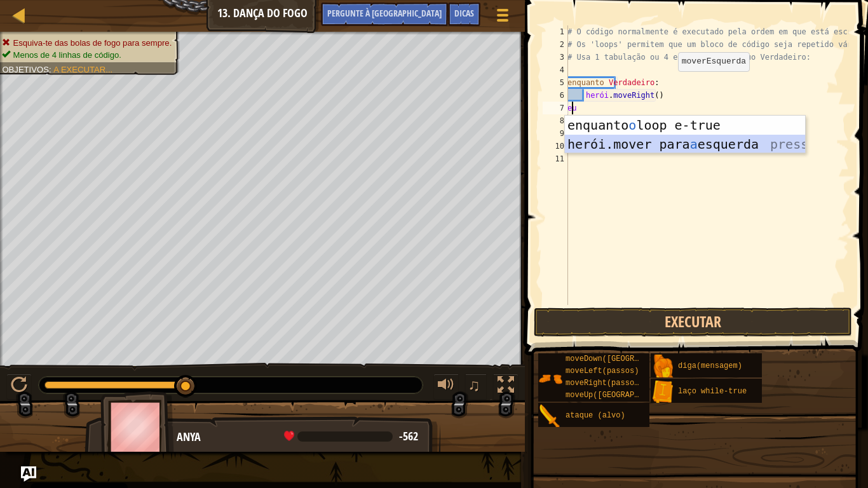
click at [678, 138] on div "enquanto o loop e-true pressiona enter herói.mover para a esquerda pressione en…" at bounding box center [685, 154] width 240 height 76
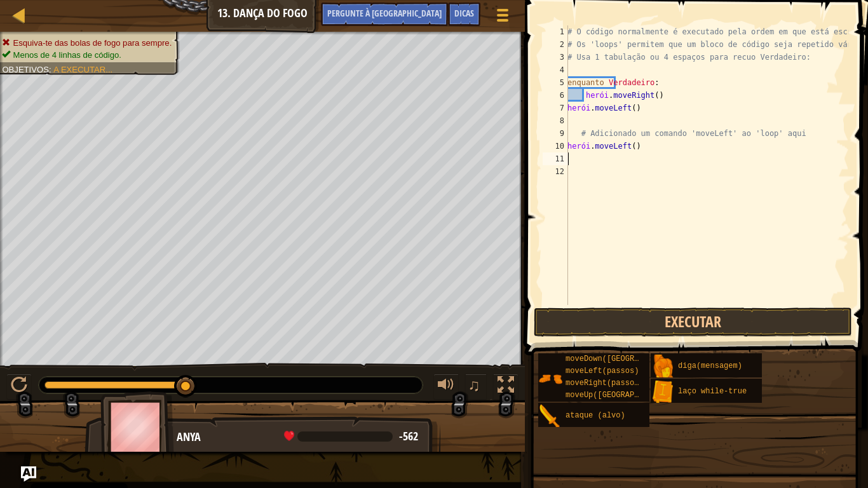
click at [669, 156] on div "# O código normalmente é executado pela ordem em que está escrito. # Os 'loops'…" at bounding box center [707, 177] width 284 height 305
type textarea "h"
click at [692, 79] on div "# O código normalmente é executado pela ordem em que está escrito. # Os 'loops'…" at bounding box center [707, 177] width 284 height 305
type textarea "while True:"
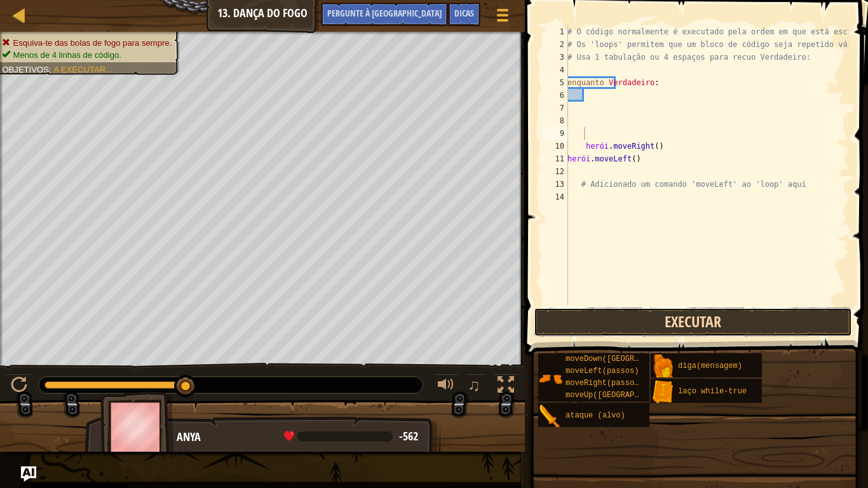
click at [600, 324] on button "Executar" at bounding box center [693, 321] width 318 height 29
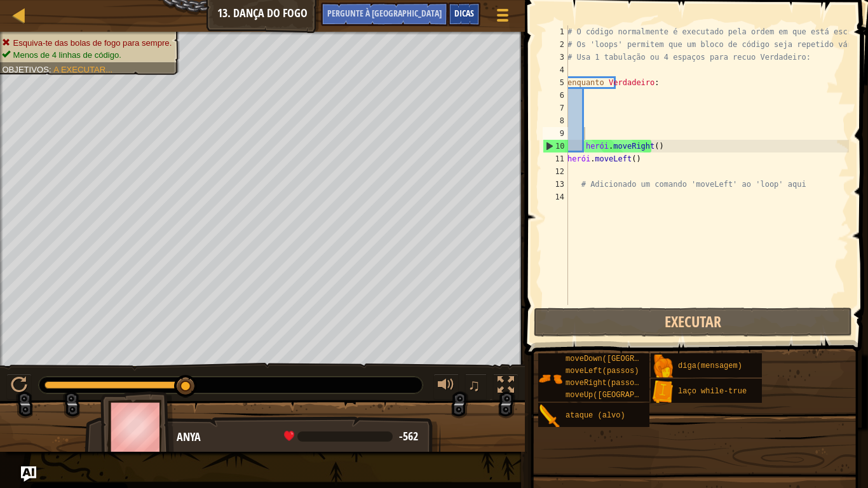
click at [466, 21] on div "Dicas" at bounding box center [464, 15] width 32 height 24
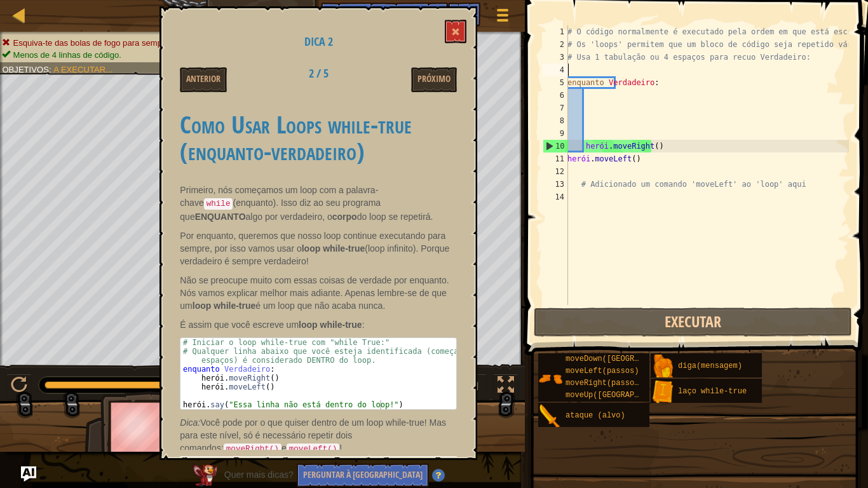
click at [578, 67] on div "# O código normalmente é executado pela ordem em que está escrito. # Os 'loops'…" at bounding box center [707, 177] width 284 height 305
click at [585, 102] on div "# O código normalmente é executado pela ordem em que está escrito. # Os 'loops'…" at bounding box center [707, 177] width 284 height 305
click at [588, 95] on div "# O código normalmente é executado pela ordem em que está escrito. # Os 'loops'…" at bounding box center [707, 177] width 284 height 305
type textarea "r"
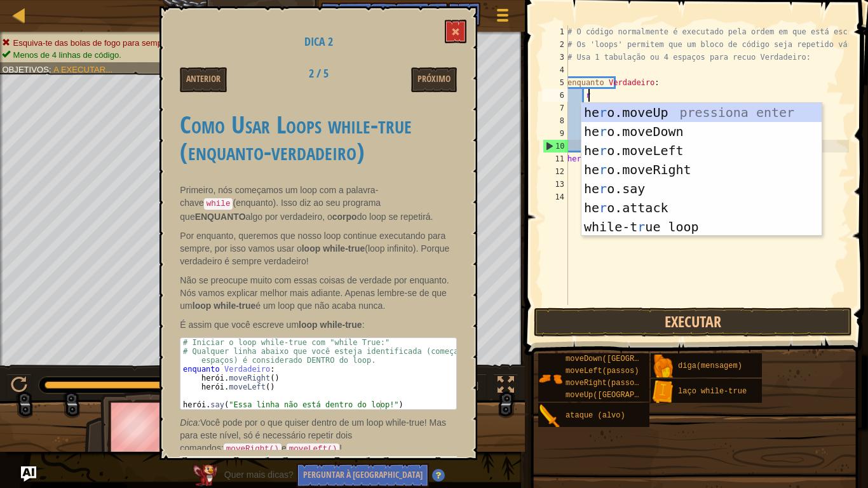
scroll to position [6, 1]
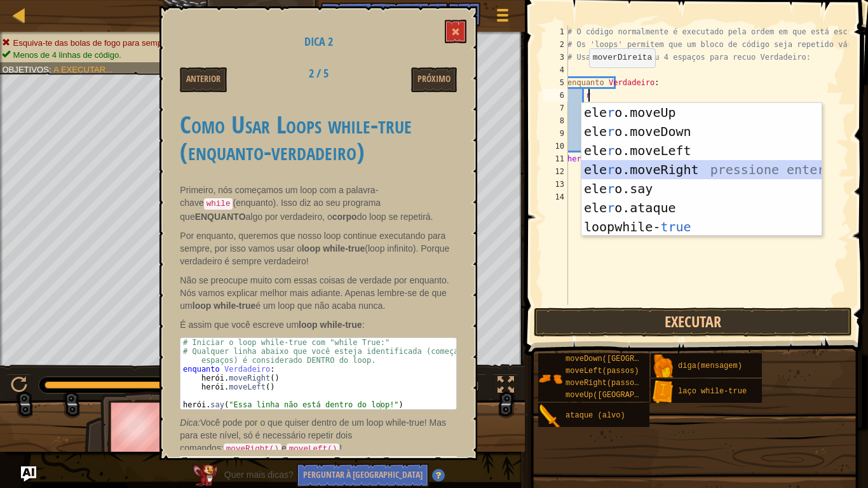
click at [633, 165] on div "ele r o.moveUp pressiona enter ele r o.moveDown pressione enter ele r o.moveLef…" at bounding box center [701, 189] width 240 height 172
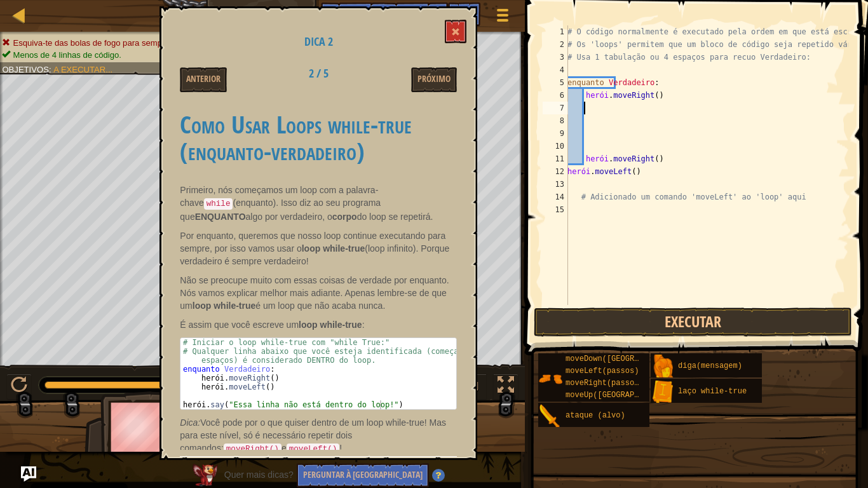
type textarea "l"
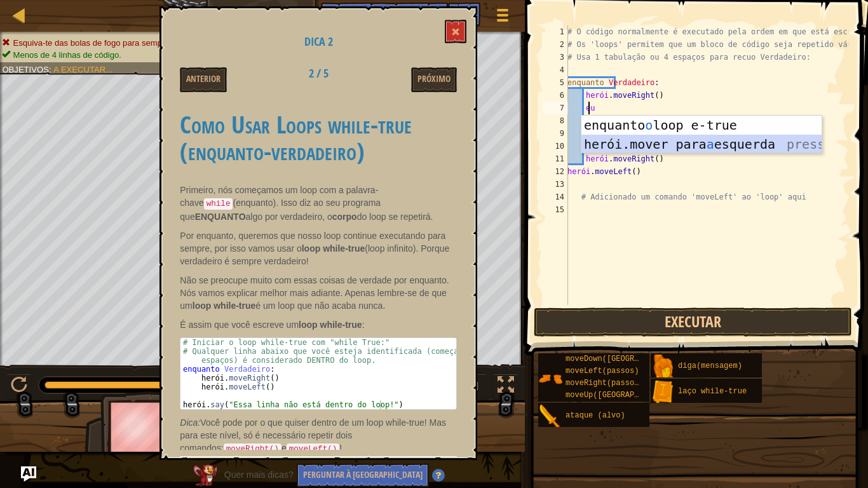
click at [628, 137] on div "enquanto o loop e-true pressiona enter herói.mover para a esquerda pressione en…" at bounding box center [701, 154] width 240 height 76
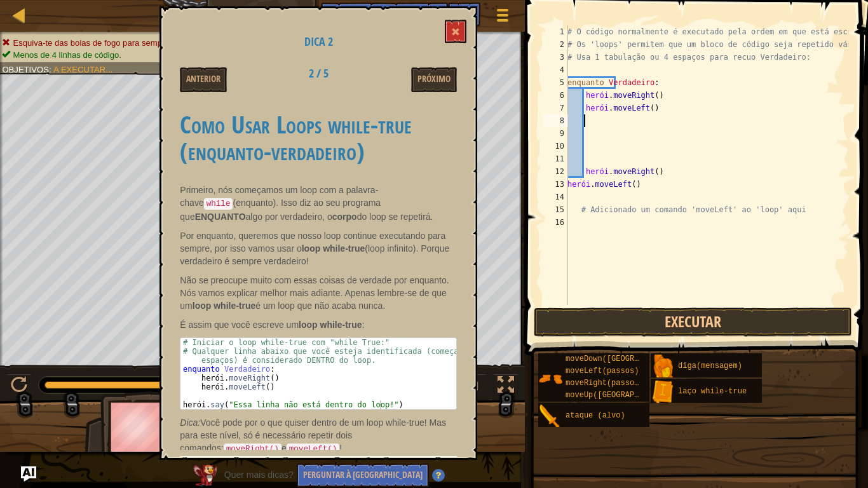
type textarea "r"
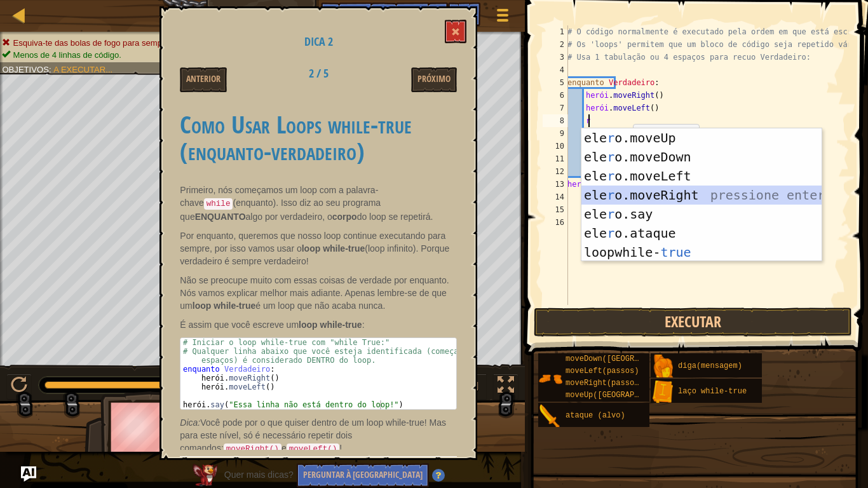
click at [644, 189] on div "ele r o.moveUp pressiona enter ele r o.moveDown pressione enter ele r o.moveLef…" at bounding box center [701, 214] width 240 height 172
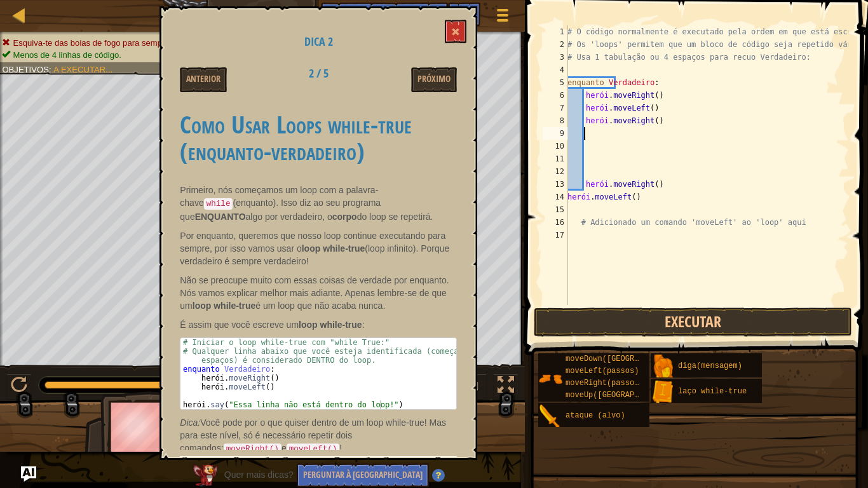
type textarea "l"
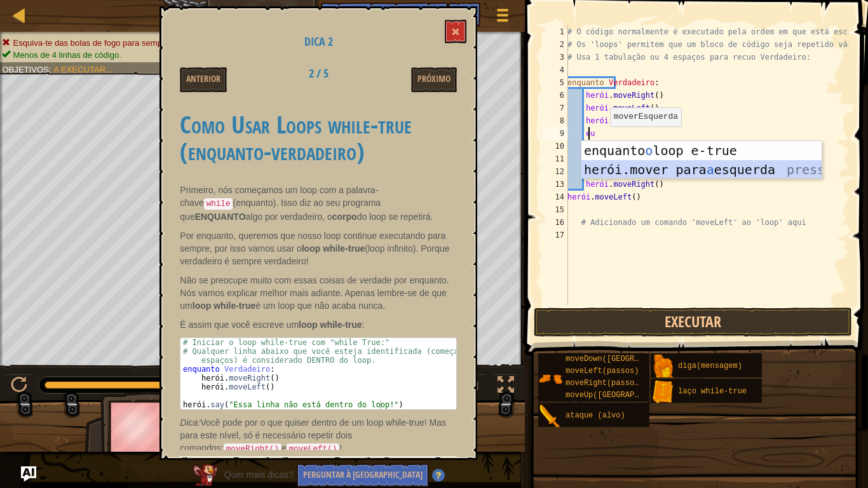
click at [639, 177] on div "enquanto o loop e-true pressiona enter herói.mover para a esquerda pressione en…" at bounding box center [701, 179] width 240 height 76
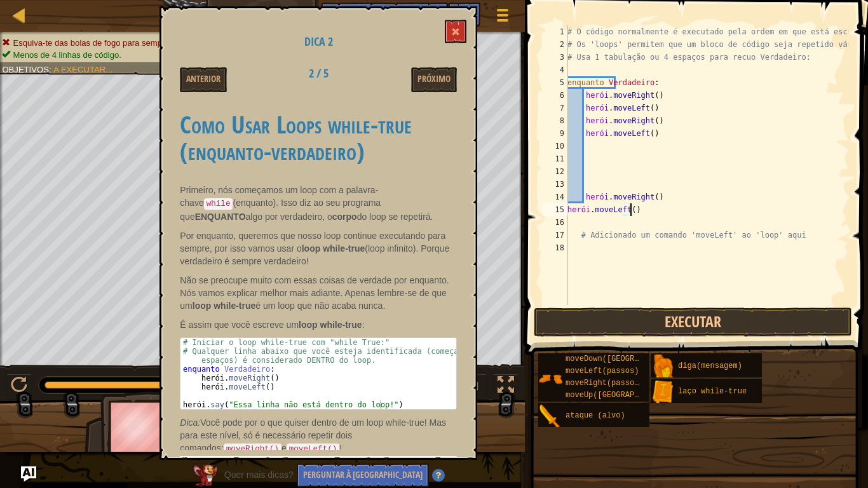
click at [656, 212] on div "# O código normalmente é executado pela ordem em que está escrito. # Os 'loops'…" at bounding box center [707, 177] width 284 height 305
type textarea "h"
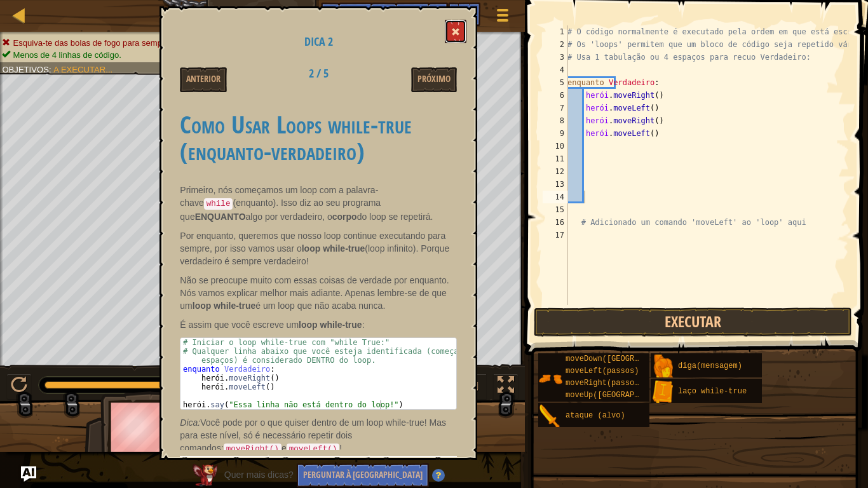
click at [445, 37] on button at bounding box center [456, 32] width 22 height 24
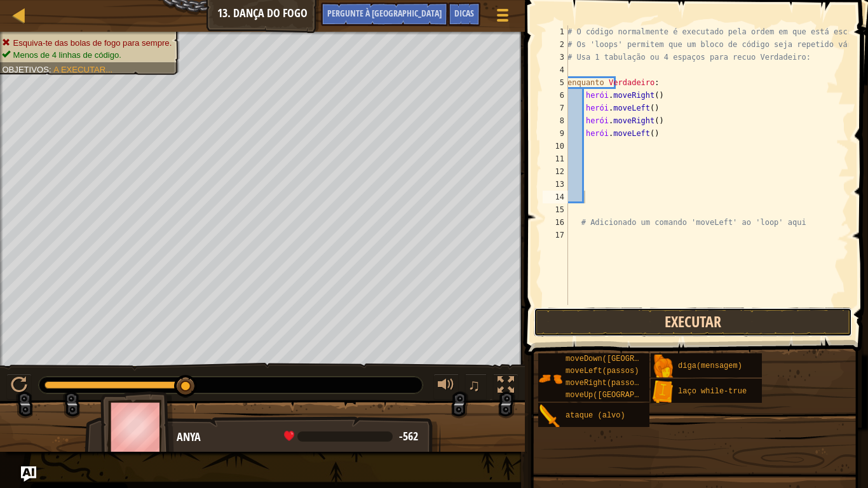
click at [610, 326] on button "Executar" at bounding box center [693, 321] width 318 height 29
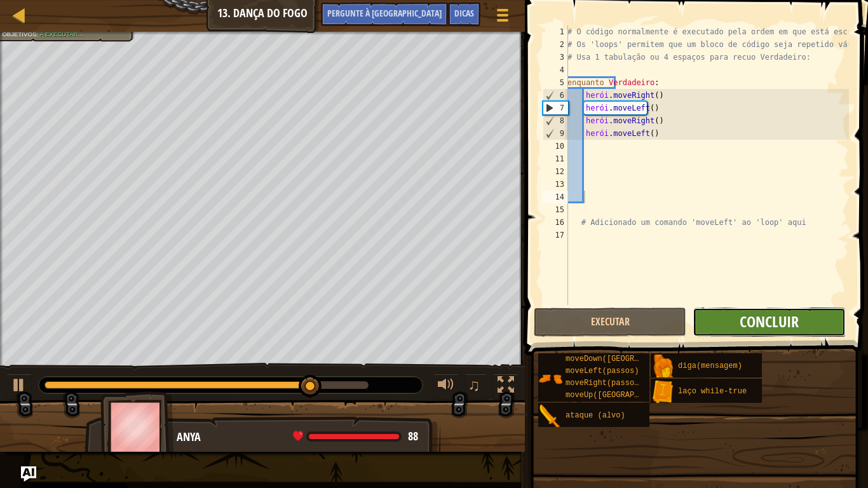
click at [753, 320] on font "Concluir" at bounding box center [768, 321] width 59 height 20
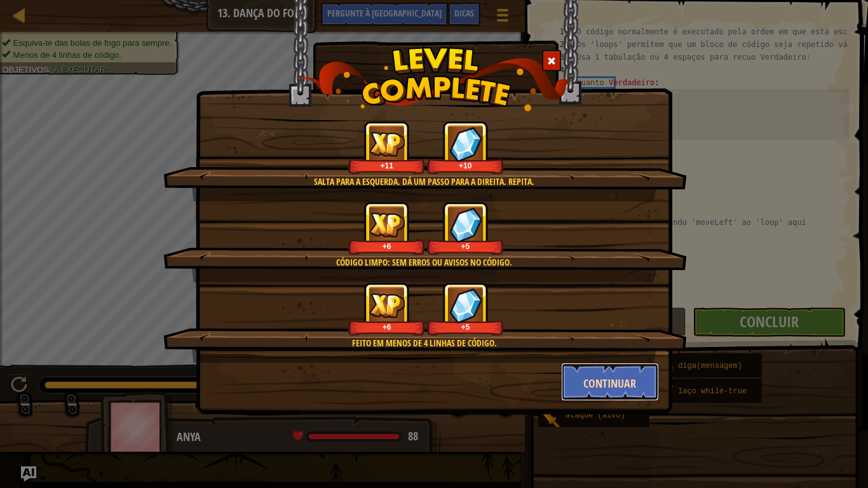
click at [630, 391] on font "Continuar" at bounding box center [609, 383] width 53 height 16
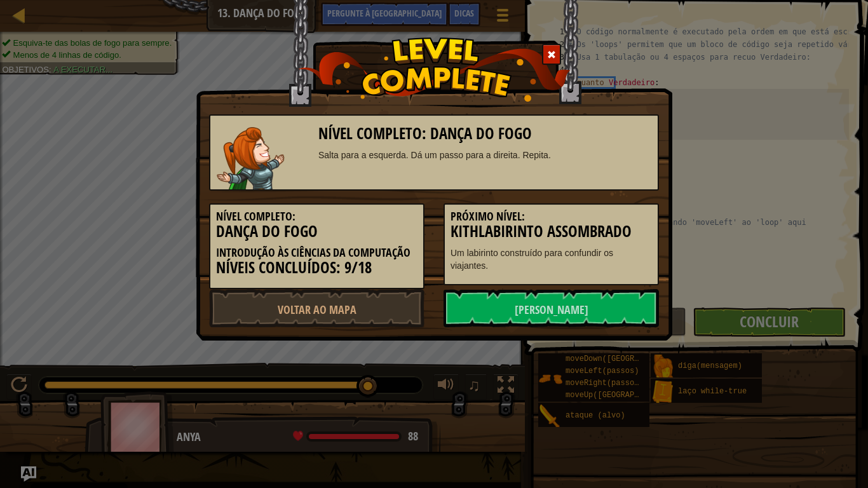
click at [630, 391] on div "Nível Completo: Dança do Fogo Salta para a esquerda. Dá um passo para a direita…" at bounding box center [434, 244] width 868 height 488
click at [397, 308] on link "Voltar ao Mapa" at bounding box center [316, 308] width 215 height 38
select select "pt-PT"
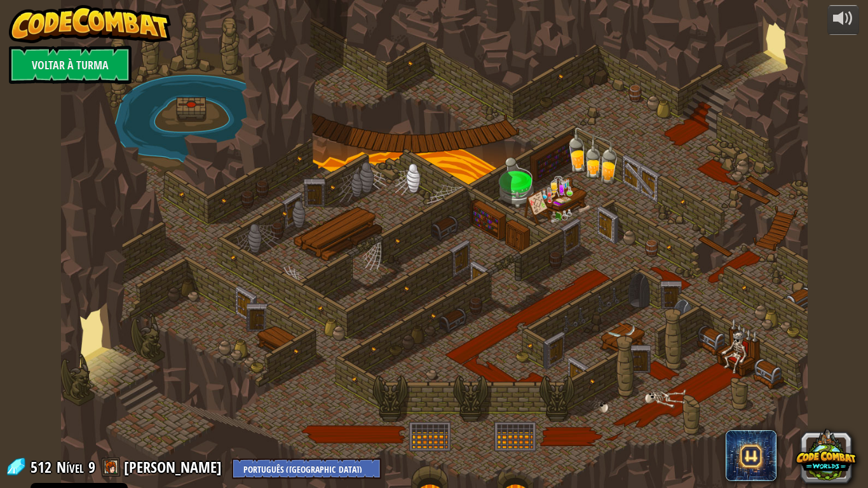
select select "pt-PT"
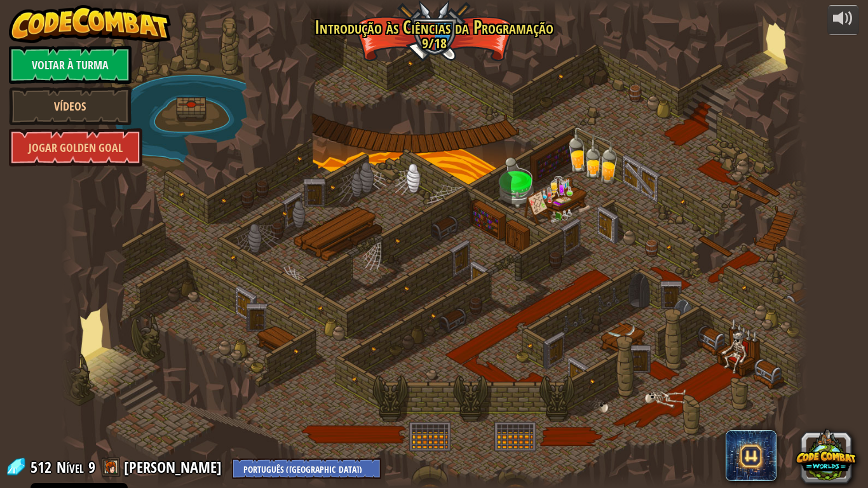
select select "pt-PT"
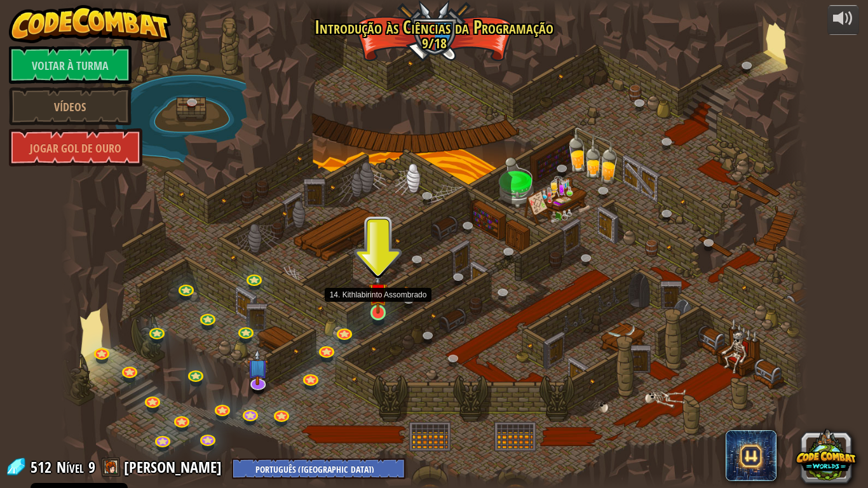
click at [380, 311] on img at bounding box center [377, 292] width 19 height 43
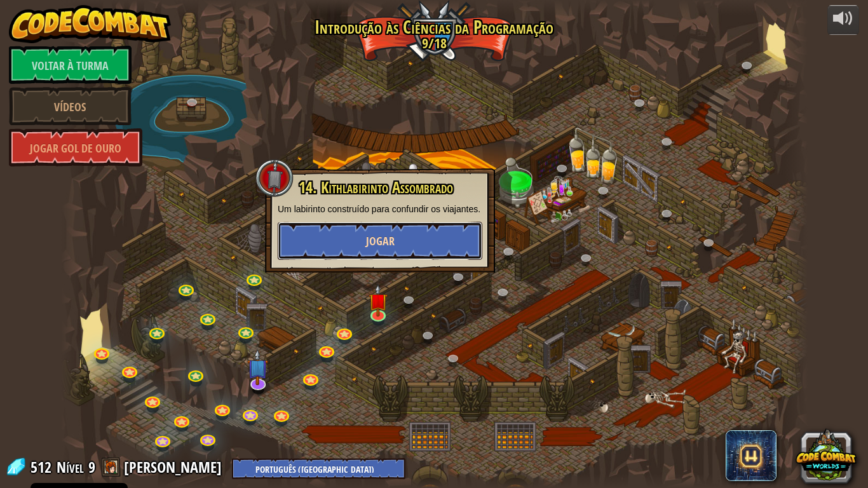
click at [436, 231] on button "Jogar" at bounding box center [380, 241] width 205 height 38
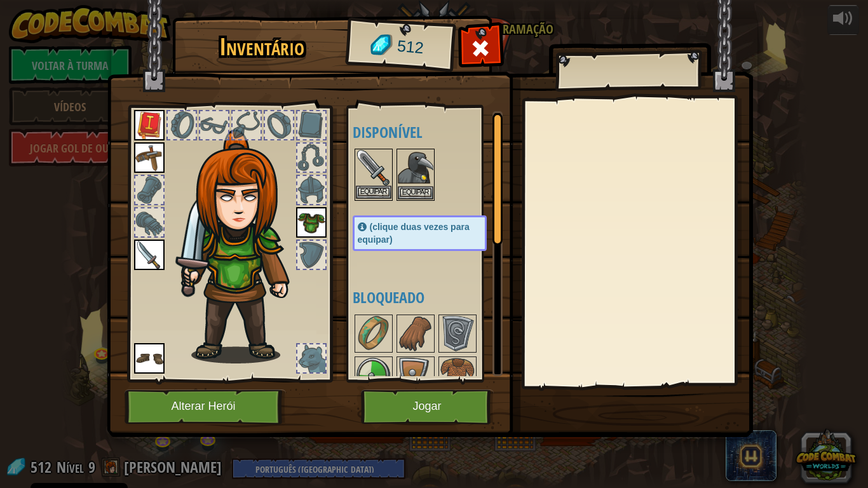
click at [385, 184] on img at bounding box center [374, 168] width 36 height 36
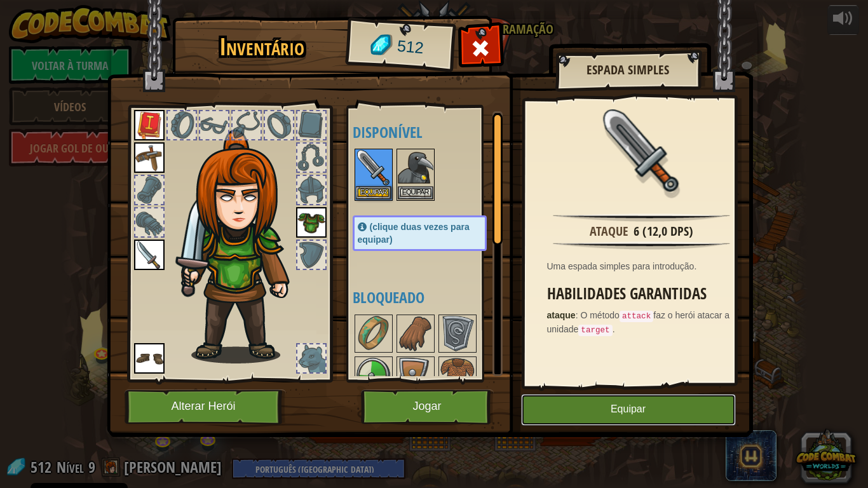
click at [580, 400] on button "Equipar" at bounding box center [628, 410] width 215 height 32
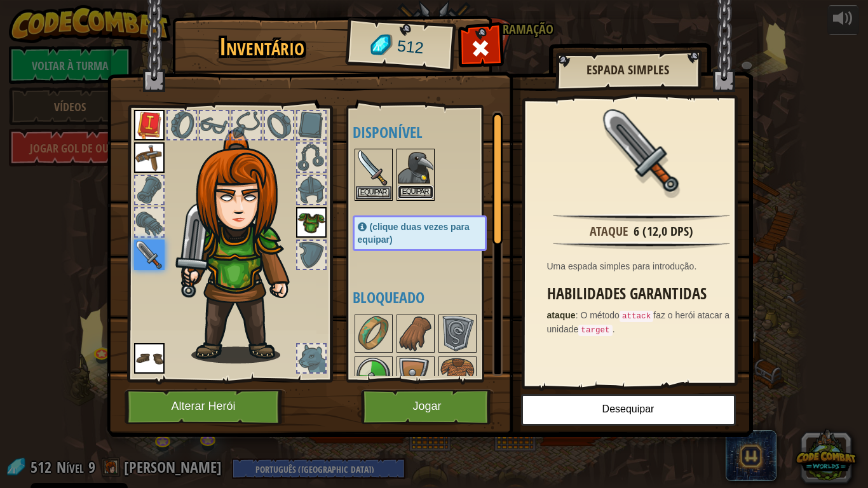
click at [416, 189] on font "Equipar" at bounding box center [415, 192] width 27 height 8
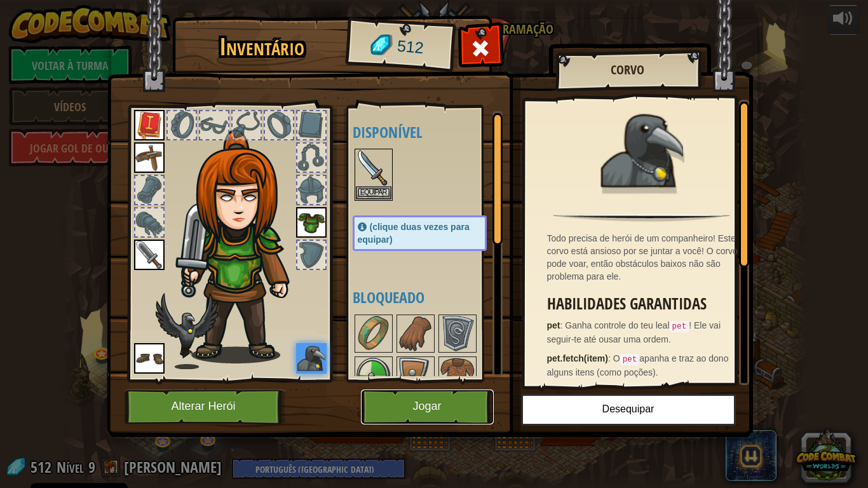
click at [456, 402] on button "Jogar" at bounding box center [427, 406] width 133 height 35
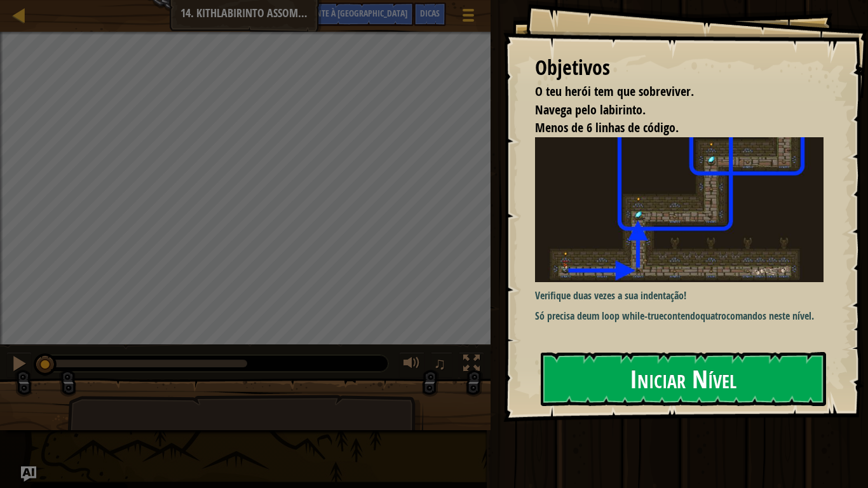
click at [623, 376] on button "Iniciar Nível" at bounding box center [683, 378] width 285 height 53
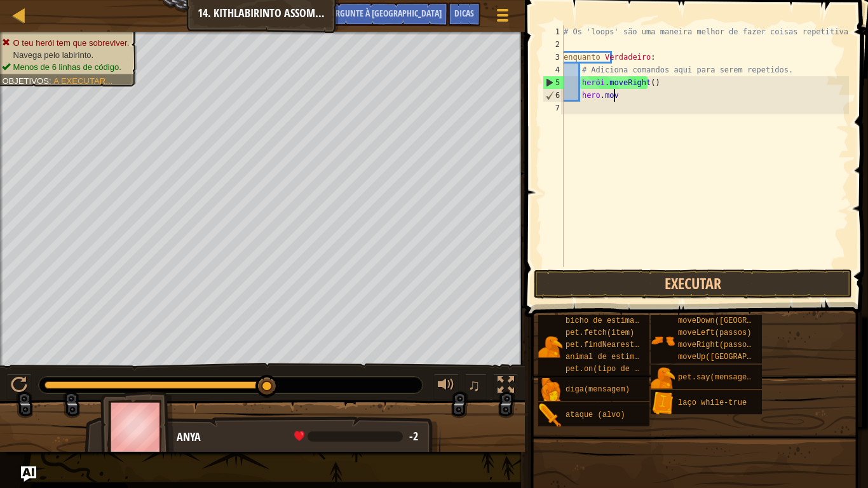
type textarea "h"
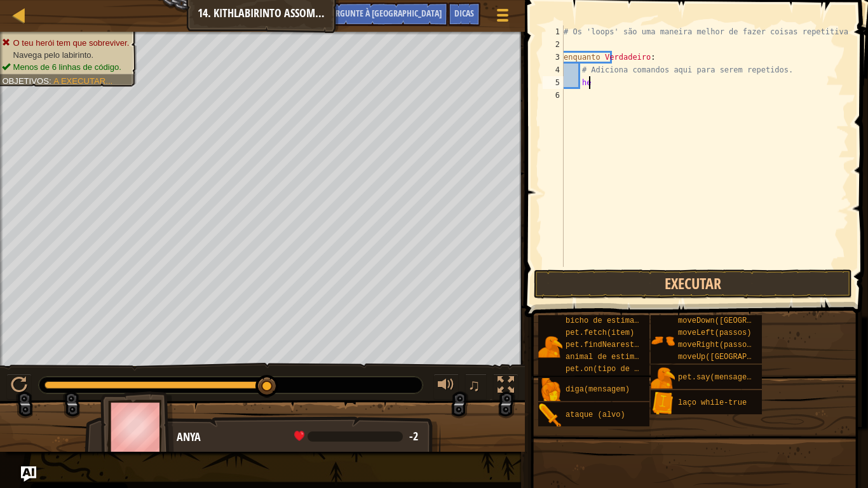
type textarea "h"
type textarea "#"
type textarea "w"
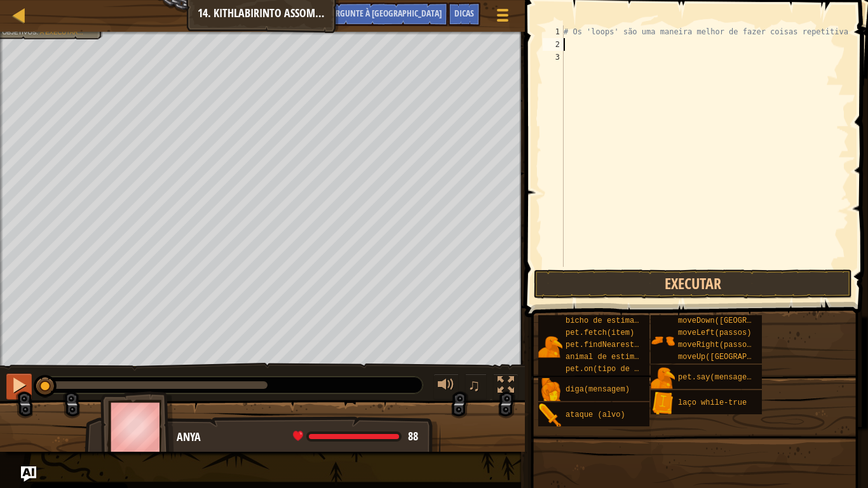
drag, startPoint x: 261, startPoint y: 393, endPoint x: 15, endPoint y: 377, distance: 247.0
click at [15, 377] on div "♫" at bounding box center [262, 382] width 525 height 38
type textarea "r"
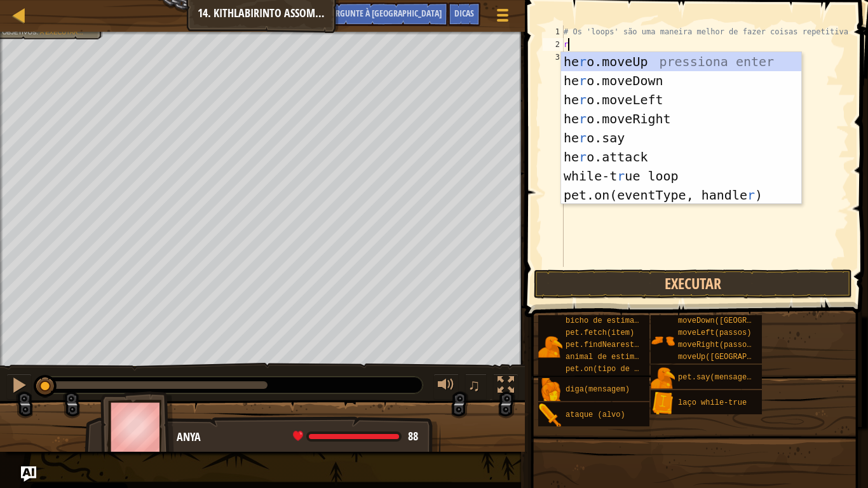
scroll to position [6, 0]
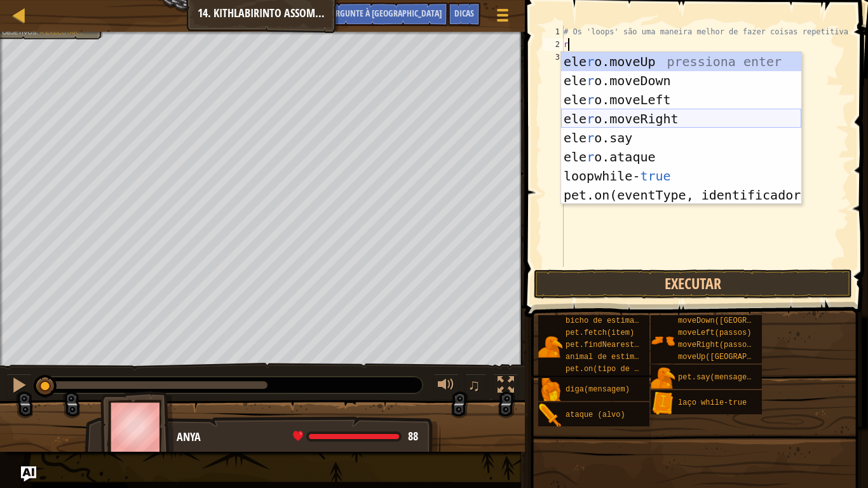
click at [654, 119] on div "ele r o.moveUp pressiona enter ele r o.moveDown pressione enter ele r o.moveLef…" at bounding box center [681, 147] width 240 height 191
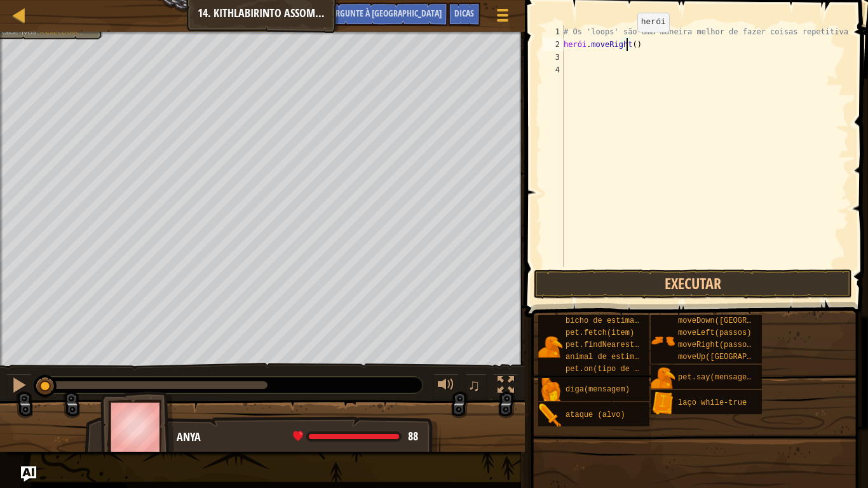
click at [626, 44] on div "# Os 'loops' são uma maneira melhor de fazer coisas repetitivas. herói . moveRi…" at bounding box center [705, 158] width 288 height 267
type textarea "hero.moveRight(2)"
click at [630, 62] on div "# Os 'loops' são uma maneira melhor de fazer coisas repetitivas. herói . moveRi…" at bounding box center [705, 158] width 288 height 267
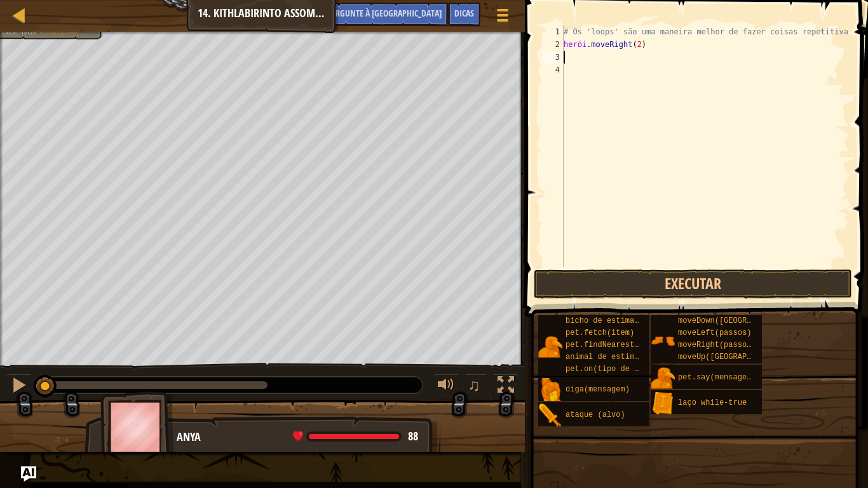
type textarea "u"
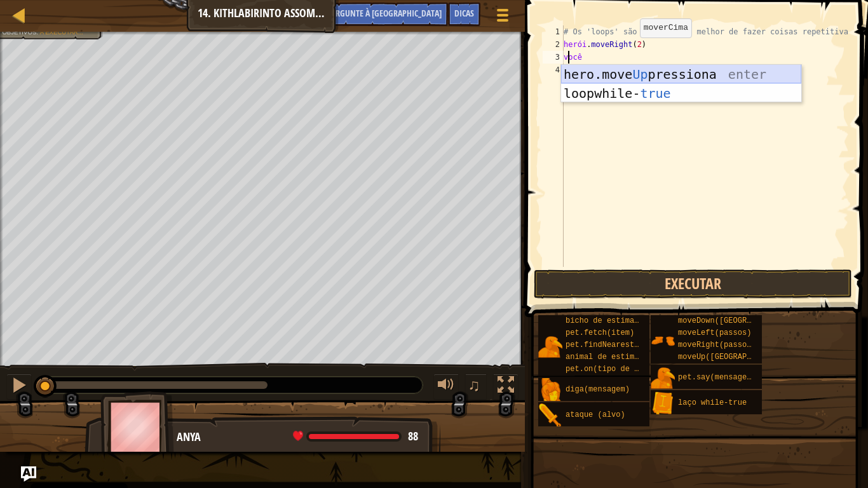
click at [637, 76] on div "hero.move Up pressiona enter loop while- true pressione enter" at bounding box center [681, 103] width 240 height 76
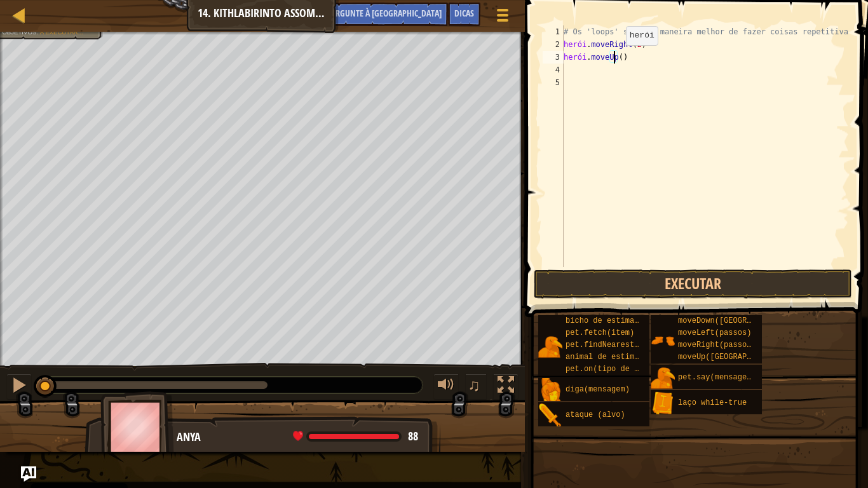
click at [615, 58] on div "# Os 'loops' são uma maneira melhor de fazer coisas repetitivas. herói . moveRi…" at bounding box center [705, 158] width 288 height 267
type textarea "hero.moveUp(2)"
click at [576, 68] on div "# Os 'loops' são uma maneira melhor de fazer coisas repetitivas. herói . moveRi…" at bounding box center [705, 158] width 288 height 267
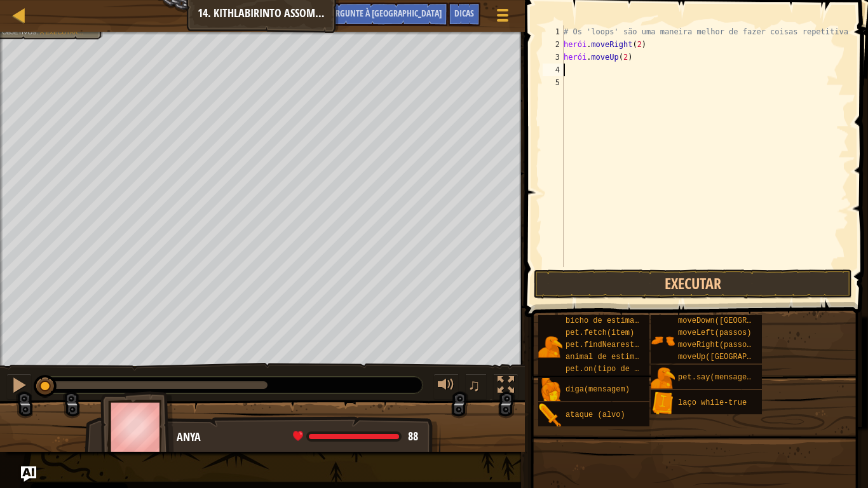
type textarea "r"
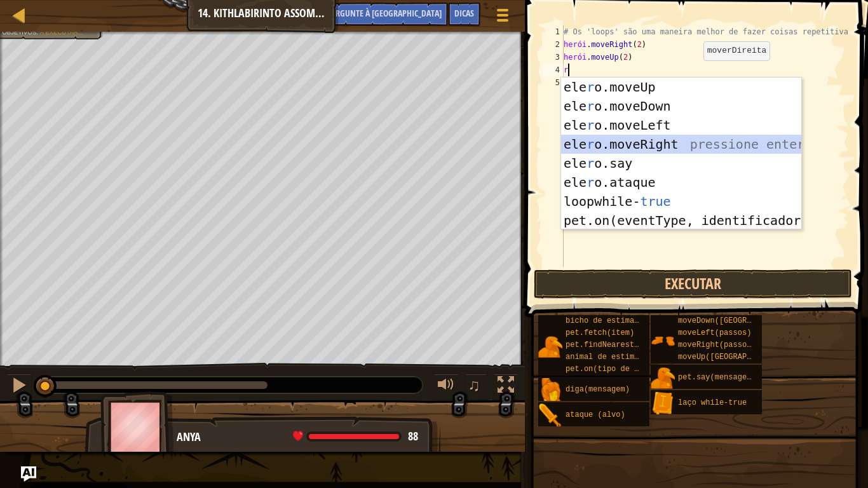
click at [647, 138] on div "ele r o.moveUp pressiona enter ele r o.moveDown pressione enter ele r o.moveLef…" at bounding box center [681, 172] width 240 height 191
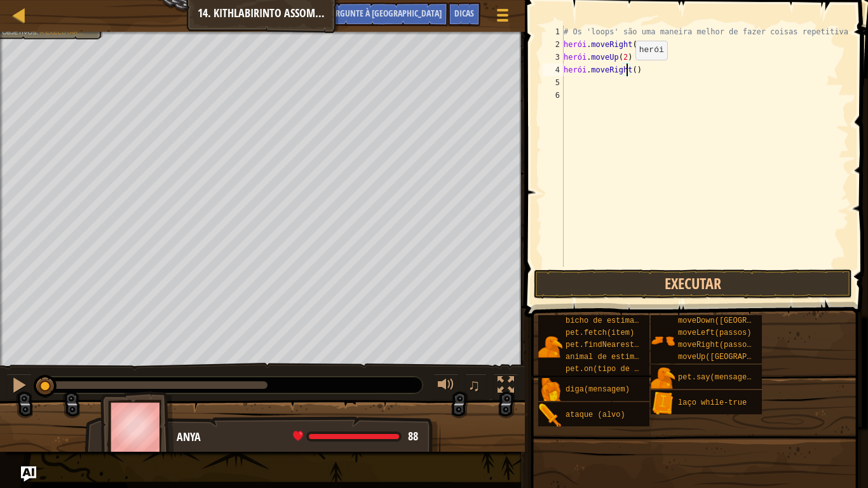
click at [624, 72] on div "# Os 'loops' são uma maneira melhor de fazer coisas repetitivas. herói . moveRi…" at bounding box center [705, 158] width 288 height 267
type textarea "hero.moveRight(2)"
click at [603, 90] on div "# Os 'loops' são uma maneira melhor de fazer coisas repetitivas. herói . moveRi…" at bounding box center [705, 158] width 288 height 267
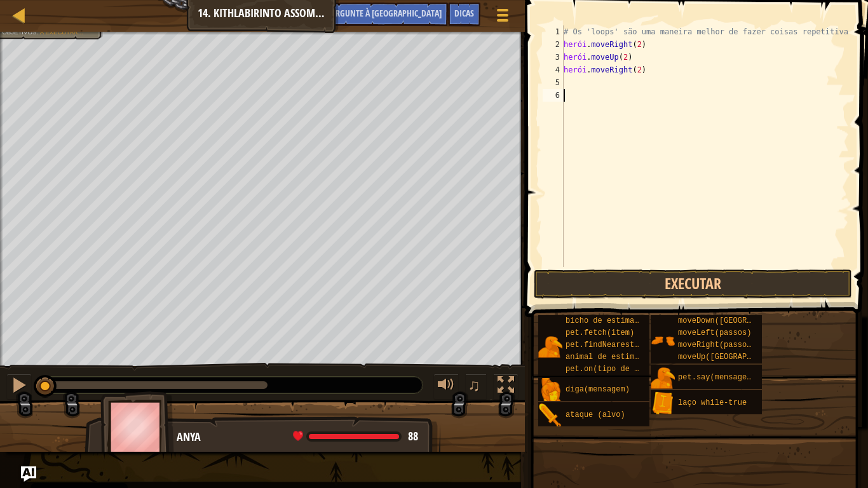
type textarea "u"
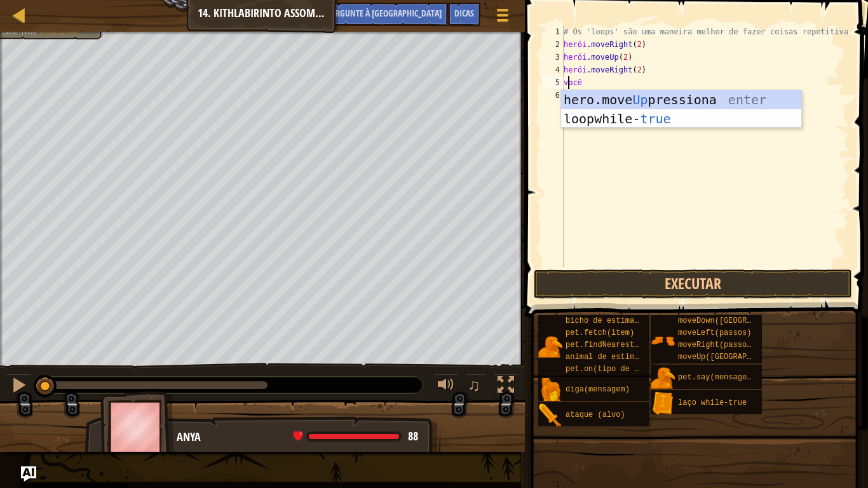
click at [610, 93] on div "hero.move Up pressiona enter loop while- true pressione enter" at bounding box center [681, 128] width 240 height 76
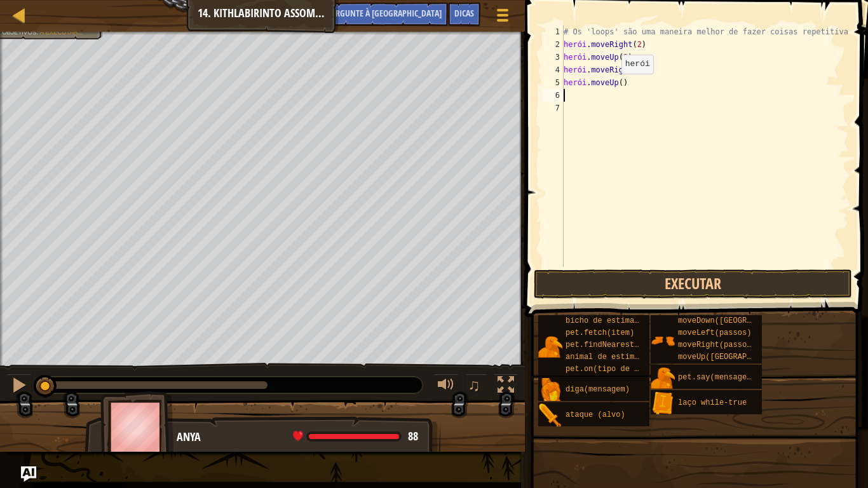
click at [610, 86] on div "# Os 'loops' são uma maneira melhor de fazer coisas repetitivas. herói . moveRi…" at bounding box center [705, 158] width 288 height 267
click at [613, 86] on div "# Os 'loops' são uma maneira melhor de fazer coisas repetitivas. herói . moveRi…" at bounding box center [705, 158] width 288 height 267
type textarea "hero.moveUp(2)"
click at [616, 98] on div "# Os 'loops' são uma maneira melhor de fazer coisas repetitivas. herói . moveRi…" at bounding box center [705, 158] width 288 height 267
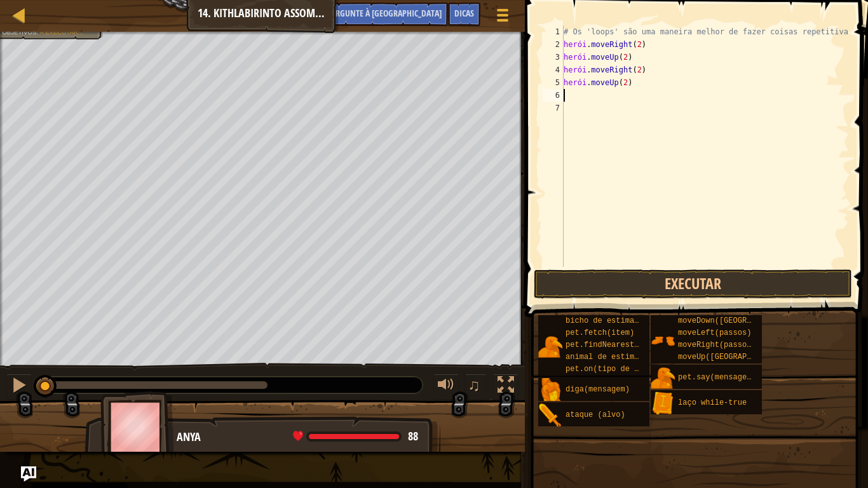
scroll to position [6, 0]
type textarea "r"
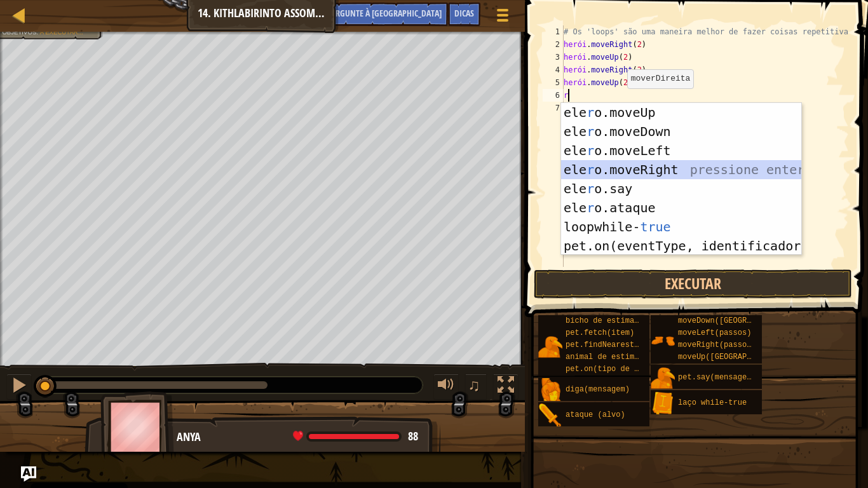
click at [628, 170] on div "ele r o.moveUp pressiona enter ele r o.moveDown pressione enter ele r o.moveLef…" at bounding box center [681, 198] width 240 height 191
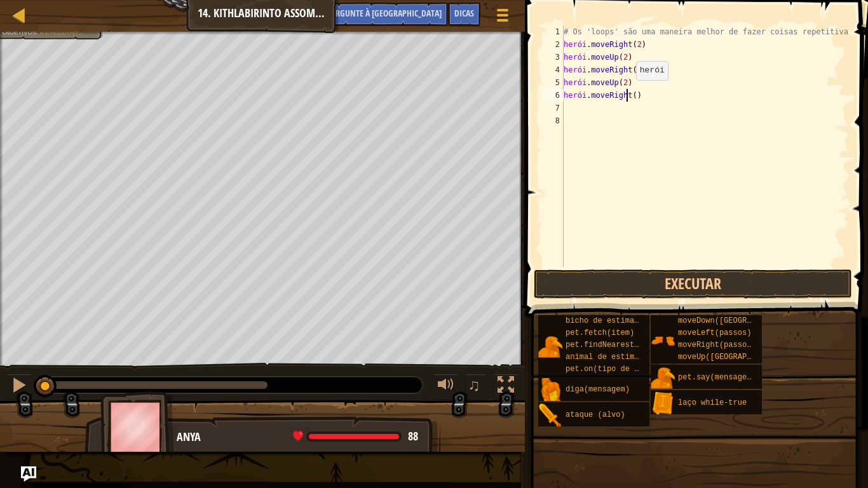
click at [625, 93] on div "# Os 'loops' são uma maneira melhor de fazer coisas repetitivas. herói . moveRi…" at bounding box center [705, 158] width 288 height 267
type textarea "hero.moveRight(2)"
click at [587, 112] on div "# Os 'loops' são uma maneira melhor de fazer coisas repetitivas. herói . moveRi…" at bounding box center [705, 158] width 288 height 267
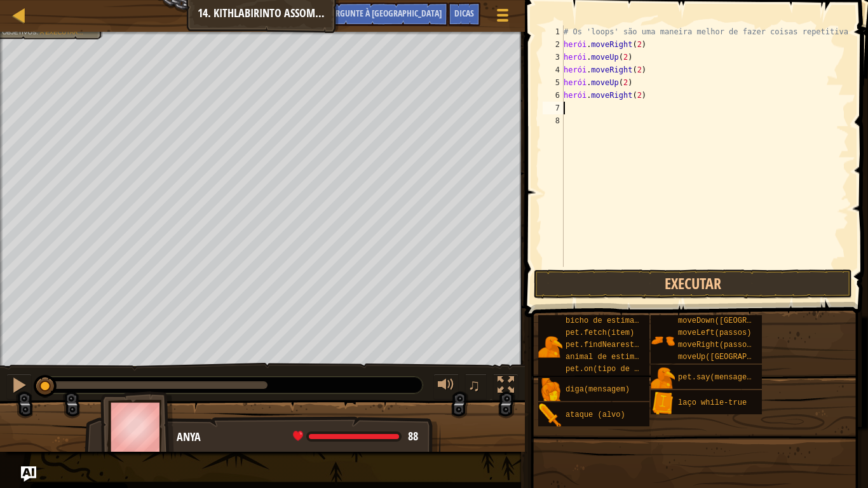
type textarea "u"
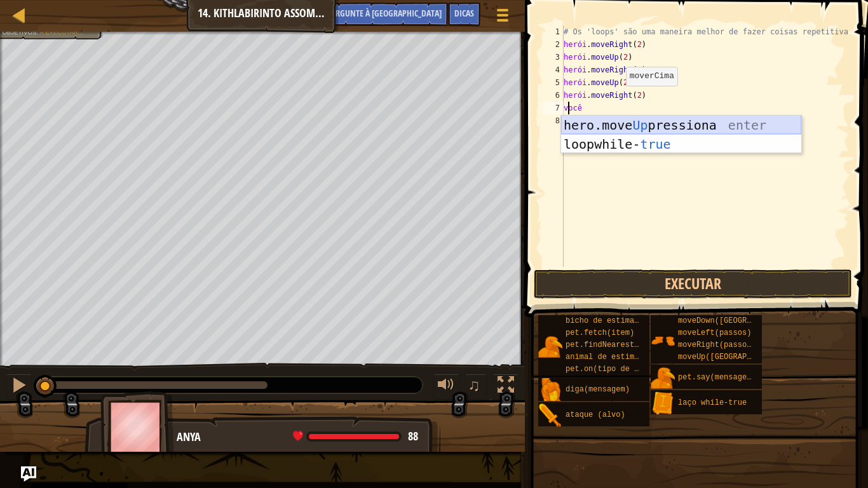
click at [597, 127] on div "hero.move Up pressiona enter loop while- true pressione enter" at bounding box center [681, 154] width 240 height 76
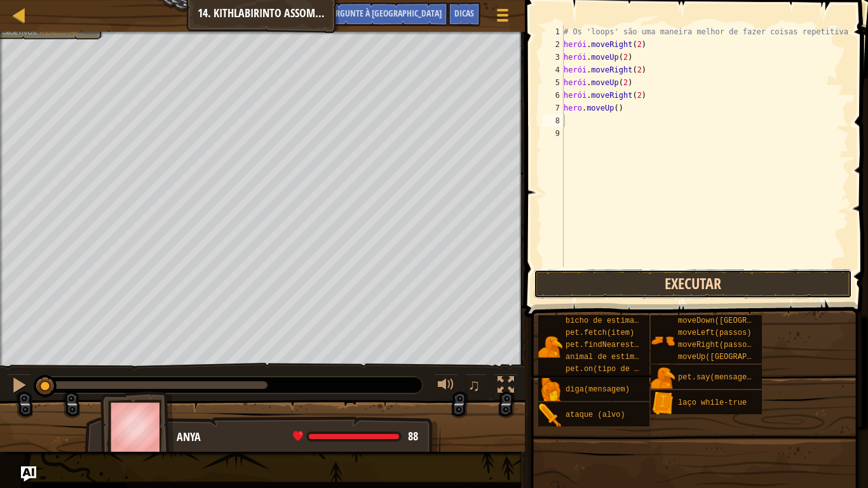
click at [586, 278] on button "Executar" at bounding box center [693, 283] width 318 height 29
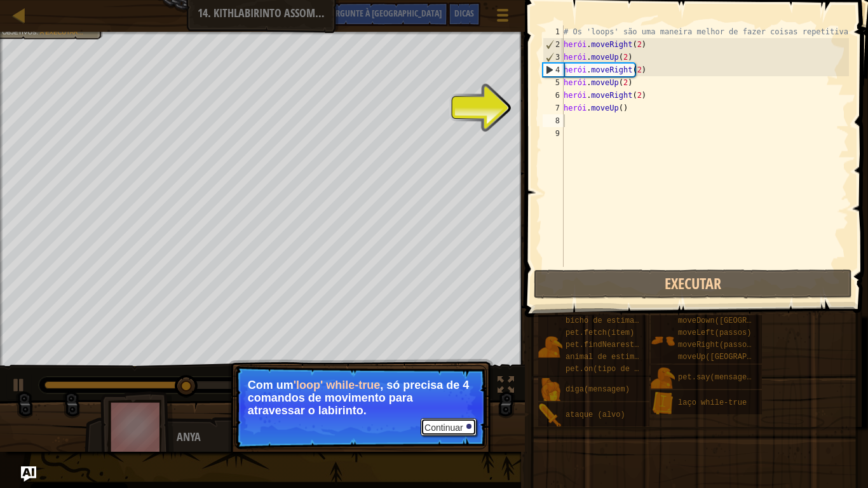
click at [462, 407] on font "Continuar" at bounding box center [443, 427] width 39 height 10
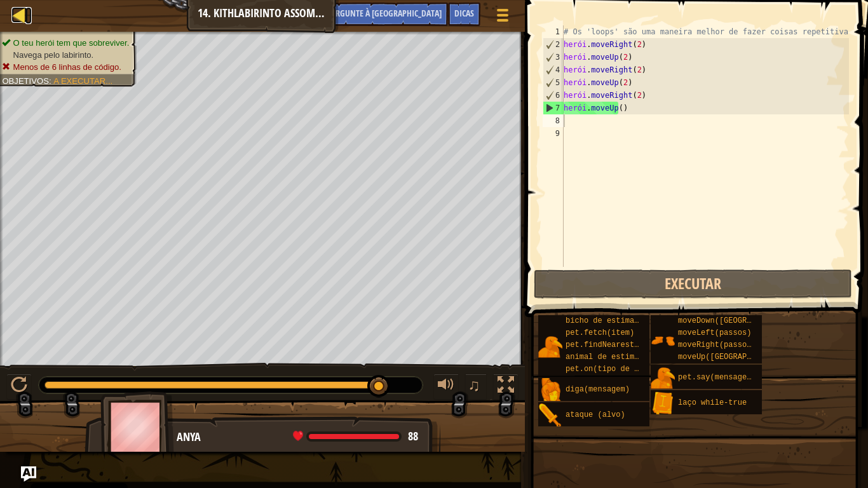
click at [18, 10] on div at bounding box center [19, 15] width 16 height 16
select select "pt-PT"
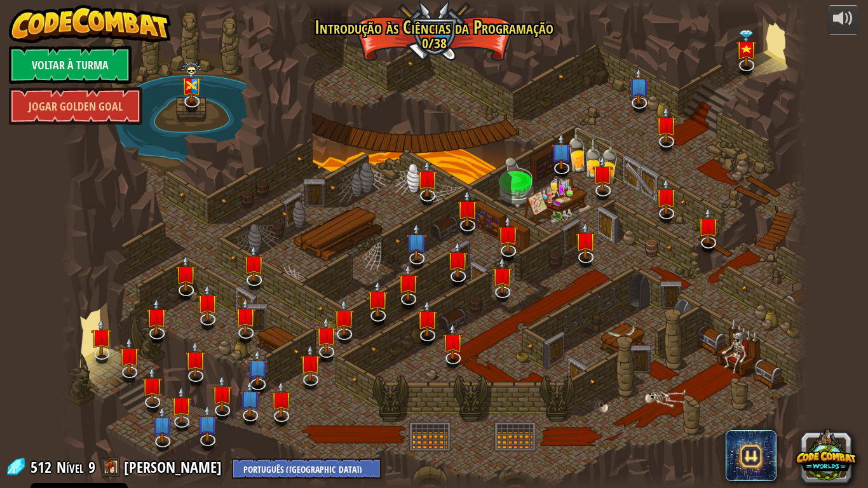
select select "pt-PT"
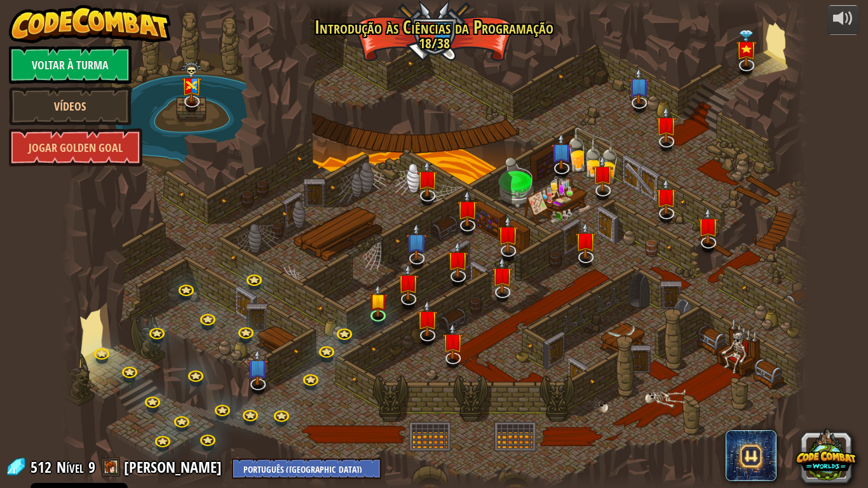
select select "pt-PT"
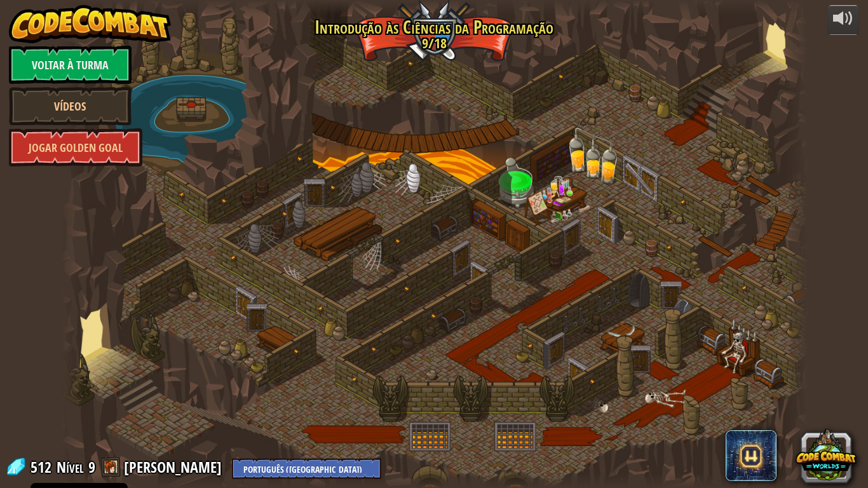
select select "pt-PT"
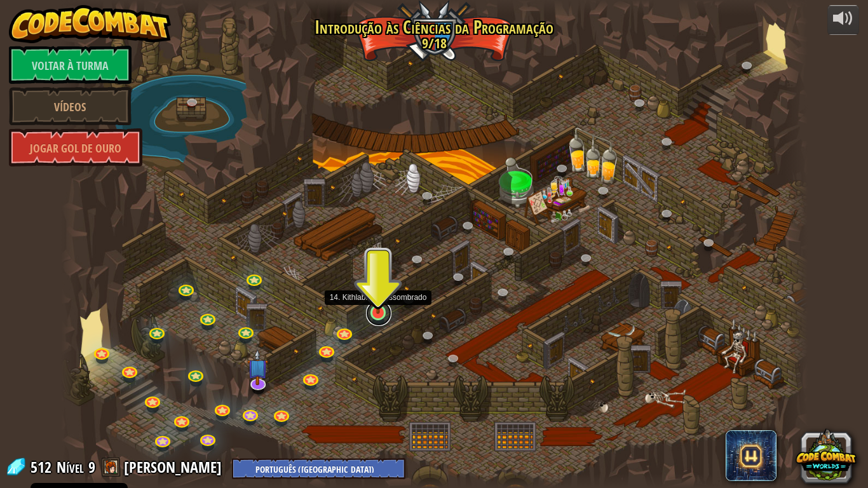
click at [375, 314] on link at bounding box center [378, 312] width 25 height 25
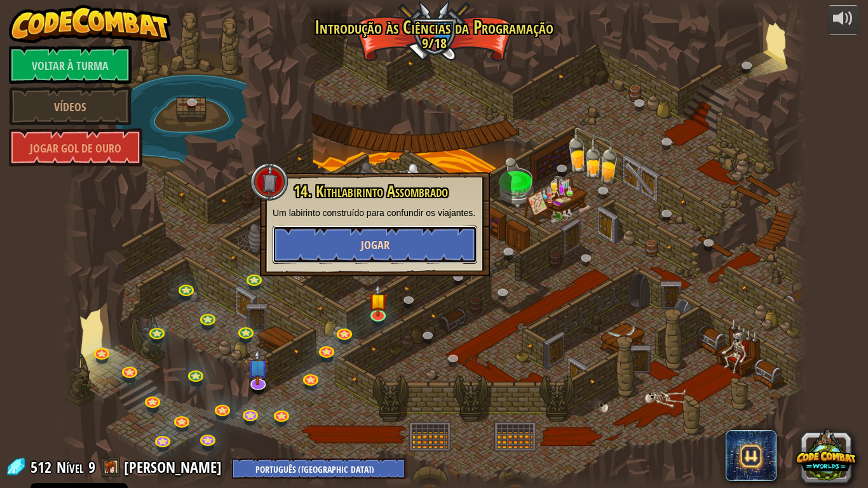
click at [421, 252] on button "Jogar" at bounding box center [375, 245] width 205 height 38
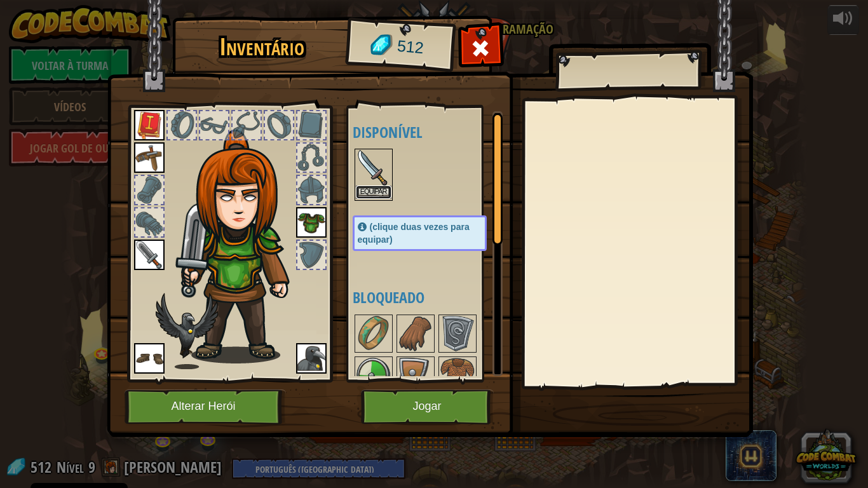
click at [383, 189] on font "Equipar" at bounding box center [373, 192] width 27 height 8
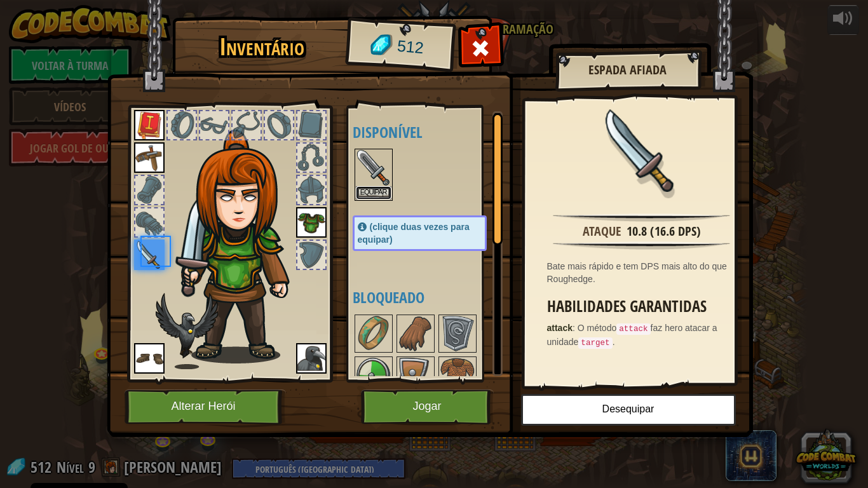
click at [383, 189] on font "Equipar" at bounding box center [373, 193] width 27 height 8
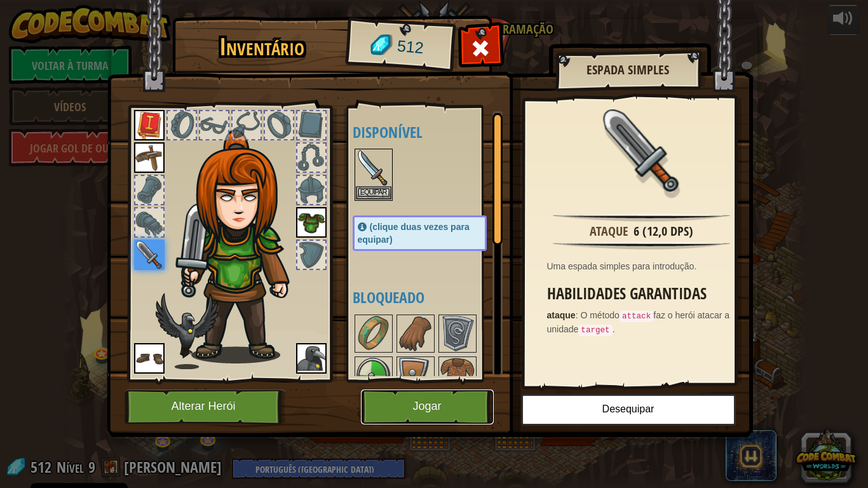
click at [396, 407] on button "Jogar" at bounding box center [427, 406] width 133 height 35
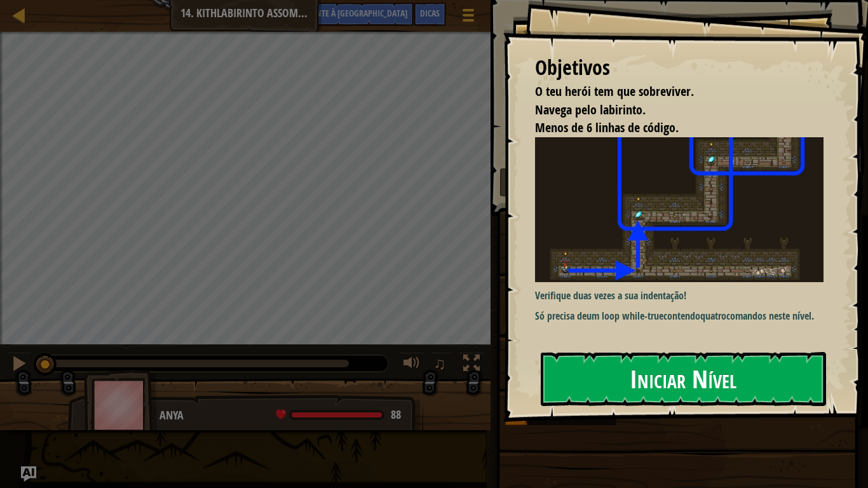
click at [601, 386] on button "Iniciar Nível" at bounding box center [683, 378] width 285 height 53
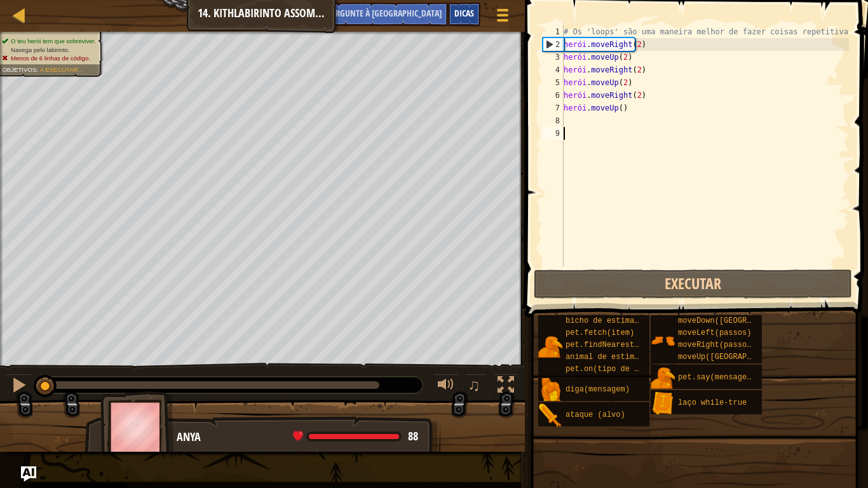
click at [461, 13] on font "Dicas" at bounding box center [464, 13] width 20 height 12
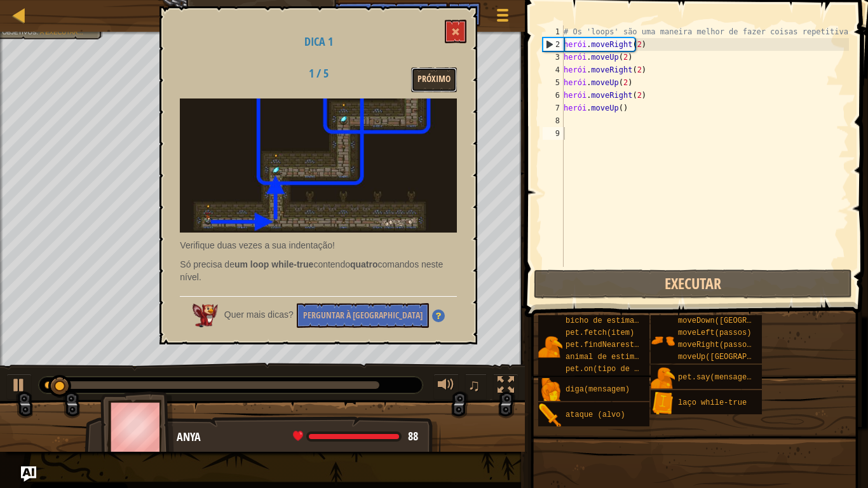
click at [440, 76] on font "Próximo" at bounding box center [433, 79] width 33 height 12
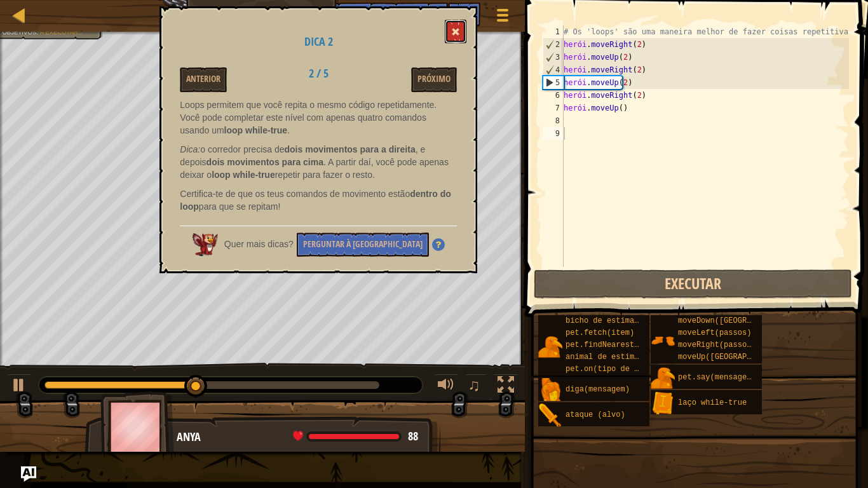
click at [450, 28] on button at bounding box center [456, 32] width 22 height 24
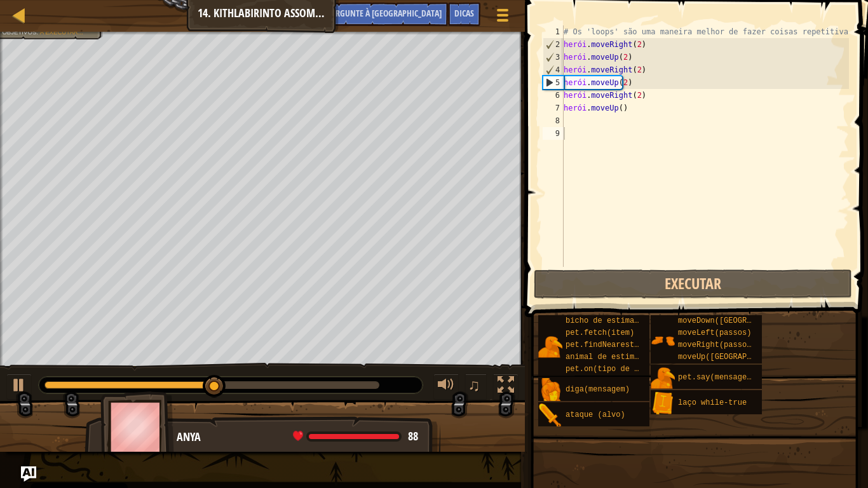
click at [640, 111] on div "# Os 'loops' são uma maneira melhor de fazer coisas repetitivas. herói . moveRi…" at bounding box center [705, 158] width 288 height 267
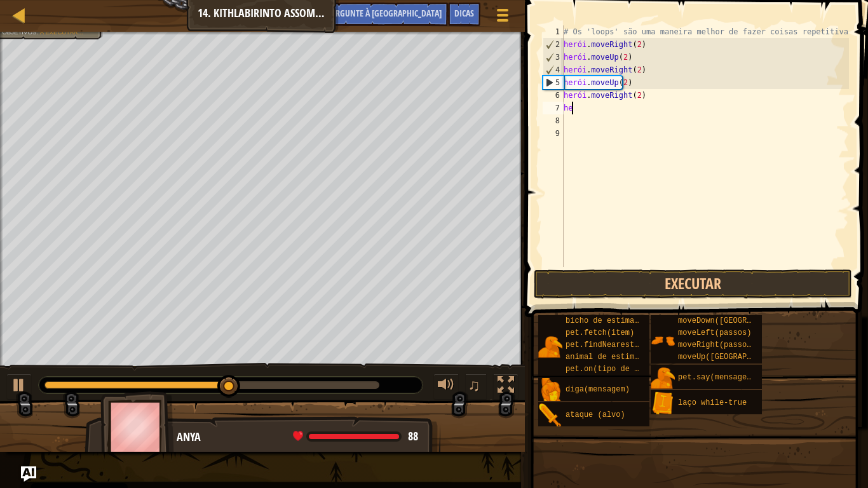
type textarea "h"
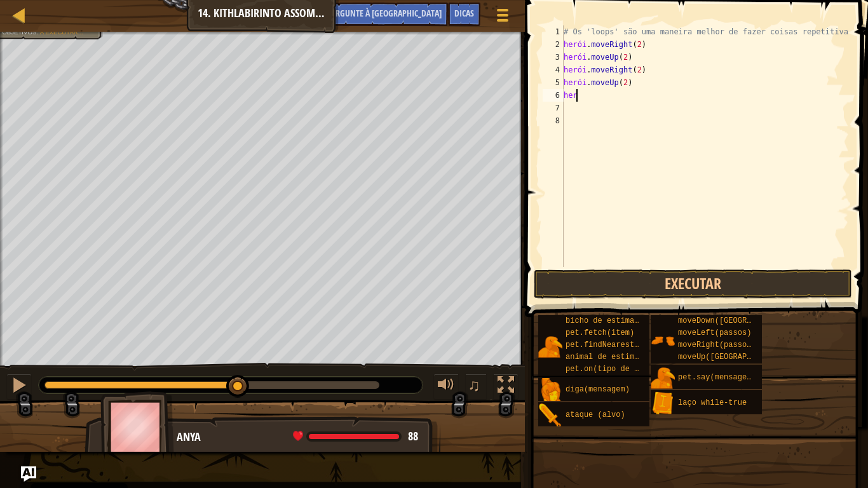
type textarea "h"
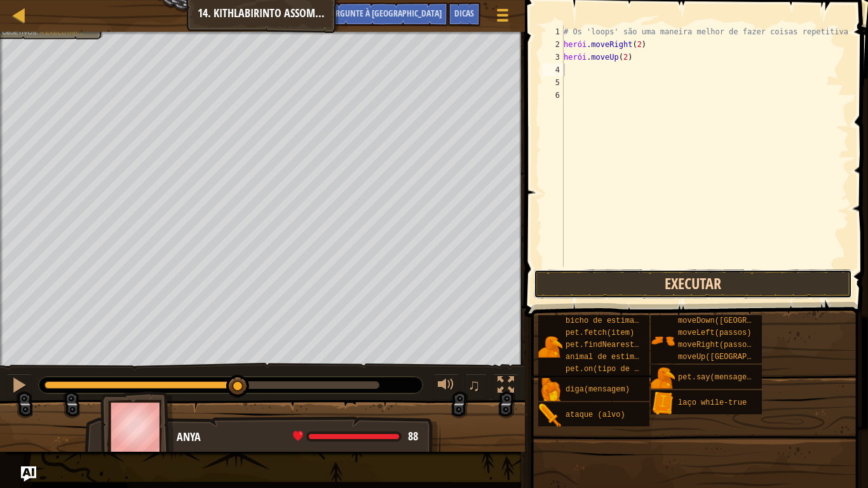
click at [731, 291] on button "Executar" at bounding box center [693, 283] width 318 height 29
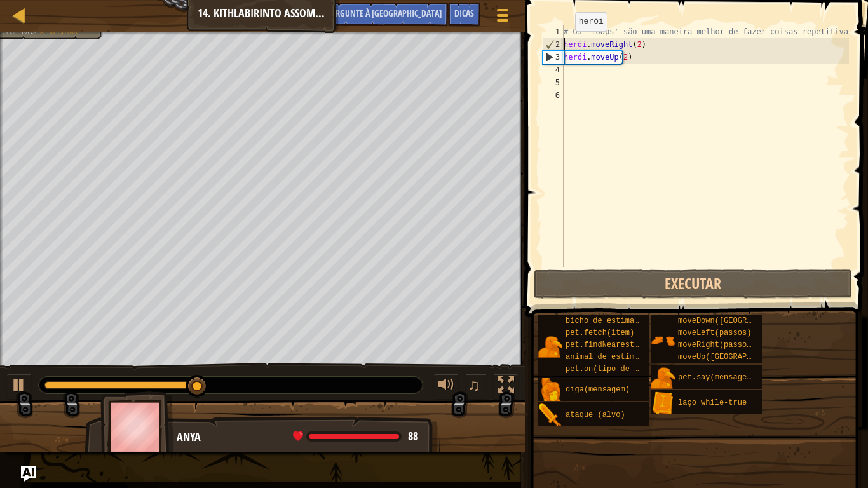
click at [564, 44] on div "# Os 'loops' são uma maneira melhor de fazer coisas repetitivas. herói . moveRi…" at bounding box center [705, 158] width 288 height 267
type textarea "hero.moveRight(2)"
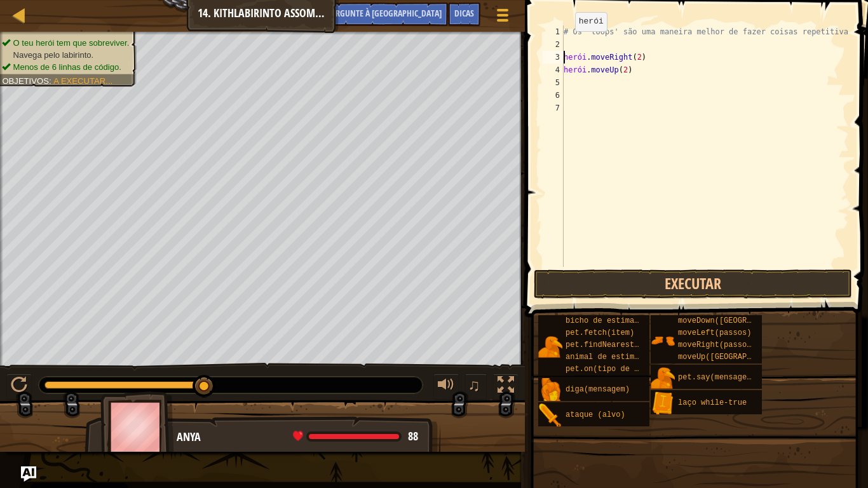
click at [564, 44] on div "# Os 'loops' são uma maneira melhor de fazer coisas repetitivas. herói . moveRi…" at bounding box center [705, 158] width 288 height 267
type textarea "w"
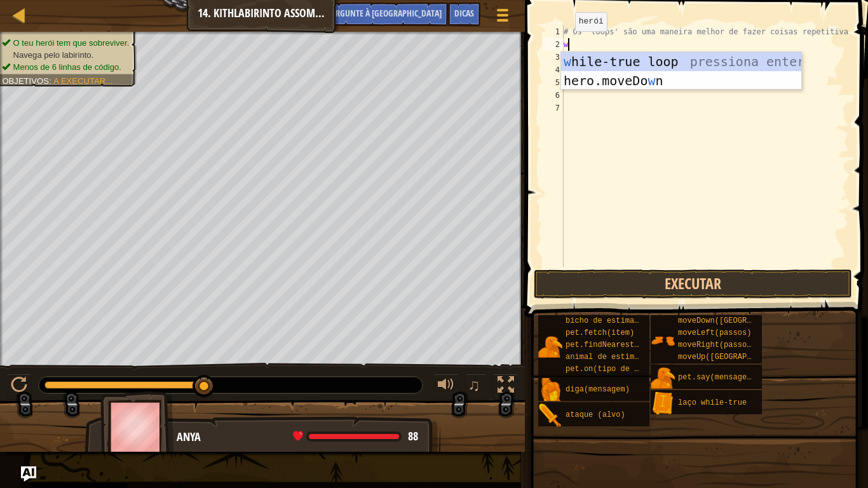
scroll to position [6, 0]
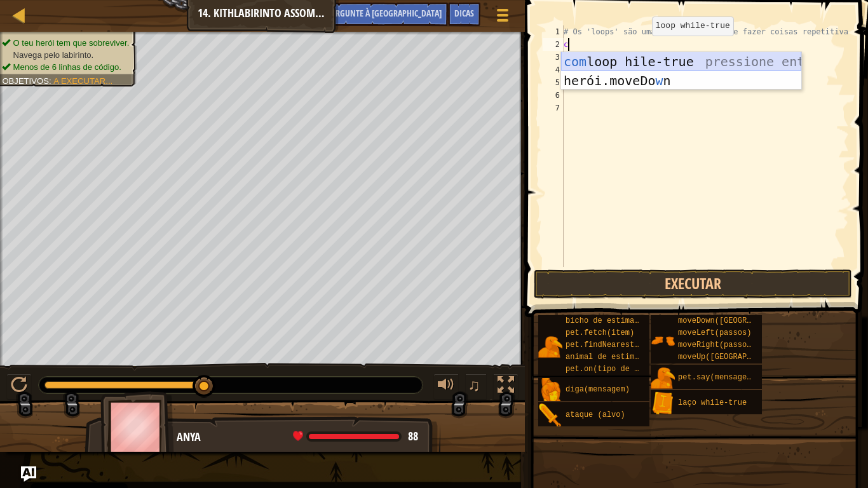
click at [644, 59] on div "com loop hile-true pressione enter herói.moveDo w n pressione enter" at bounding box center [681, 90] width 240 height 76
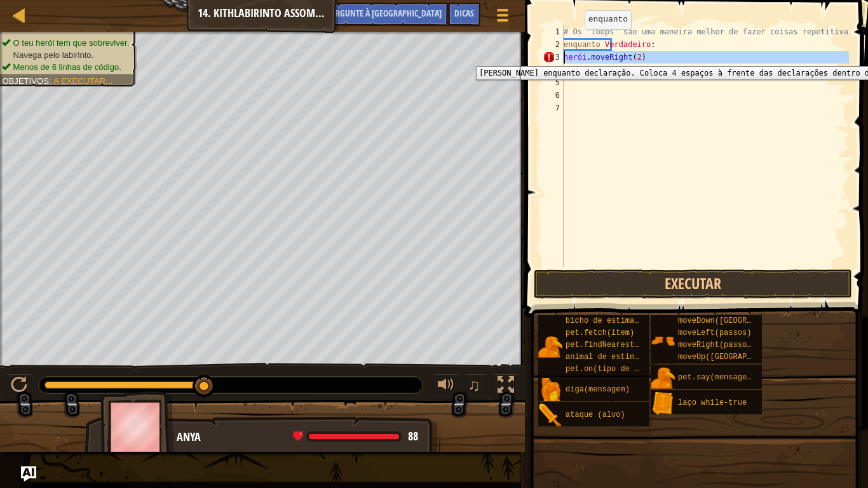
click at [544, 57] on div "3" at bounding box center [552, 57] width 21 height 13
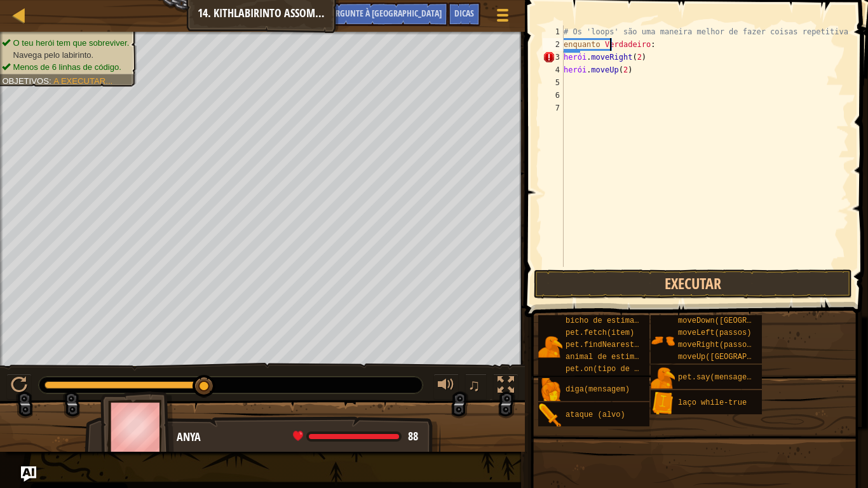
click at [667, 50] on div "# Os 'loops' são uma maneira melhor de fazer coisas repetitivas. enquanto Verda…" at bounding box center [705, 158] width 288 height 267
type textarea "while True:"
type textarea "r"
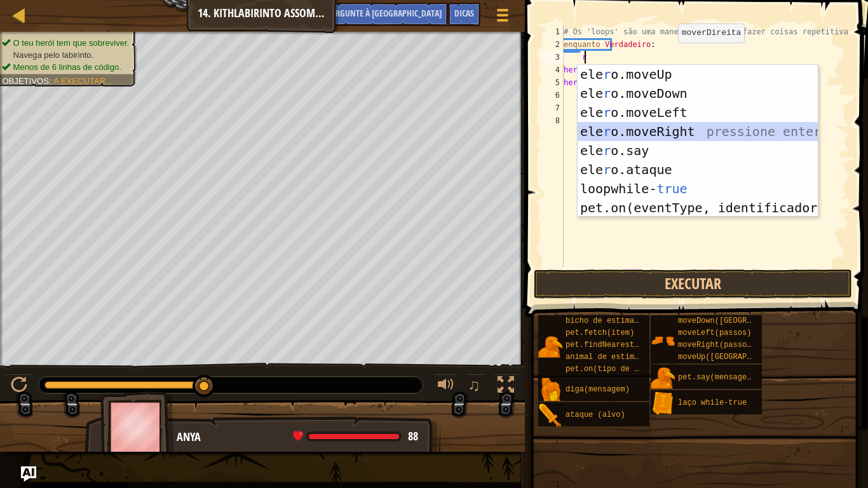
click at [637, 133] on div "ele r o.moveUp pressiona enter ele r o.moveDown pressione enter ele r o.moveLef…" at bounding box center [697, 160] width 240 height 191
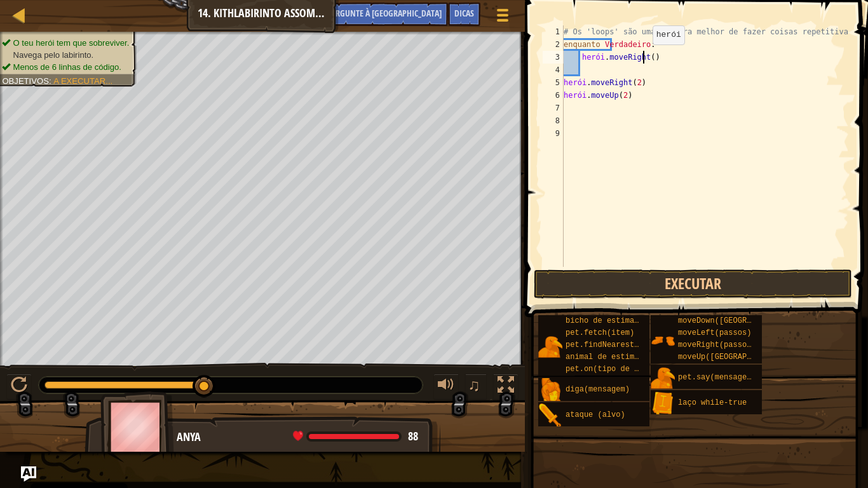
click at [642, 57] on div "# Os 'loops' são uma maneira melhor de fazer coisas repetitivas. enquanto Verda…" at bounding box center [705, 158] width 288 height 267
type textarea "hero.moveRight(2)"
click at [601, 71] on div "# Os 'loops' são uma maneira melhor de fazer coisas repetitivas. enquanto Verda…" at bounding box center [705, 158] width 288 height 267
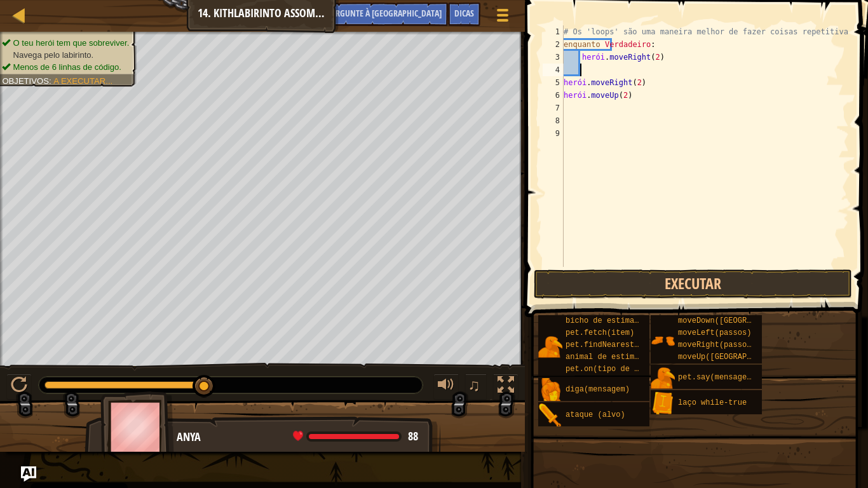
type textarea "u"
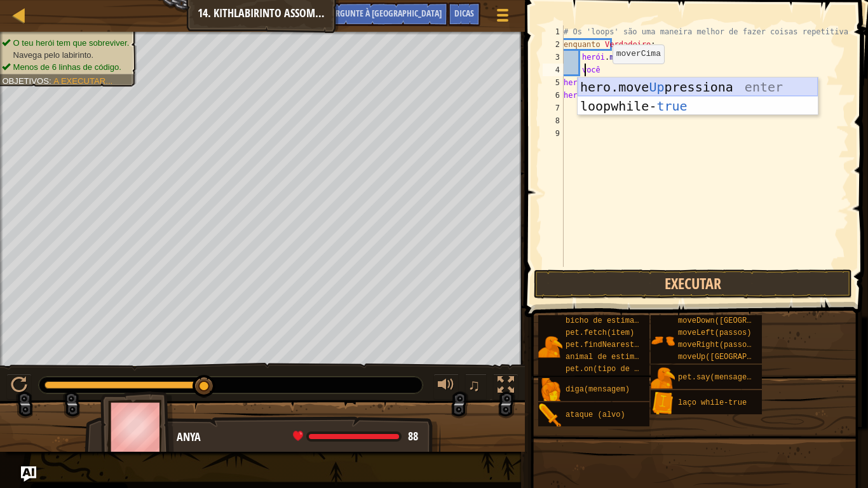
click at [624, 85] on div "hero.move Up pressiona enter loop while- true pressione enter" at bounding box center [697, 115] width 240 height 76
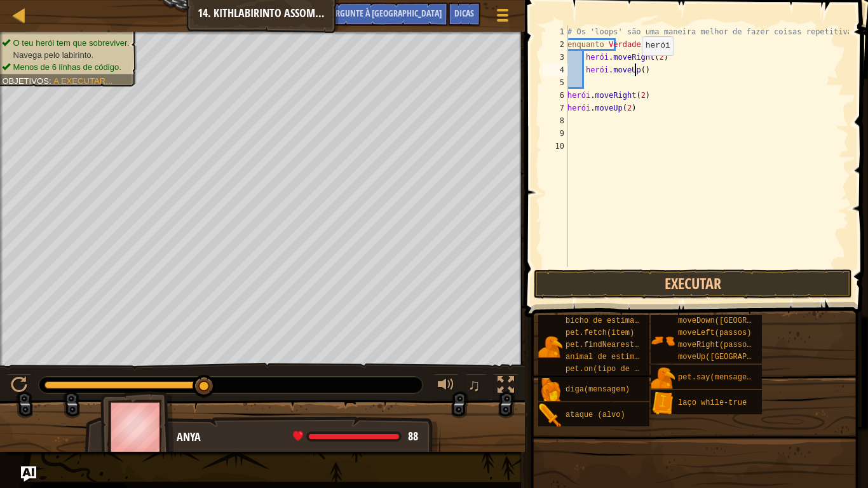
click at [635, 68] on div "# Os 'loops' são uma maneira melhor de fazer coisas repetitivas. enquanto Verda…" at bounding box center [707, 158] width 284 height 267
type textarea "hero.moveUp(2)"
click at [664, 118] on div "# Os 'loops' são uma maneira melhor de fazer coisas repetitivas. enquanto Verda…" at bounding box center [707, 158] width 284 height 267
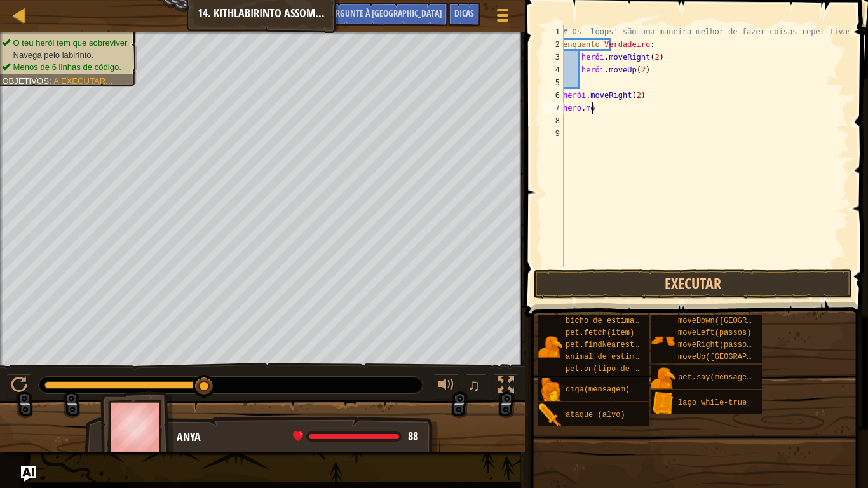
type textarea "h"
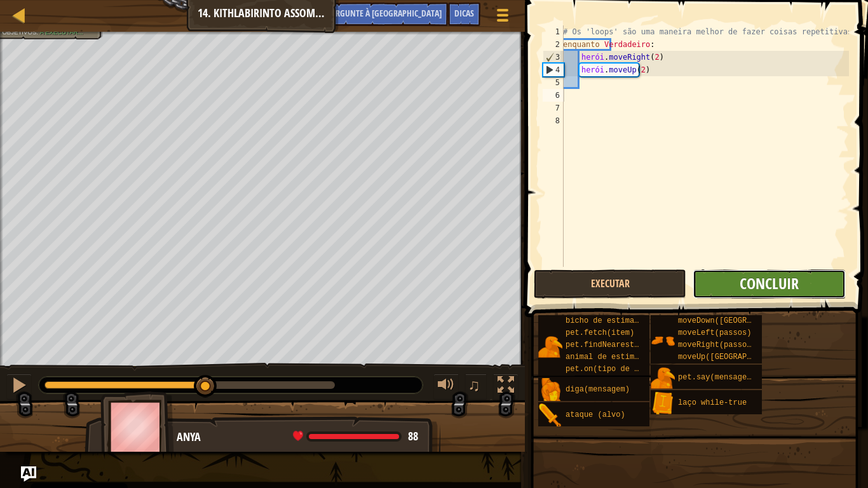
click at [743, 286] on font "Concluir" at bounding box center [768, 283] width 59 height 20
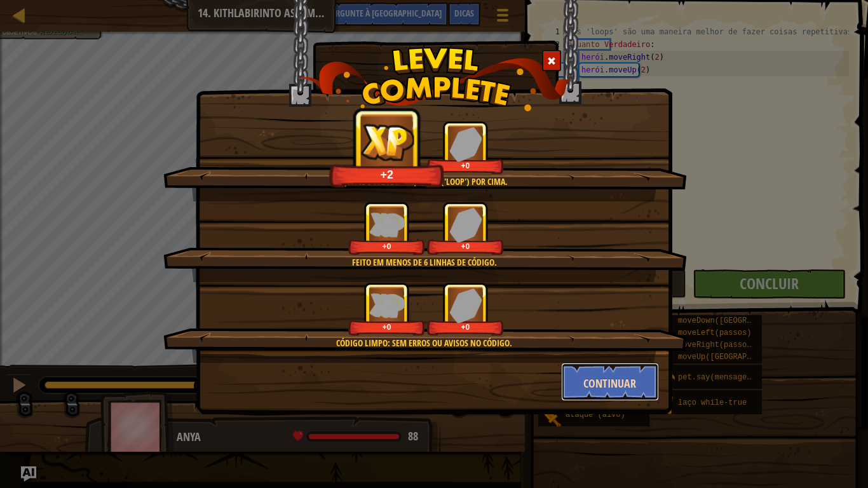
click at [586, 377] on font "Continuar" at bounding box center [609, 383] width 53 height 16
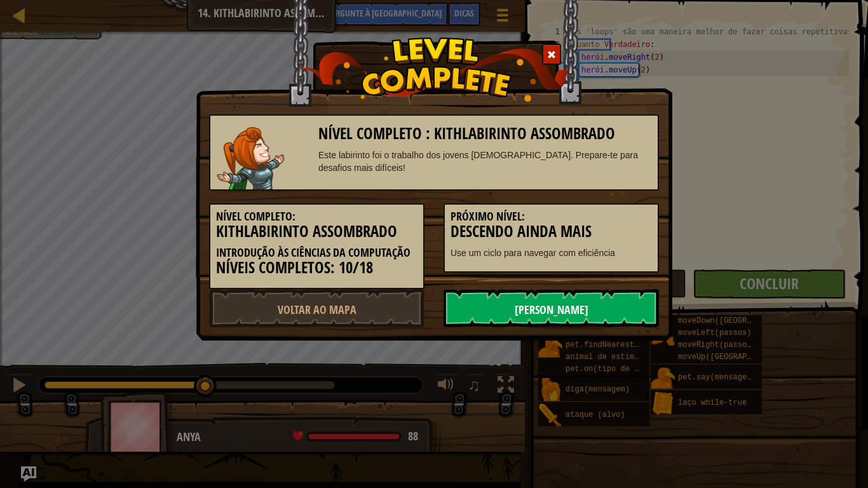
click at [569, 315] on font "[PERSON_NAME]" at bounding box center [552, 310] width 74 height 16
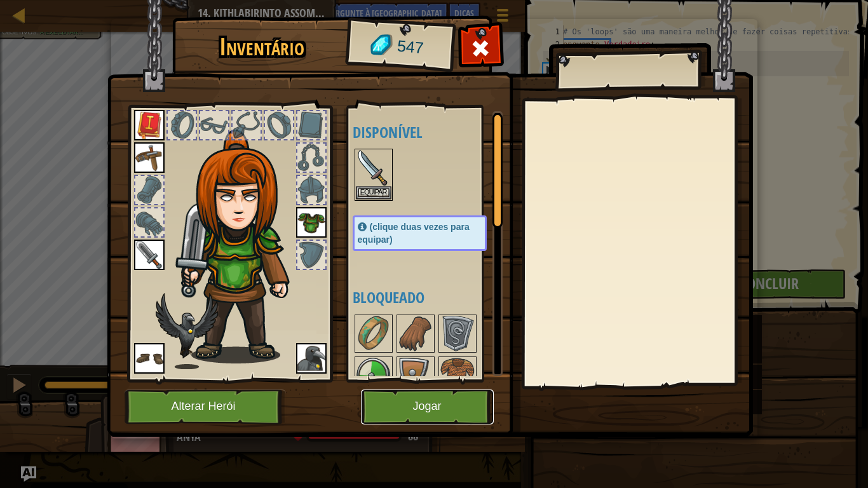
click at [412, 403] on button "Jogar" at bounding box center [427, 406] width 133 height 35
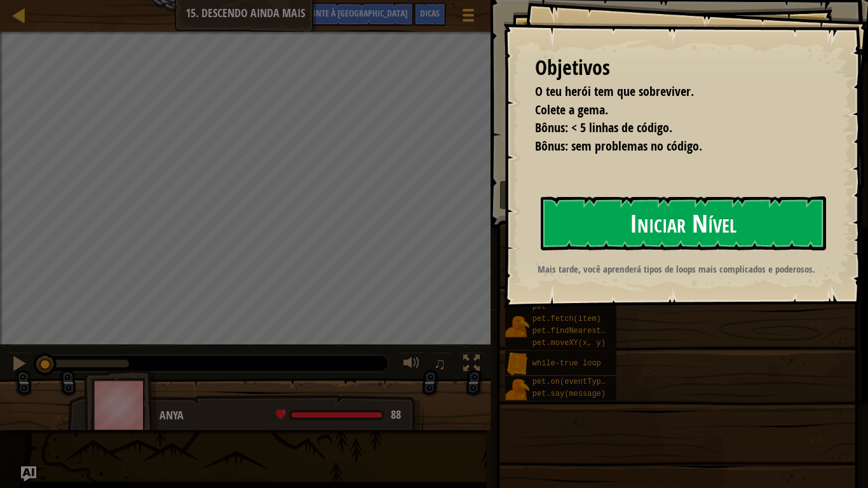
click at [580, 226] on button "Iniciar Nível" at bounding box center [683, 222] width 285 height 53
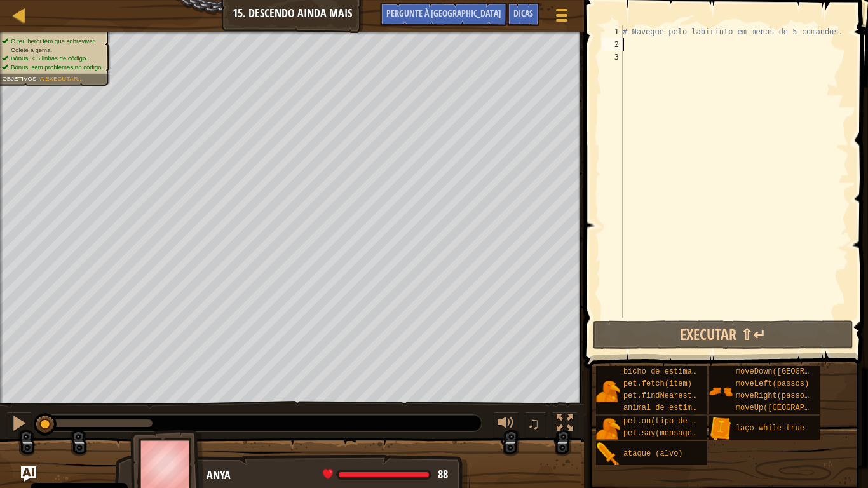
click at [642, 50] on div "# Navegue pelo labirinto em menos de 5 comandos." at bounding box center [734, 184] width 229 height 318
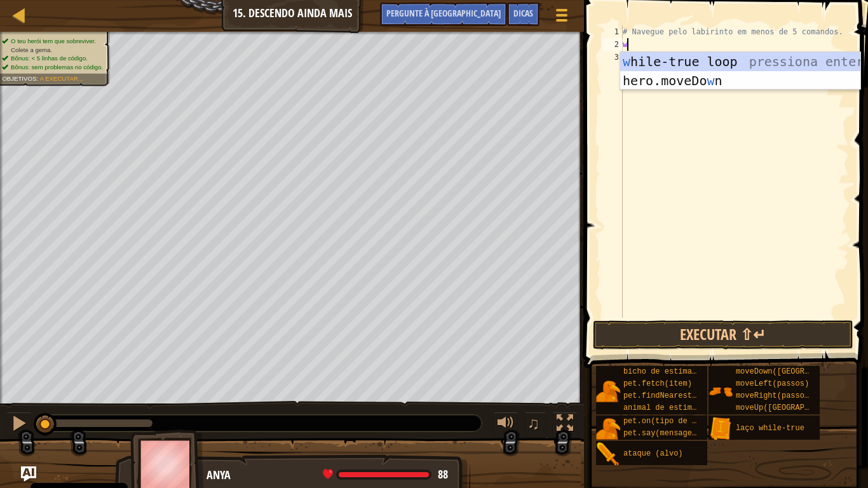
scroll to position [6, 0]
type textarea "wh"
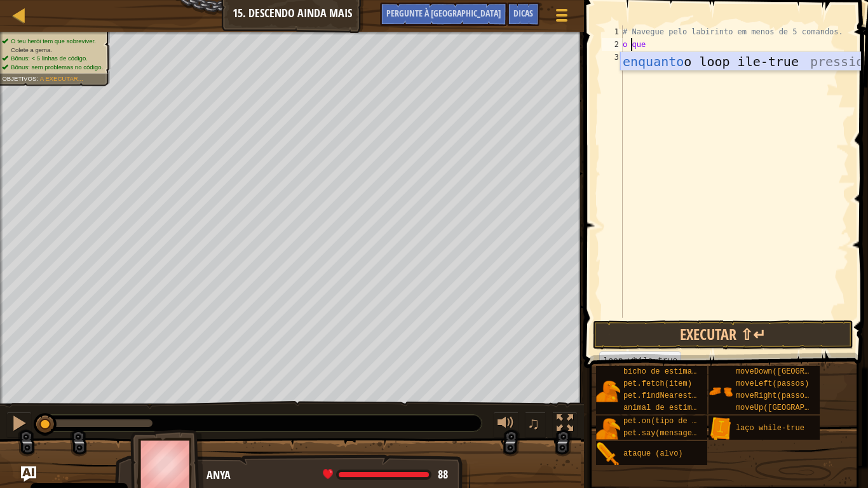
click at [648, 61] on div "enquanto o loop ile-true pressiona enter" at bounding box center [740, 80] width 240 height 57
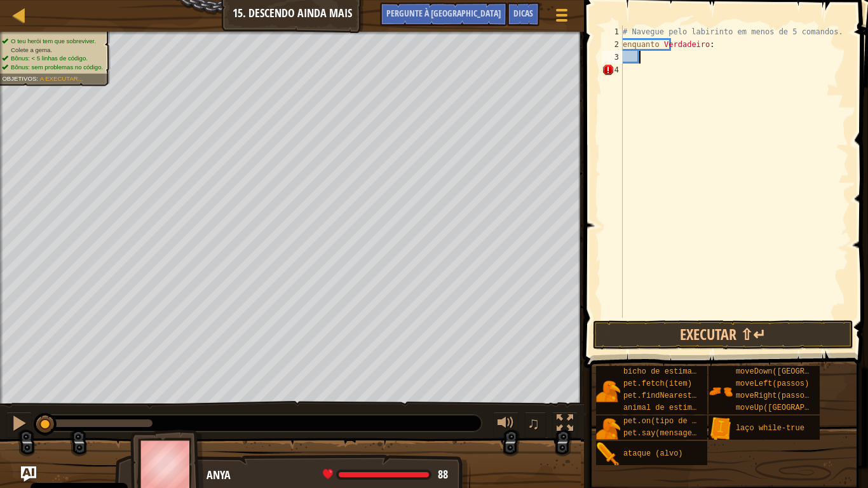
type textarea "r"
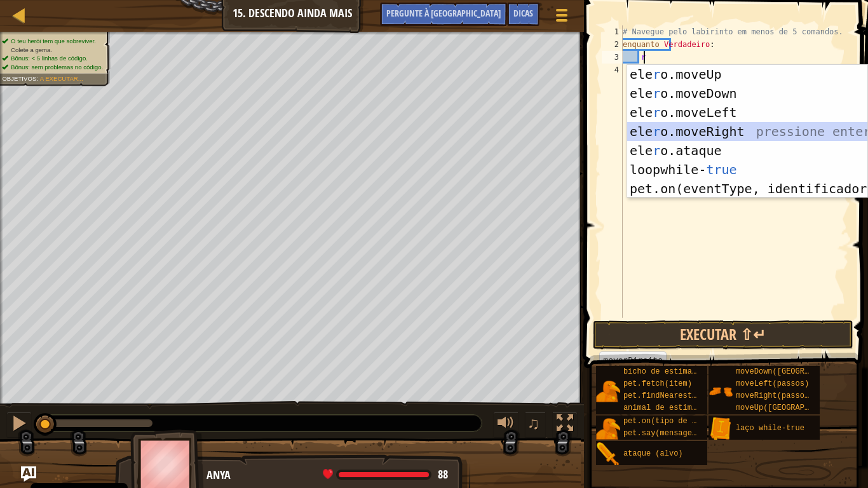
click at [695, 131] on div "ele r o.moveUp pressiona enter ele r o.moveDown pressione enter ele r o.moveLef…" at bounding box center [747, 151] width 240 height 172
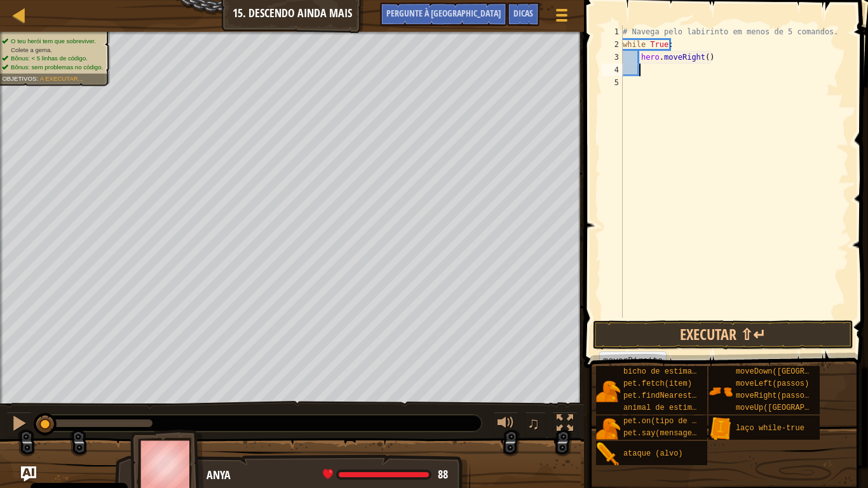
scroll to position [6, 1]
click at [702, 57] on div "# Navegue pelo labirinto em menos de 5 comandos. enquanto Verdadeiro : herói . …" at bounding box center [734, 184] width 229 height 318
type textarea "hero.moveRight(2)"
click at [651, 76] on div "# Navegue pelo labirinto em menos de 5 comandos. enquanto Verdadeiro : herói . …" at bounding box center [734, 184] width 229 height 318
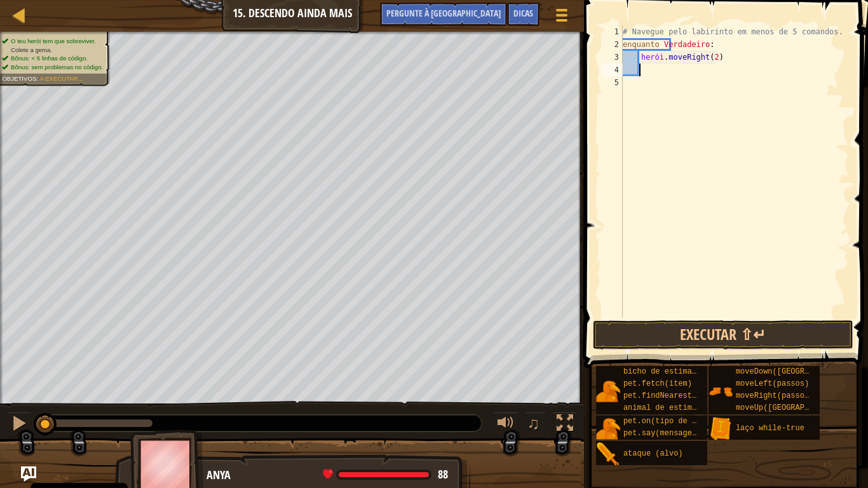
type textarea "d"
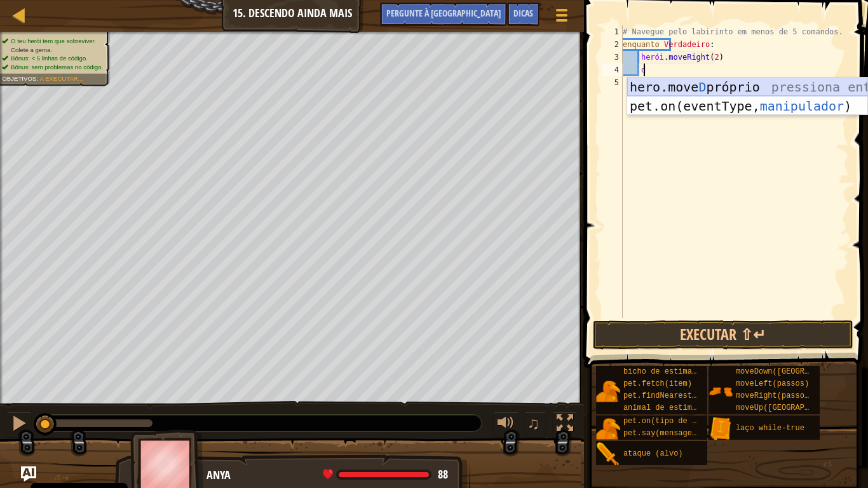
click at [677, 90] on div "hero.move D próprio pressiona enter pet.on(eventType, manipulador ) pressione e…" at bounding box center [747, 115] width 240 height 76
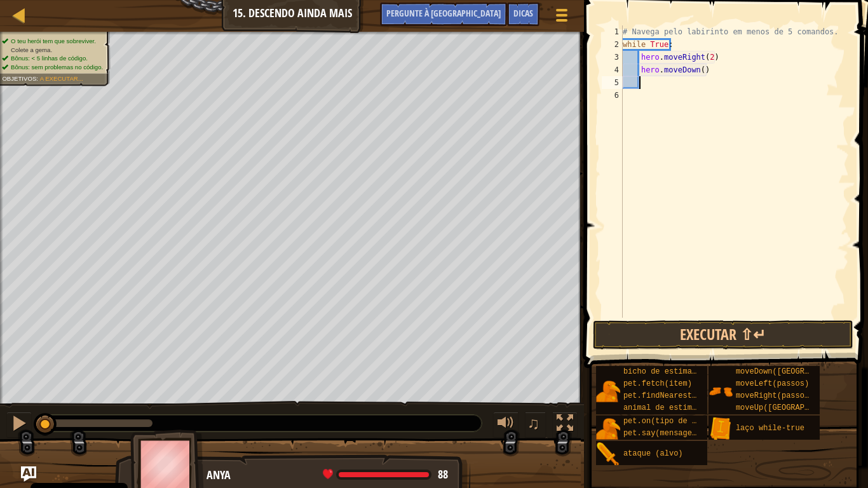
scroll to position [6, 1]
click at [680, 330] on button "Executar ⇧↵" at bounding box center [723, 334] width 260 height 29
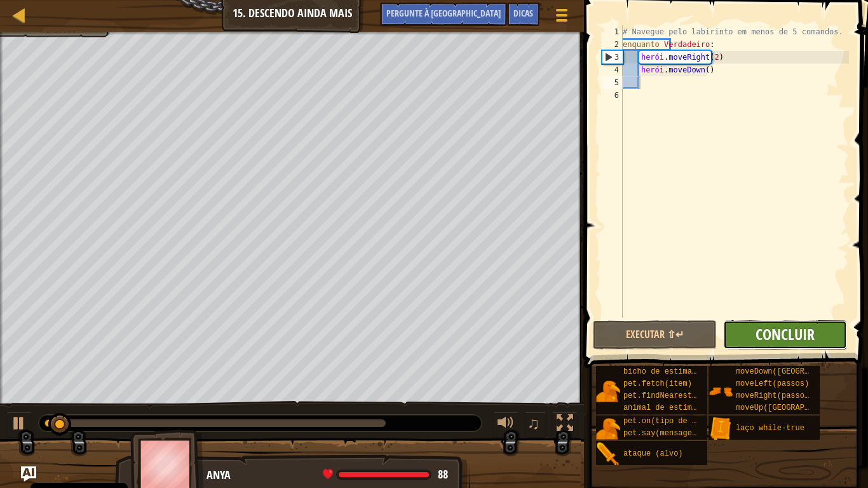
click at [769, 335] on font "Concluir" at bounding box center [784, 334] width 59 height 20
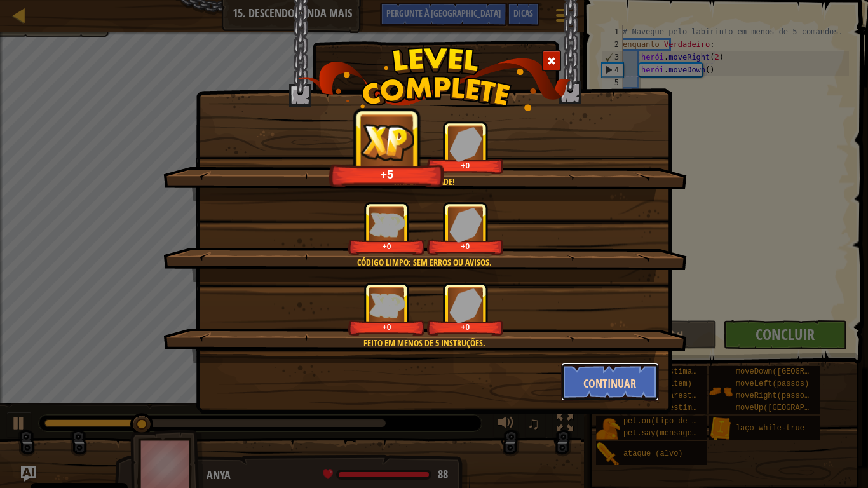
click at [603, 368] on button "Continuar" at bounding box center [610, 382] width 98 height 38
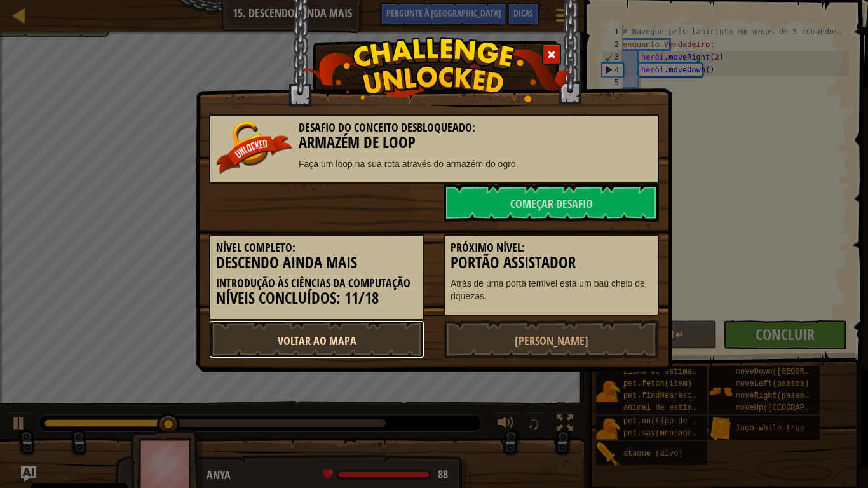
click at [353, 345] on font "Voltar ao Mapa" at bounding box center [317, 341] width 79 height 16
select select "pt-PT"
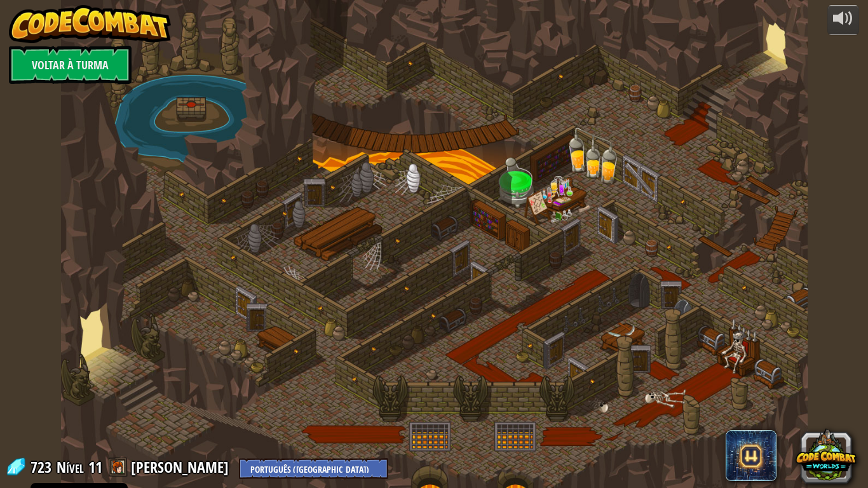
select select "pt-PT"
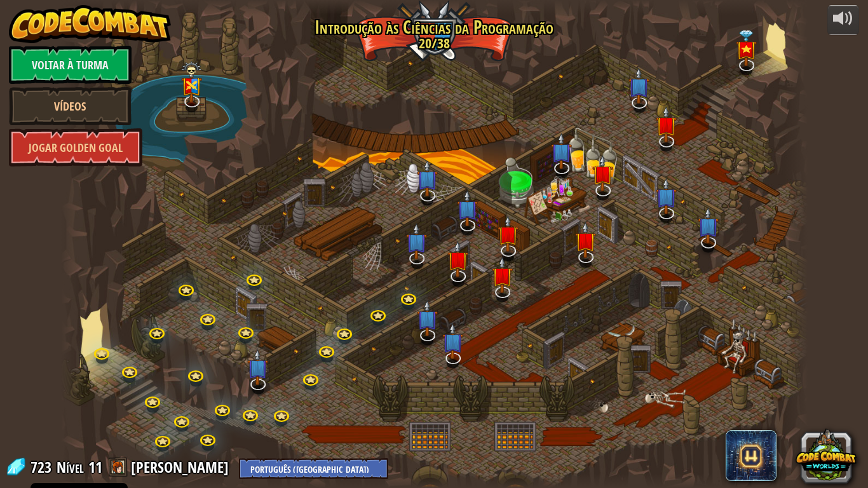
select select "pt-PT"
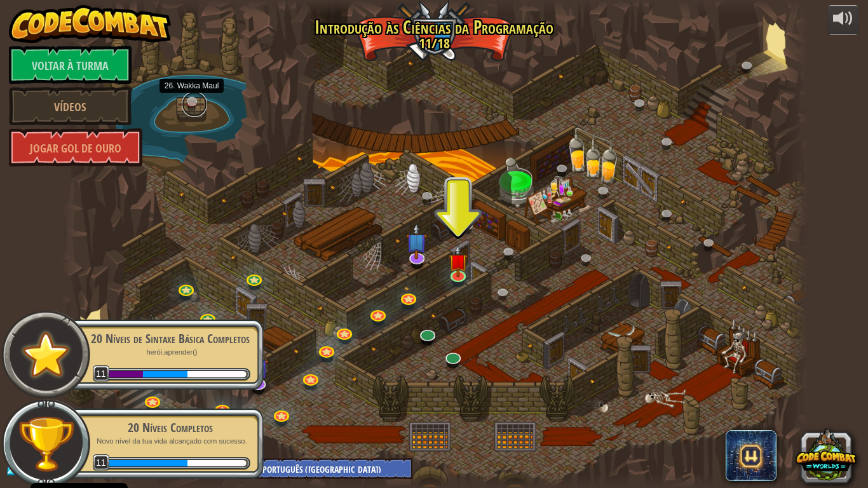
click at [196, 105] on link at bounding box center [194, 103] width 25 height 25
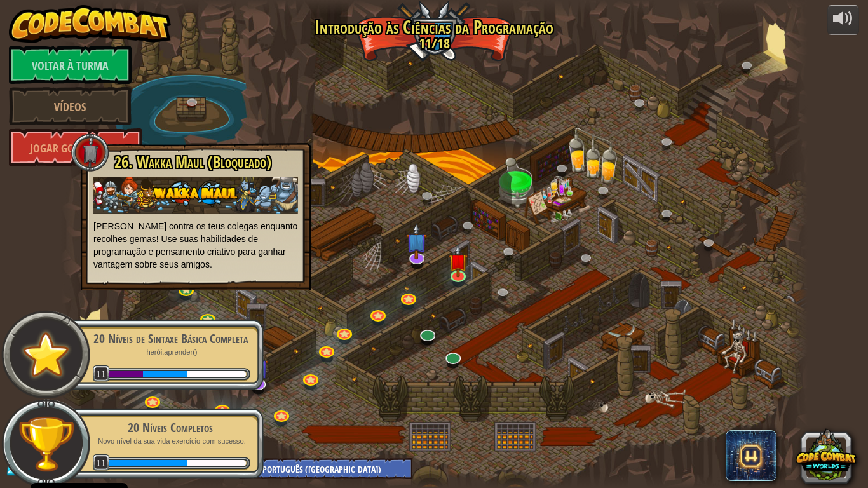
click at [281, 127] on div at bounding box center [434, 244] width 746 height 488
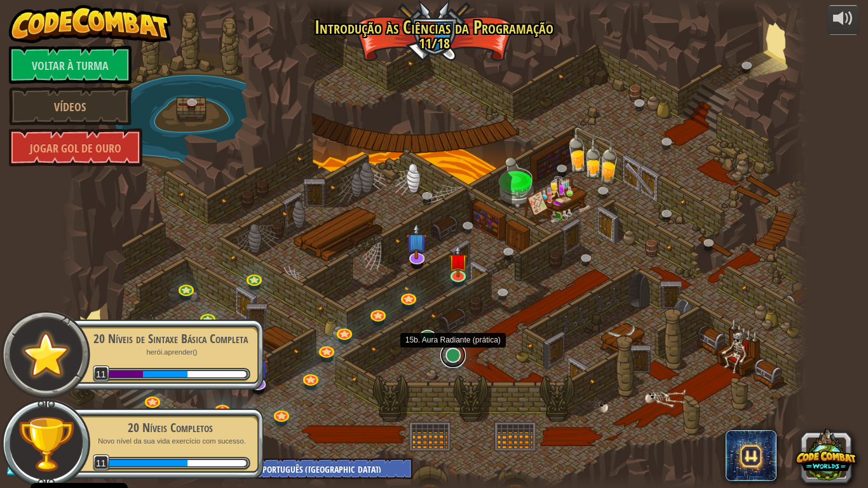
click at [453, 359] on link at bounding box center [452, 354] width 25 height 25
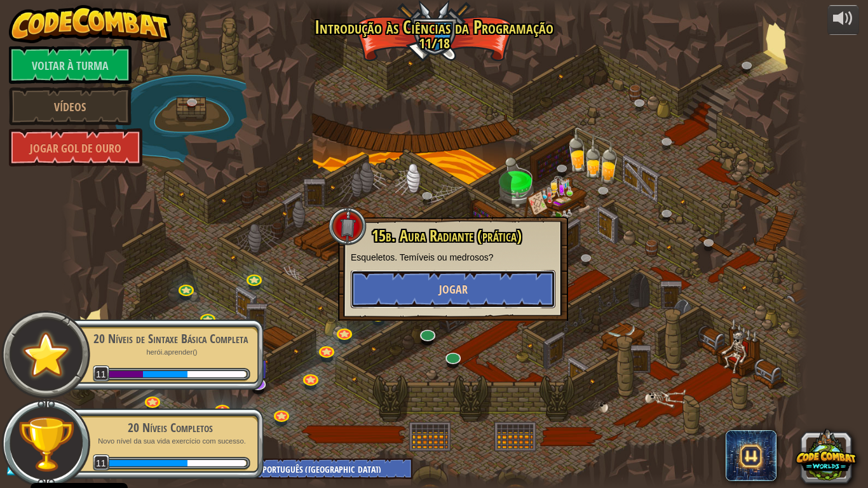
click at [429, 297] on button "Jogar" at bounding box center [453, 289] width 205 height 38
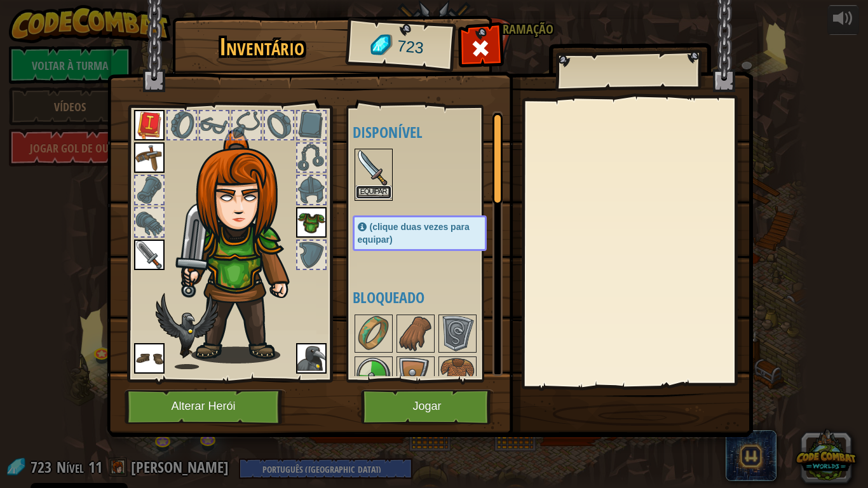
click at [359, 191] on button "Equipar" at bounding box center [374, 191] width 36 height 13
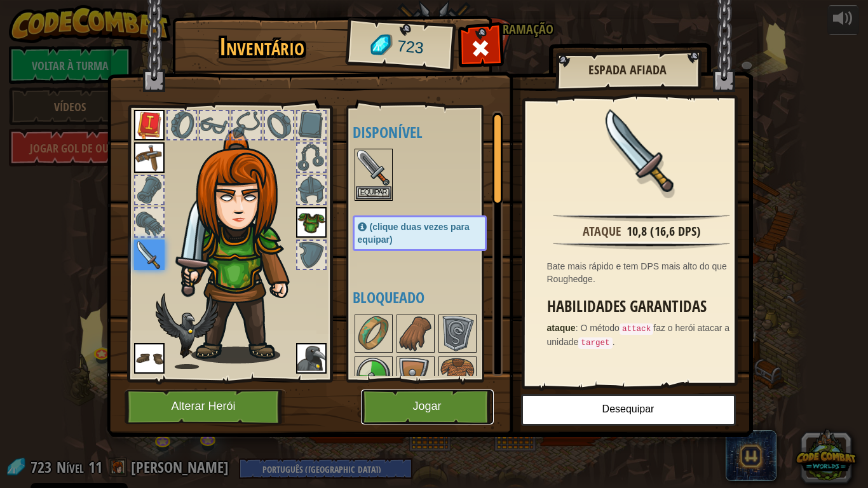
click at [483, 410] on button "Jogar" at bounding box center [427, 406] width 133 height 35
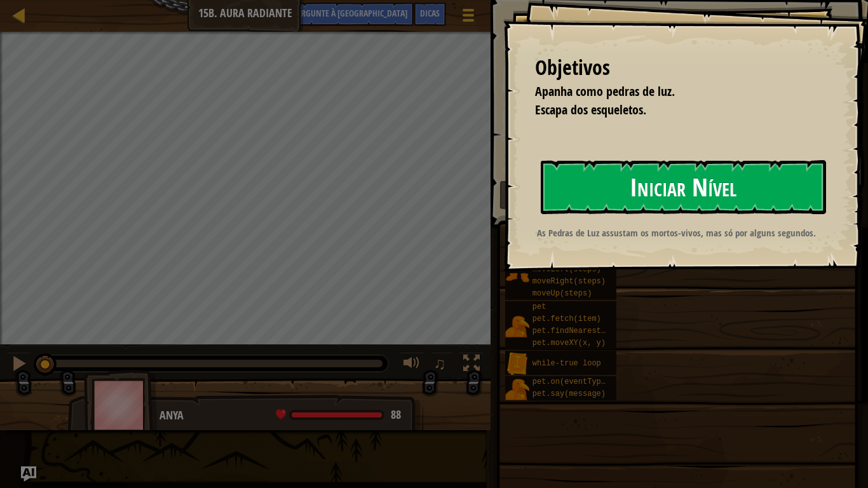
click at [686, 191] on font "Iniciar Nível" at bounding box center [683, 187] width 107 height 34
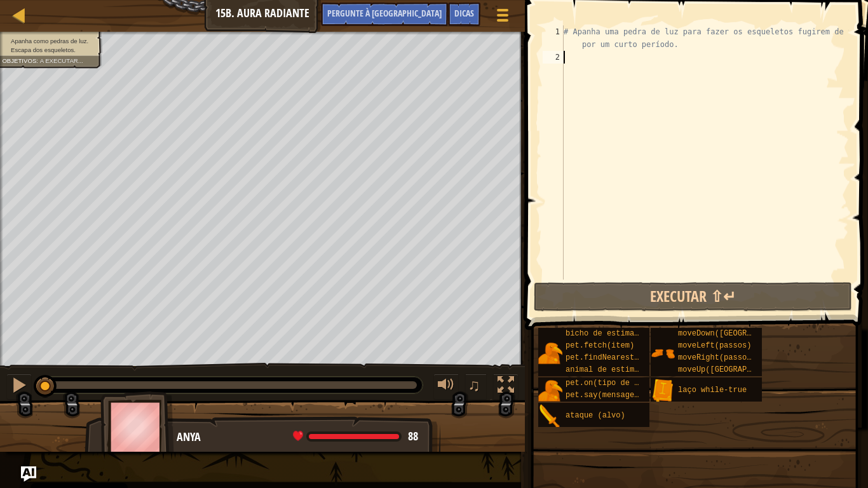
type textarea "u"
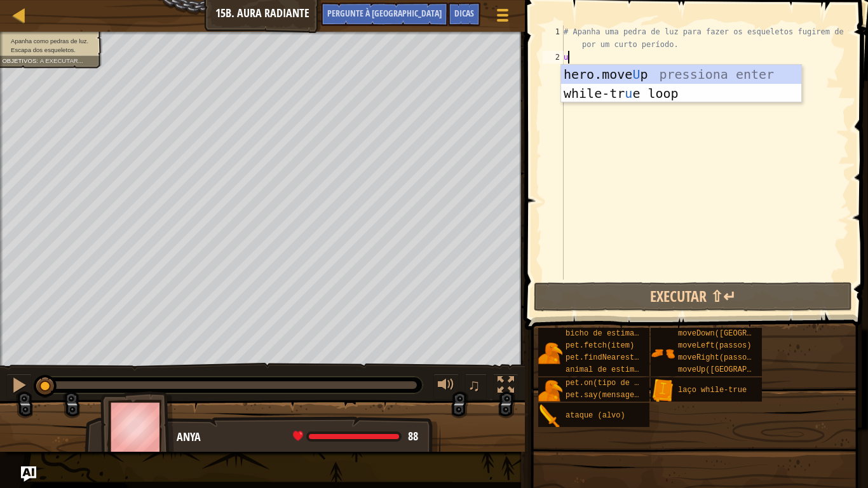
scroll to position [6, 0]
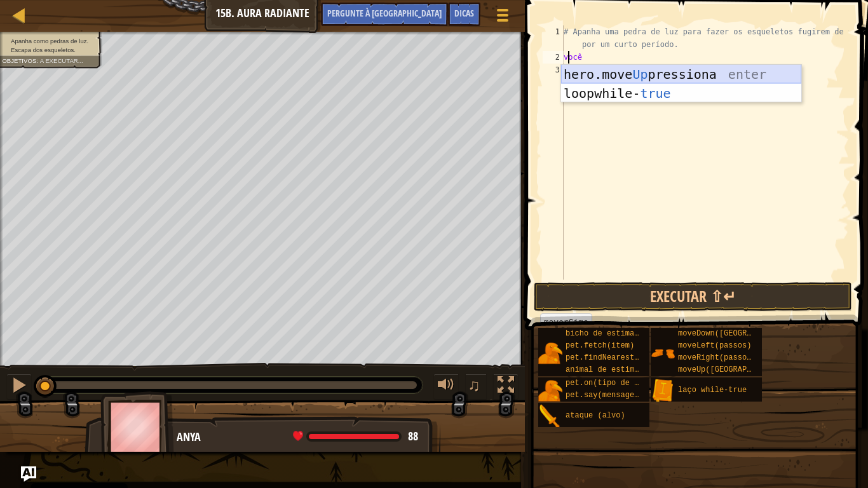
click at [647, 73] on div "hero.move Up pressiona enter loop while- true pressione enter" at bounding box center [681, 103] width 240 height 76
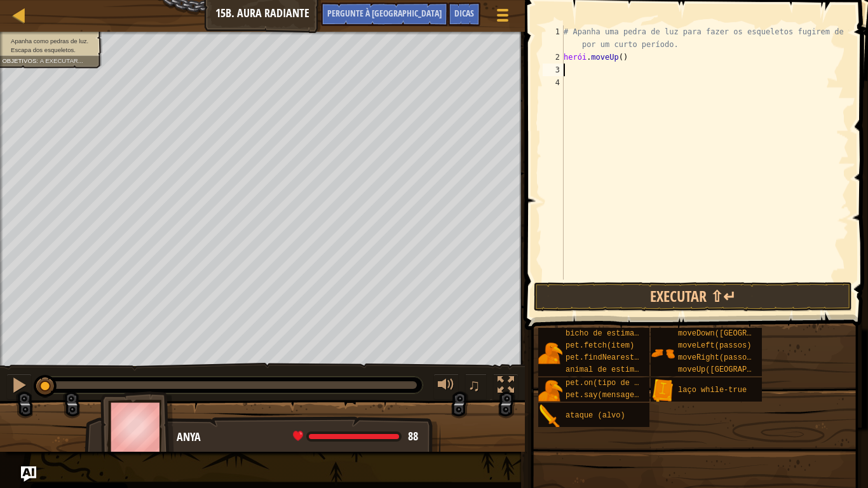
type textarea "d"
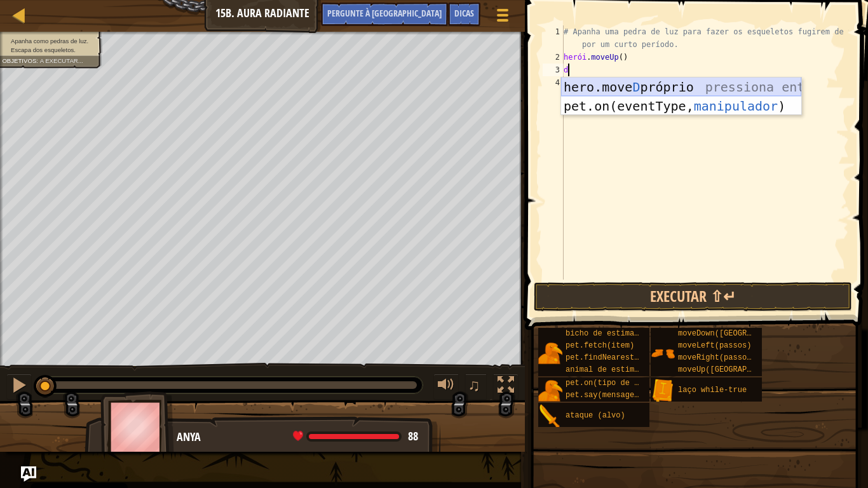
click at [627, 87] on div "hero.move D próprio pressiona enter pet.on(eventType, manipulador ) pressione e…" at bounding box center [681, 115] width 240 height 76
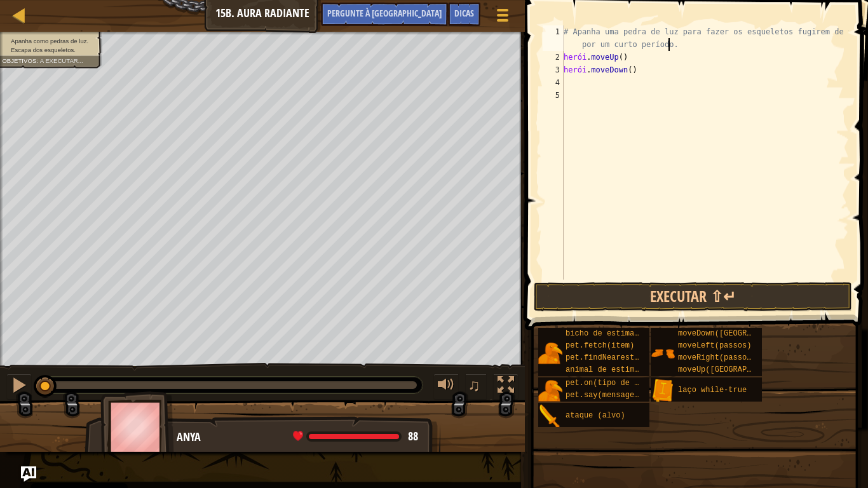
click at [683, 44] on div "# Apanha uma pedra de luz para fazer os esqueletos fugirem de ti por um curto p…" at bounding box center [705, 171] width 288 height 292
type textarea "# Apanha uma pedra de luz para fazer os esqueletos fugirem de ti por um curto p…"
type textarea "wh"
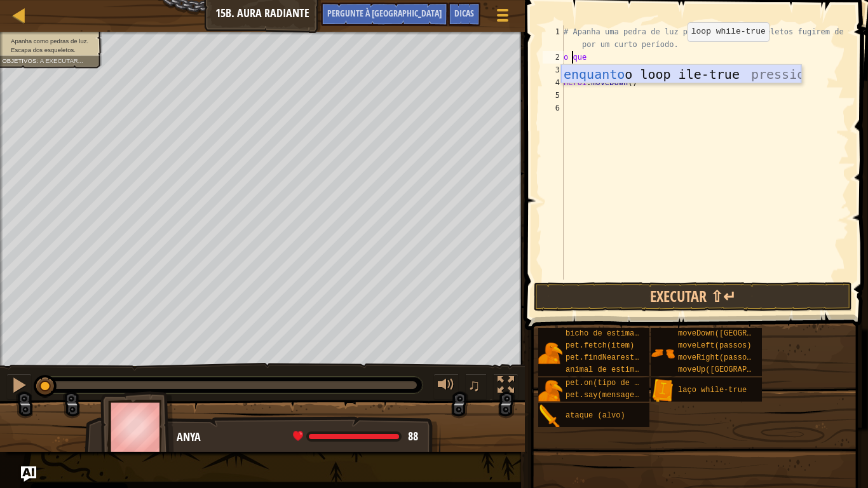
click at [658, 77] on div "enquanto o loop ile-true pressiona enter" at bounding box center [681, 93] width 240 height 57
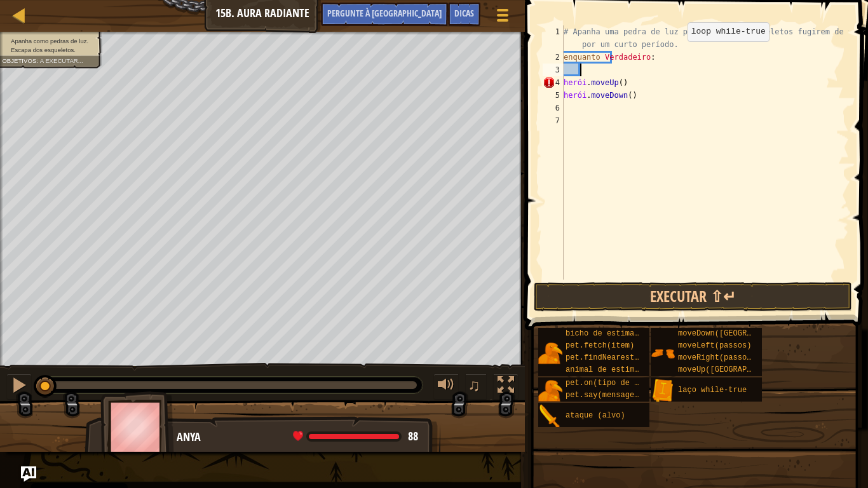
scroll to position [6, 1]
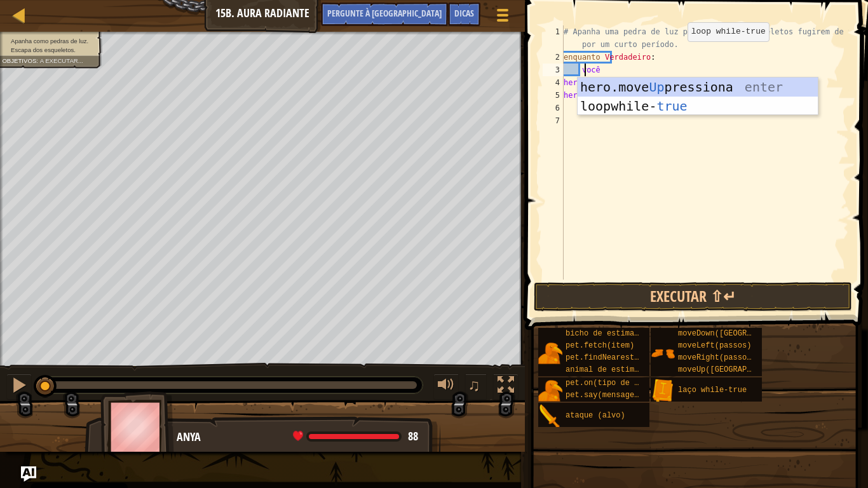
type textarea "u"
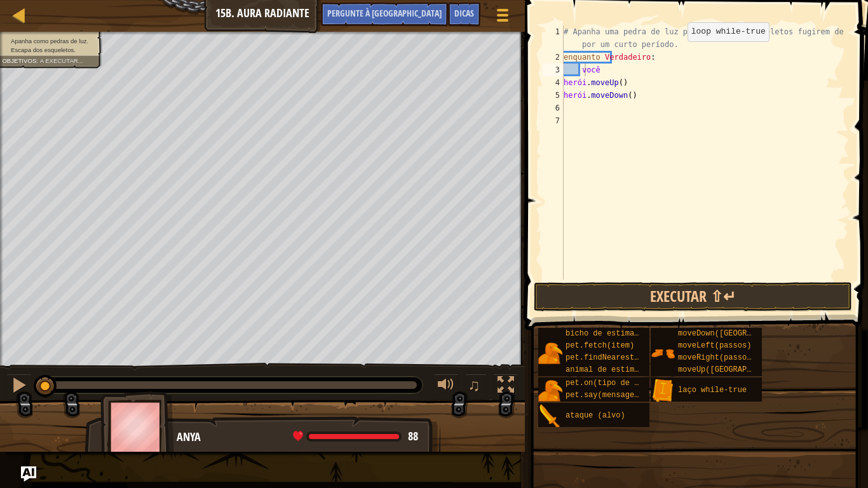
click at [658, 0] on body "Política de Cookies O CodeCombat [GEOGRAPHIC_DATA] alguns cookies essenciais e …" at bounding box center [434, 0] width 868 height 0
click at [603, 70] on div "# Apanha uma pedra de luz para fazer os esqueletos fugirem de ti por um curto p…" at bounding box center [705, 171] width 288 height 292
type textarea "u"
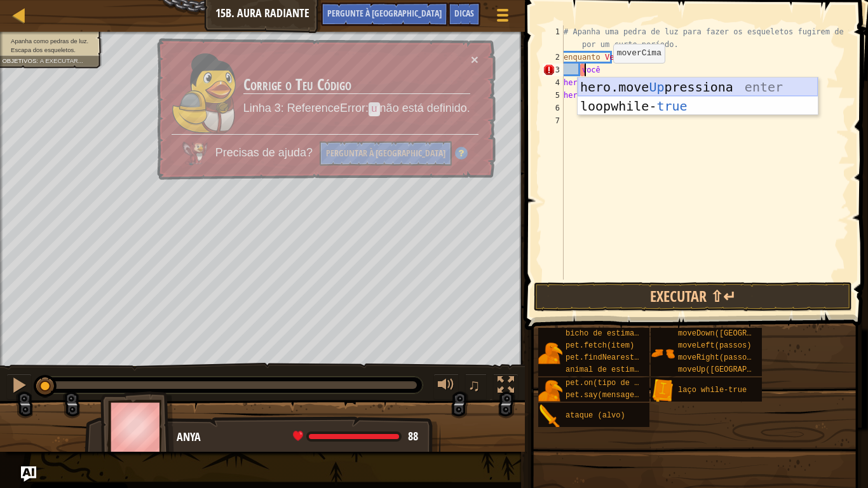
click at [609, 85] on div "hero.move Up pressiona enter loop while- true pressione enter" at bounding box center [697, 115] width 240 height 76
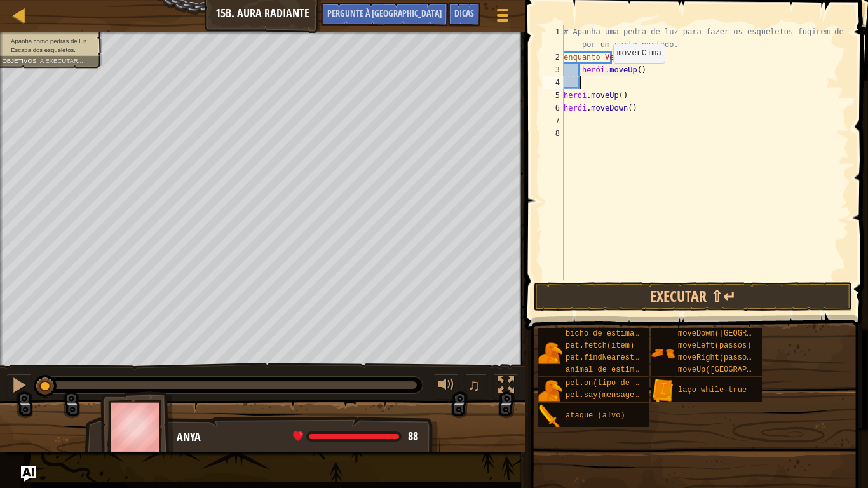
type textarea "d"
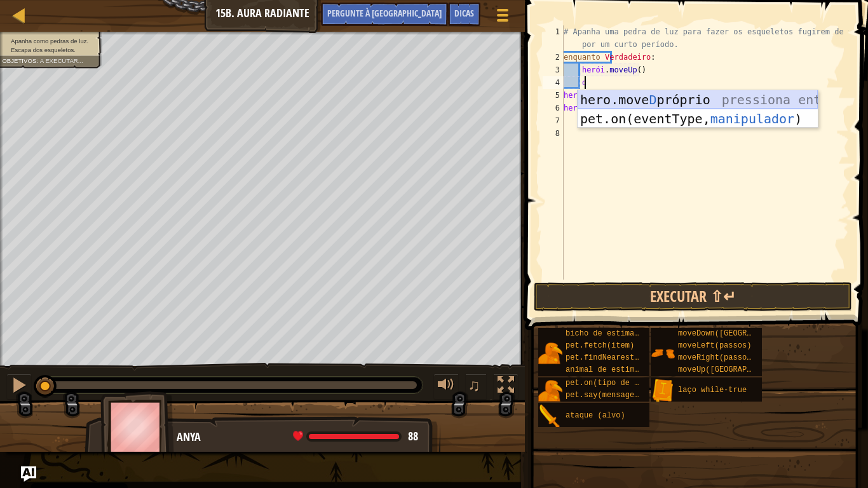
click at [620, 102] on div "hero.move D próprio pressiona enter pet.on(eventType, manipulador ) pressione e…" at bounding box center [697, 128] width 240 height 76
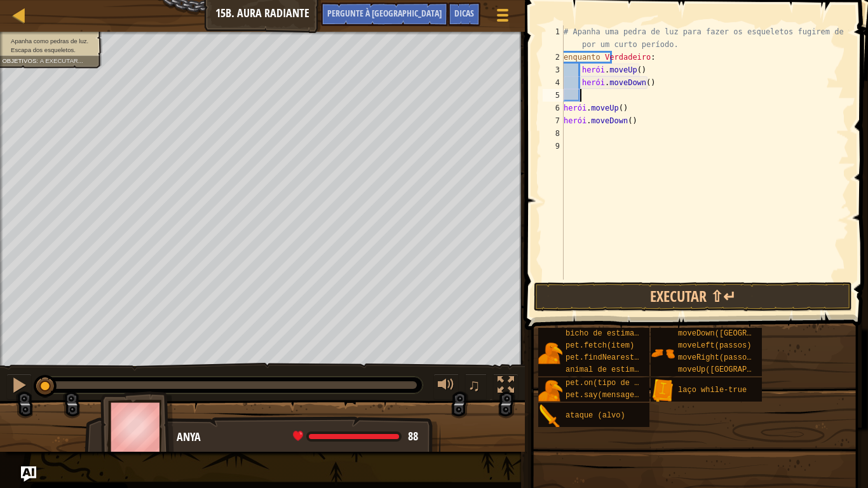
type textarea "r"
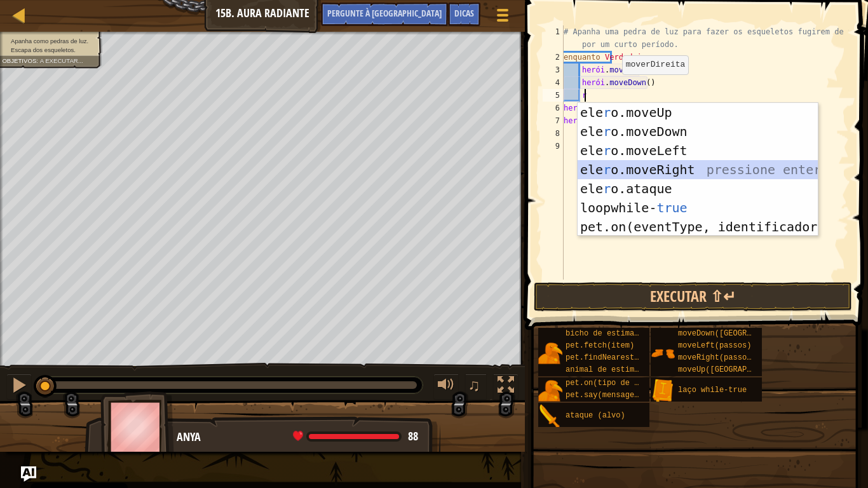
click at [657, 170] on div "ele r o.moveUp pressiona enter ele r o.moveDown pressione enter ele r o.moveLef…" at bounding box center [697, 189] width 240 height 172
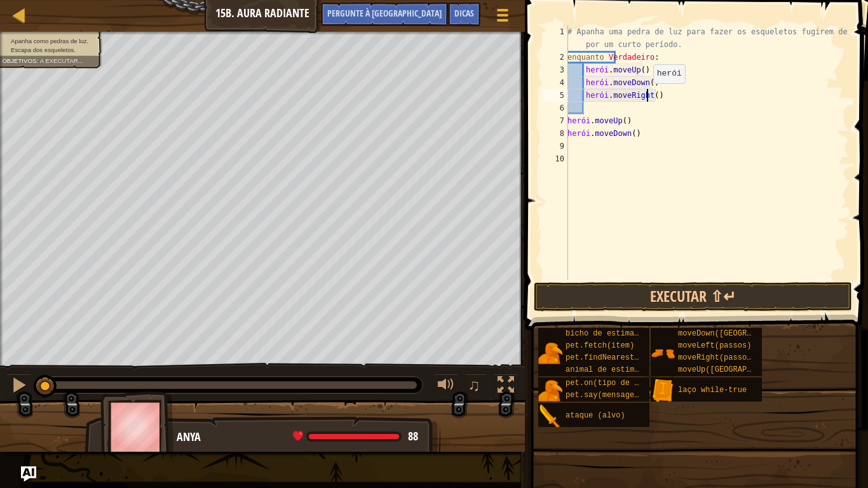
click at [646, 96] on div "# Apanha uma pedra de luz para fazer os esqueletos fugirem de ti por um curto p…" at bounding box center [707, 171] width 284 height 292
click at [666, 139] on div "# Apanha uma pedra de luz para fazer os esqueletos fugirem de ti por um curto p…" at bounding box center [707, 171] width 284 height 292
type textarea "h"
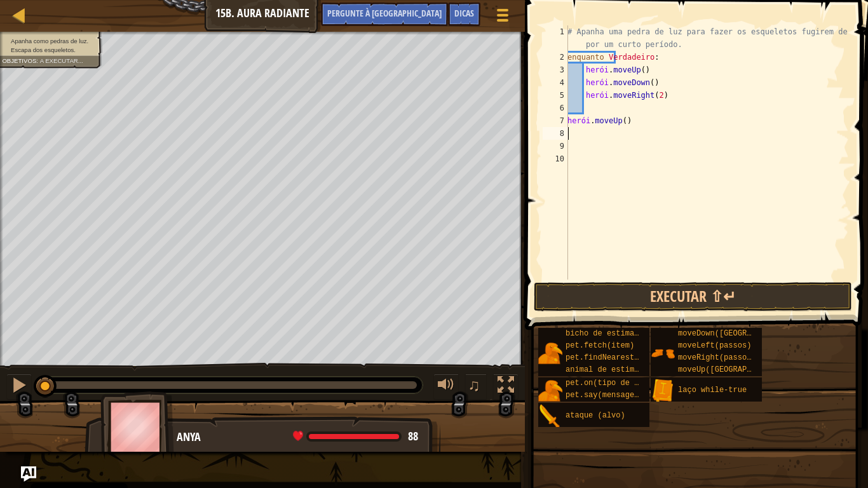
scroll to position [6, 0]
type textarea "h"
click at [638, 293] on button "Executar ⇧↵" at bounding box center [693, 296] width 318 height 29
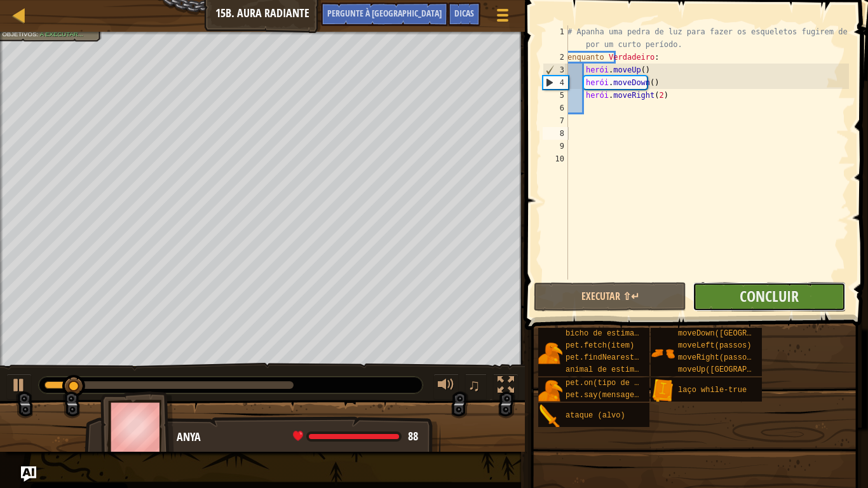
click at [757, 306] on button "Concluir" at bounding box center [768, 296] width 152 height 29
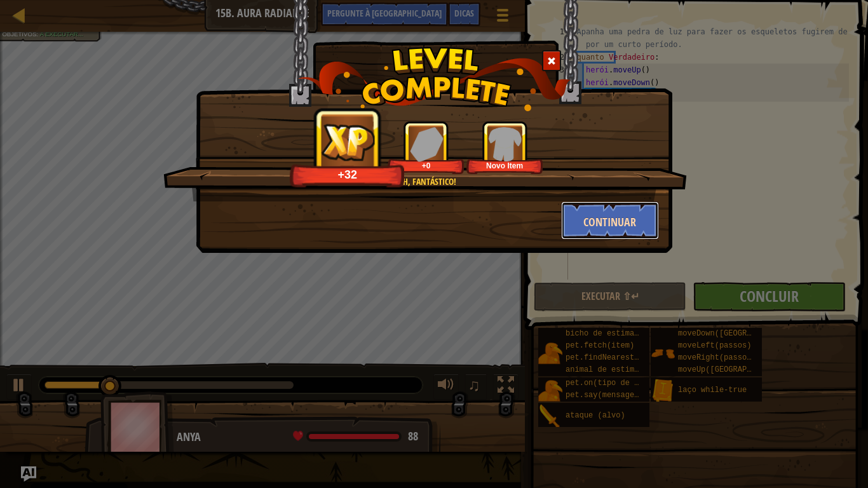
click at [624, 223] on font "Continuar" at bounding box center [609, 222] width 53 height 16
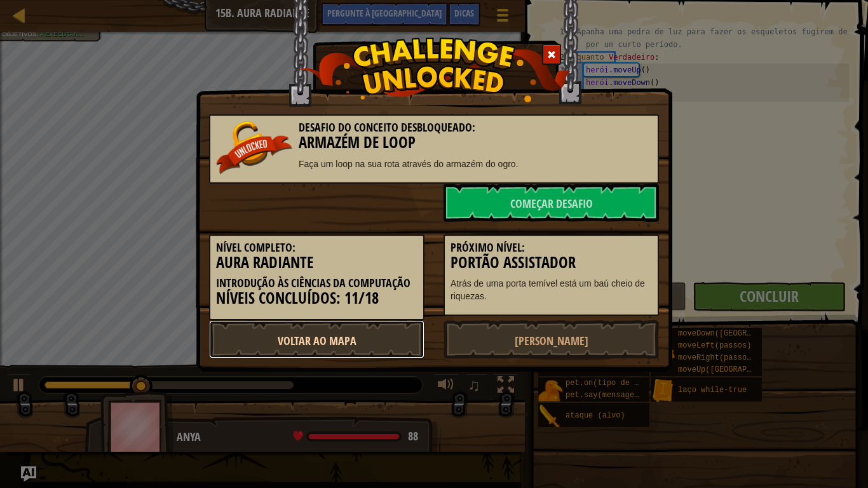
click at [339, 349] on link "Voltar ao Mapa" at bounding box center [316, 339] width 215 height 38
select select "pt-PT"
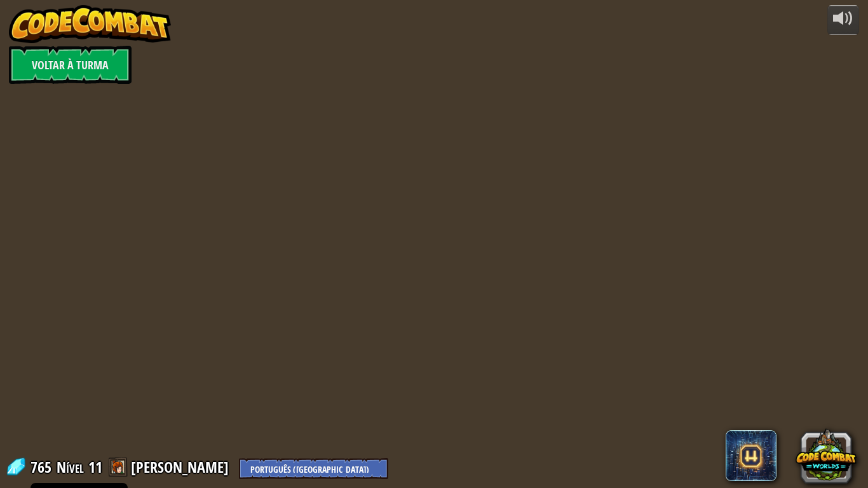
select select "pt-PT"
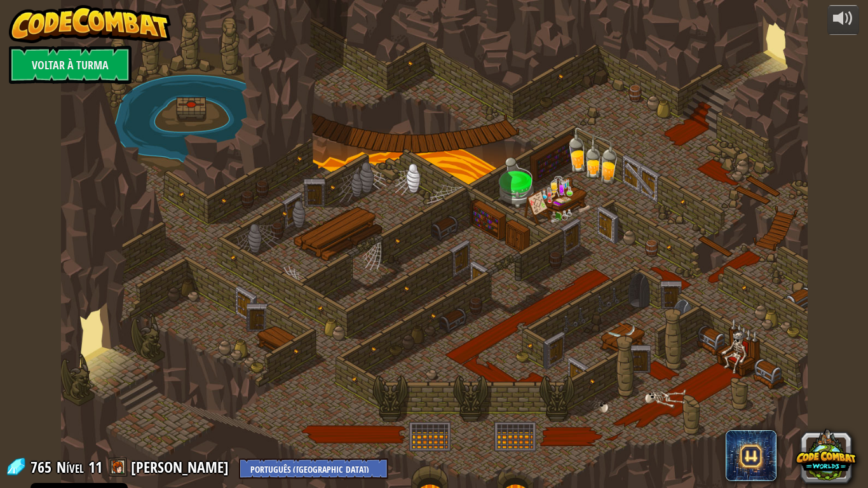
select select "pt-PT"
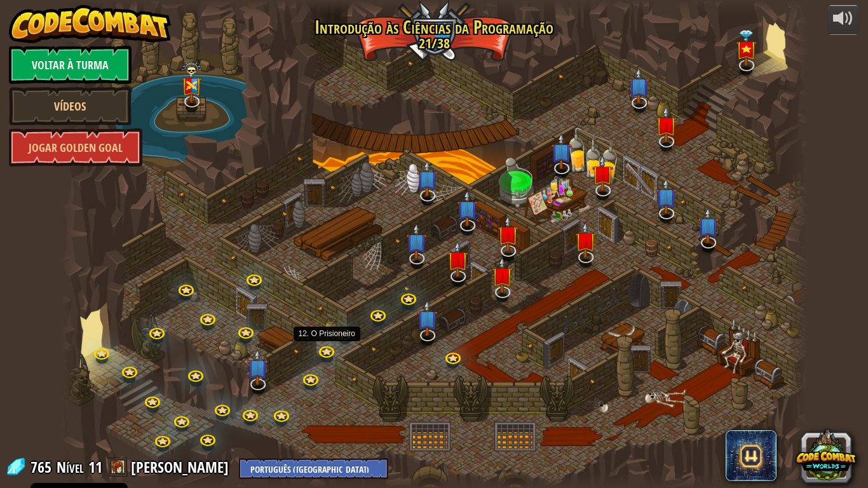
select select "pt-PT"
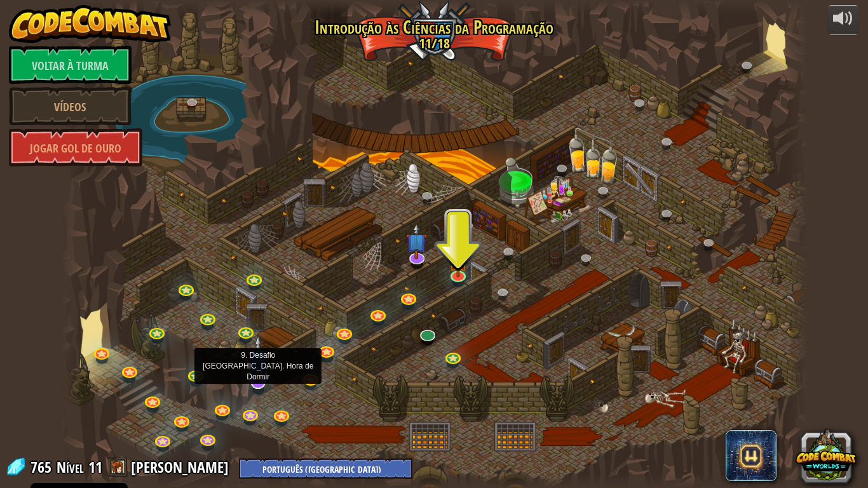
click at [260, 379] on img at bounding box center [258, 359] width 21 height 48
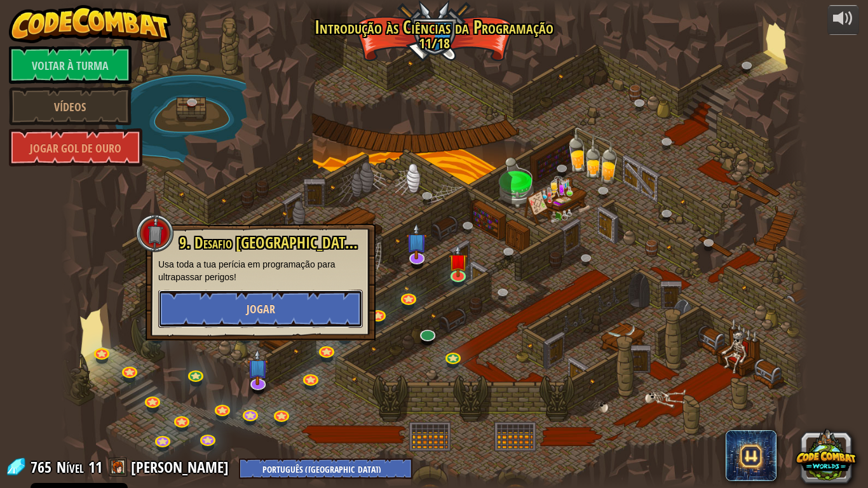
click at [340, 318] on button "Jogar" at bounding box center [260, 309] width 205 height 38
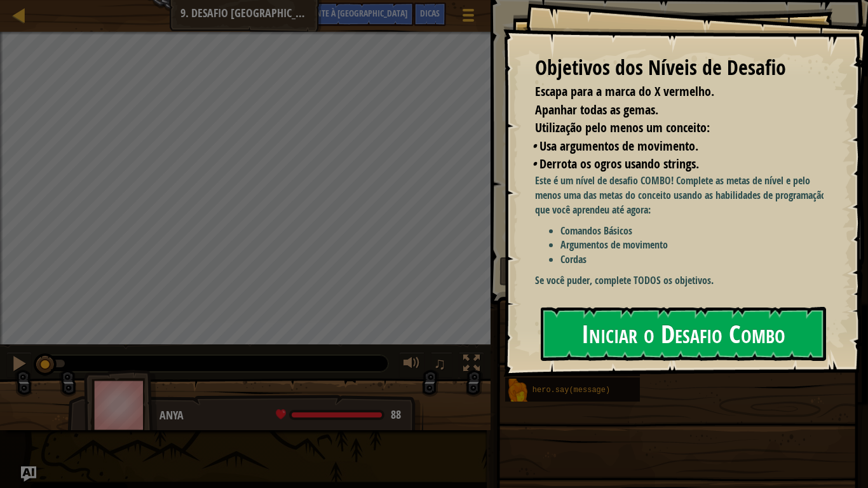
click at [593, 337] on font "Iniciar o Desafio Combo" at bounding box center [683, 333] width 204 height 34
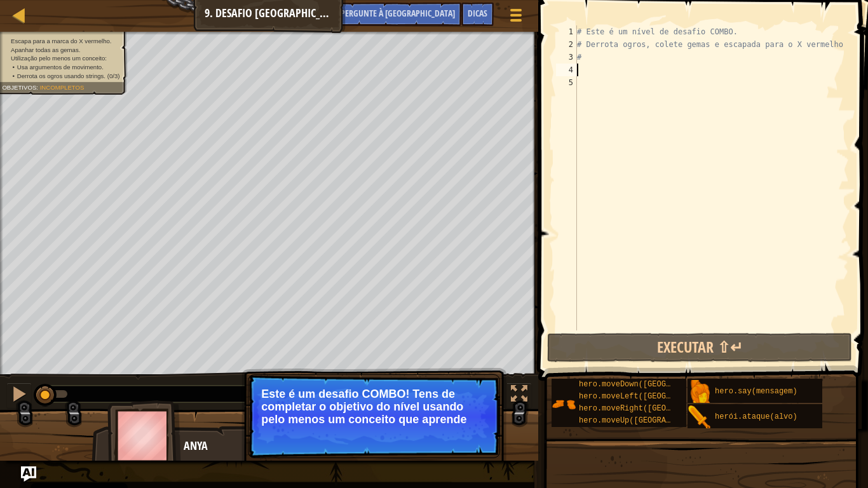
click at [585, 66] on div "# Este é um nível de desafio COMBO. # Derrota ogros, colete gemas e escapada pa…" at bounding box center [711, 190] width 274 height 330
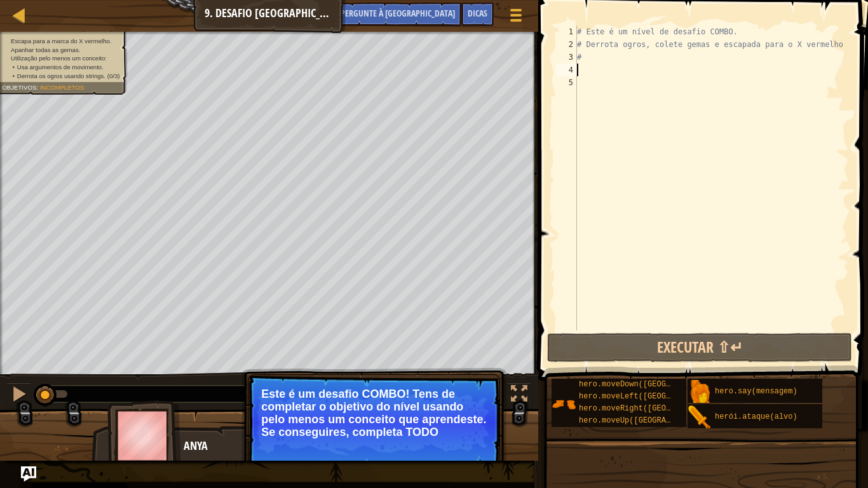
type textarea "u"
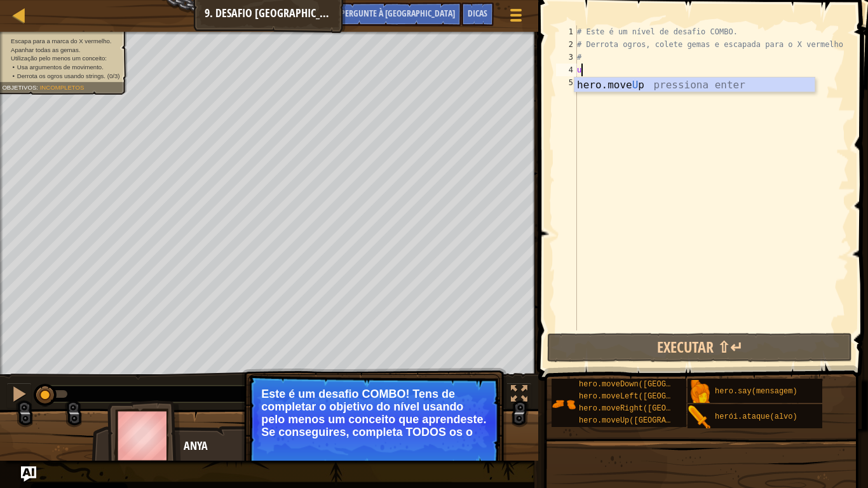
scroll to position [6, 0]
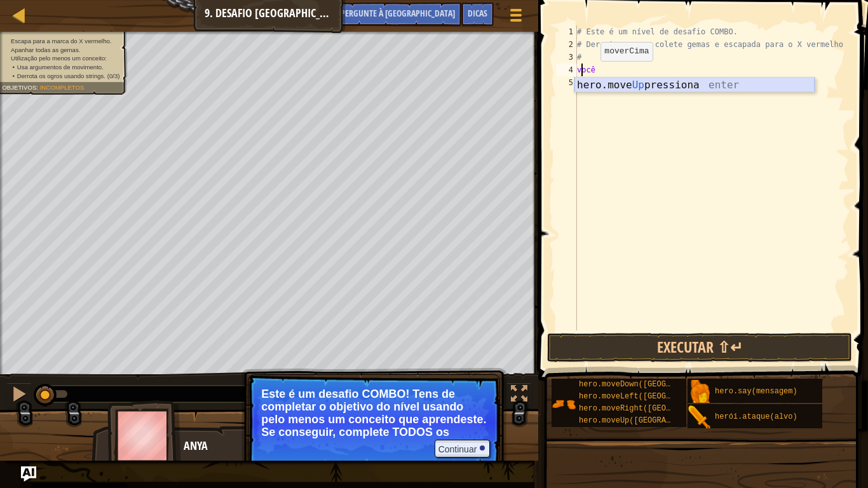
click at [595, 81] on div "hero.move Up pressiona enter" at bounding box center [694, 100] width 240 height 46
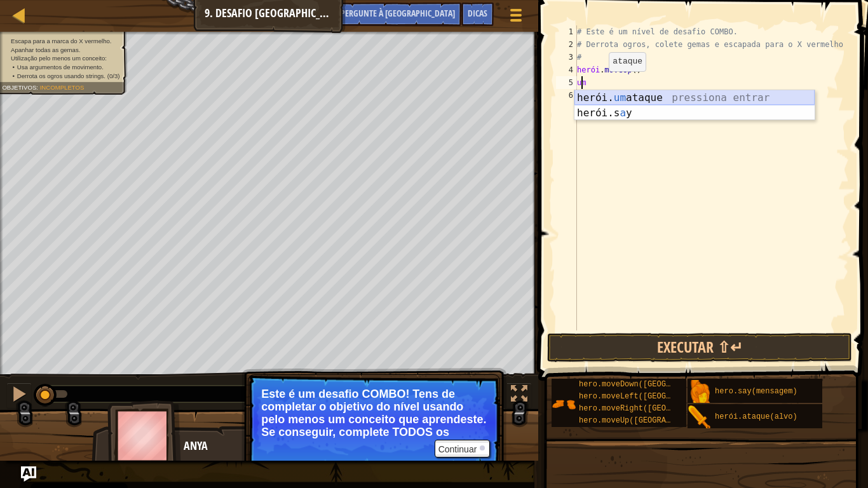
click at [612, 101] on div "herói. um ataque pressiona entrar herói.s a y pressione enter" at bounding box center [694, 120] width 240 height 61
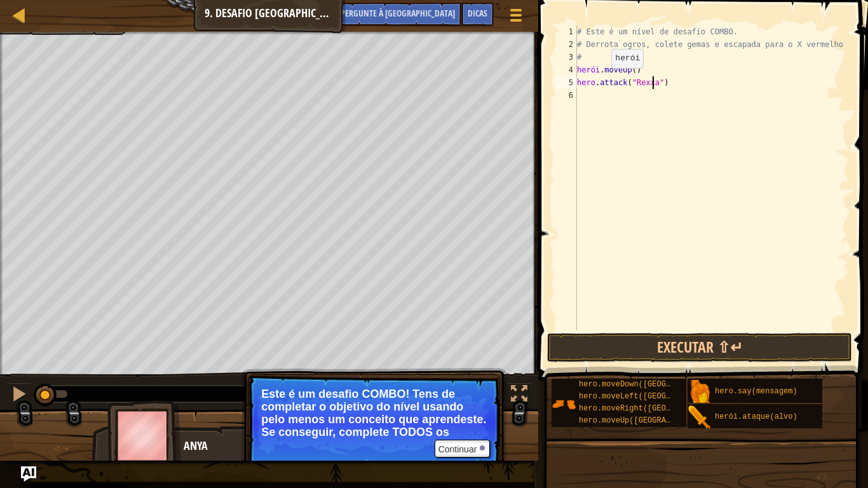
type textarea "hero.attack("Rexxar")"
click at [609, 98] on div "# Este é um nível de desafio COMBO. # [PERSON_NAME] ogros, colete gemas e escap…" at bounding box center [711, 190] width 274 height 330
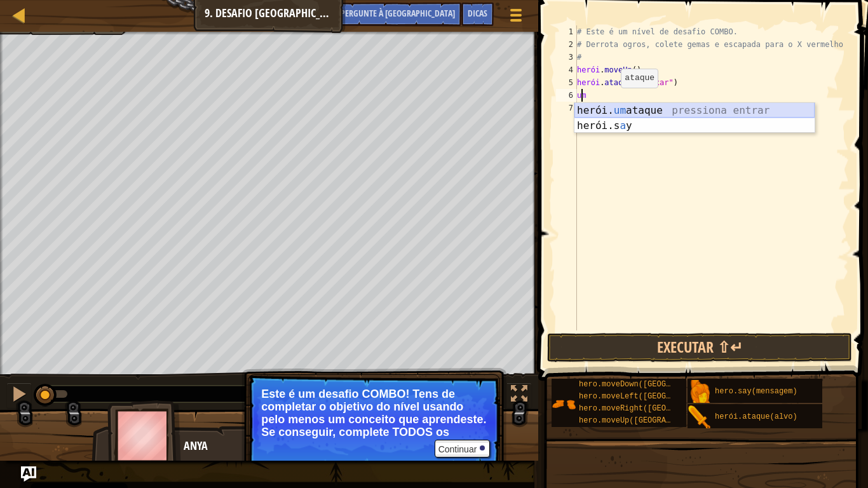
click at [614, 116] on div "herói. um ataque pressiona entrar herói.s a y pressione enter" at bounding box center [694, 133] width 240 height 61
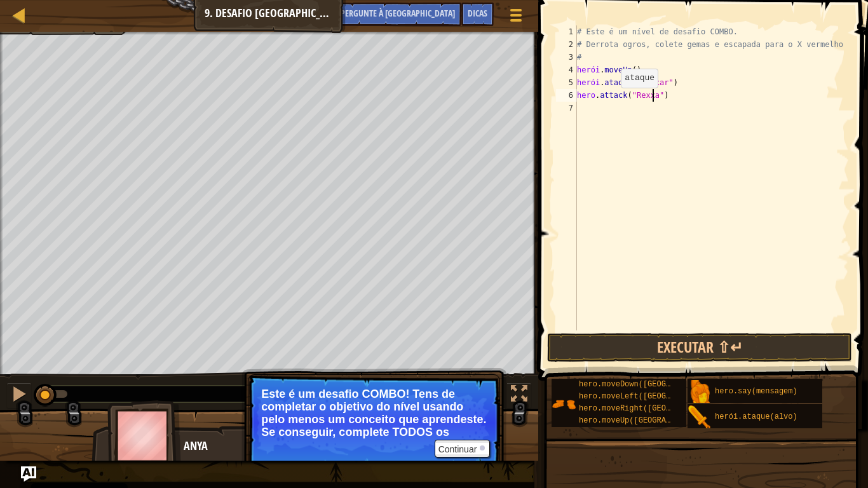
type textarea "hero.attack("Rexxar")"
click at [608, 116] on div "# Este é um nível de desafio COMBO. # [PERSON_NAME] ogros, colete gemas e escap…" at bounding box center [711, 190] width 274 height 330
type textarea "d"
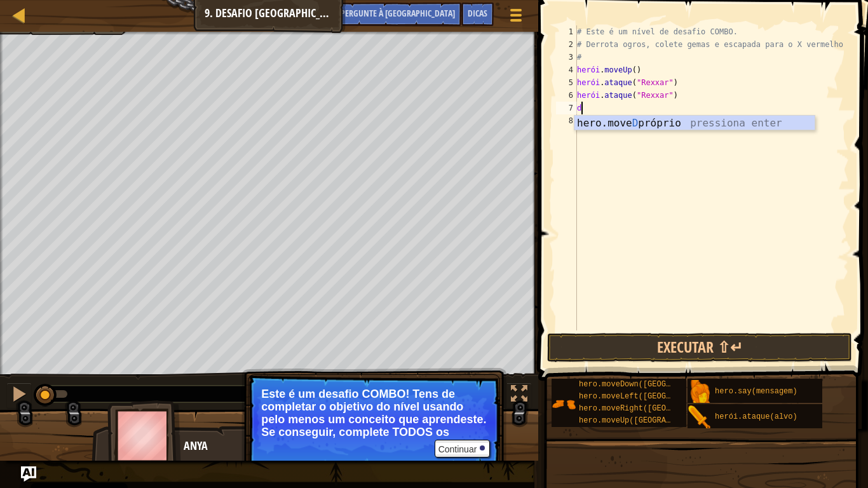
click at [608, 116] on div "hero.move D próprio pressiona enter" at bounding box center [694, 139] width 240 height 46
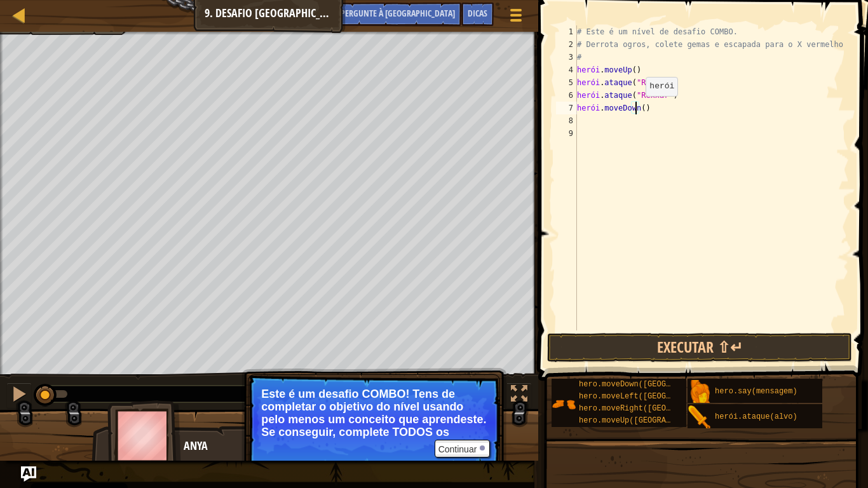
click at [635, 109] on div "# Este é um nível de desafio COMBO. # [PERSON_NAME] ogros, colete gemas e escap…" at bounding box center [711, 190] width 274 height 330
type textarea "hero.moveDown(2)"
click at [614, 126] on div "# Este é um nível de desafio COMBO. # [PERSON_NAME] ogros, colete gemas e escap…" at bounding box center [711, 190] width 274 height 330
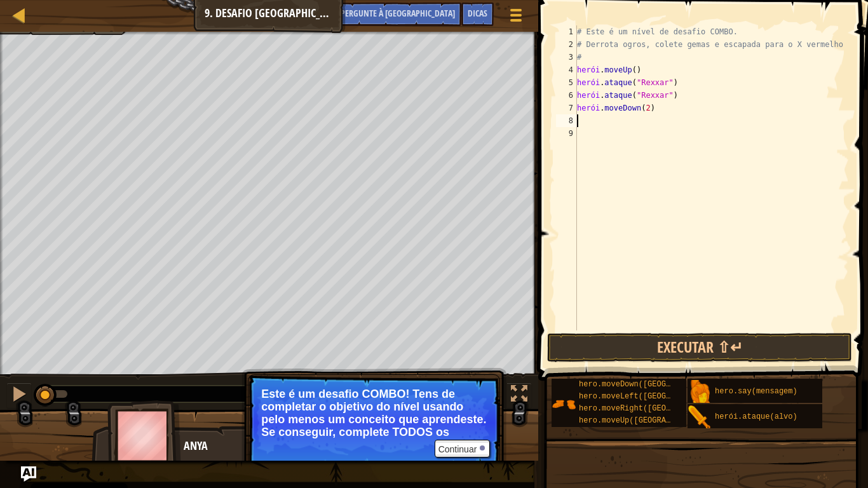
type textarea "r"
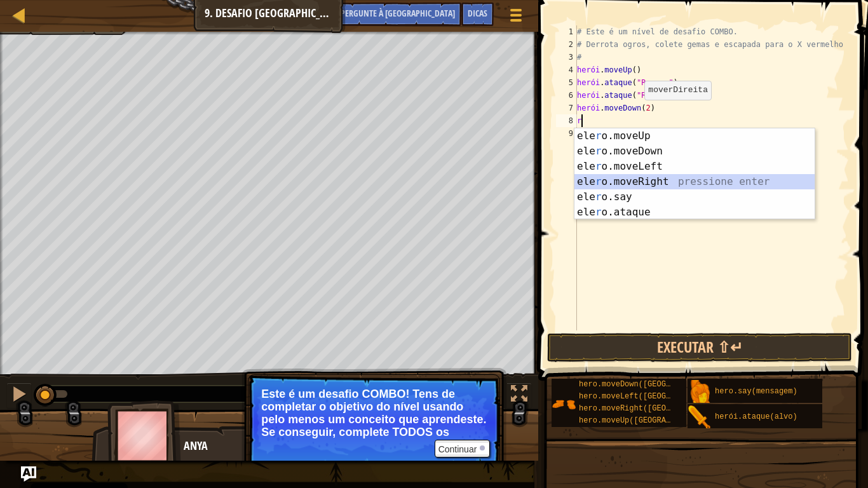
click at [633, 181] on div "ele r o.moveUp pressiona enter ele r o.moveDown pressione enter ele r o.moveLef…" at bounding box center [694, 189] width 240 height 122
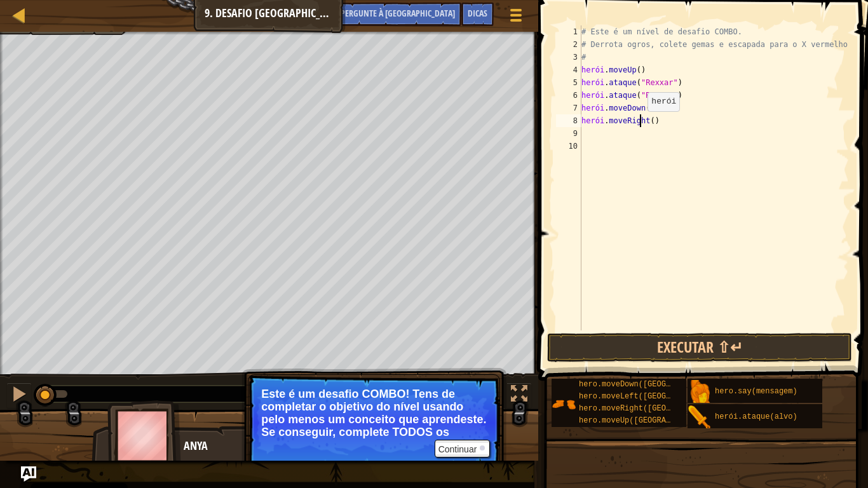
click at [641, 124] on div "# Este é um nível de desafio COMBO. # [PERSON_NAME] ogros, colete gemas e escap…" at bounding box center [714, 190] width 271 height 330
click at [645, 119] on div "# Este é um nível de desafio COMBO. # [PERSON_NAME] ogros, colete gemas e escap…" at bounding box center [714, 190] width 271 height 330
type textarea "hero.moveRight(2)"
click at [599, 139] on div "# Este é um nível de desafio COMBO. # [PERSON_NAME] ogros, colete gemas e escap…" at bounding box center [714, 190] width 271 height 330
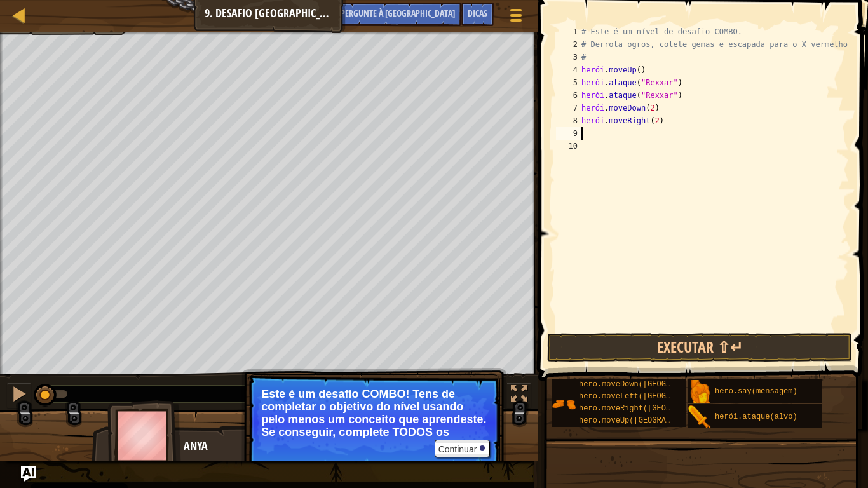
scroll to position [6, 0]
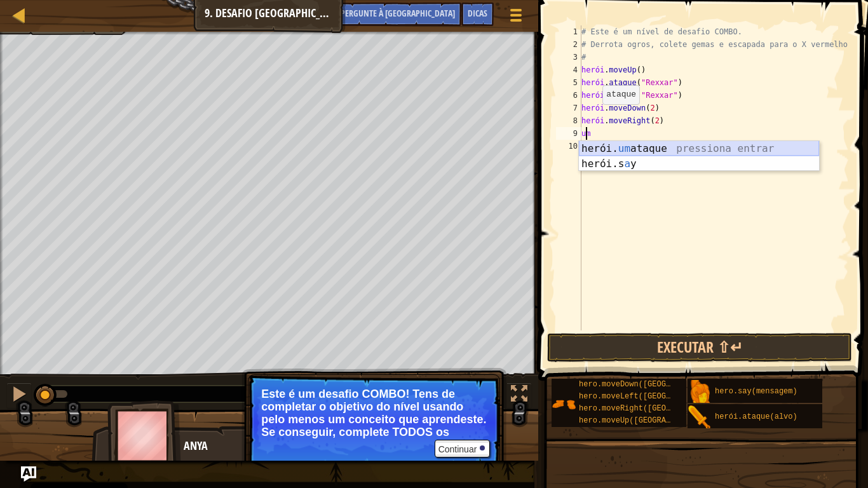
click at [627, 148] on div "herói. um ataque pressiona entrar herói.s a y pressione enter" at bounding box center [699, 171] width 240 height 61
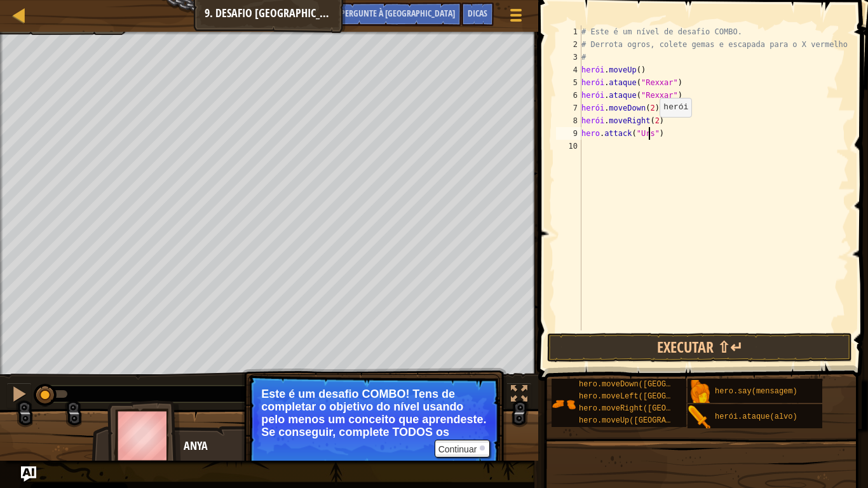
scroll to position [6, 6]
type textarea "hero.attack("Ursa")"
click at [616, 149] on div "# Este é um nível de desafio COMBO. # [PERSON_NAME] ogros, colete gemas e escap…" at bounding box center [714, 190] width 271 height 330
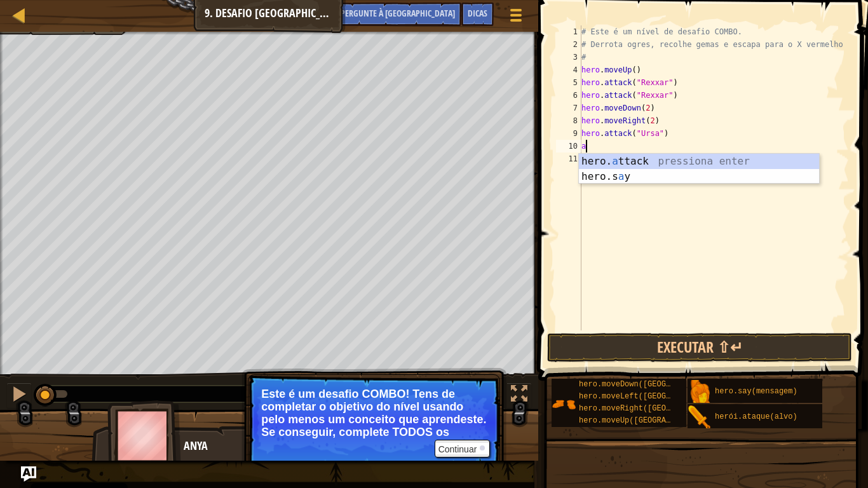
scroll to position [6, 0]
click at [630, 165] on div "herói. um ataque pressiona entrar herói.s a y pressione enter" at bounding box center [699, 184] width 240 height 61
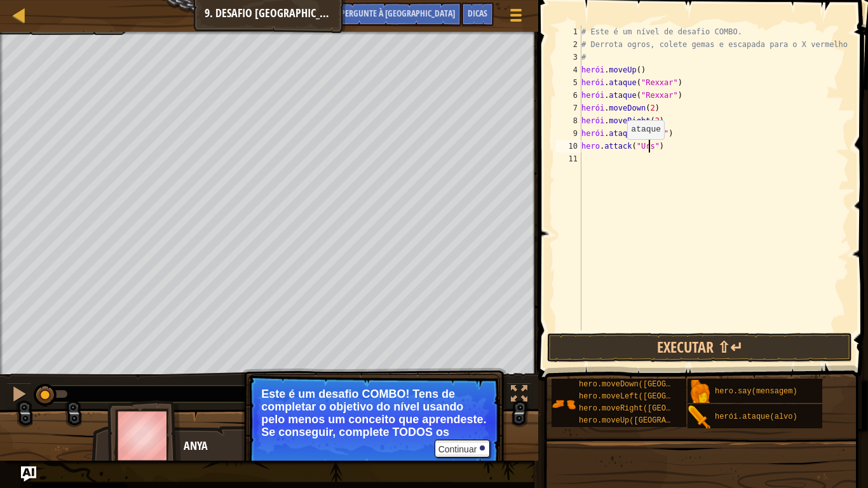
scroll to position [6, 6]
type textarea "hero.attack("Ursa")"
click at [604, 166] on div "# Este é um nível de desafio COMBO. # [PERSON_NAME] ogros, colete gemas e escap…" at bounding box center [714, 190] width 271 height 330
type textarea "u"
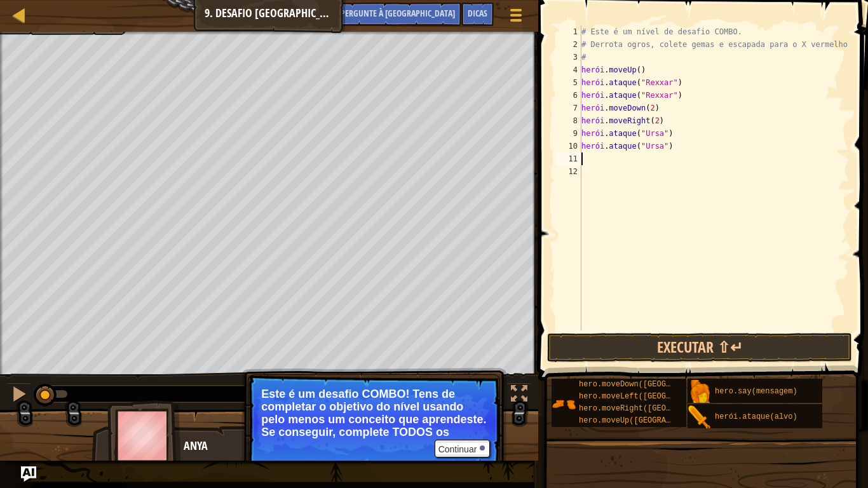
type textarea "u"
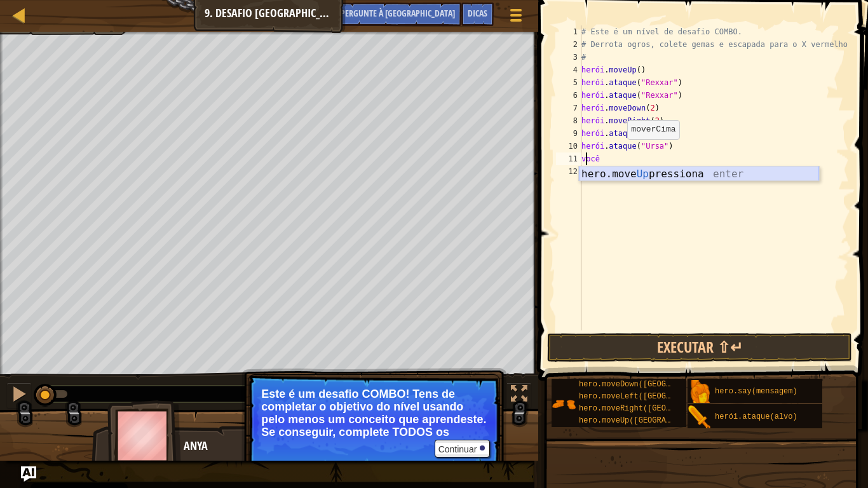
click at [604, 176] on div "hero.move Up pressiona enter" at bounding box center [699, 189] width 240 height 46
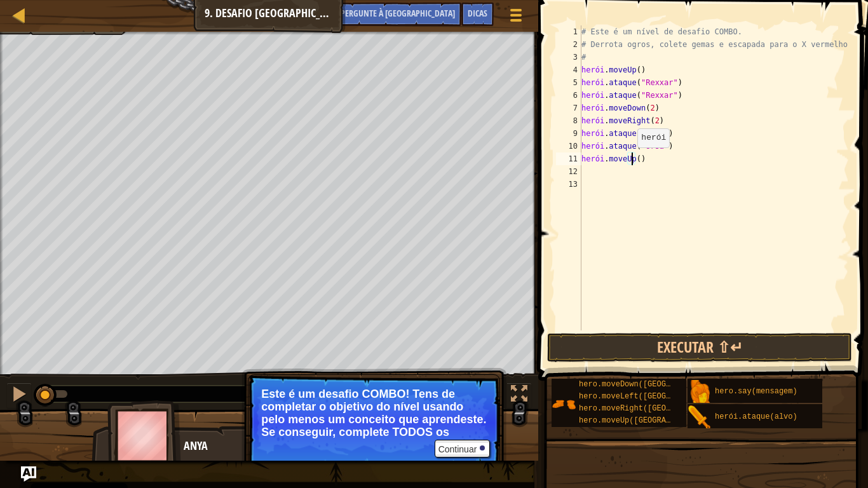
click at [631, 160] on div "# Este é um nível de desafio COMBO. # [PERSON_NAME] ogros, colete gemas e escap…" at bounding box center [714, 190] width 271 height 330
type textarea "hero.moveUp(2)"
click at [591, 173] on div "# Este é um nível de desafio COMBO. # [PERSON_NAME] ogros, colete gemas e escap…" at bounding box center [714, 190] width 271 height 330
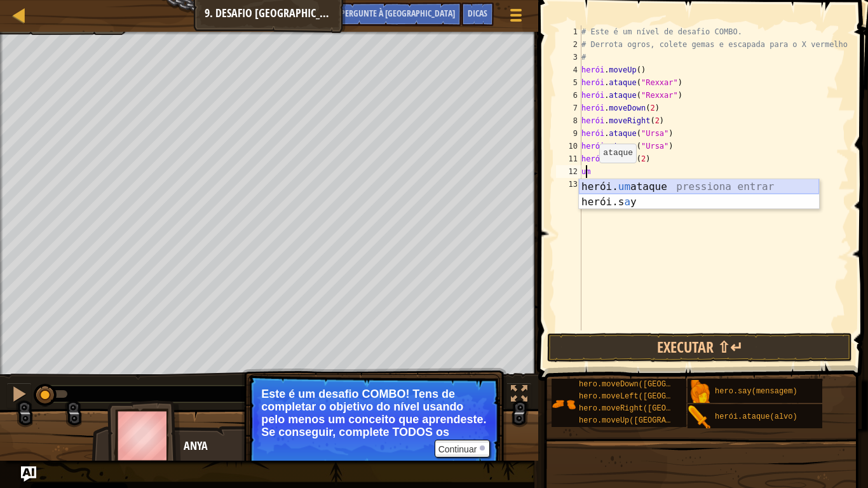
click at [611, 183] on div "herói. um ataque pressiona entrar herói.s a y pressione enter" at bounding box center [699, 209] width 240 height 61
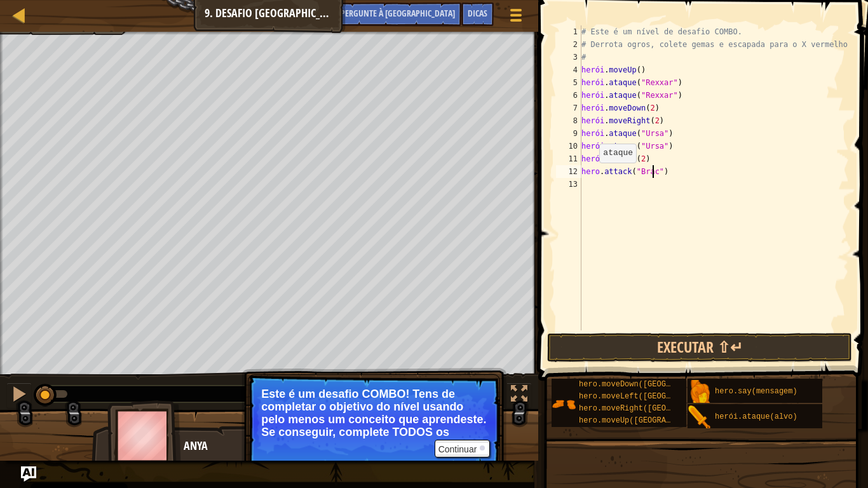
type textarea "hero.attack("Brack")"
click at [600, 186] on div "# Este é um nível de desafio COMBO. # [PERSON_NAME] ogros, colete gemas e escap…" at bounding box center [714, 190] width 271 height 330
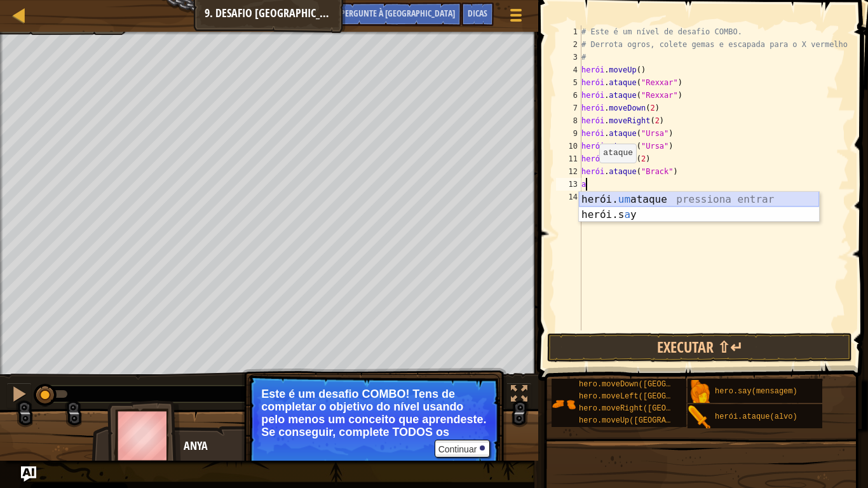
click at [609, 201] on div "herói. um ataque pressiona entrar herói.s a y pressione enter" at bounding box center [699, 222] width 240 height 61
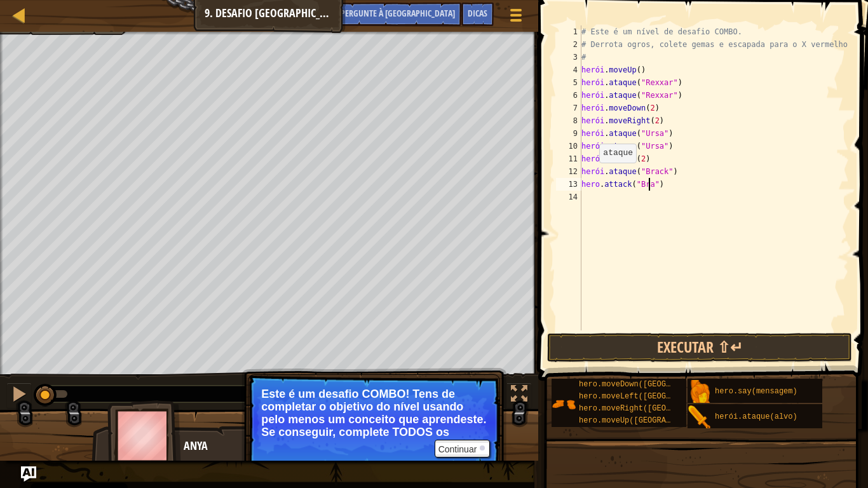
type textarea "hero.attack("Brack")"
click at [609, 201] on div "# Este é um nível de desafio COMBO. # [PERSON_NAME] ogros, colete gemas e escap…" at bounding box center [714, 190] width 271 height 330
type textarea "r"
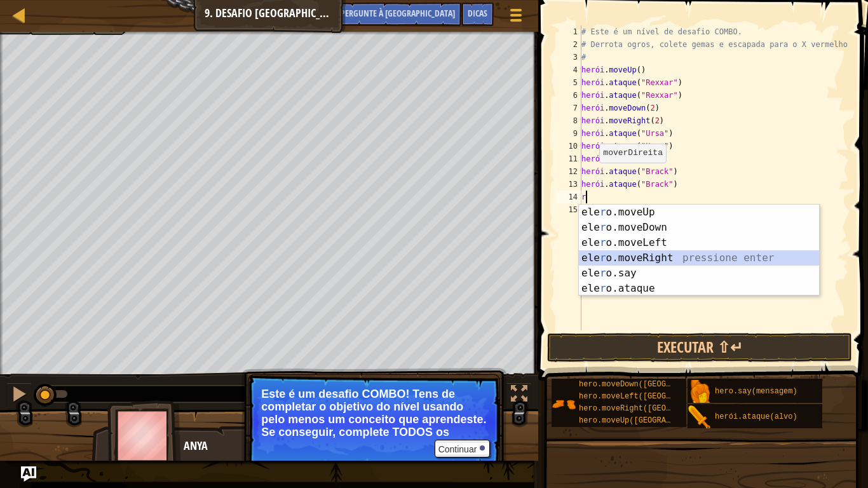
click at [642, 258] on div "ele r o.moveUp pressiona enter ele r o.moveDown pressione enter ele r o.moveLef…" at bounding box center [699, 266] width 240 height 122
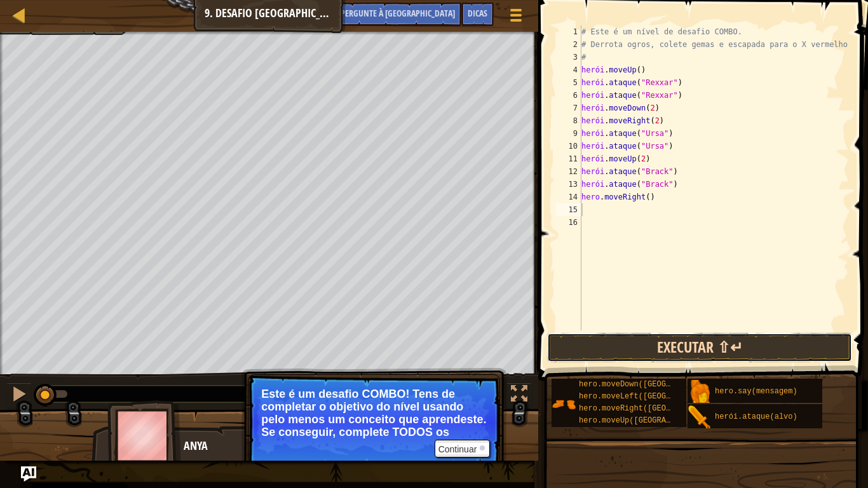
click at [661, 351] on button "Executar ⇧↵" at bounding box center [699, 347] width 305 height 29
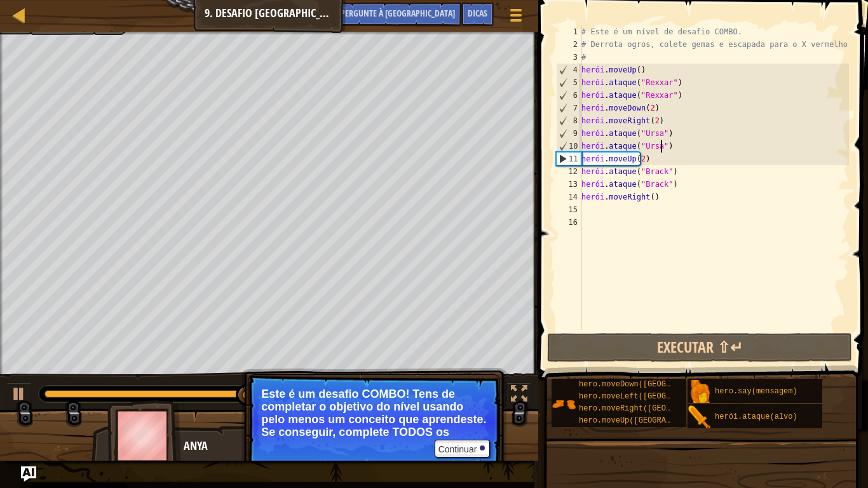
click at [692, 149] on div "# Este é um nível de desafio COMBO. # [PERSON_NAME] ogros, colete gemas e escap…" at bounding box center [714, 190] width 271 height 330
type textarea "hero.attack("Ursa")"
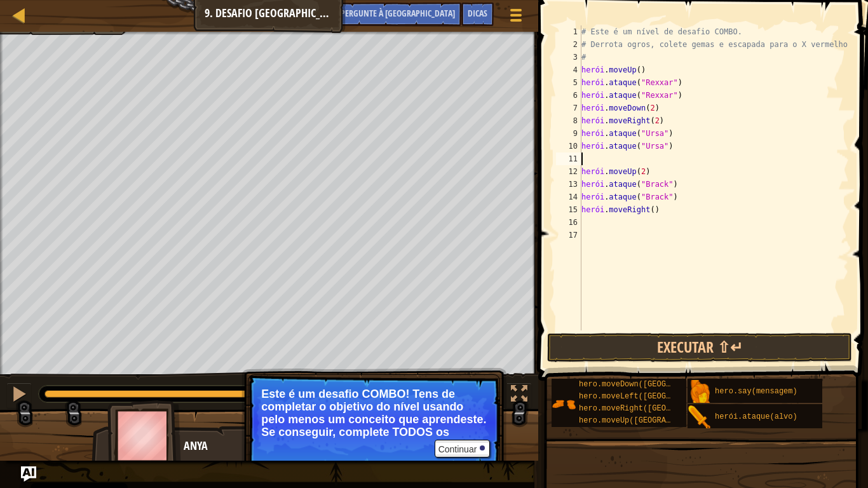
type textarea "l"
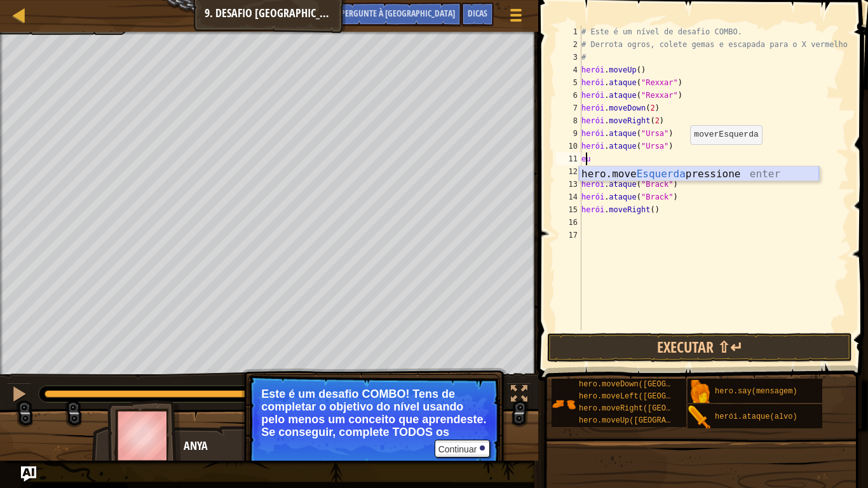
click at [658, 168] on div "hero.move Esquerda pressione enter" at bounding box center [699, 189] width 240 height 46
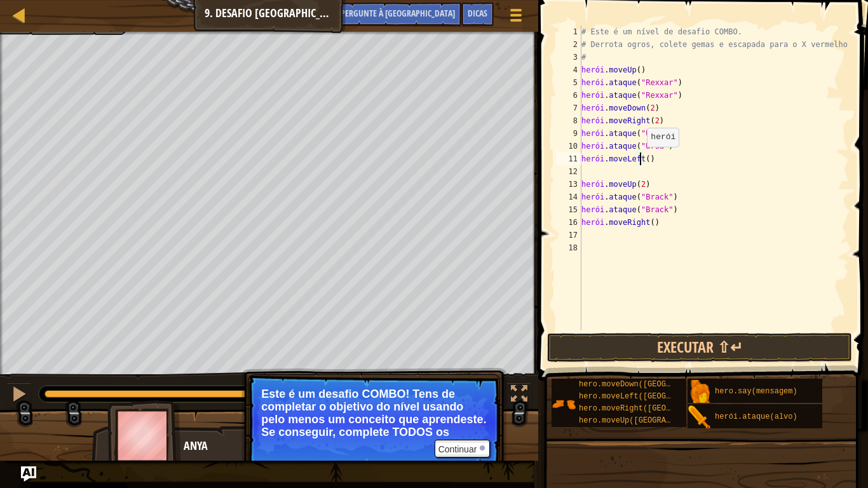
click at [640, 159] on div "# Este é um nível de desafio COMBO. # [PERSON_NAME] ogros, colete gemas e escap…" at bounding box center [714, 190] width 271 height 330
type textarea "hero.moveLeft(2)"
click at [598, 171] on div "# Este é um nível de desafio COMBO. # [PERSON_NAME] ogros, colete gemas e escap…" at bounding box center [714, 190] width 271 height 330
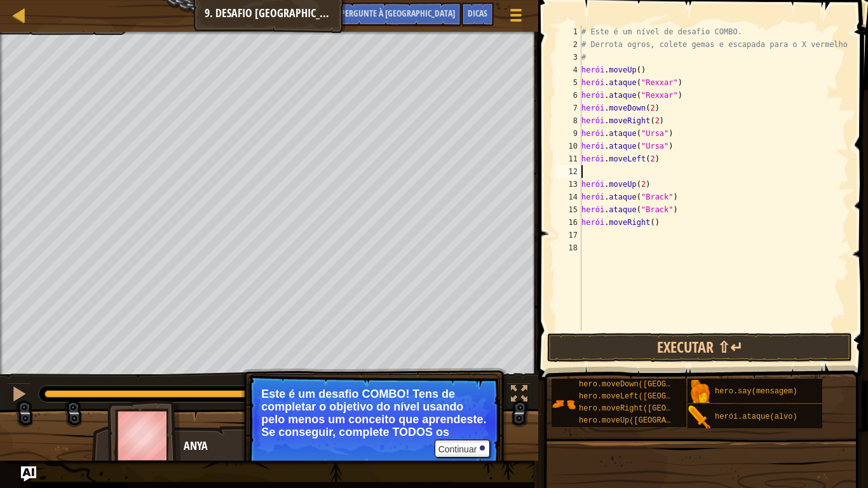
type textarea "u"
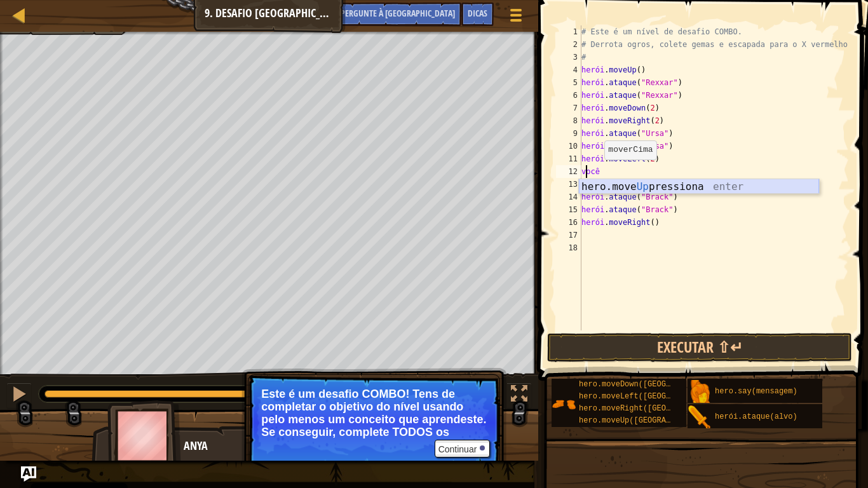
click at [604, 184] on div "hero.move Up pressiona enter" at bounding box center [699, 202] width 240 height 46
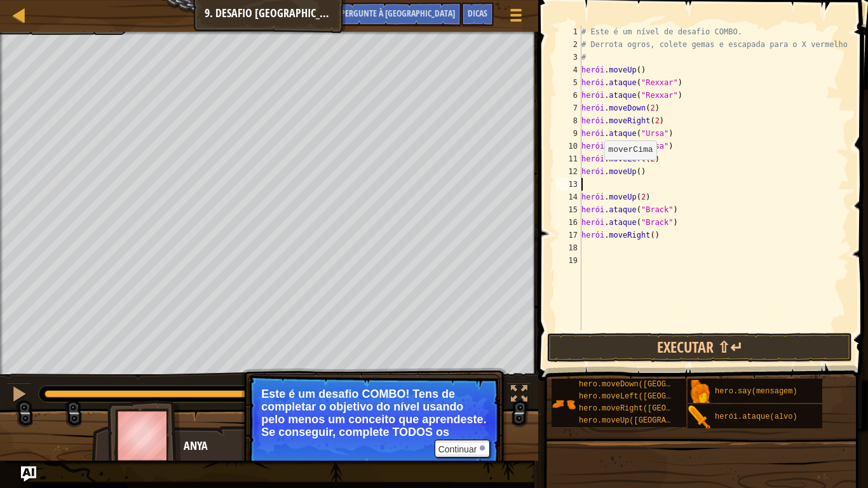
type textarea "r"
click at [678, 195] on div "# Este é um nível de desafio COMBO. # [PERSON_NAME] ogros, colete gemas e escap…" at bounding box center [714, 190] width 271 height 330
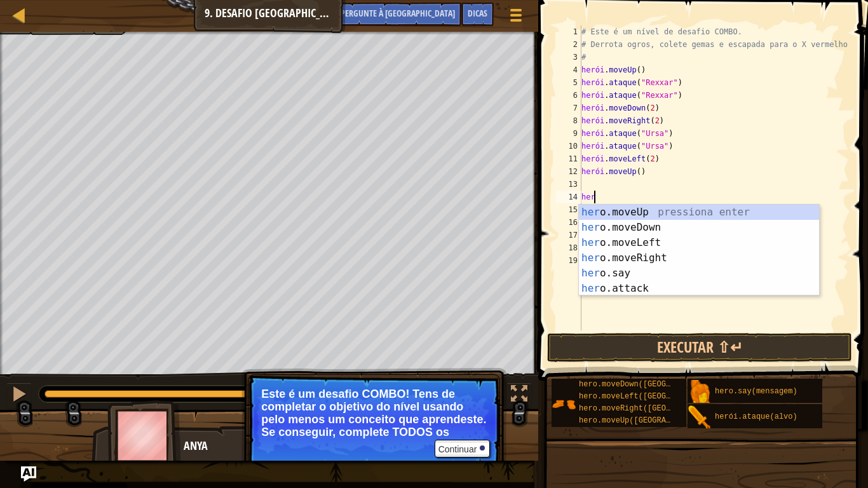
type textarea "h"
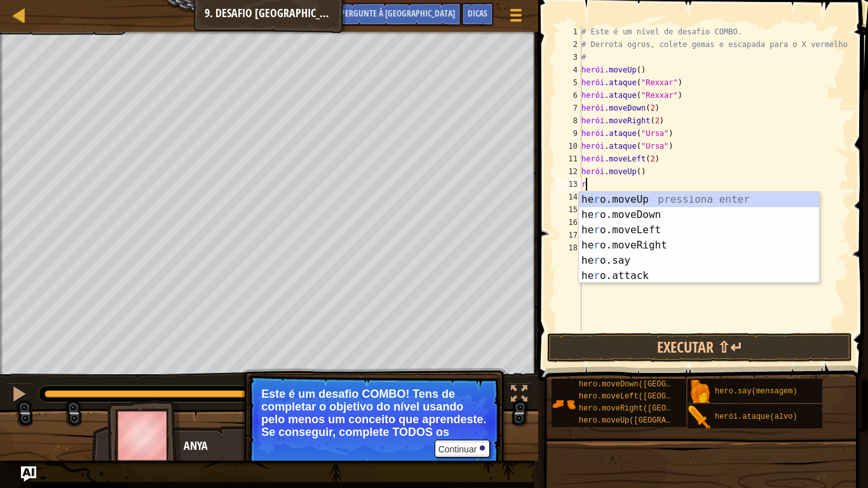
type textarea "r"
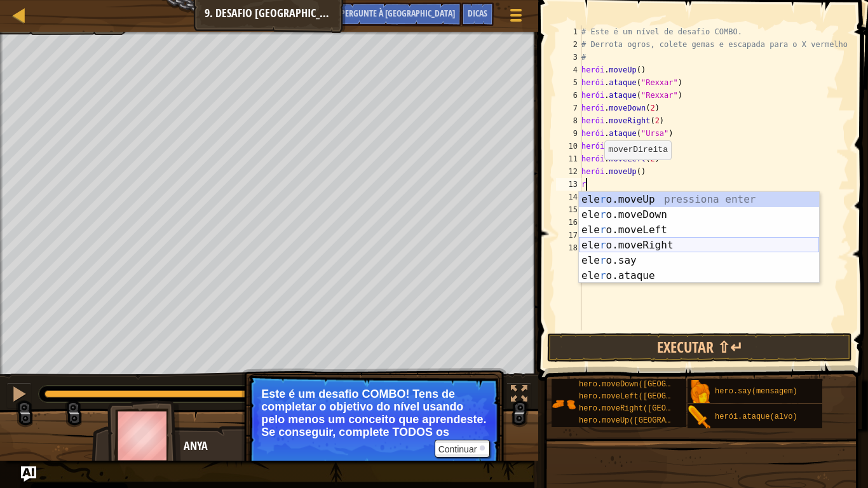
click at [672, 243] on div "ele r o.moveUp pressiona enter ele r o.moveDown pressione enter ele r o.moveLef…" at bounding box center [699, 253] width 240 height 122
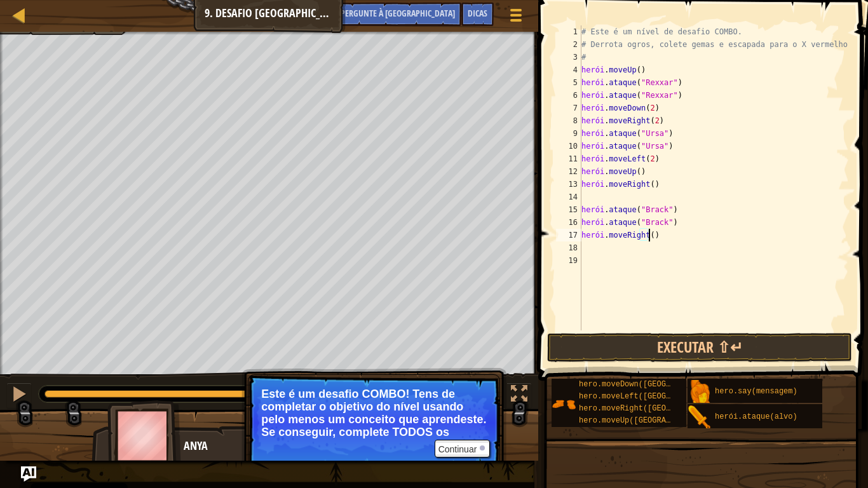
click at [662, 236] on div "# Este é um nível de desafio COMBO. # [PERSON_NAME] ogros, colete gemas e escap…" at bounding box center [714, 190] width 271 height 330
click at [643, 238] on div "# Este é um nível de desafio COMBO. # [PERSON_NAME] ogros, colete gemas e escap…" at bounding box center [714, 190] width 271 height 330
type textarea "hero.moveRight(2)"
click at [672, 341] on button "Executar ⇧↵" at bounding box center [699, 347] width 305 height 29
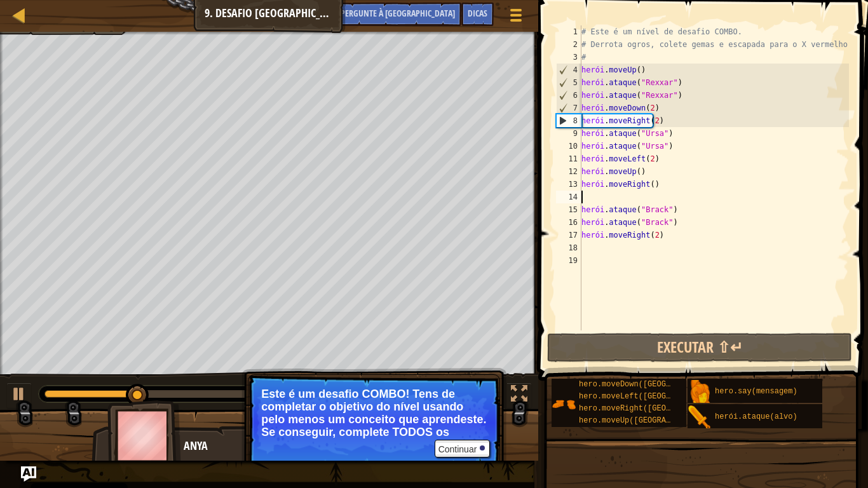
click at [606, 194] on div "# Este é um nível de desafio COMBO. # [PERSON_NAME] ogros, colete gemas e escap…" at bounding box center [714, 190] width 271 height 330
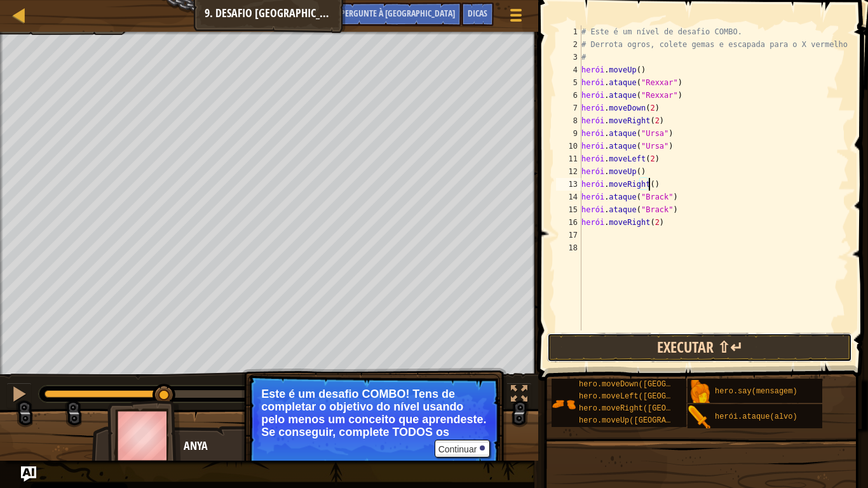
click at [710, 343] on button "Executar ⇧↵" at bounding box center [699, 347] width 305 height 29
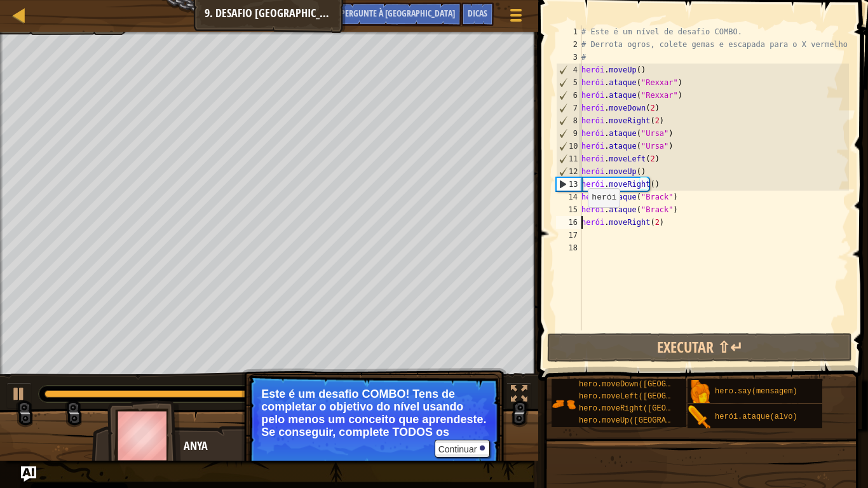
click at [581, 220] on div "# Este é um nível de desafio COMBO. # [PERSON_NAME] ogros, colete gemas e escap…" at bounding box center [714, 190] width 271 height 330
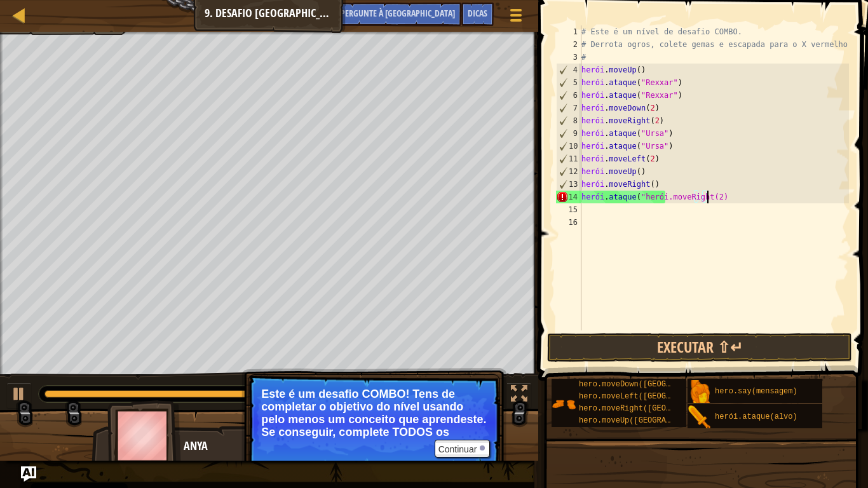
click at [734, 194] on div "# Este é um nível de desafio COMBO. # [PERSON_NAME] ogros, colete gemas e escap…" at bounding box center [714, 190] width 271 height 330
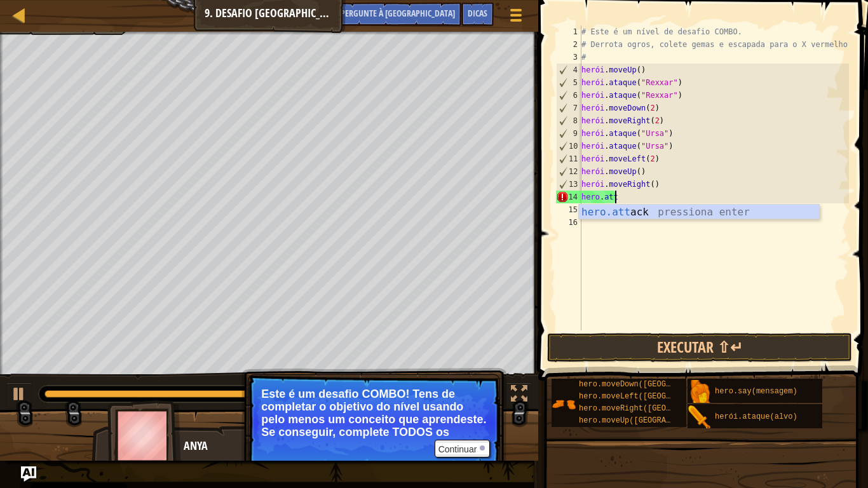
type textarea "h"
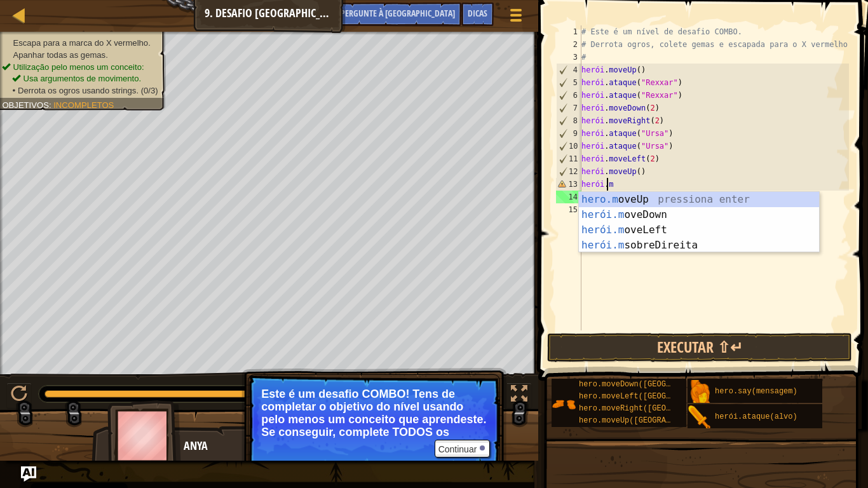
type textarea "h"
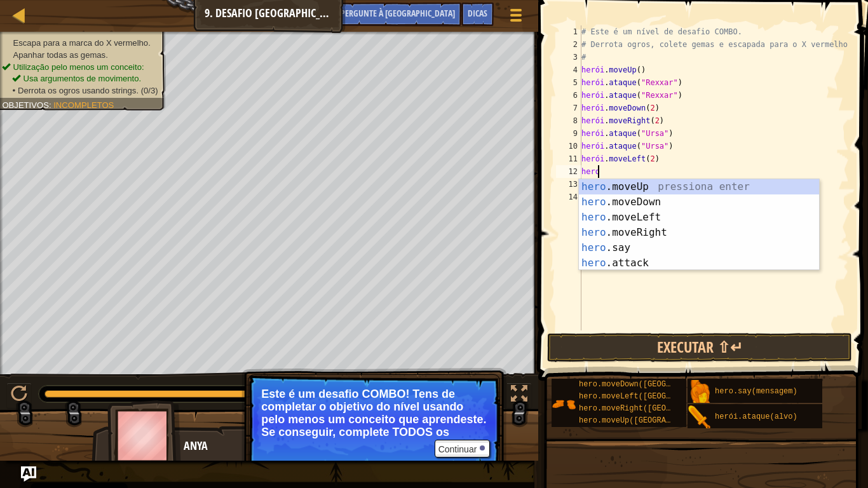
type textarea "h"
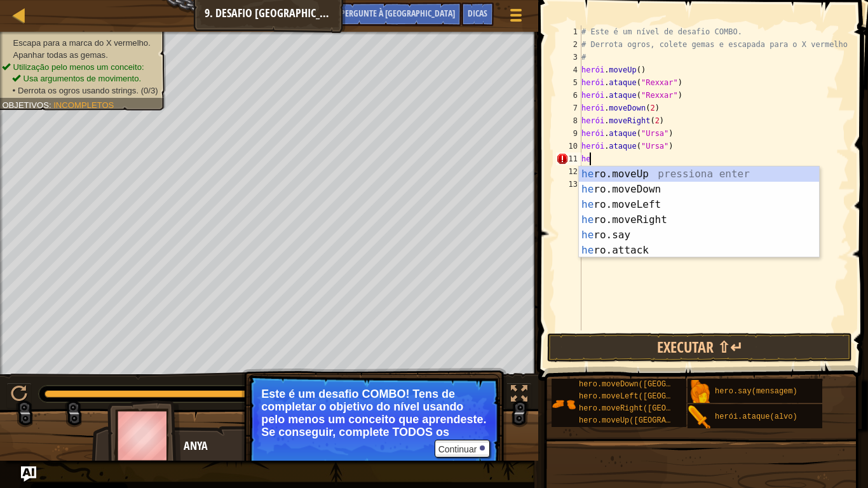
type textarea "h"
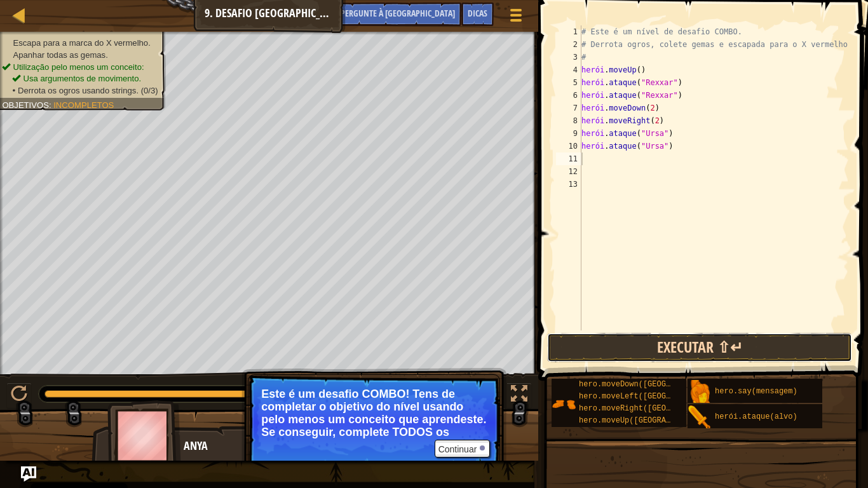
click at [694, 353] on button "Executar ⇧↵" at bounding box center [699, 347] width 305 height 29
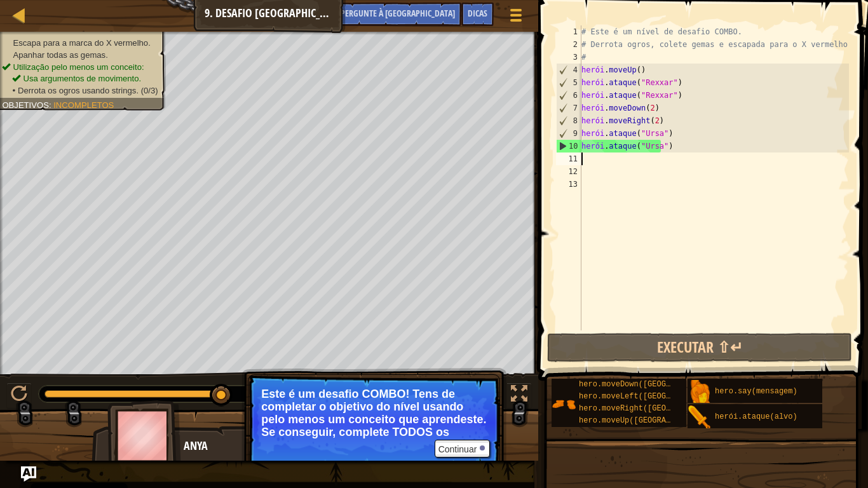
click at [703, 127] on div "# Este é um nível de desafio COMBO. # [PERSON_NAME] ogros, colete gemas e escap…" at bounding box center [714, 190] width 271 height 330
type textarea "hero.attack("Ursa")"
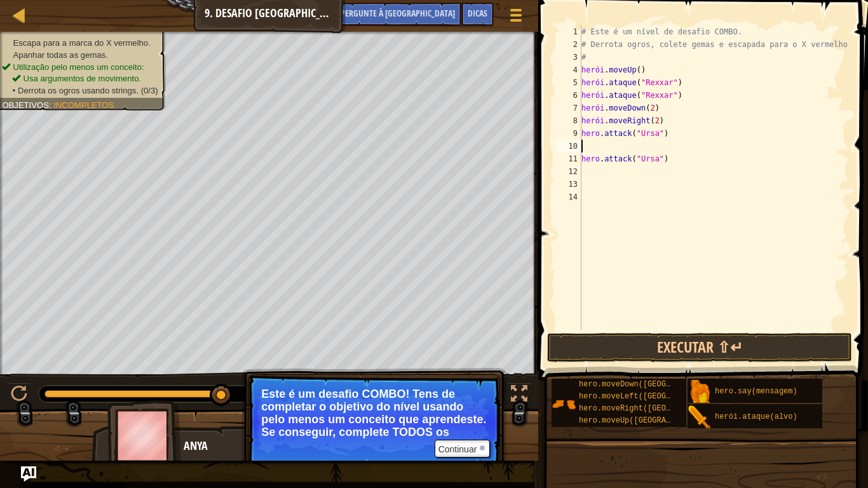
type textarea "u"
click at [657, 165] on div "hero.move Up pressiona enter" at bounding box center [699, 177] width 240 height 46
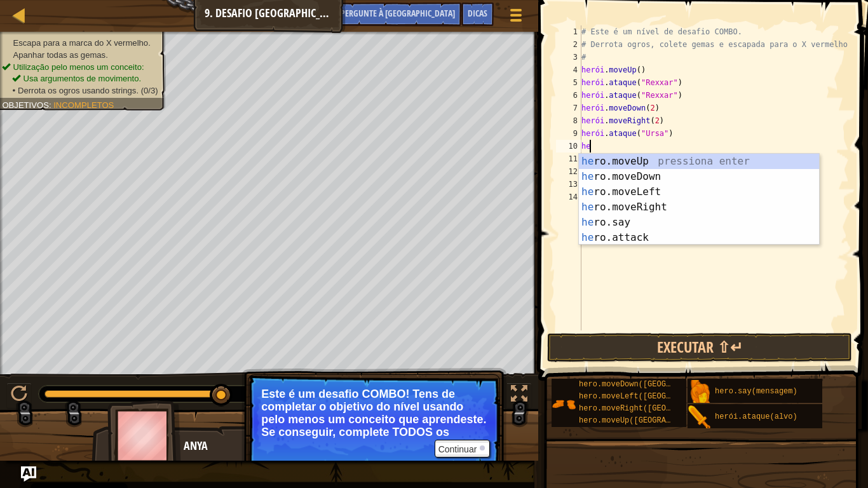
type textarea "h"
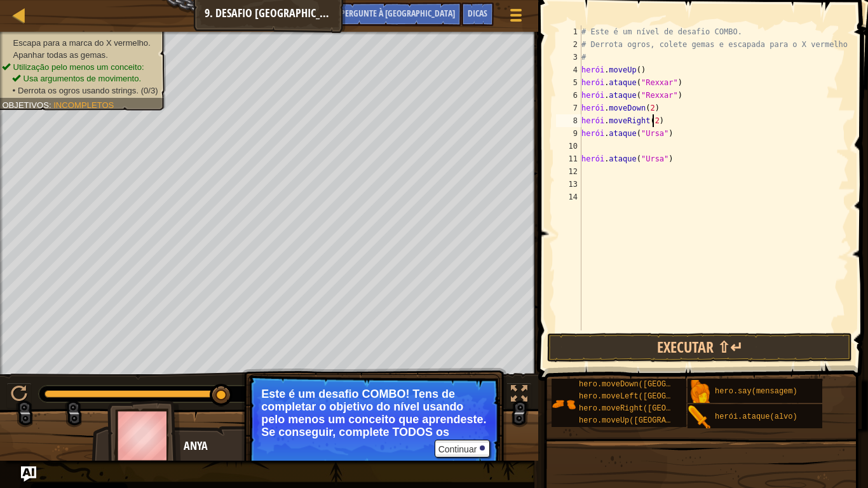
click at [677, 119] on div "# Este é um nível de desafio COMBO. # [PERSON_NAME] ogros, colete gemas e escap…" at bounding box center [714, 190] width 271 height 330
type textarea "hero.moveRight(2)"
type textarea "u"
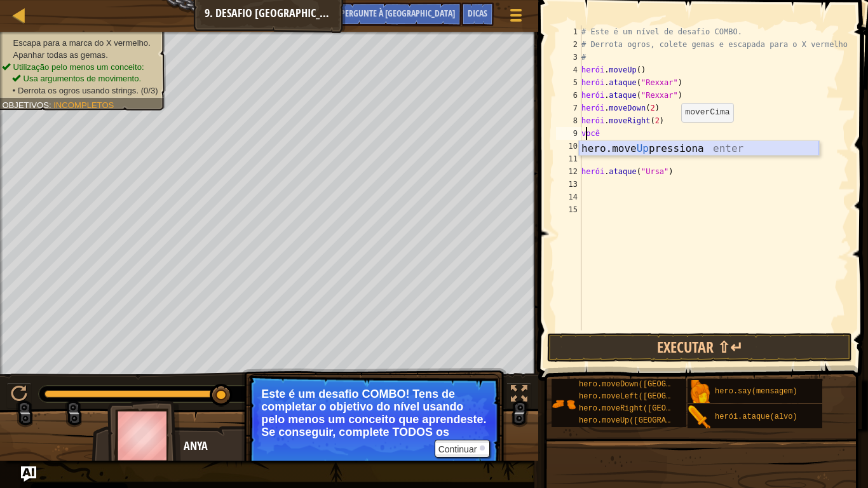
click at [664, 151] on div "hero.move Up pressiona enter" at bounding box center [699, 164] width 240 height 46
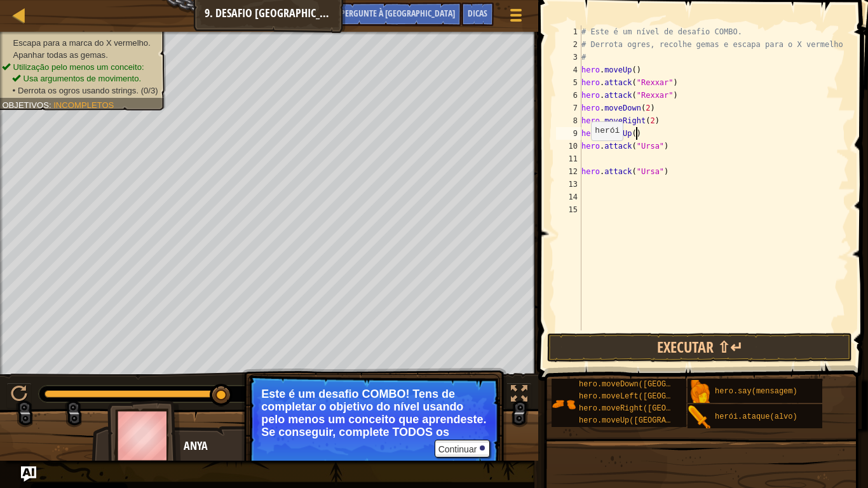
type textarea "hero.moveUp()"
click at [585, 158] on div "# Este é um nível de desafio COMBO. # [PERSON_NAME] ogros, colete gemas e escap…" at bounding box center [714, 190] width 271 height 330
type textarea "hero.attack("Ursa")"
click at [594, 177] on div "# Este é um nível de desafio COMBO. # [PERSON_NAME] ogros, colete gemas e escap…" at bounding box center [714, 190] width 271 height 330
type textarea "l"
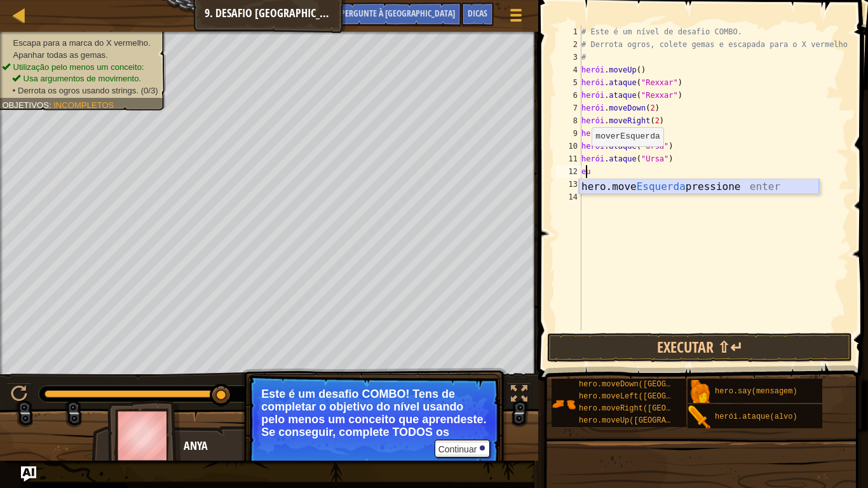
click at [599, 187] on div "hero.move Esquerda pressione enter" at bounding box center [699, 202] width 240 height 46
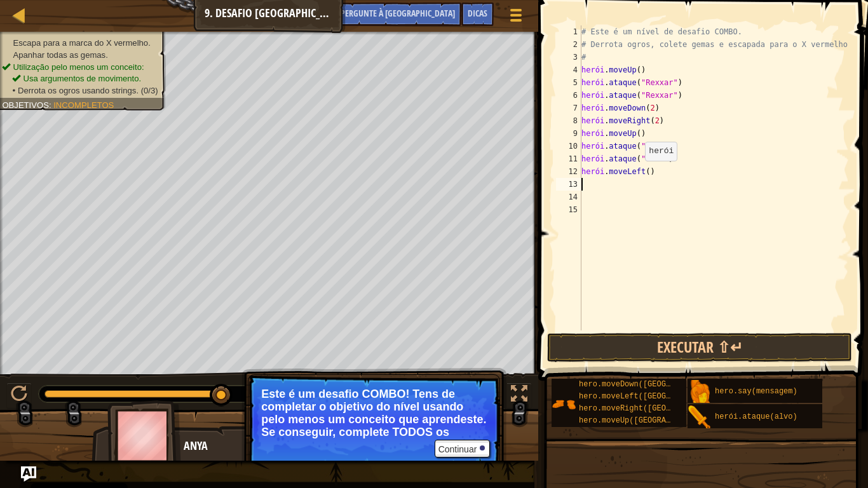
click at [638, 173] on div "# Este é um nível de desafio COMBO. # [PERSON_NAME] ogros, colete gemas e escap…" at bounding box center [714, 190] width 271 height 330
type textarea "hero.moveLeft(2)"
click at [620, 194] on div "# Este é um nível de desafio COMBO. # [PERSON_NAME] ogros, colete gemas e escap…" at bounding box center [714, 190] width 271 height 330
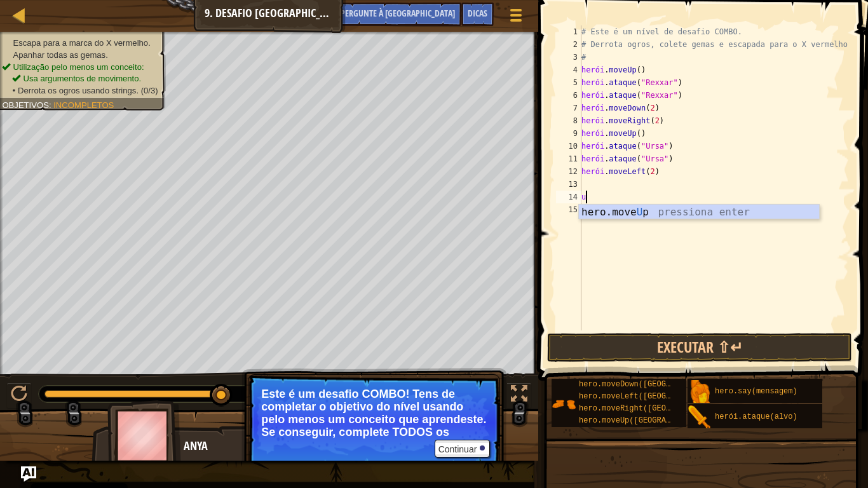
type textarea "u"
click at [616, 211] on div "hero.move Up pressiona enter" at bounding box center [699, 228] width 240 height 46
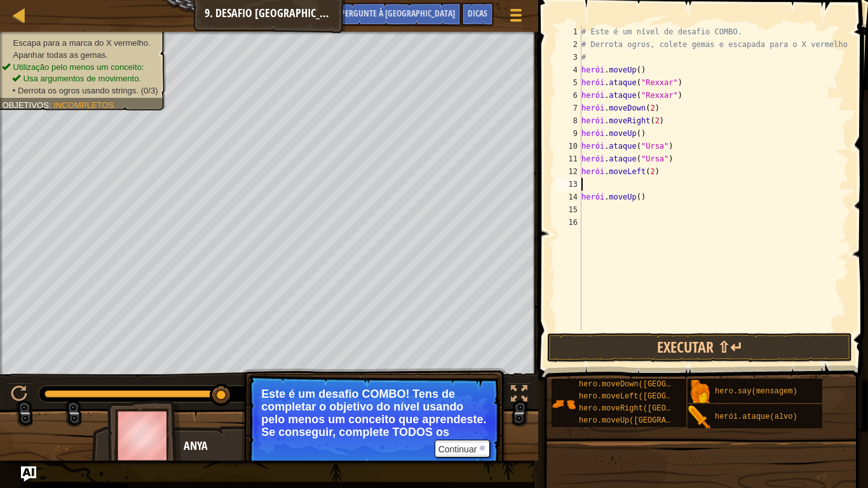
click at [590, 187] on div "# Este é um nível de desafio COMBO. # [PERSON_NAME] ogros, colete gemas e escap…" at bounding box center [714, 190] width 271 height 330
type textarea "hero.moveLeft(2)"
click at [593, 198] on div "# Este é um nível de desafio COMBO. # [PERSON_NAME] ogros, colete gemas e escap…" at bounding box center [714, 190] width 271 height 330
type textarea "r"
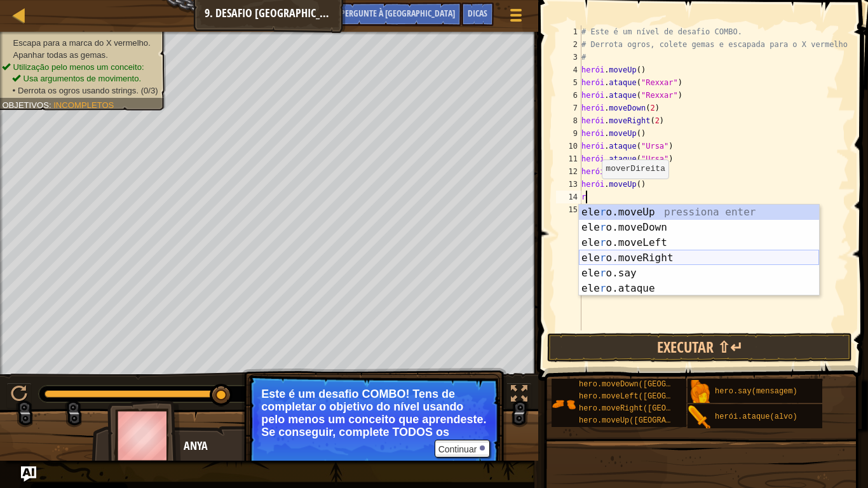
click at [617, 259] on div "ele r o.moveUp pressiona enter ele r o.moveDown pressione enter ele r o.moveLef…" at bounding box center [699, 266] width 240 height 122
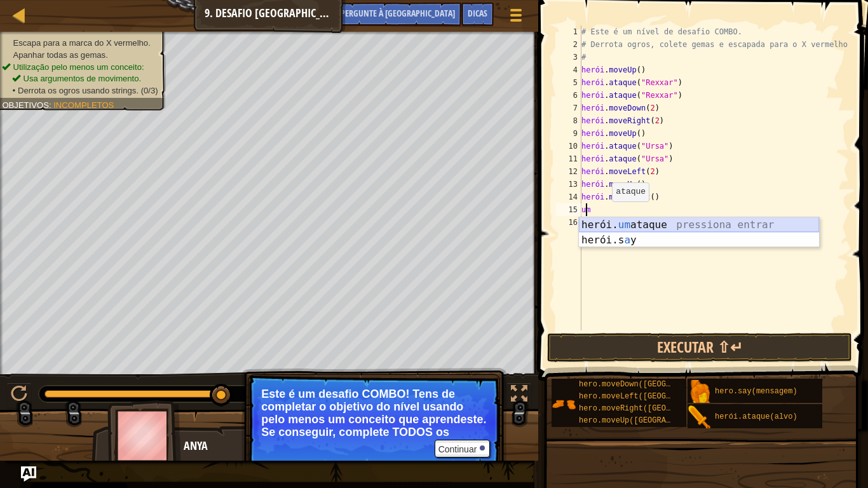
click at [625, 226] on div "herói. um ataque pressiona entrar herói.s a y pressione enter" at bounding box center [699, 247] width 240 height 61
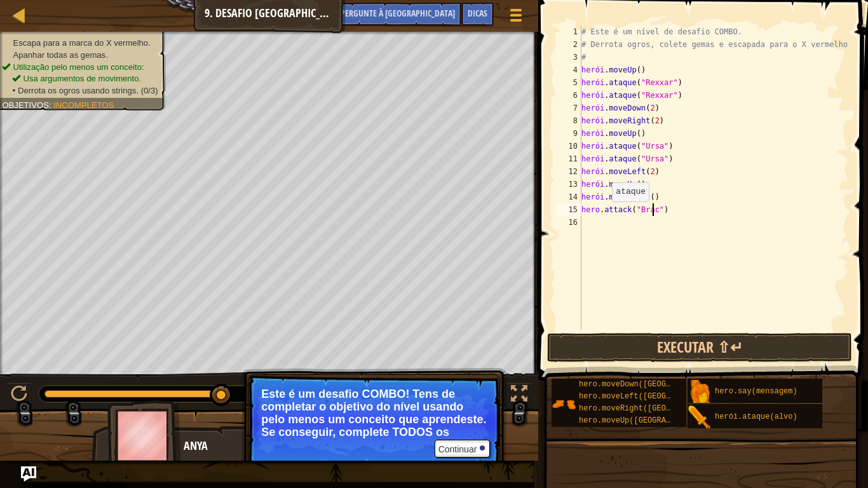
scroll to position [6, 6]
click at [607, 225] on div "# Este é um nível de desafio COMBO. # [PERSON_NAME] ogros, colete gemas e escap…" at bounding box center [714, 190] width 271 height 330
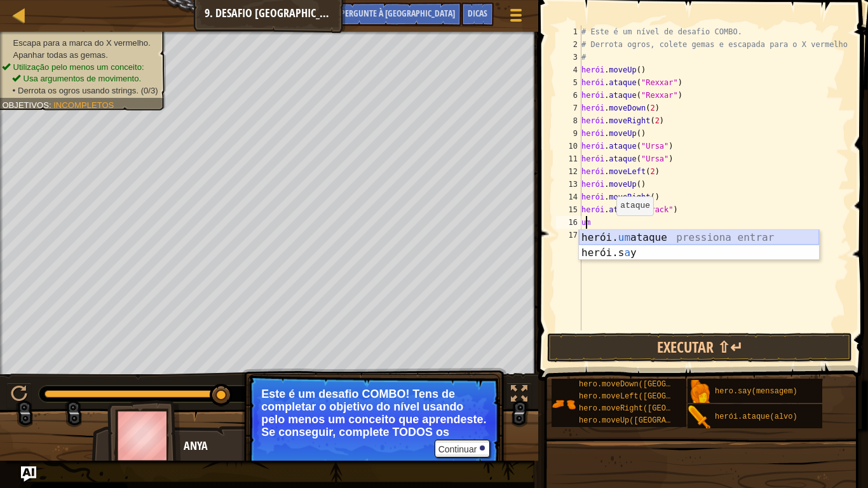
click at [622, 238] on div "herói. um ataque pressiona entrar herói.s a y pressione enter" at bounding box center [699, 260] width 240 height 61
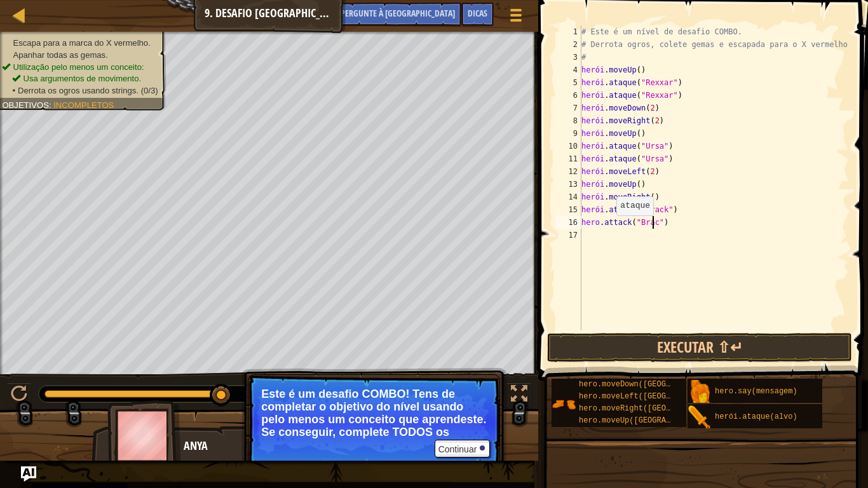
type textarea "hero.attack("Brack")"
click at [642, 245] on div "# Este é um nível de desafio COMBO. # [PERSON_NAME] ogros, colete gemas e escap…" at bounding box center [714, 190] width 271 height 330
type textarea "r"
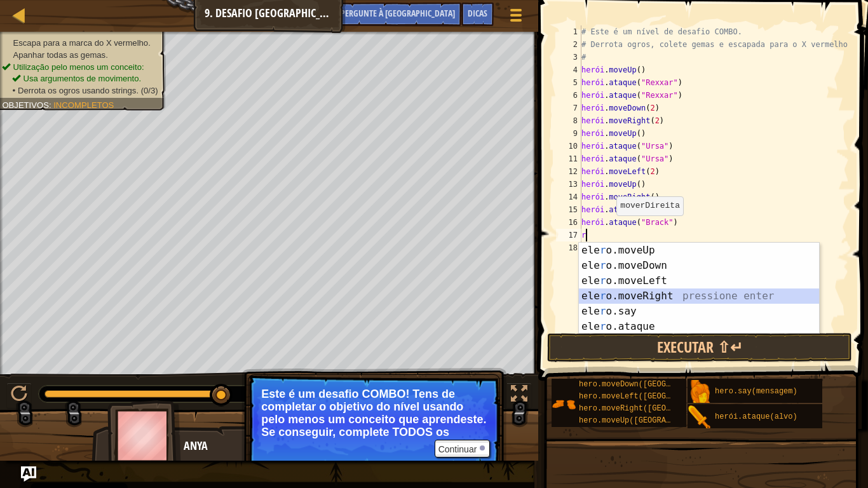
click at [647, 303] on div "ele r o.moveUp pressiona enter ele r o.moveDown pressione enter ele r o.moveLef…" at bounding box center [699, 304] width 240 height 122
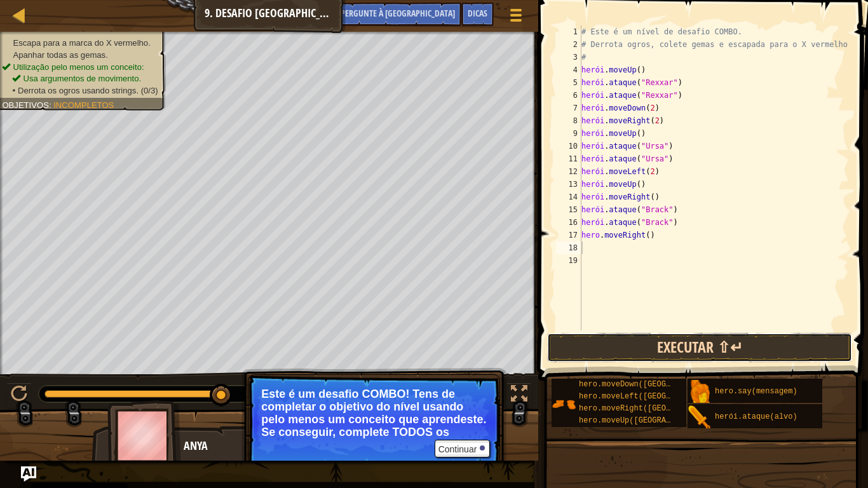
click at [656, 353] on button "Executar ⇧↵" at bounding box center [699, 347] width 305 height 29
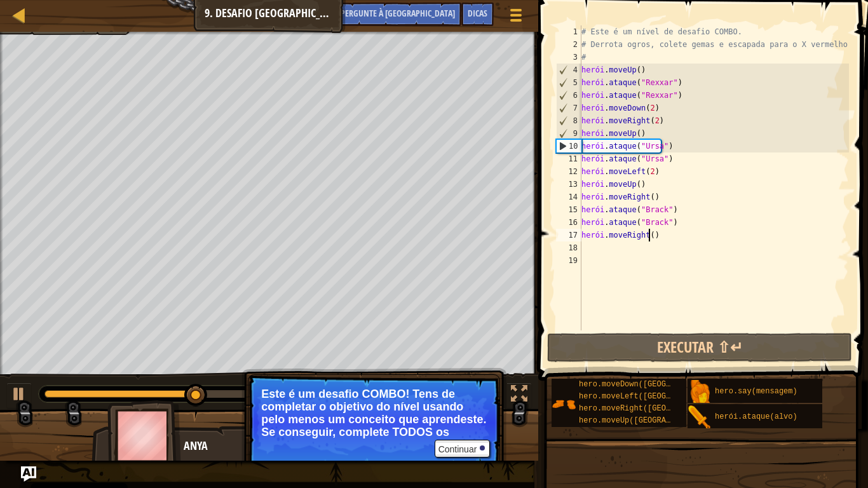
click at [660, 238] on div "# Este é um nível de desafio COMBO. # [PERSON_NAME] ogros, colete gemas e escap…" at bounding box center [714, 190] width 271 height 330
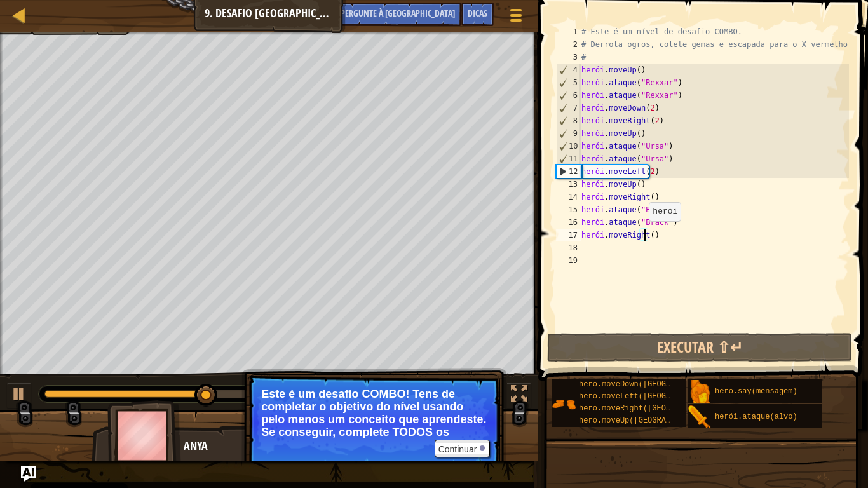
click at [642, 234] on div "# Este é um nível de desafio COMBO. # [PERSON_NAME] ogros, colete gemas e escap…" at bounding box center [714, 190] width 271 height 330
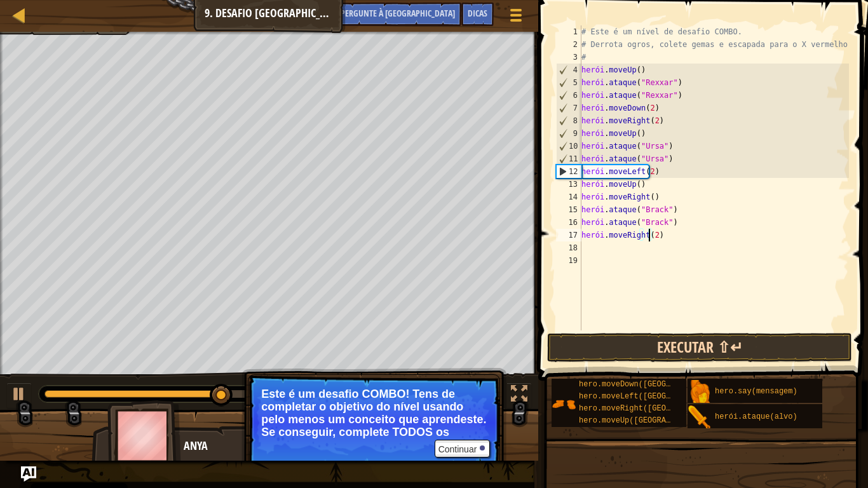
type textarea "hero.moveRight(2)"
click at [681, 336] on button "Executar ⇧↵" at bounding box center [699, 347] width 305 height 29
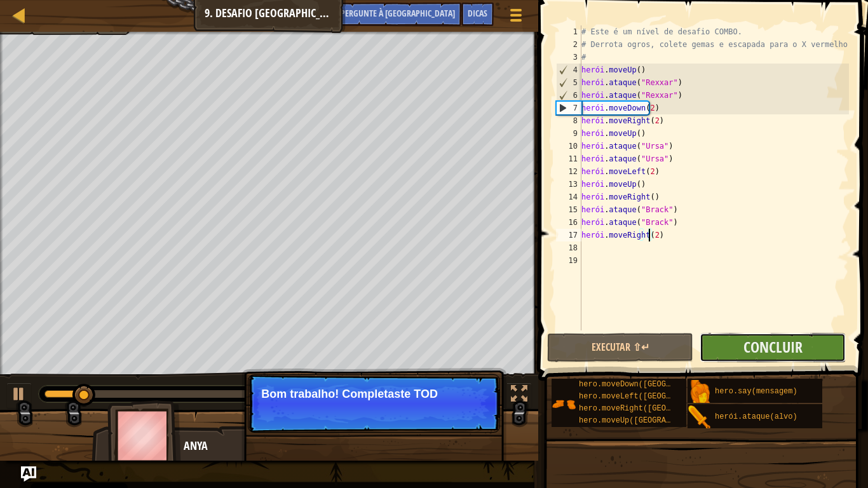
click at [729, 341] on button "Concluir" at bounding box center [772, 347] width 146 height 29
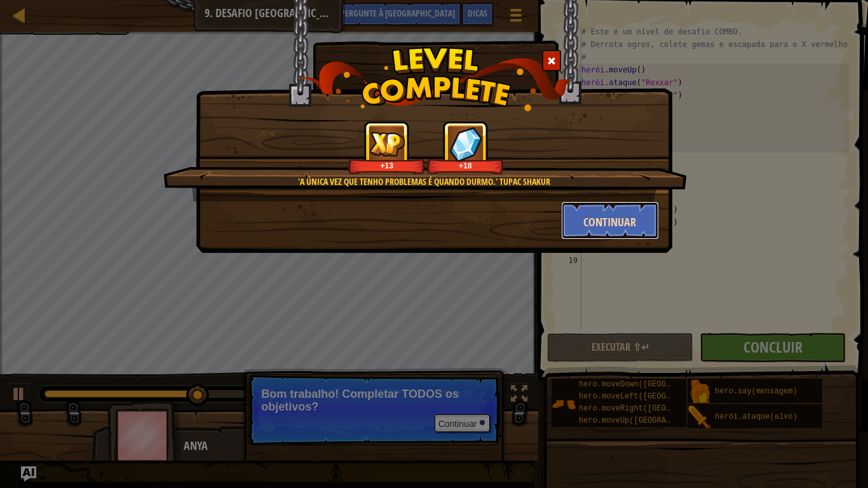
click at [572, 225] on button "Continuar" at bounding box center [610, 220] width 98 height 38
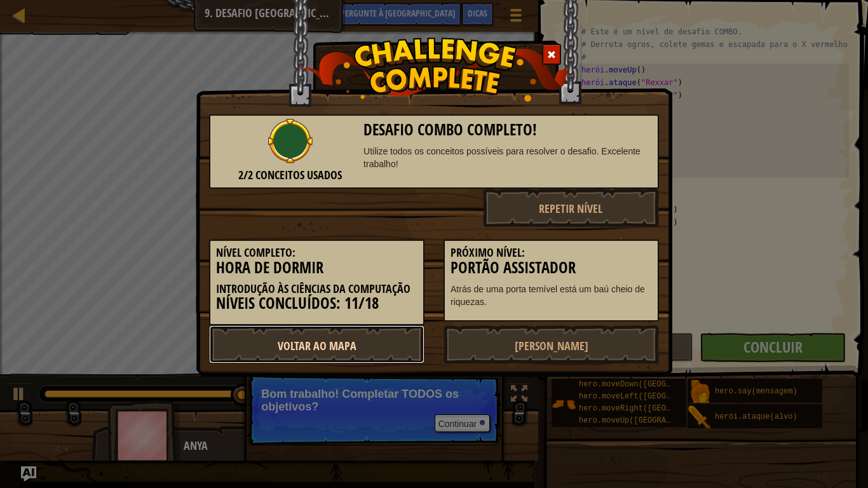
click at [372, 350] on link "Voltar ao Mapa" at bounding box center [316, 344] width 215 height 38
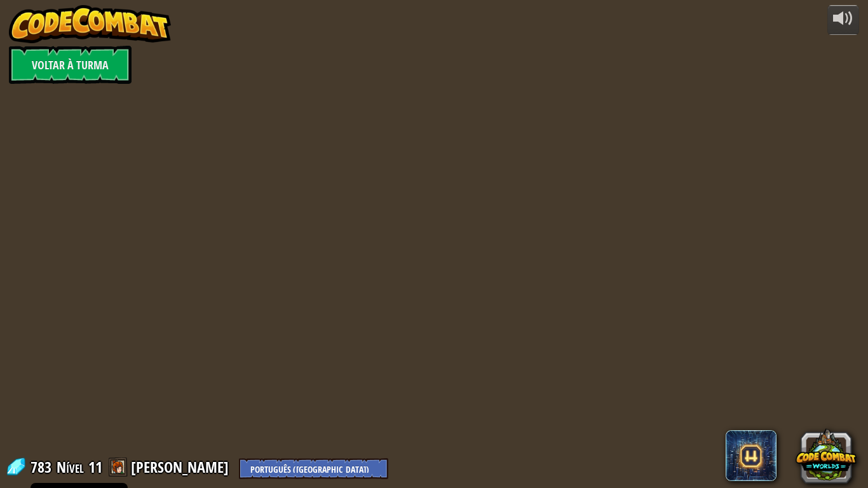
select select "pt-PT"
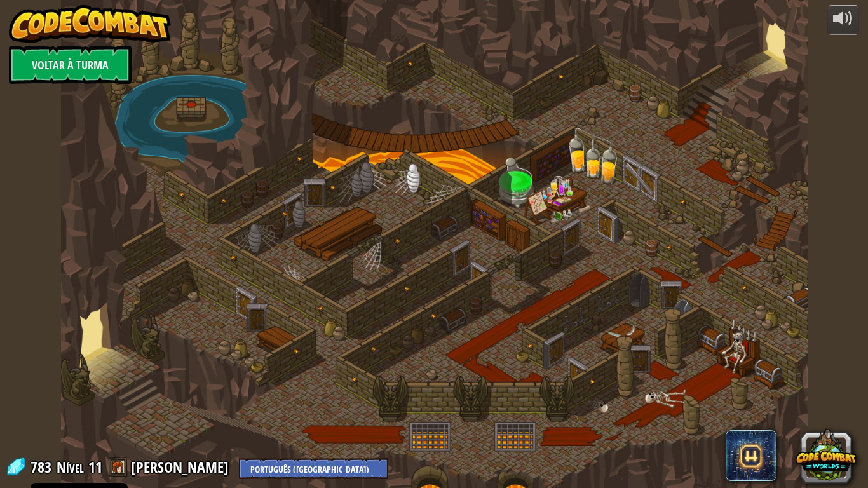
select select "pt-PT"
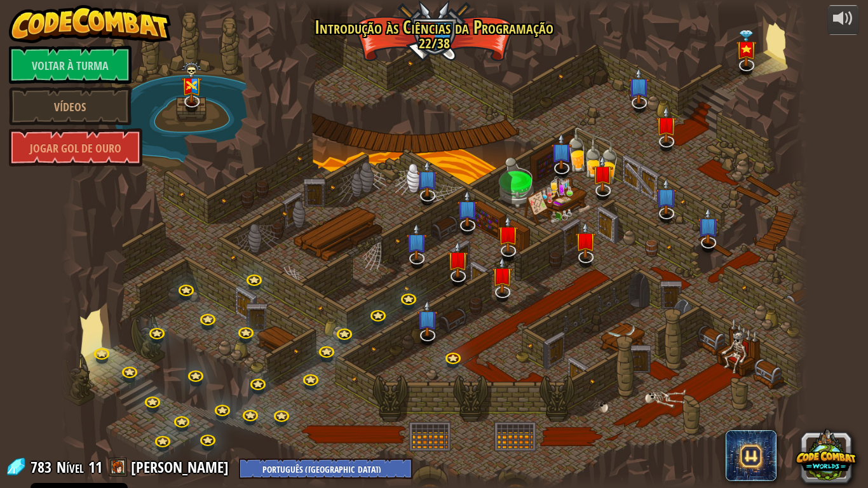
select select "pt-PT"
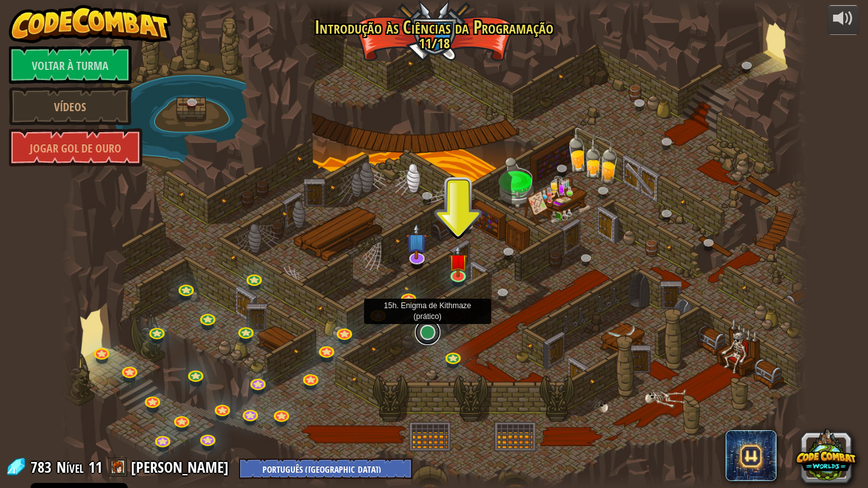
click at [422, 333] on link at bounding box center [427, 332] width 25 height 25
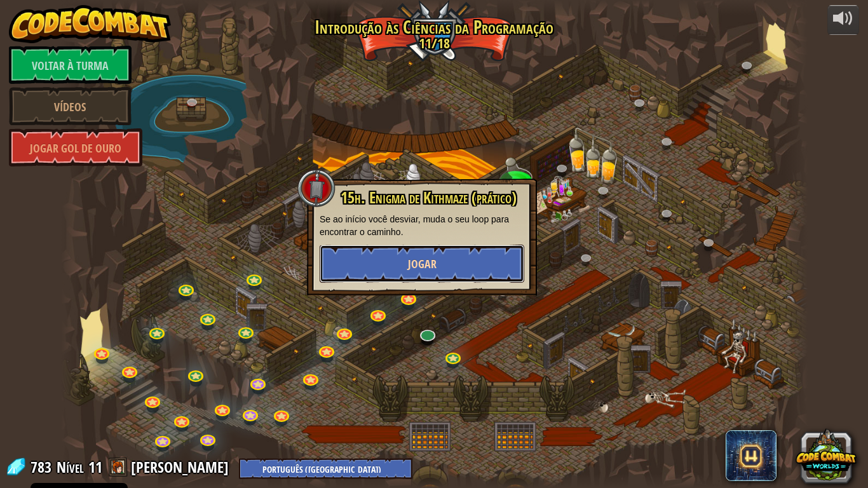
click at [436, 262] on button "Jogar" at bounding box center [422, 264] width 205 height 38
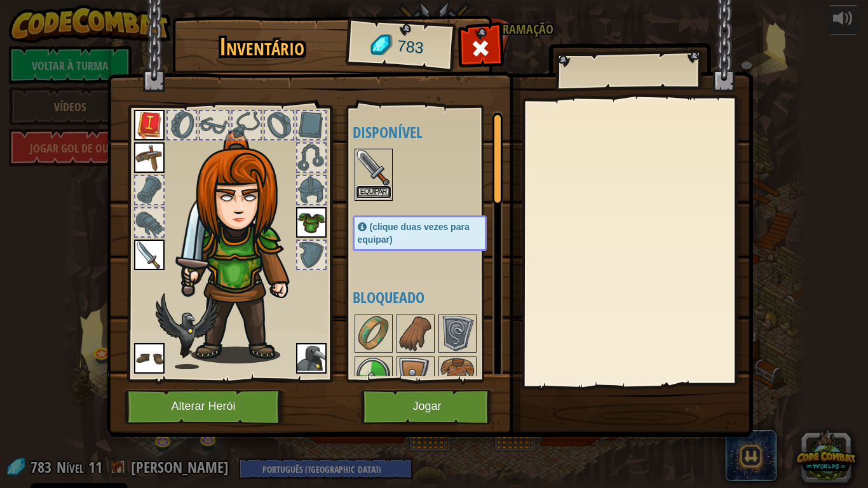
click at [374, 193] on font "Equipar" at bounding box center [373, 192] width 27 height 8
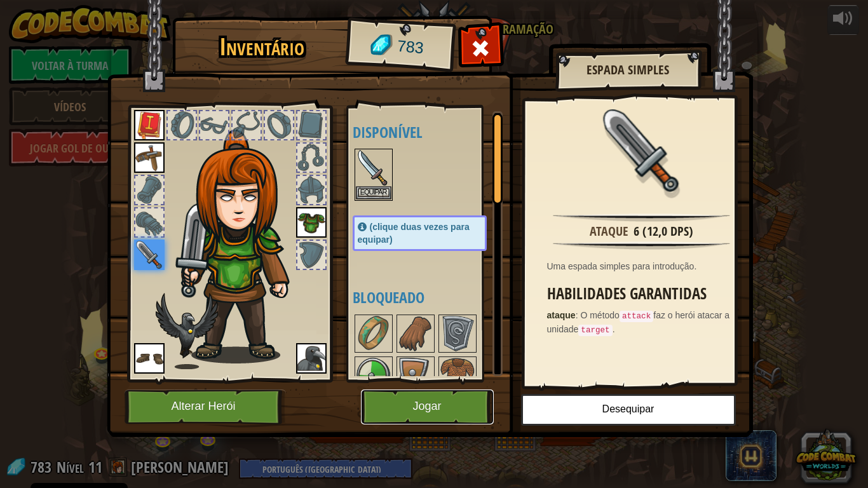
click at [387, 392] on button "Jogar" at bounding box center [427, 406] width 133 height 35
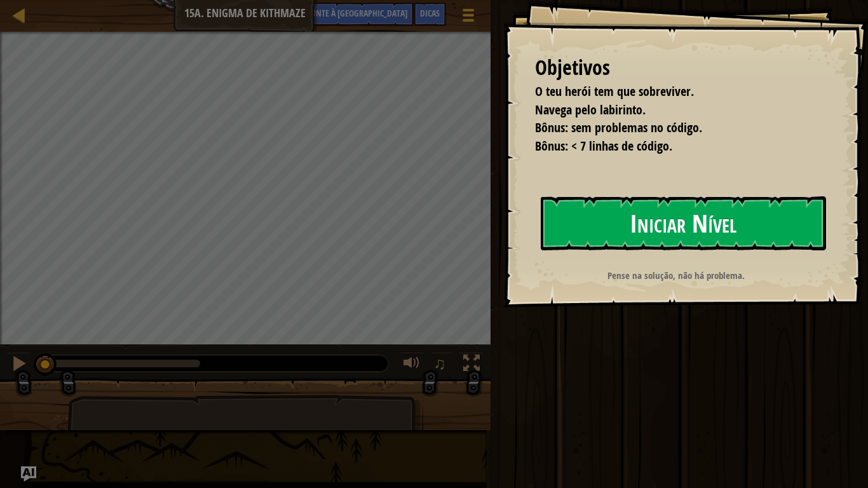
click at [660, 228] on font "Iniciar Nível" at bounding box center [683, 223] width 107 height 34
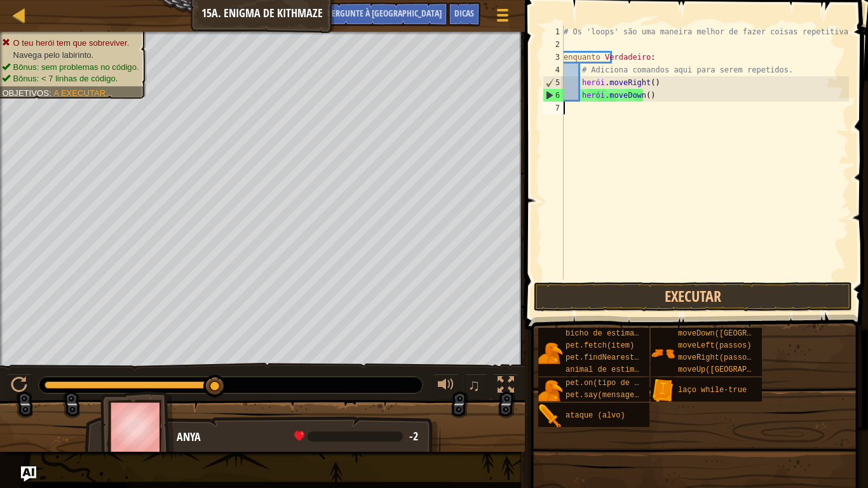
type textarea "u"
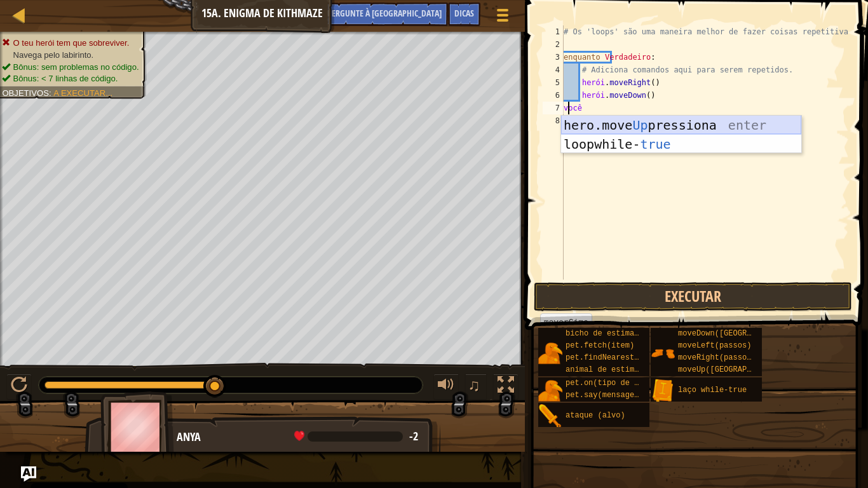
click at [607, 123] on div "hero.move Up pressiona enter loop while- true pressione enter" at bounding box center [681, 154] width 240 height 76
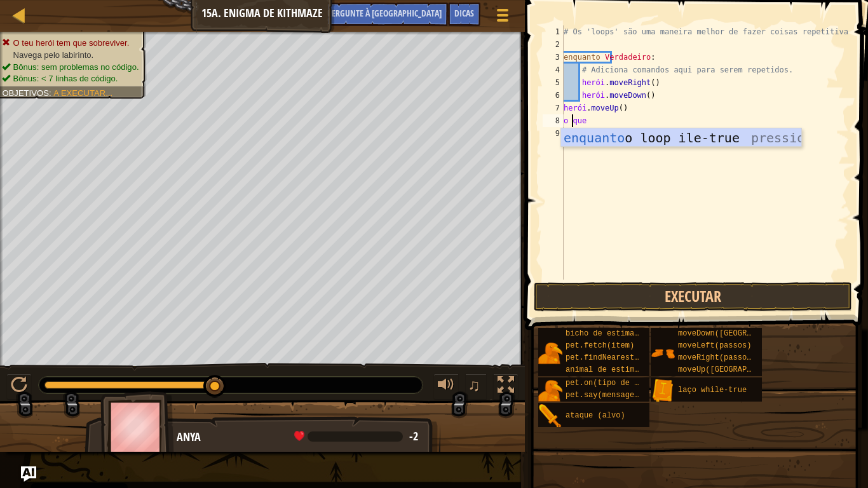
type textarea "w"
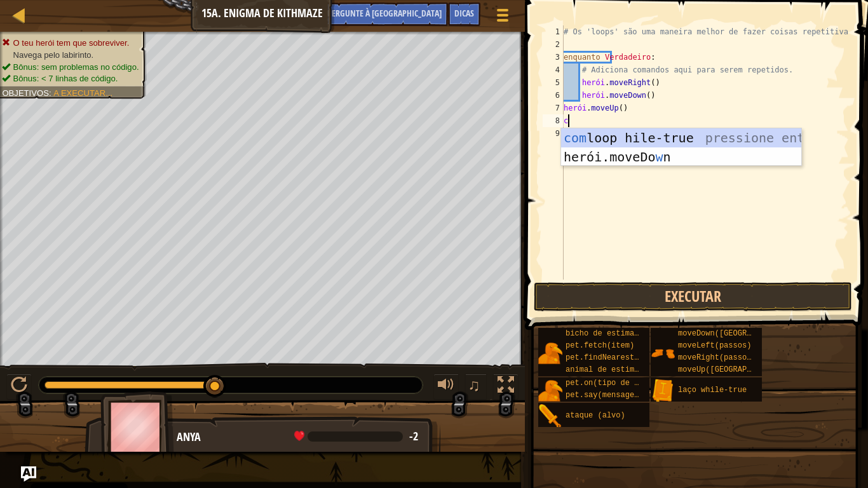
type textarea "wh"
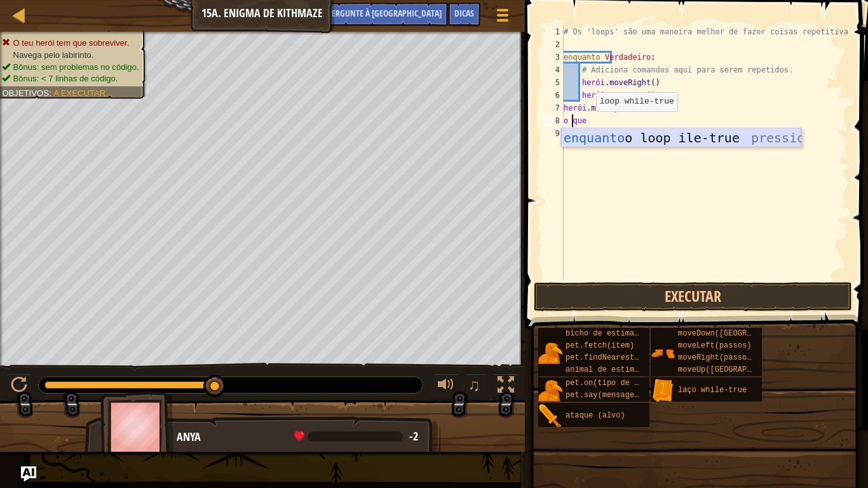
click at [599, 137] on div "enquanto o loop ile-true pressiona enter" at bounding box center [681, 156] width 240 height 57
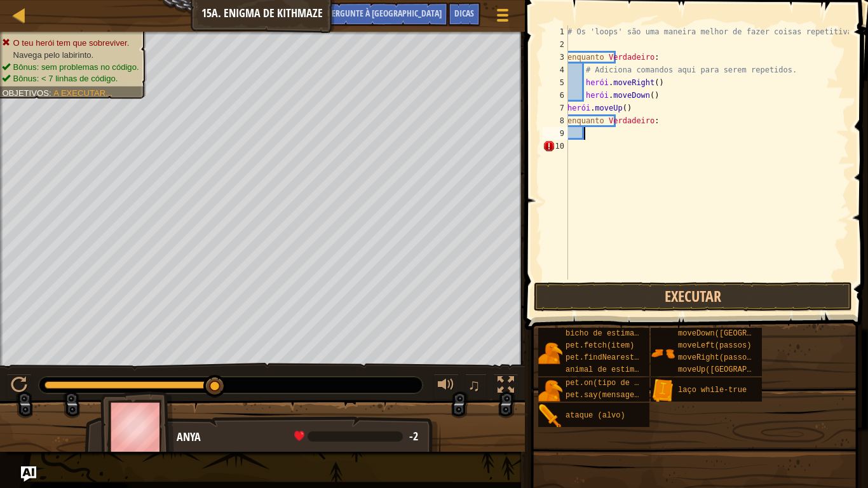
type textarea "r"
type textarea "u"
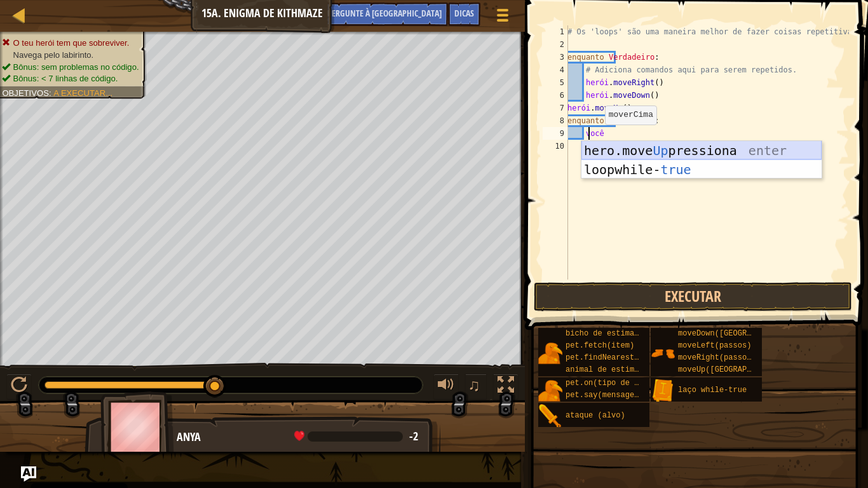
click at [605, 147] on div "hero.move Up pressiona enter loop while- true pressione enter" at bounding box center [701, 179] width 240 height 76
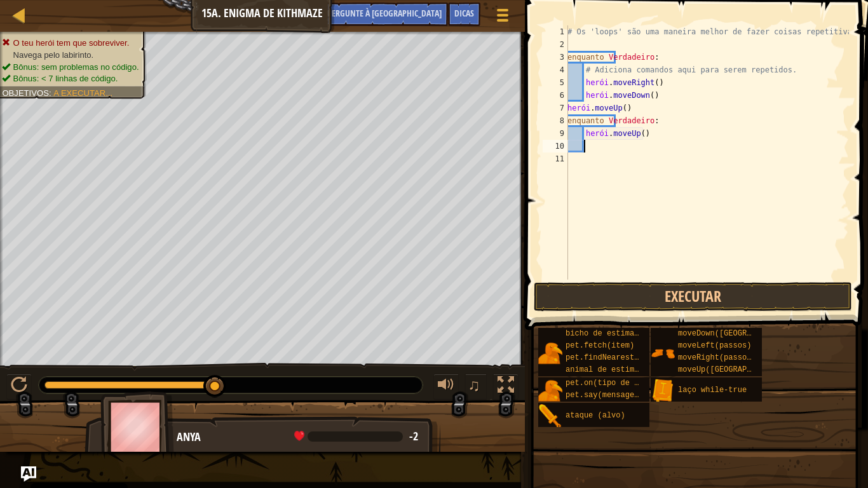
type textarea "r"
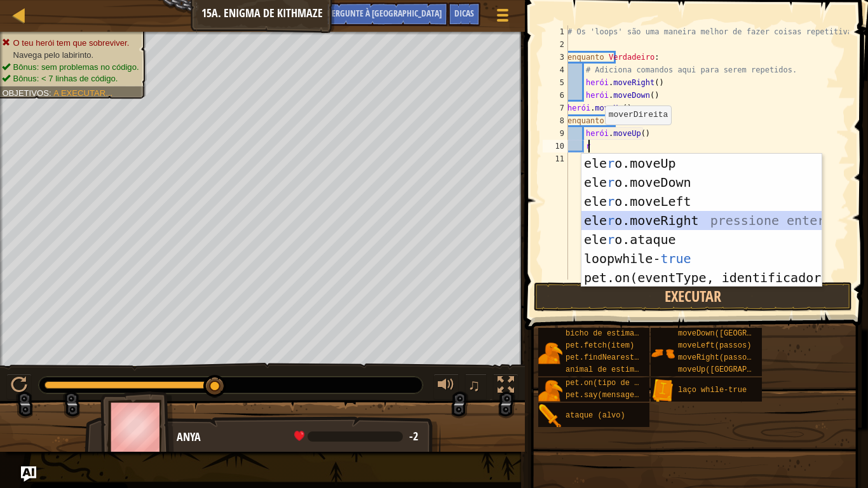
click at [632, 222] on div "ele r o.moveUp pressiona enter ele r o.moveDown pressione enter ele r o.moveLef…" at bounding box center [701, 240] width 240 height 172
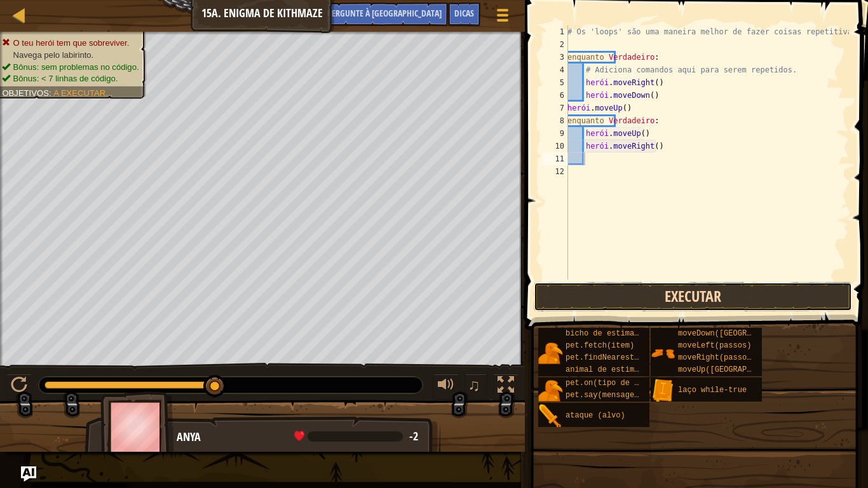
click at [612, 303] on button "Executar" at bounding box center [693, 296] width 318 height 29
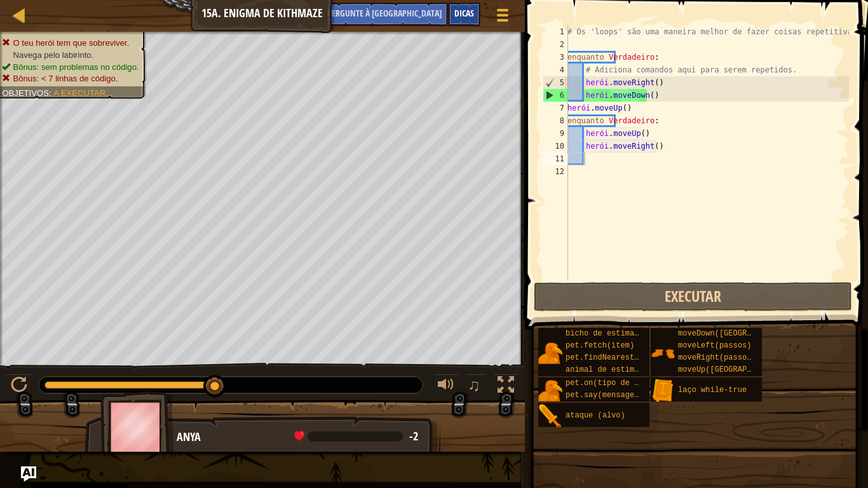
click at [462, 10] on font "Dicas" at bounding box center [464, 13] width 20 height 12
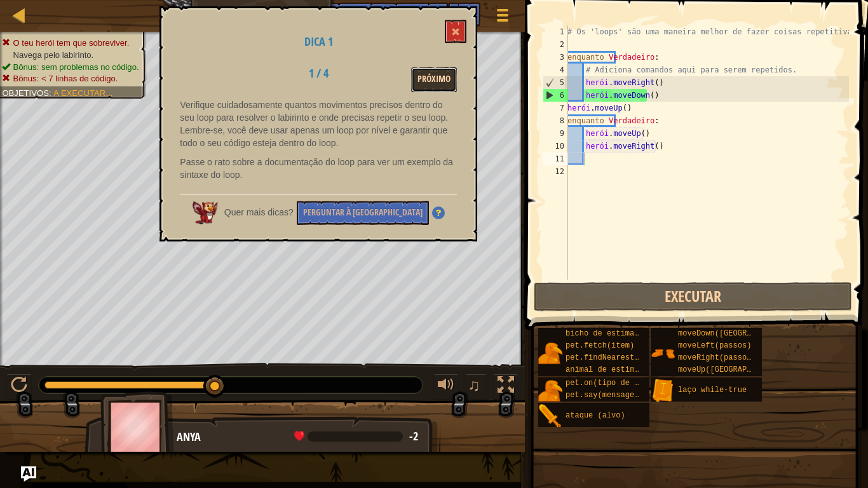
click at [423, 81] on font "Próximo" at bounding box center [433, 79] width 33 height 12
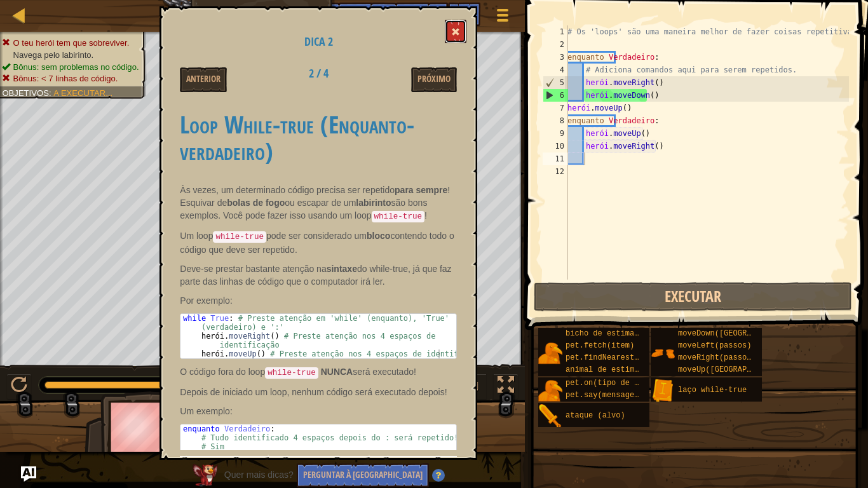
click at [450, 41] on button at bounding box center [456, 32] width 22 height 24
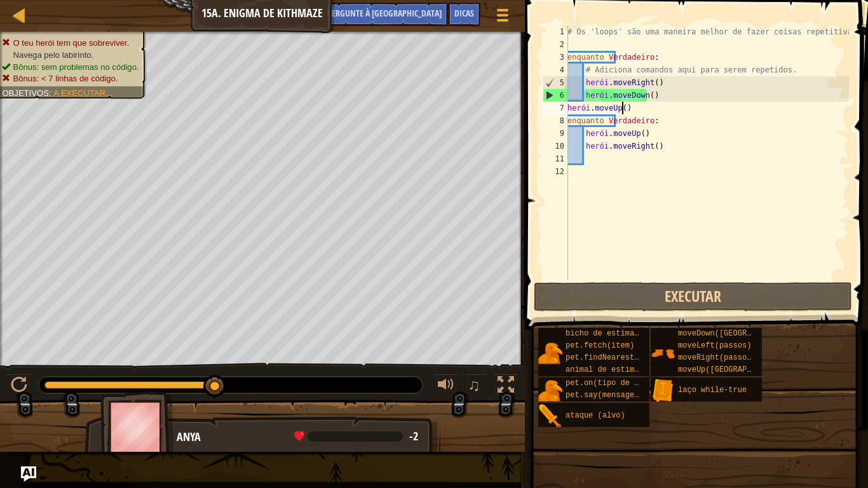
click at [654, 114] on div "# Os 'loops' são uma maneira melhor de fazer coisas repetitivas. enquanto Verda…" at bounding box center [707, 165] width 284 height 280
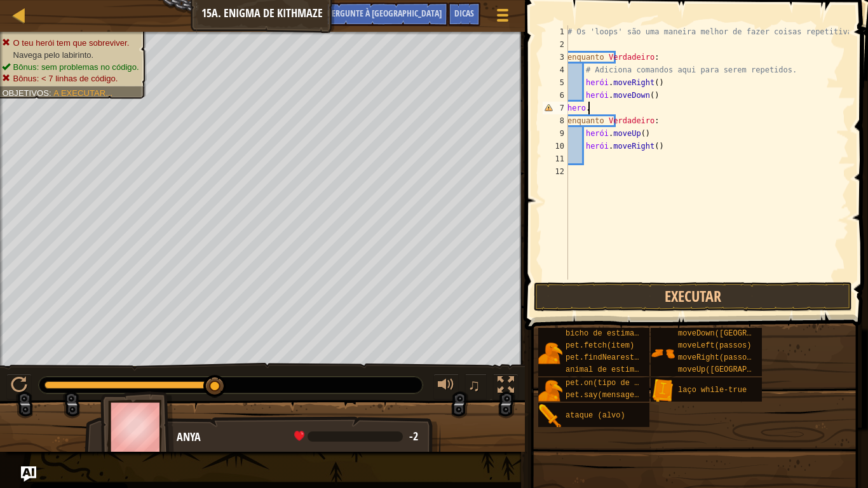
type textarea "h"
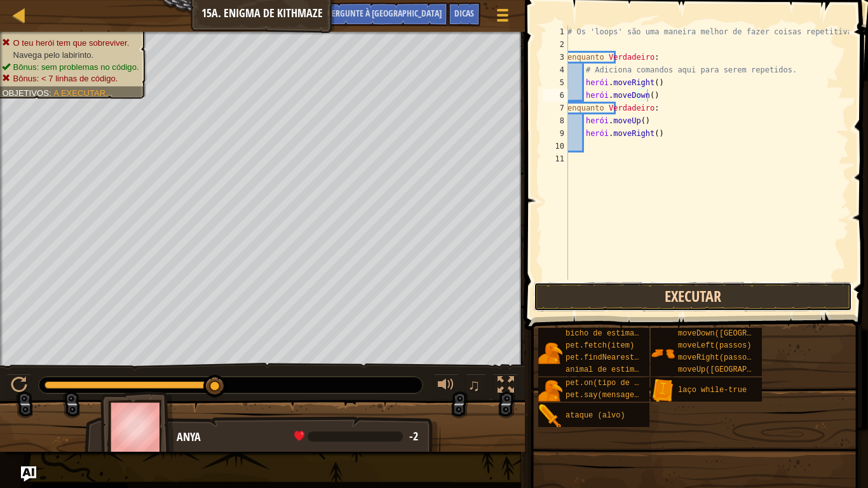
click at [648, 285] on button "Executar" at bounding box center [693, 296] width 318 height 29
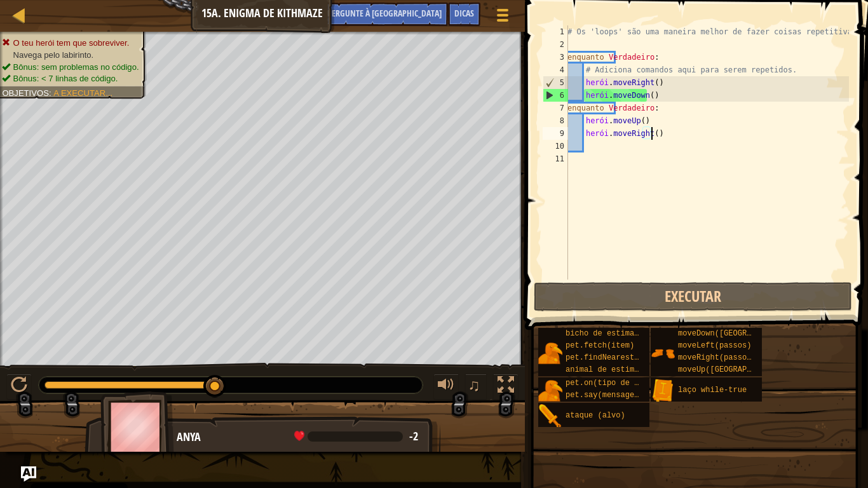
click at [673, 133] on div "# Os 'loops' são uma maneira melhor de fazer coisas repetitivas. enquanto Verda…" at bounding box center [707, 165] width 284 height 280
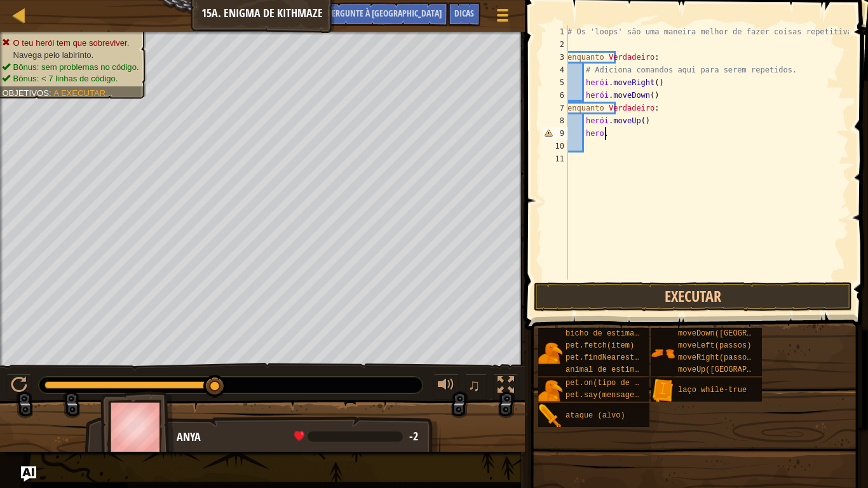
type textarea "h"
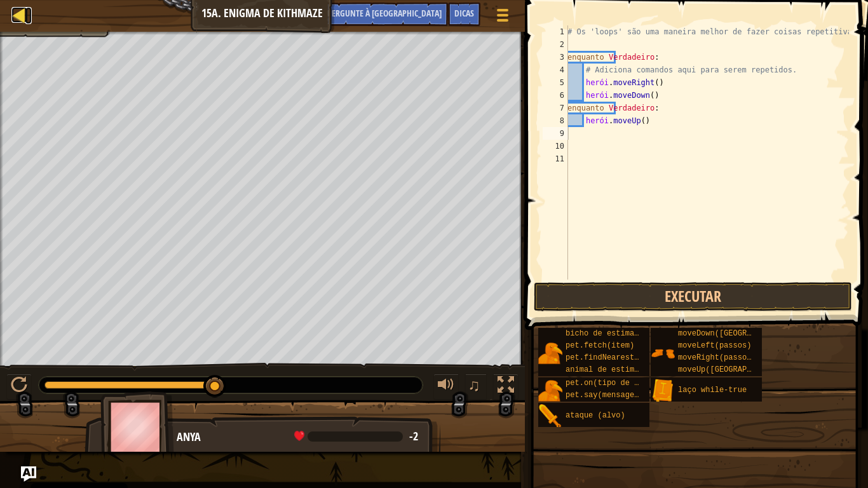
click at [16, 12] on div at bounding box center [19, 15] width 16 height 16
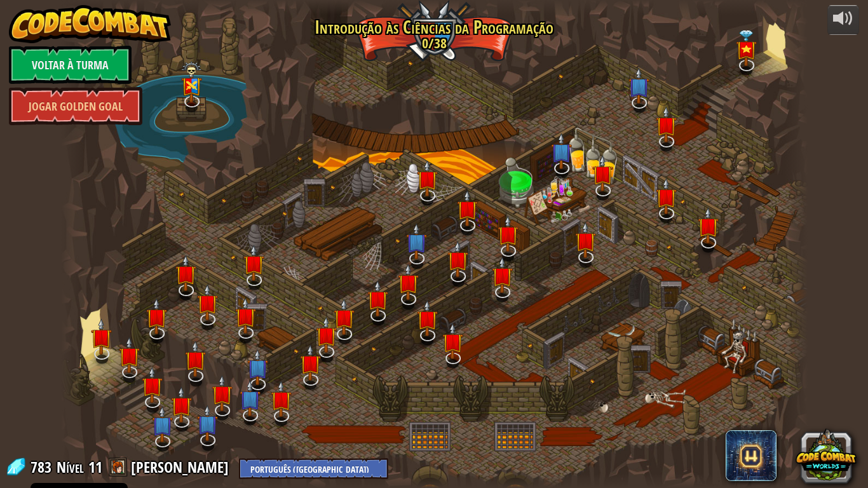
select select "pt-PT"
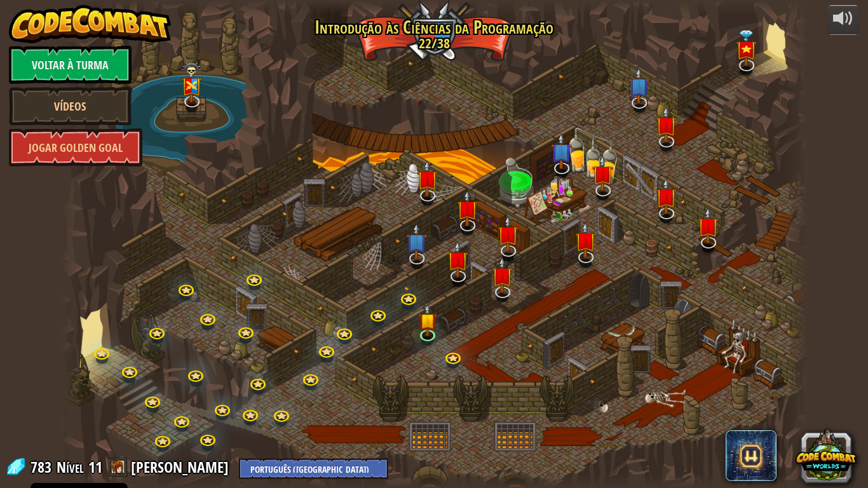
select select "pt-PT"
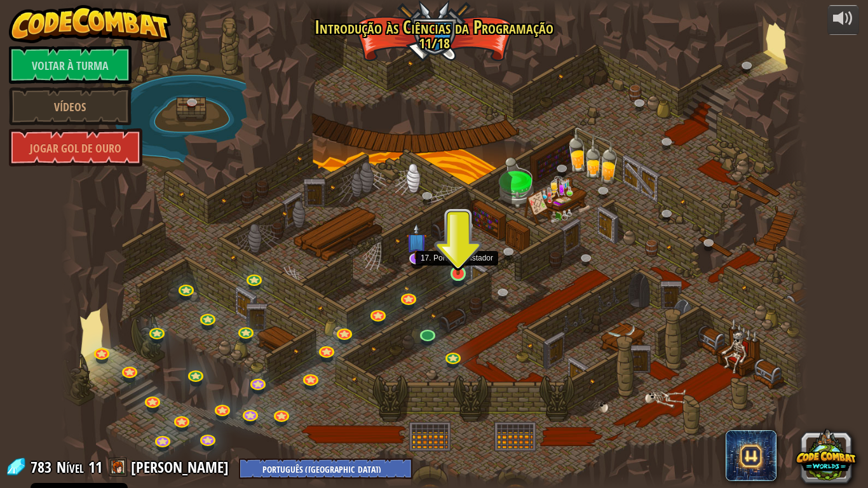
click at [459, 263] on img at bounding box center [457, 252] width 19 height 43
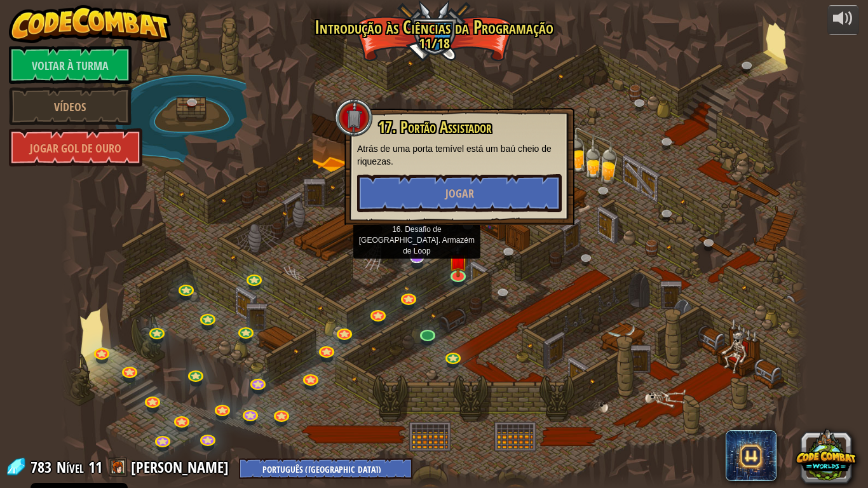
click at [416, 254] on img at bounding box center [416, 233] width 21 height 48
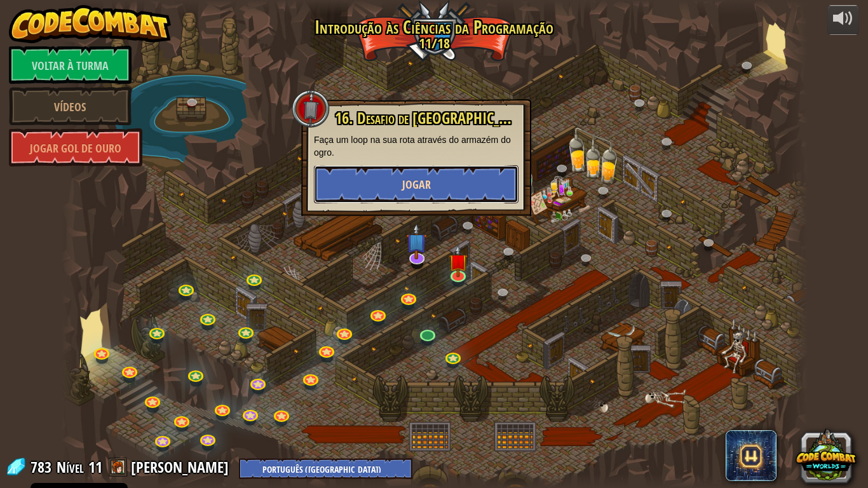
click at [461, 189] on button "Jogar" at bounding box center [416, 184] width 205 height 38
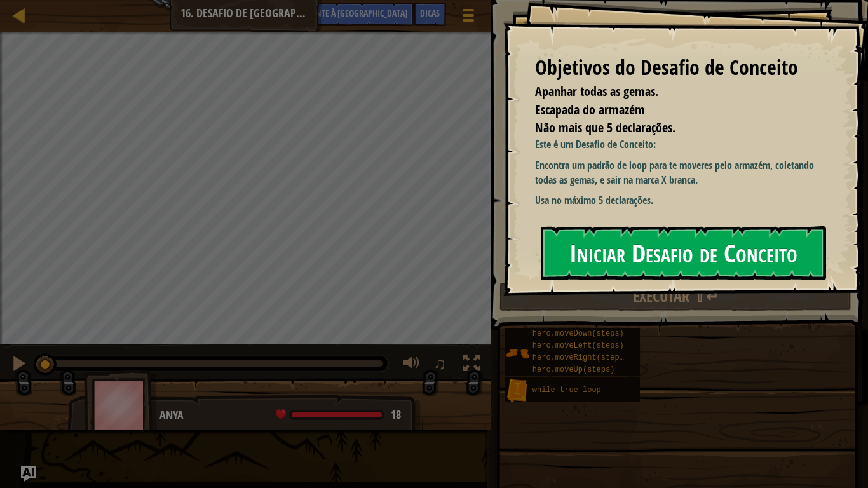
click at [605, 253] on font "Iniciar Desafio de Conceito" at bounding box center [683, 253] width 228 height 34
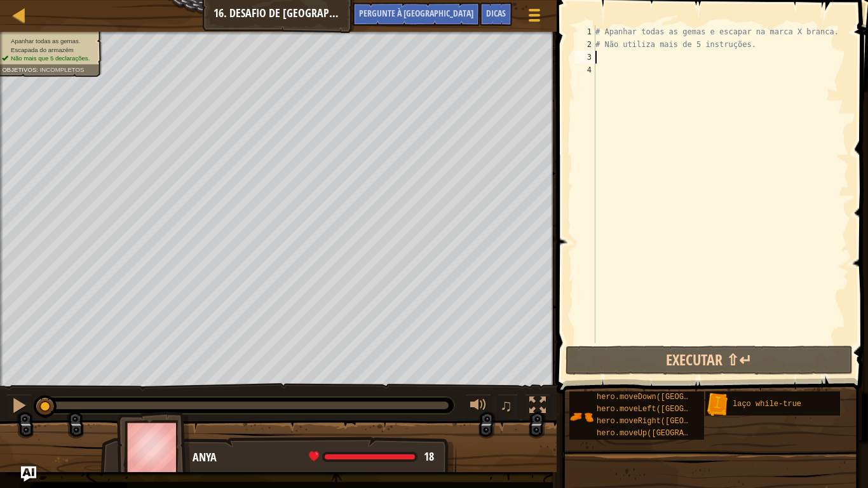
click at [631, 62] on div "# Apanhar todas as gemas e escapar na marca X branca. # Não utiliza mais de 5 i…" at bounding box center [721, 196] width 256 height 343
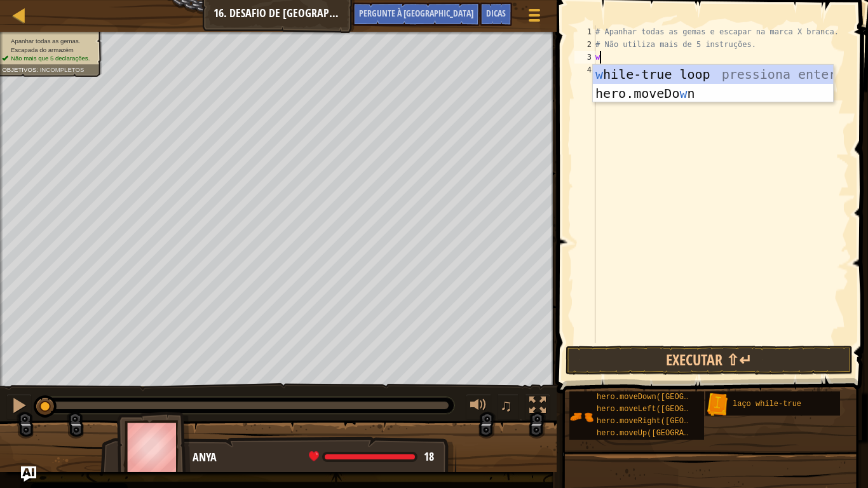
scroll to position [6, 0]
type textarea "wh"
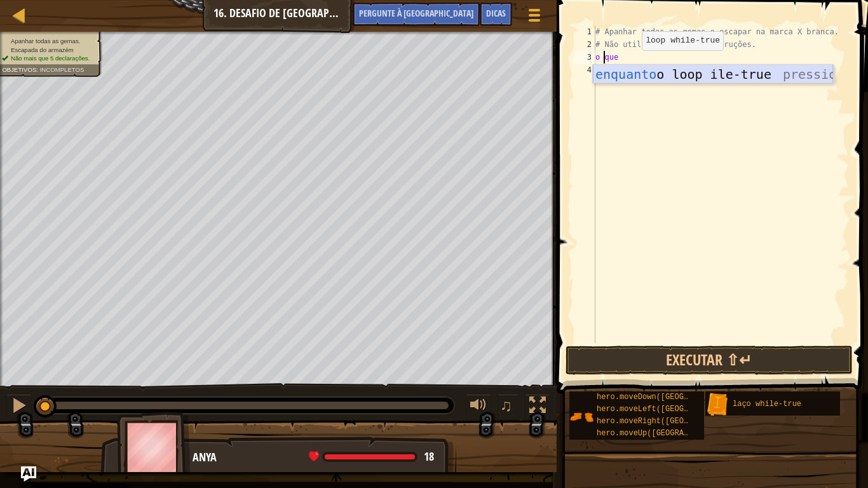
click at [637, 81] on div "enquanto o loop ile-true pressiona enter" at bounding box center [713, 93] width 240 height 57
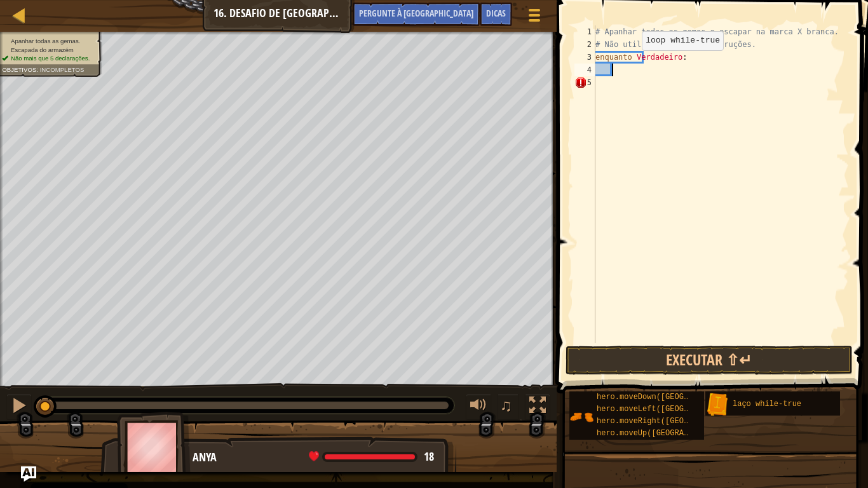
type textarea "u"
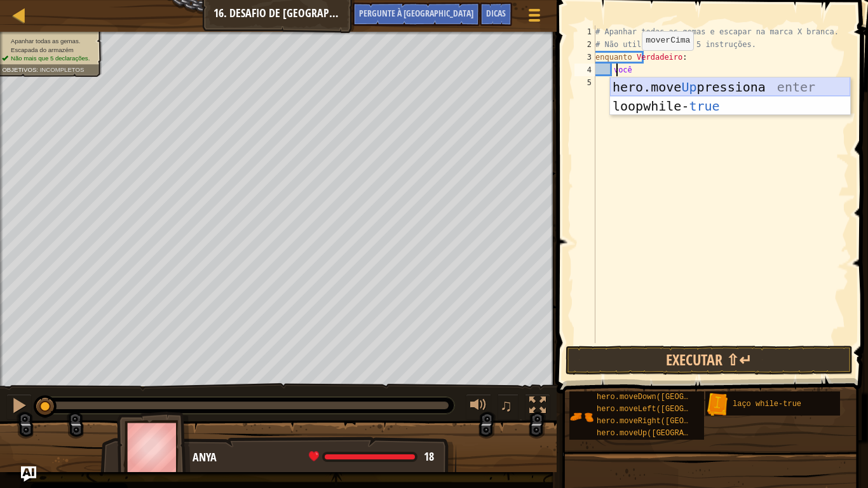
click at [637, 83] on div "hero.move Up pressiona enter loop while- true pressione enter" at bounding box center [730, 115] width 240 height 76
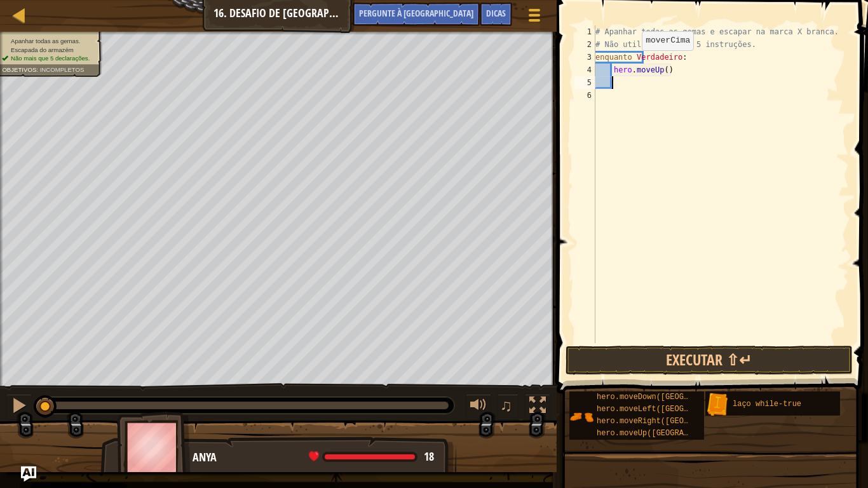
type textarea "r"
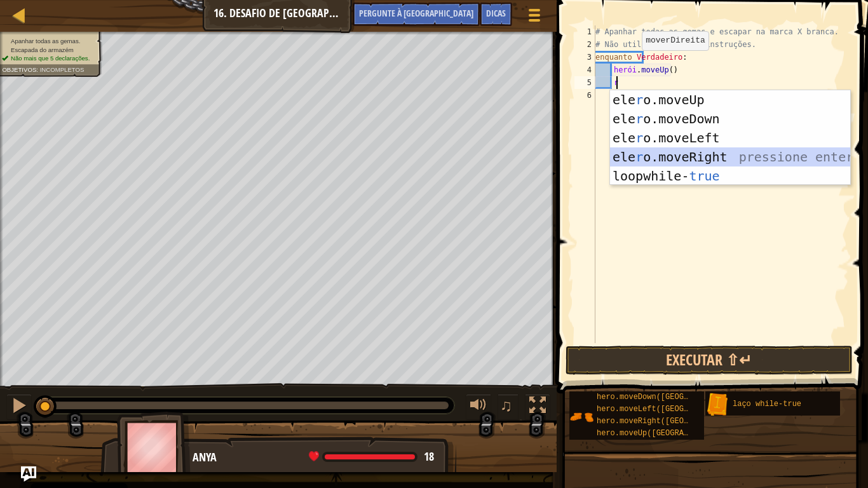
click at [658, 153] on div "ele r o.moveUp pressiona enter ele r o.moveDown pressione enter ele r o.moveLef…" at bounding box center [730, 156] width 240 height 133
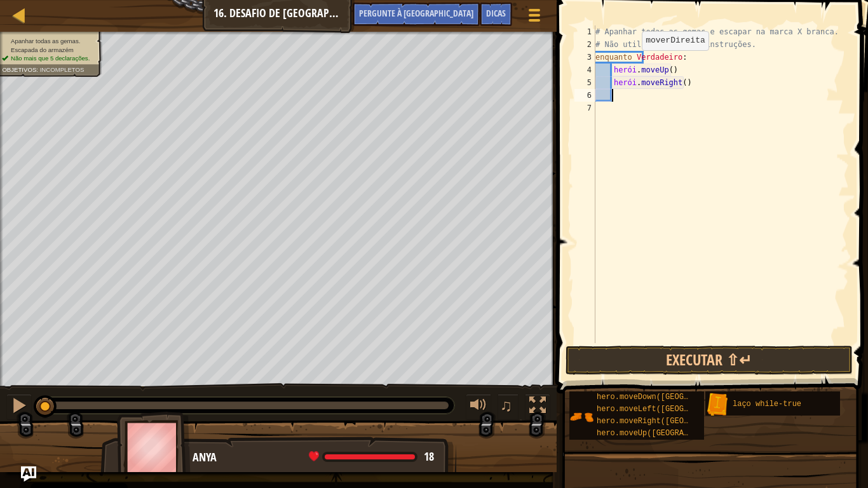
type textarea "d"
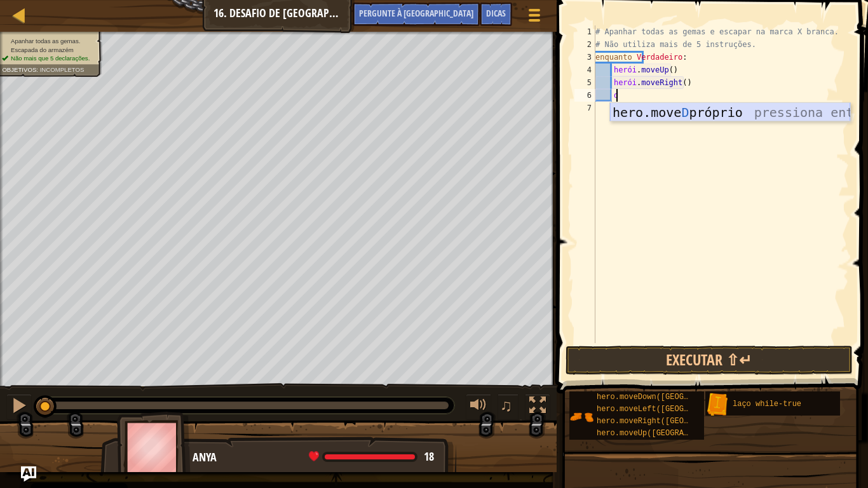
click at [644, 114] on div "hero.move D próprio pressiona enter" at bounding box center [730, 131] width 240 height 57
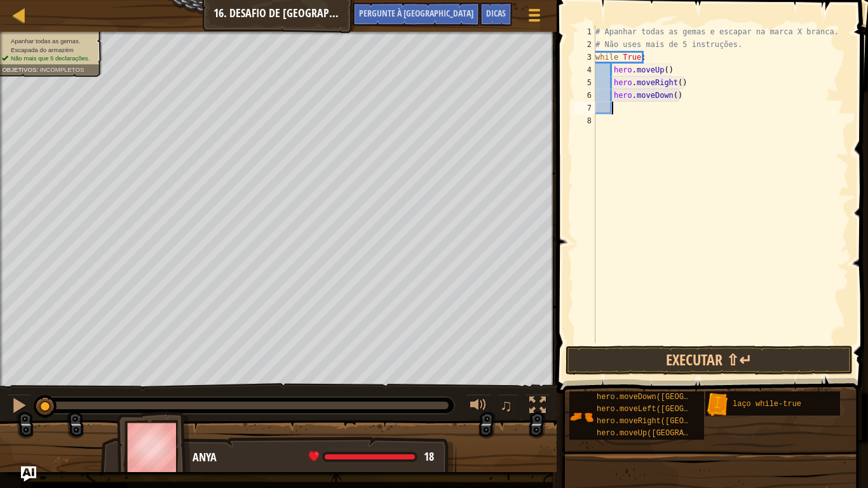
type textarea "l"
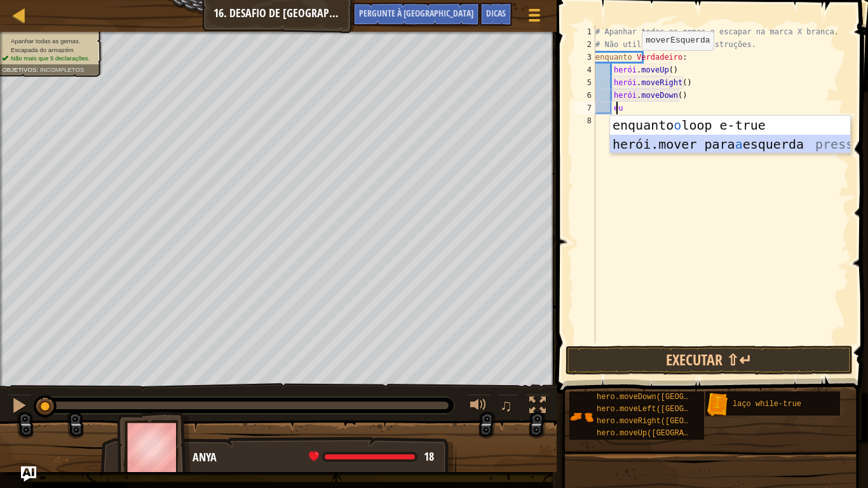
click at [655, 148] on div "enquanto o loop e-true pressiona enter herói.mover para a esquerda pressione en…" at bounding box center [730, 154] width 240 height 76
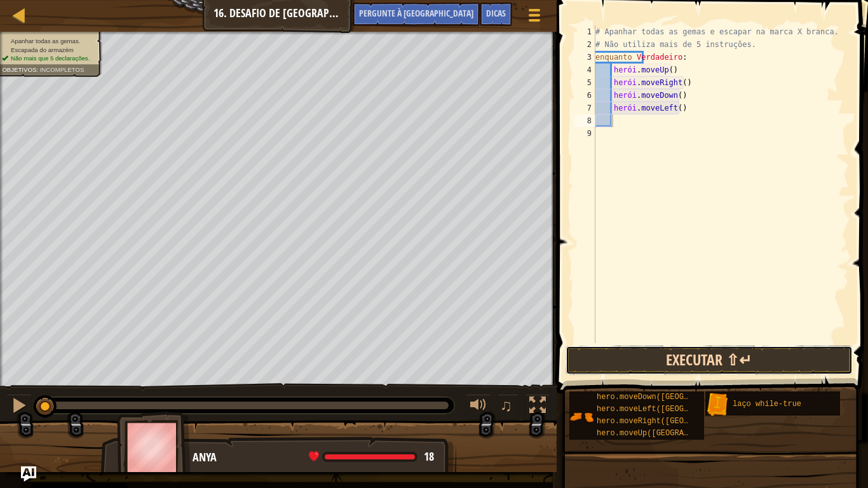
click at [655, 363] on button "Executar ⇧↵" at bounding box center [708, 360] width 287 height 29
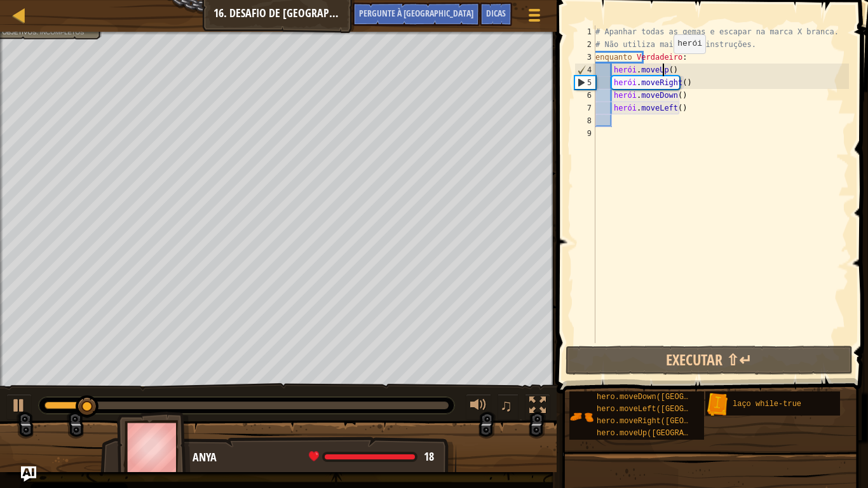
click at [663, 66] on div "# Apanhar todas as gemas e escapar na marca X branca. # Não utiliza mais de 5 i…" at bounding box center [721, 196] width 256 height 343
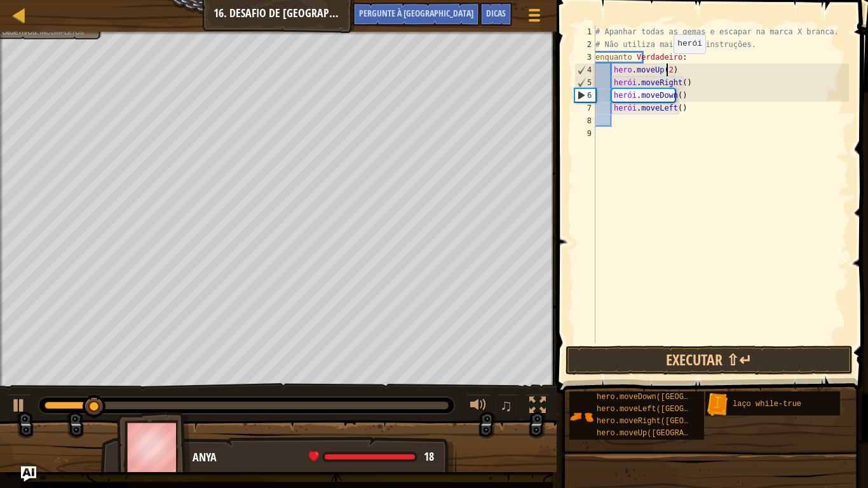
scroll to position [6, 6]
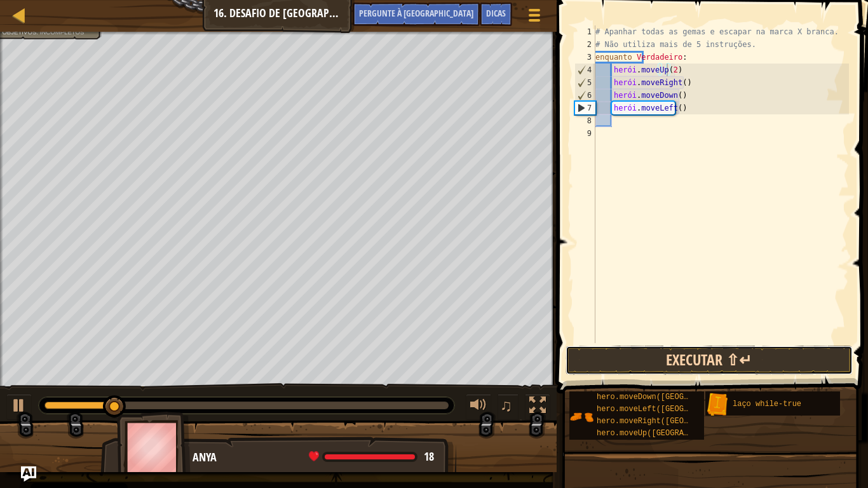
click at [682, 358] on button "Executar ⇧↵" at bounding box center [708, 360] width 287 height 29
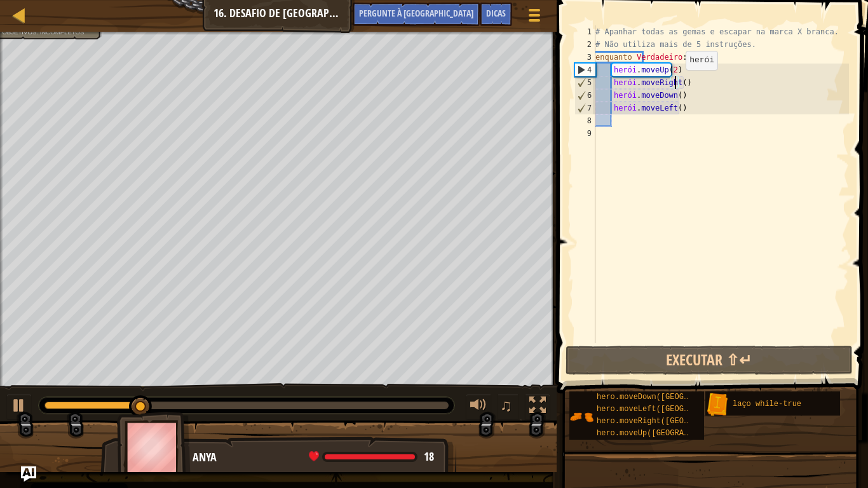
click at [675, 83] on div "# Apanhar todas as gemas e escapar na marca X branca. # Não utiliza mais de 5 i…" at bounding box center [721, 196] width 256 height 343
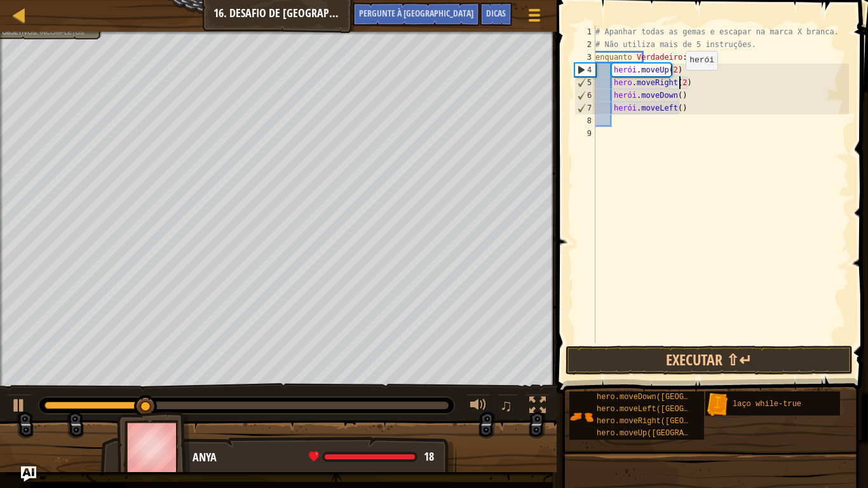
scroll to position [6, 7]
type textarea "hero.moveRight(2)"
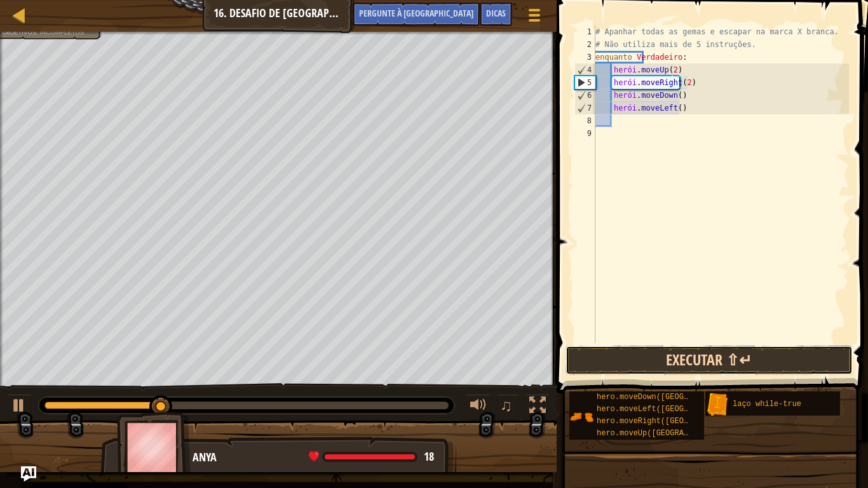
click at [687, 360] on button "Executar ⇧↵" at bounding box center [708, 360] width 287 height 29
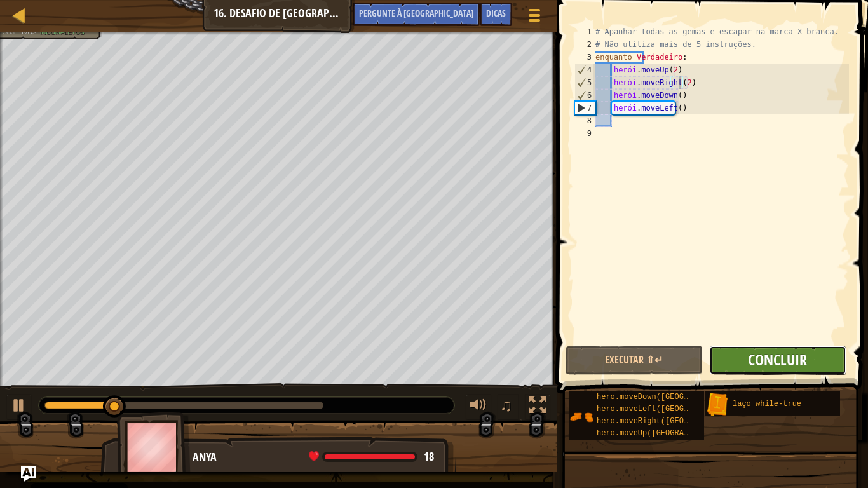
click at [773, 351] on font "Concluir" at bounding box center [777, 359] width 59 height 20
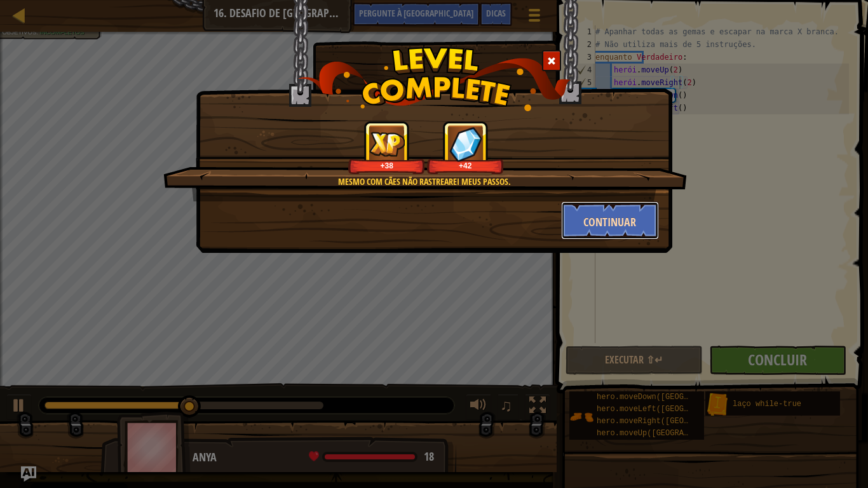
click at [627, 222] on font "Continuar" at bounding box center [609, 222] width 53 height 16
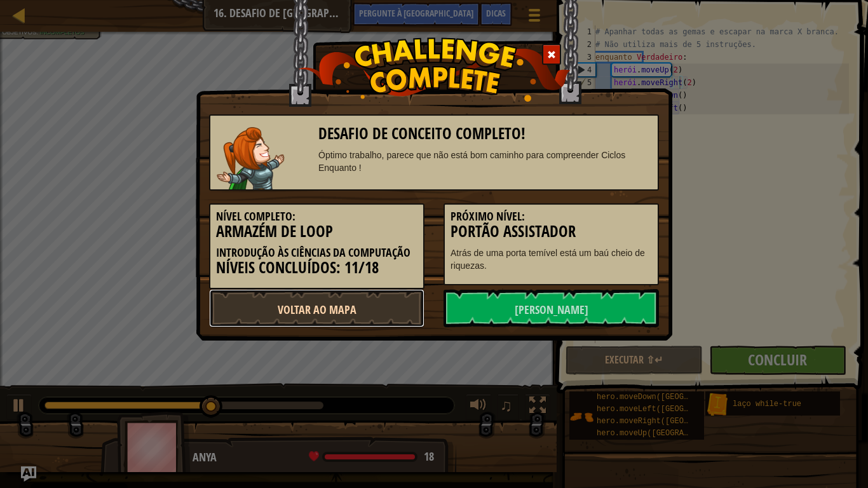
click at [338, 313] on font "Voltar ao Mapa" at bounding box center [317, 310] width 79 height 16
select select "pt-PT"
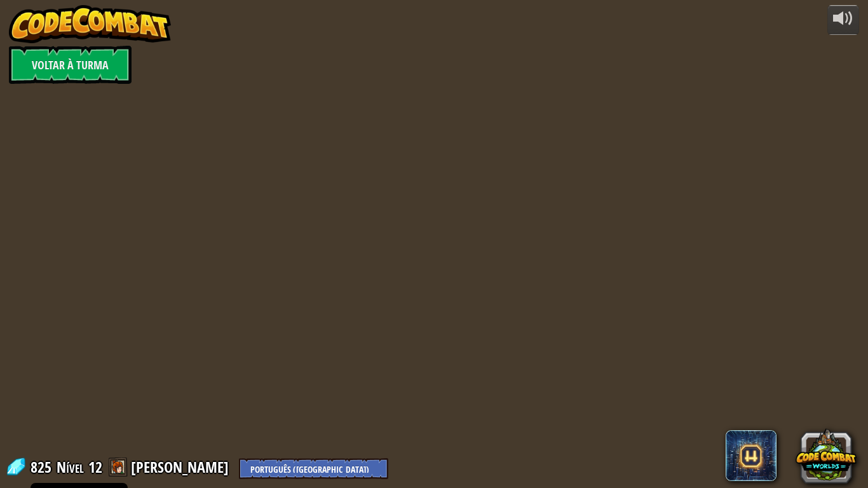
select select "pt-PT"
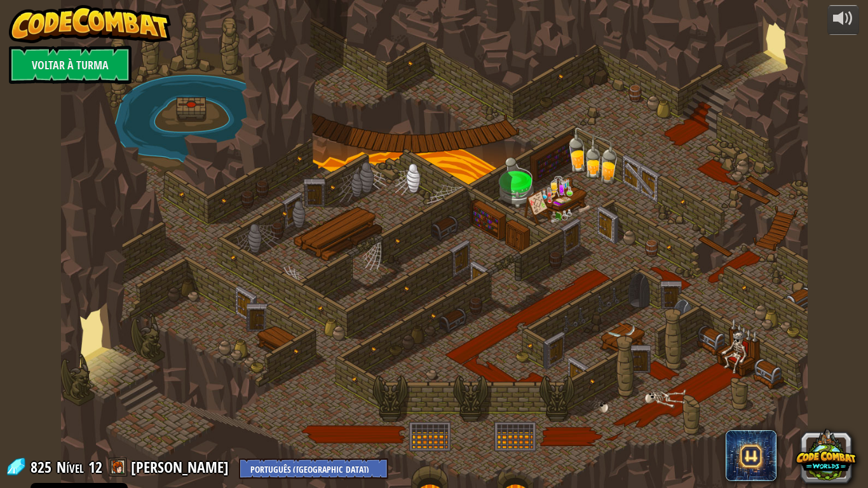
select select "pt-PT"
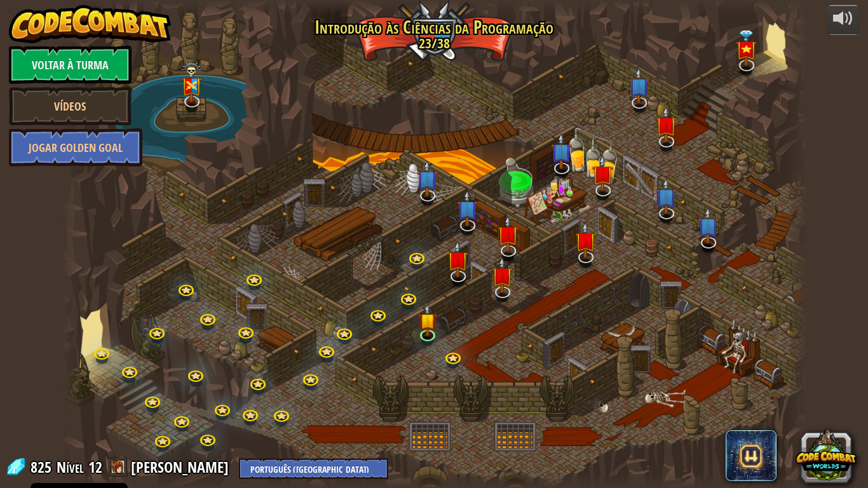
select select "pt-PT"
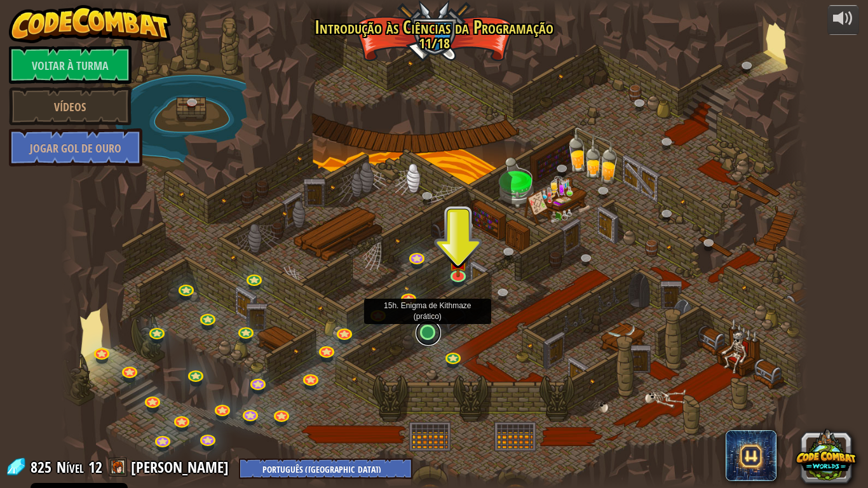
click at [429, 337] on link at bounding box center [427, 332] width 25 height 25
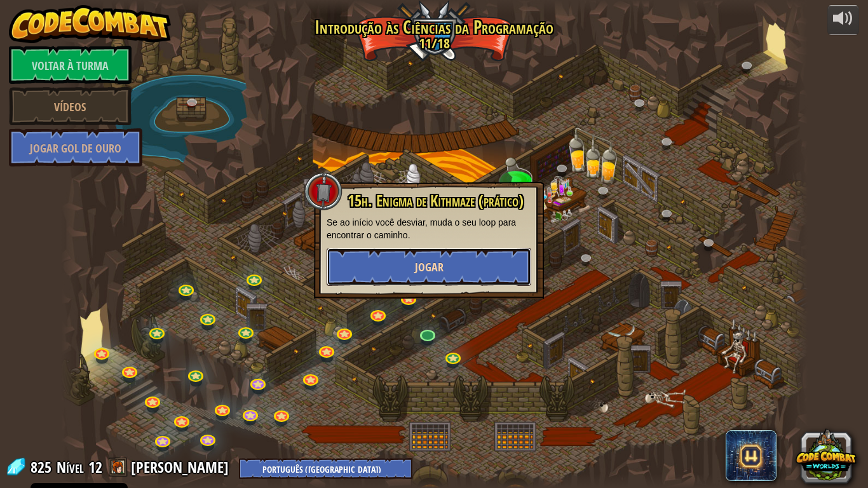
click at [419, 259] on font "Jogar" at bounding box center [429, 267] width 29 height 16
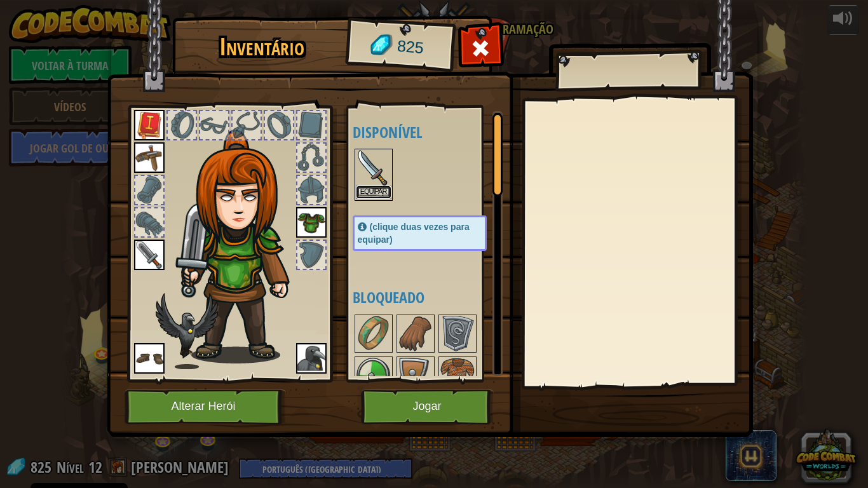
click at [376, 197] on button "Equipar" at bounding box center [374, 191] width 36 height 13
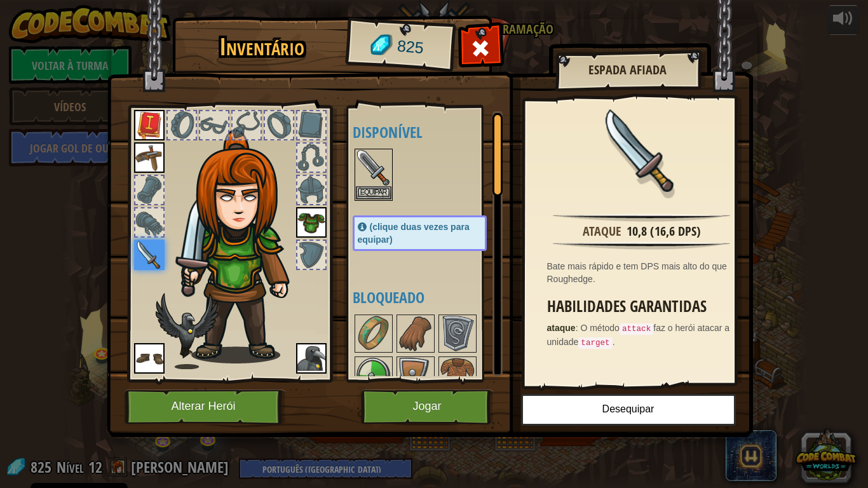
click at [151, 128] on img at bounding box center [149, 125] width 30 height 30
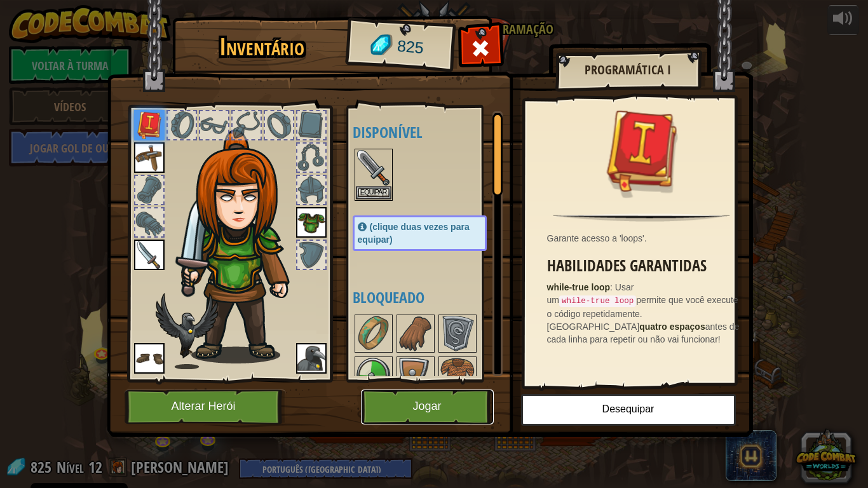
click at [404, 393] on button "Jogar" at bounding box center [427, 406] width 133 height 35
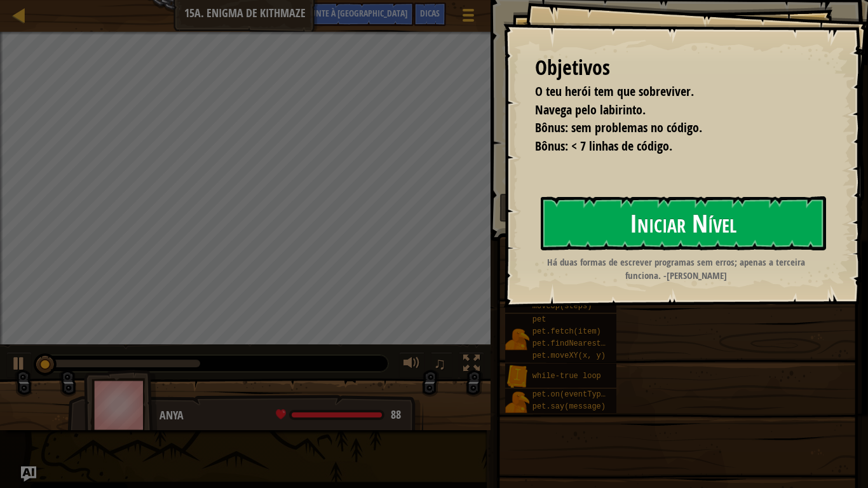
click at [631, 230] on font "Iniciar Nível" at bounding box center [683, 223] width 107 height 34
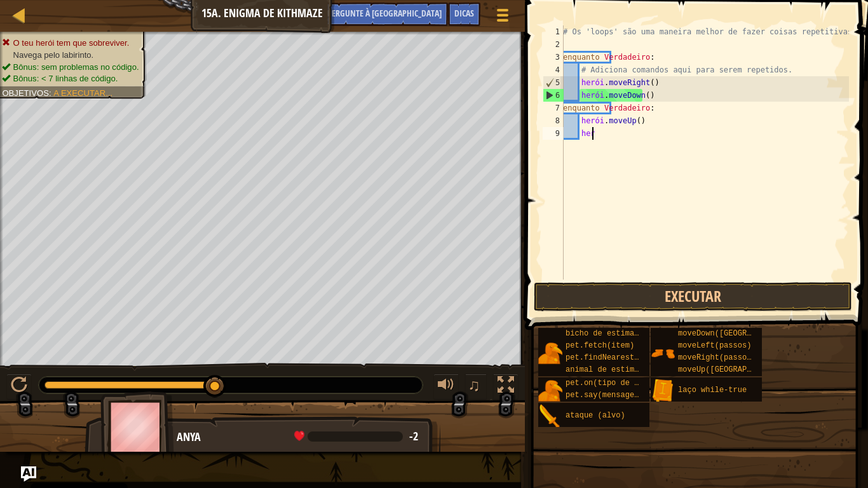
type textarea "h"
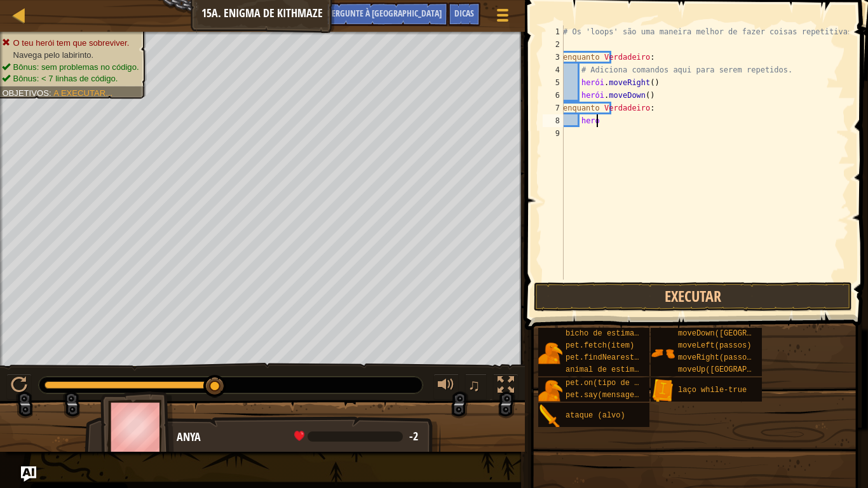
type textarea "h"
type textarea "w"
type textarea "h"
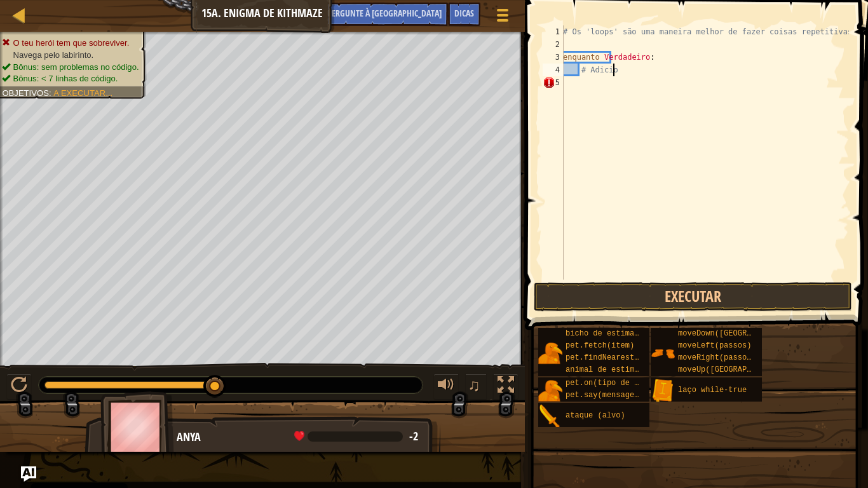
type textarea "#"
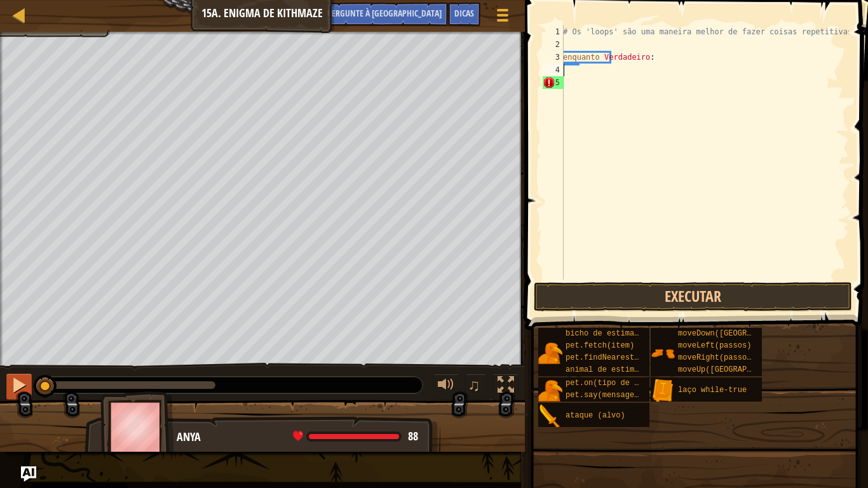
drag, startPoint x: 222, startPoint y: 389, endPoint x: 30, endPoint y: 394, distance: 191.9
click at [30, 394] on div "♫" at bounding box center [262, 382] width 525 height 38
click at [670, 62] on div "# Os 'loops' são uma maneira melhor de fazer coisas repetitivas. enquanto Verda…" at bounding box center [704, 165] width 288 height 280
type textarea "while True:"
click at [610, 67] on div "# Os 'loops' são uma maneira melhor de fazer coisas repetitivas. enquanto Verda…" at bounding box center [704, 165] width 288 height 280
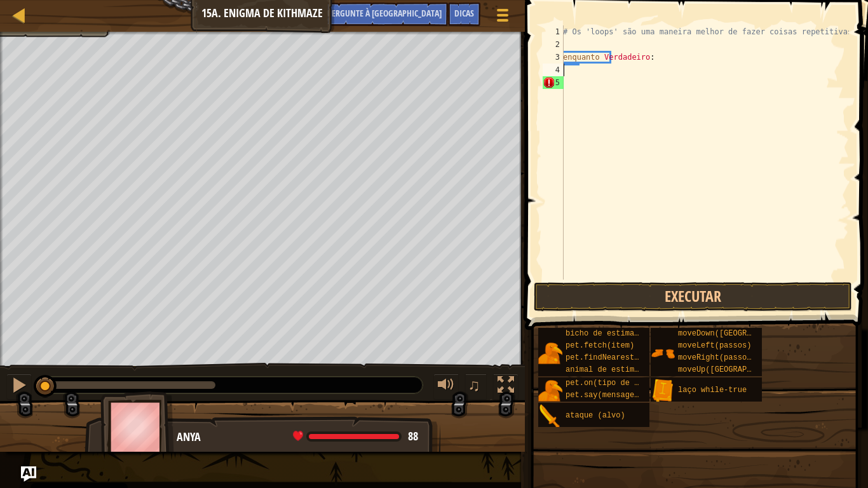
click at [676, 53] on div "# Os 'loops' são uma maneira melhor de fazer coisas repetitivas. enquanto Verda…" at bounding box center [704, 165] width 288 height 280
type textarea "w"
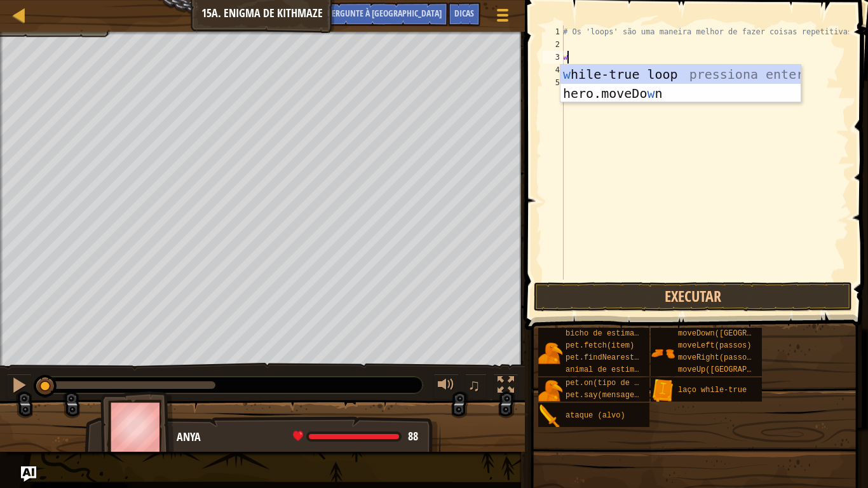
scroll to position [6, 0]
click at [673, 78] on div "com loop hile-true pressione enter herói.moveDo w n pressione enter" at bounding box center [680, 103] width 240 height 76
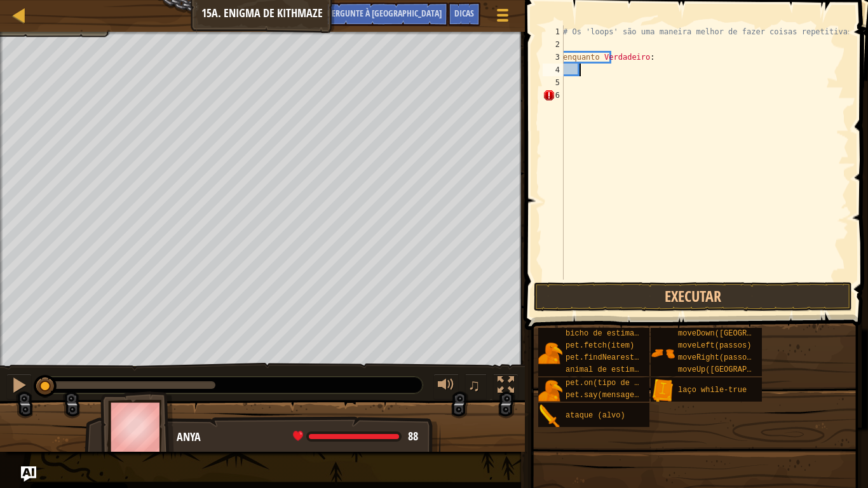
type textarea "r"
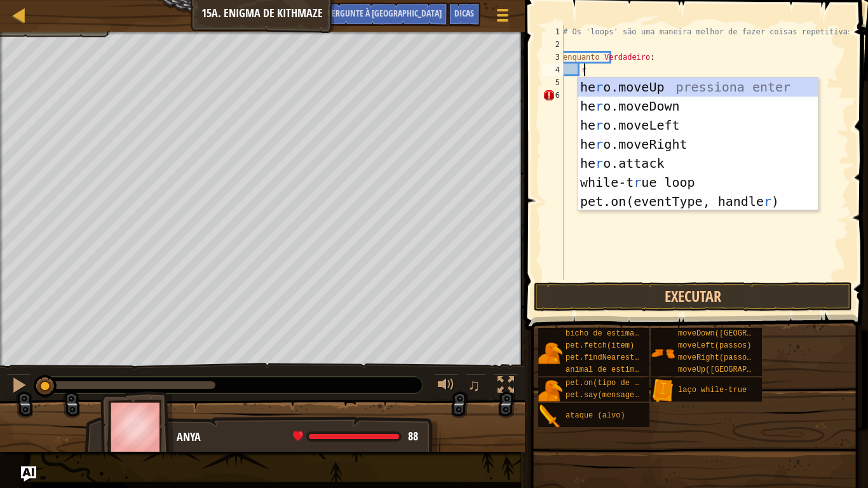
scroll to position [6, 1]
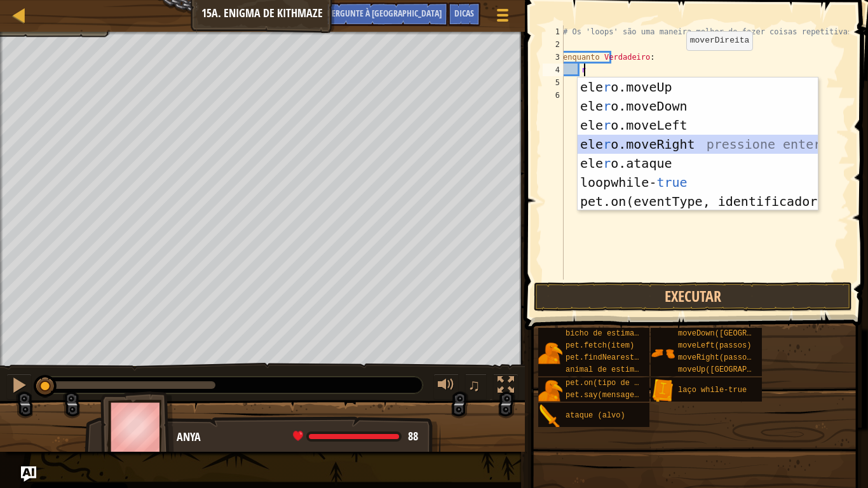
click at [690, 150] on div "ele r o.moveUp pressiona enter ele r o.moveDown pressione enter ele r o.moveLef…" at bounding box center [697, 163] width 240 height 172
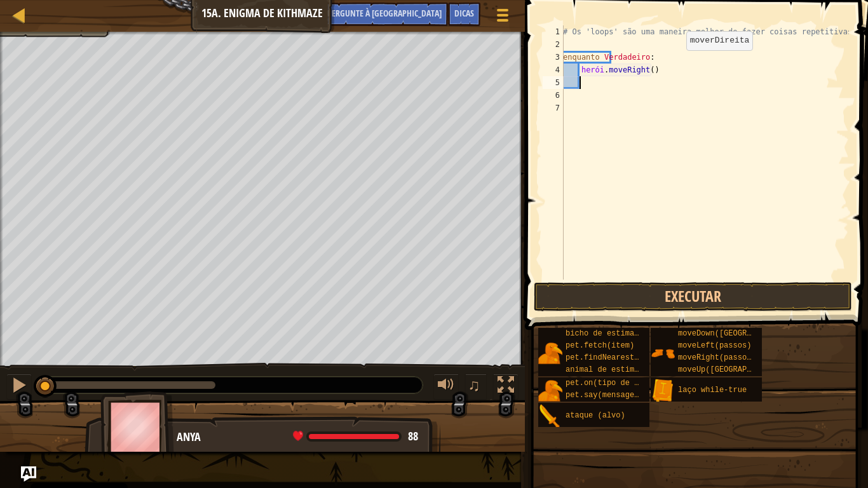
type textarea "d"
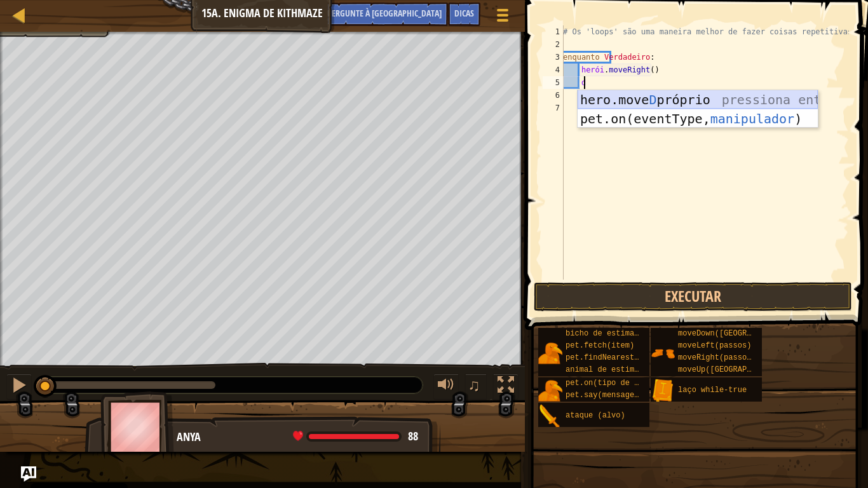
click at [667, 95] on div "hero.move D próprio pressiona enter pet.on(eventType, manipulador ) pressione e…" at bounding box center [697, 128] width 240 height 76
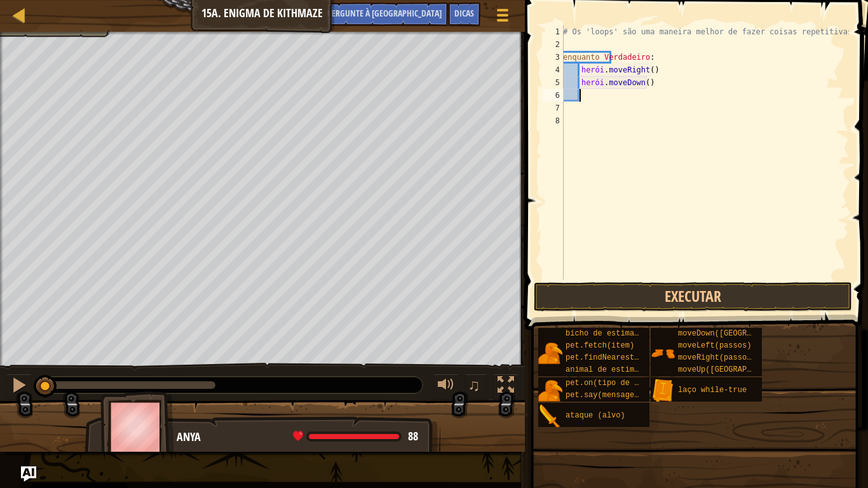
type textarea "r"
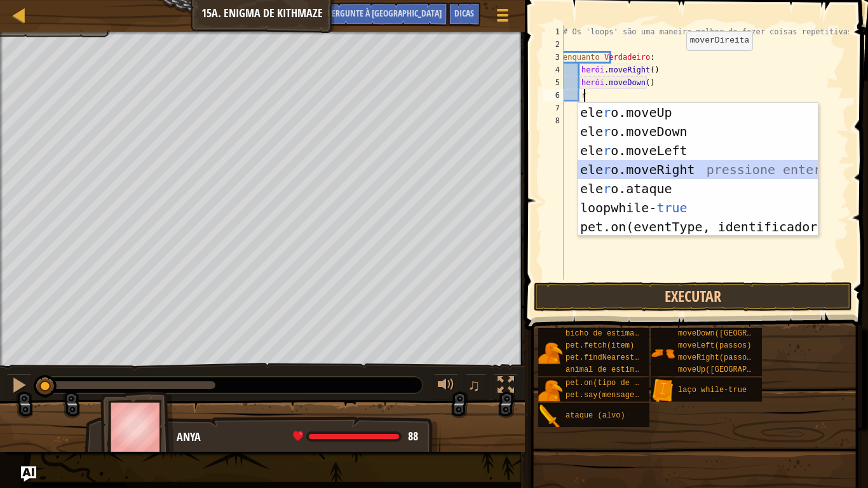
click at [680, 164] on div "ele r o.moveUp pressiona enter ele r o.moveDown pressione enter ele r o.moveLef…" at bounding box center [697, 189] width 240 height 172
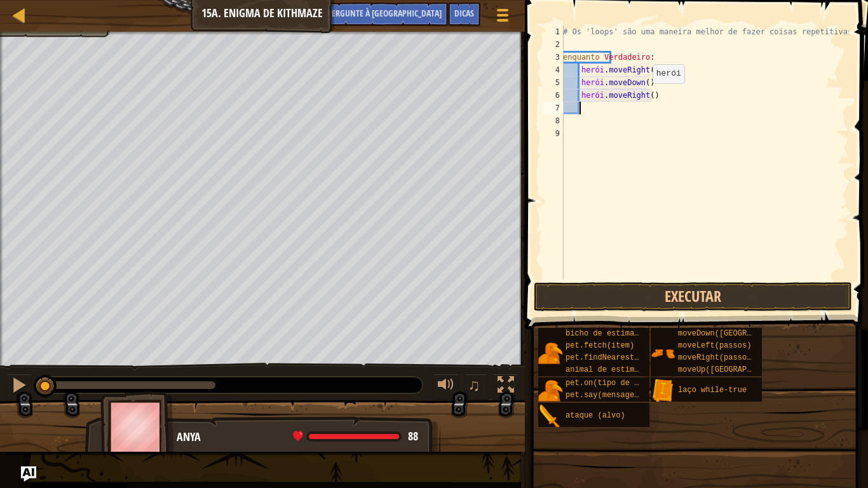
click at [641, 96] on div "# Os 'loops' são uma maneira melhor de fazer coisas repetitivas. enquanto Verda…" at bounding box center [704, 165] width 288 height 280
type textarea "hero.moveRight(2)"
click at [610, 295] on button "Executar" at bounding box center [693, 296] width 318 height 29
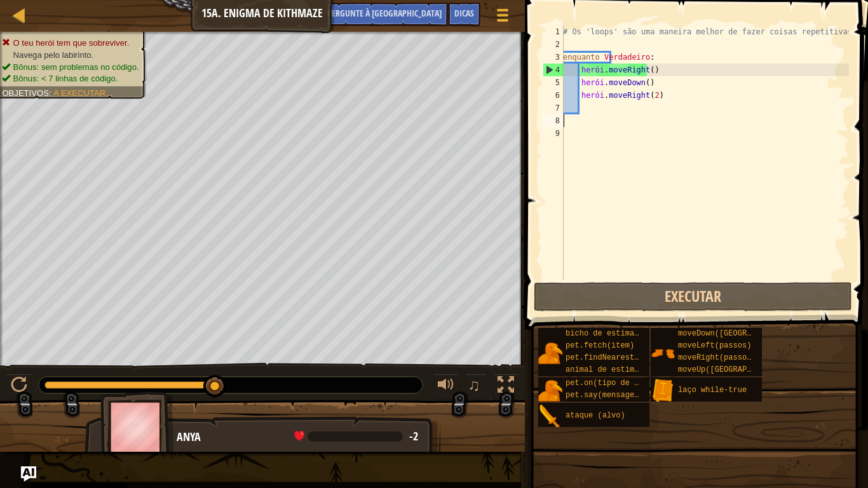
click at [638, 121] on div "# Os 'loops' são uma maneira melhor de fazer coisas repetitivas. enquanto Verda…" at bounding box center [704, 165] width 288 height 280
click at [625, 109] on div "# Os 'loops' são uma maneira melhor de fazer coisas repetitivas. enquanto Verda…" at bounding box center [704, 165] width 288 height 280
type textarea "u"
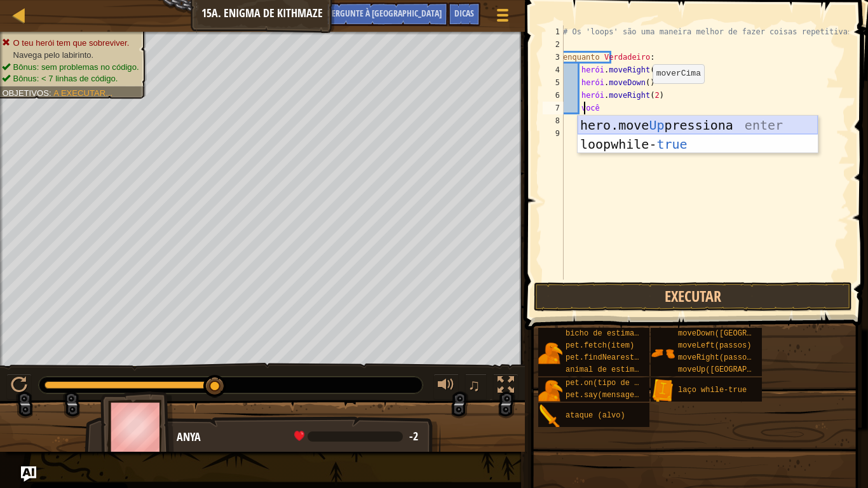
click at [631, 125] on div "hero.move Up pressiona enter loop while- true pressione enter" at bounding box center [697, 154] width 240 height 76
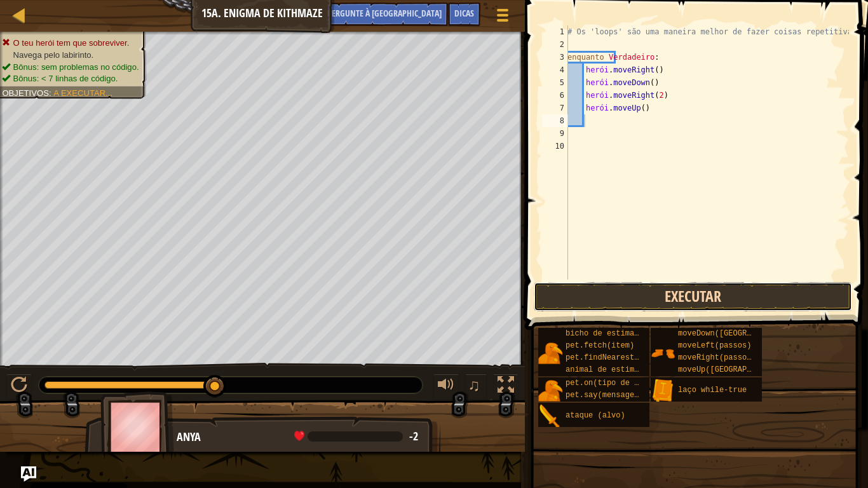
click at [642, 298] on button "Executar" at bounding box center [693, 296] width 318 height 29
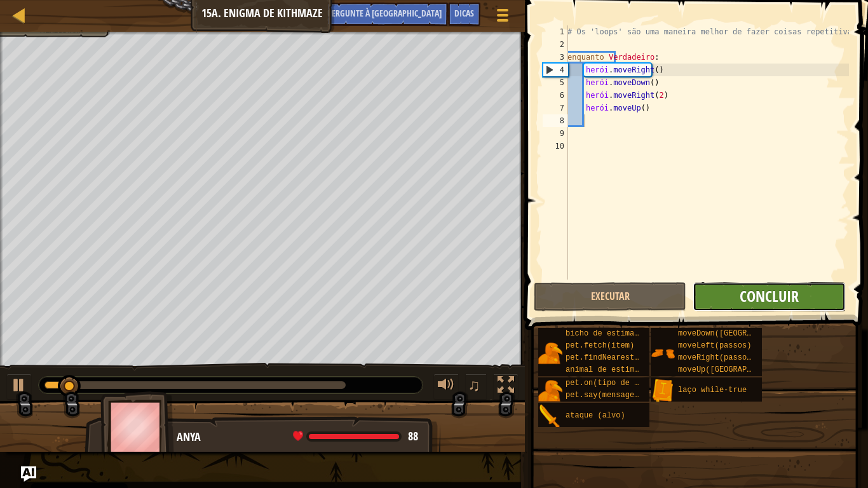
click at [783, 299] on font "Concluir" at bounding box center [768, 296] width 59 height 20
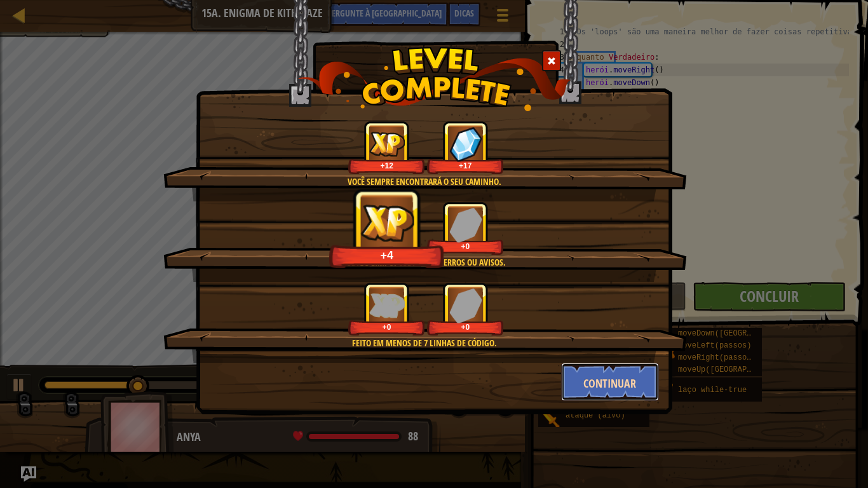
click at [581, 386] on button "Continuar" at bounding box center [610, 382] width 98 height 38
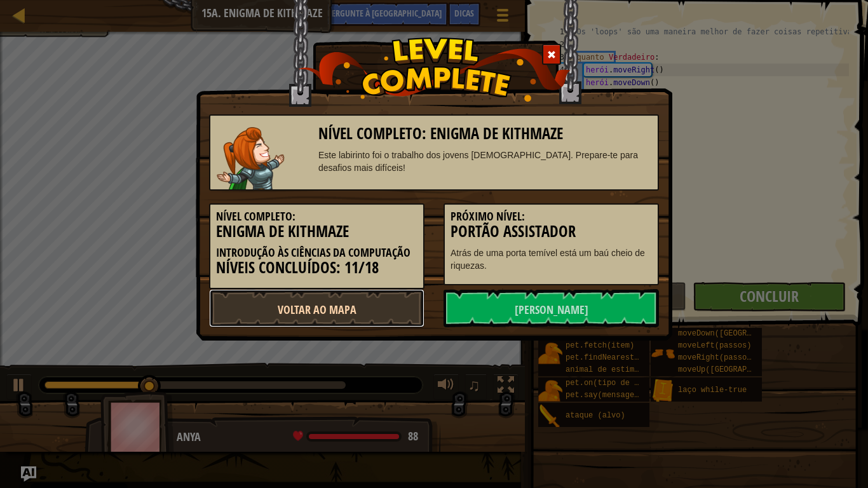
click at [353, 316] on font "Voltar ao Mapa" at bounding box center [317, 310] width 79 height 16
select select "pt-PT"
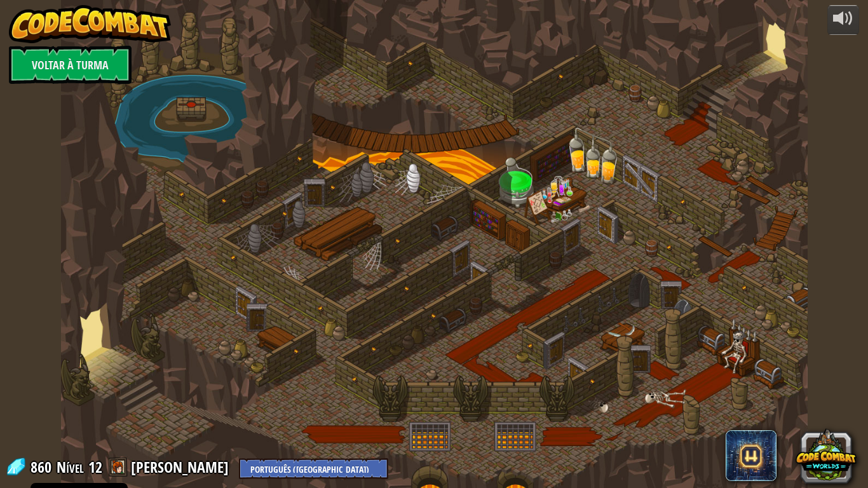
select select "pt-PT"
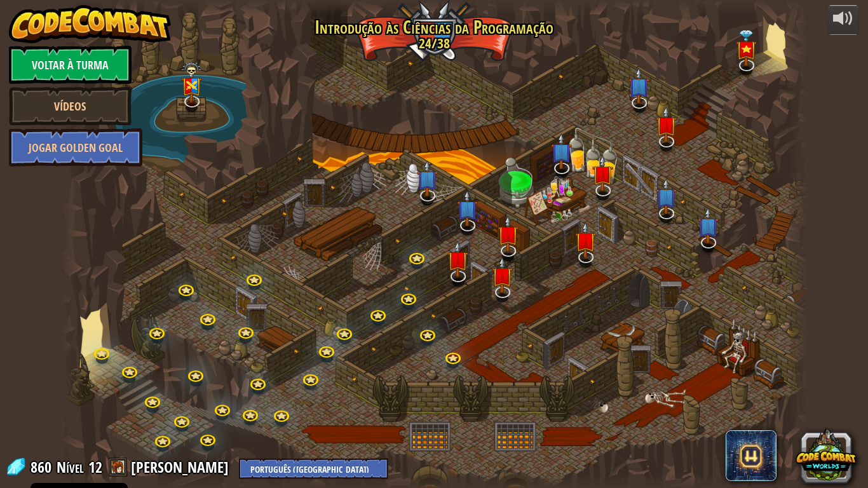
select select "pt-PT"
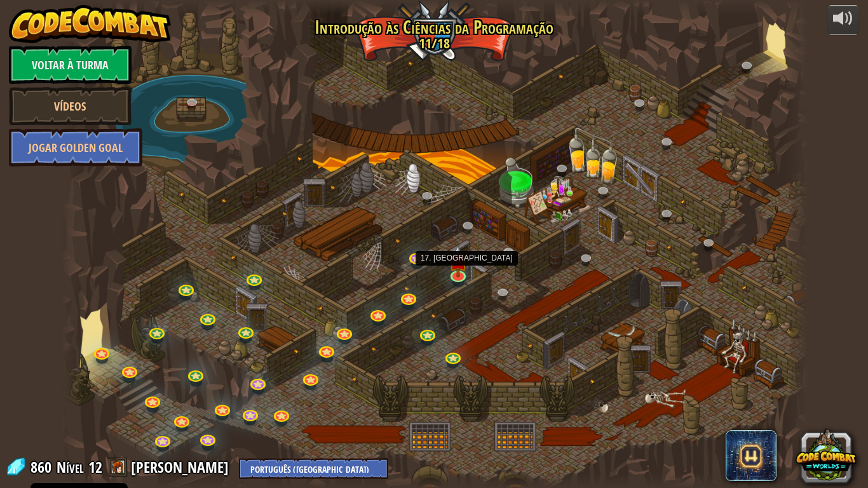
select select "pt-PT"
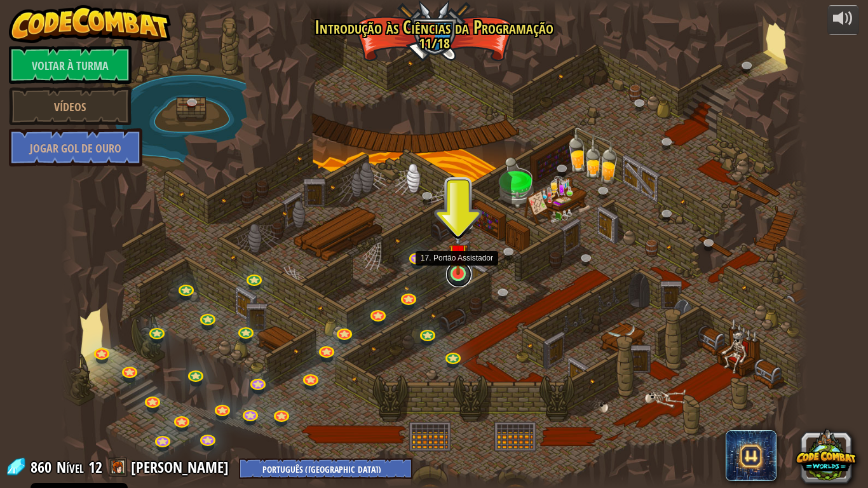
click at [452, 275] on link at bounding box center [458, 274] width 25 height 25
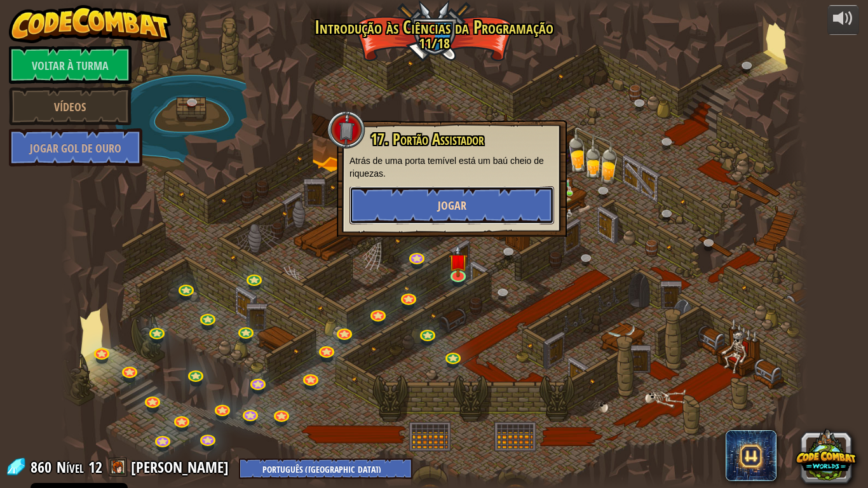
click at [436, 207] on button "Jogar" at bounding box center [451, 205] width 205 height 38
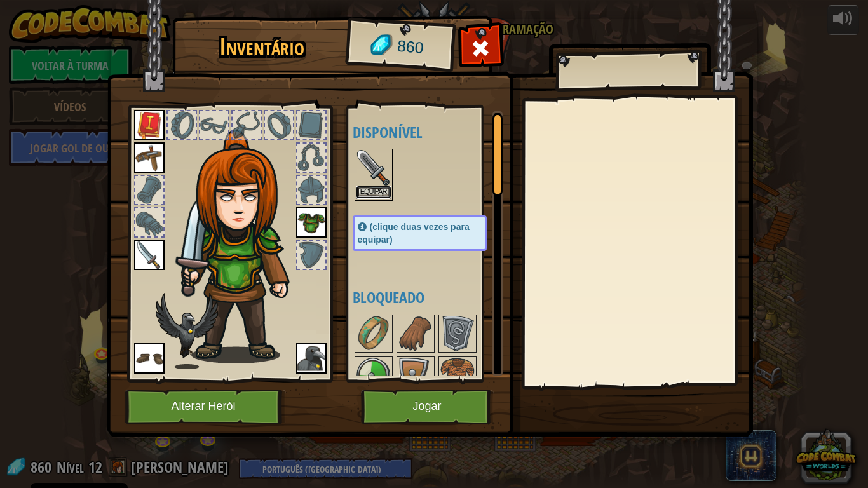
click at [386, 188] on font "Equipar" at bounding box center [373, 192] width 27 height 8
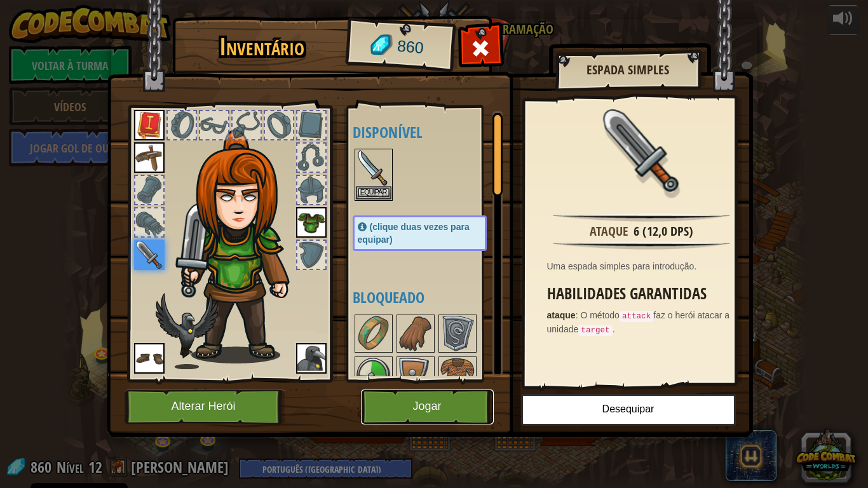
click at [428, 407] on font "Jogar" at bounding box center [426, 406] width 29 height 13
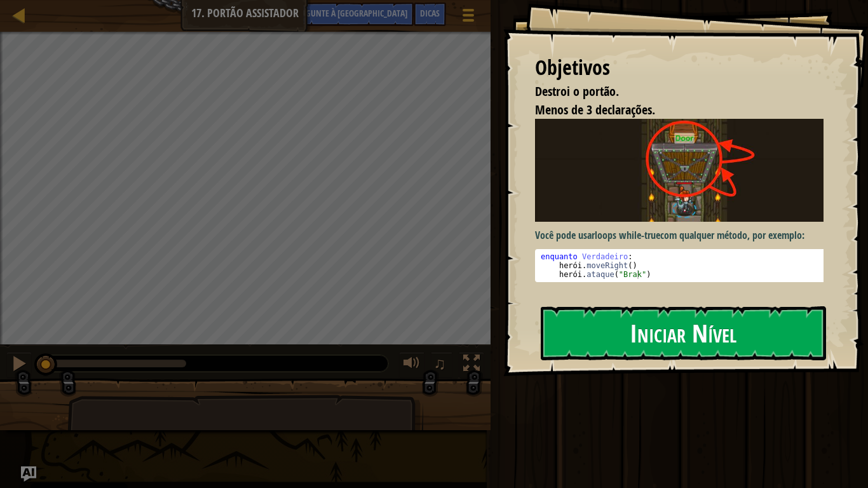
click at [567, 333] on button "Iniciar Nível" at bounding box center [683, 332] width 285 height 53
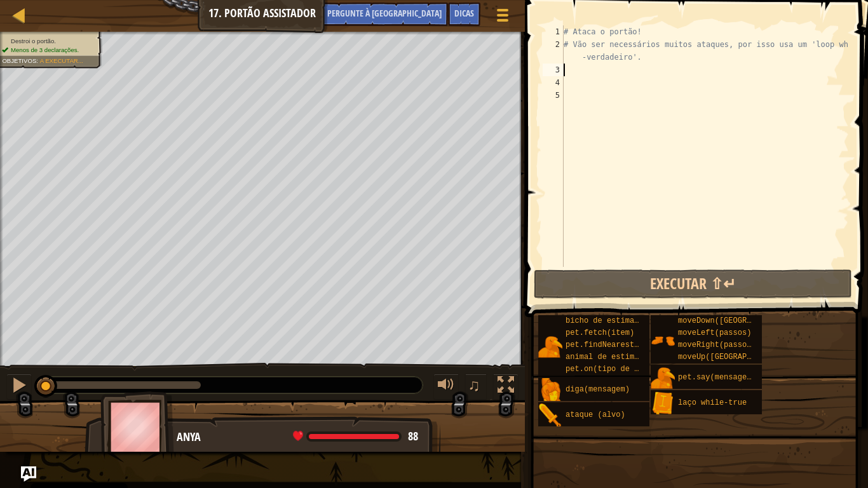
click at [583, 72] on div "# Ataca o portão! # Vão ser necessários muitos ataques, por isso usa um 'loop w…" at bounding box center [705, 158] width 288 height 267
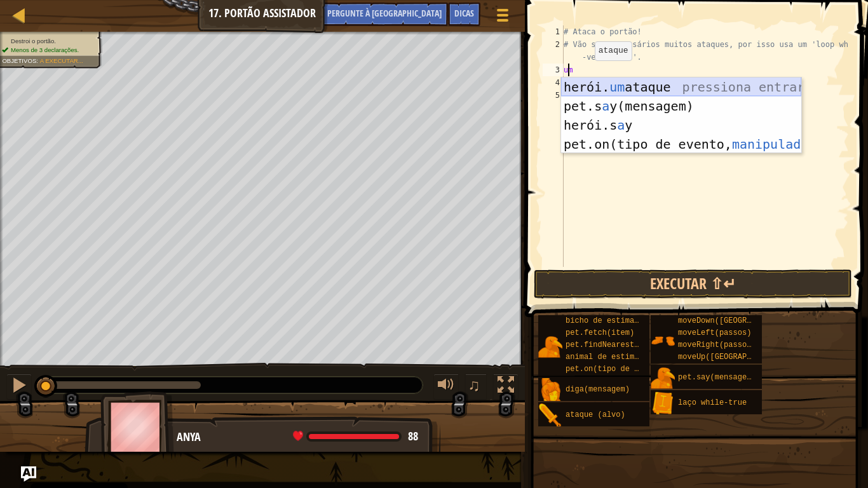
click at [626, 90] on div "herói. um ataque pressiona entrar pet.s a y(mensagem) pressione enter herói.s a…" at bounding box center [681, 134] width 240 height 114
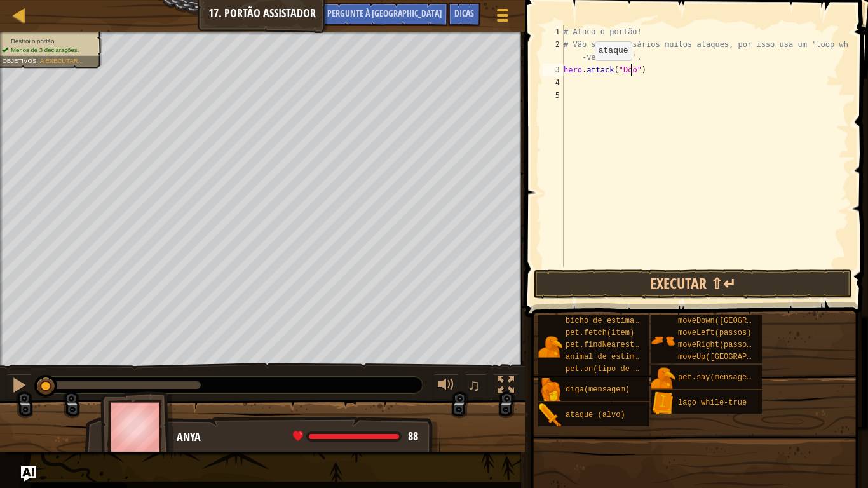
type textarea "hero.attack("Door")"
click at [570, 84] on div "# Ataca o portão! # Vão ser necessários muitos ataques, por isso usa um 'loop w…" at bounding box center [705, 158] width 288 height 267
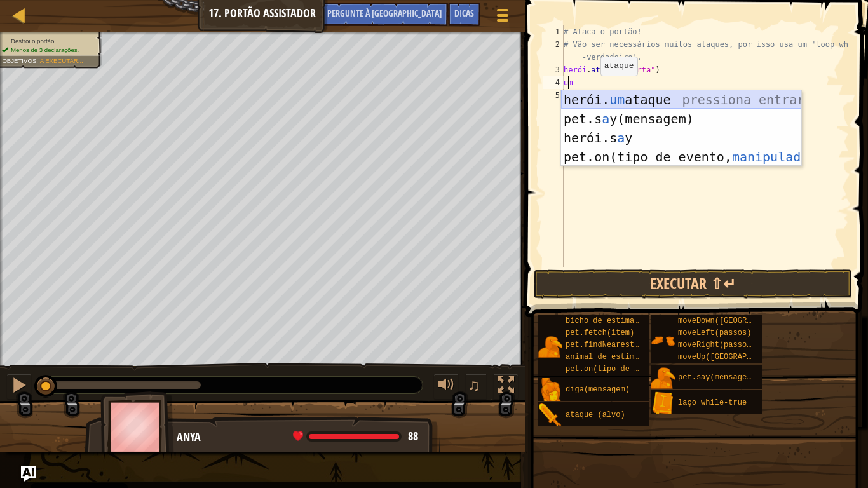
click at [622, 107] on div "herói. um ataque pressiona entrar pet.s a y(mensagem) pressione enter herói.s a…" at bounding box center [681, 147] width 240 height 114
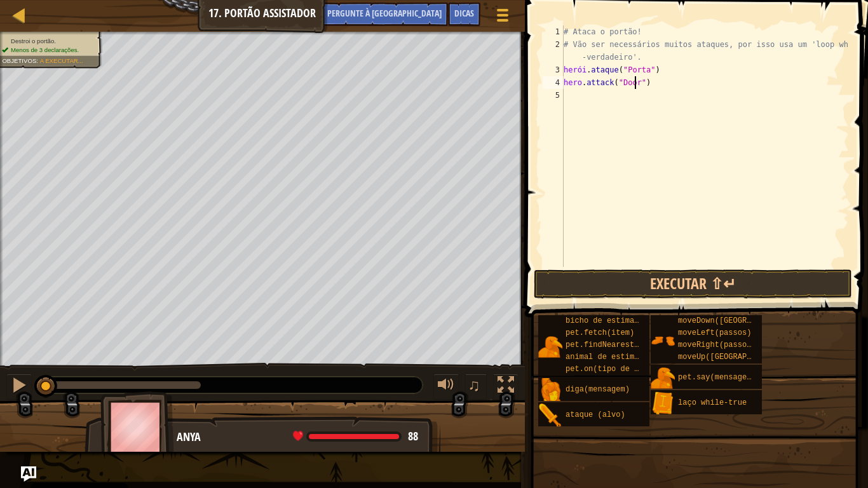
scroll to position [6, 6]
type textarea "hero.attack("Door")"
click at [588, 289] on button "Executar ⇧↵" at bounding box center [693, 283] width 318 height 29
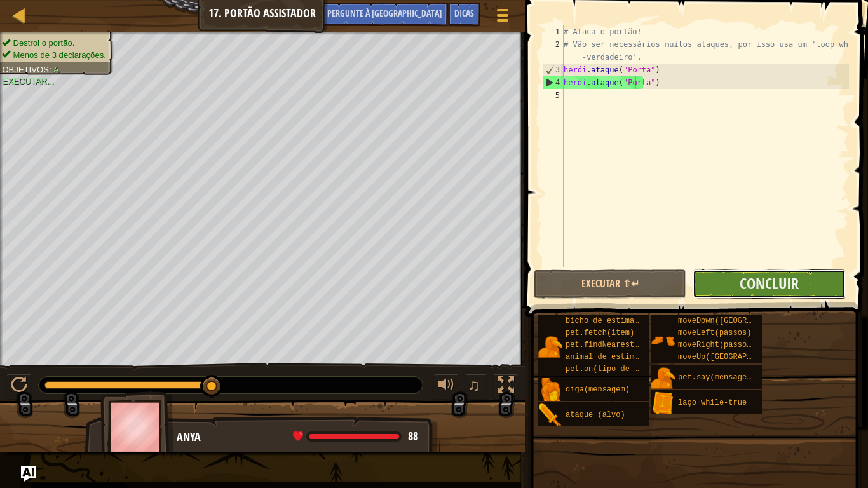
click at [716, 282] on button "Concluir" at bounding box center [768, 283] width 152 height 29
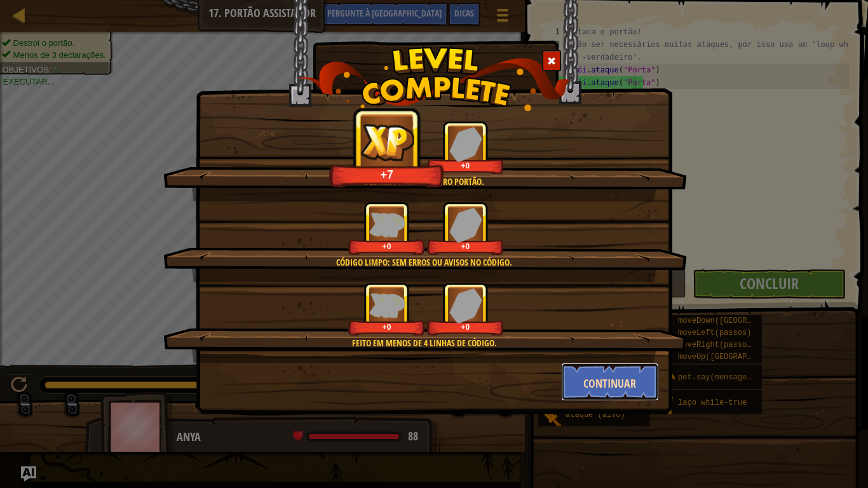
click at [610, 385] on font "Continuar" at bounding box center [609, 383] width 53 height 16
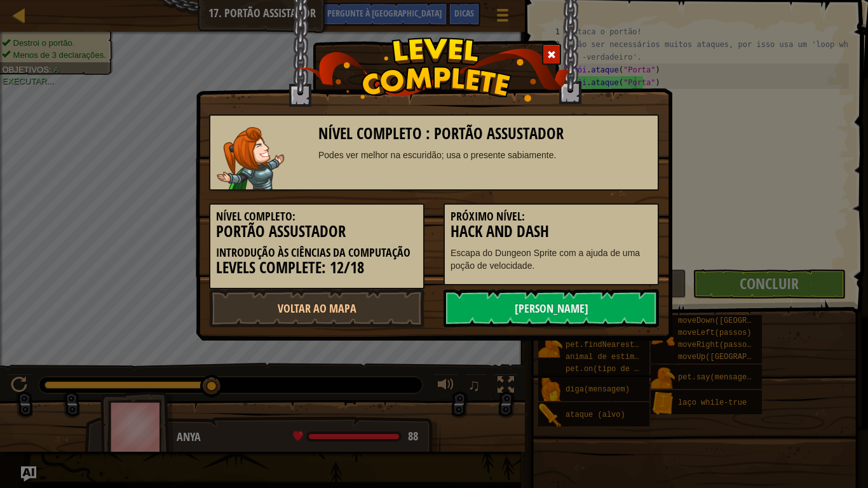
click at [610, 385] on div "Nível Completo : Portão Assustador Podes ver melhor na escuridão; usa o present…" at bounding box center [434, 244] width 868 height 488
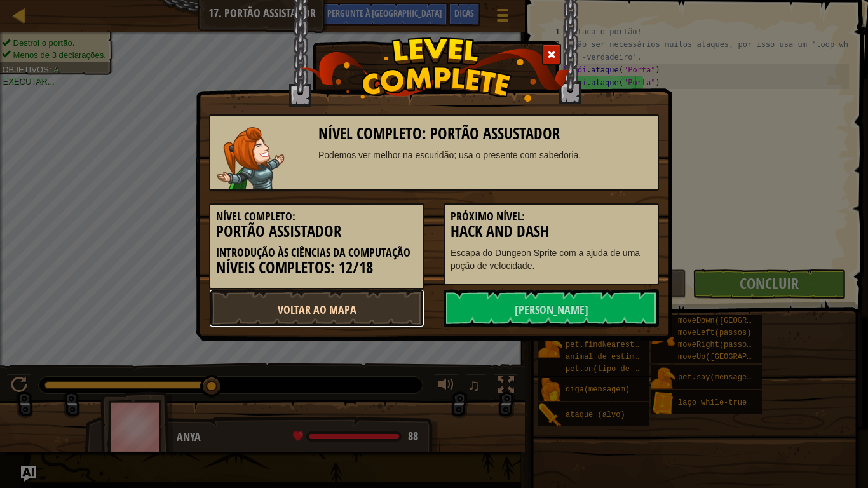
click at [386, 316] on link "Voltar ao Mapa" at bounding box center [316, 308] width 215 height 38
select select "pt-PT"
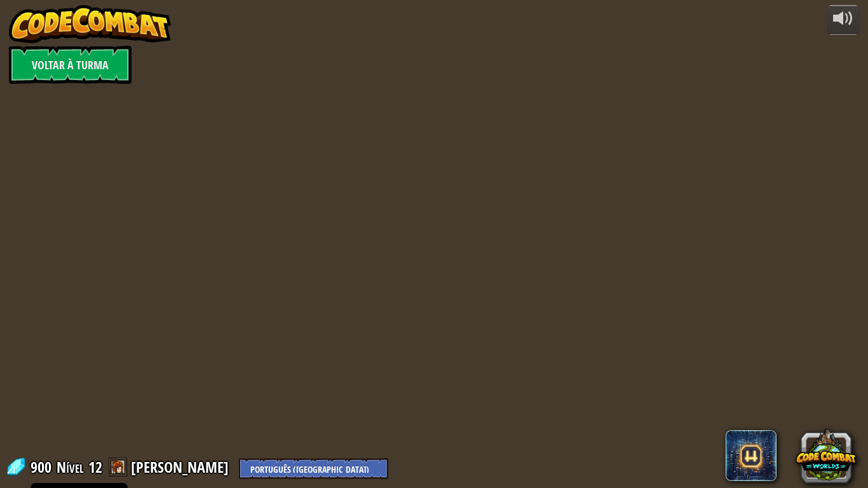
select select "pt-PT"
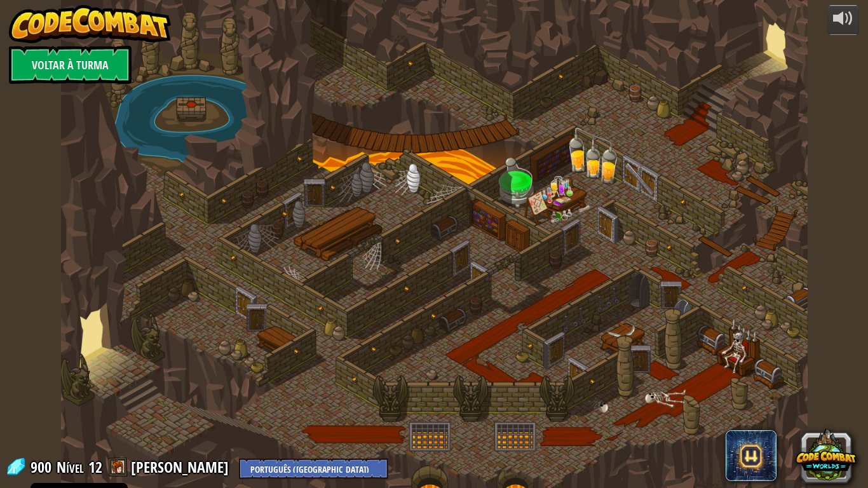
select select "pt-PT"
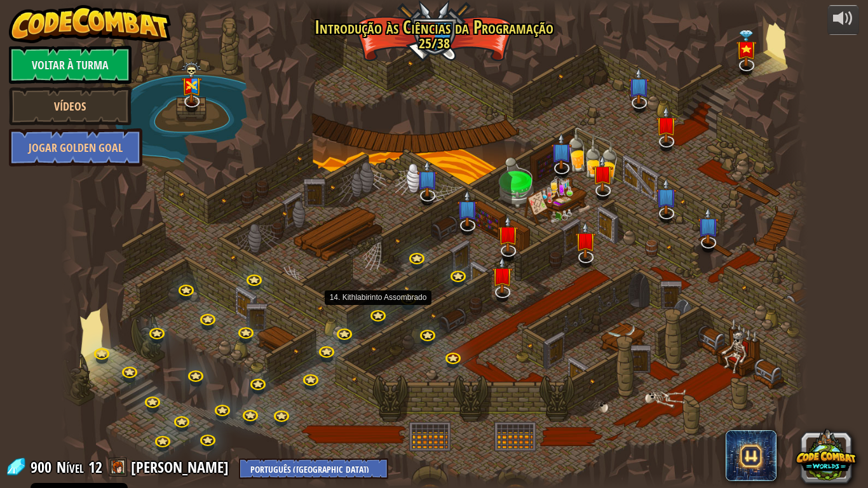
select select "pt-PT"
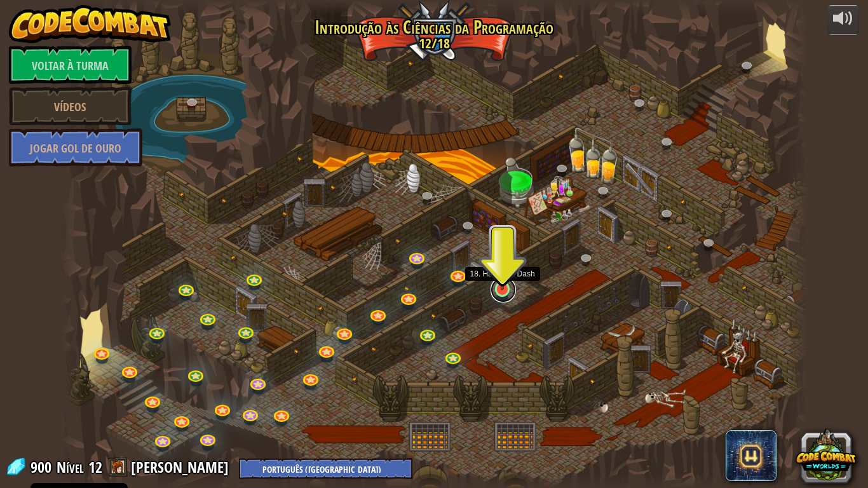
click at [501, 292] on link at bounding box center [502, 289] width 25 height 25
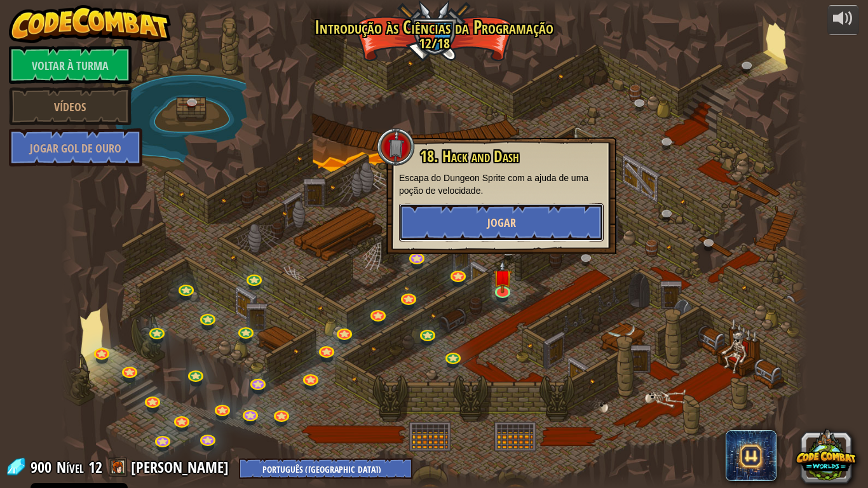
click at [516, 228] on button "Jogar" at bounding box center [501, 222] width 205 height 38
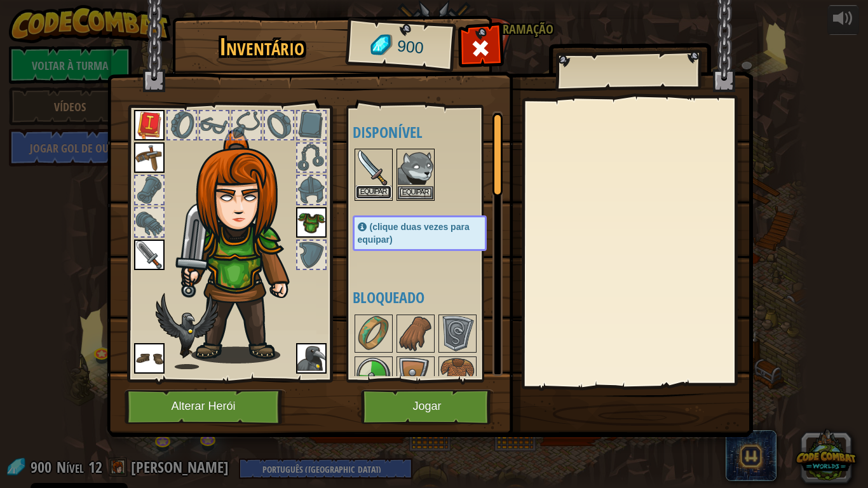
click at [374, 193] on font "Equipar" at bounding box center [373, 192] width 27 height 8
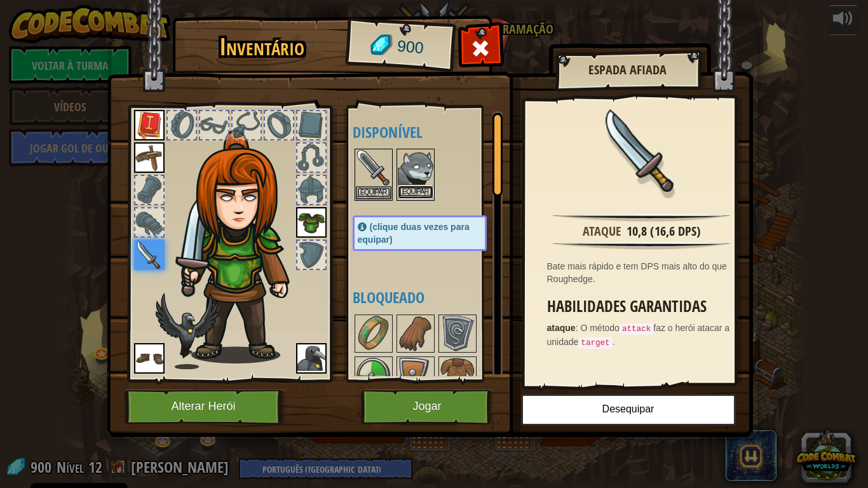
click at [415, 186] on button "Equipar" at bounding box center [416, 191] width 36 height 13
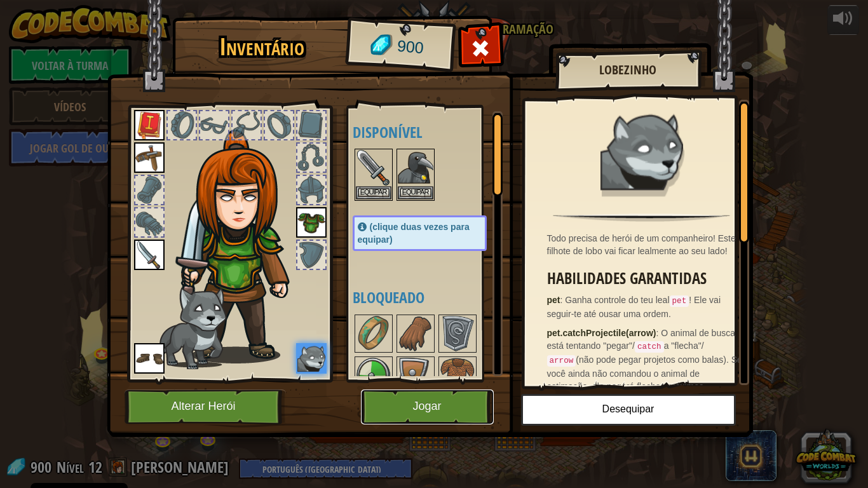
click at [408, 410] on button "Jogar" at bounding box center [427, 406] width 133 height 35
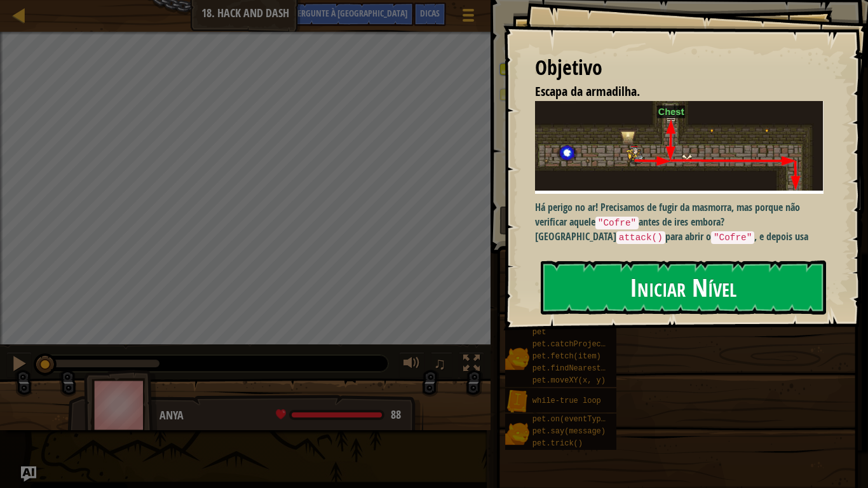
click at [704, 300] on font "Iniciar Nível" at bounding box center [683, 287] width 107 height 34
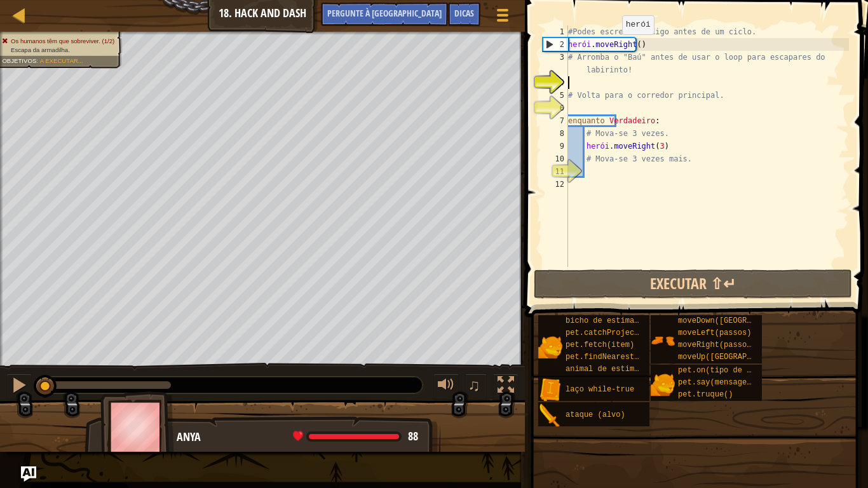
type textarea "u"
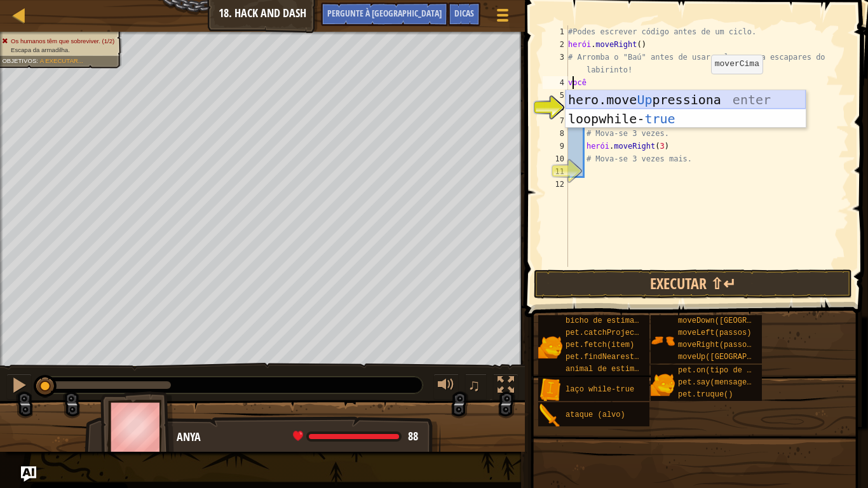
click at [702, 103] on div "hero.move Up pressiona enter loop while- true pressione enter" at bounding box center [685, 128] width 240 height 76
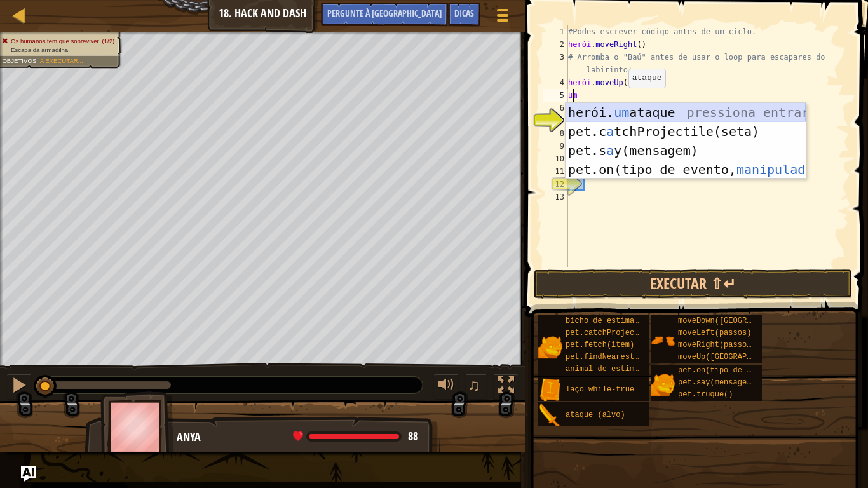
click at [658, 118] on div "herói. um ataque pressiona entrar pet.c a tchProjectile(seta) pressione enter p…" at bounding box center [685, 160] width 240 height 114
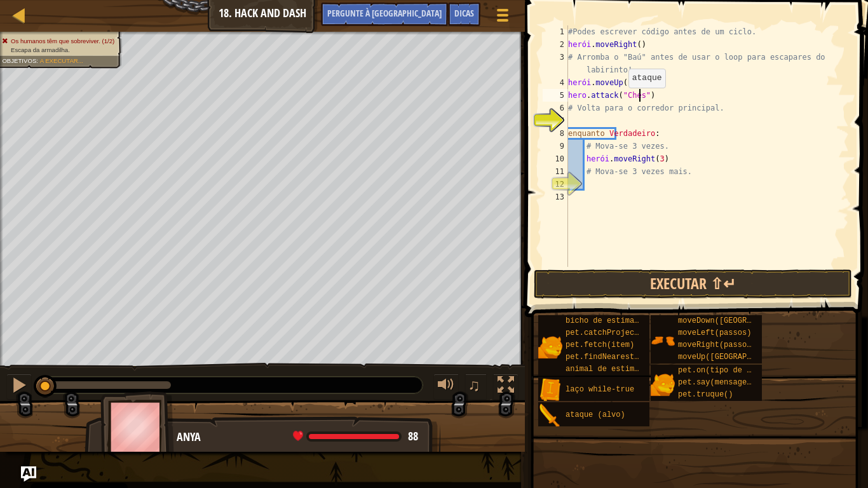
scroll to position [6, 6]
click at [697, 98] on div "#Podes escrever código antes de um ciclo. herói . moveRight ( ) # Arromba o "Ba…" at bounding box center [706, 158] width 283 height 267
type textarea "h"
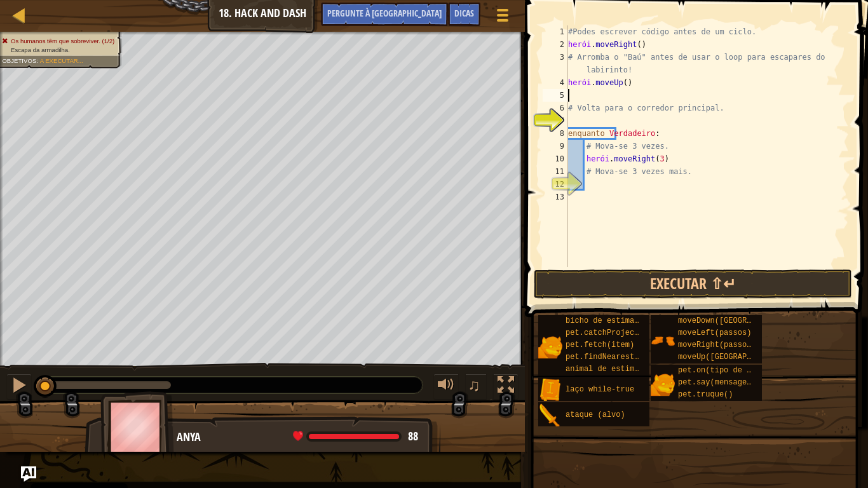
click at [591, 93] on div "#Podes escrever código antes de um ciclo. herói . moveRight ( ) # Arromba o "Ba…" at bounding box center [706, 158] width 283 height 267
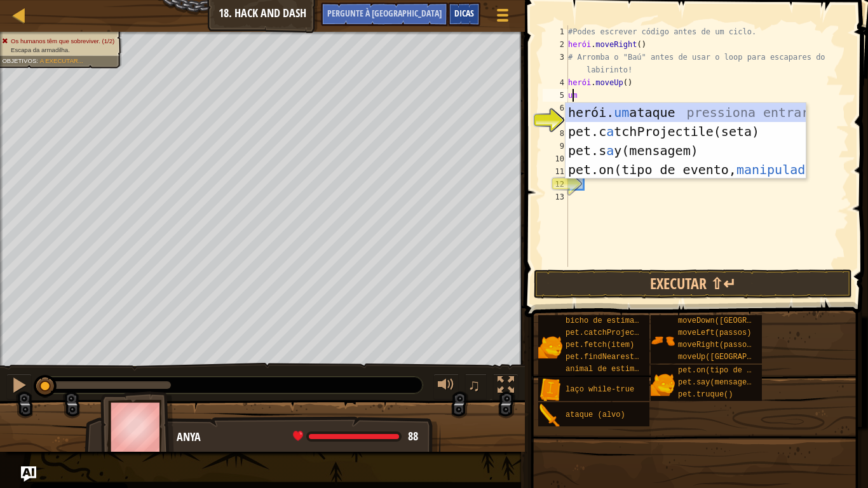
type textarea "a"
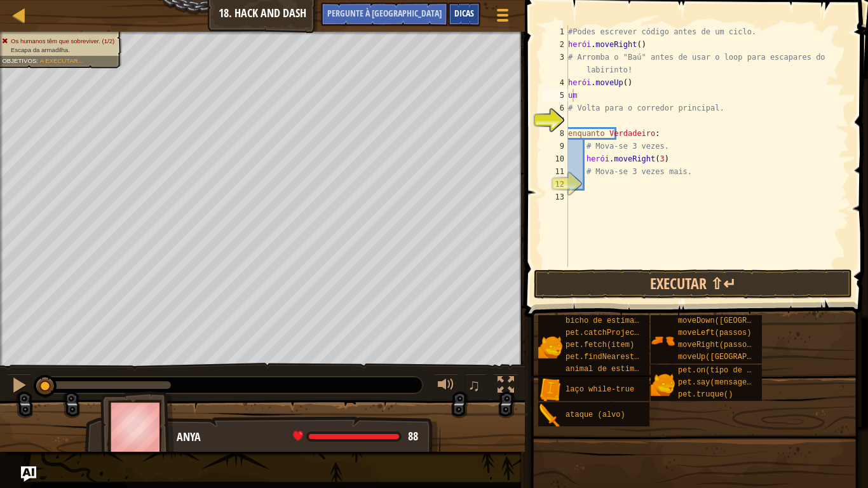
click at [468, 8] on font "Dicas" at bounding box center [464, 13] width 20 height 12
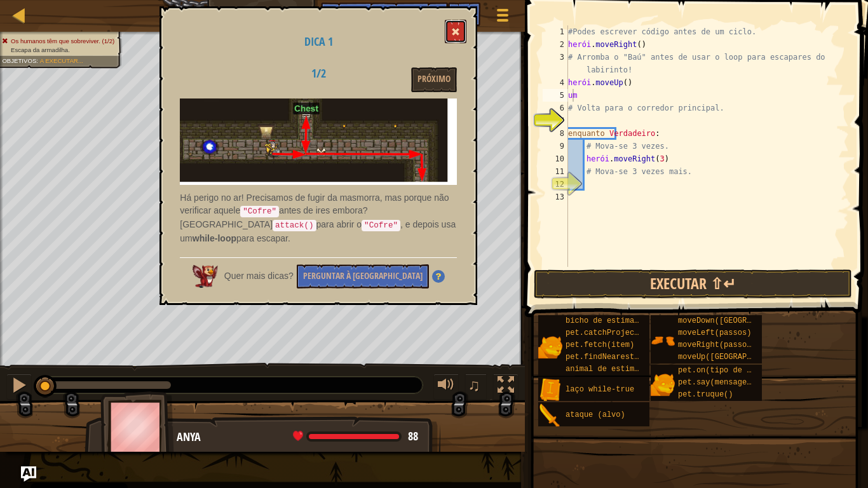
click at [455, 24] on button at bounding box center [456, 32] width 22 height 24
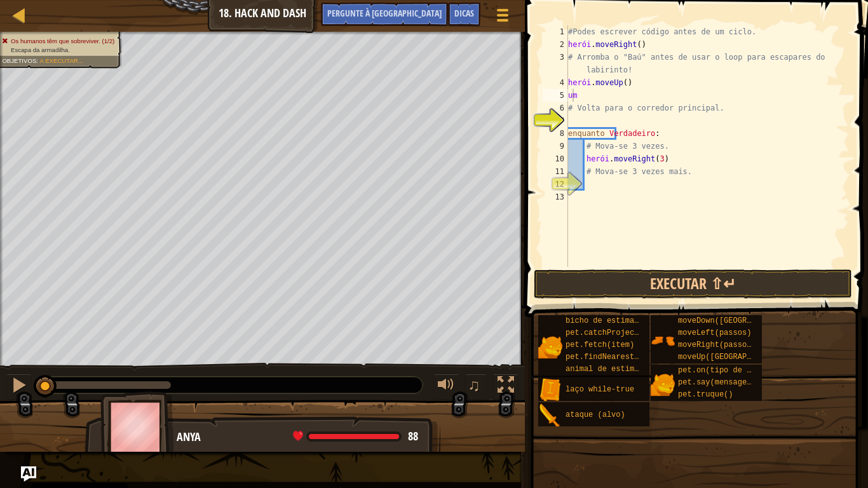
click at [589, 98] on div "#Podes escrever código antes de um ciclo. herói . moveRight ( ) # Arromba o "Ba…" at bounding box center [706, 158] width 283 height 267
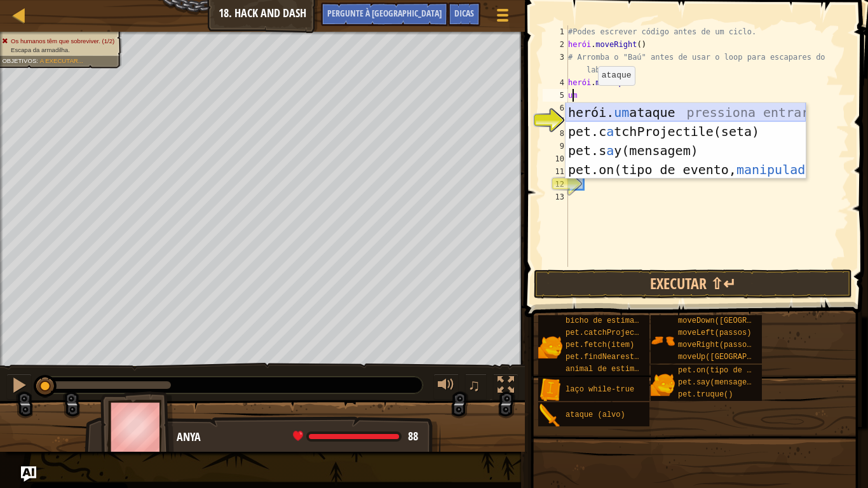
click at [616, 118] on div "herói. um ataque pressiona entrar pet.c a tchProjectile(seta) pressione enter p…" at bounding box center [685, 160] width 240 height 114
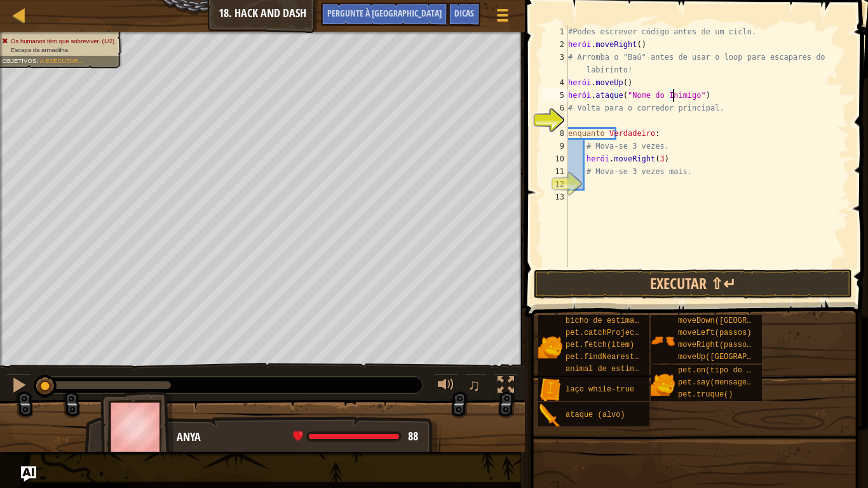
click at [704, 95] on div "#Podes escrever código antes de um ciclo. herói . moveRight ( ) # Arromba o "Ba…" at bounding box center [706, 158] width 283 height 267
type textarea "h"
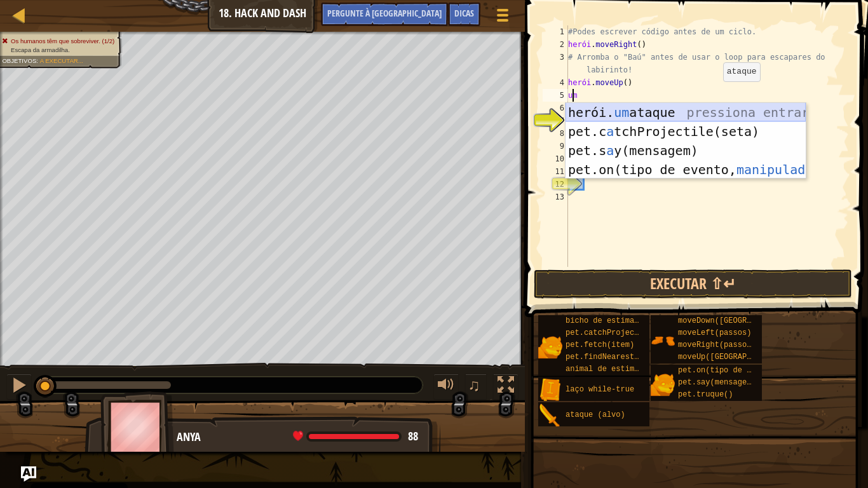
click at [710, 115] on div "herói. um ataque pressiona entrar pet.c a tchProjectile(seta) pressione enter p…" at bounding box center [685, 160] width 240 height 114
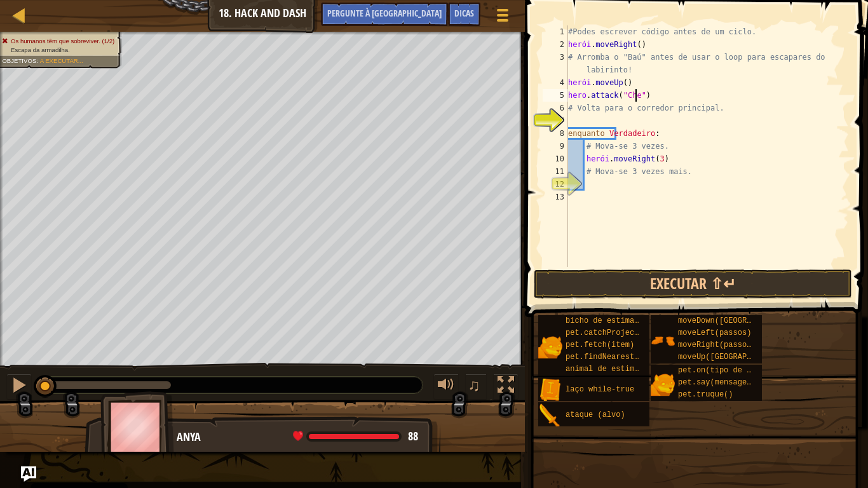
type textarea "hero.attack("Chest")"
click at [614, 119] on div "#Podes escrever código antes de um ciclo. herói . moveRight ( ) # Arromba o "Ba…" at bounding box center [706, 158] width 283 height 267
type textarea "D"
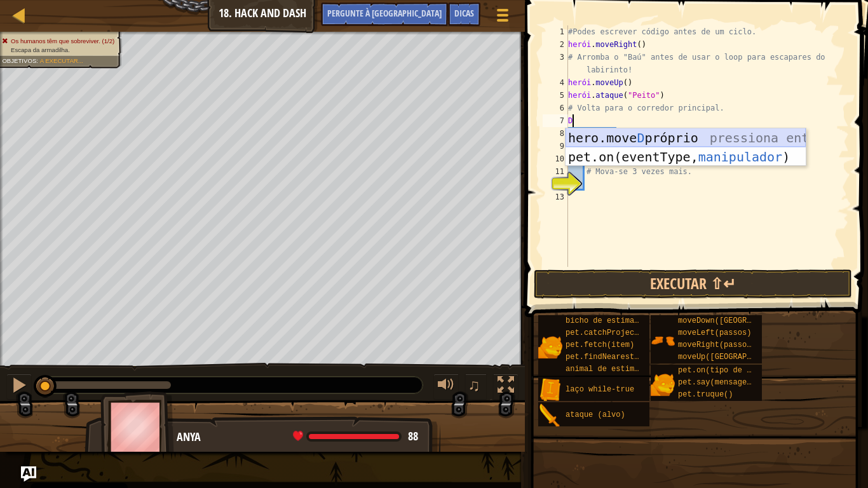
click at [621, 137] on div "hero.move D próprio pressiona enter pet.on(eventType, manipulador ) pressione e…" at bounding box center [685, 166] width 240 height 76
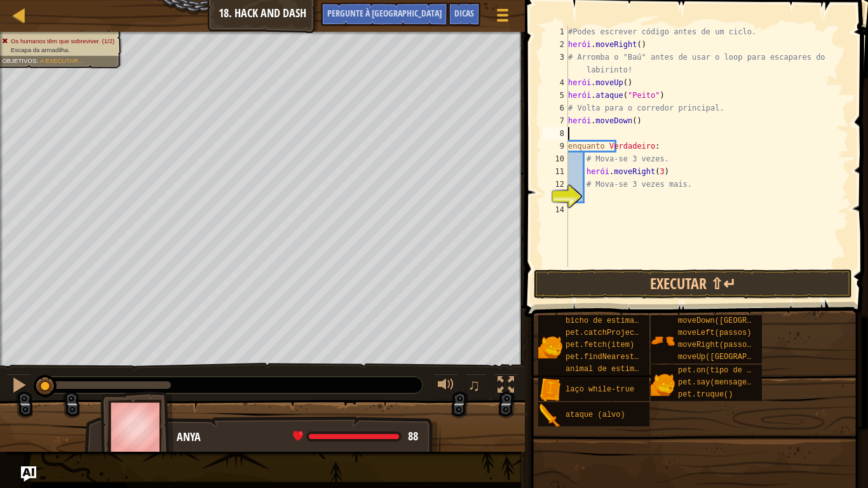
type textarea "hero.moveDown()"
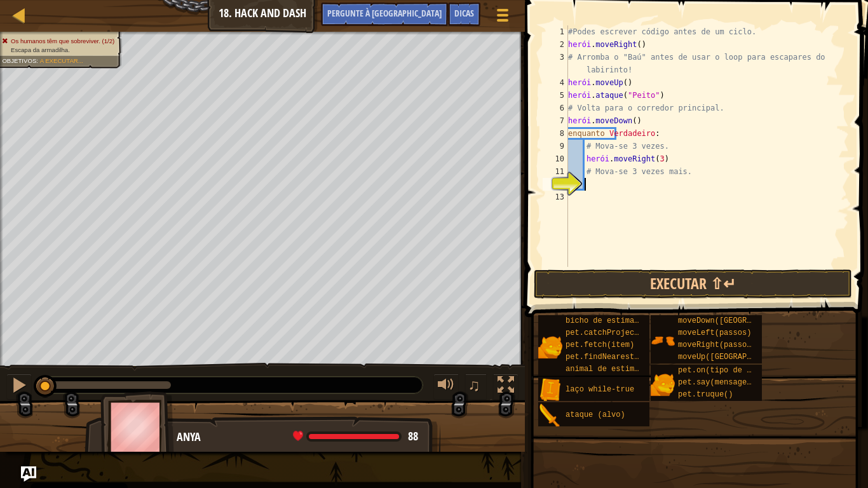
click at [583, 185] on div "#Podes escrever código antes de um ciclo. herói . moveRight ( ) # Arromba o "Ba…" at bounding box center [706, 158] width 283 height 267
type textarea "D"
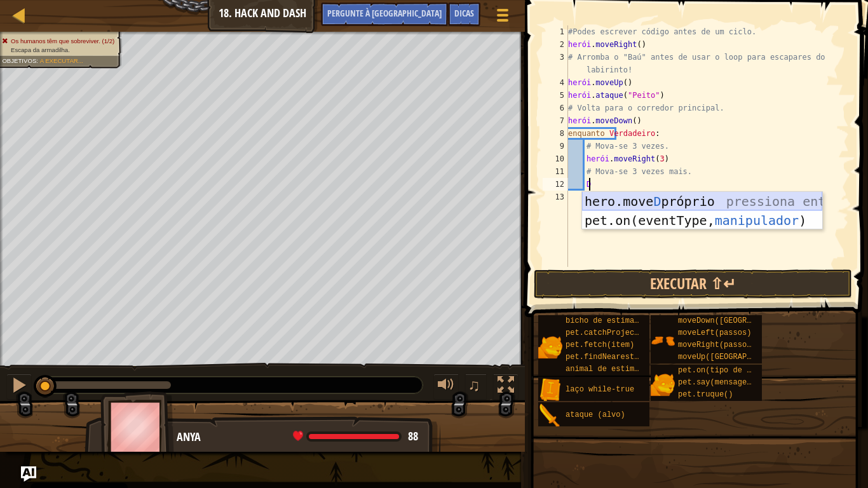
click at [678, 202] on div "hero.move D próprio pressiona enter pet.on(eventType, manipulador ) pressione e…" at bounding box center [702, 230] width 240 height 76
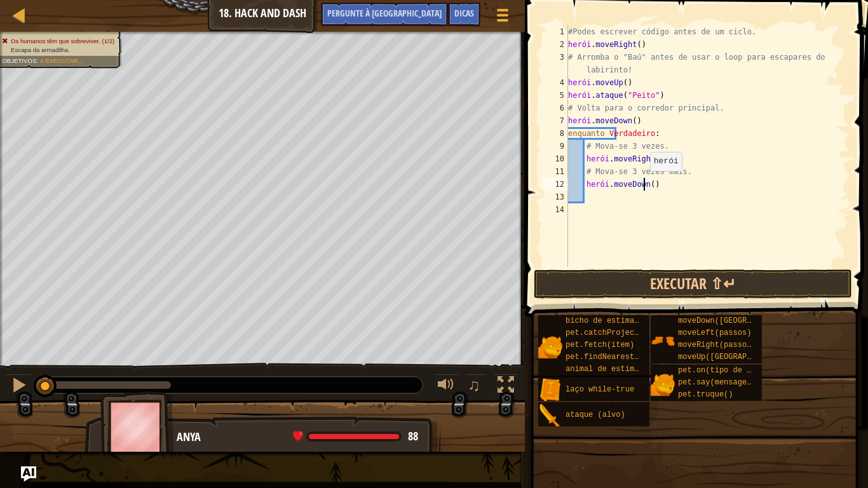
click at [643, 184] on div "#Podes escrever código antes de um ciclo. herói . moveRight ( ) # Arromba o "Ba…" at bounding box center [706, 158] width 283 height 267
type textarea "hero.moveDown(3)"
click at [624, 279] on button "Executar ⇧↵" at bounding box center [693, 283] width 318 height 29
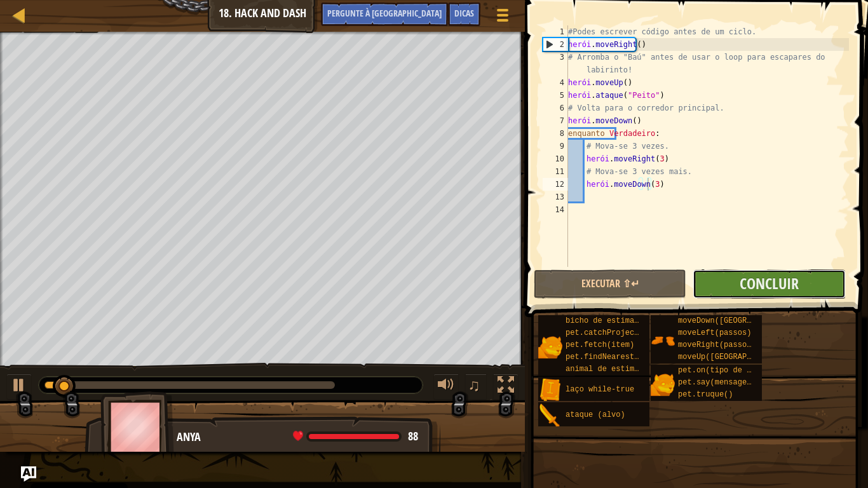
click at [724, 281] on button "Concluir" at bounding box center [768, 283] width 152 height 29
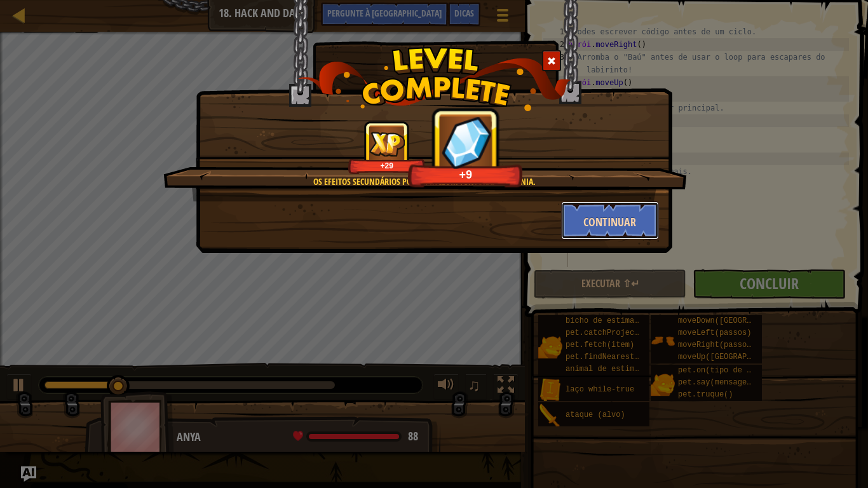
click at [598, 223] on font "Continuar" at bounding box center [609, 222] width 53 height 16
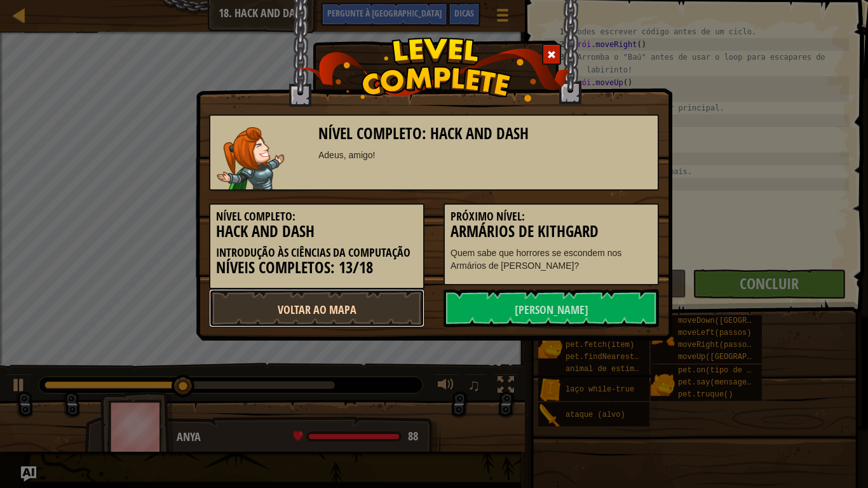
click at [363, 317] on link "Voltar ao Mapa" at bounding box center [316, 308] width 215 height 38
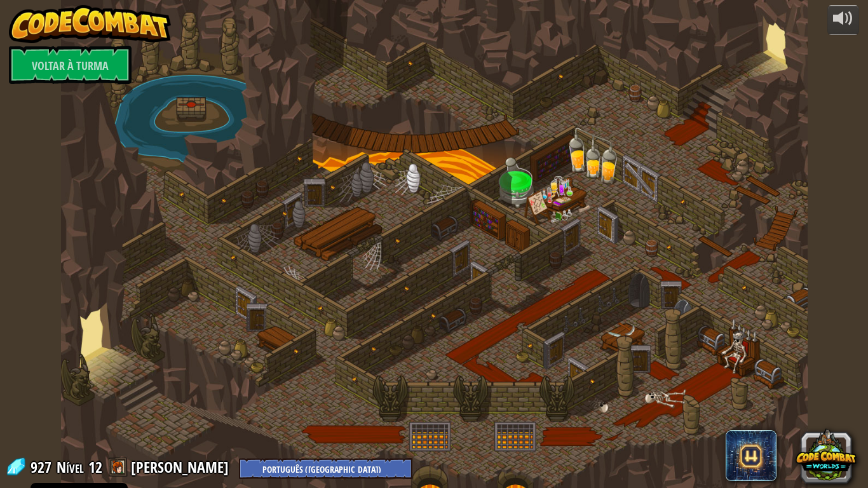
select select "pt-PT"
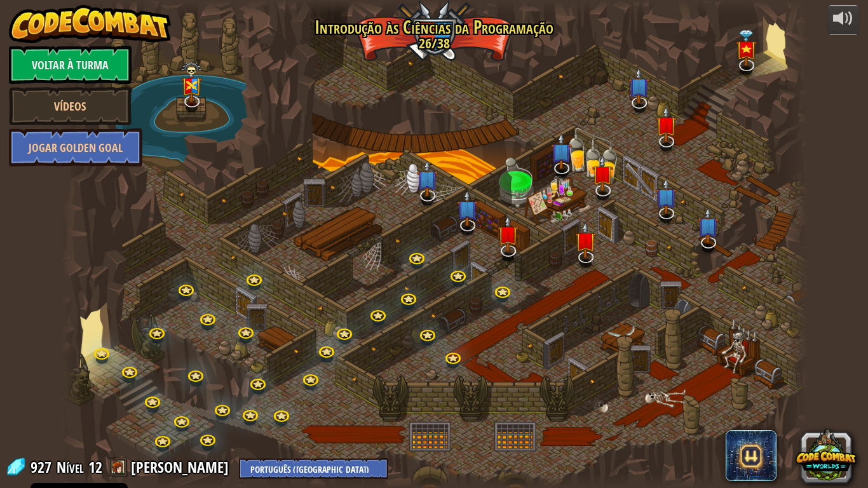
select select "pt-PT"
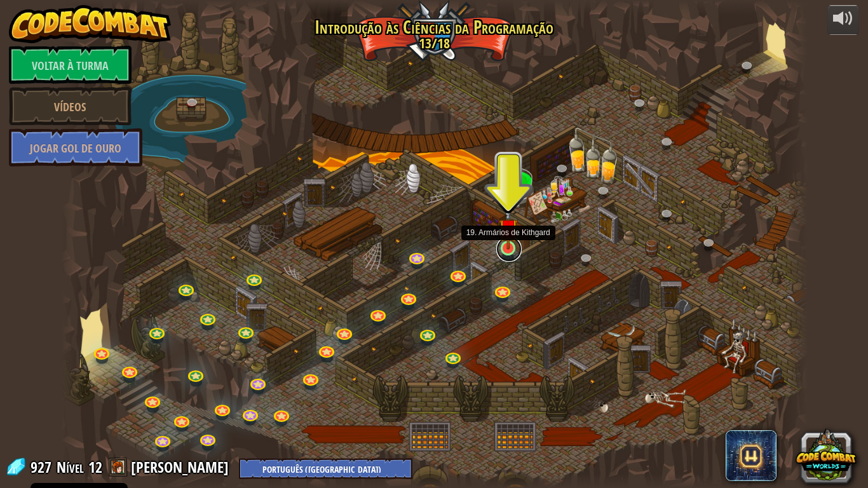
click at [506, 250] on link at bounding box center [508, 248] width 25 height 25
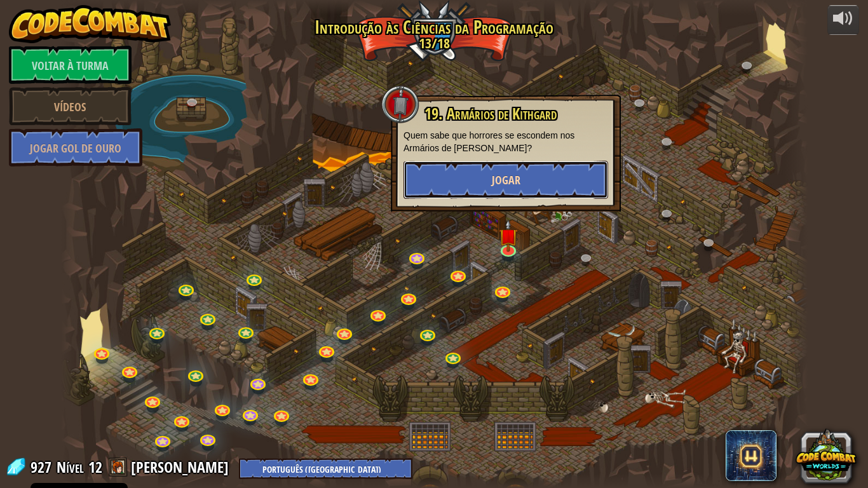
click at [481, 165] on button "Jogar" at bounding box center [505, 180] width 205 height 38
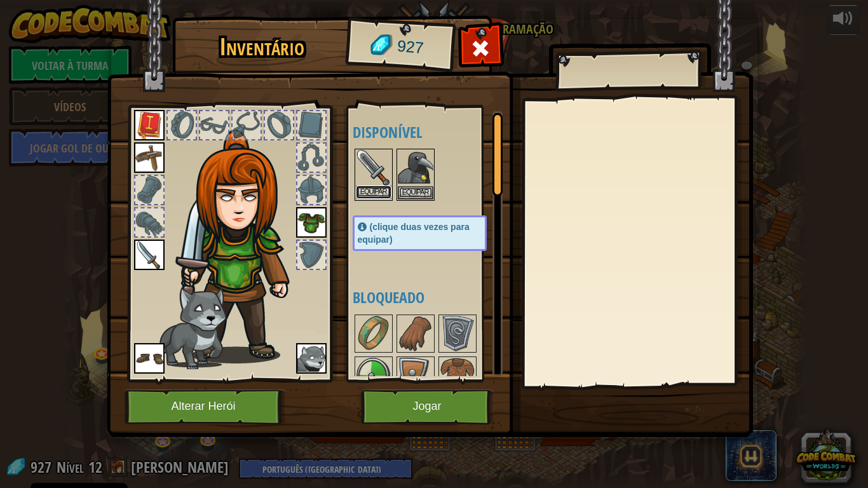
click at [377, 191] on font "Equipar" at bounding box center [373, 192] width 27 height 8
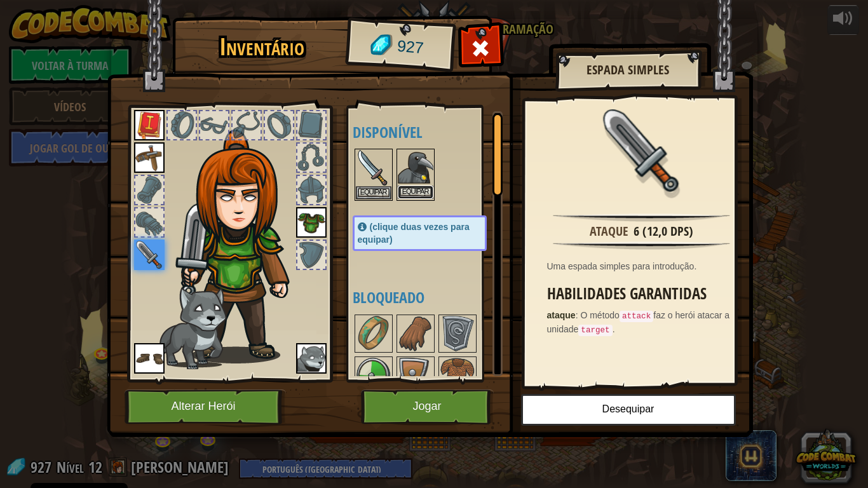
click at [406, 192] on font "Equipar" at bounding box center [415, 192] width 27 height 8
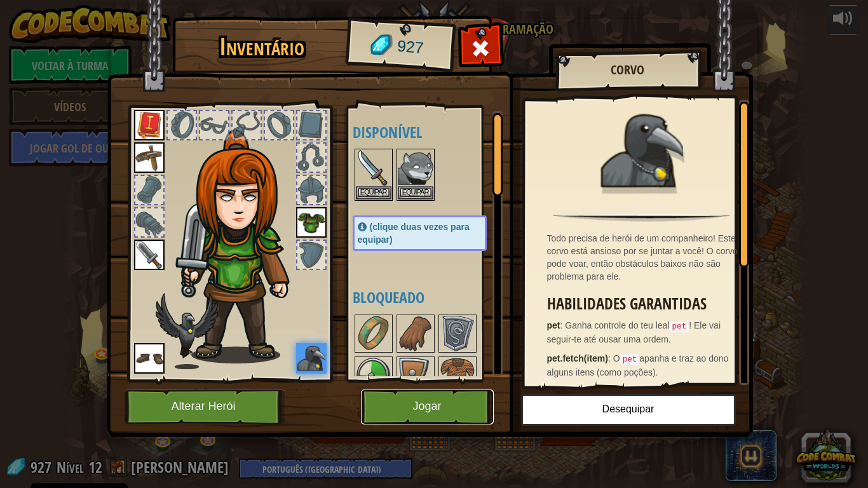
click at [394, 397] on button "Jogar" at bounding box center [427, 406] width 133 height 35
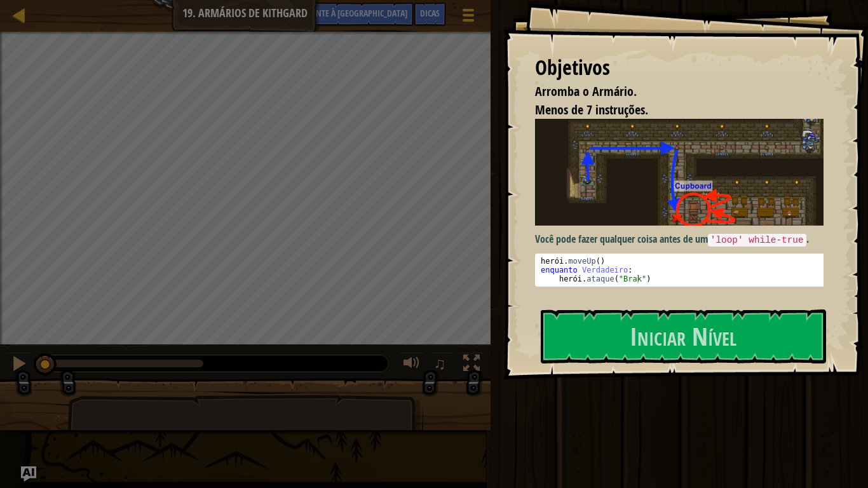
drag, startPoint x: 394, startPoint y: 397, endPoint x: 766, endPoint y: 136, distance: 454.7
click at [766, 136] on img at bounding box center [684, 172] width 298 height 107
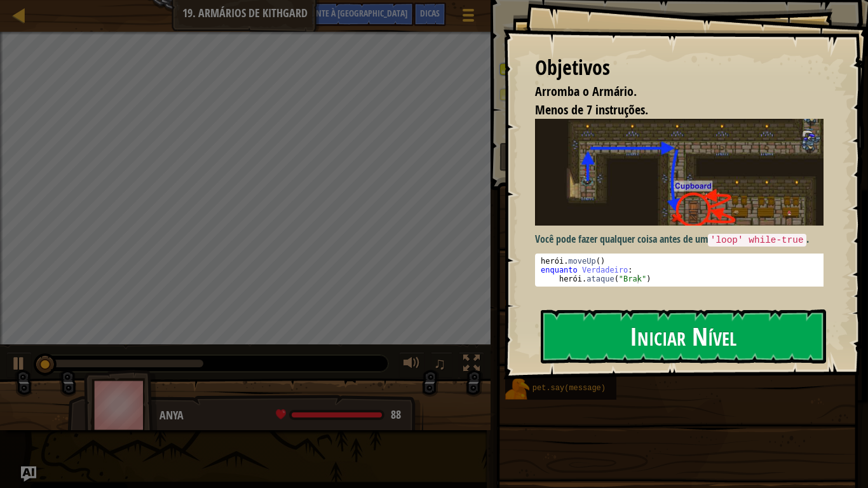
click at [603, 325] on button "Iniciar Nível" at bounding box center [683, 335] width 285 height 53
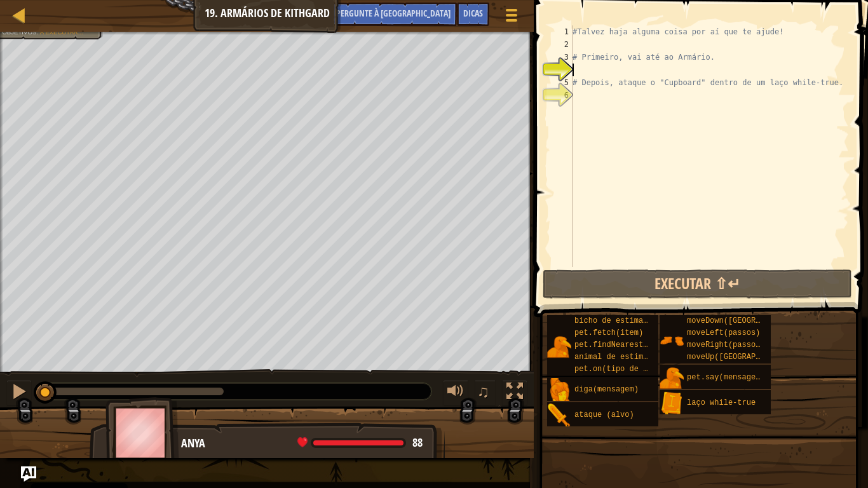
drag, startPoint x: 226, startPoint y: 391, endPoint x: 0, endPoint y: 387, distance: 226.2
click at [0, 387] on div "♫" at bounding box center [267, 388] width 534 height 38
click at [586, 43] on div "#Talvez haja alguma coisa por aí que te ajude! # Primeiro, vai até ao Armário. …" at bounding box center [709, 158] width 279 height 267
type textarea "U"
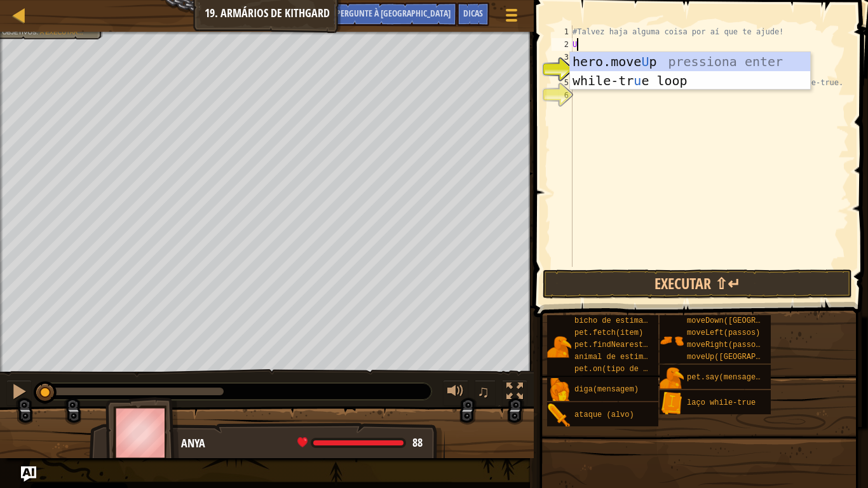
scroll to position [6, 0]
click at [609, 62] on div "hero.move Up pressiona enter loop while- true pressione enter" at bounding box center [690, 90] width 240 height 76
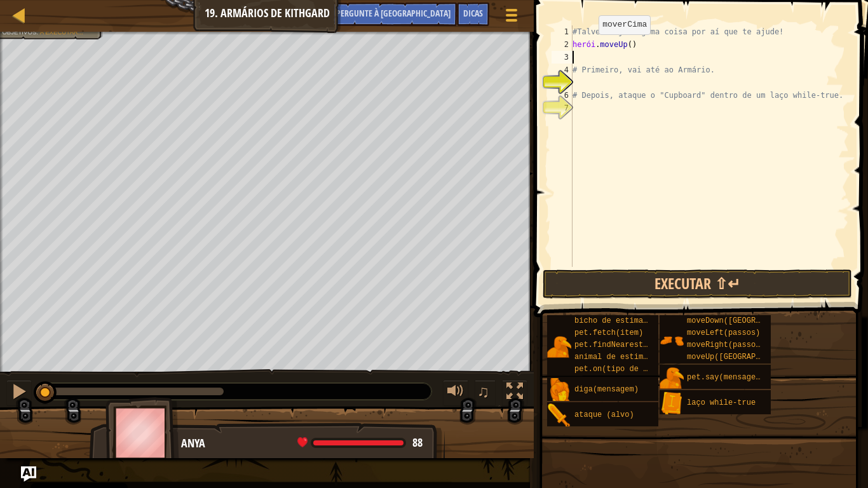
type textarea "R"
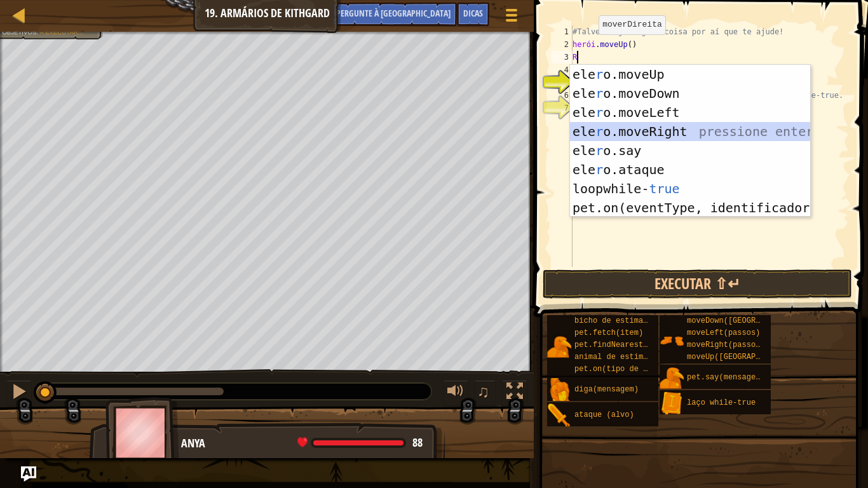
click at [632, 133] on div "ele r o.moveUp pressiona enter ele r o.moveDown pressione enter ele r o.moveLef…" at bounding box center [690, 160] width 240 height 191
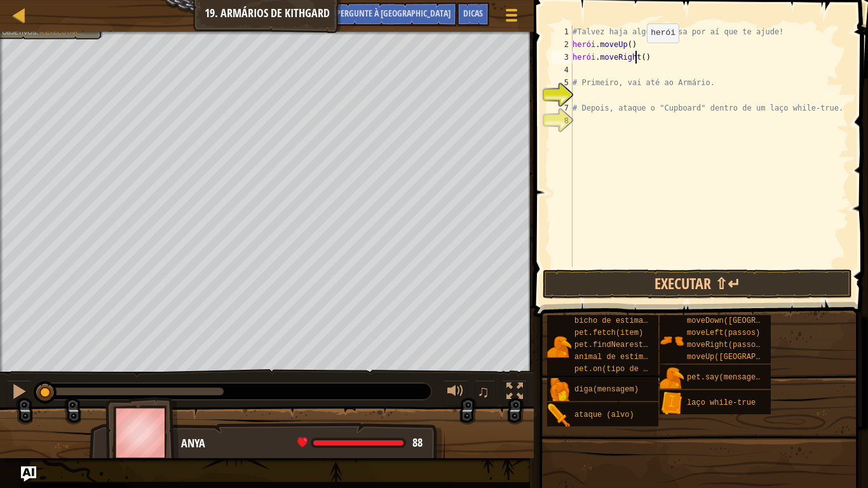
click at [636, 55] on div "#Talvez haja alguma coisa por aí que te ajude! herói . moveUp ( ) herói . moveR…" at bounding box center [709, 158] width 279 height 267
type textarea "hero.moveRight(2)"
click at [606, 69] on div "#Talvez haja alguma coisa por aí que te ajude! herói . moveUp ( ) herói . moveR…" at bounding box center [709, 158] width 279 height 267
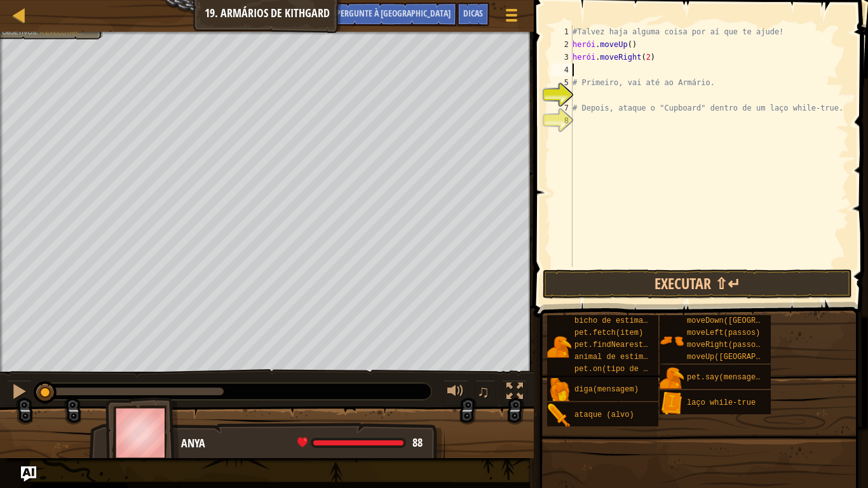
type textarea "D"
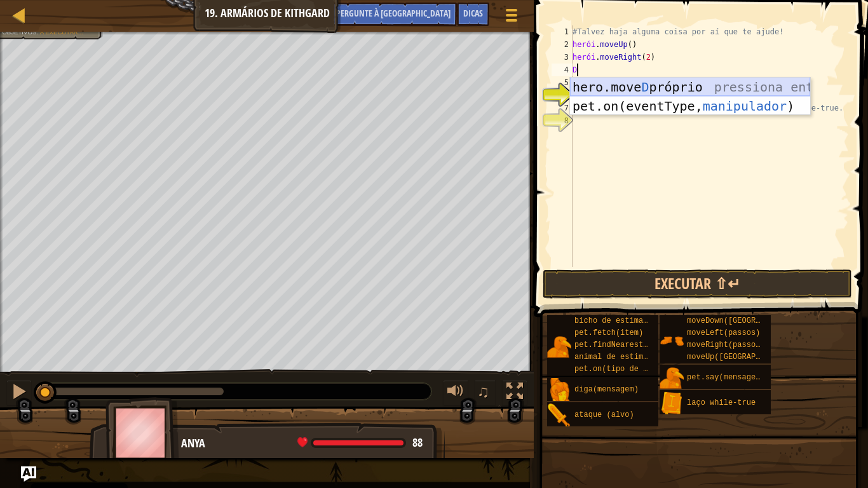
click at [615, 92] on div "hero.move D próprio pressiona enter pet.on(eventType, manipulador ) pressione e…" at bounding box center [690, 115] width 240 height 76
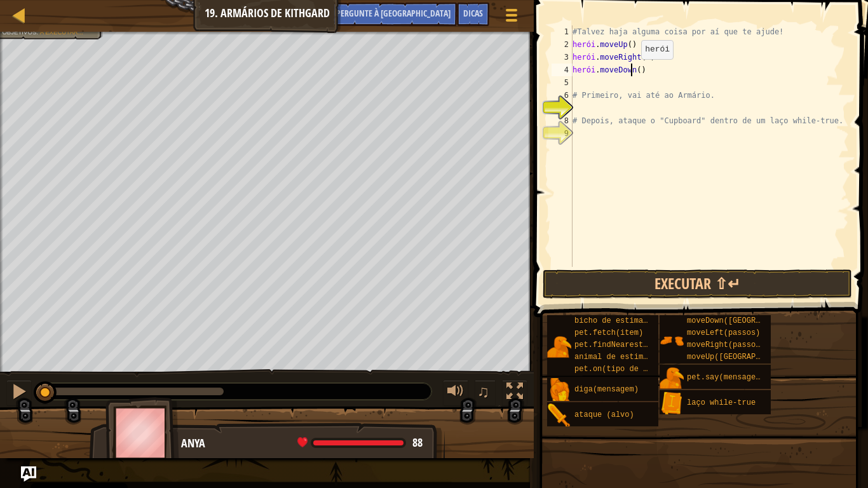
click at [630, 72] on div "#Talvez haja alguma coisa por aí que te ajude! herói . moveUp ( ) herói . moveR…" at bounding box center [709, 158] width 279 height 267
type textarea "hero.moveDown(2)"
click at [592, 78] on div "#Talvez haja alguma coisa por aí que te ajude! herói . moveUp ( ) herói . moveR…" at bounding box center [709, 158] width 279 height 267
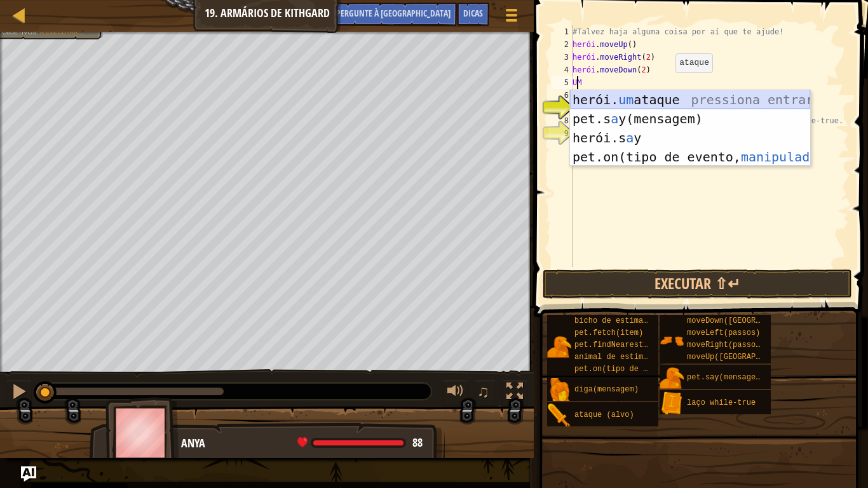
click at [699, 105] on div "herói. um ataque pressiona entrar pet.s a y(mensagem) pressione enter herói.s a…" at bounding box center [690, 147] width 240 height 114
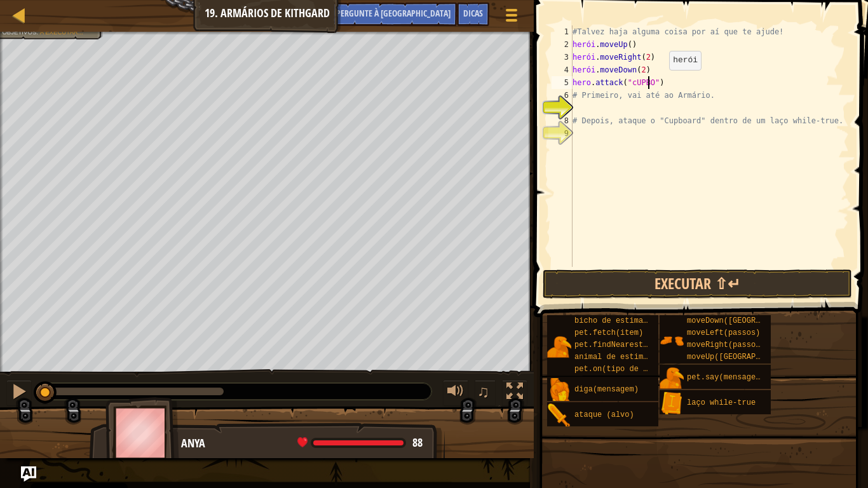
scroll to position [6, 7]
click at [675, 83] on div "#Talvez haja alguma coisa por aí que te ajude! herói . moveUp ( ) herói . moveR…" at bounding box center [709, 158] width 279 height 267
type textarea "hero.attack("Cupboard")"
click at [675, 106] on div "#Talvez haja alguma coisa por aí que te ajude! herói . moveUp ( ) herói . moveR…" at bounding box center [709, 158] width 279 height 267
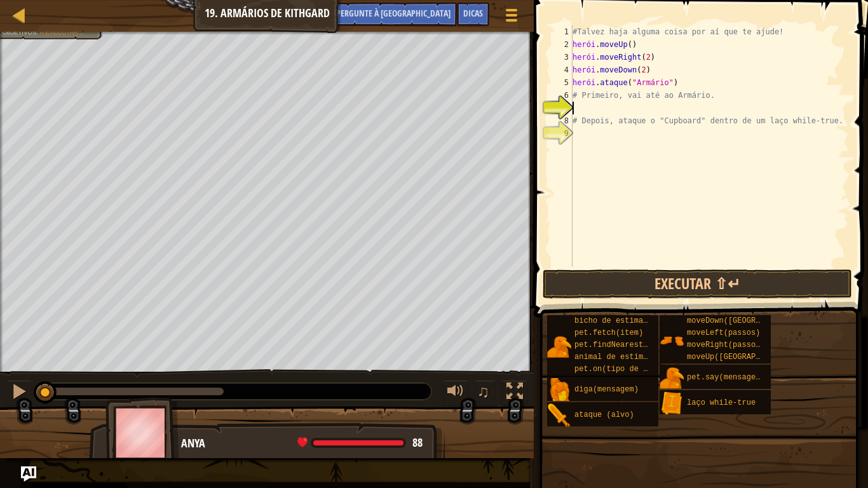
scroll to position [6, 0]
click at [692, 287] on button "Executar ⇧↵" at bounding box center [696, 283] width 309 height 29
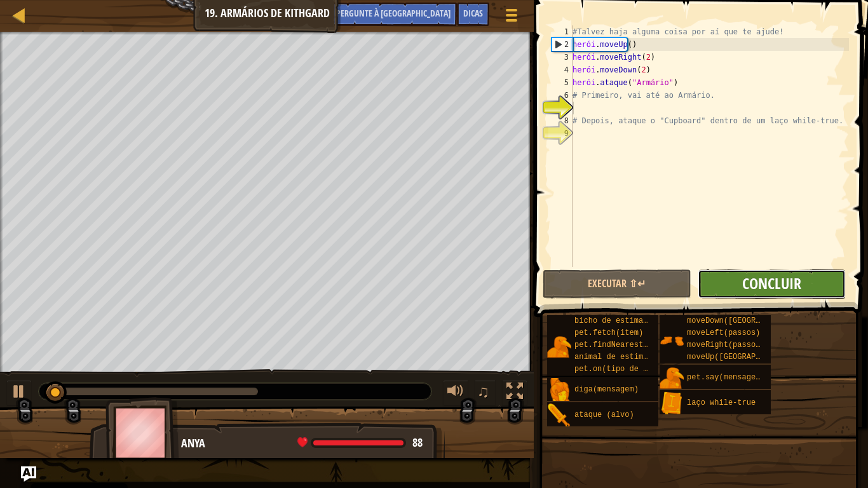
click at [778, 277] on font "Concluir" at bounding box center [771, 283] width 59 height 20
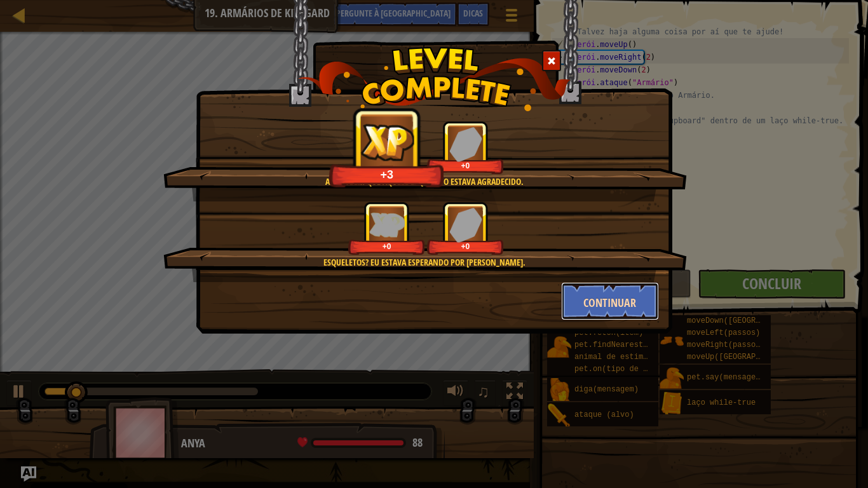
click at [595, 307] on font "Continuar" at bounding box center [609, 303] width 53 height 16
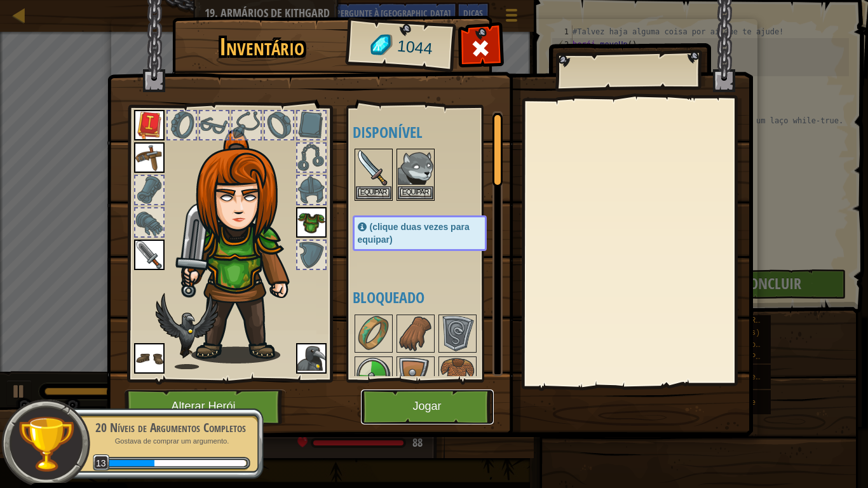
click at [389, 412] on button "Jogar" at bounding box center [427, 406] width 133 height 35
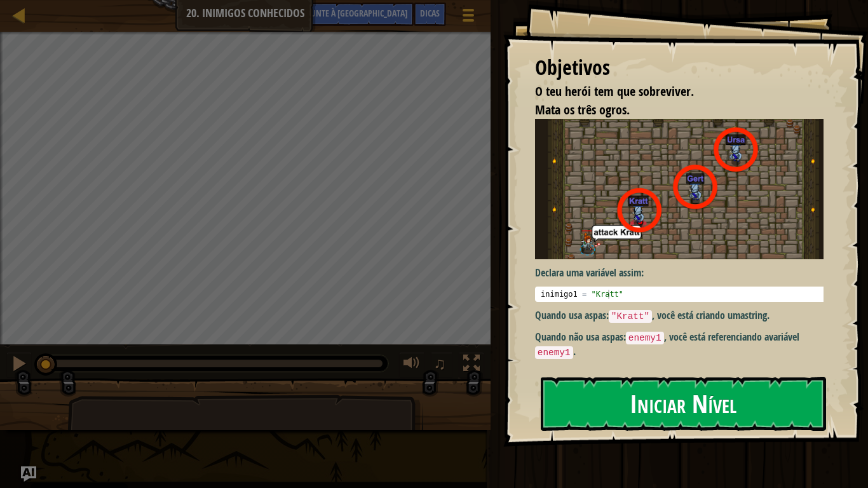
click at [643, 384] on font "Iniciar Nível" at bounding box center [683, 401] width 107 height 34
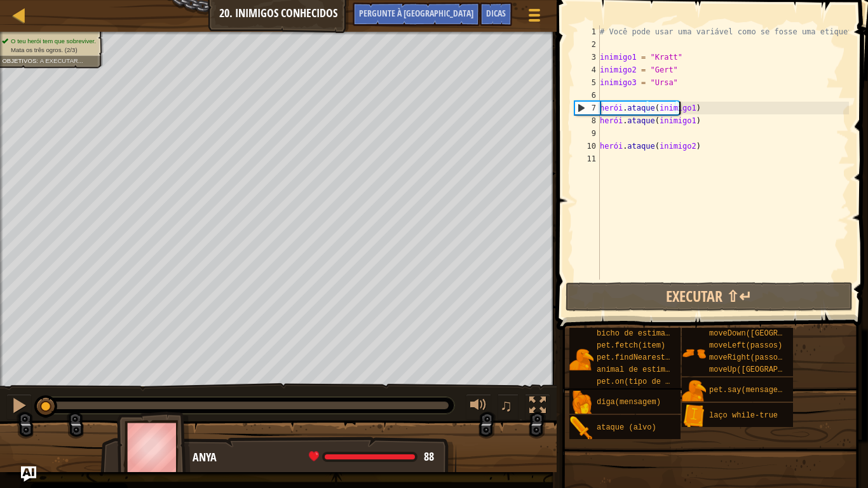
click at [705, 113] on div "# Você pode usar uma variável como se fosse uma etiqueta. inimigo1 = "Kratt" in…" at bounding box center [723, 165] width 252 height 280
type textarea "hero.attack(enemy1)"
click at [608, 136] on div "# Você pode usar uma variável como se fosse uma etiqueta. inimigo1 = "Kratt" in…" at bounding box center [723, 165] width 252 height 280
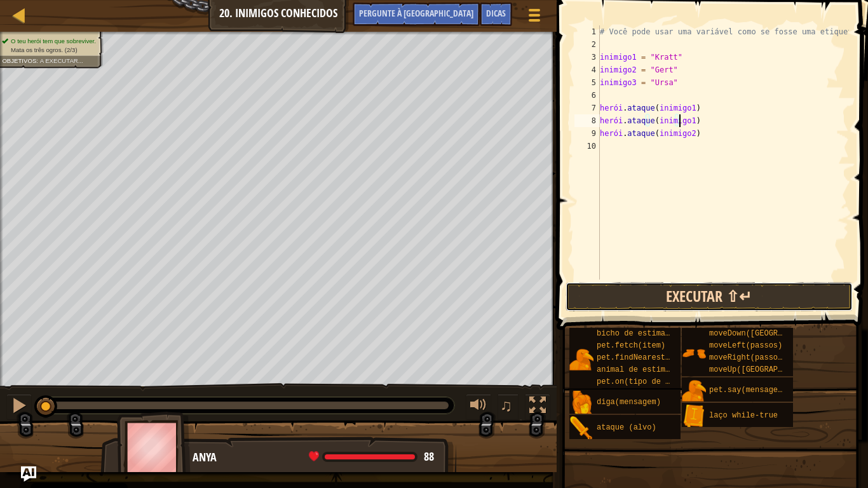
click at [724, 292] on button "Executar ⇧↵" at bounding box center [708, 296] width 287 height 29
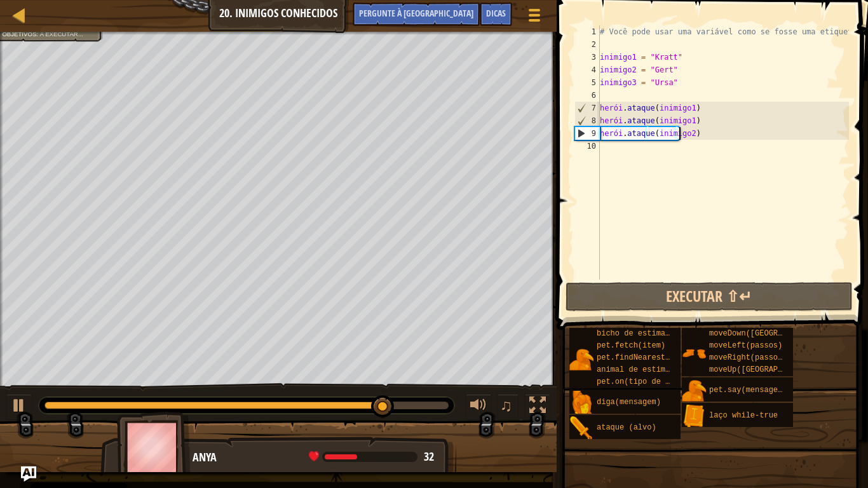
click at [700, 136] on div "# Você pode usar uma variável como se fosse uma etiqueta. inimigo1 = "Kratt" in…" at bounding box center [723, 165] width 252 height 280
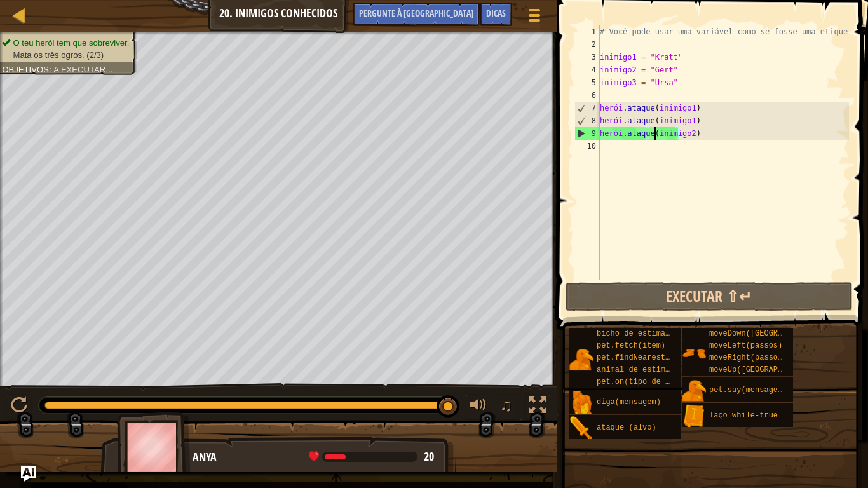
click at [653, 133] on div "# Você pode usar uma variável como se fosse uma etiqueta. inimigo1 = "Kratt" in…" at bounding box center [723, 165] width 252 height 280
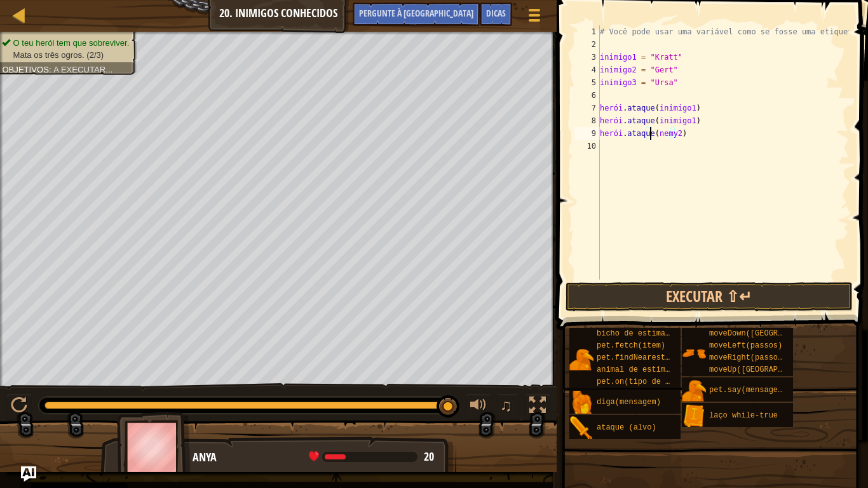
click at [710, 135] on div "# Você pode usar uma variável como se fosse uma etiqueta. inimigo1 = "Kratt" in…" at bounding box center [723, 165] width 252 height 280
type textarea "h"
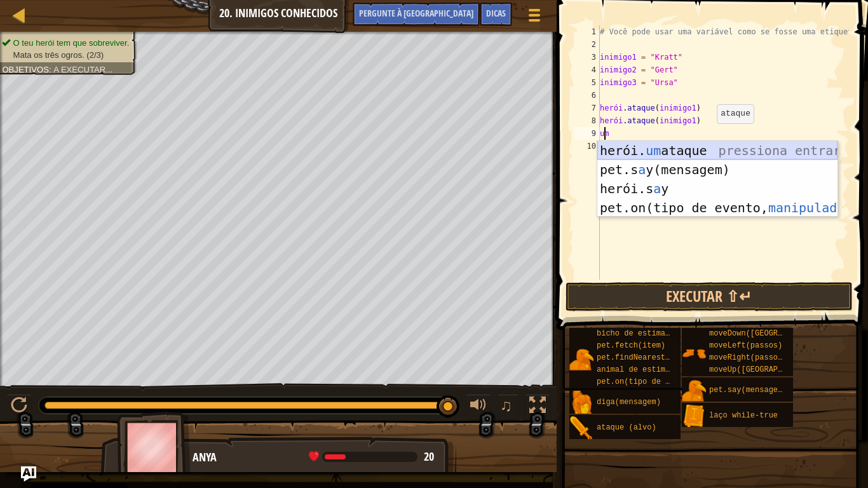
click at [714, 157] on div "herói. um ataque pressiona entrar pet.s a y(mensagem) pressione enter herói.s a…" at bounding box center [717, 198] width 240 height 114
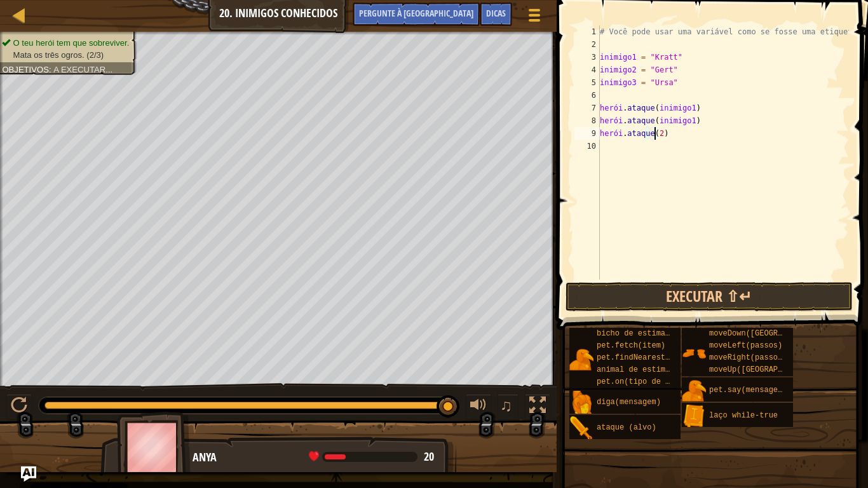
scroll to position [6, 4]
type textarea "hero.attack(inimigo2)"
click at [630, 149] on div "# Você pode usar uma variável como se fosse uma etiqueta. inimigo1 = "Kratt" in…" at bounding box center [723, 165] width 252 height 280
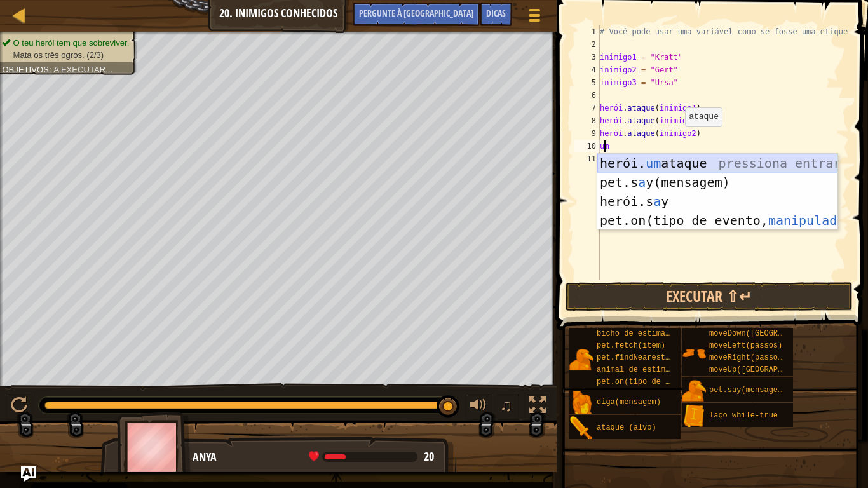
click at [643, 170] on div "herói. um ataque pressiona entrar pet.s a y(mensagem) pressione enter herói.s a…" at bounding box center [717, 211] width 240 height 114
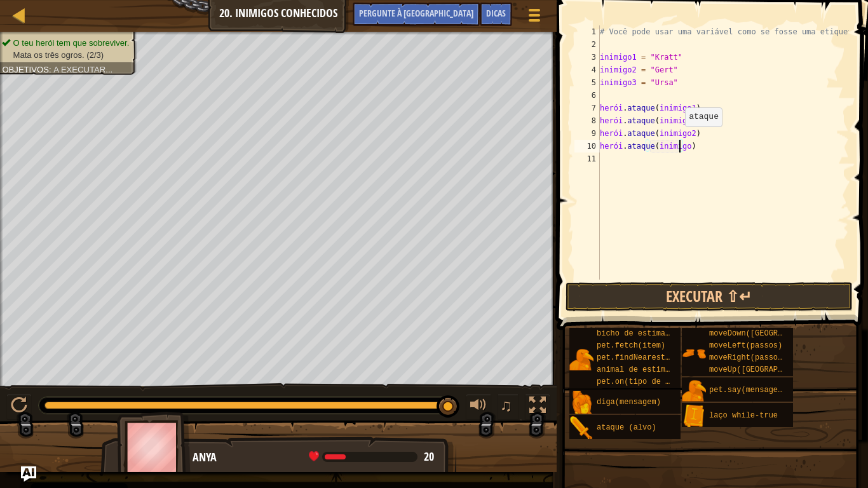
type textarea "hero.attack(inimigo2)"
click at [630, 163] on div "# Você pode usar uma variável como se fosse uma etiqueta. inimigo1 = "Kratt" in…" at bounding box center [723, 165] width 252 height 280
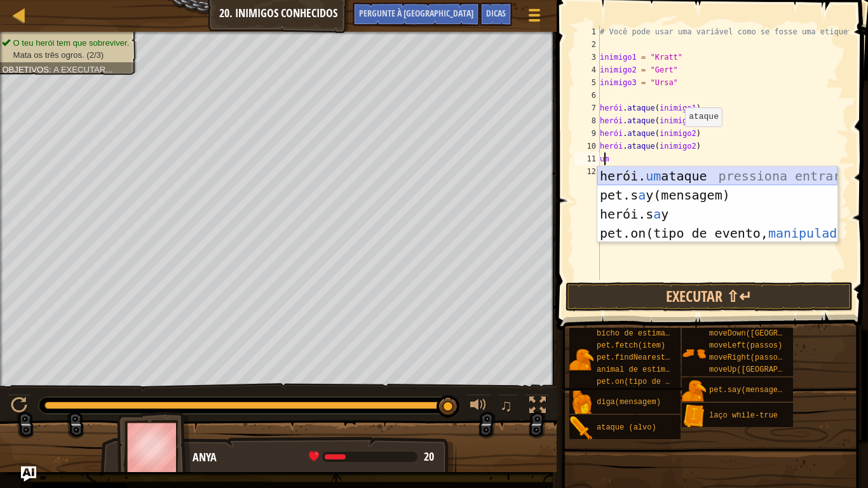
click at [646, 184] on div "herói. um ataque pressiona entrar pet.s a y(mensagem) pressione enter herói.s a…" at bounding box center [717, 223] width 240 height 114
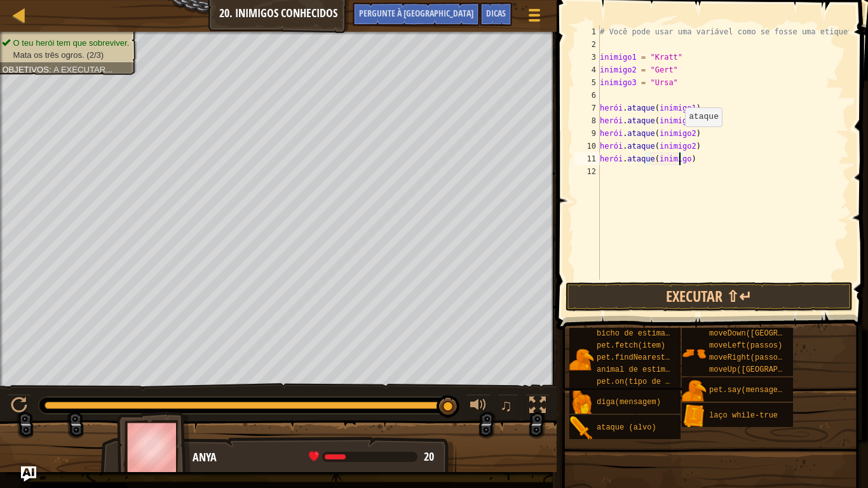
type textarea "hero.attack(inimigo3)"
click at [625, 173] on div "# Você pode usar uma variável como se fosse uma etiqueta. inimigo1 = "Kratt" in…" at bounding box center [723, 165] width 252 height 280
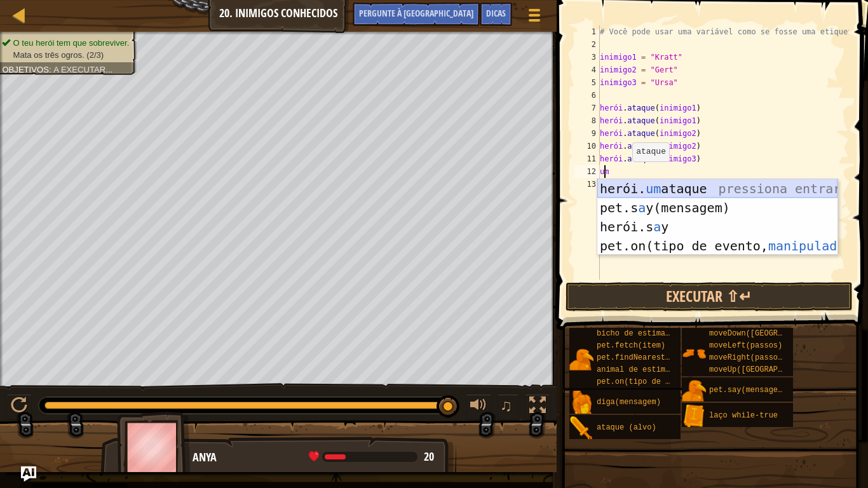
click at [655, 190] on div "herói. um ataque pressiona entrar pet.s a y(mensagem) pressione enter herói.s a…" at bounding box center [717, 236] width 240 height 114
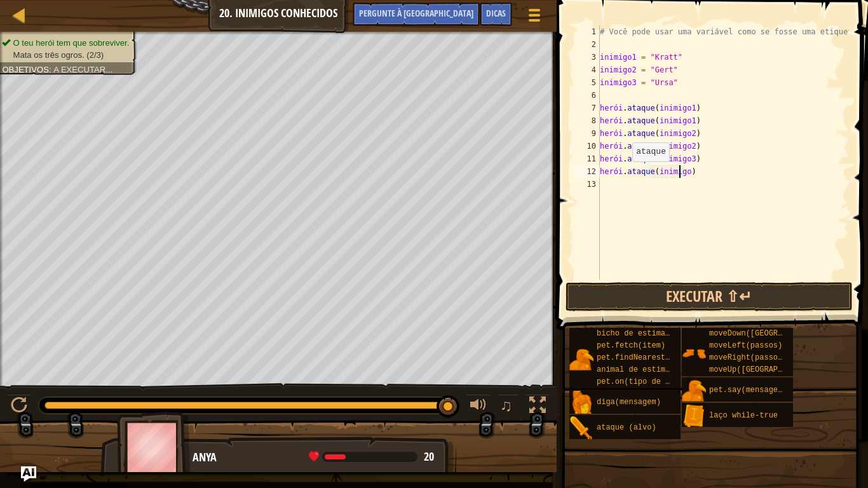
scroll to position [6, 7]
click at [653, 295] on button "Executar ⇧↵" at bounding box center [708, 296] width 287 height 29
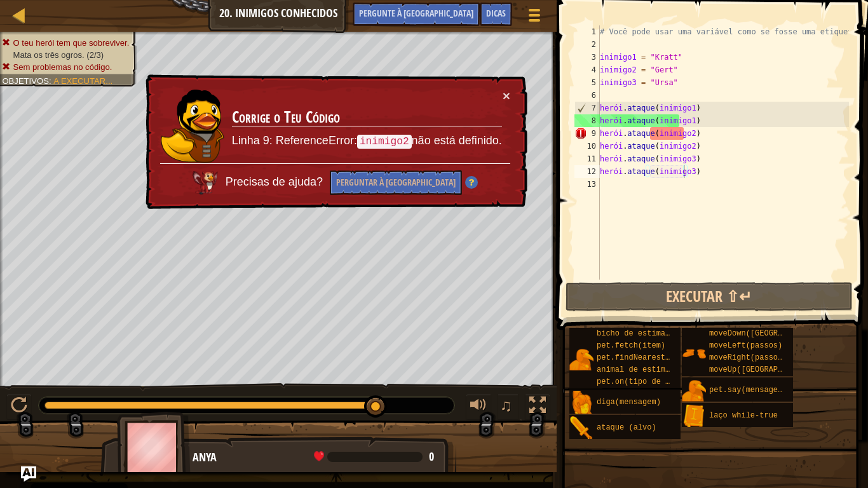
click at [511, 96] on div "× Corrige o Teu Código Linha 9: ReferenceError: inimigo2 não está definido. Pre…" at bounding box center [335, 141] width 384 height 135
click at [501, 94] on td "Corrige o Teu Código Linha 9: ReferenceError: inimigo2 não está definido." at bounding box center [366, 126] width 271 height 75
click at [502, 97] on font "×" at bounding box center [506, 95] width 8 height 15
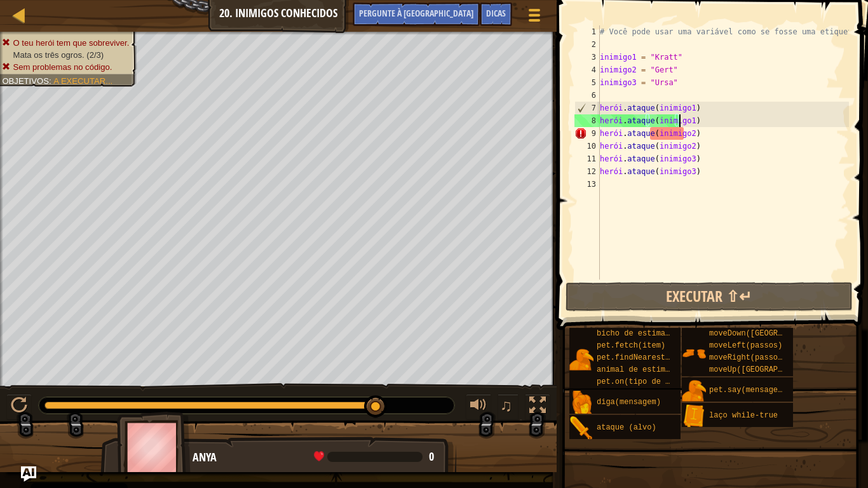
click at [710, 126] on div "# Você pode usar uma variável como se fosse uma etiqueta. inimigo1 = "Kratt" in…" at bounding box center [723, 165] width 252 height 280
click at [710, 128] on div "# Você pode usar uma variável como se fosse uma etiqueta. inimigo1 = "Kratt" in…" at bounding box center [723, 165] width 252 height 280
click at [710, 133] on div "# Você pode usar uma variável como se fosse uma etiqueta. inimigo1 = "Kratt" in…" at bounding box center [723, 165] width 252 height 280
click at [711, 147] on div "# Você pode usar uma variável como se fosse uma etiqueta. inimigo1 = "Kratt" in…" at bounding box center [723, 165] width 252 height 280
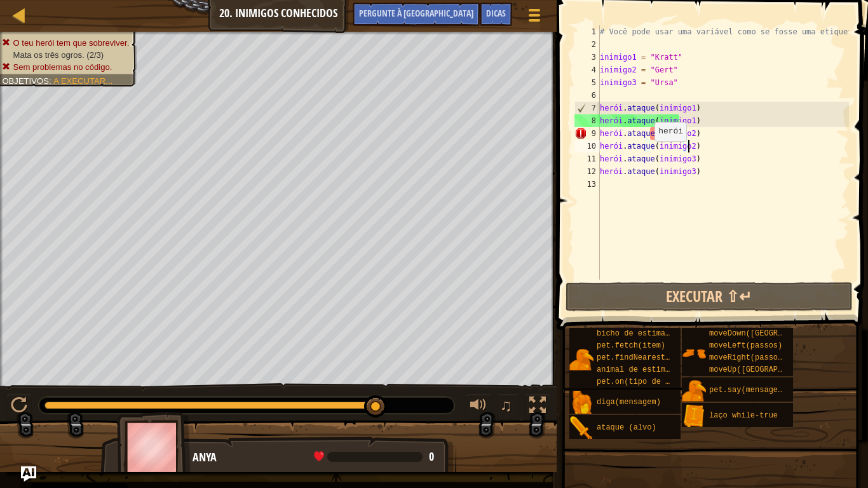
click at [648, 154] on div "# Você pode usar uma variável como se fosse uma etiqueta. inimigo1 = "Kratt" in…" at bounding box center [723, 165] width 252 height 280
click at [633, 172] on div "# Você pode usar uma variável como se fosse uma etiqueta. inimigo1 = "Kratt" in…" at bounding box center [723, 165] width 252 height 280
click at [622, 140] on div "# Você pode usar uma variável como se fosse uma etiqueta. inimigo1 = "Kratt" in…" at bounding box center [723, 165] width 252 height 280
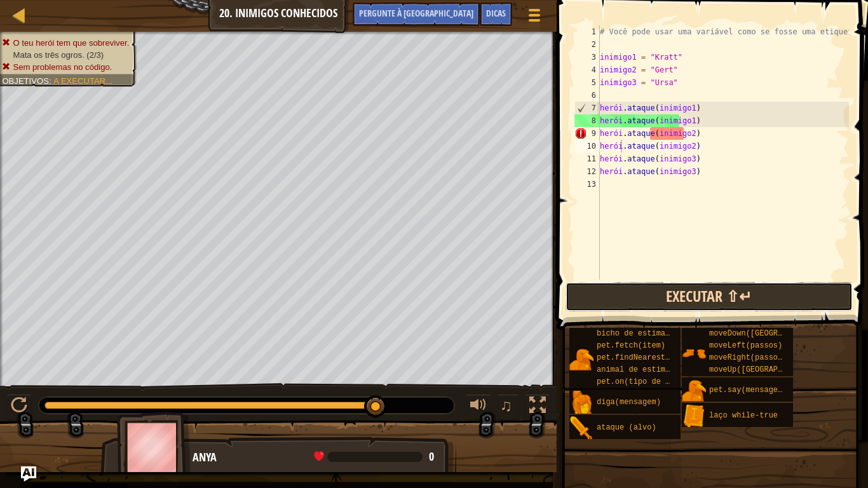
click at [751, 295] on button "Executar ⇧↵" at bounding box center [708, 296] width 287 height 29
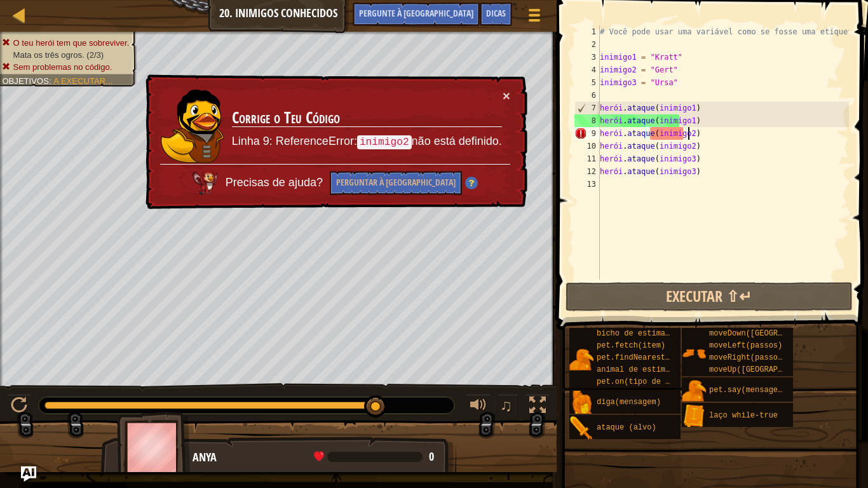
click at [729, 130] on div "# Você pode usar uma variável como se fosse uma etiqueta. inimigo1 = "Kratt" in…" at bounding box center [723, 165] width 252 height 280
click at [724, 134] on div "# Você pode usar uma variável como se fosse uma etiqueta. inimigo1 = "Kratt" in…" at bounding box center [723, 165] width 252 height 280
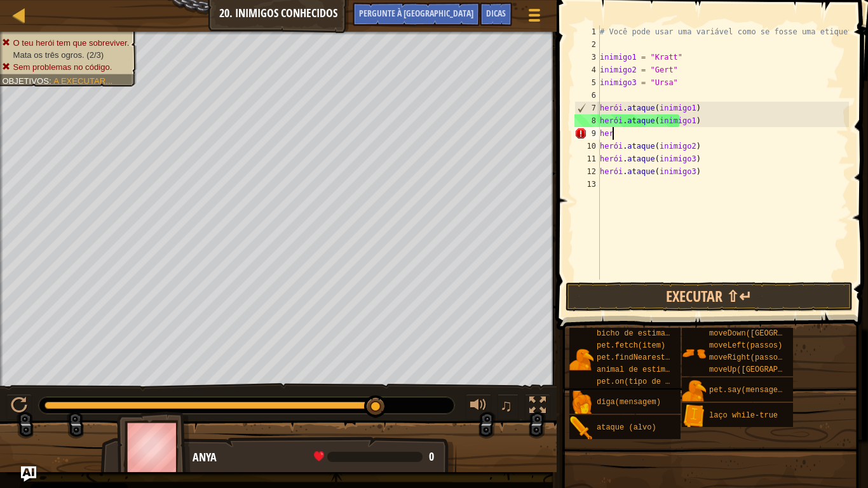
scroll to position [6, 0]
type textarea "h"
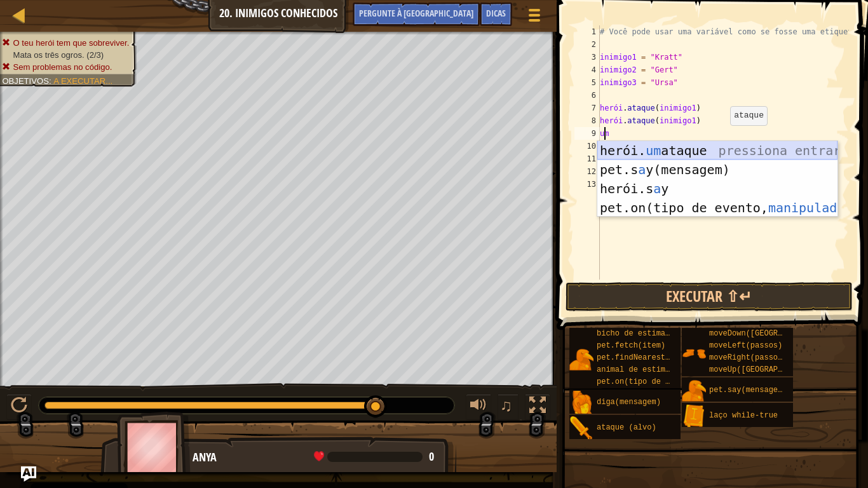
click at [724, 154] on div "herói. um ataque pressiona entrar pet.s a y(mensagem) pressione enter herói.s a…" at bounding box center [717, 198] width 240 height 114
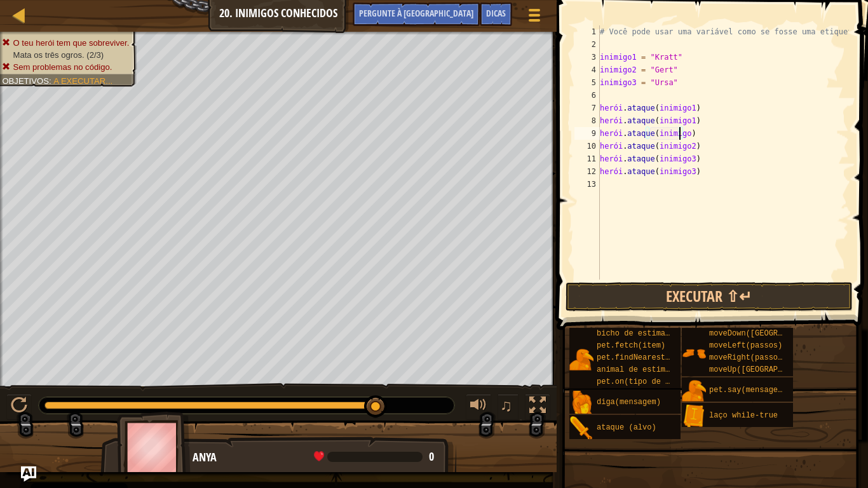
scroll to position [6, 7]
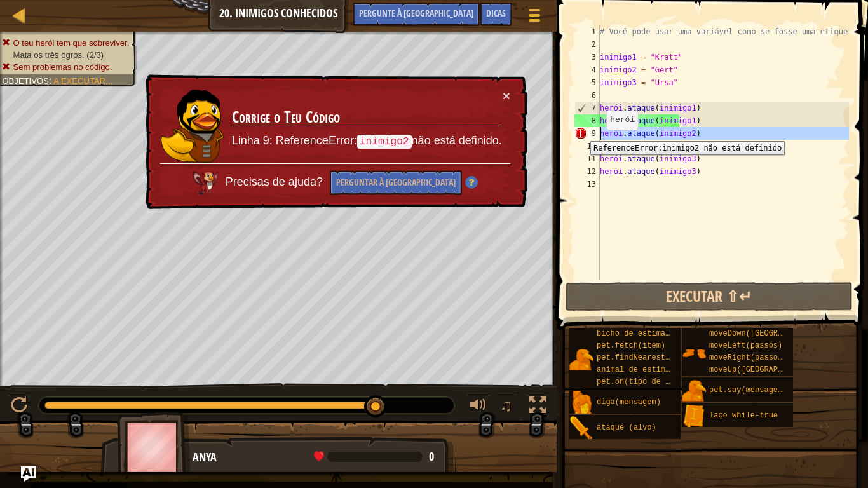
click at [581, 131] on div "9" at bounding box center [586, 133] width 25 height 13
type textarea "hero.attack(inimigo3)"
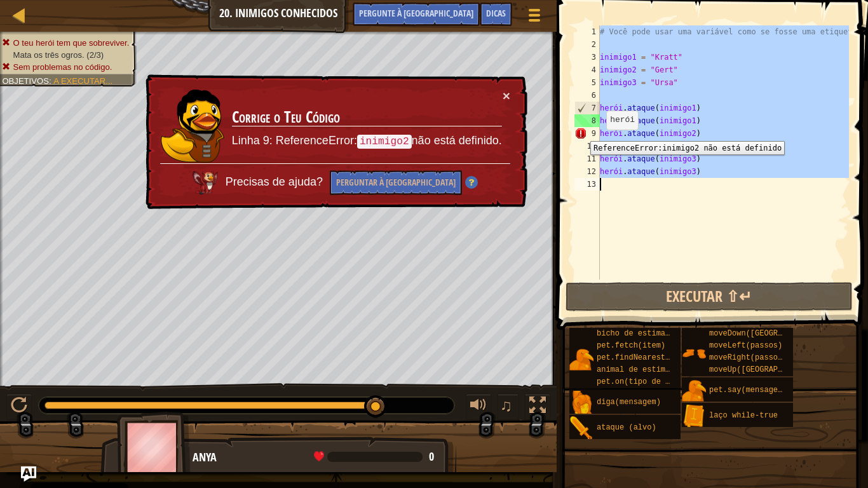
click at [581, 131] on div "9" at bounding box center [586, 133] width 25 height 13
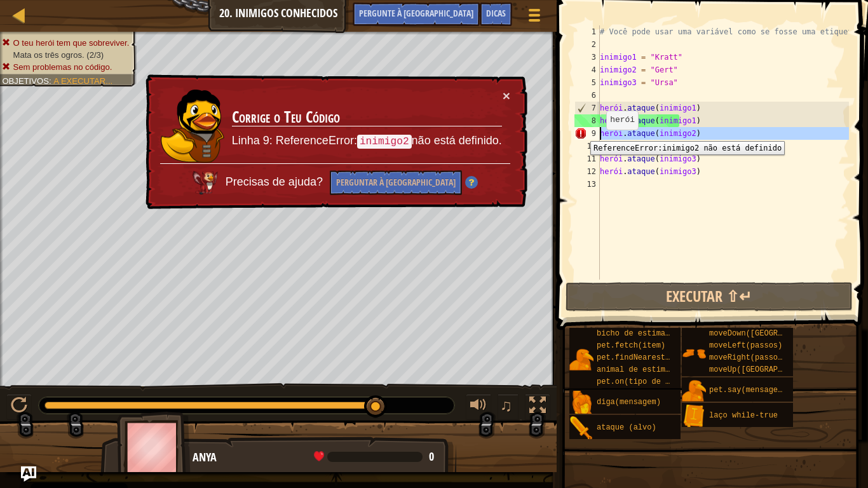
click at [581, 131] on div "9" at bounding box center [586, 133] width 25 height 13
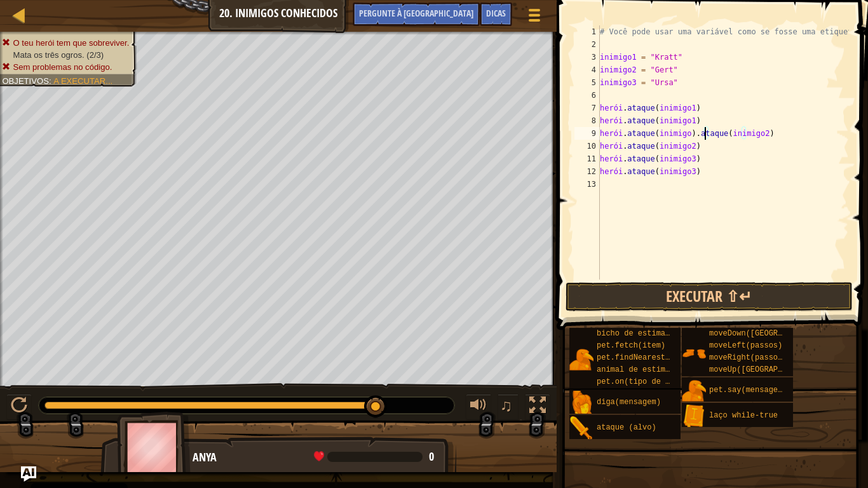
click at [703, 136] on div "# Você pode usar uma variável como se fosse uma etiqueta. inimigo1 = "Kratt" in…" at bounding box center [723, 165] width 252 height 280
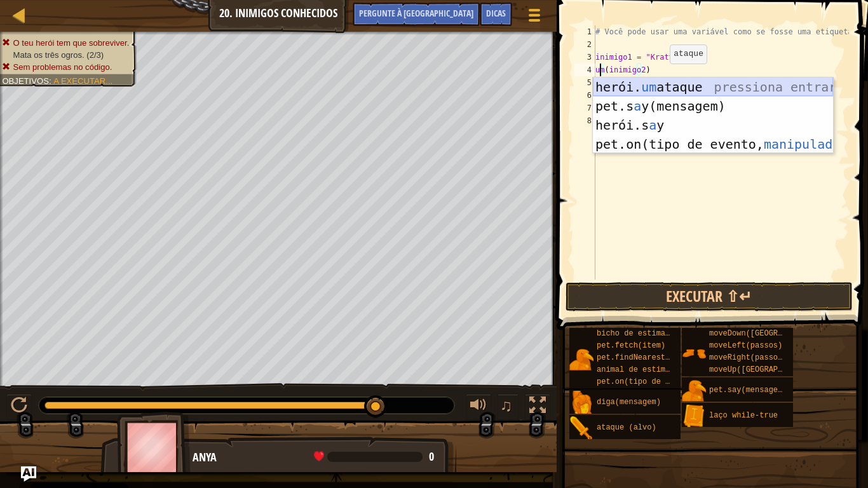
click at [667, 84] on div "herói. um ataque pressiona entrar pet.s a y(mensagem) pressione enter herói.s a…" at bounding box center [713, 134] width 240 height 114
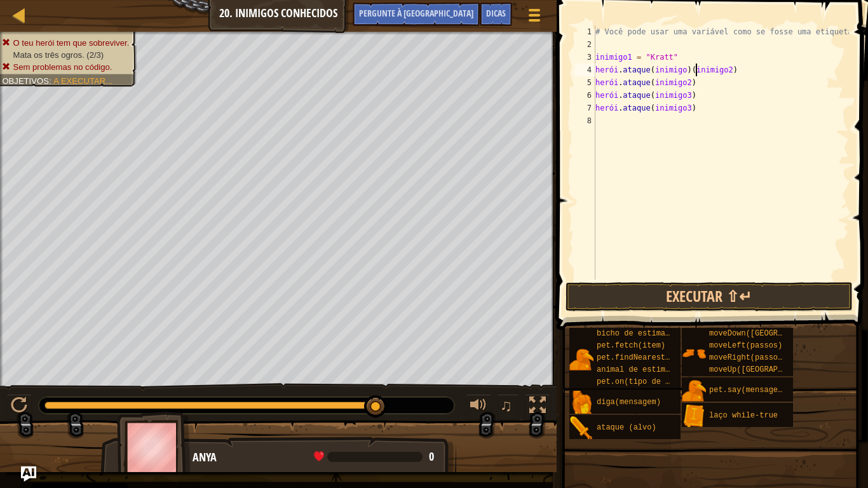
click at [696, 69] on div "# Você pode usar uma variável como se fosse uma etiqueta. inimigo1 = "Kratt" he…" at bounding box center [721, 165] width 256 height 280
click at [723, 109] on div "# Você pode usar uma variável como se fosse uma etiqueta. inimigo1 = "Kratt" he…" at bounding box center [721, 165] width 256 height 280
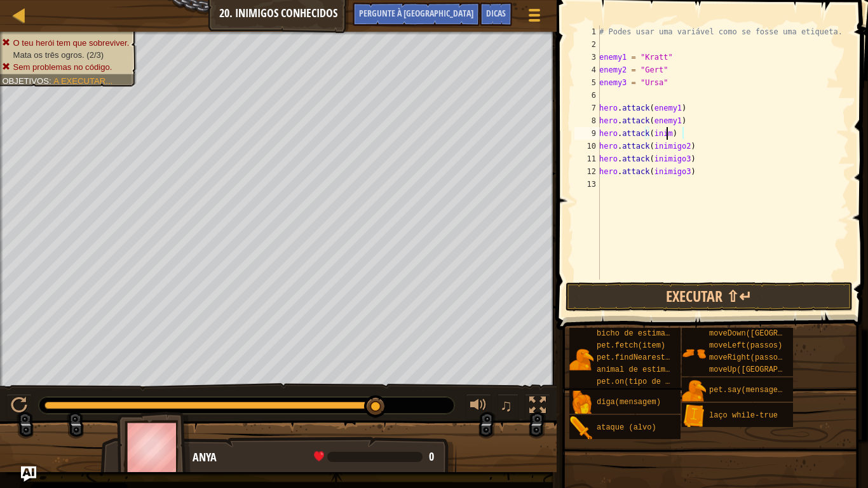
type textarea "a"
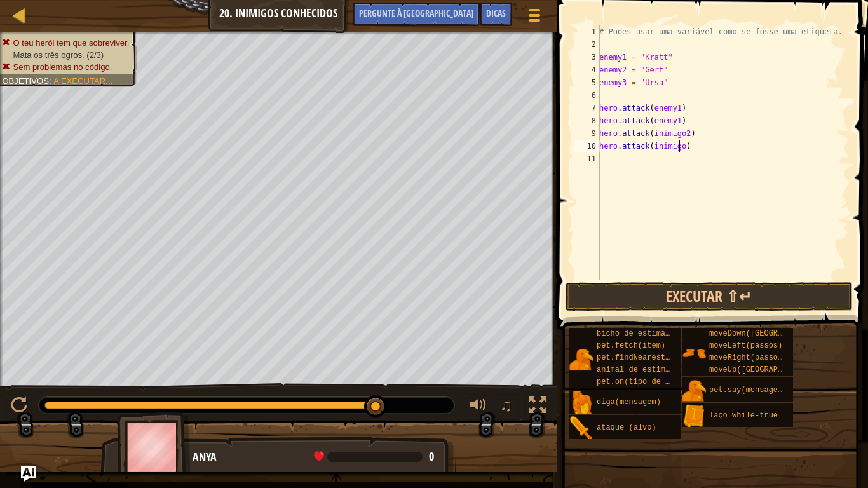
type textarea "a"
type textarea "hero.attack(enemy1)"
click at [603, 135] on div "# Você pode usar uma variável como se fosse uma etiqueta. inimigo1 = "Kratt" in…" at bounding box center [722, 165] width 252 height 280
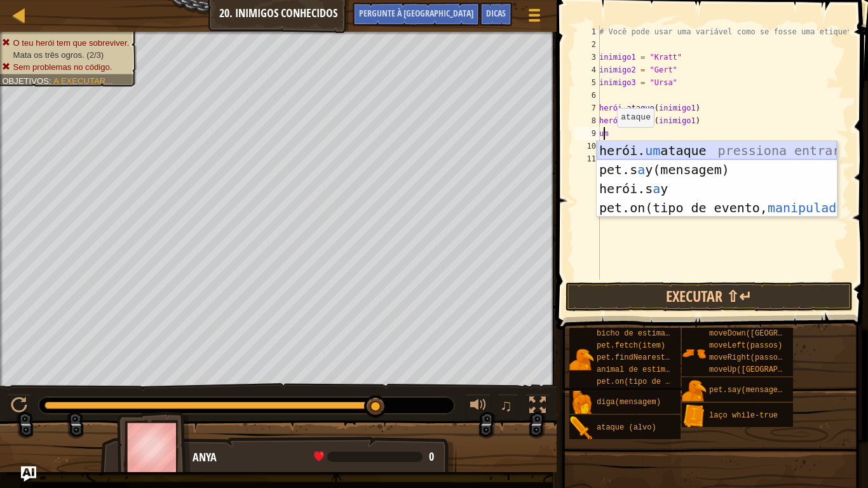
click at [623, 152] on div "herói. um ataque pressiona entrar pet.s a y(mensagem) pressione enter herói.s a…" at bounding box center [716, 198] width 240 height 114
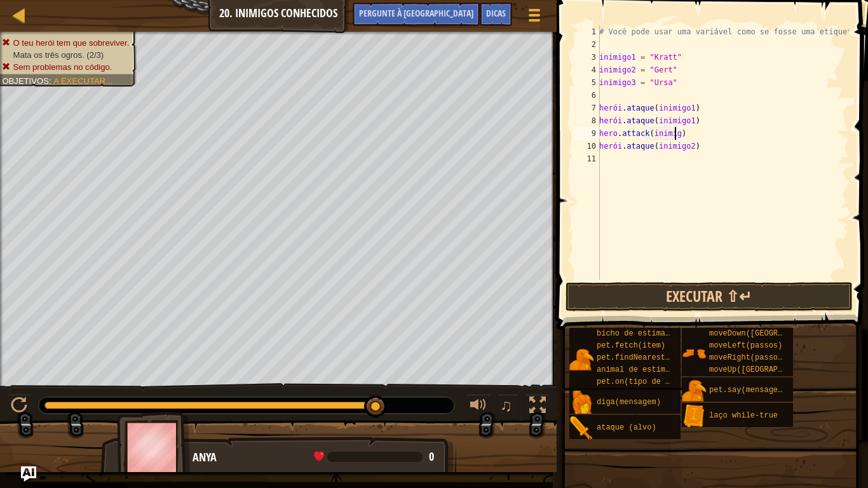
scroll to position [6, 6]
type textarea "hero.attack(inimigo2)"
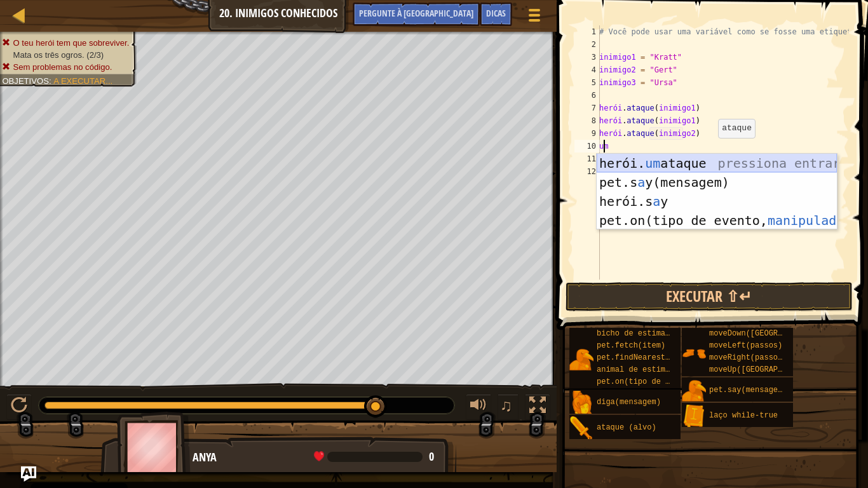
click at [712, 169] on div "herói. um ataque pressiona entrar pet.s a y(mensagem) pressione enter herói.s a…" at bounding box center [716, 211] width 240 height 114
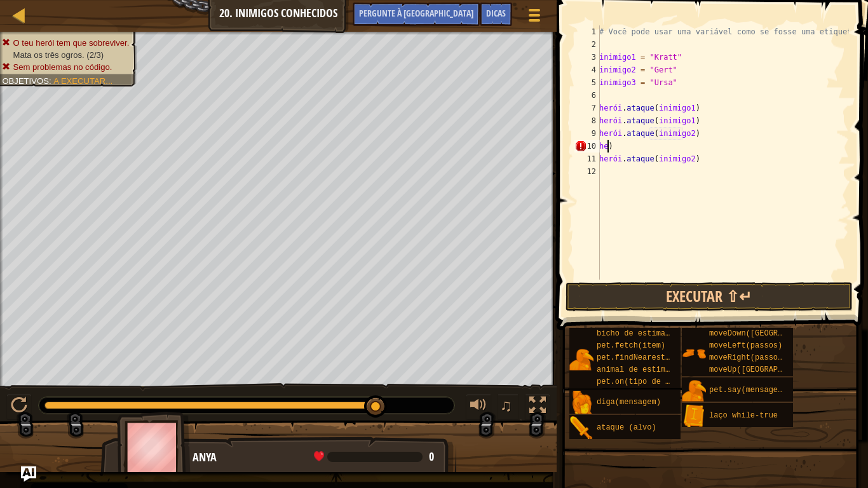
scroll to position [6, 1]
type textarea ")"
click at [616, 143] on div "# Você pode usar uma variável como se fosse uma etiqueta. inimigo1 = "Kratt" in…" at bounding box center [722, 165] width 252 height 280
type textarea "hero.attack(inimigo2)"
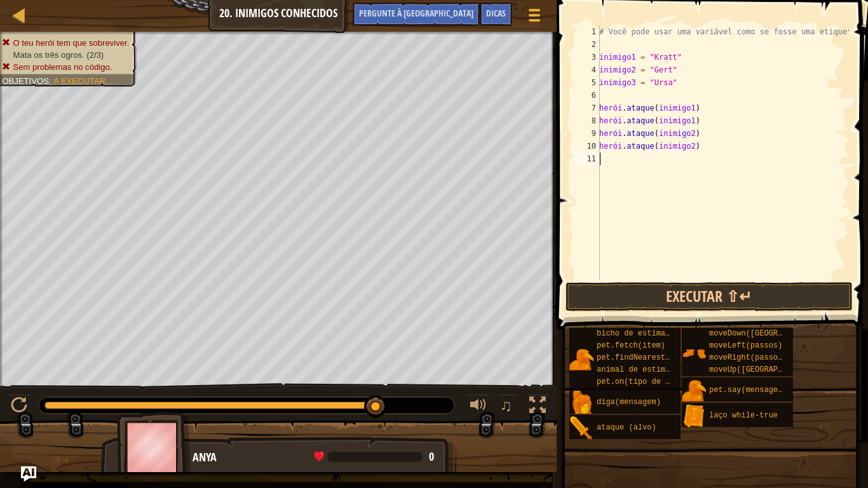
click at [643, 164] on div "# Você pode usar uma variável como se fosse uma etiqueta. inimigo1 = "Kratt" in…" at bounding box center [722, 165] width 252 height 280
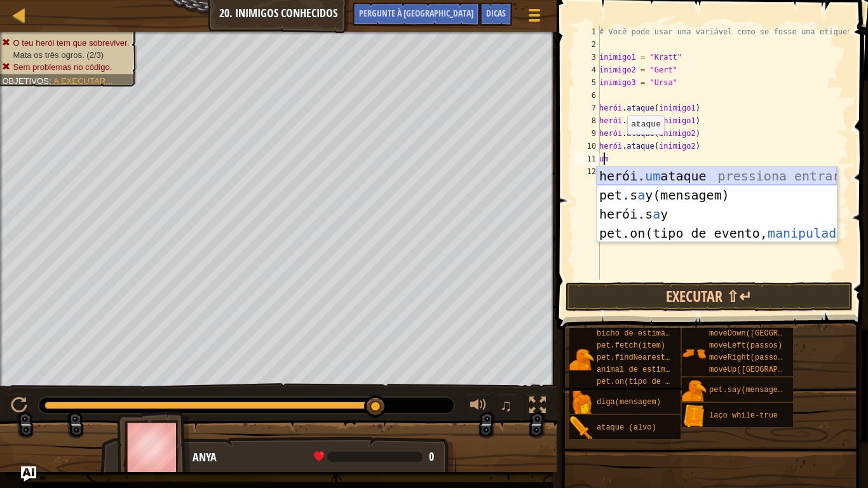
click at [649, 179] on div "herói. um ataque pressiona entrar pet.s a y(mensagem) pressione enter herói.s a…" at bounding box center [716, 223] width 240 height 114
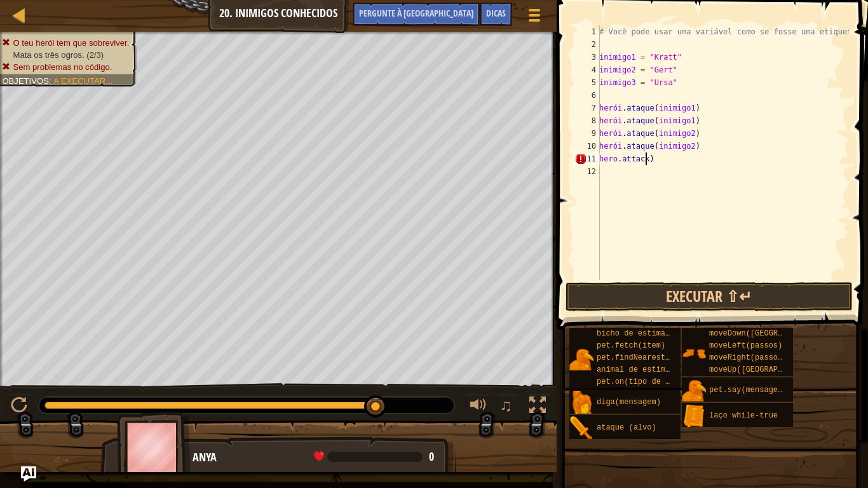
scroll to position [6, 1]
type textarea ")"
click at [668, 170] on div "# Você pode usar uma variável como se fosse uma etiqueta. inimigo1 = "Kratt" in…" at bounding box center [722, 165] width 252 height 280
click at [663, 164] on div "# Você pode usar uma variável como se fosse uma etiqueta. inimigo1 = "Kratt" in…" at bounding box center [722, 165] width 252 height 280
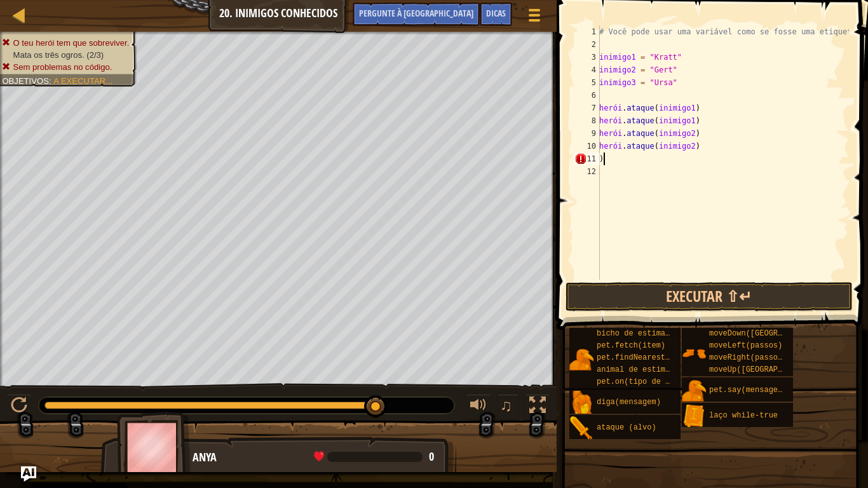
type textarea ")"
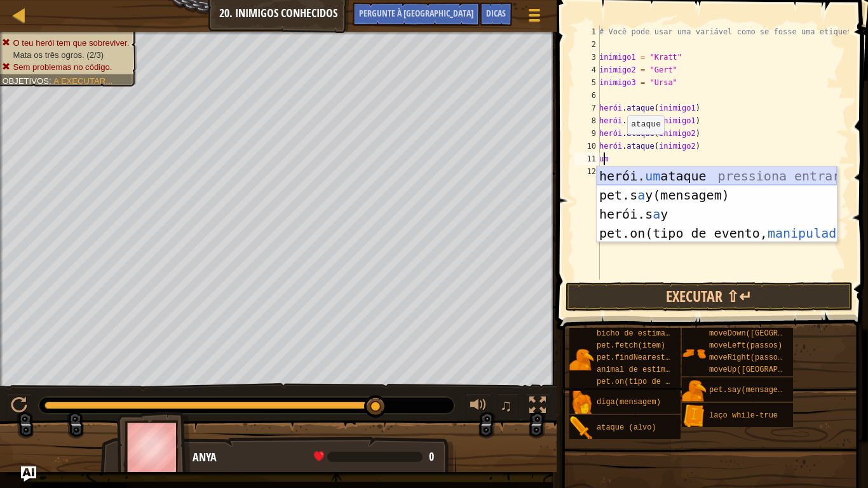
click at [663, 175] on div "herói. um ataque pressiona entrar pet.s a y(mensagem) pressione enter herói.s a…" at bounding box center [716, 223] width 240 height 114
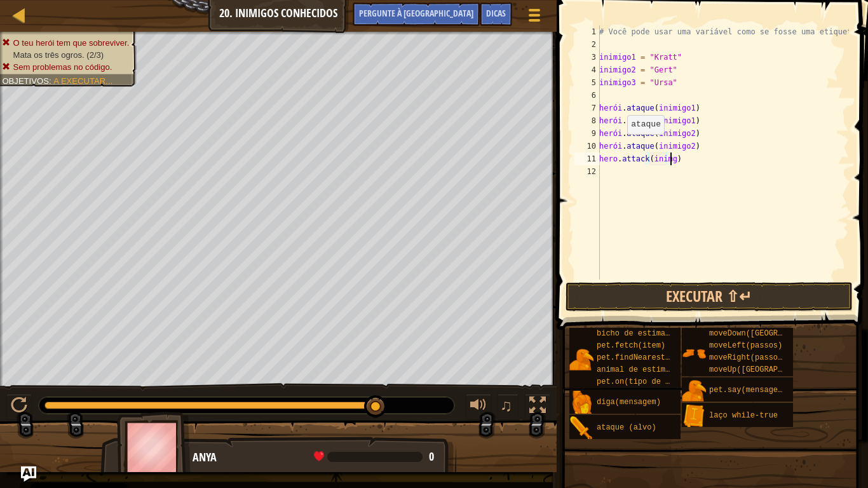
scroll to position [6, 6]
type textarea "hero.attack(inimgo3)"
click at [633, 172] on div "# Você pode usar uma variável como se fosse uma etiqueta. inimigo1 = "Kratt" in…" at bounding box center [722, 165] width 252 height 280
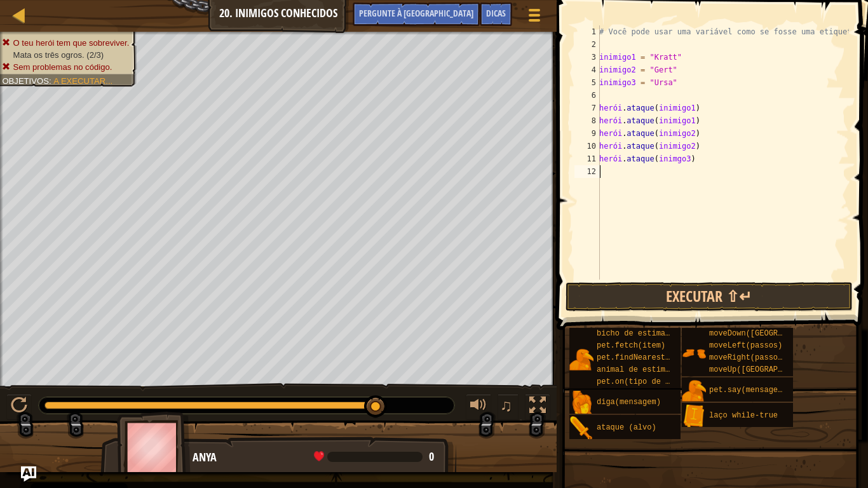
type textarea "a"
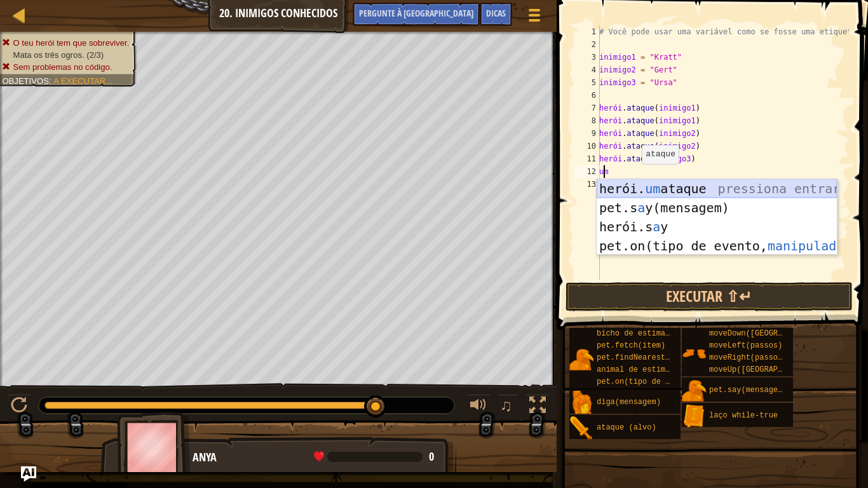
click at [644, 185] on div "herói. um ataque pressiona entrar pet.s a y(mensagem) pressione enter herói.s a…" at bounding box center [716, 236] width 240 height 114
type textarea "hero.attack(enemy)"
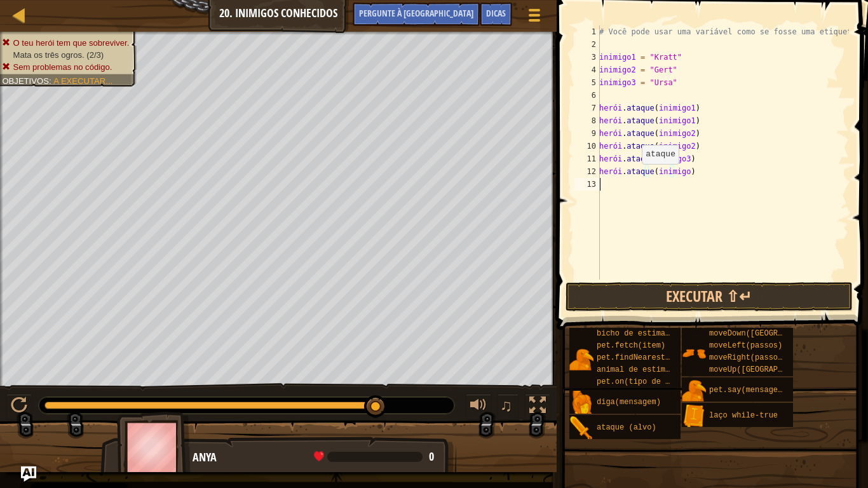
click at [644, 185] on div "# Você pode usar uma variável como se fosse uma etiqueta. inimigo1 = "Kratt" in…" at bounding box center [722, 165] width 252 height 280
click at [696, 173] on div "# Você pode usar uma variável como se fosse uma etiqueta. inimigo1 = "Kratt" in…" at bounding box center [722, 165] width 252 height 280
click at [724, 288] on button "Executar ⇧↵" at bounding box center [708, 296] width 287 height 29
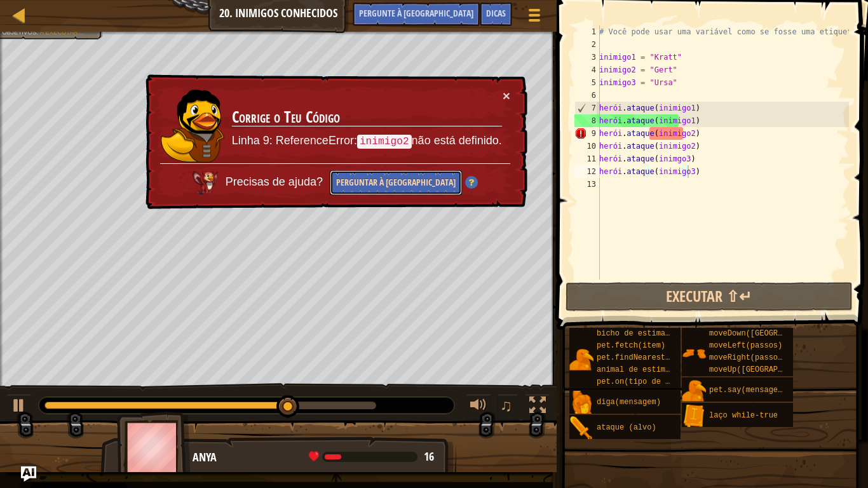
click at [404, 186] on font "Perguntar à [GEOGRAPHIC_DATA]" at bounding box center [395, 182] width 119 height 12
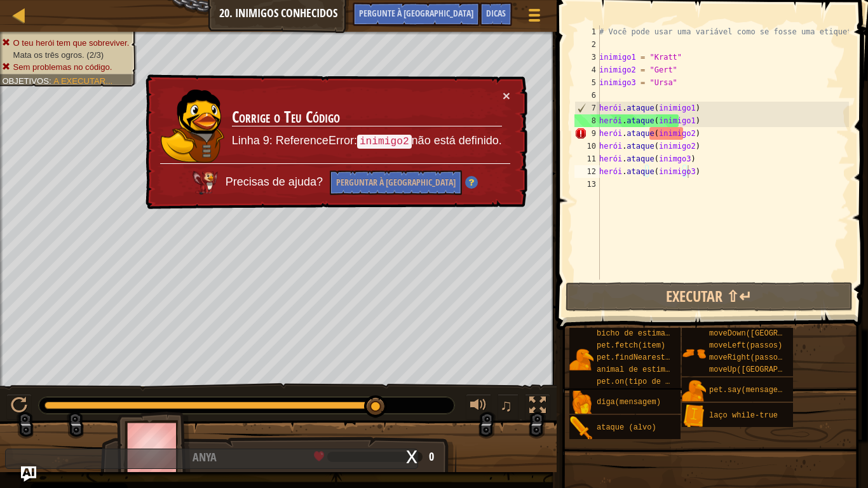
click at [501, 94] on td "Corrige o Teu Código Linha 9: ReferenceError: inimigo2 não está definido." at bounding box center [367, 126] width 272 height 77
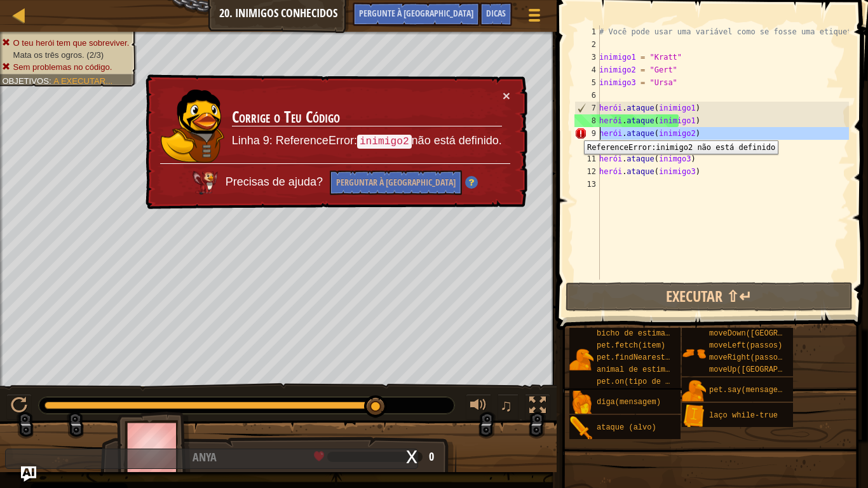
click at [574, 131] on div "9" at bounding box center [586, 133] width 25 height 13
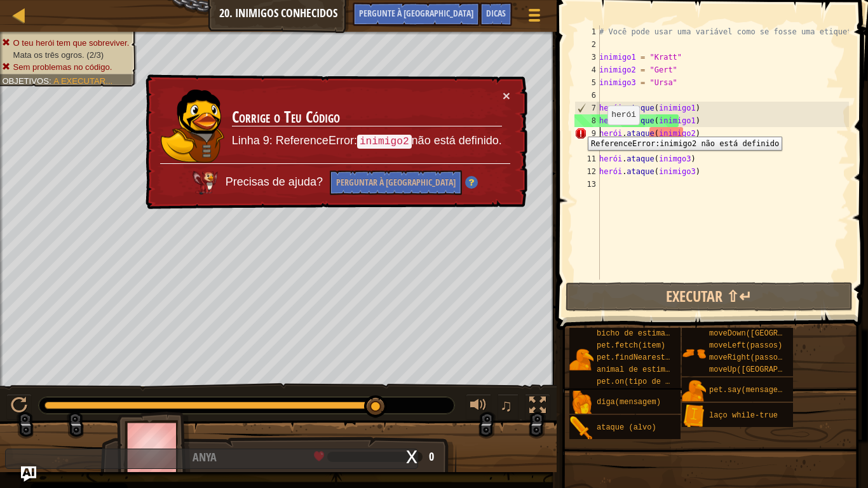
click at [578, 127] on div "9" at bounding box center [586, 133] width 25 height 13
type textarea "hero.attack(inimigo2)"
click at [770, 99] on div "# Você pode usar uma variável como se fosse uma etiqueta. inimigo1 = "Kratt" in…" at bounding box center [722, 165] width 252 height 280
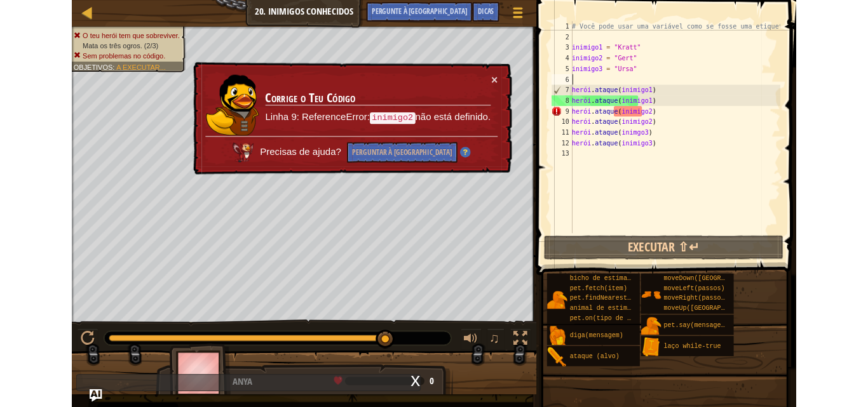
scroll to position [6, 0]
